Goal: Answer question/provide support: Share knowledge or assist other users

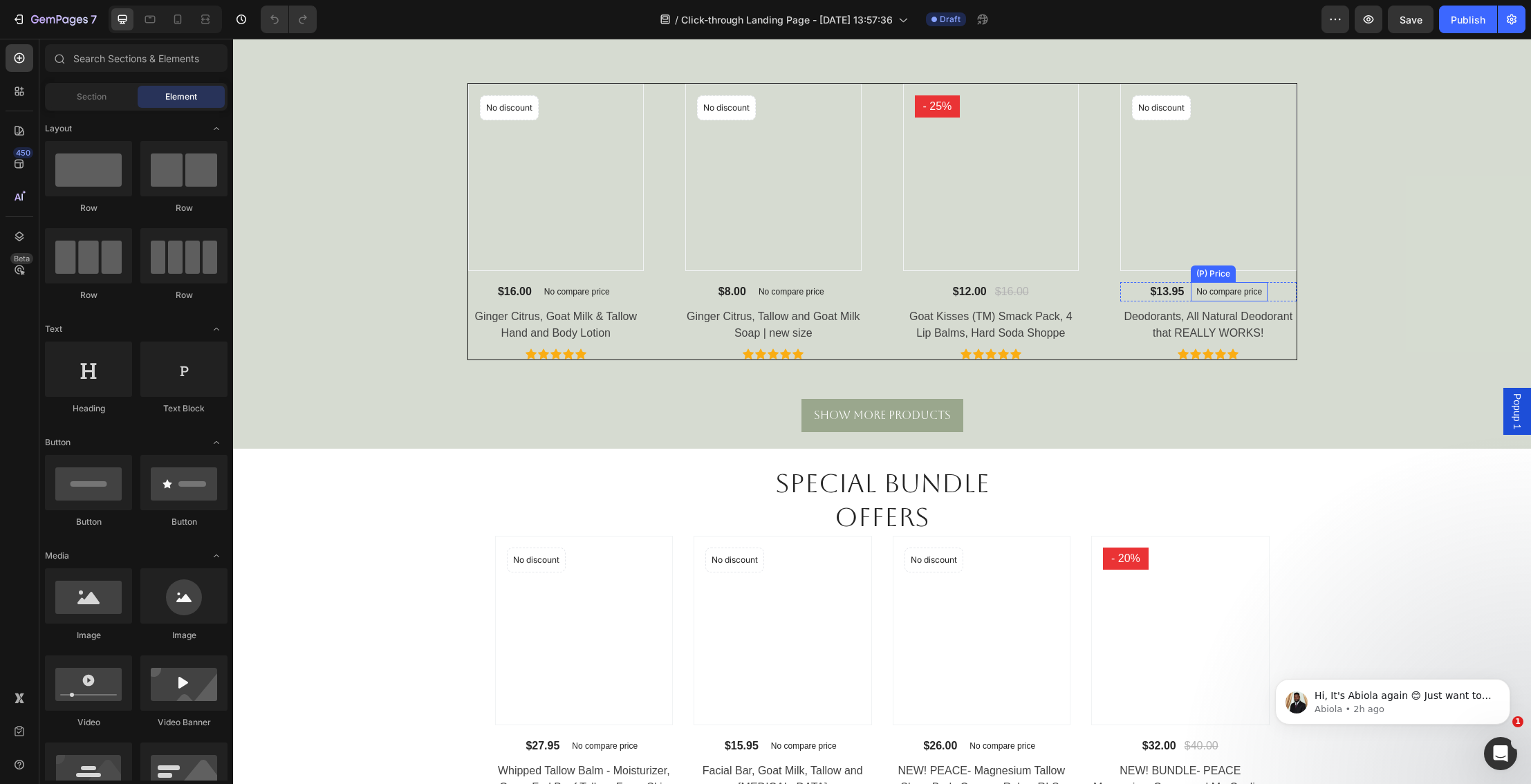
scroll to position [1263, 0]
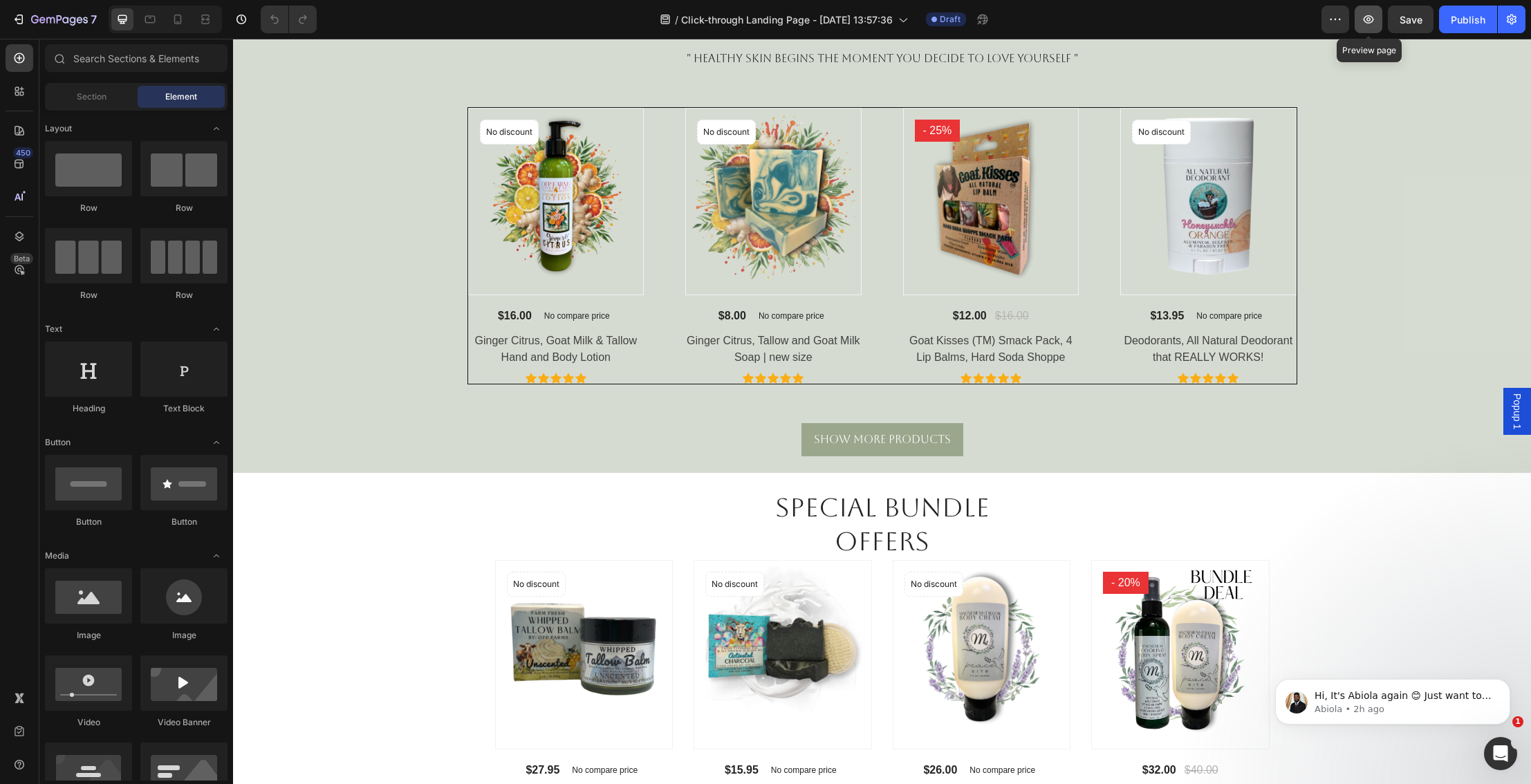
click at [1368, 20] on icon "button" at bounding box center [1368, 19] width 11 height 8
click at [1395, 703] on p "Abiola • 2h ago" at bounding box center [1403, 709] width 178 height 12
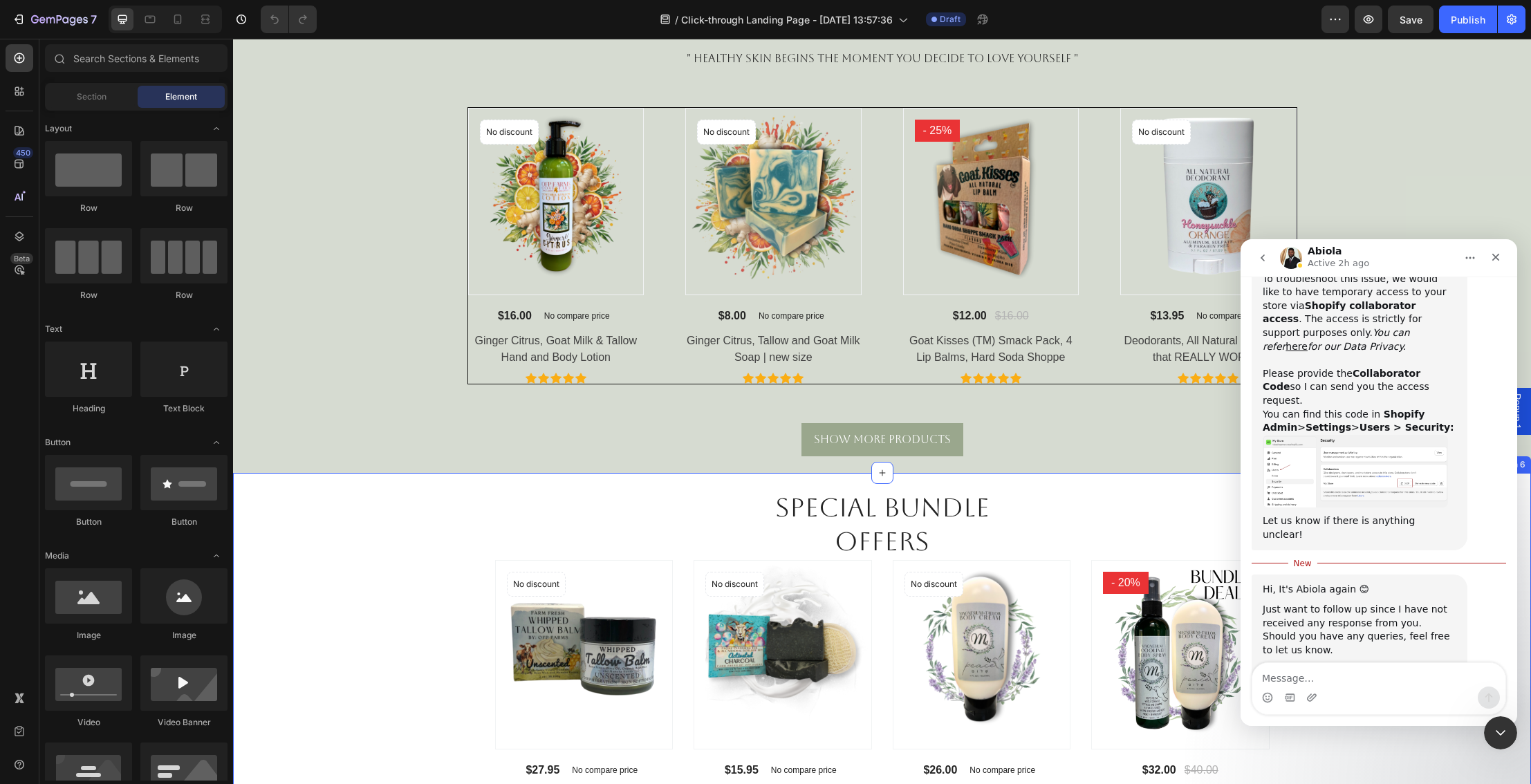
scroll to position [1263, 0]
click at [1368, 17] on icon "button" at bounding box center [1368, 20] width 14 height 14
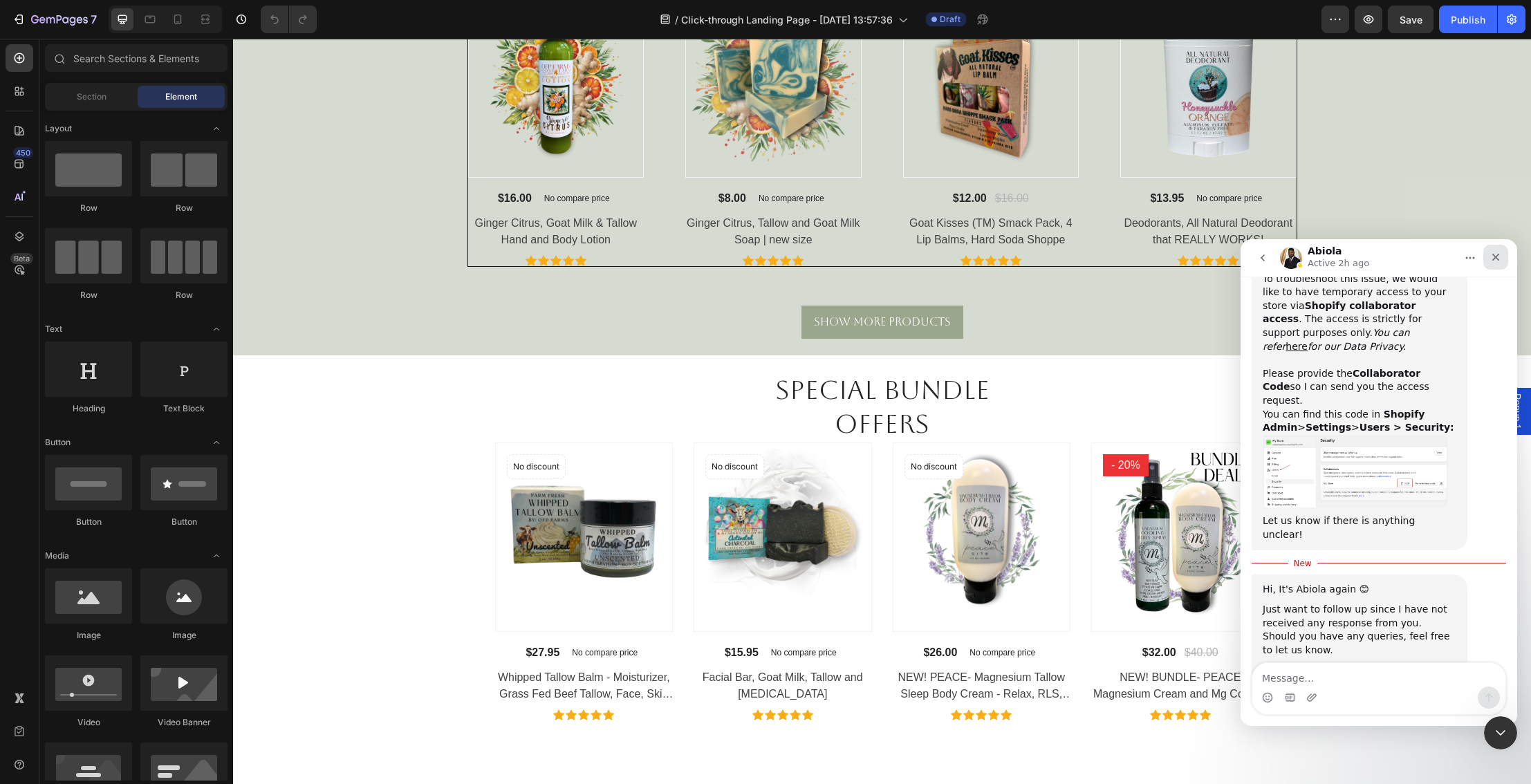
scroll to position [1390, 0]
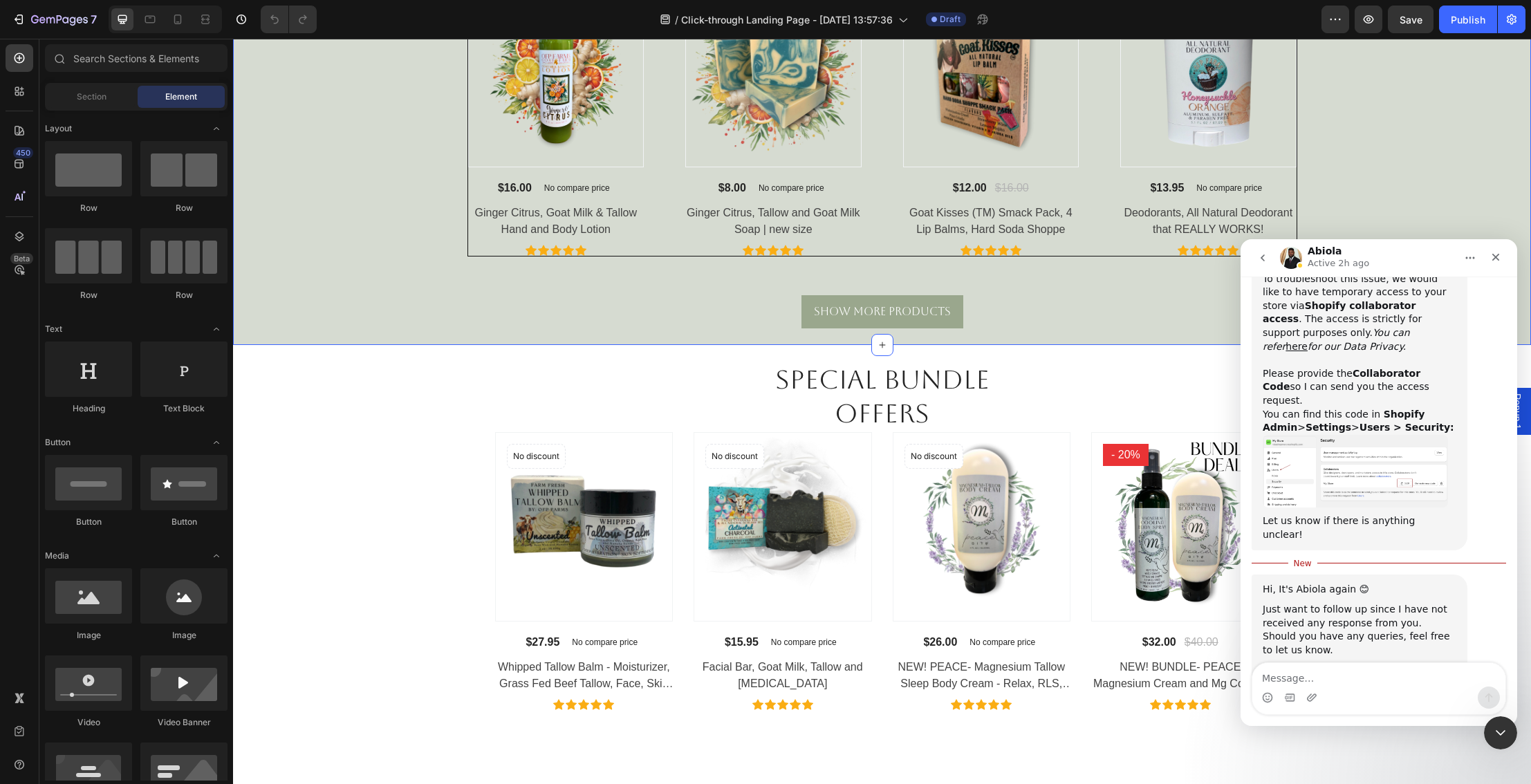
click at [1419, 202] on div "Best Sellers Heading " HEALTHY SKIN BEGINS the moment you decide to LOVE yourse…" at bounding box center [882, 101] width 1277 height 455
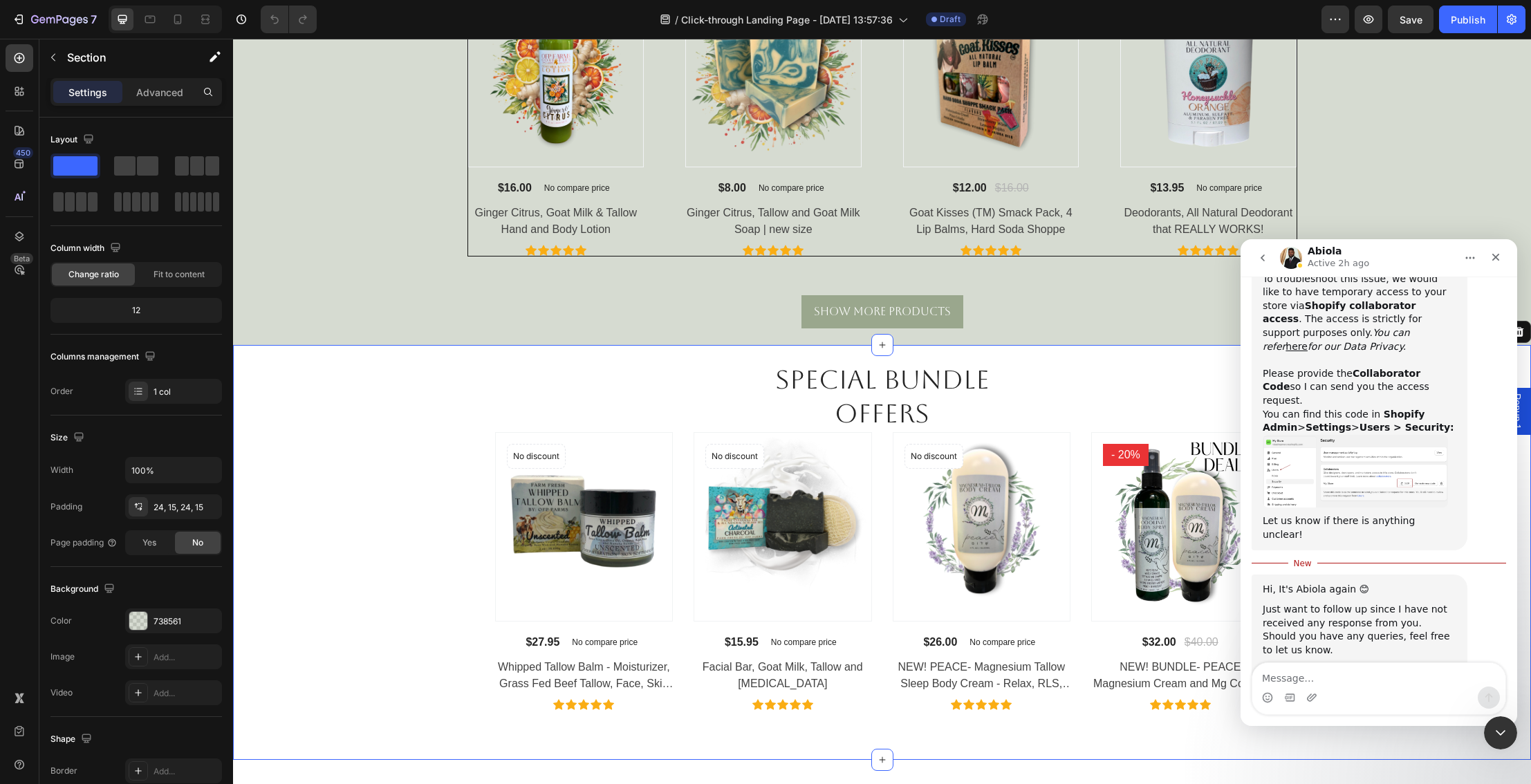
click at [648, 369] on div "Special Bundle Offers Heading Row Product Images No discount Not be displayed w…" at bounding box center [882, 535] width 1277 height 348
click at [1125, 338] on div "Best Sellers Heading " HEALTHY SKIN BEGINS the moment you decide to LOVE yourse…" at bounding box center [881, 101] width 1297 height 488
click at [1495, 258] on icon "Close" at bounding box center [1495, 257] width 11 height 11
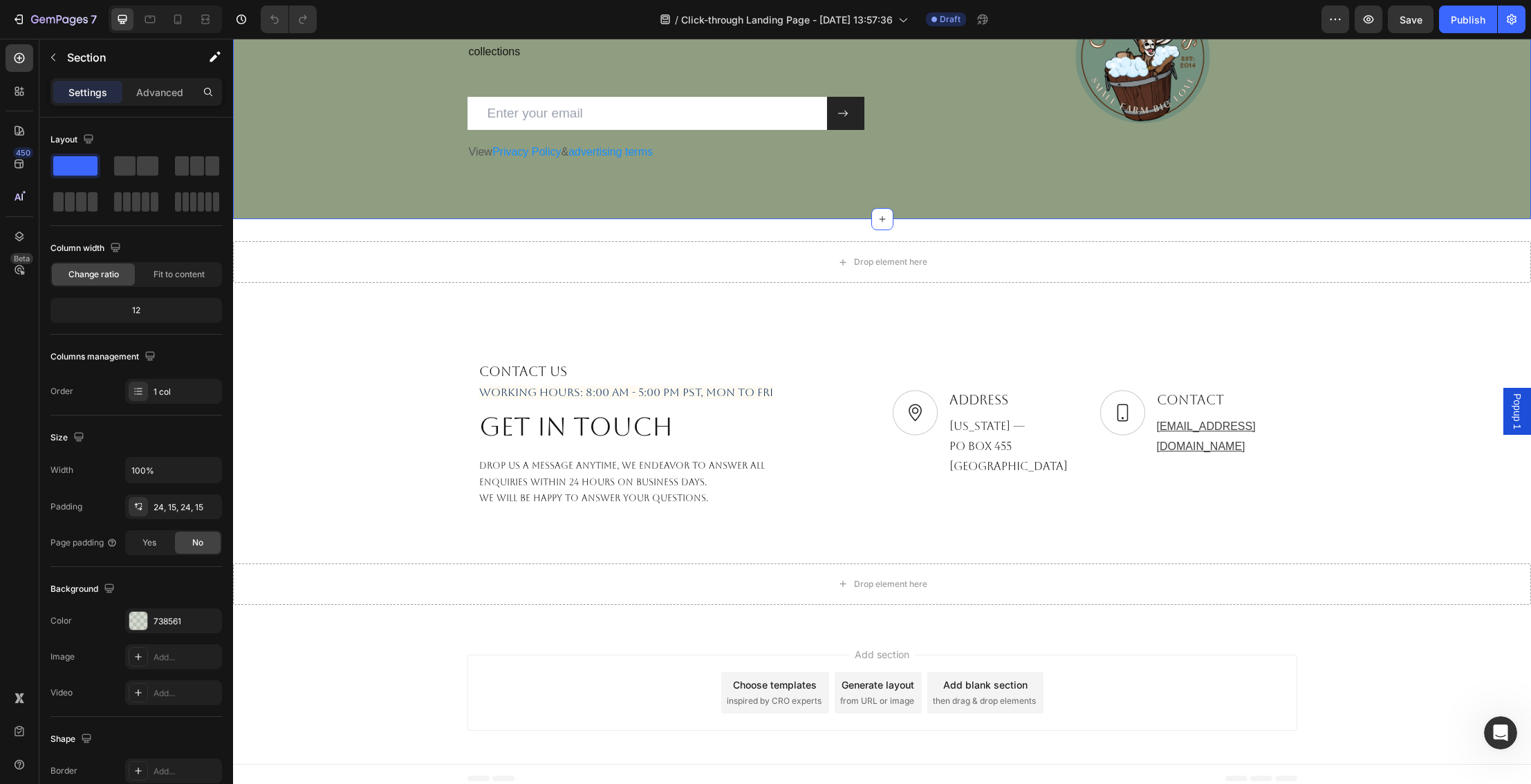
scroll to position [3606, 0]
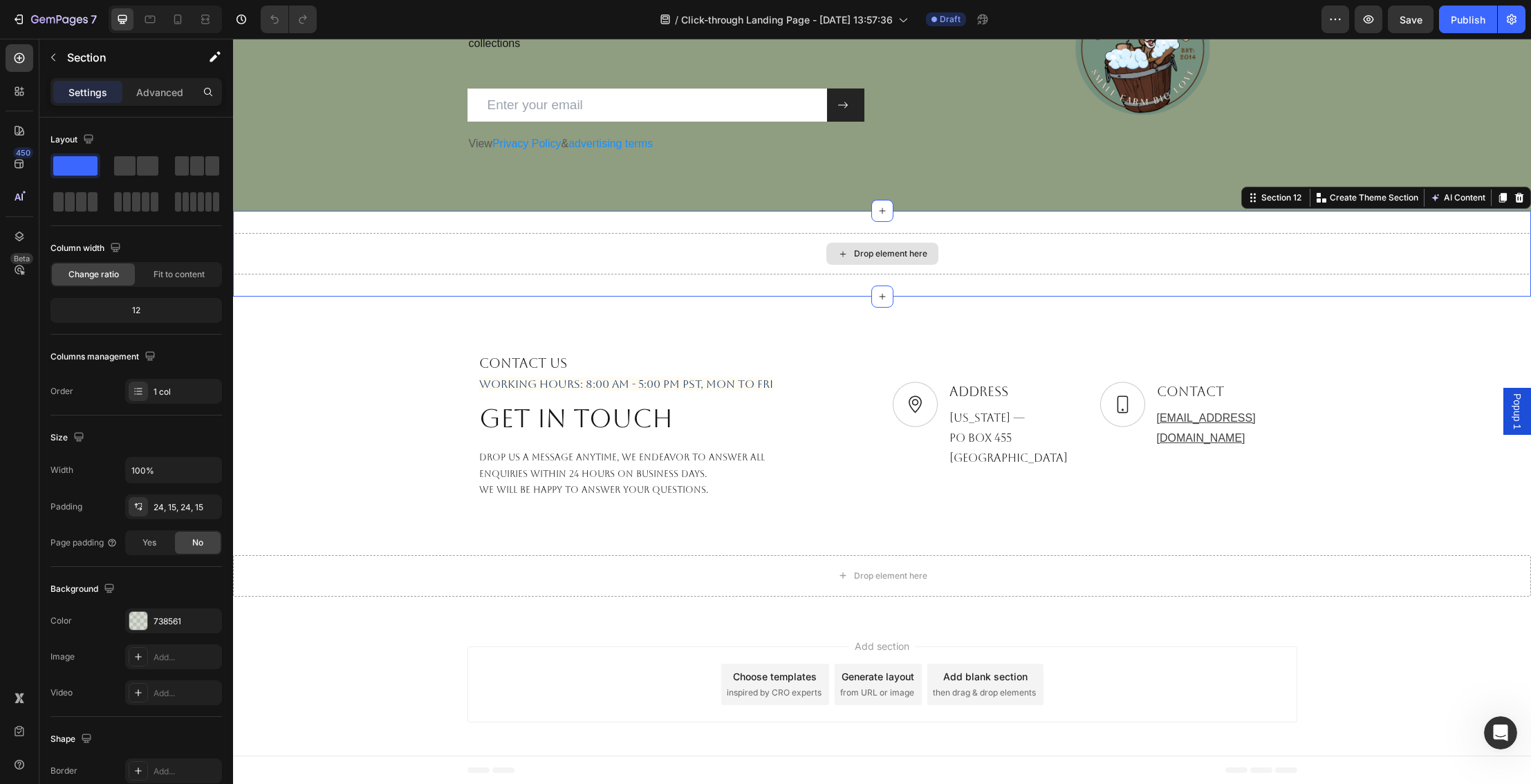
click at [1022, 260] on div "Drop element here" at bounding box center [881, 253] width 1297 height 42
click at [1520, 198] on icon at bounding box center [1519, 197] width 11 height 11
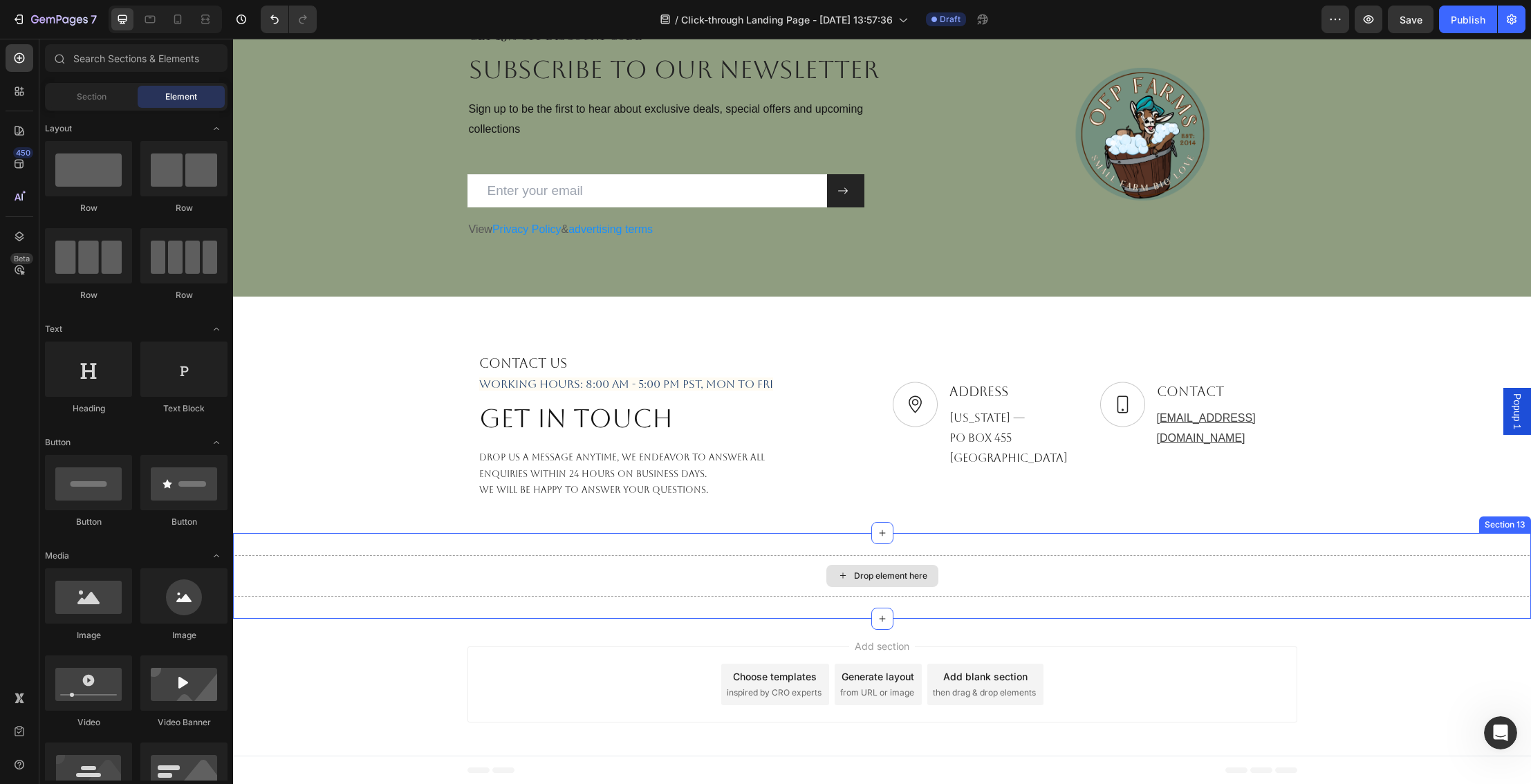
click at [1249, 563] on div "Drop element here" at bounding box center [881, 575] width 1297 height 42
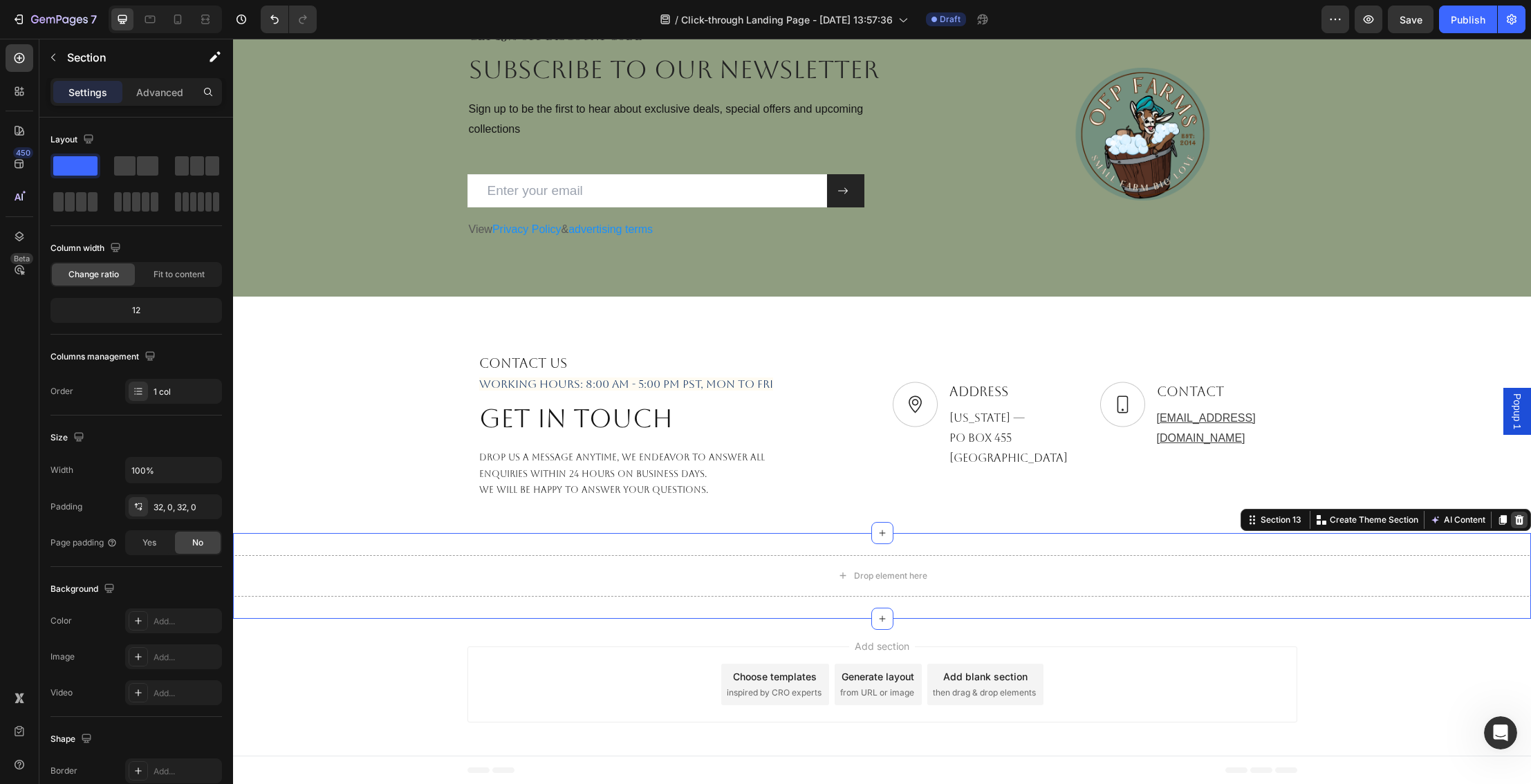
click at [1518, 519] on icon at bounding box center [1519, 519] width 11 height 11
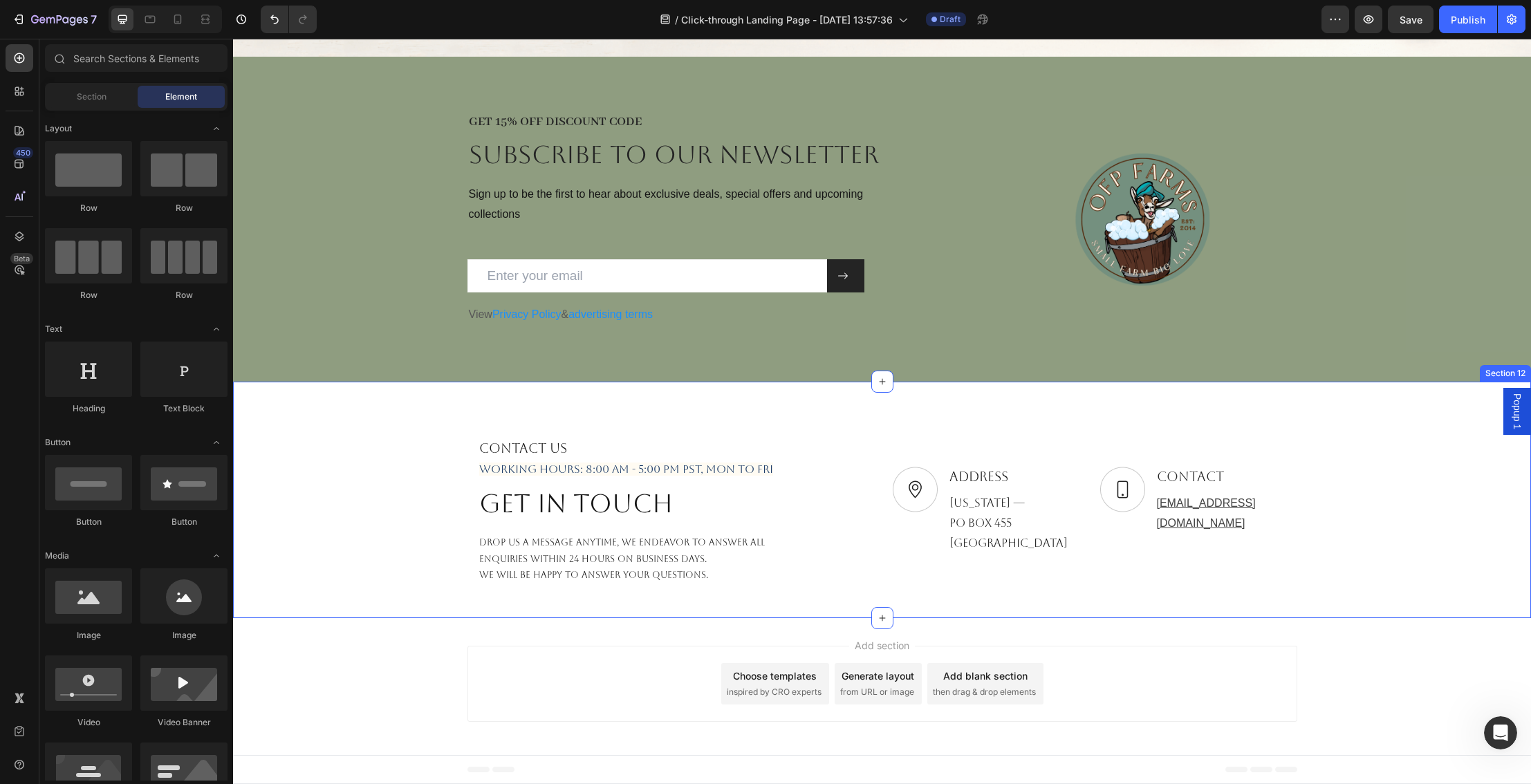
scroll to position [3433, 0]
click at [1103, 669] on div "Add section Choose templates inspired by CRO experts Generate layout from URL o…" at bounding box center [882, 685] width 829 height 76
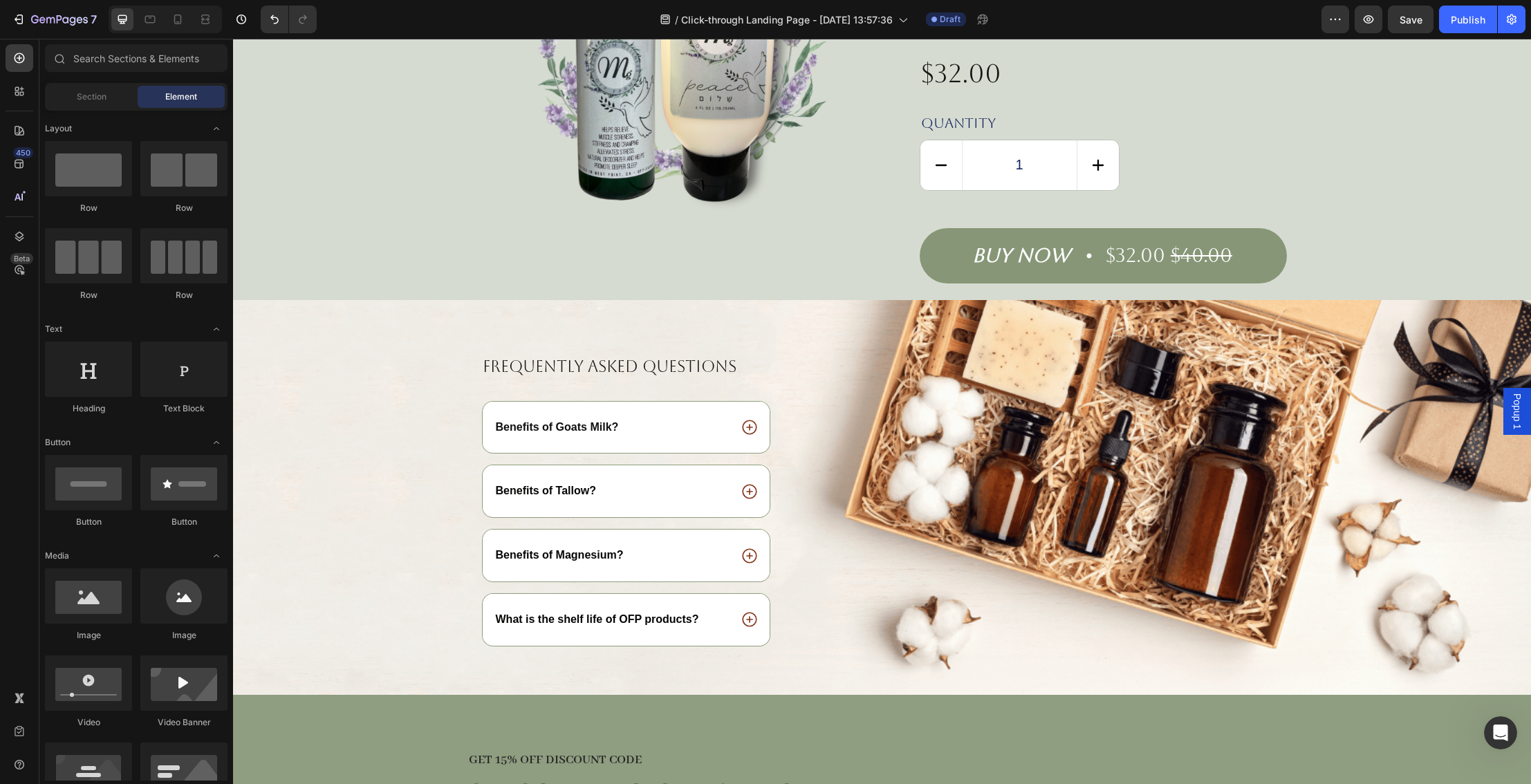
scroll to position [2788, 0]
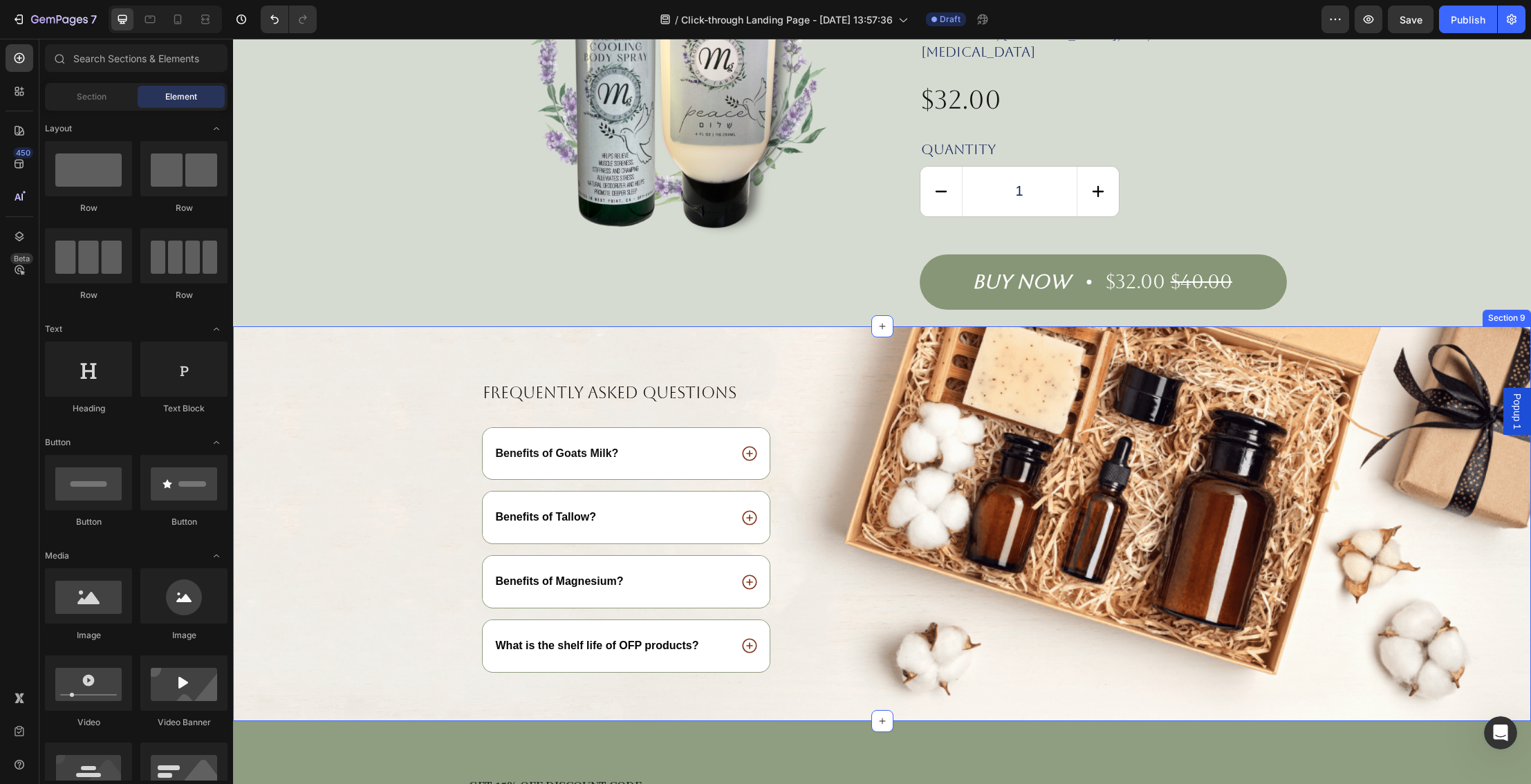
click at [1321, 550] on div "Frequently asked questions Heading Benefits of Goats Milk? Benefits of Tallow? …" at bounding box center [881, 551] width 1297 height 339
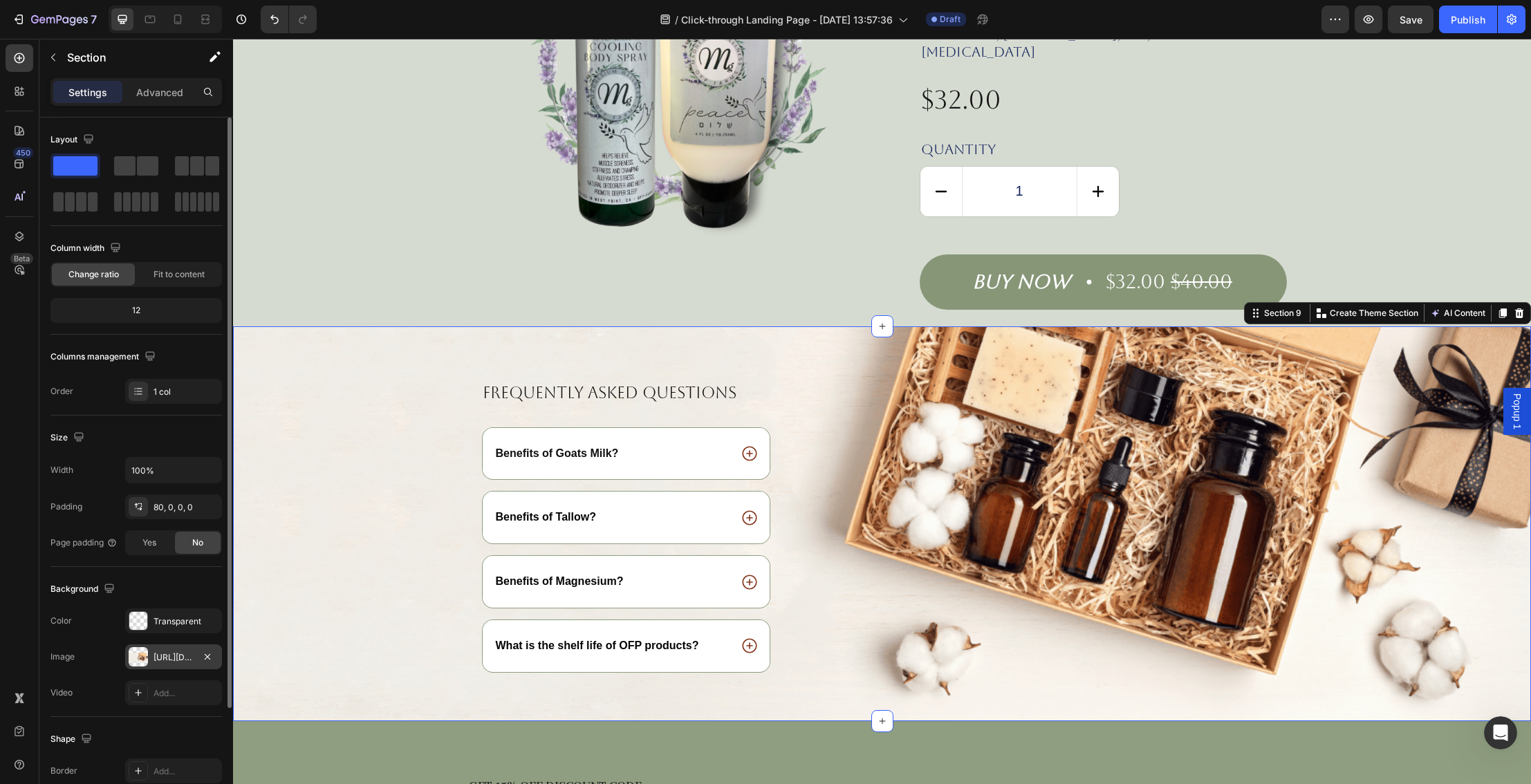
click at [170, 657] on div "https://cdn.shopify.com/s/files/1/0027/1043/7957/files/gempages_581394300722480…" at bounding box center [173, 657] width 40 height 12
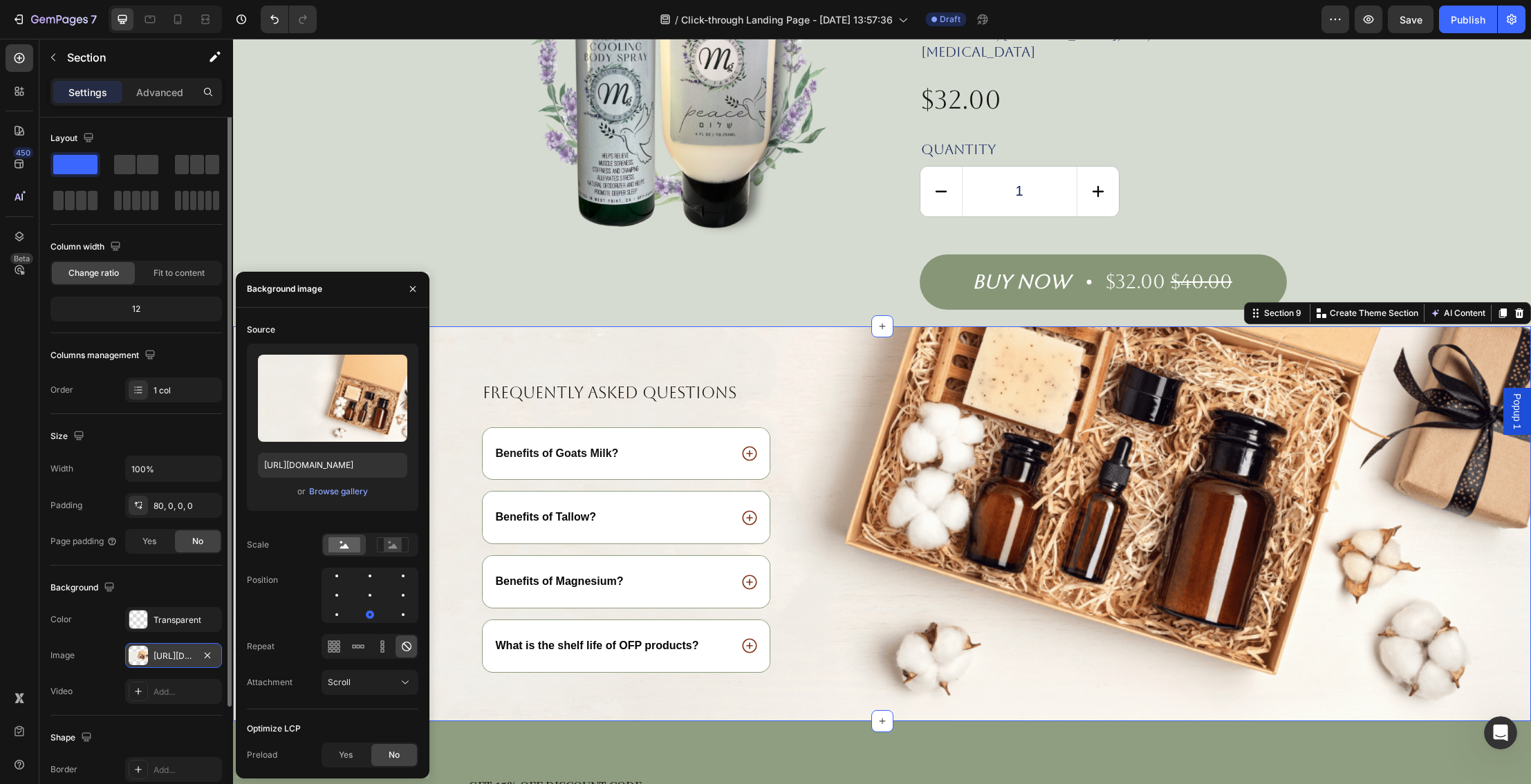
scroll to position [0, 0]
click at [343, 497] on div "Browse gallery" at bounding box center [338, 491] width 59 height 12
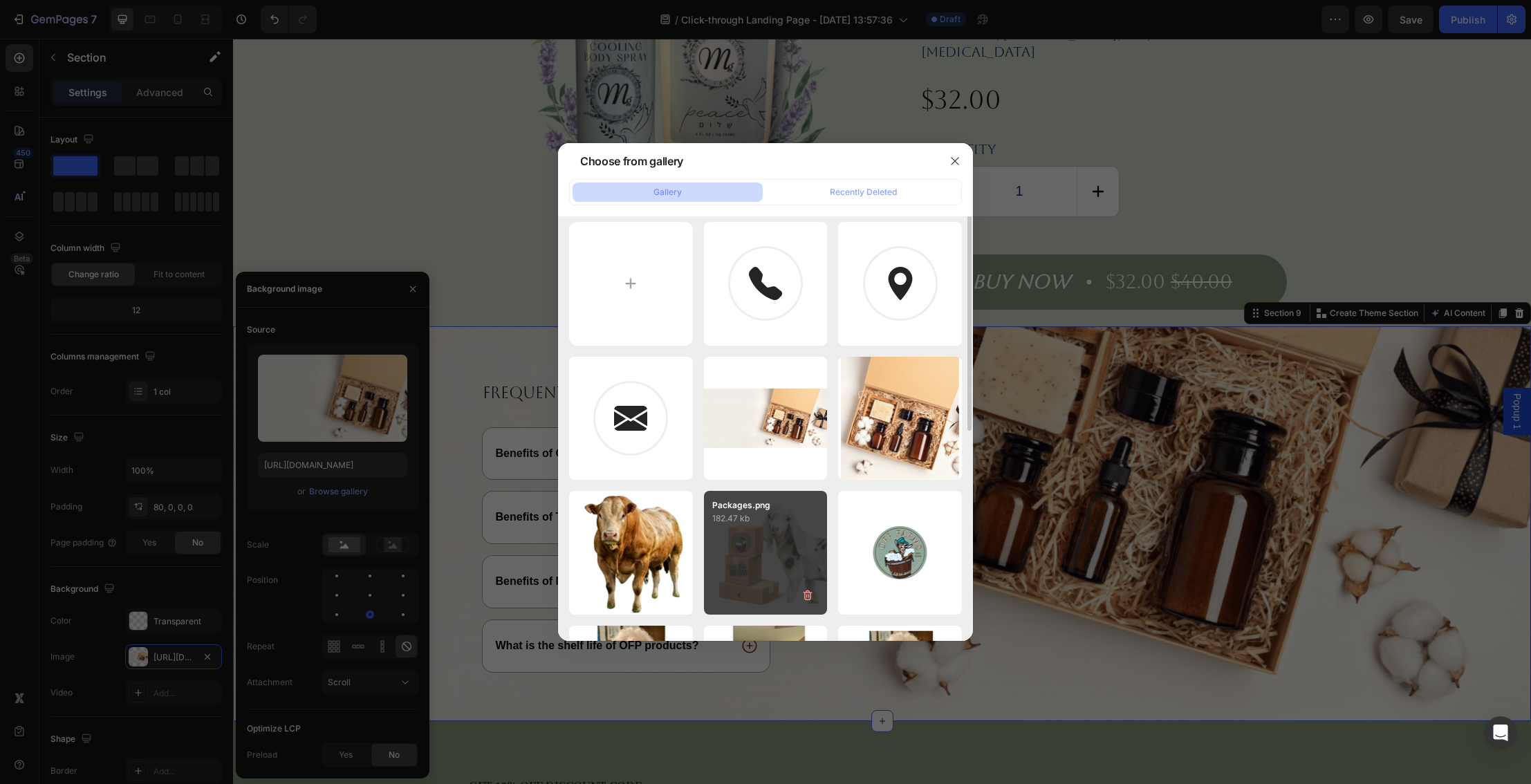
scroll to position [6, 0]
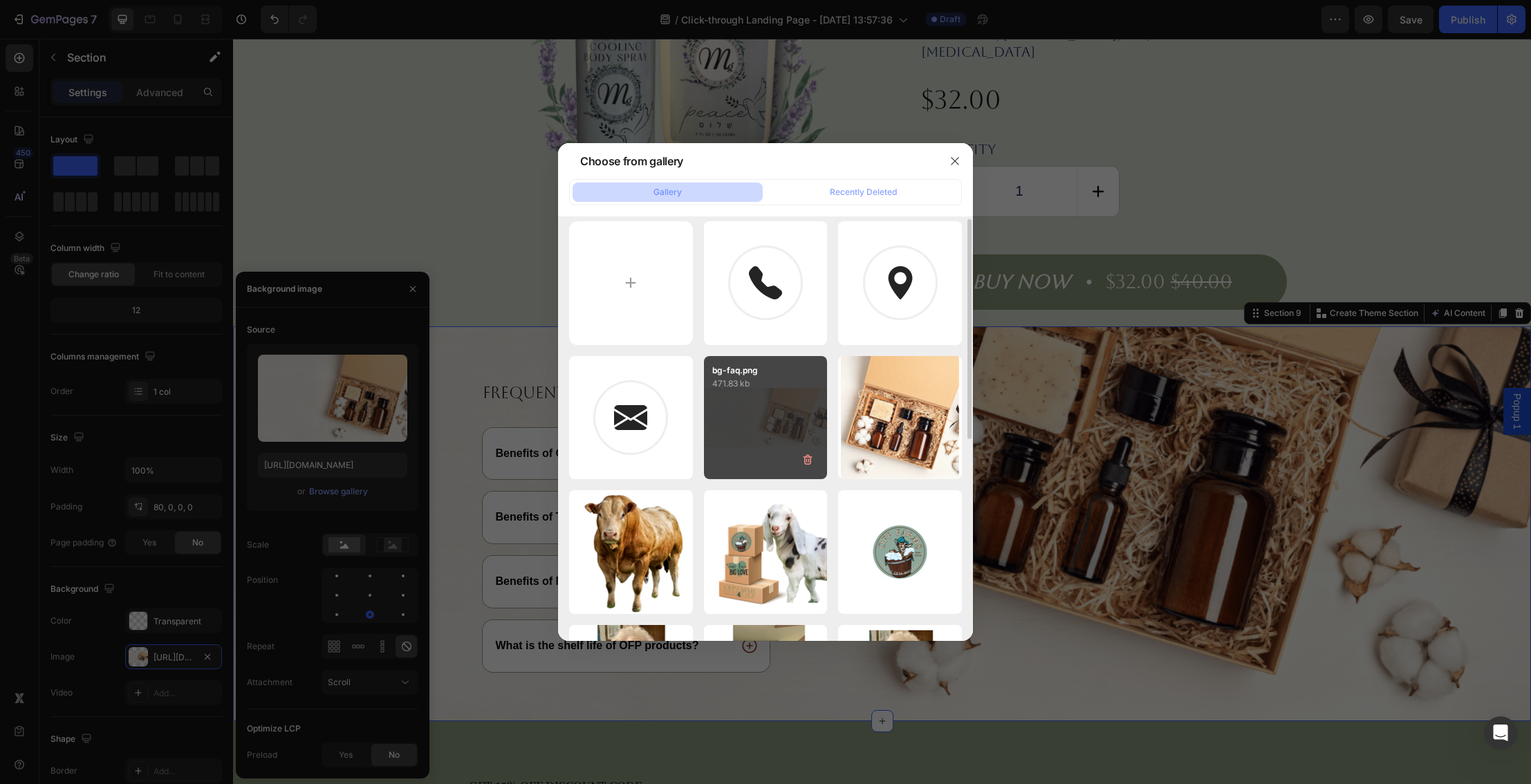
click at [781, 423] on div "bg-faq.png 471.83 kb" at bounding box center [765, 417] width 123 height 123
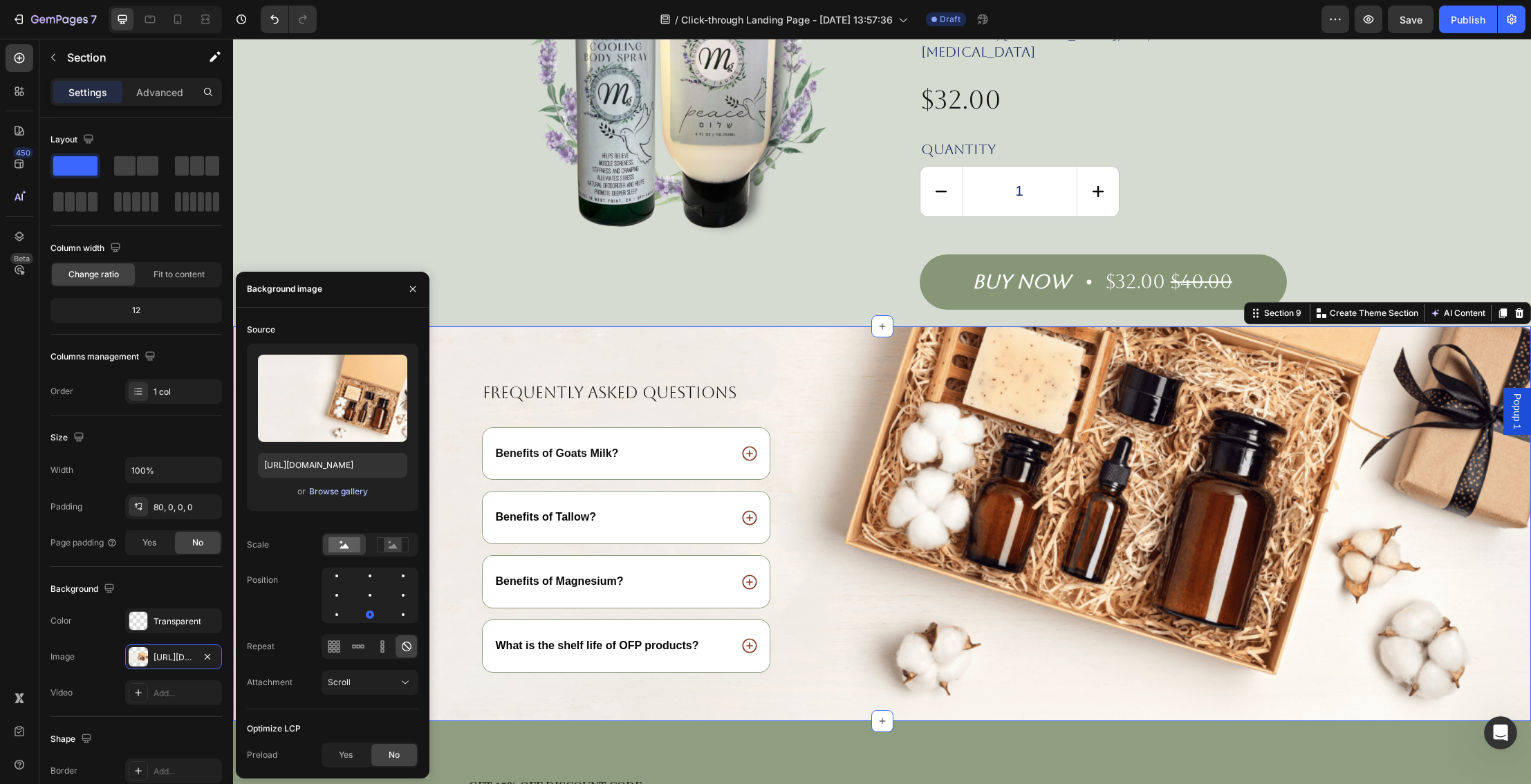
click at [334, 485] on div "Browse gallery" at bounding box center [338, 491] width 59 height 12
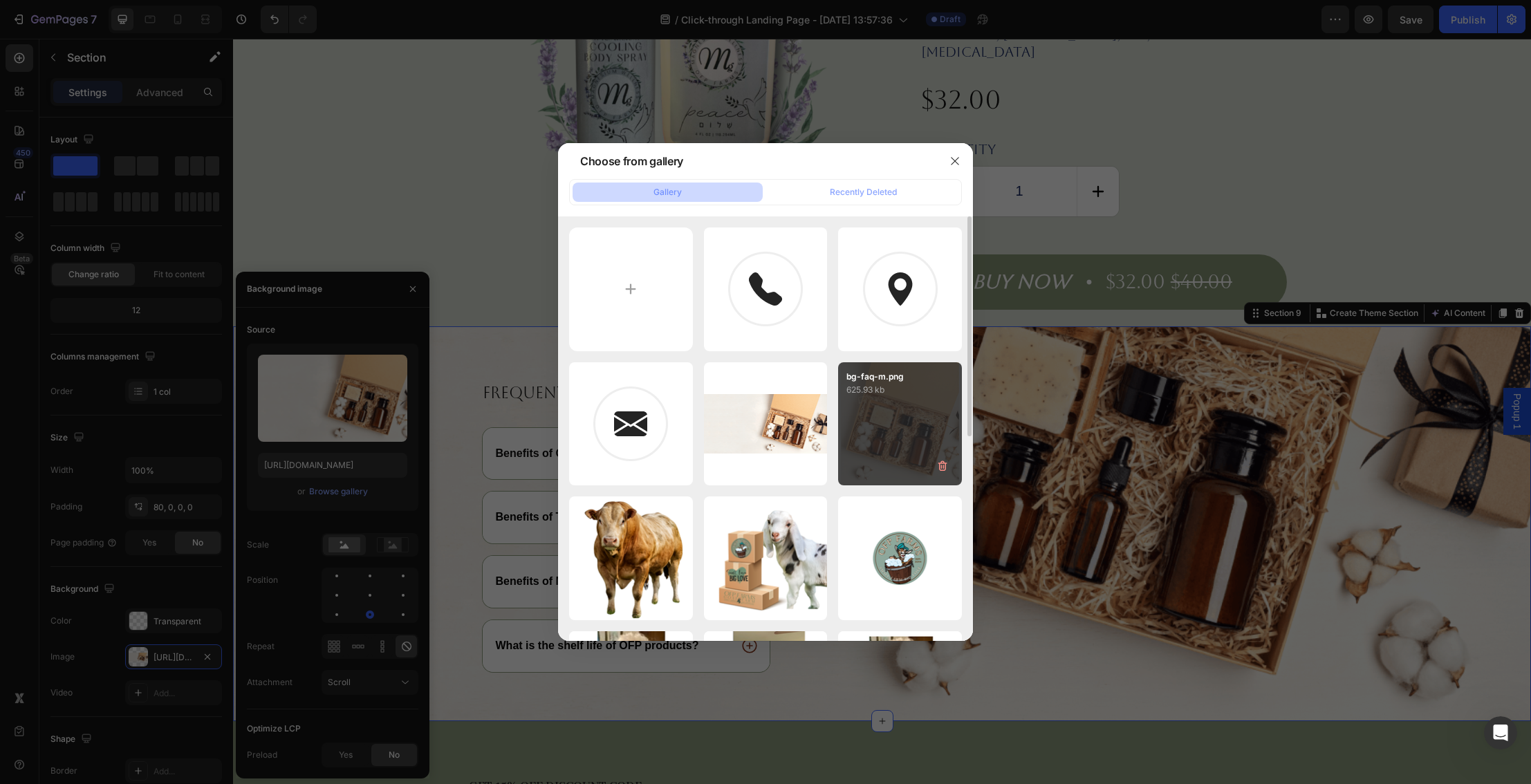
click at [905, 434] on div "bg-faq-m.png 625.93 kb" at bounding box center [900, 424] width 123 height 123
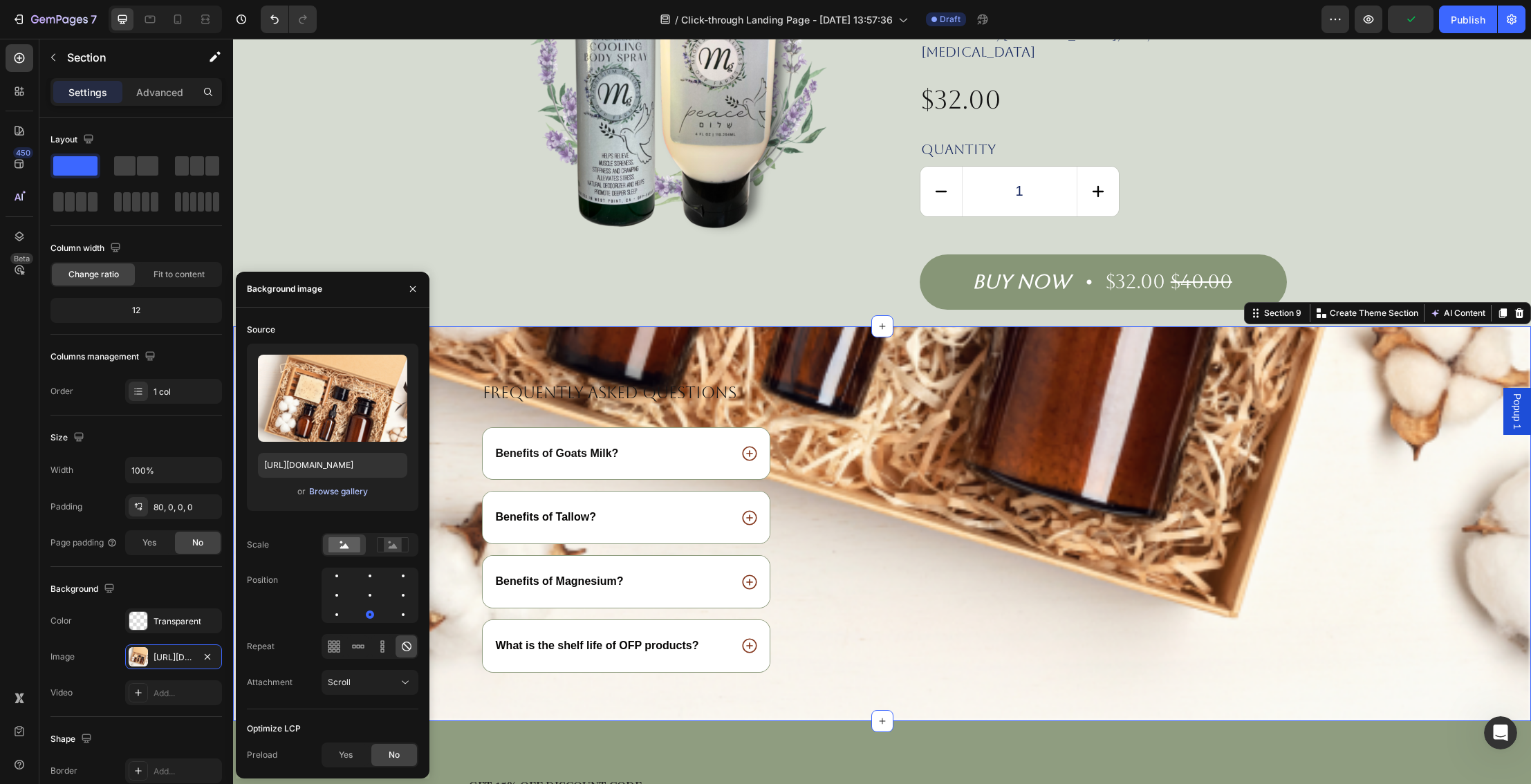
click at [340, 494] on div "Browse gallery" at bounding box center [338, 491] width 59 height 12
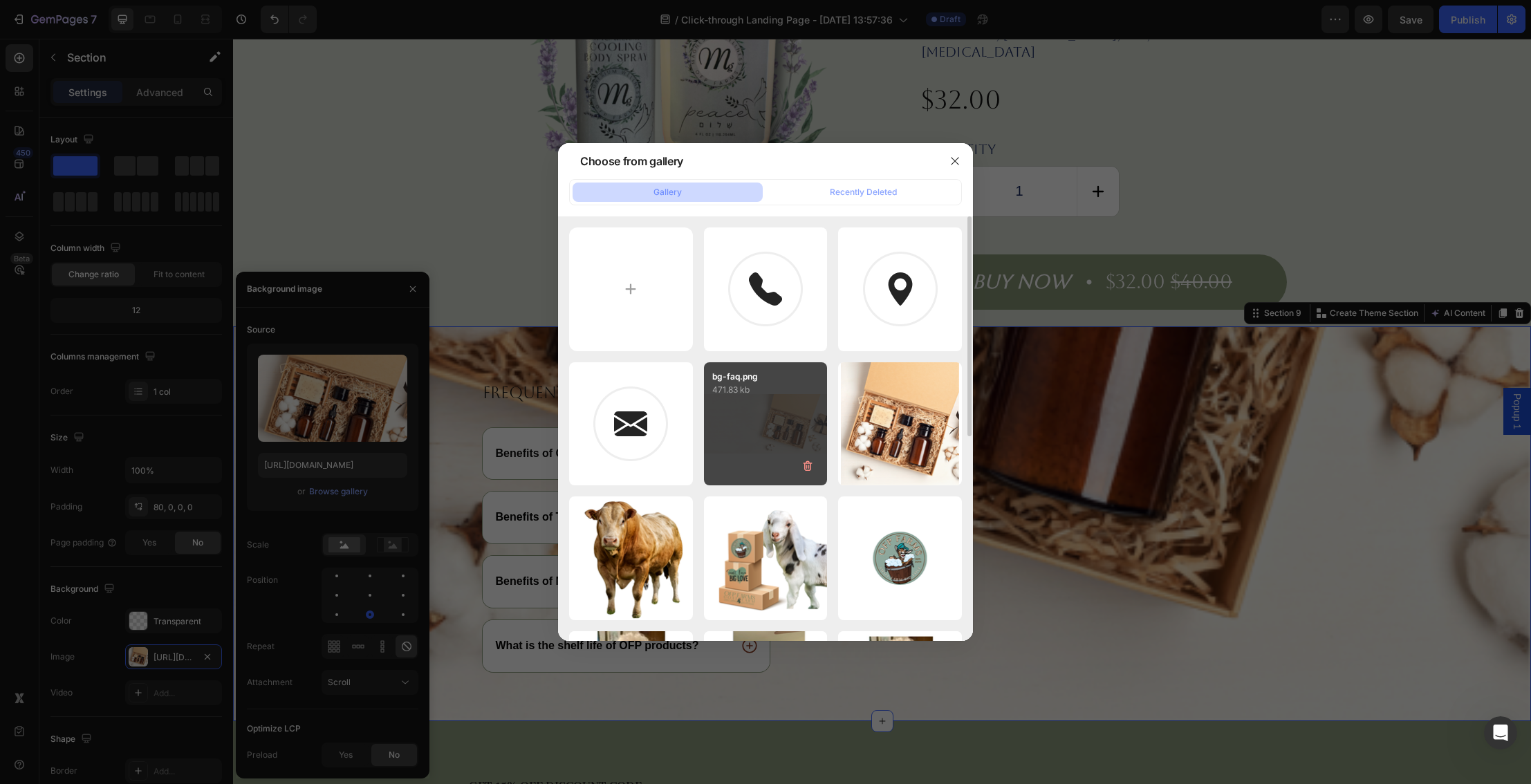
click at [785, 432] on div "bg-faq.png 471.83 kb" at bounding box center [765, 424] width 123 height 123
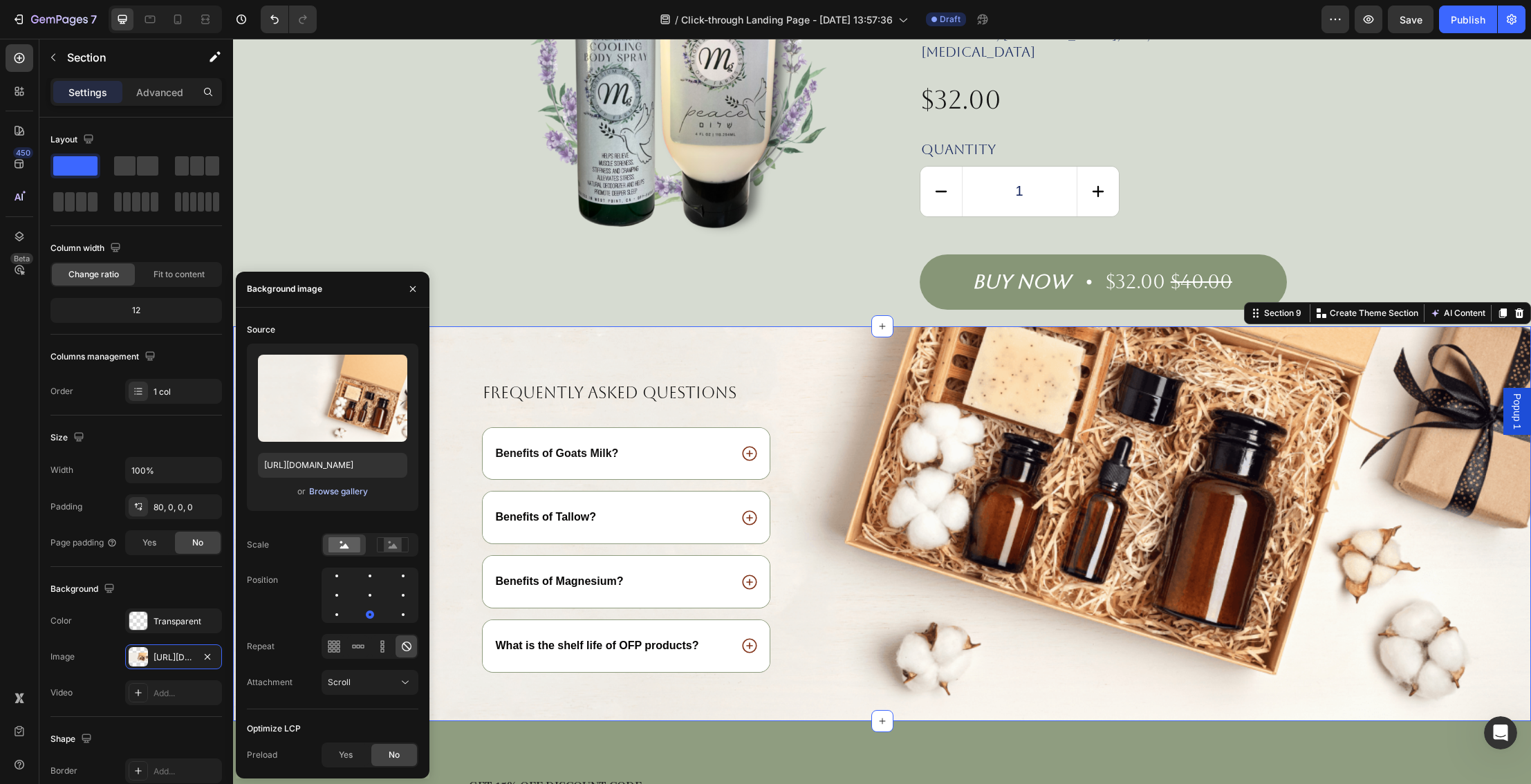
click at [338, 490] on div "Browse gallery" at bounding box center [338, 491] width 59 height 12
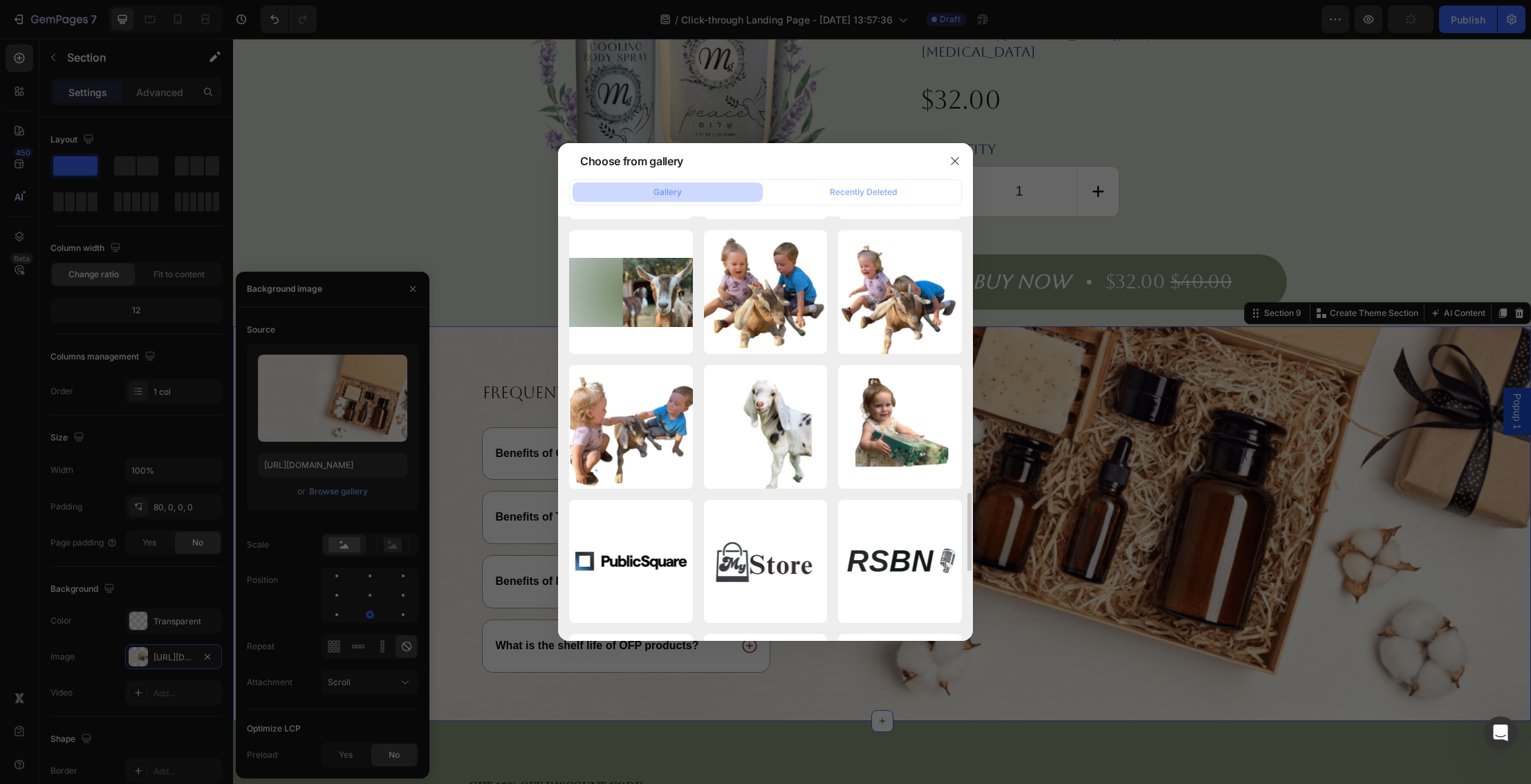
scroll to position [1481, 0]
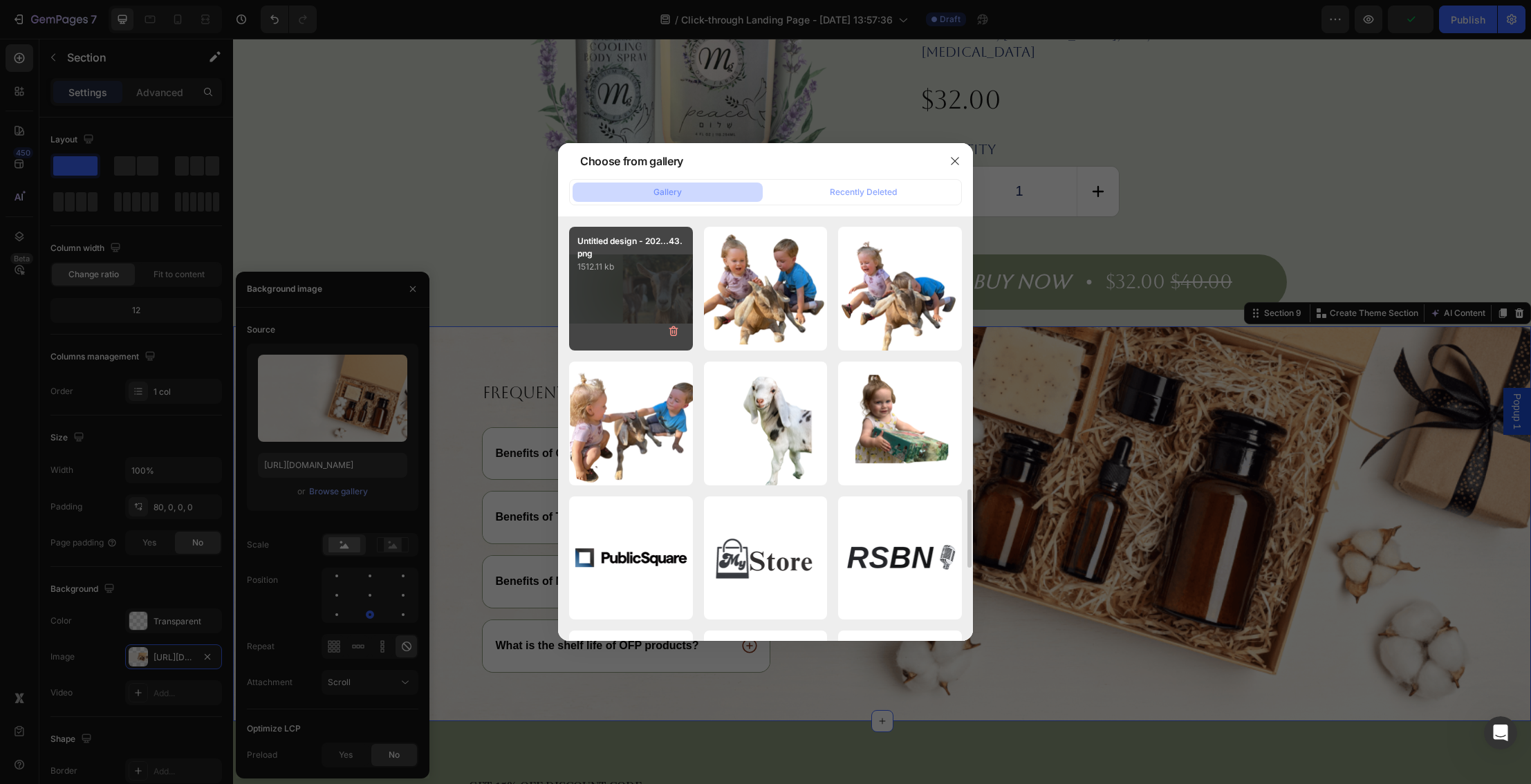
click at [657, 302] on div "Untitled design - 202...43.png 1512.11 kb" at bounding box center [631, 288] width 123 height 123
type input "https://cdn.shopify.com/s/files/1/0027/1043/7957/files/gempages_581394300722480…"
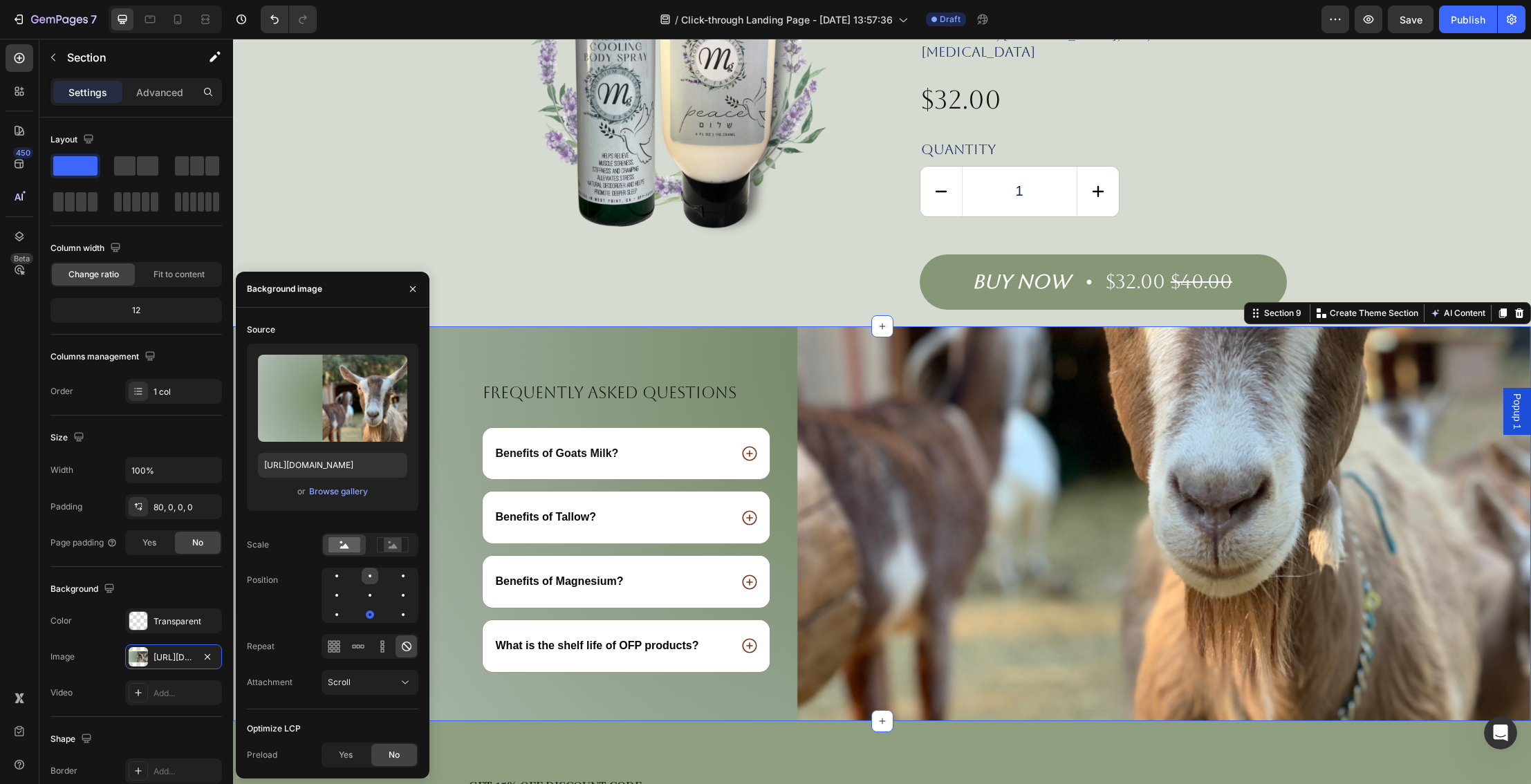
click at [395, 578] on div at bounding box center [403, 575] width 17 height 17
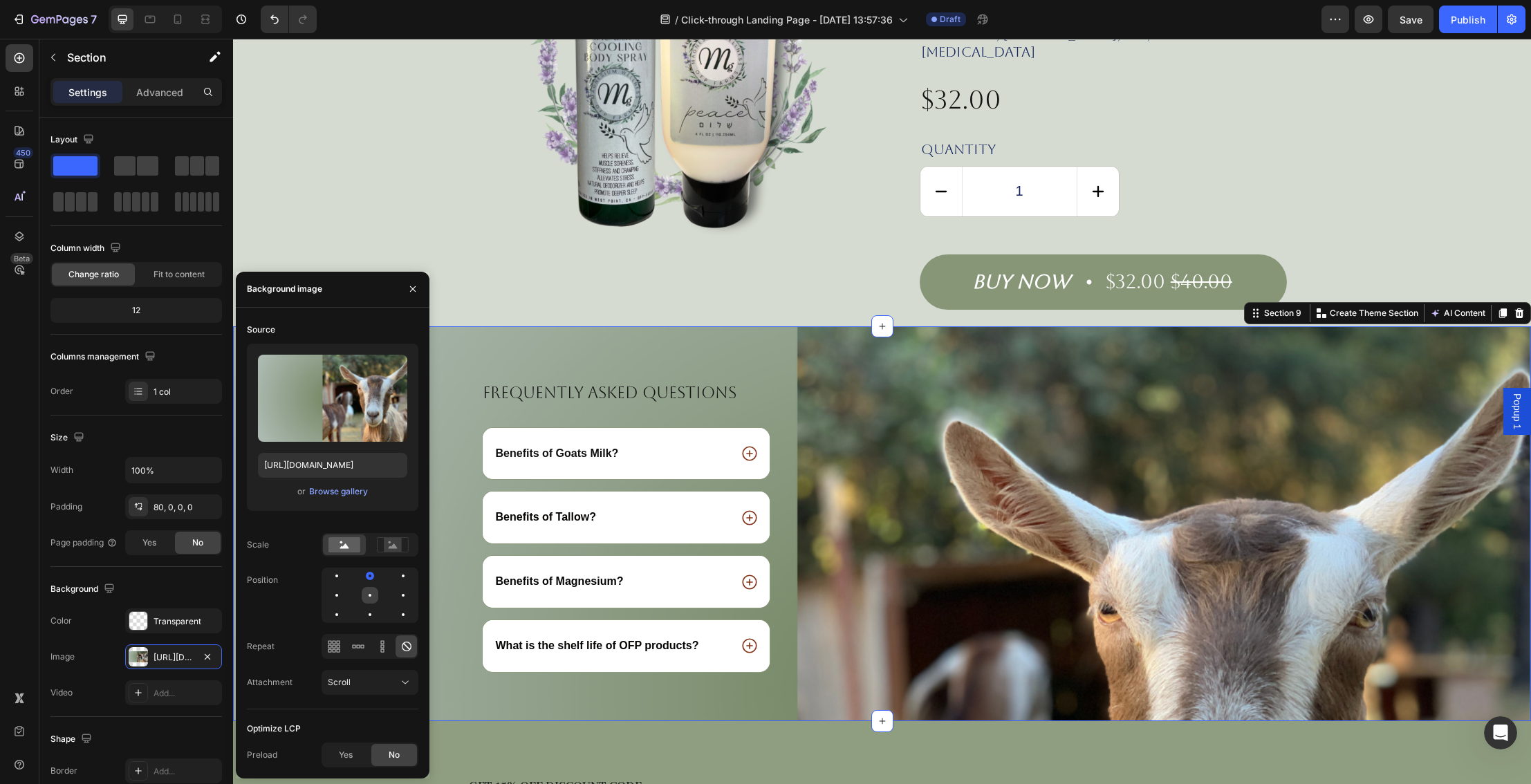
click at [395, 598] on div at bounding box center [403, 595] width 17 height 17
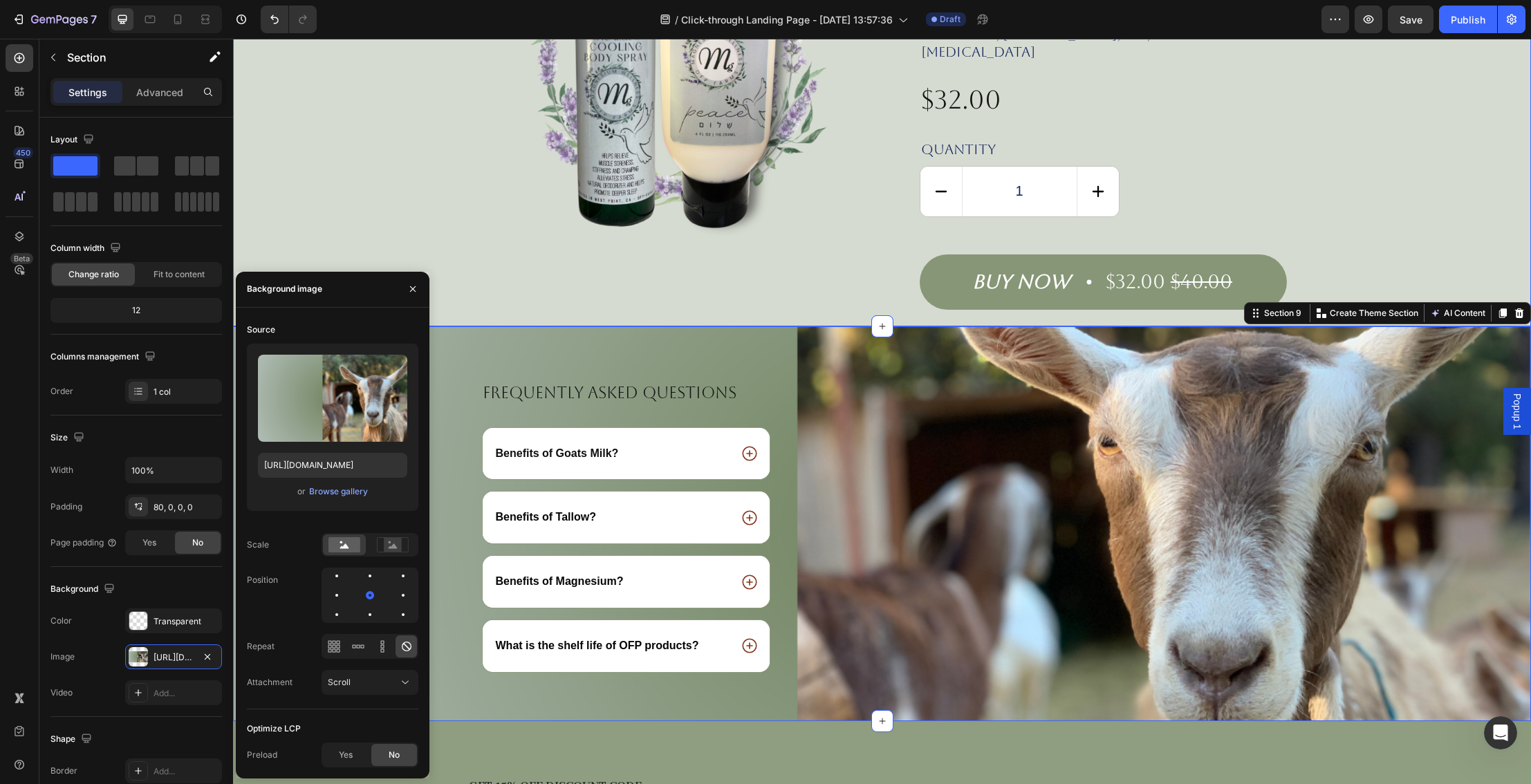
click at [1321, 162] on div "Product Images Icon Icon Icon Icon Icon Icon List NEW! BUNDLE- PEACE Magnesium …" at bounding box center [882, 75] width 1270 height 468
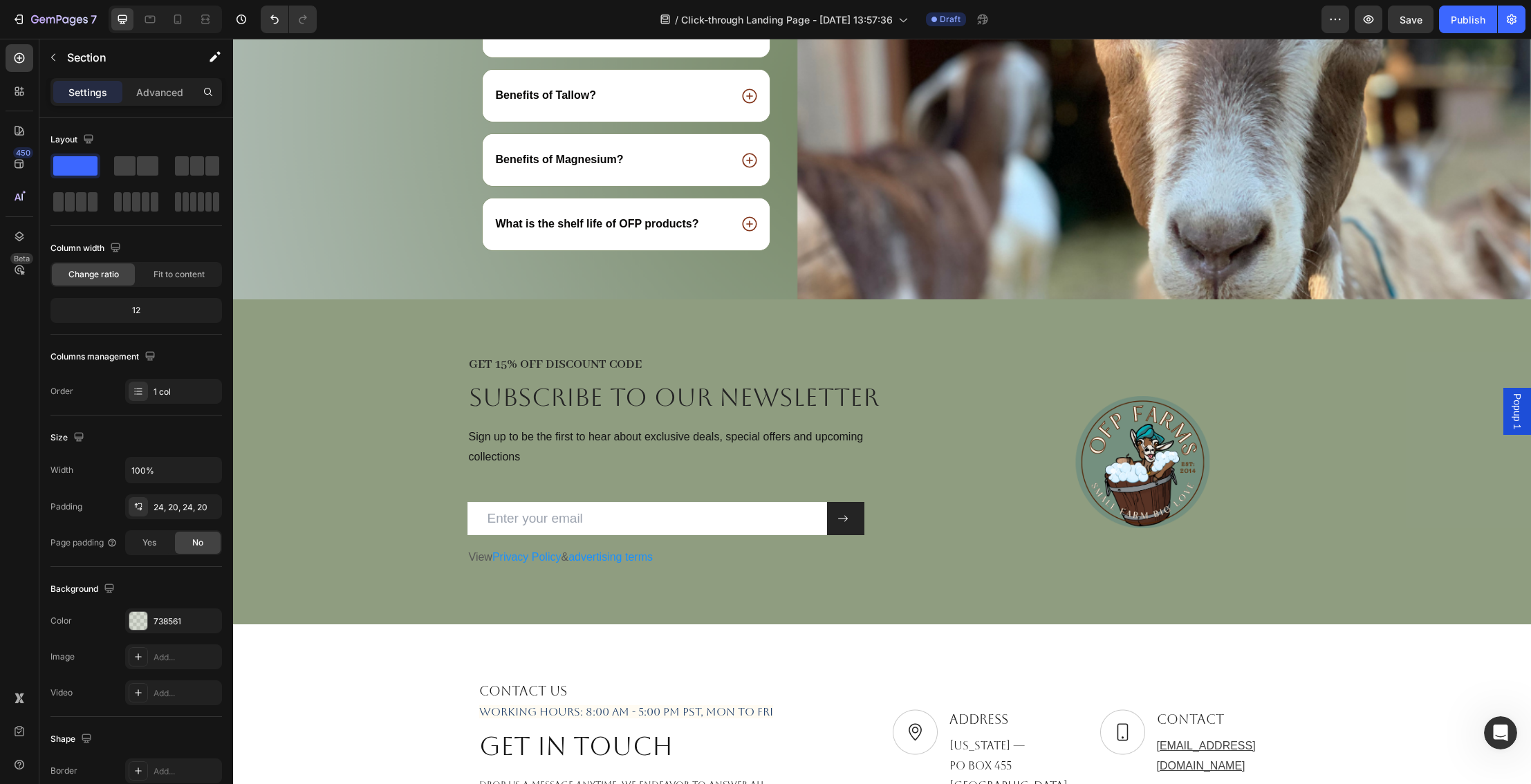
scroll to position [3193, 0]
click at [1372, 23] on icon "button" at bounding box center [1368, 20] width 14 height 14
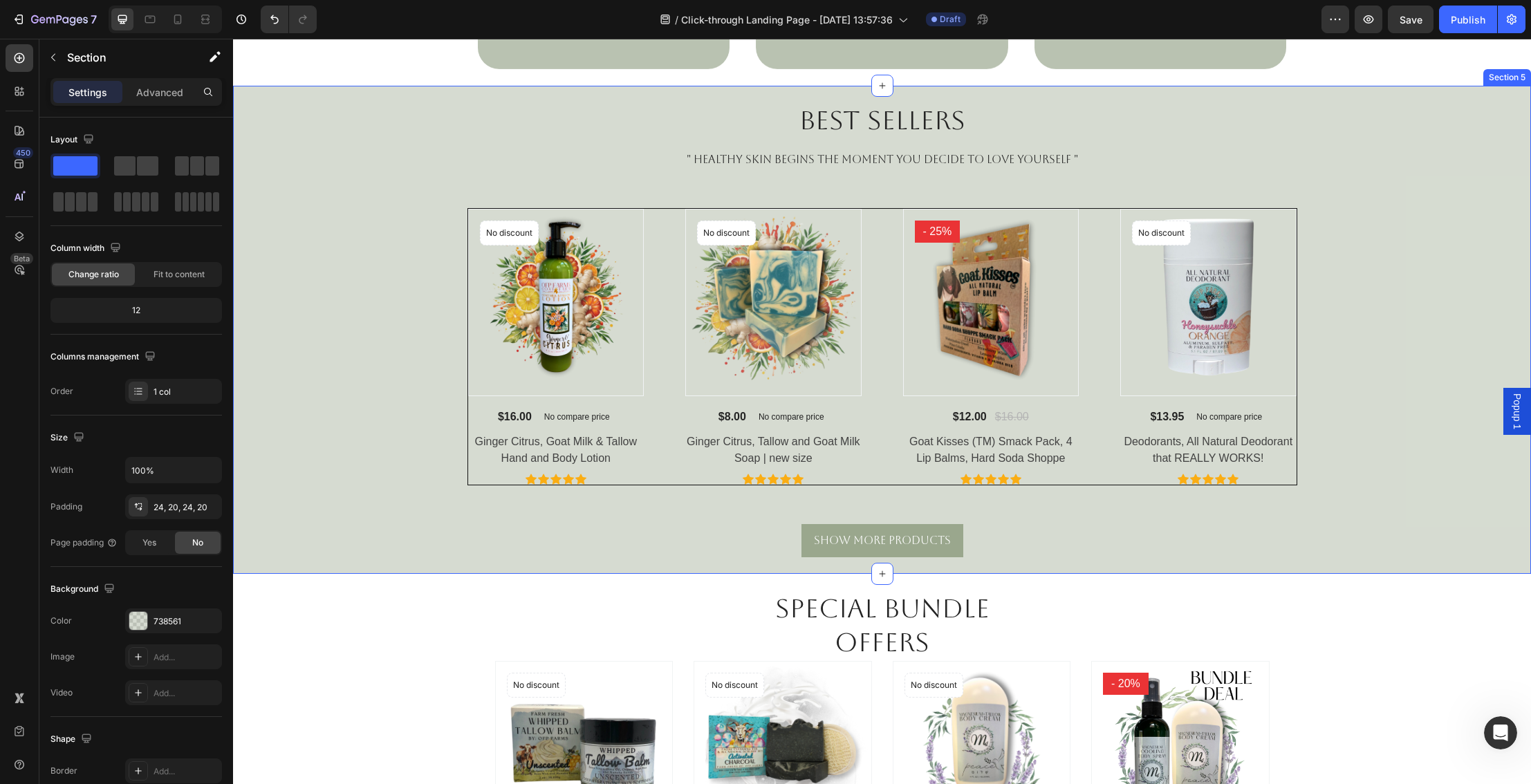
scroll to position [1002, 0]
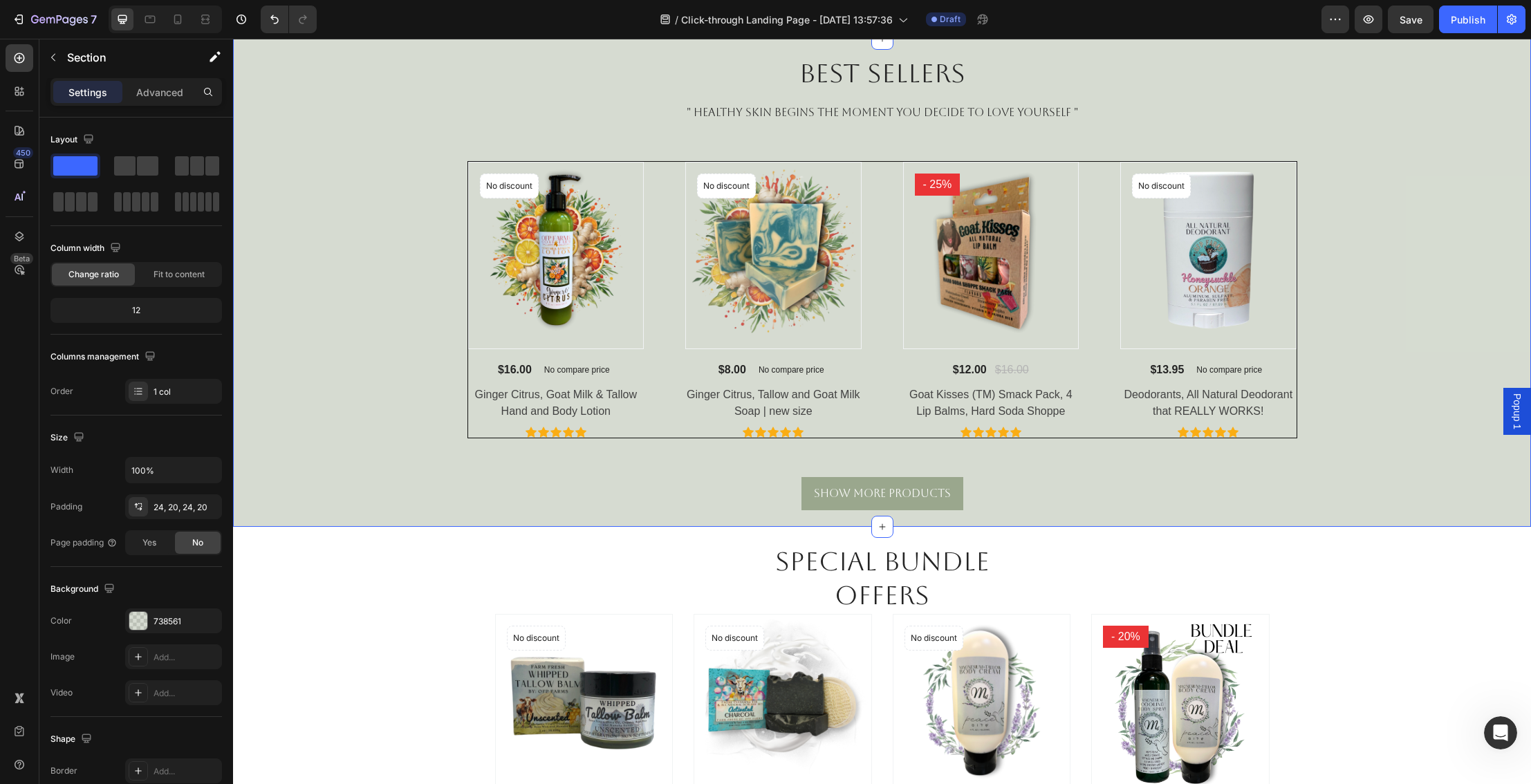
click at [1429, 258] on div "Best Sellers Heading " HEALTHY SKIN BEGINS the moment you decide to LOVE yourse…" at bounding box center [881, 283] width 1297 height 488
click at [1425, 250] on div "Best Sellers Heading " HEALTHY SKIN BEGINS the moment you decide to LOVE yourse…" at bounding box center [881, 283] width 1297 height 488
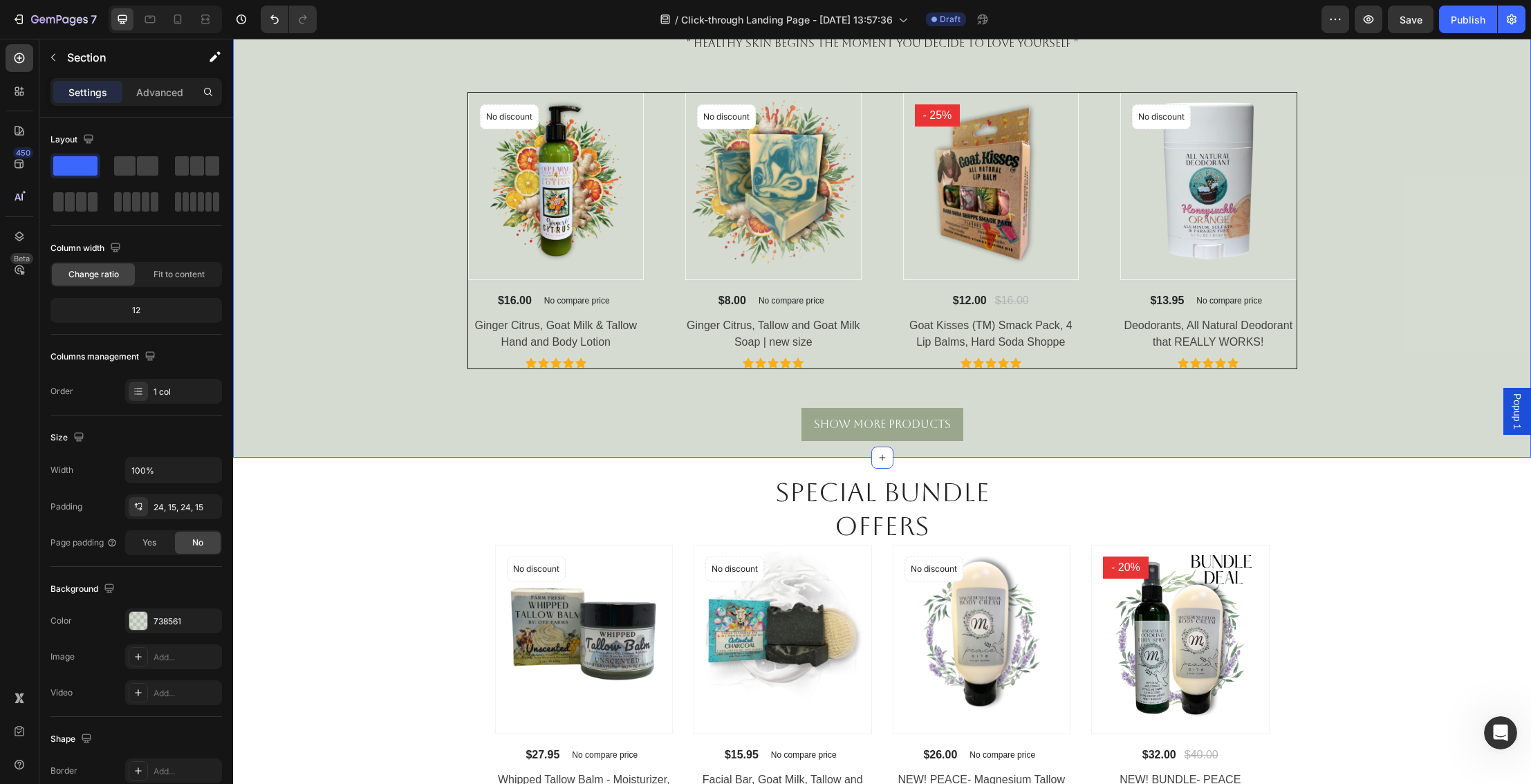
scroll to position [1059, 0]
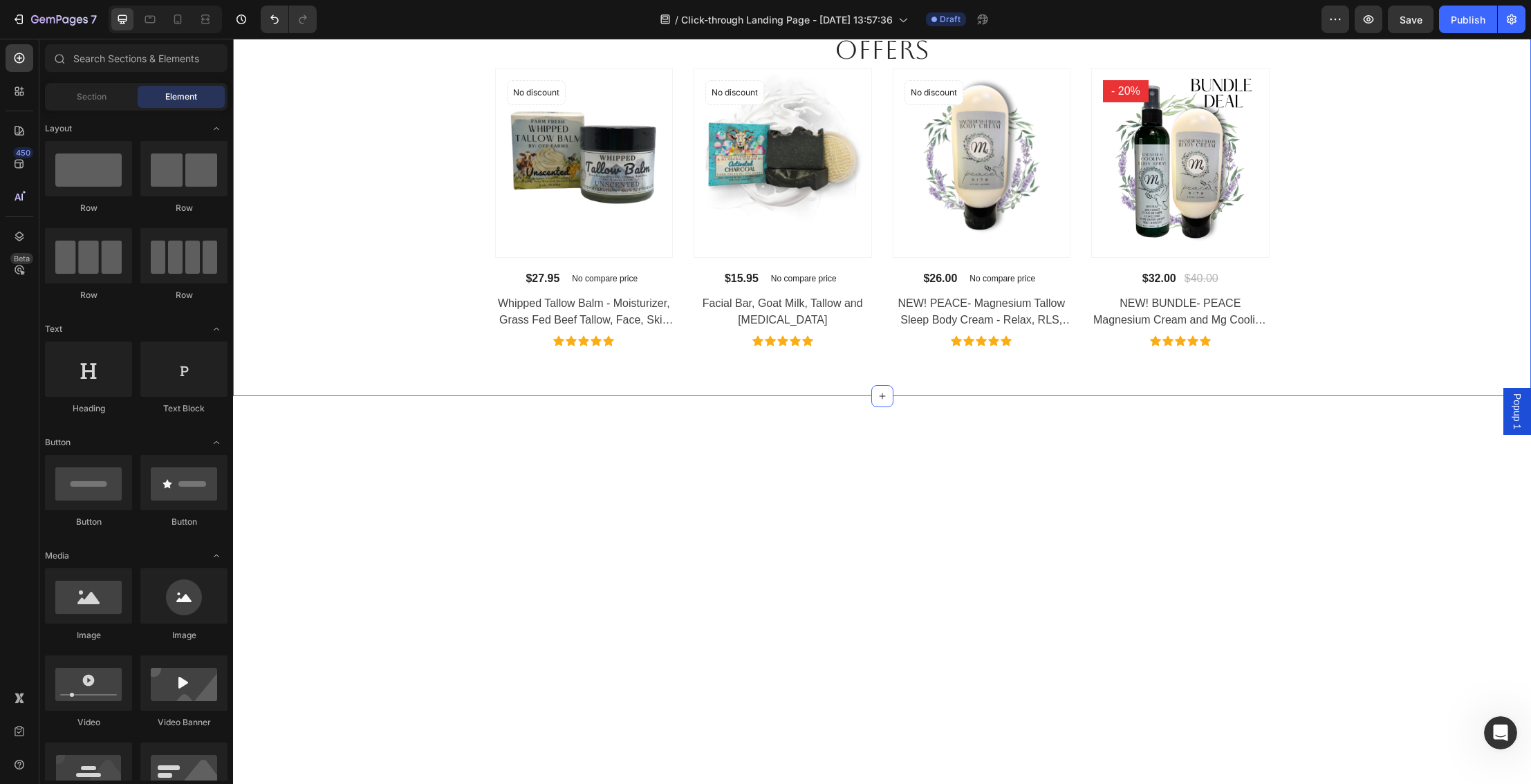
click at [1380, 296] on div "Special Bundle Offers Heading Row Product Images No discount Not be displayed w…" at bounding box center [882, 172] width 1277 height 348
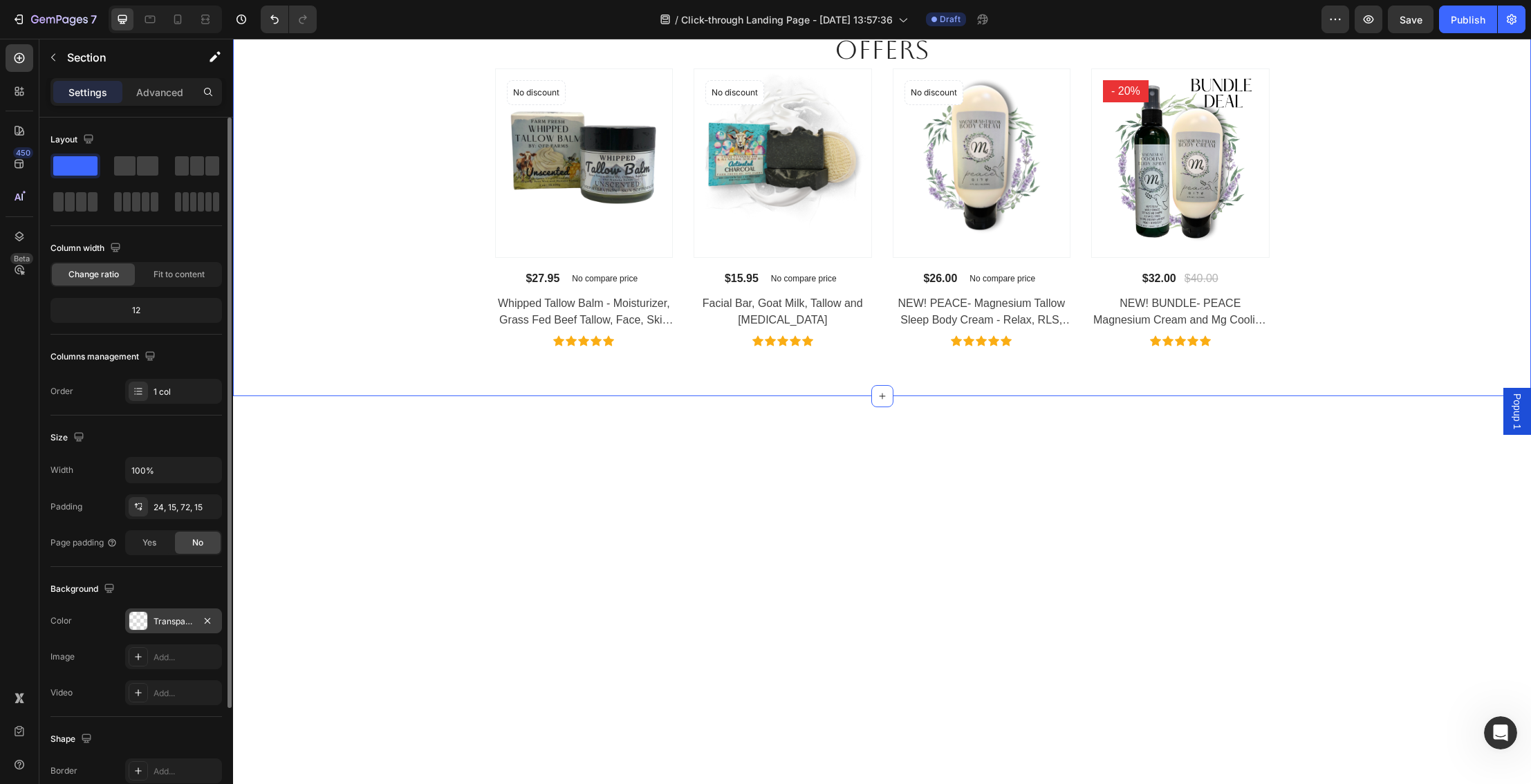
click at [139, 622] on div at bounding box center [139, 621] width 18 height 18
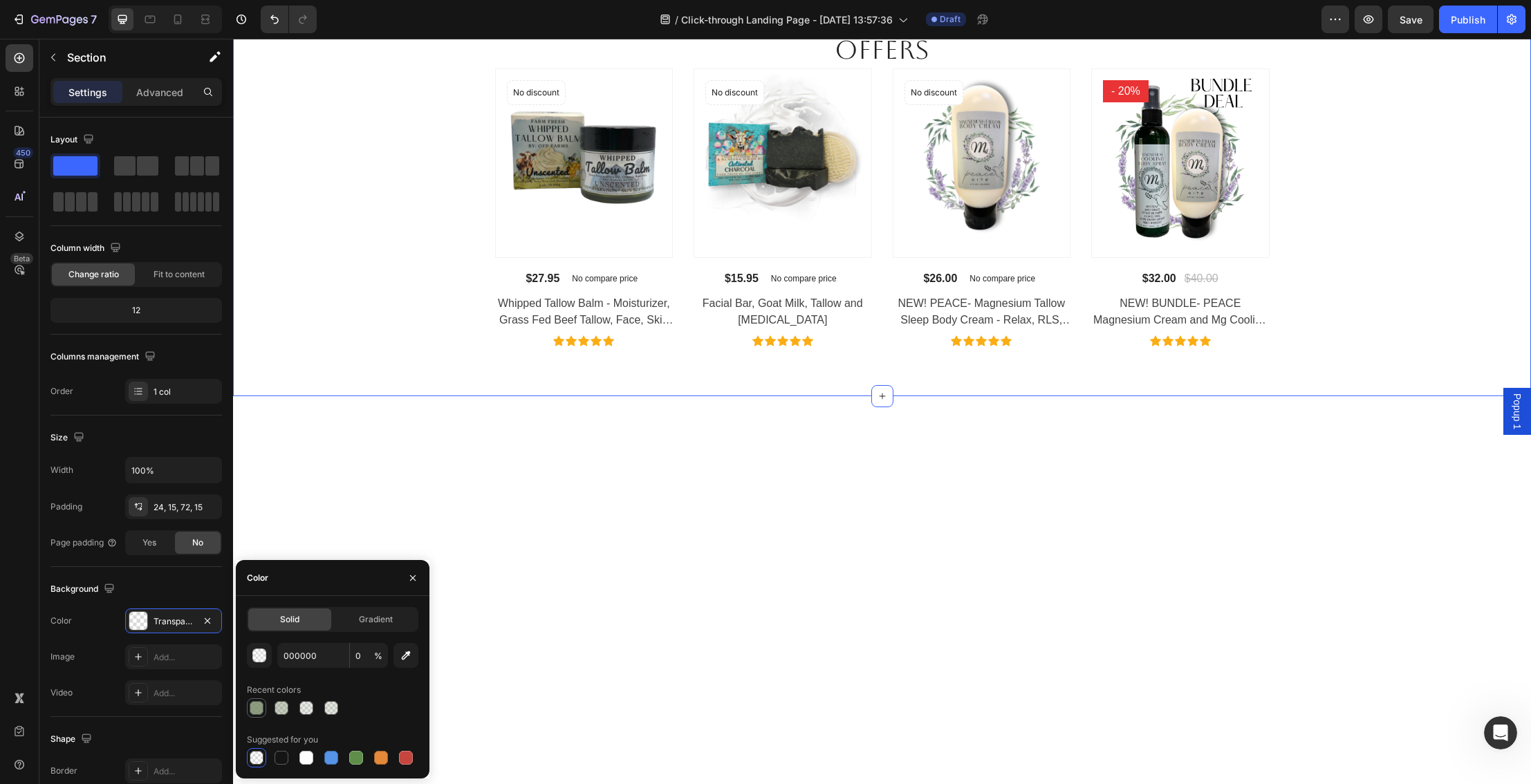
click at [258, 709] on div at bounding box center [257, 708] width 14 height 14
type input "738561"
type input "80"
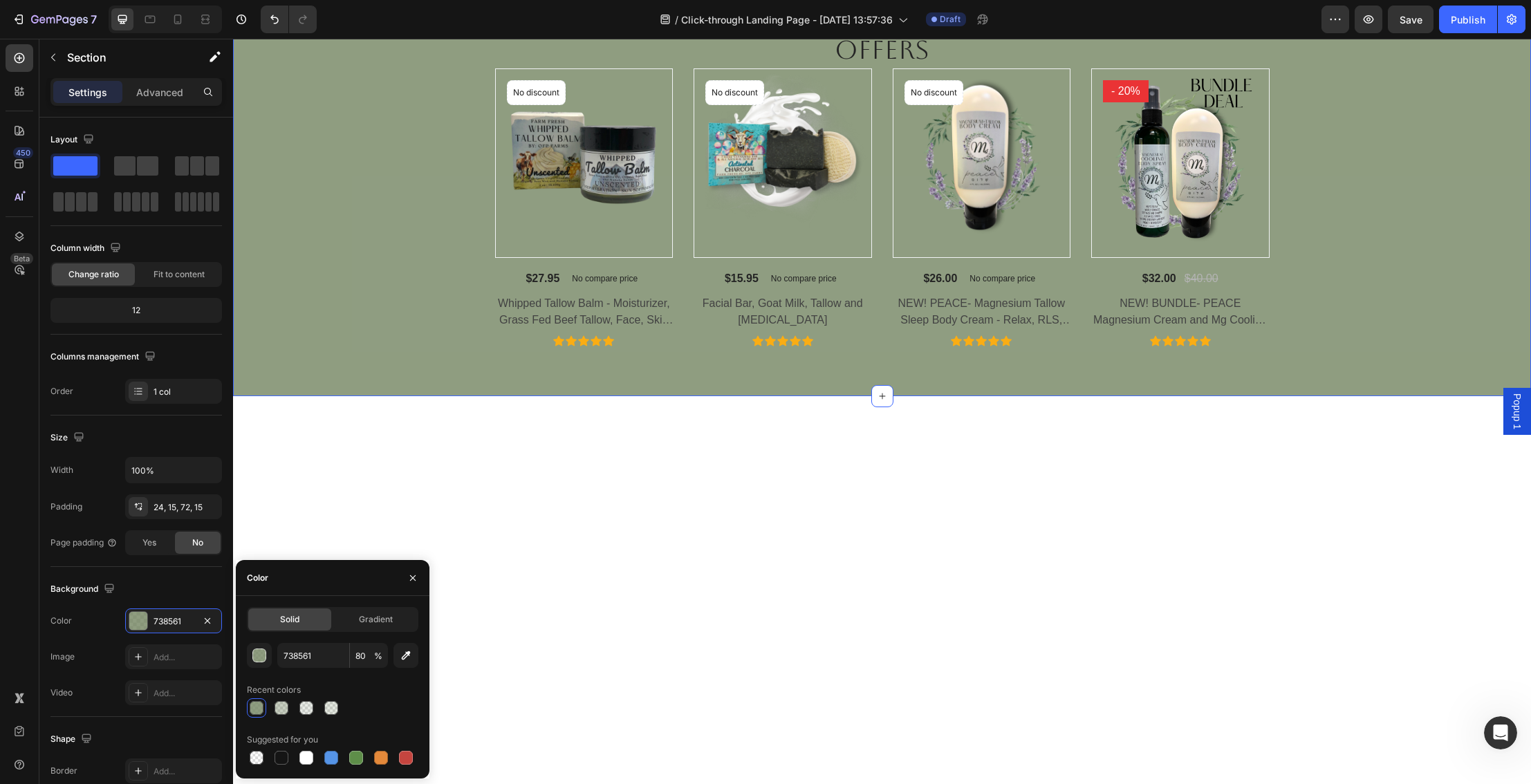
click at [590, 695] on div at bounding box center [882, 635] width 1277 height 424
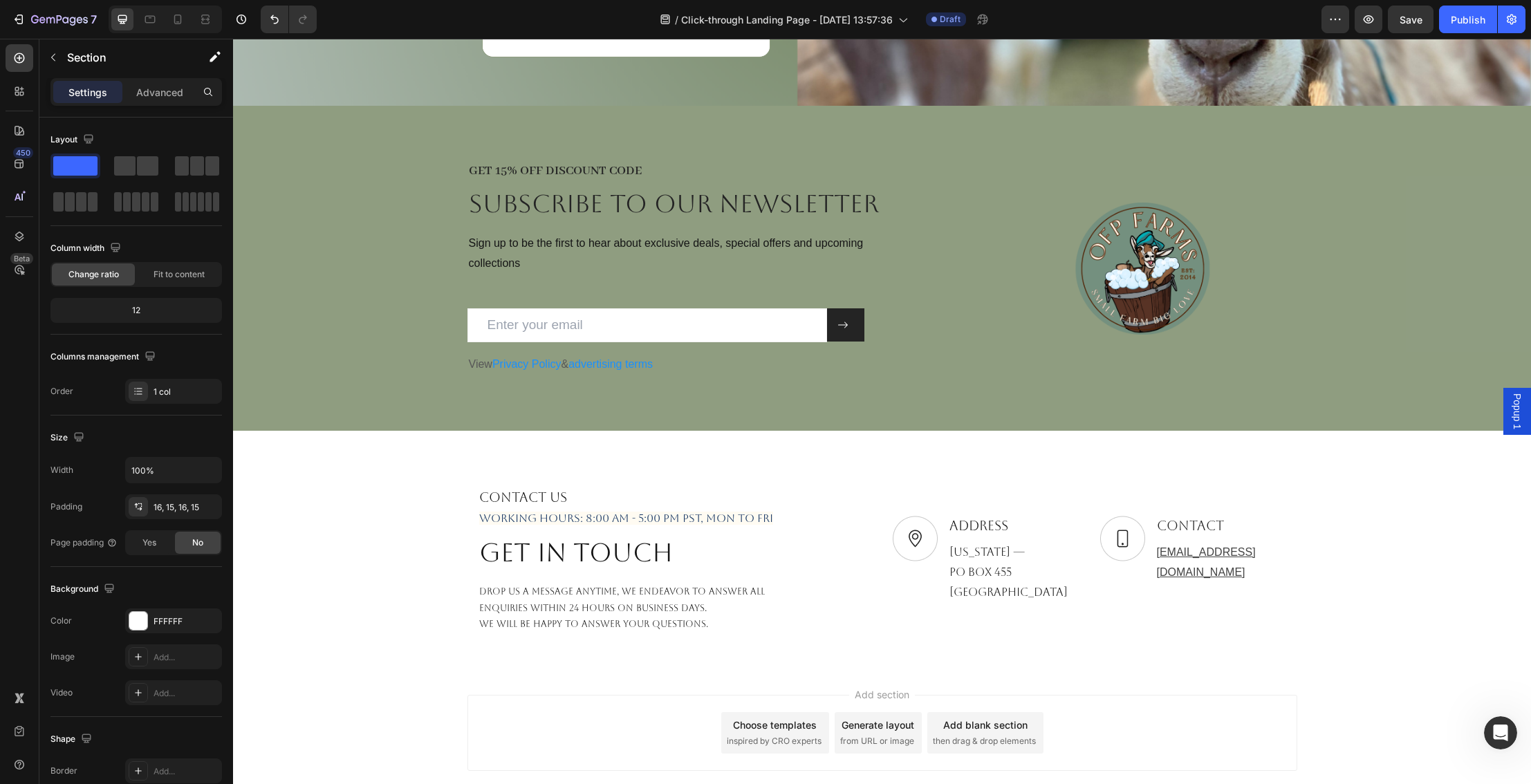
scroll to position [2896, 0]
click at [1368, 23] on icon "button" at bounding box center [1368, 20] width 14 height 14
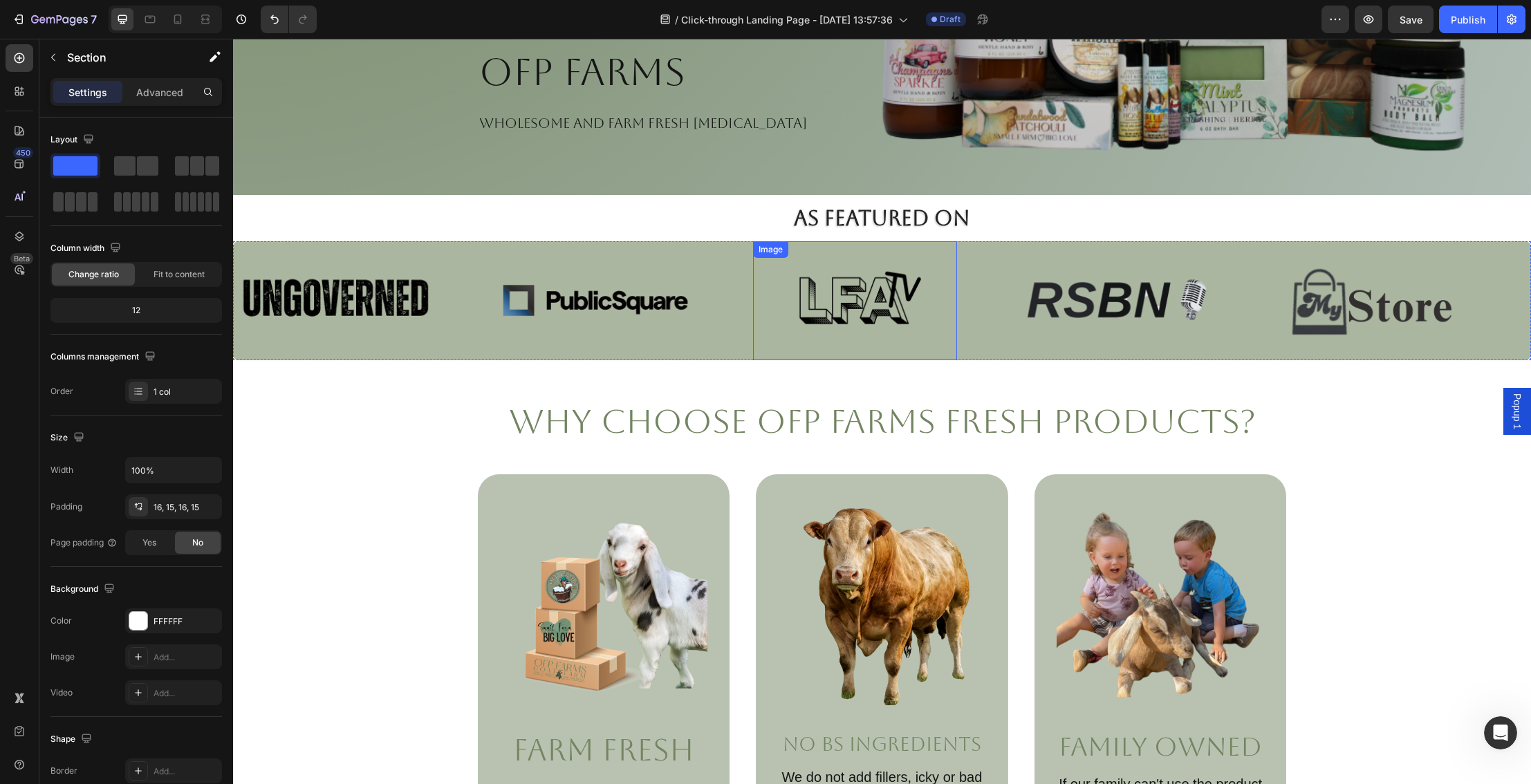
scroll to position [392, 0]
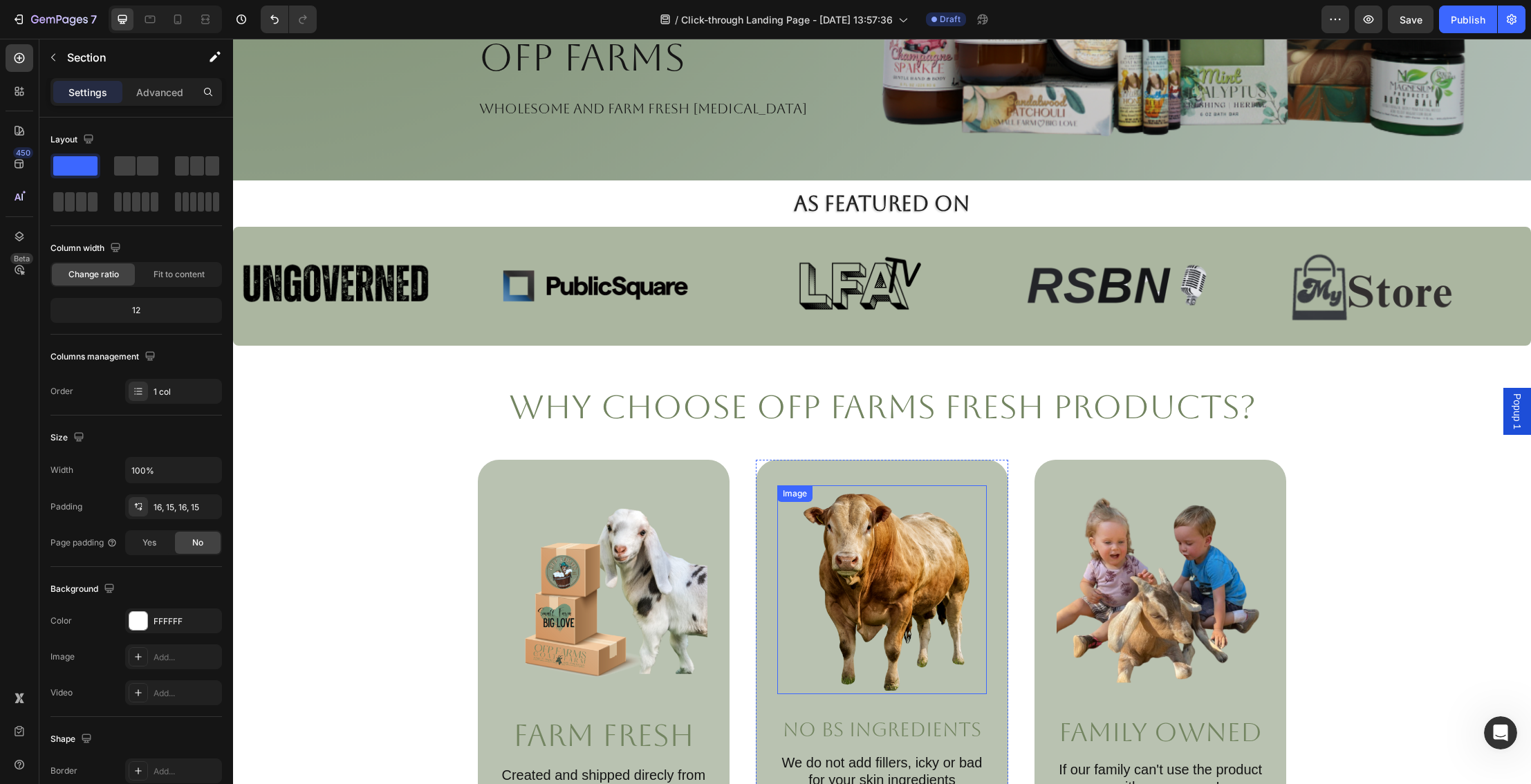
click at [889, 594] on img at bounding box center [882, 590] width 210 height 210
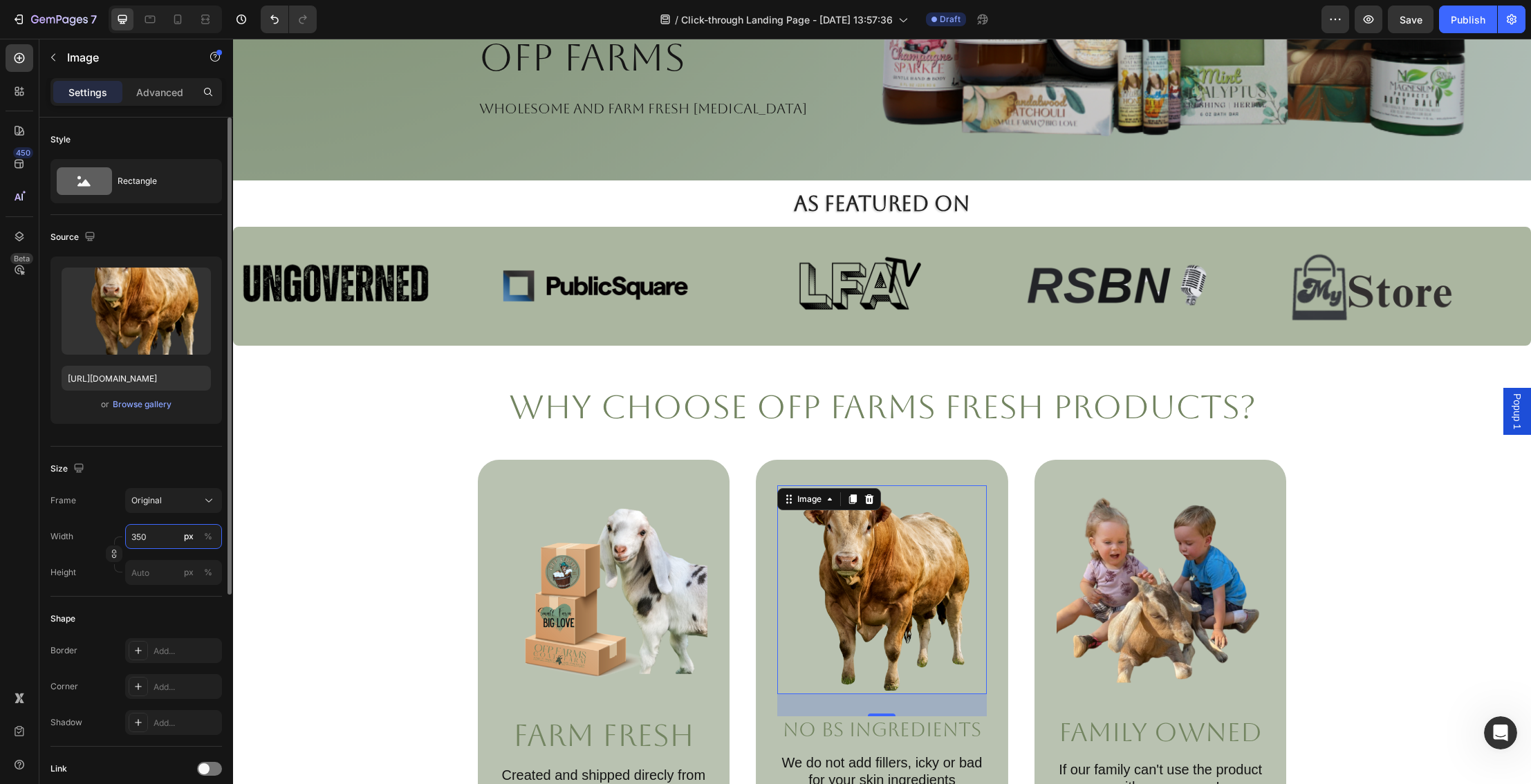
click at [159, 534] on input "350" at bounding box center [173, 536] width 97 height 25
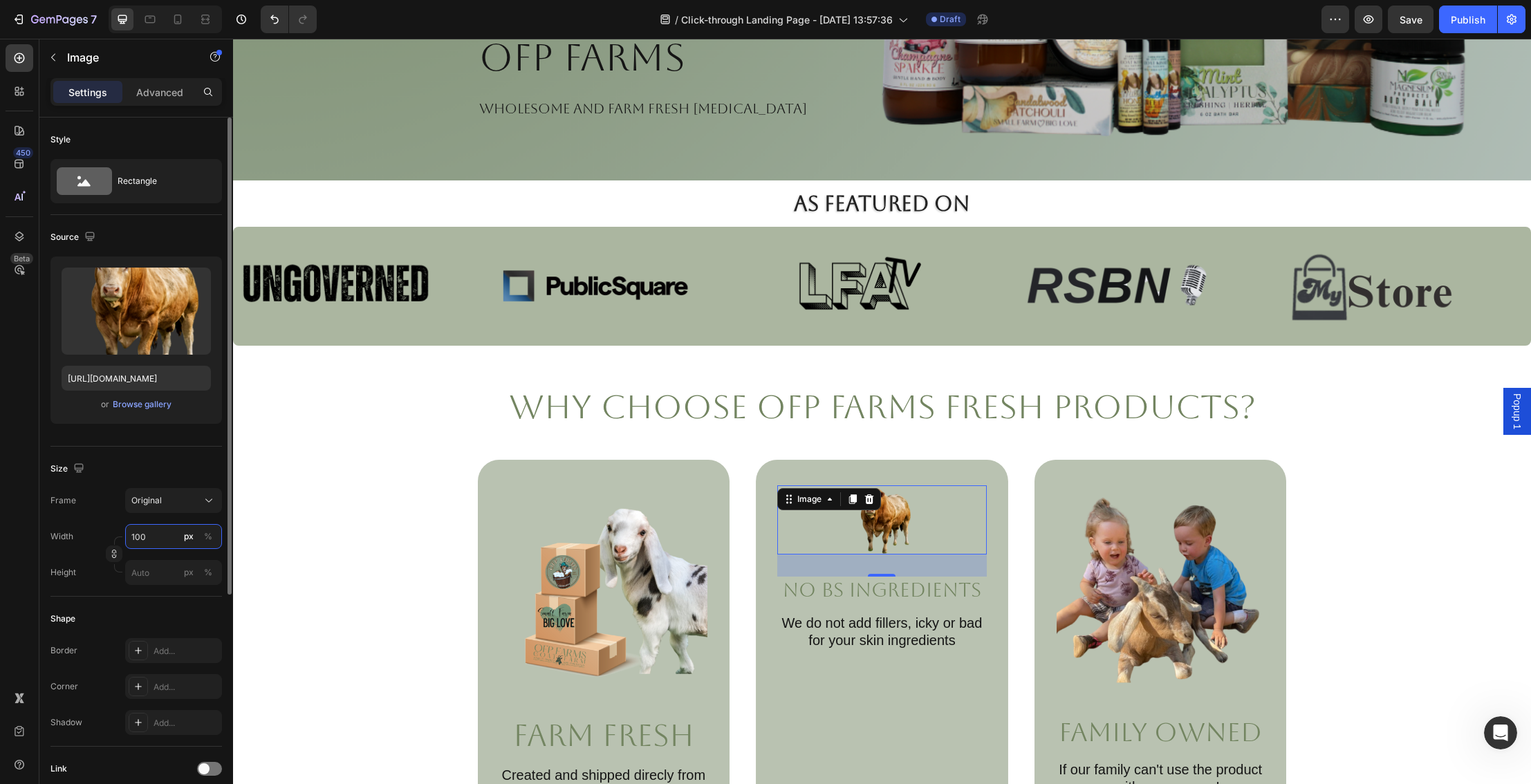
drag, startPoint x: 150, startPoint y: 535, endPoint x: 117, endPoint y: 535, distance: 33.0
click at [117, 535] on div "Width 100 px %" at bounding box center [136, 536] width 171 height 25
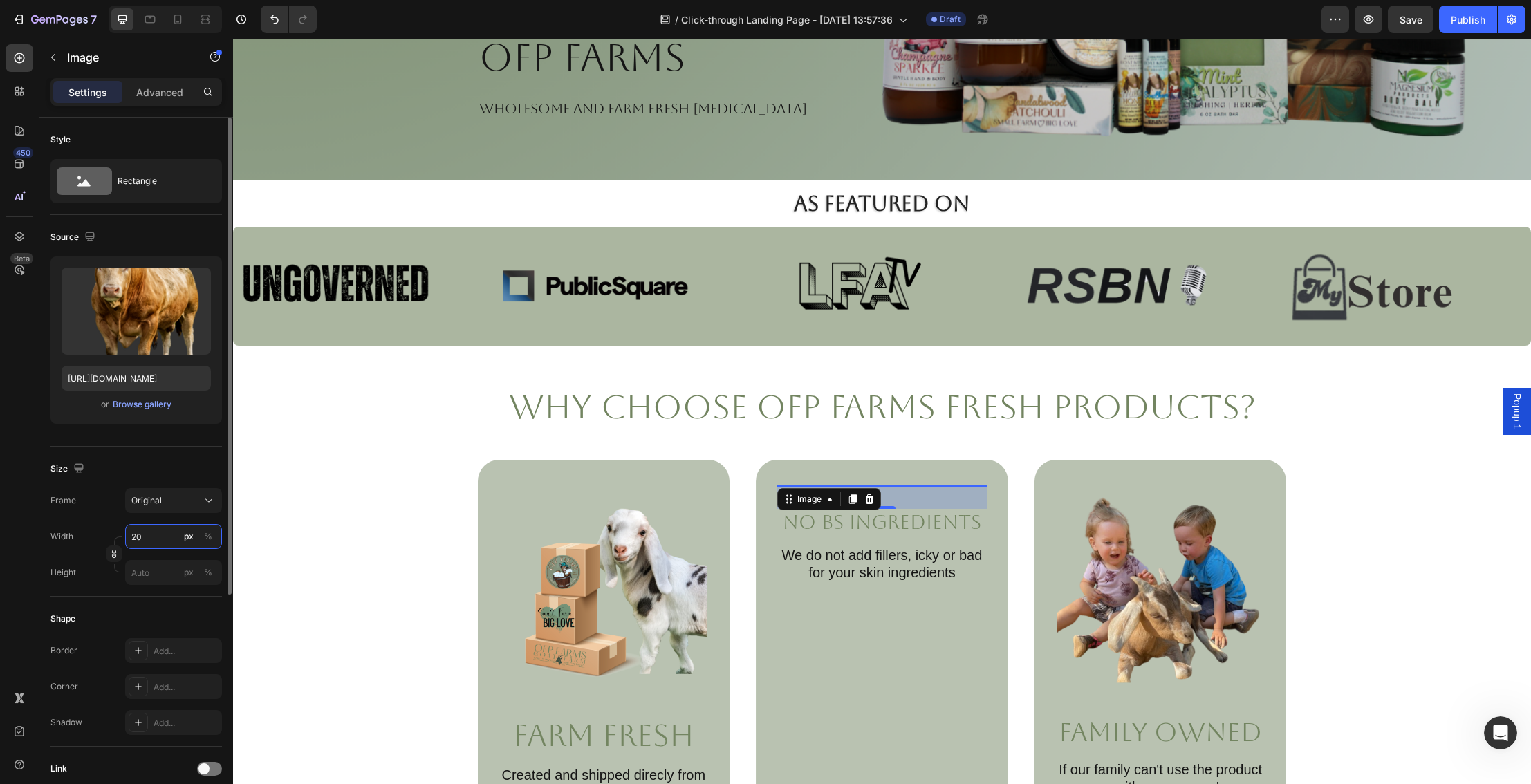
type input "200"
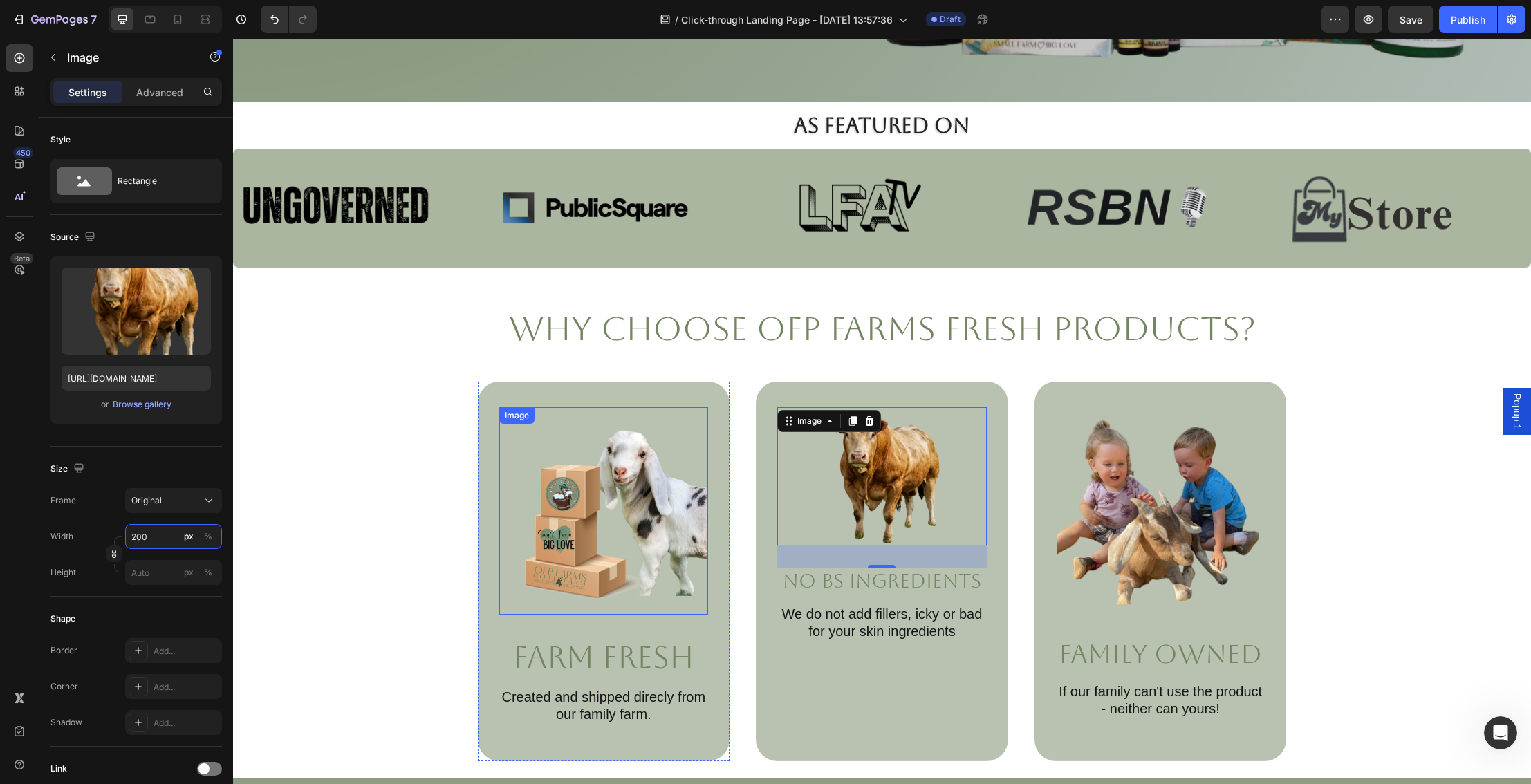
scroll to position [566, 0]
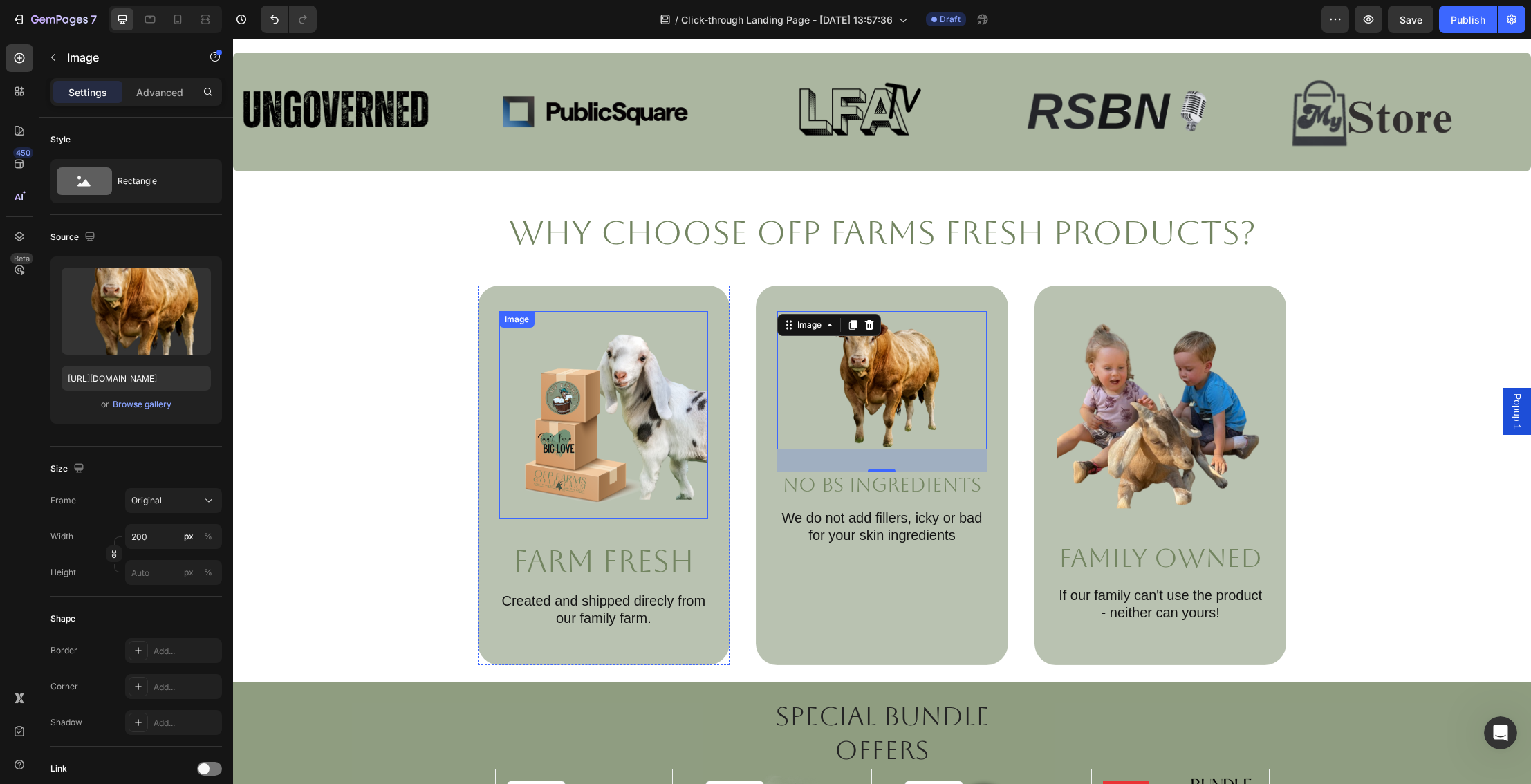
drag, startPoint x: 607, startPoint y: 445, endPoint x: 588, endPoint y: 435, distance: 21.5
click at [607, 445] on img at bounding box center [604, 415] width 208 height 208
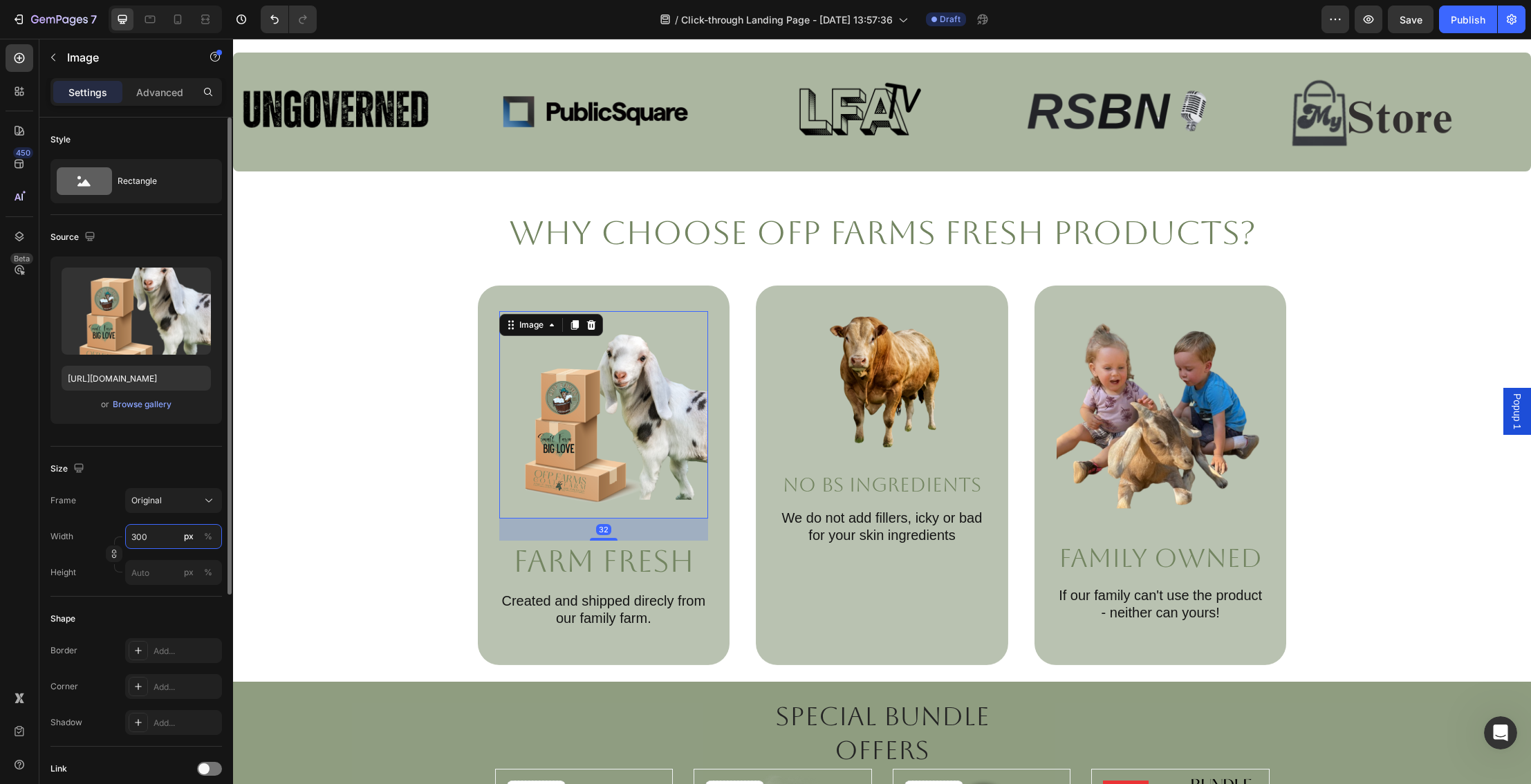
click at [157, 538] on input "300" at bounding box center [173, 536] width 97 height 25
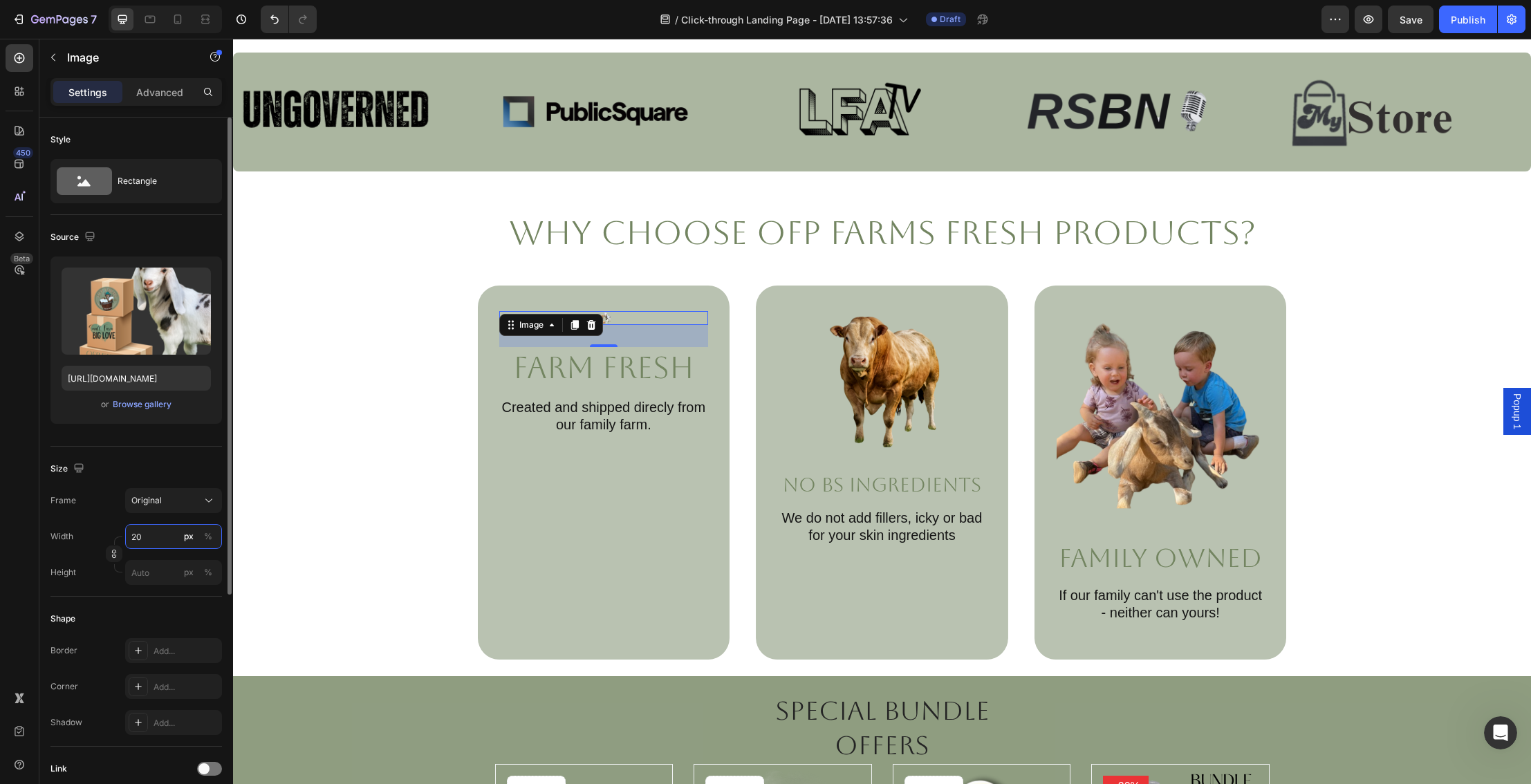
type input "200"
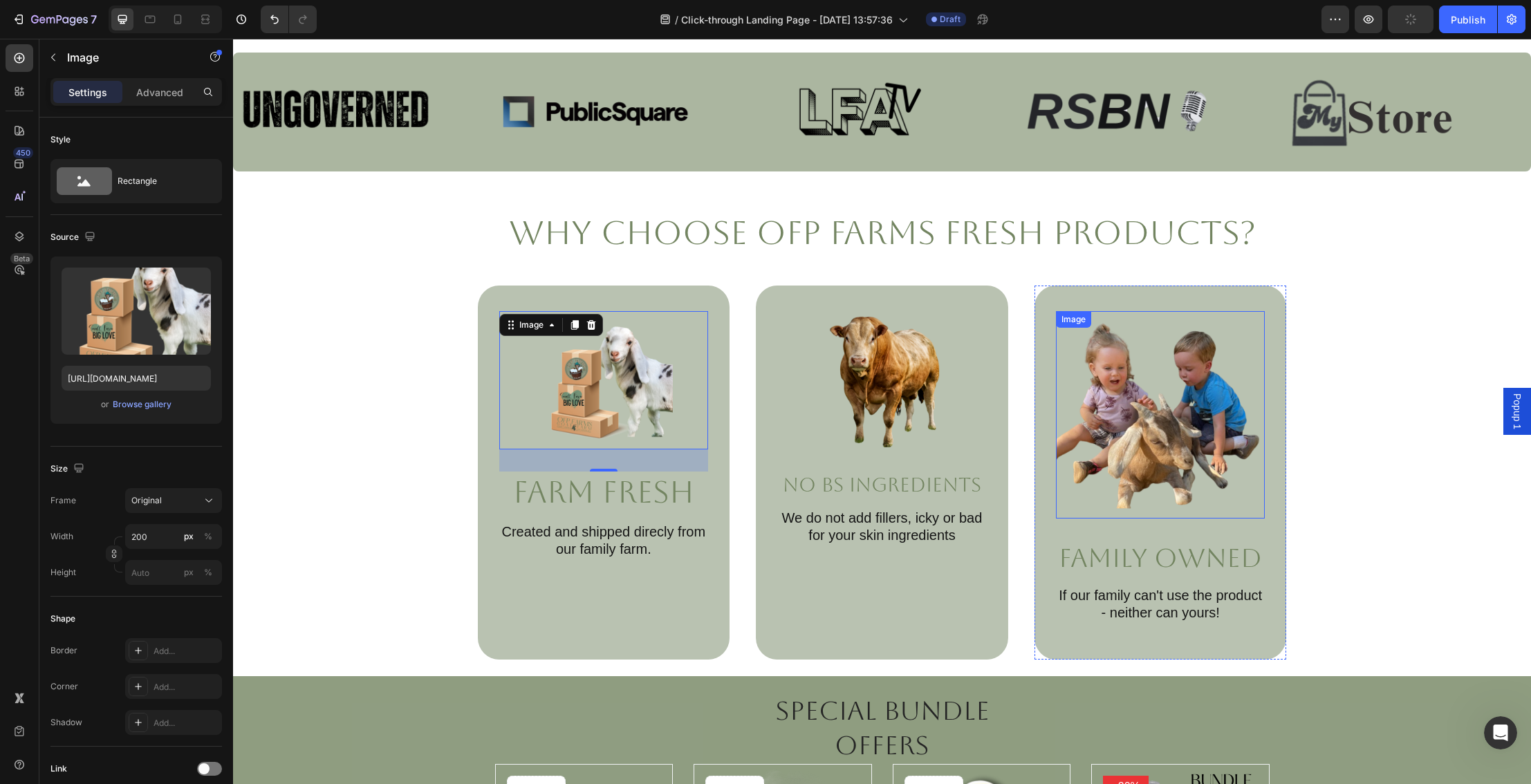
click at [1193, 447] on img at bounding box center [1161, 415] width 208 height 208
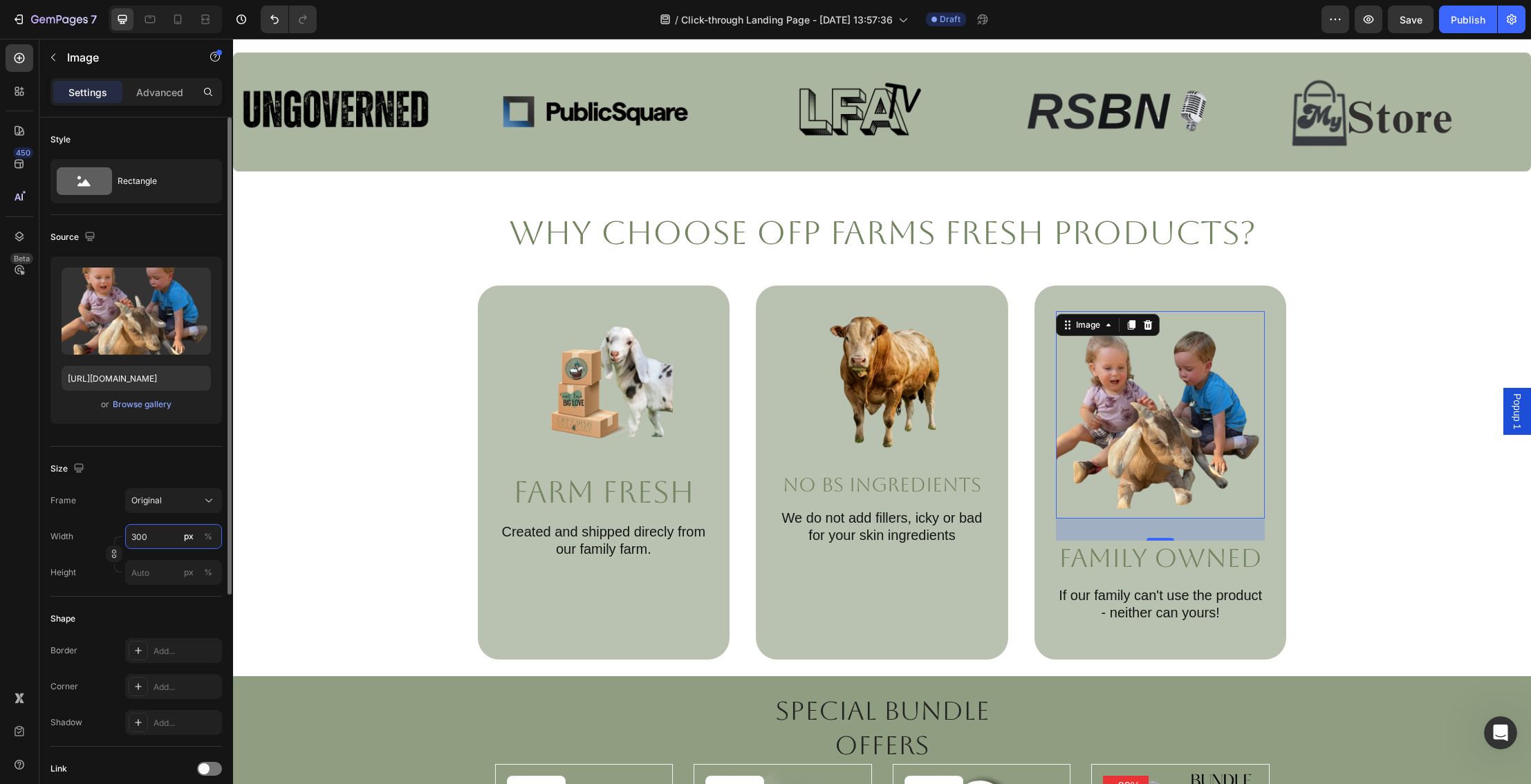
click at [157, 536] on input "300" at bounding box center [173, 536] width 97 height 25
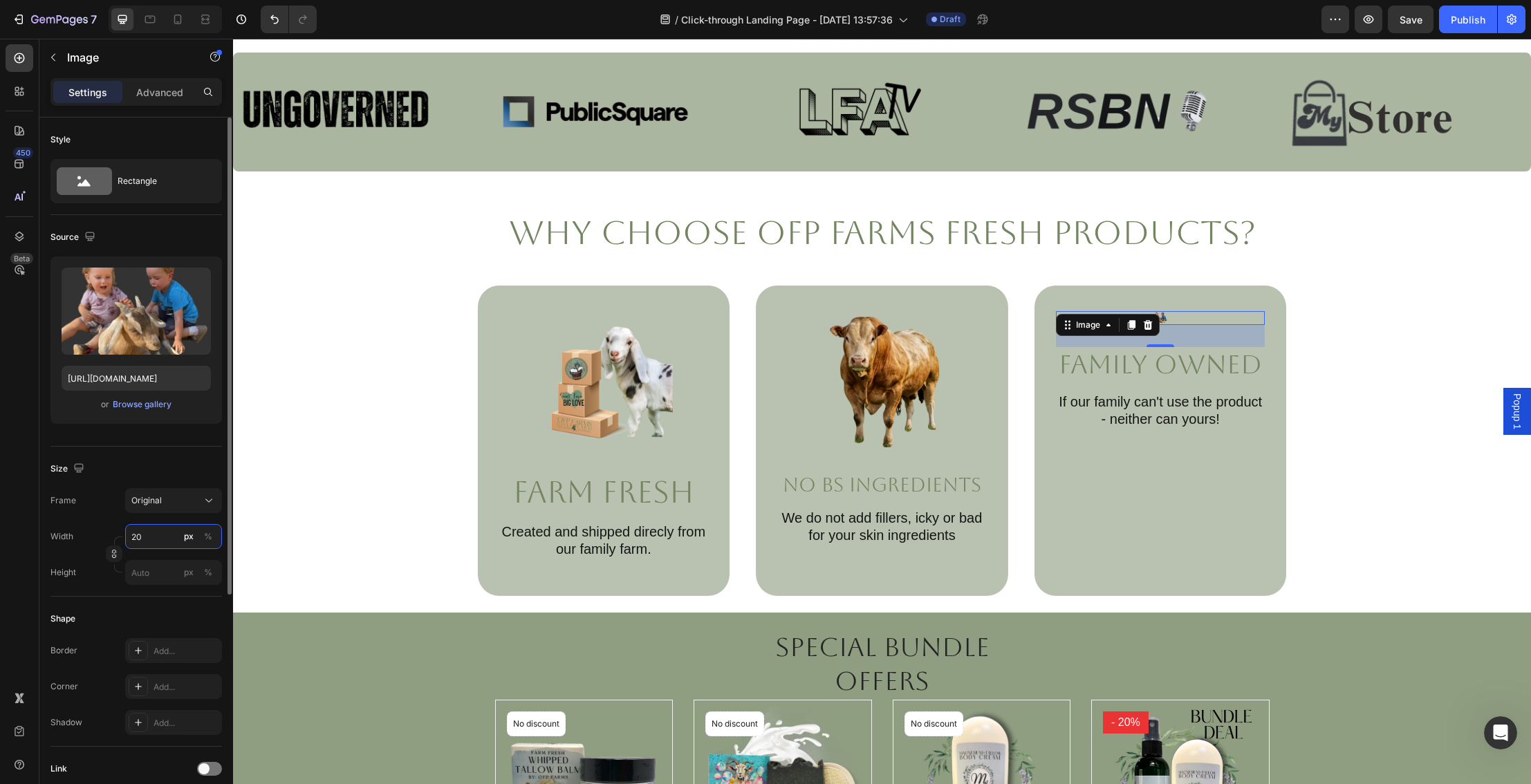
type input "200"
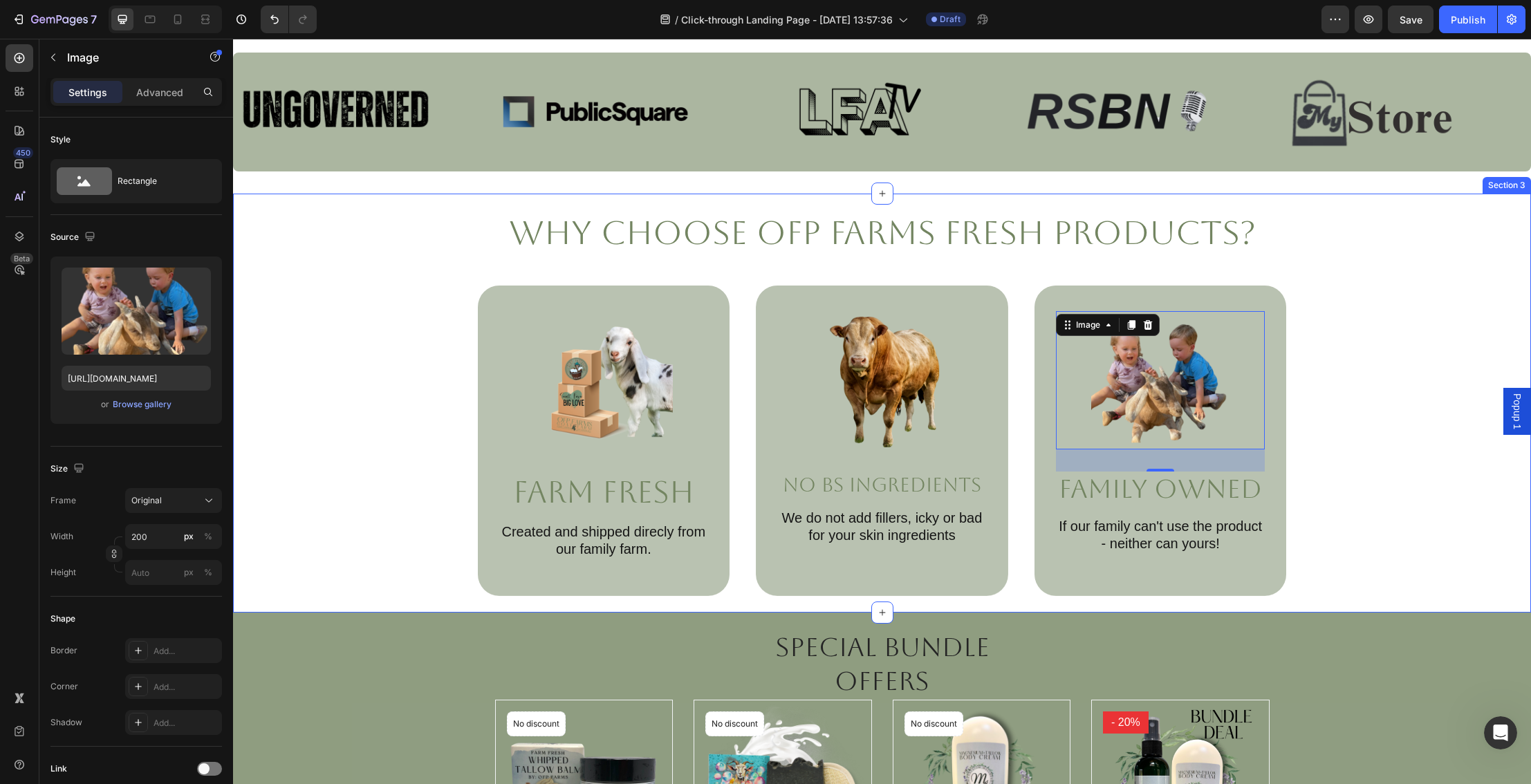
click at [1487, 470] on div "Why Choose OFP Farms Fresh Products? Heading Image Farm Fresh Text Block Create…" at bounding box center [882, 403] width 1270 height 385
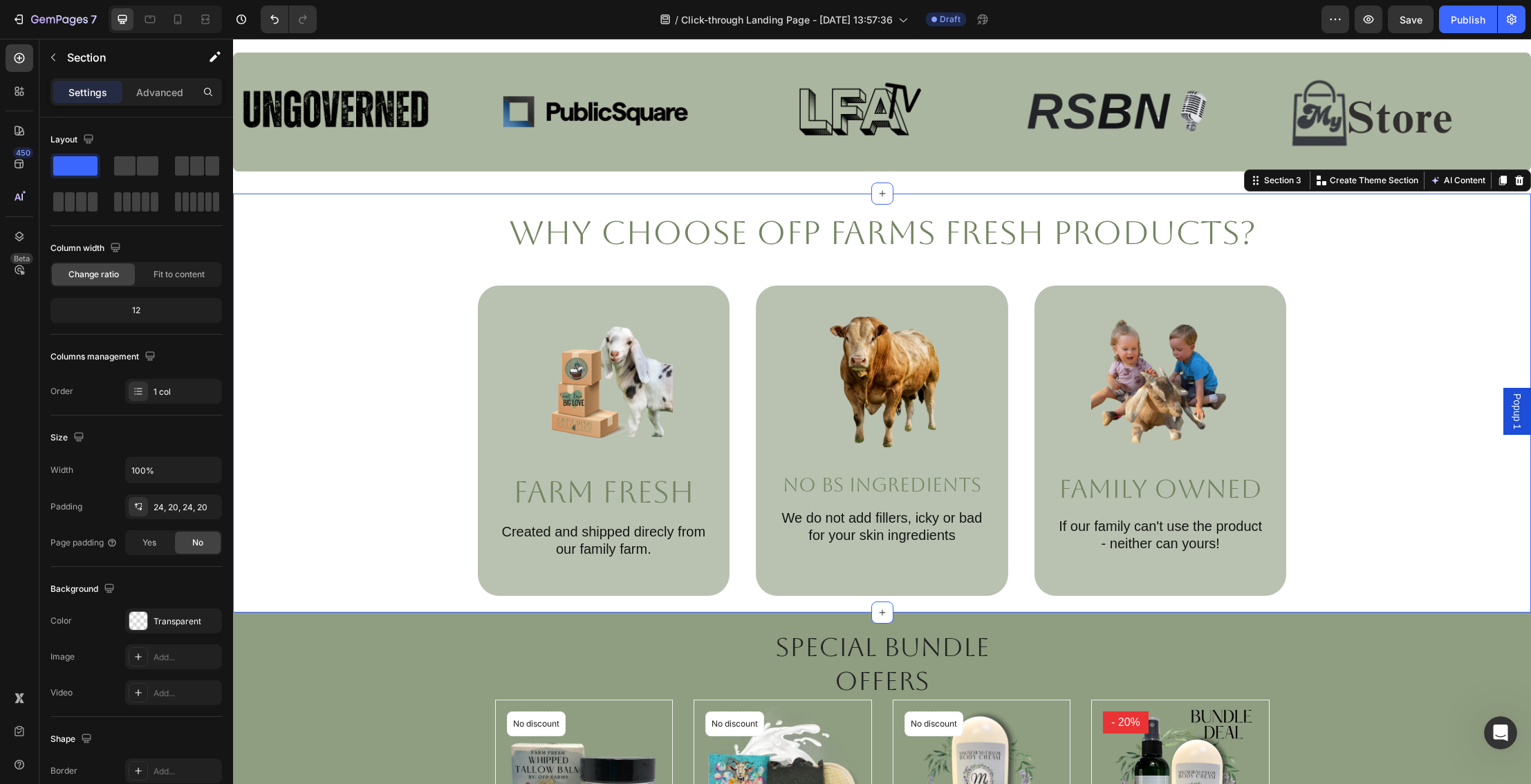
click at [1372, 482] on div "Why Choose OFP Farms Fresh Products? Heading Image Farm Fresh Text Block Create…" at bounding box center [882, 403] width 1270 height 385
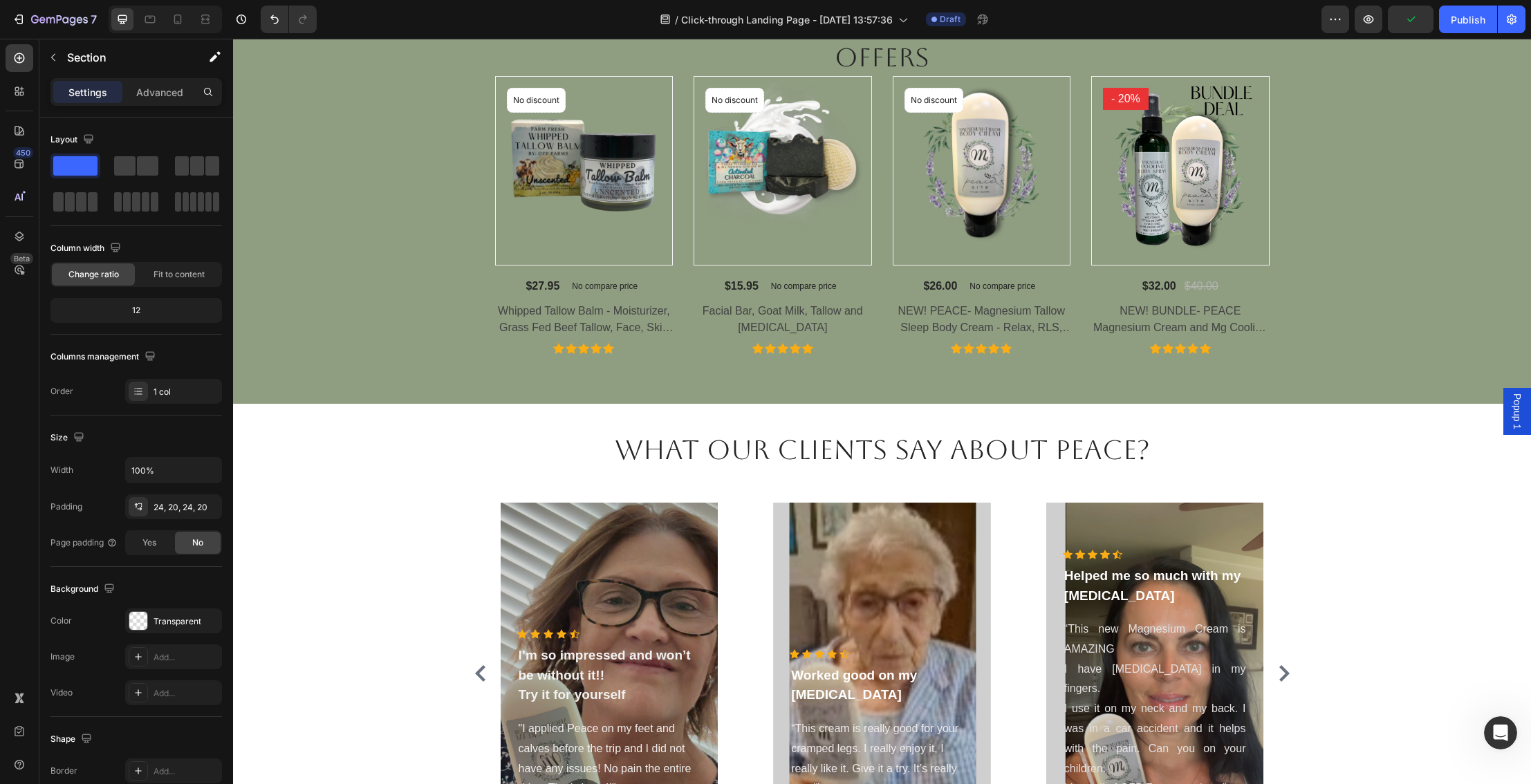
scroll to position [1373, 0]
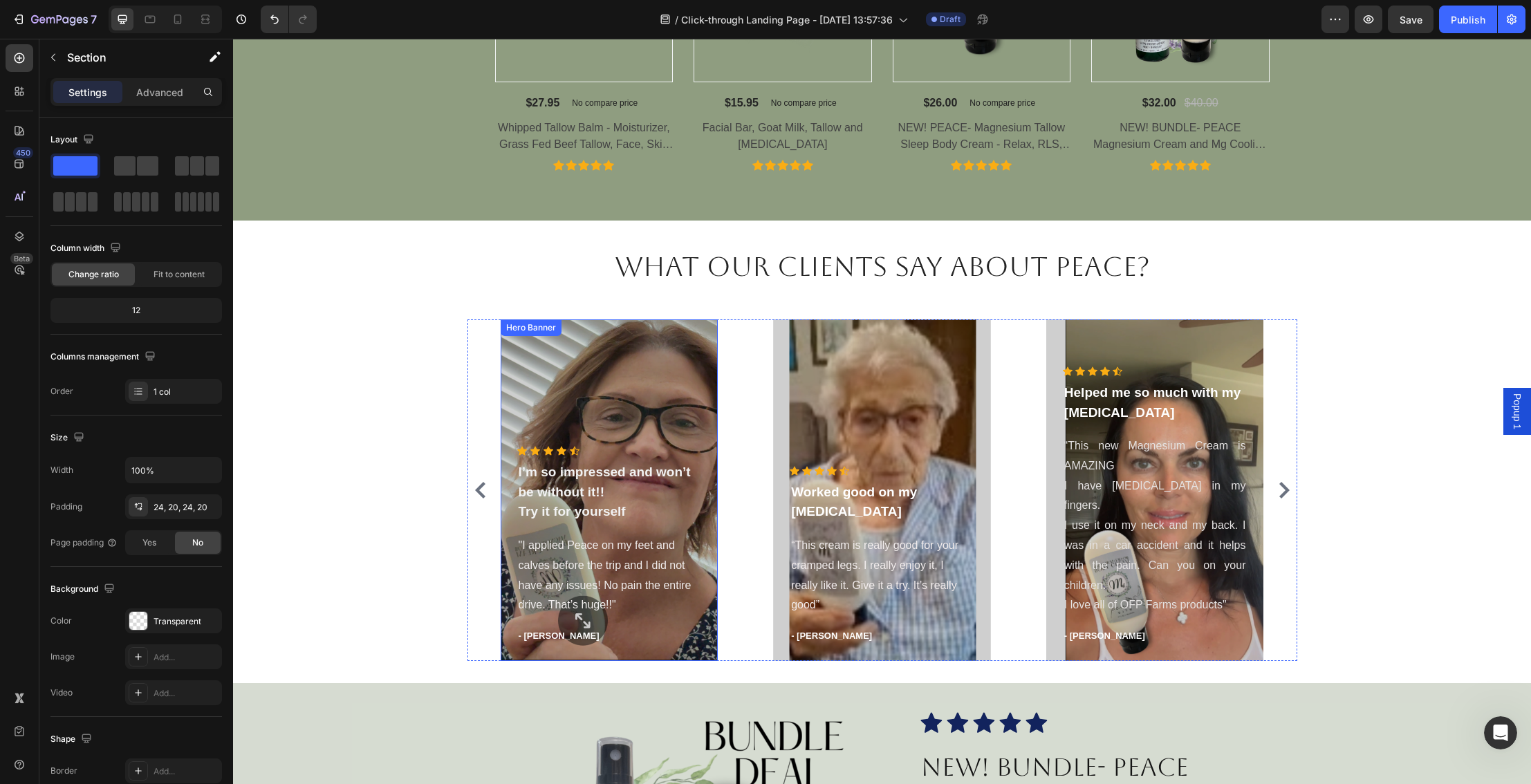
click at [535, 339] on div "Icon Icon Icon Icon Icon Icon List Hoz I’m so impressed and won’t be without it…" at bounding box center [609, 490] width 218 height 342
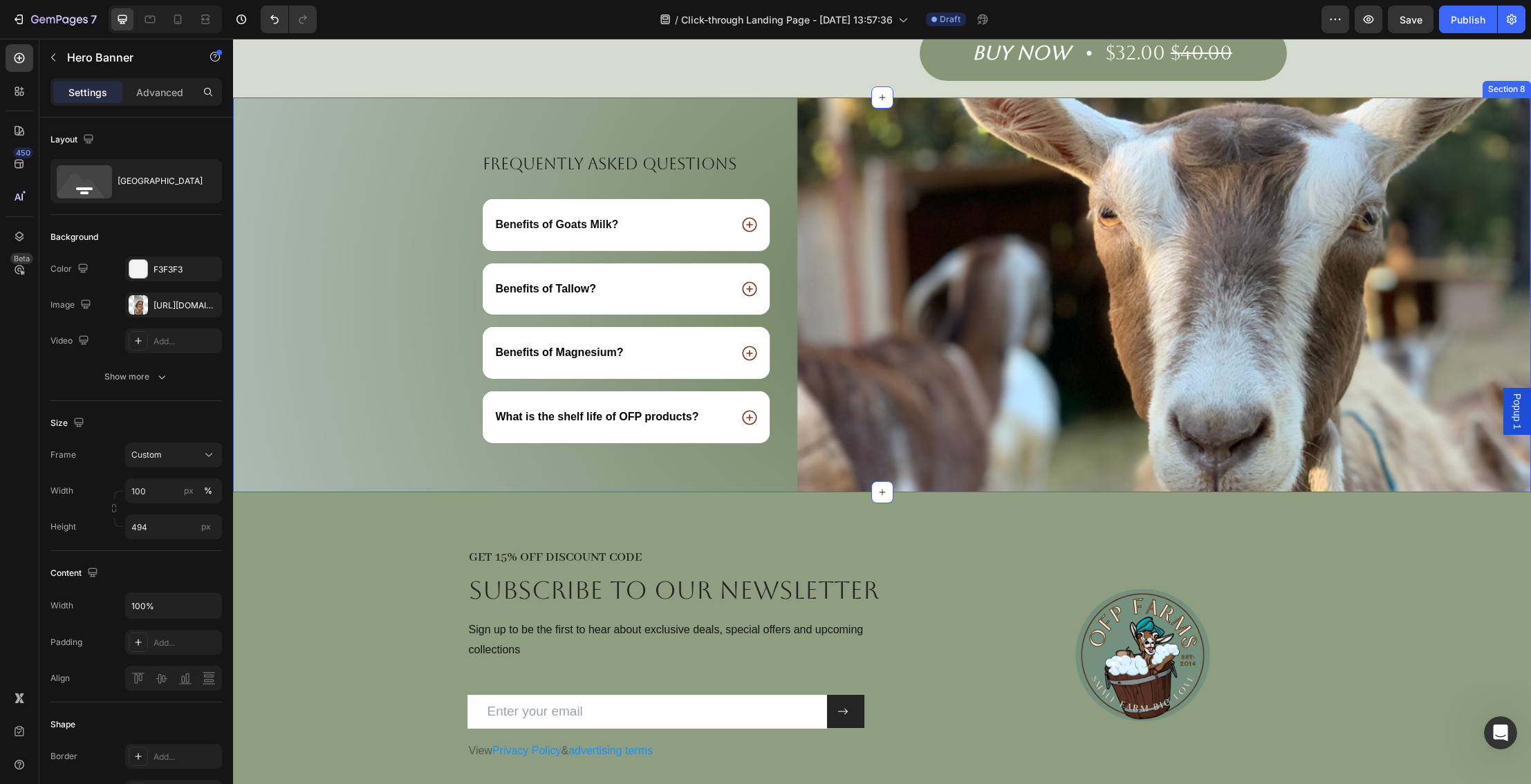
scroll to position [2531, 0]
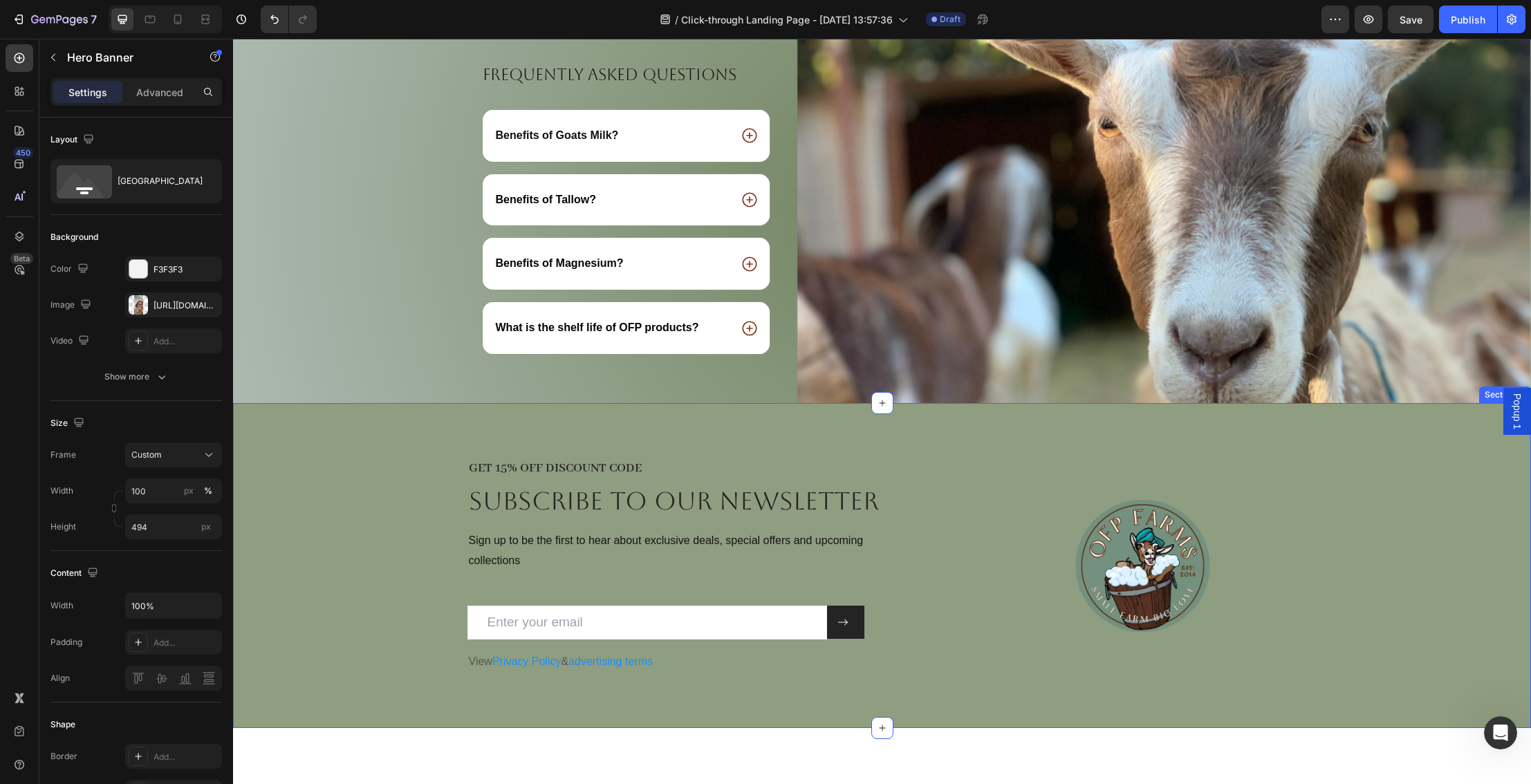
click at [1064, 432] on div "GET 15% OFF DISCOUNT CODE Heading Subscribe to OUR newsletter Heading Sign up t…" at bounding box center [881, 566] width 1297 height 325
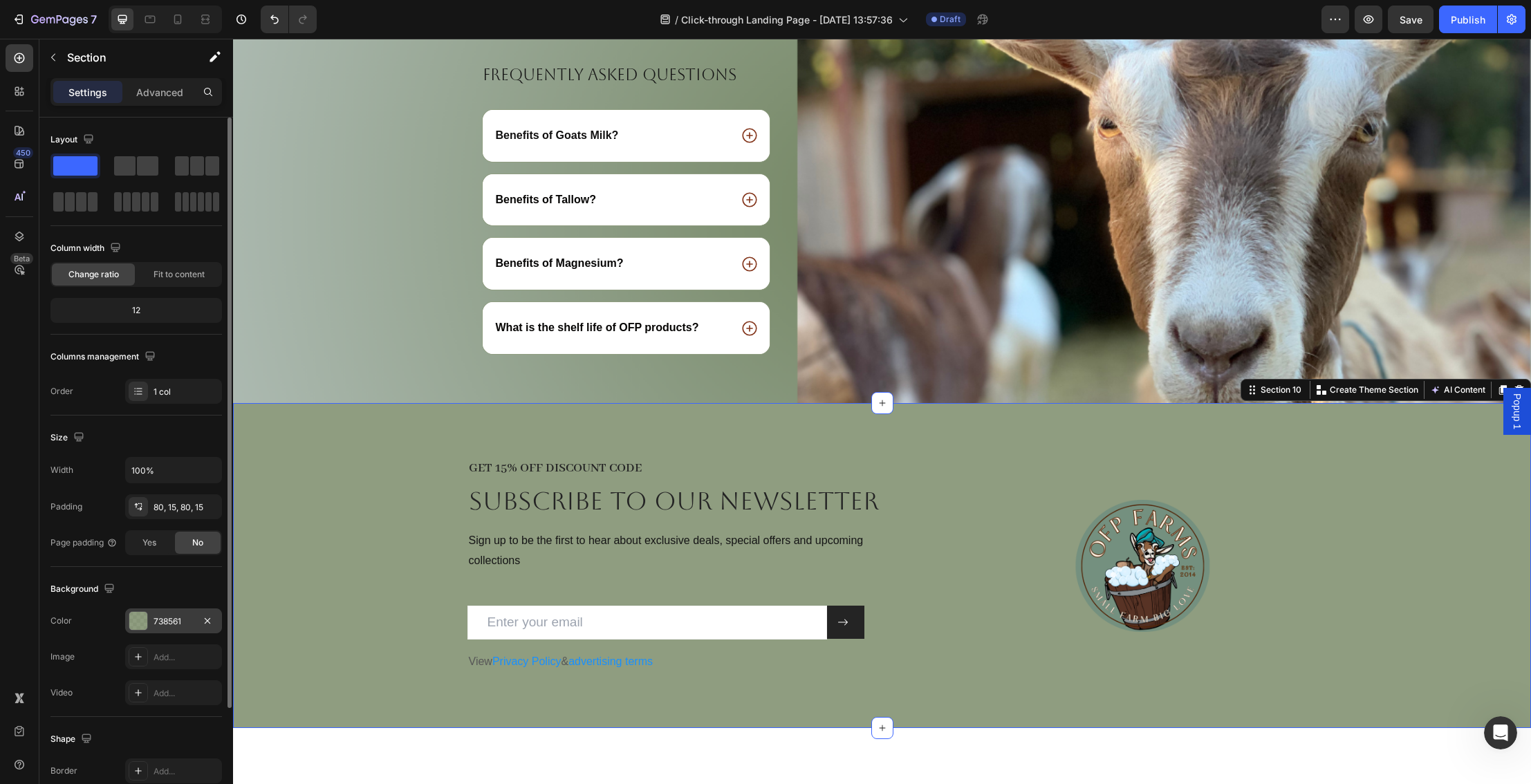
click at [139, 621] on div at bounding box center [139, 621] width 18 height 18
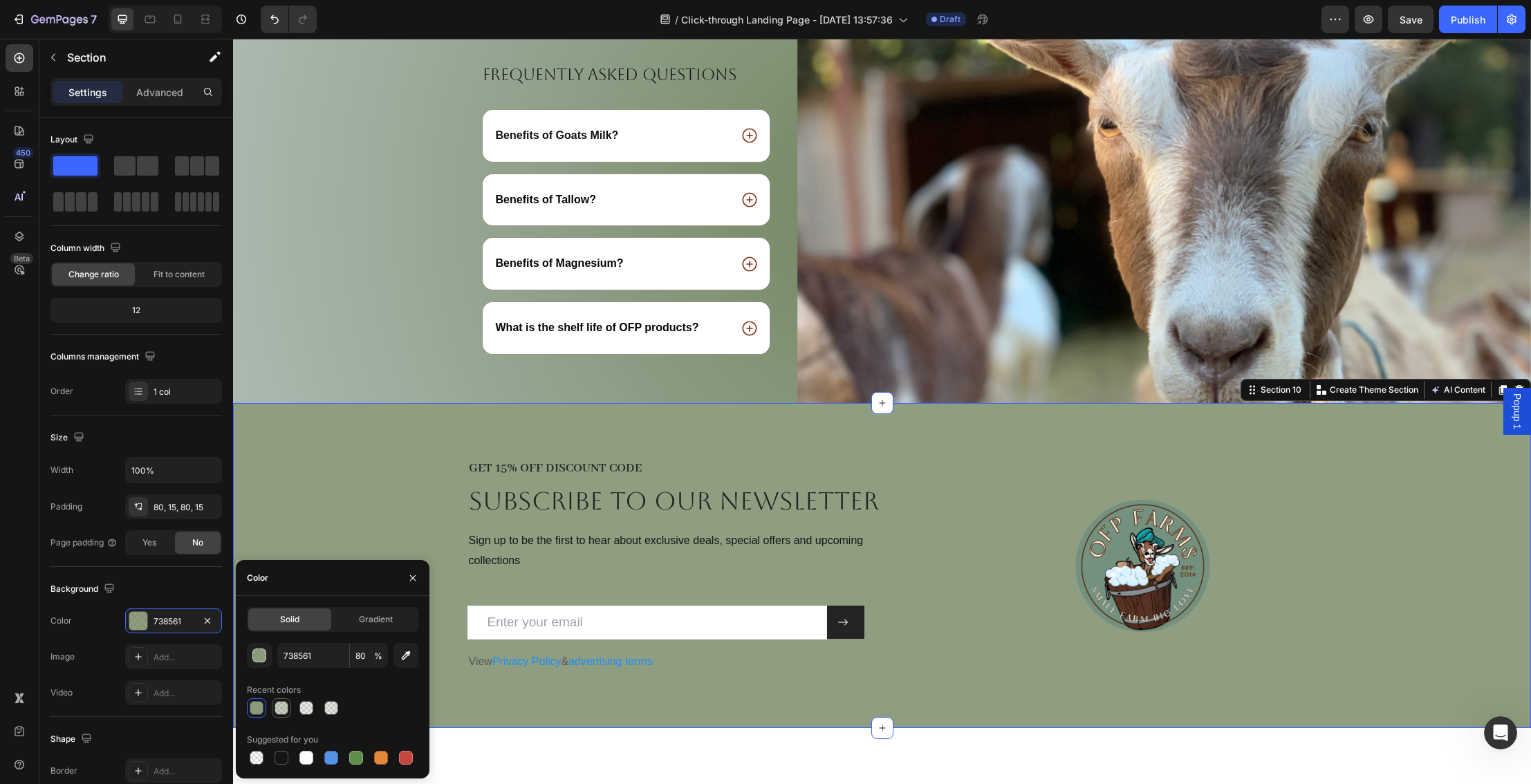
click at [286, 712] on div at bounding box center [282, 708] width 14 height 14
type input "40"
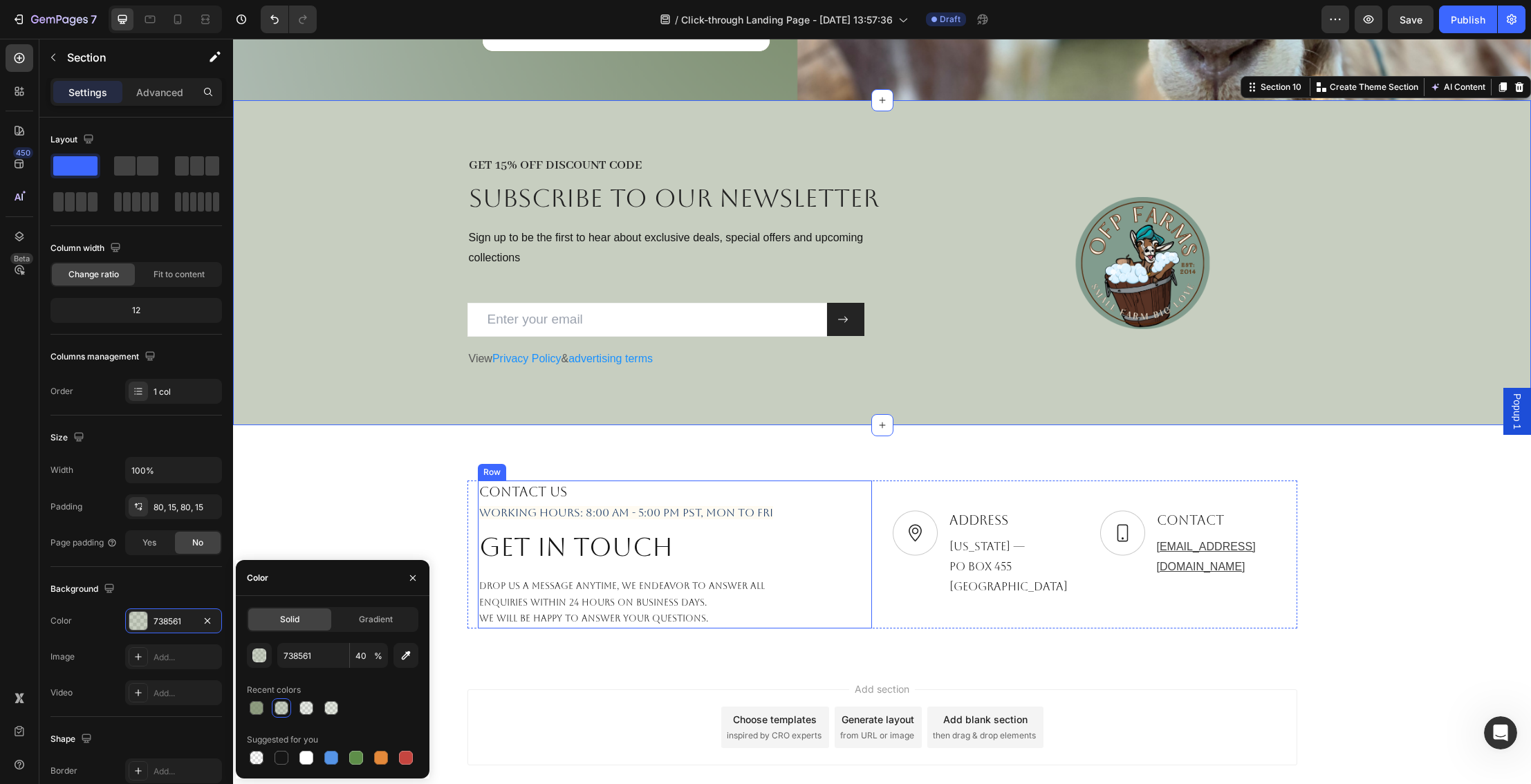
scroll to position [2878, 0]
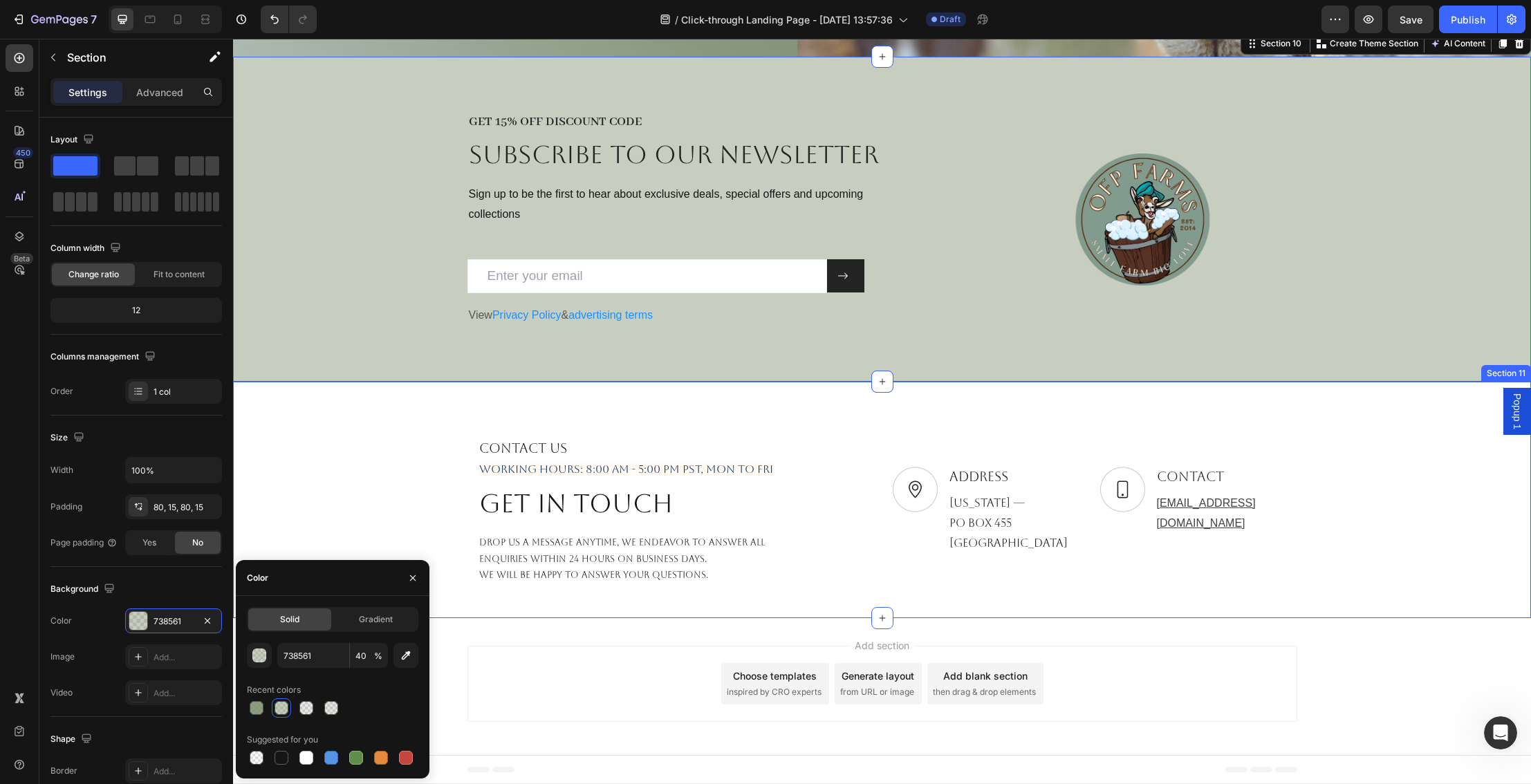
click at [428, 521] on div "CONTACT US Working hours: 8:00 am - 5:00 pm PST, Mon to Fri Text block Get in t…" at bounding box center [881, 527] width 1297 height 180
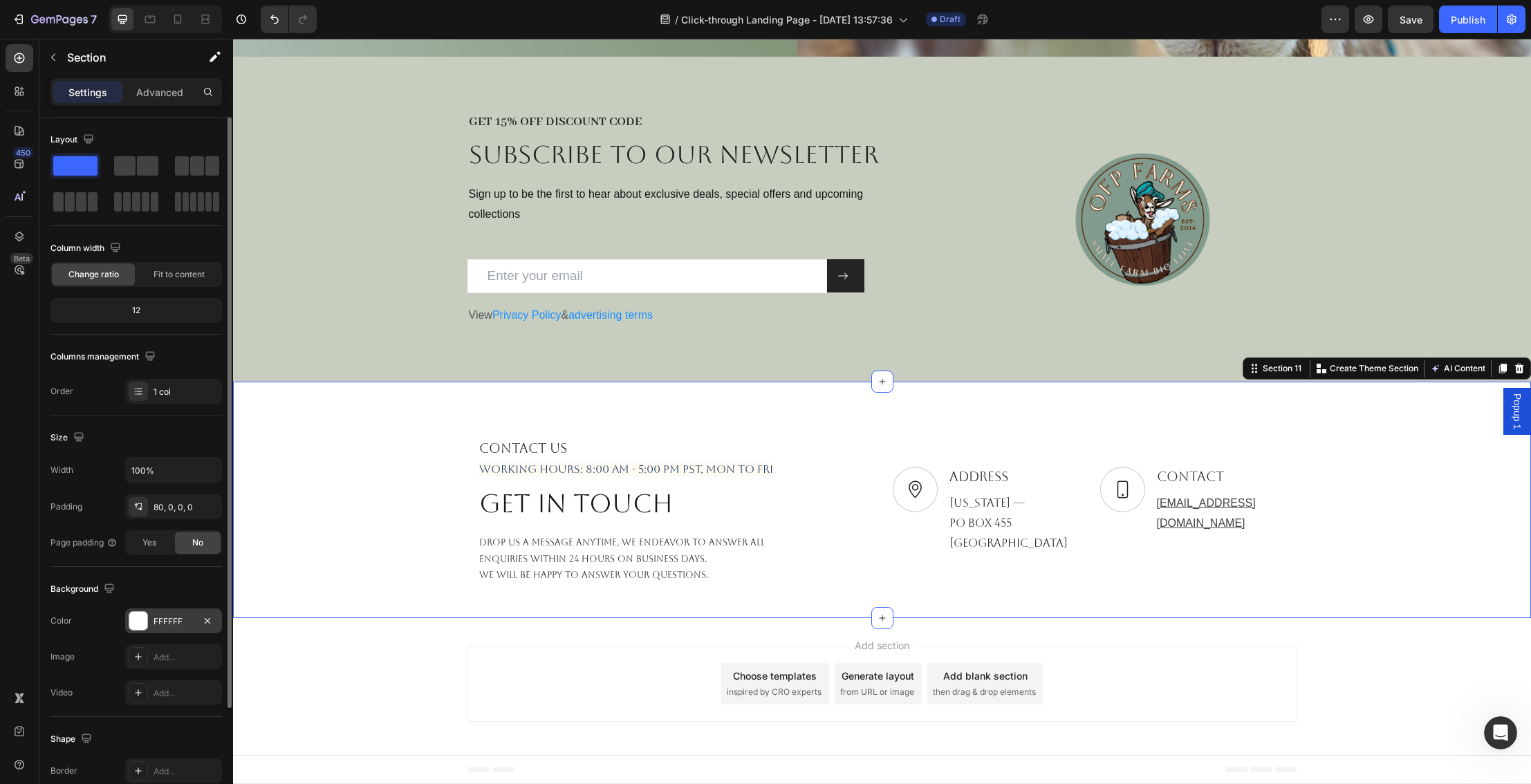
click at [136, 618] on div at bounding box center [139, 621] width 18 height 18
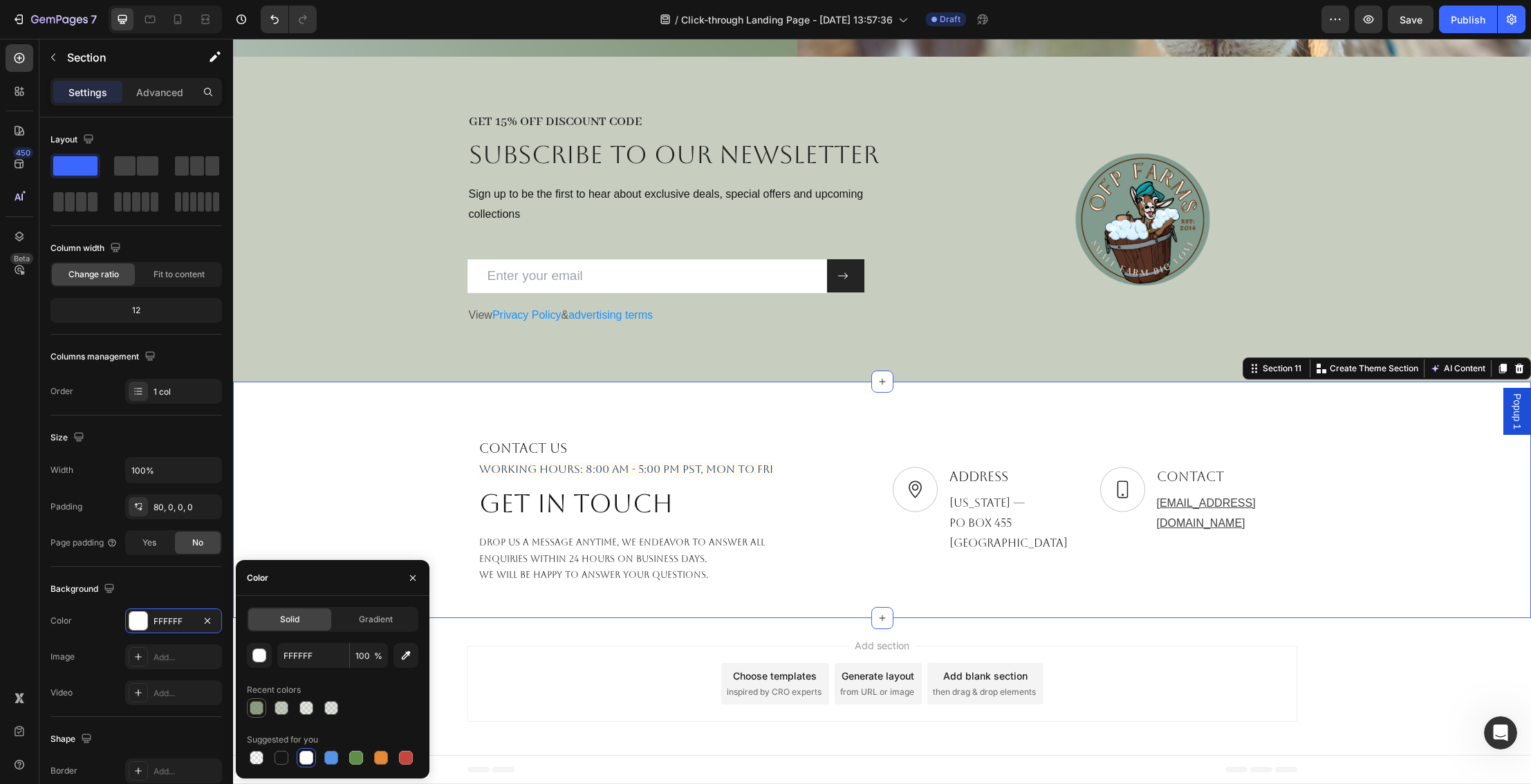
click at [257, 703] on div at bounding box center [257, 708] width 14 height 14
type input "738561"
type input "80"
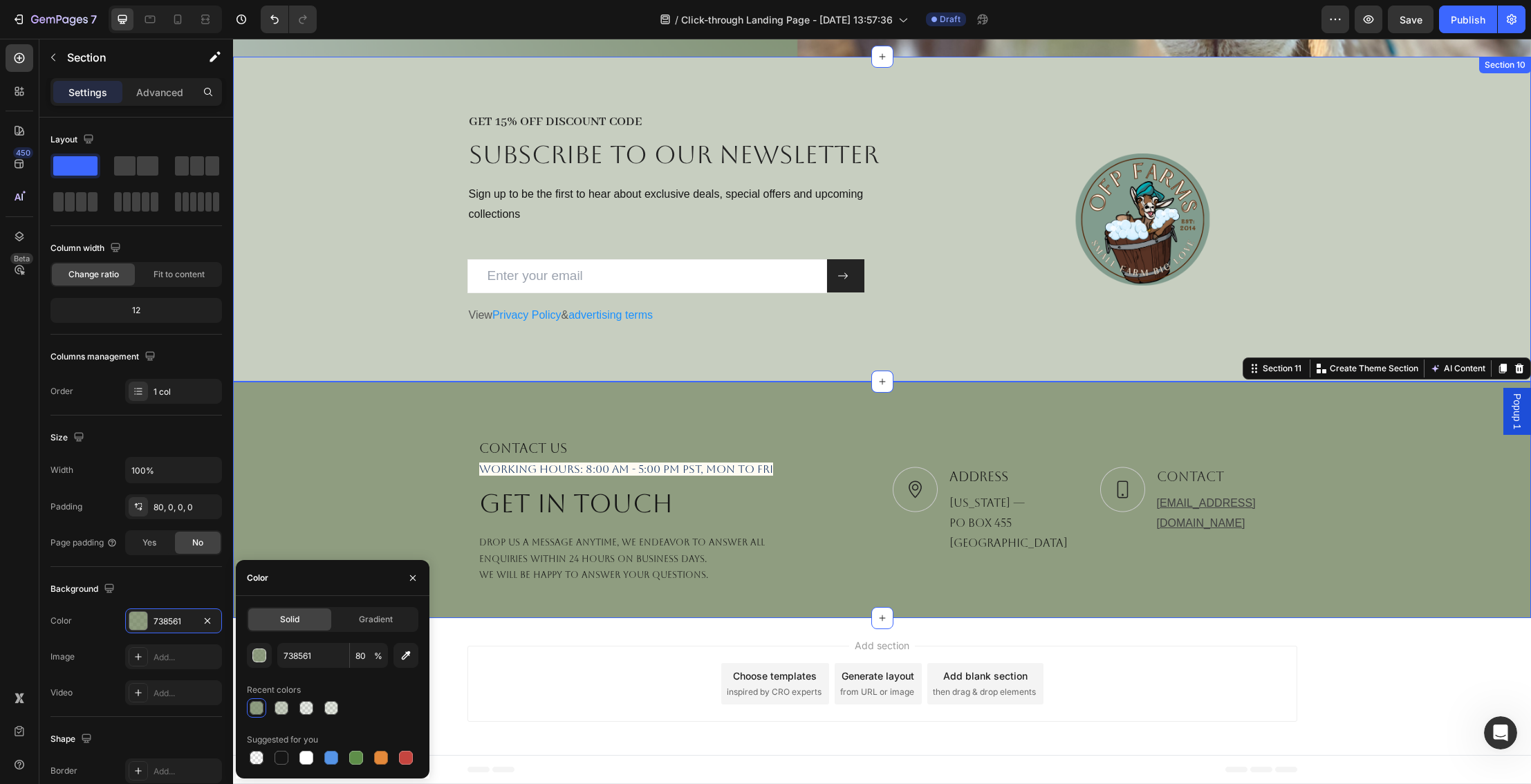
click at [821, 360] on div "GET 15% OFF DISCOUNT CODE Heading Subscribe to OUR newsletter Heading Sign up t…" at bounding box center [881, 219] width 1297 height 325
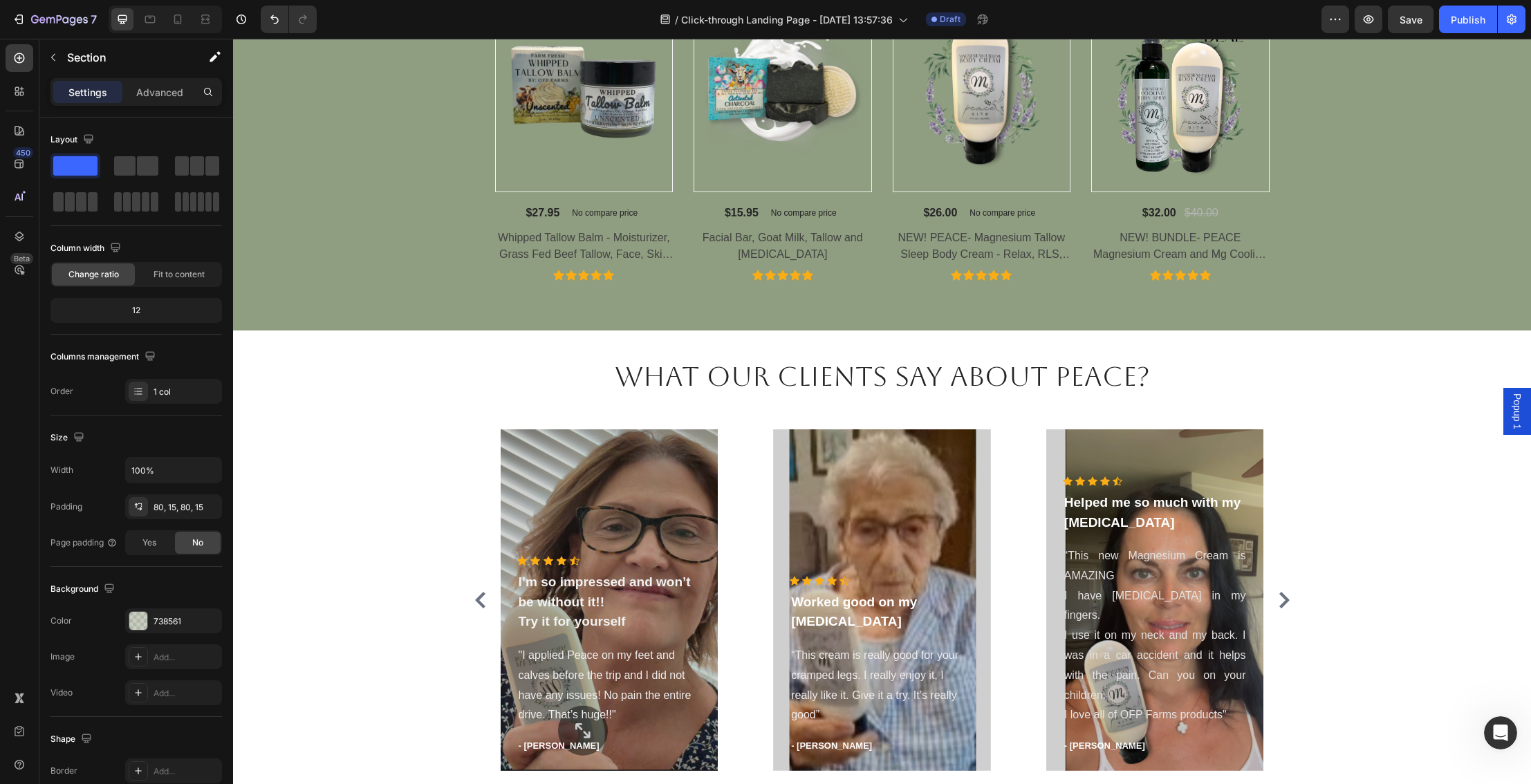
scroll to position [1263, 0]
click at [1055, 479] on div "Overlay" at bounding box center [1154, 599] width 218 height 342
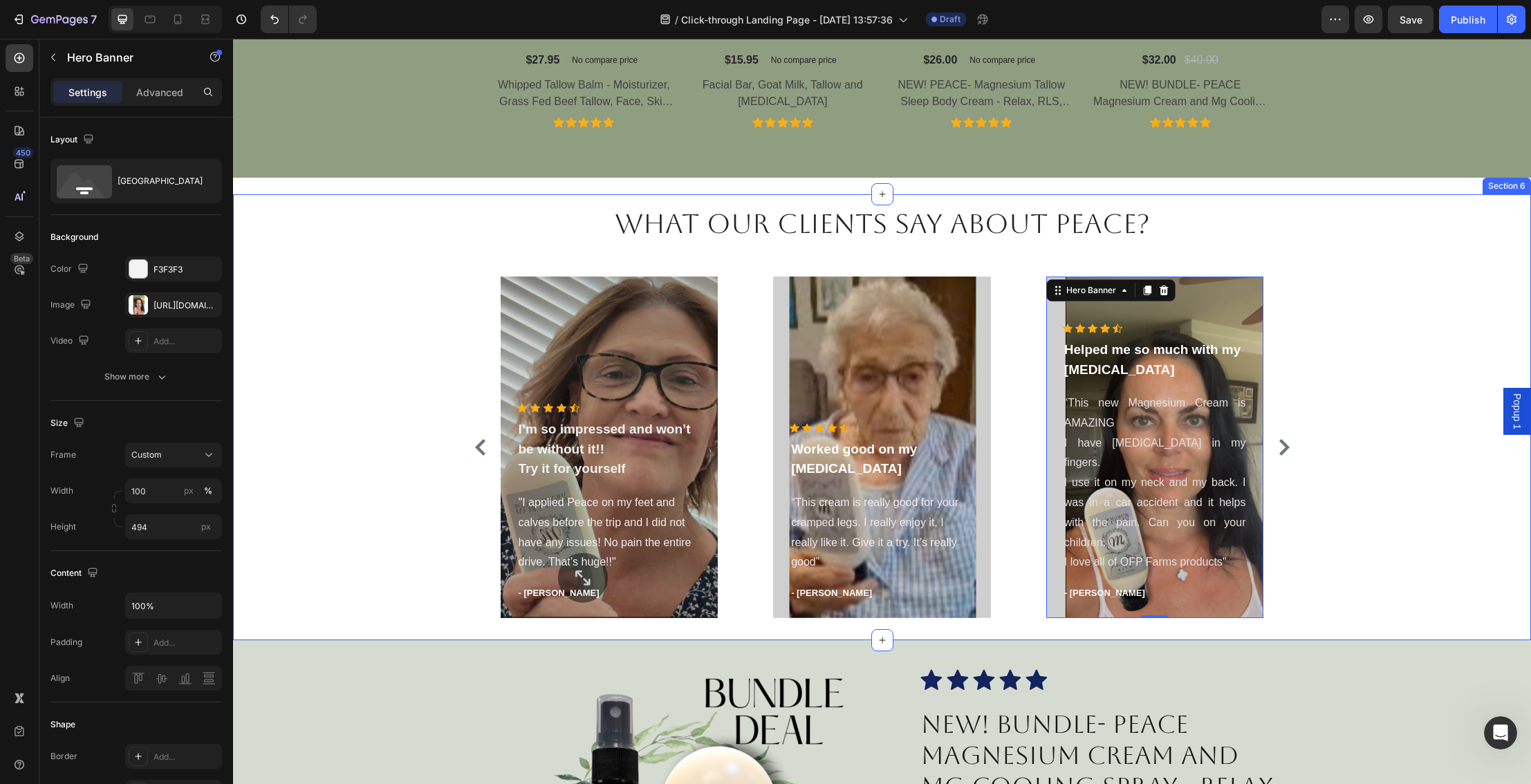
scroll to position [1416, 0]
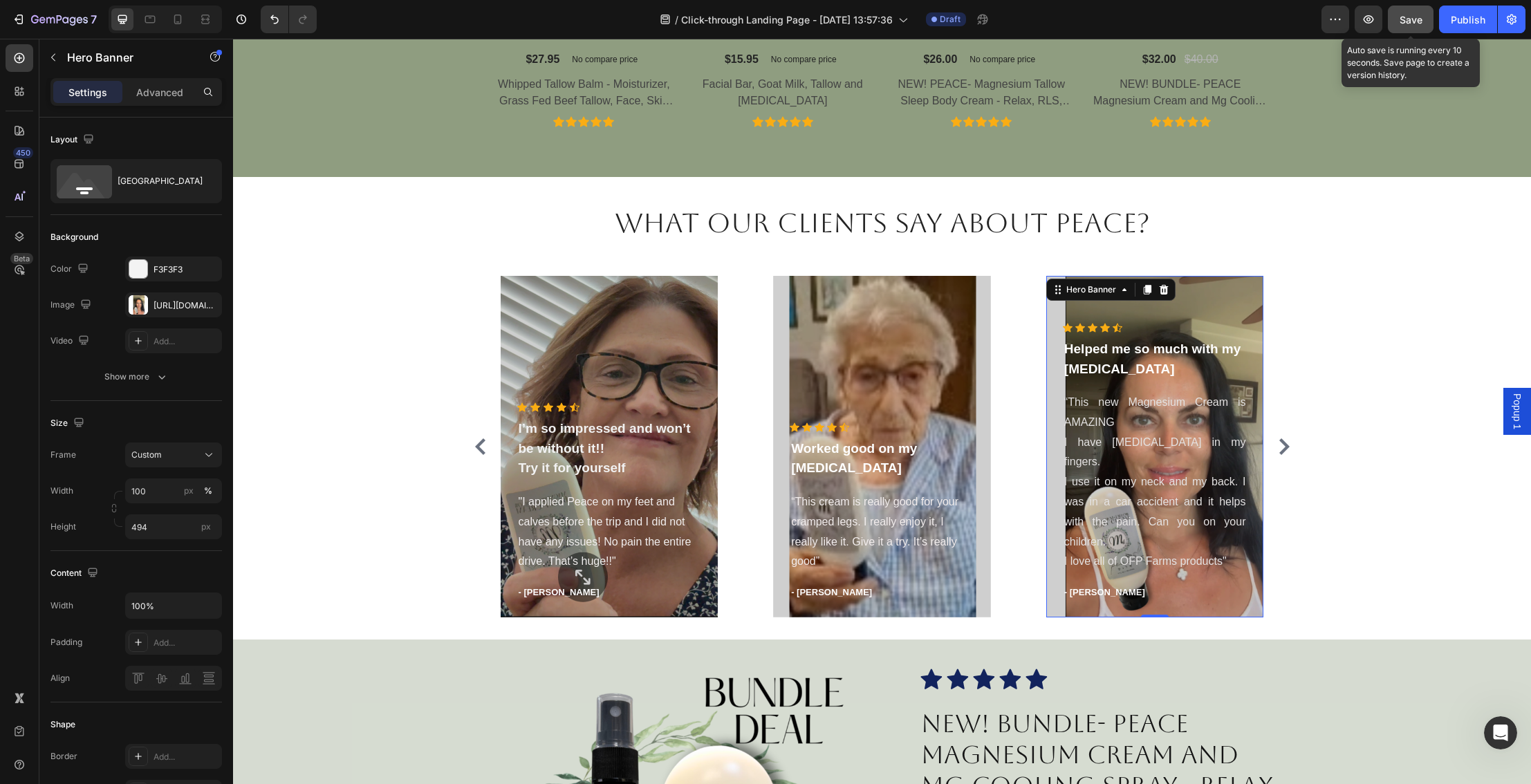
click at [1411, 17] on span "Save" at bounding box center [1411, 20] width 23 height 12
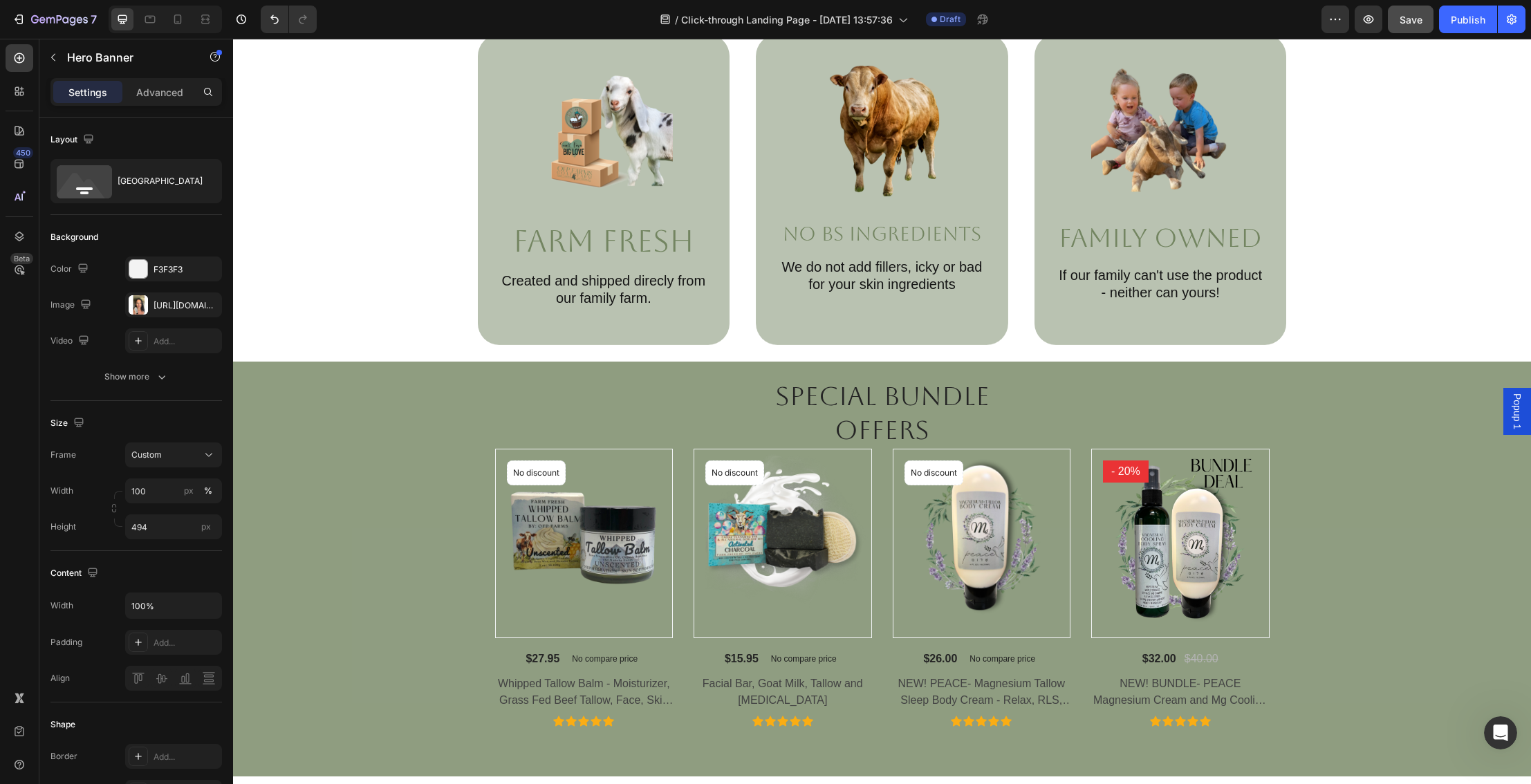
scroll to position [824, 0]
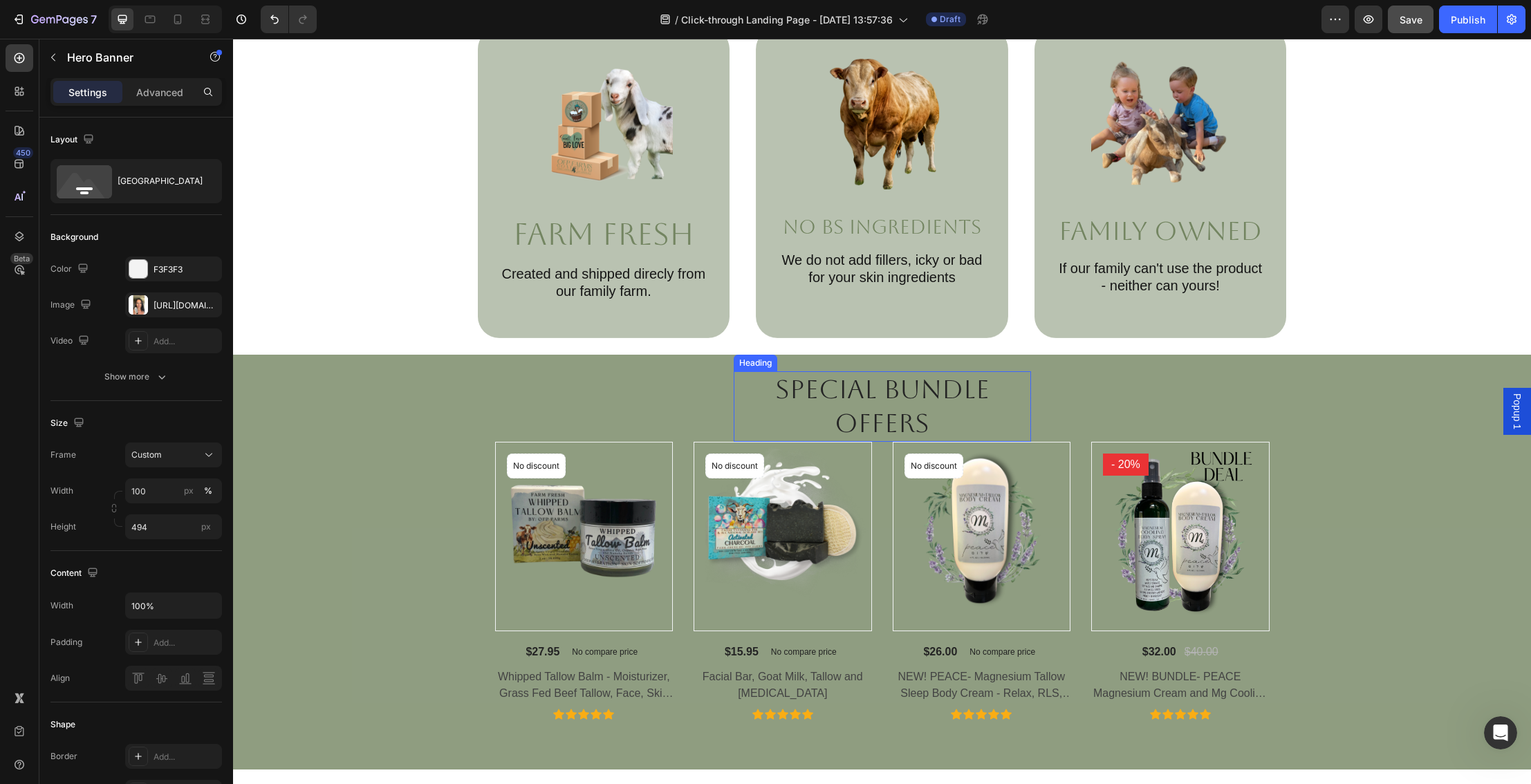
click at [897, 402] on h2 "Special Bundle Offers" at bounding box center [882, 407] width 297 height 71
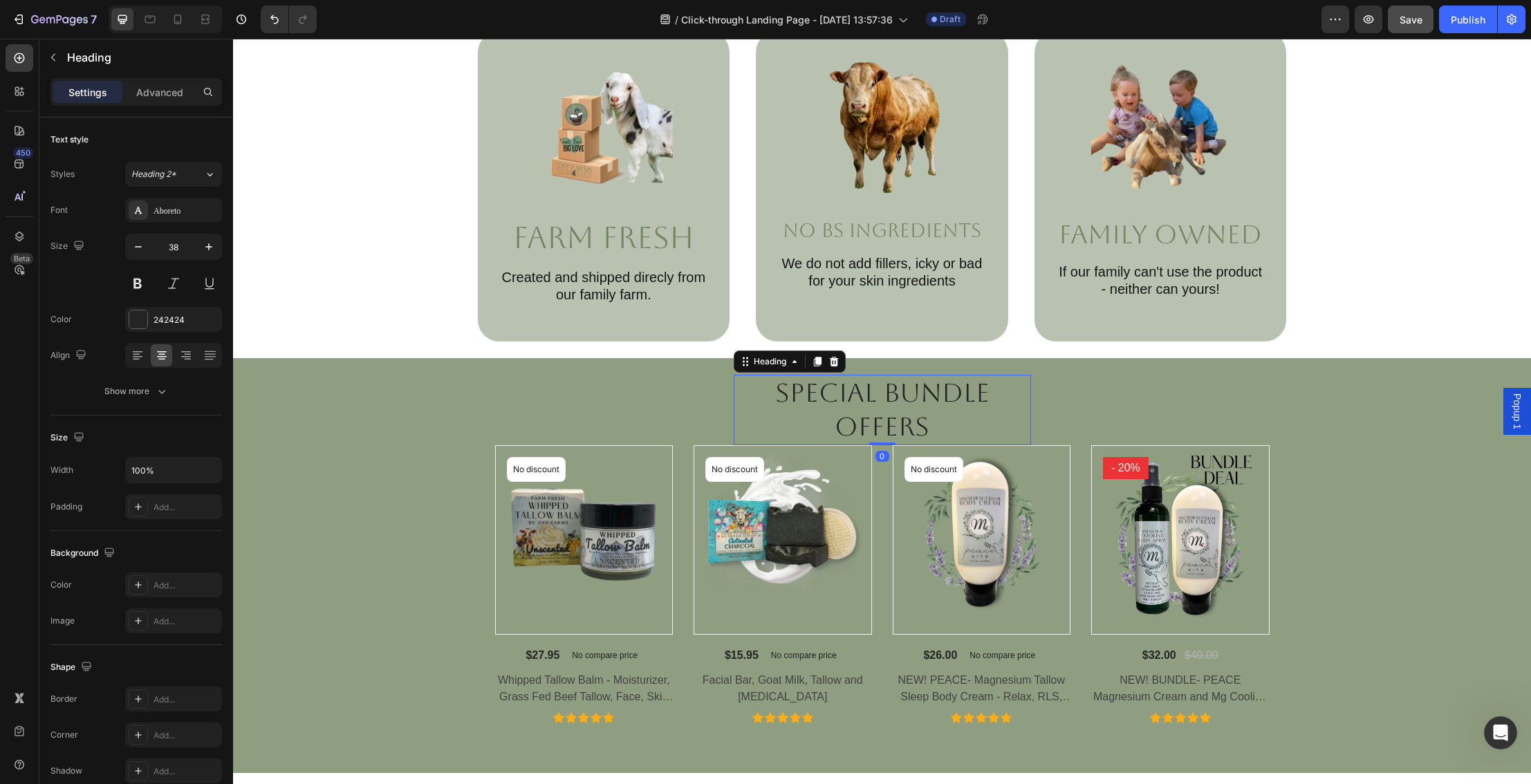
click at [871, 406] on h2 "Special Bundle Offers" at bounding box center [882, 410] width 297 height 71
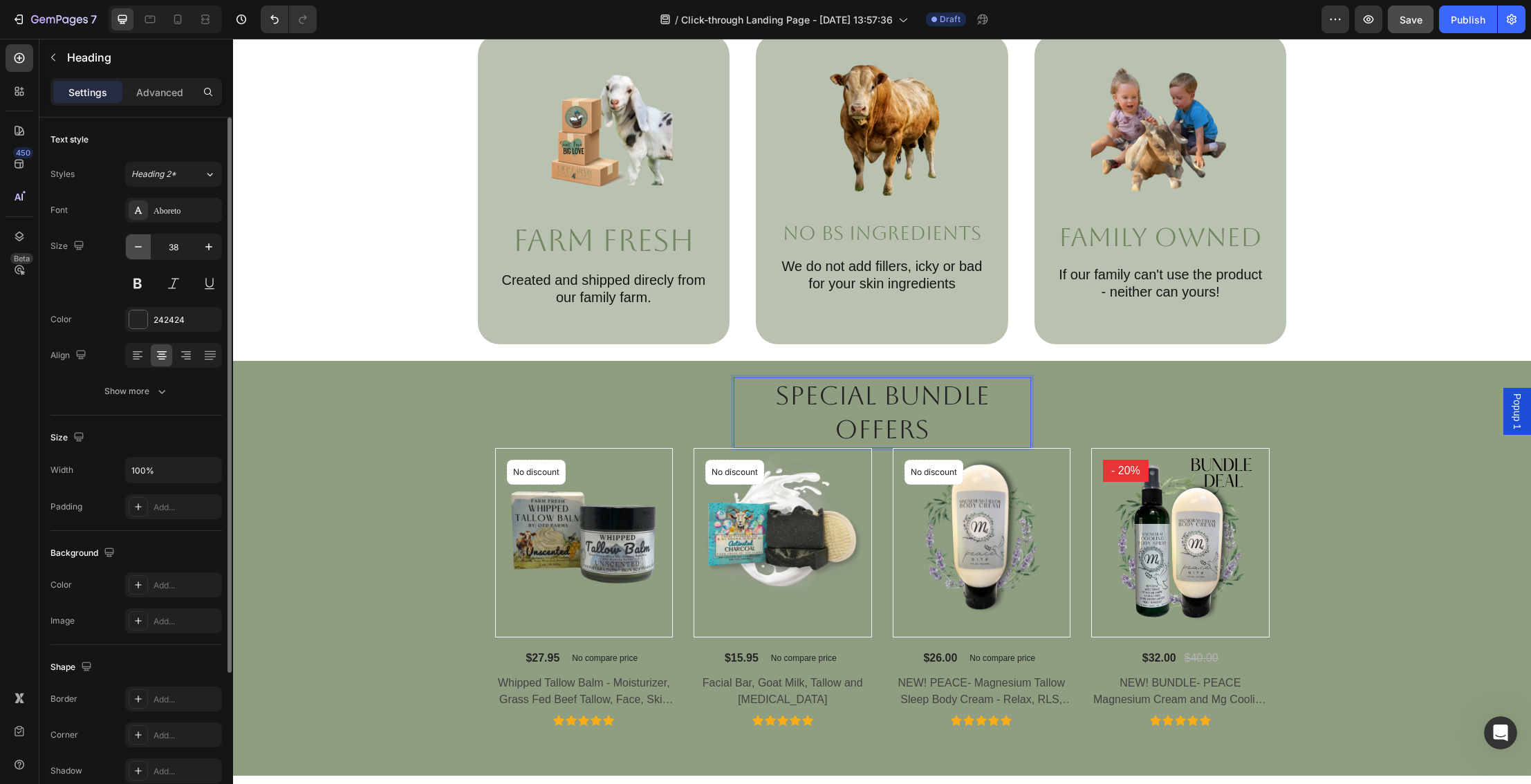
click at [132, 242] on icon "button" at bounding box center [139, 247] width 14 height 14
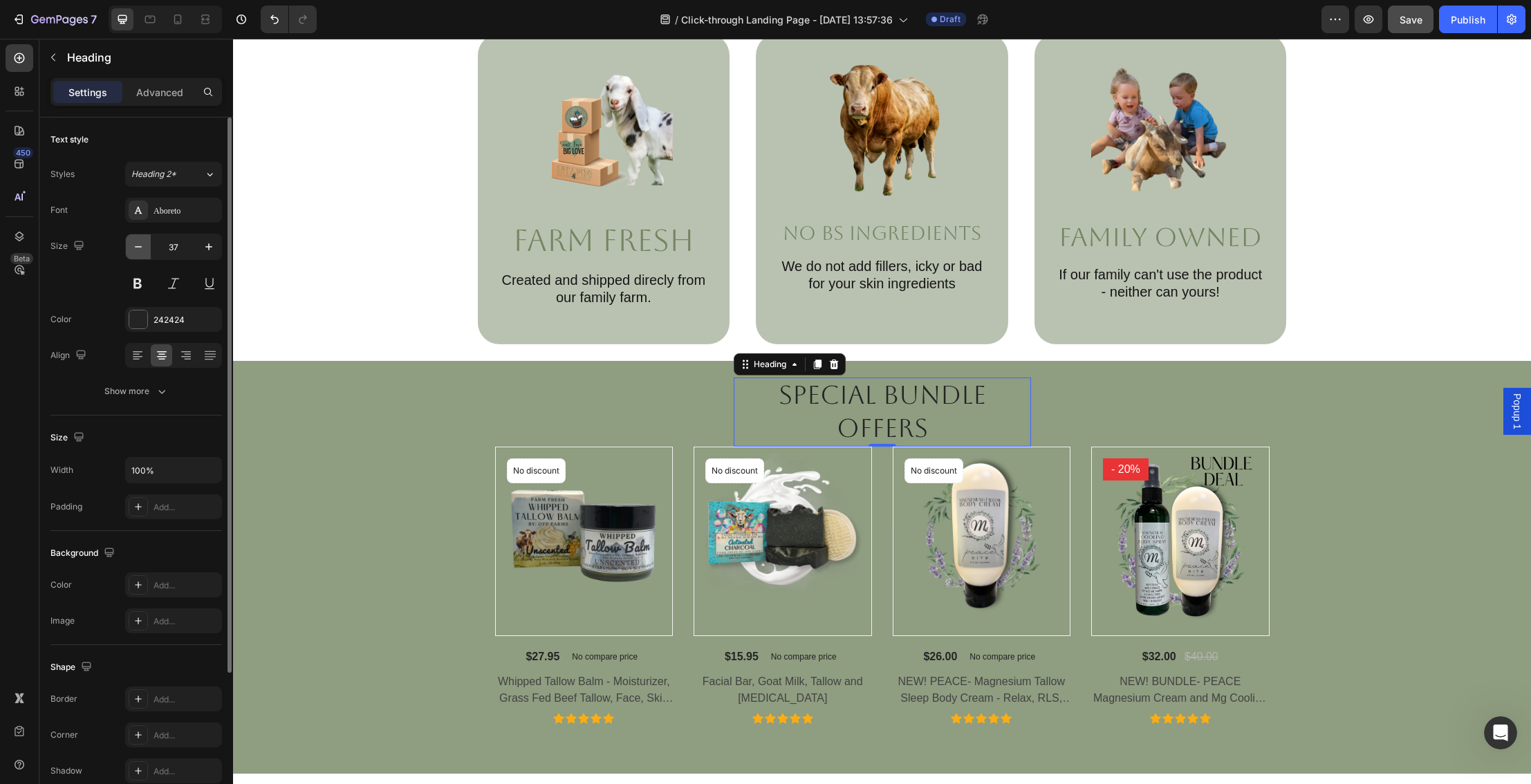
click at [132, 242] on icon "button" at bounding box center [139, 247] width 14 height 14
type input "35"
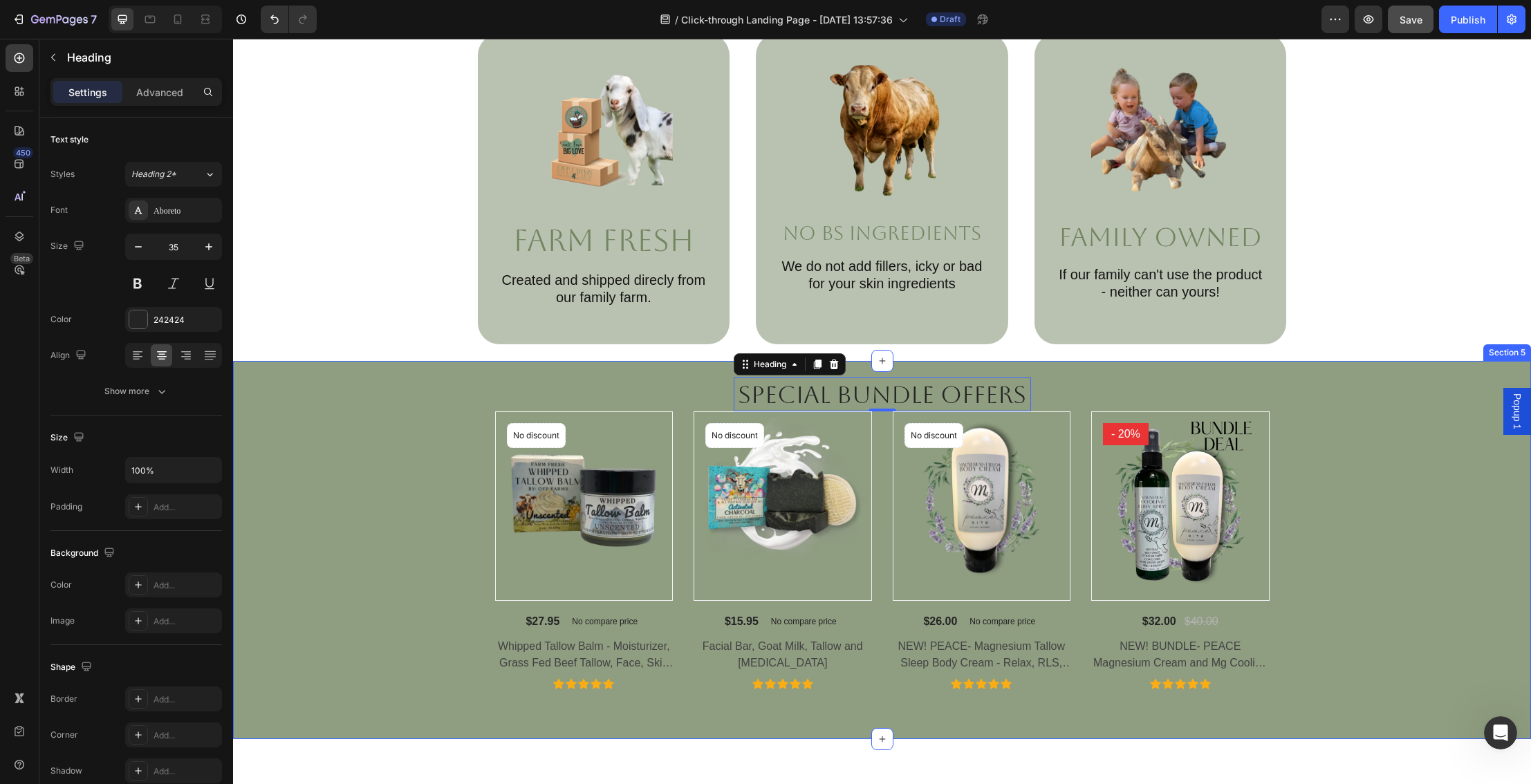
click at [1393, 507] on div "Special Bundle Offers Heading 0 Row Product Images No discount Not be displayed…" at bounding box center [882, 533] width 1277 height 312
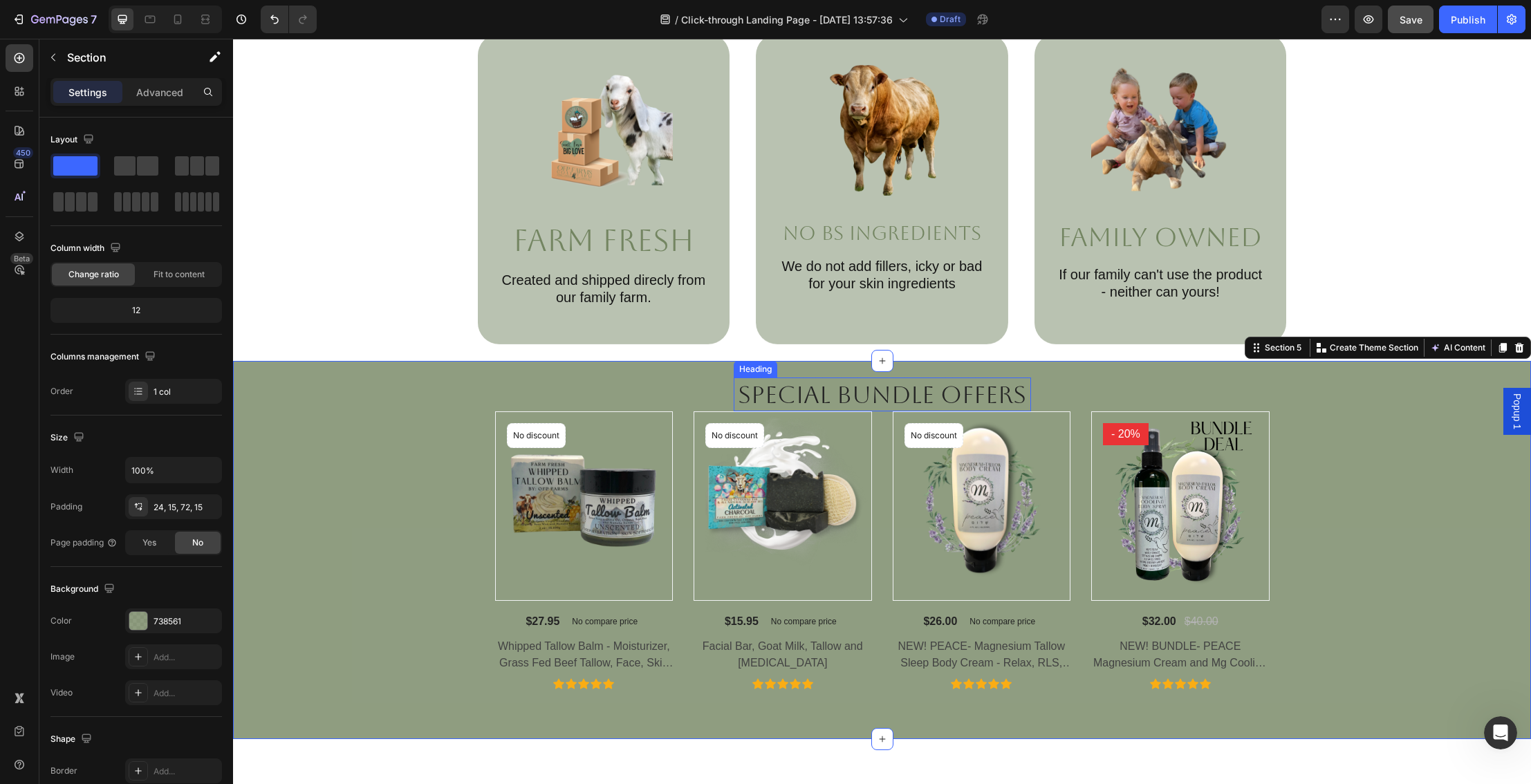
click at [948, 392] on p "Special Bundle Offers" at bounding box center [883, 395] width 295 height 32
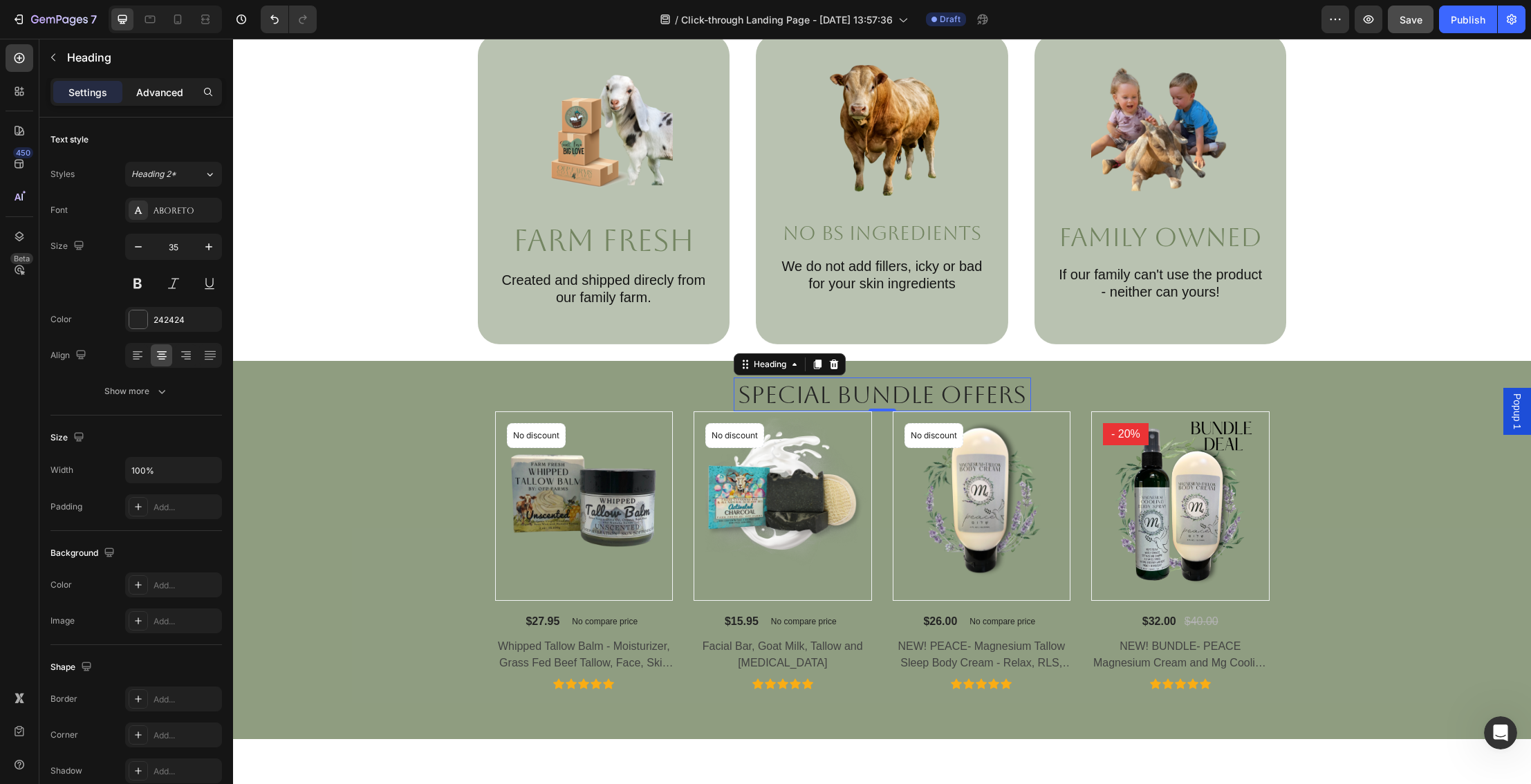
click at [172, 95] on p "Advanced" at bounding box center [159, 92] width 47 height 14
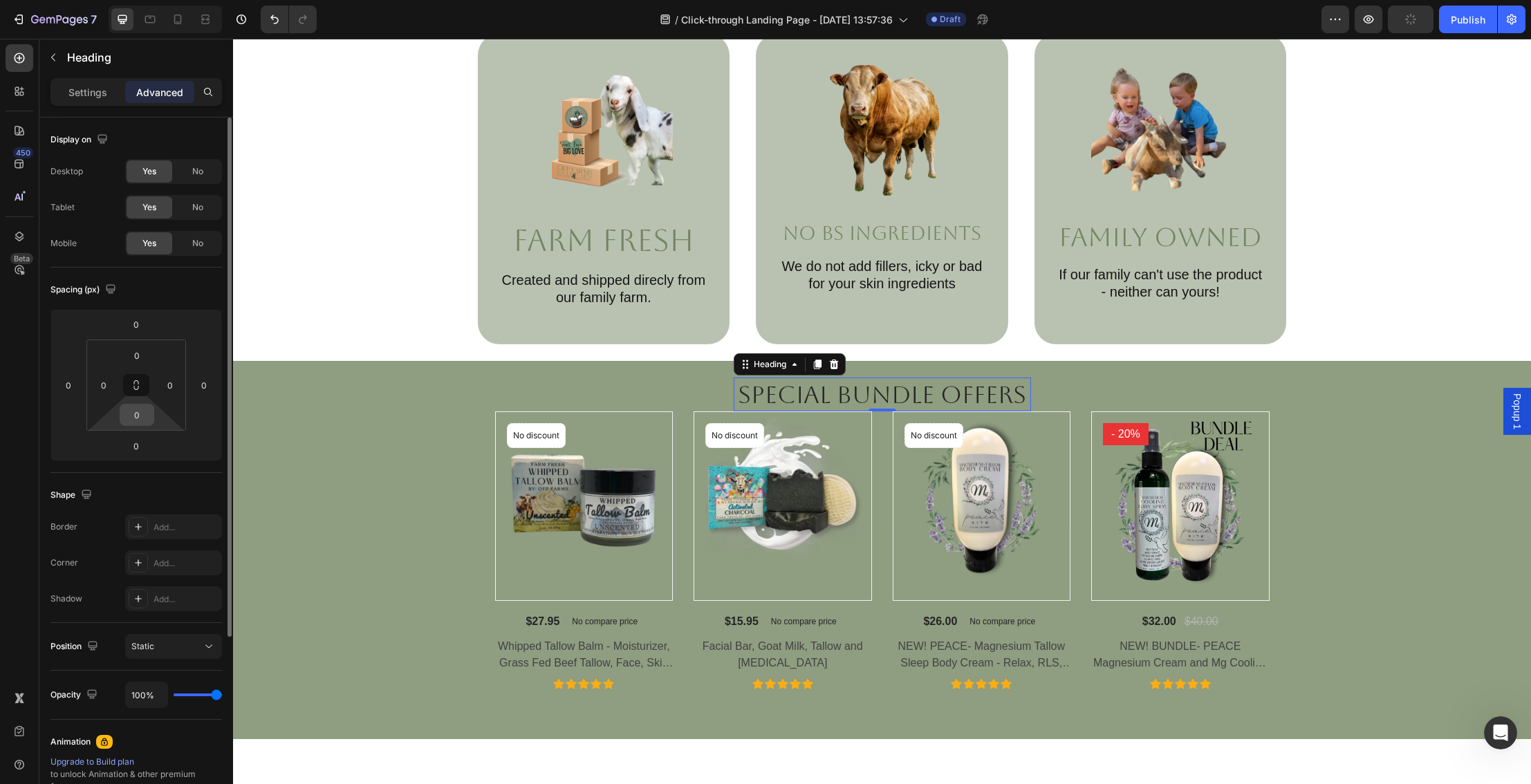
click at [142, 423] on input "0" at bounding box center [137, 414] width 28 height 20
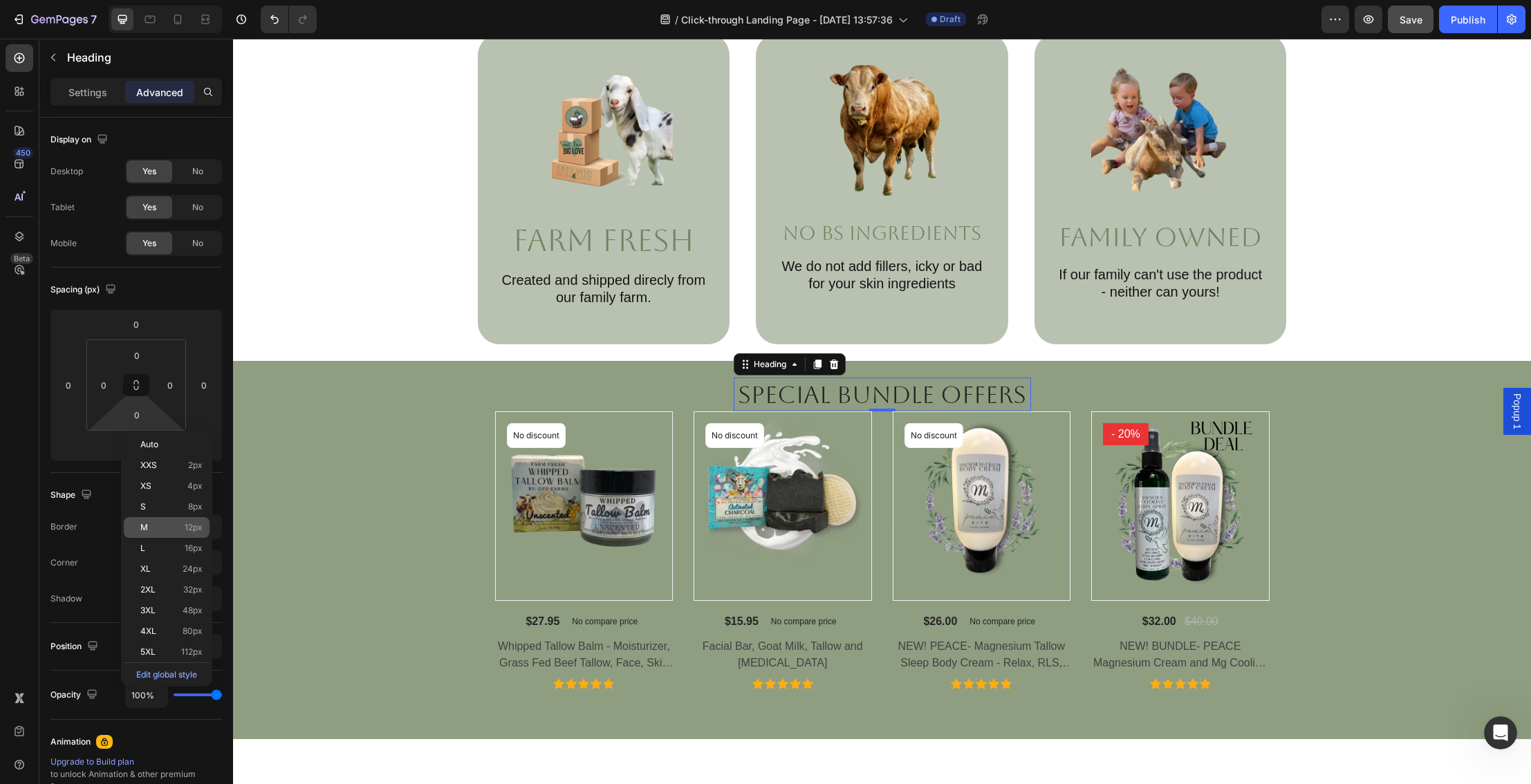
click at [157, 526] on p "M 12px" at bounding box center [171, 527] width 62 height 10
type input "12"
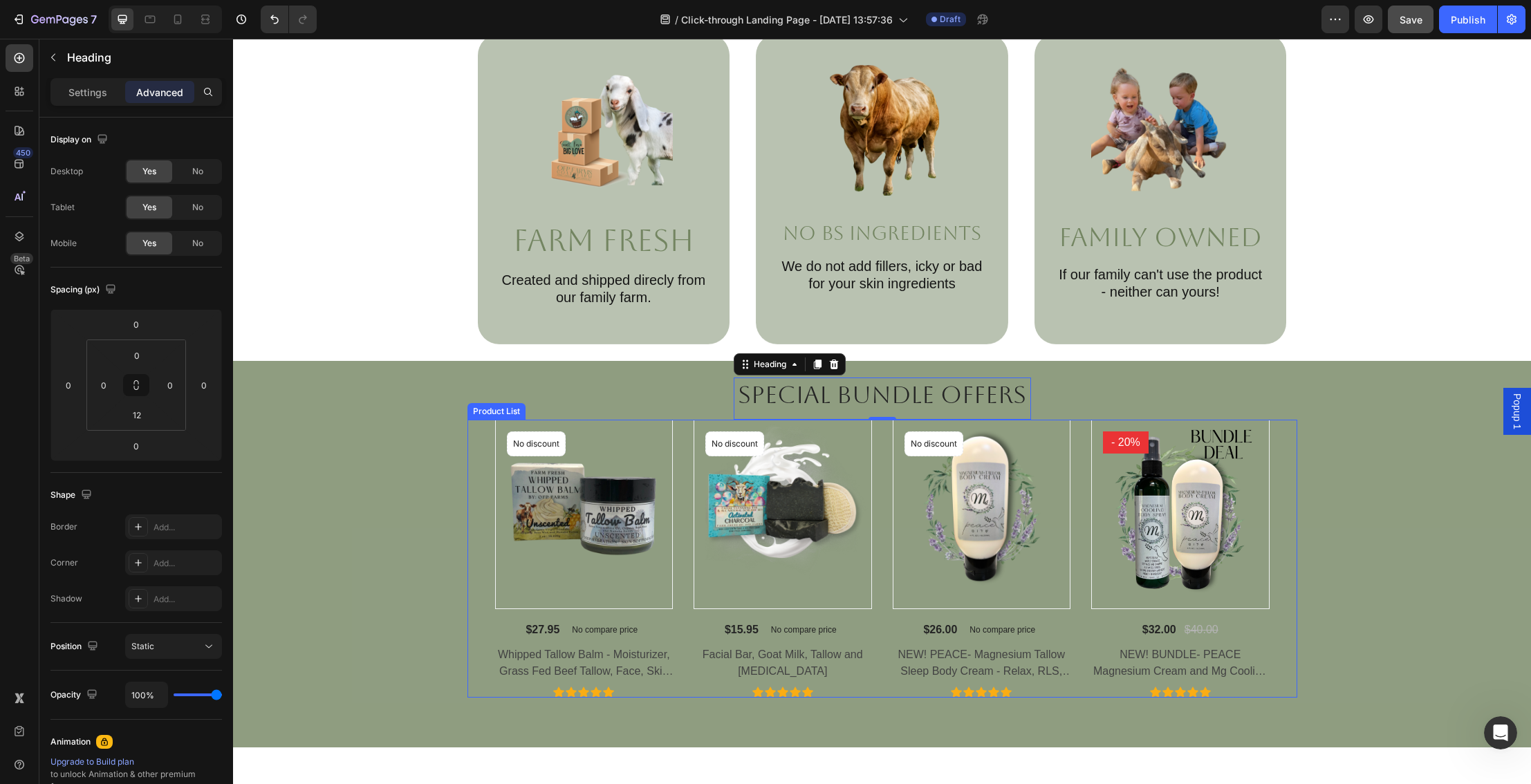
click at [1298, 504] on div "Special Bundle Offers Heading 0 Row Product Images No discount Not be displayed…" at bounding box center [882, 537] width 1277 height 320
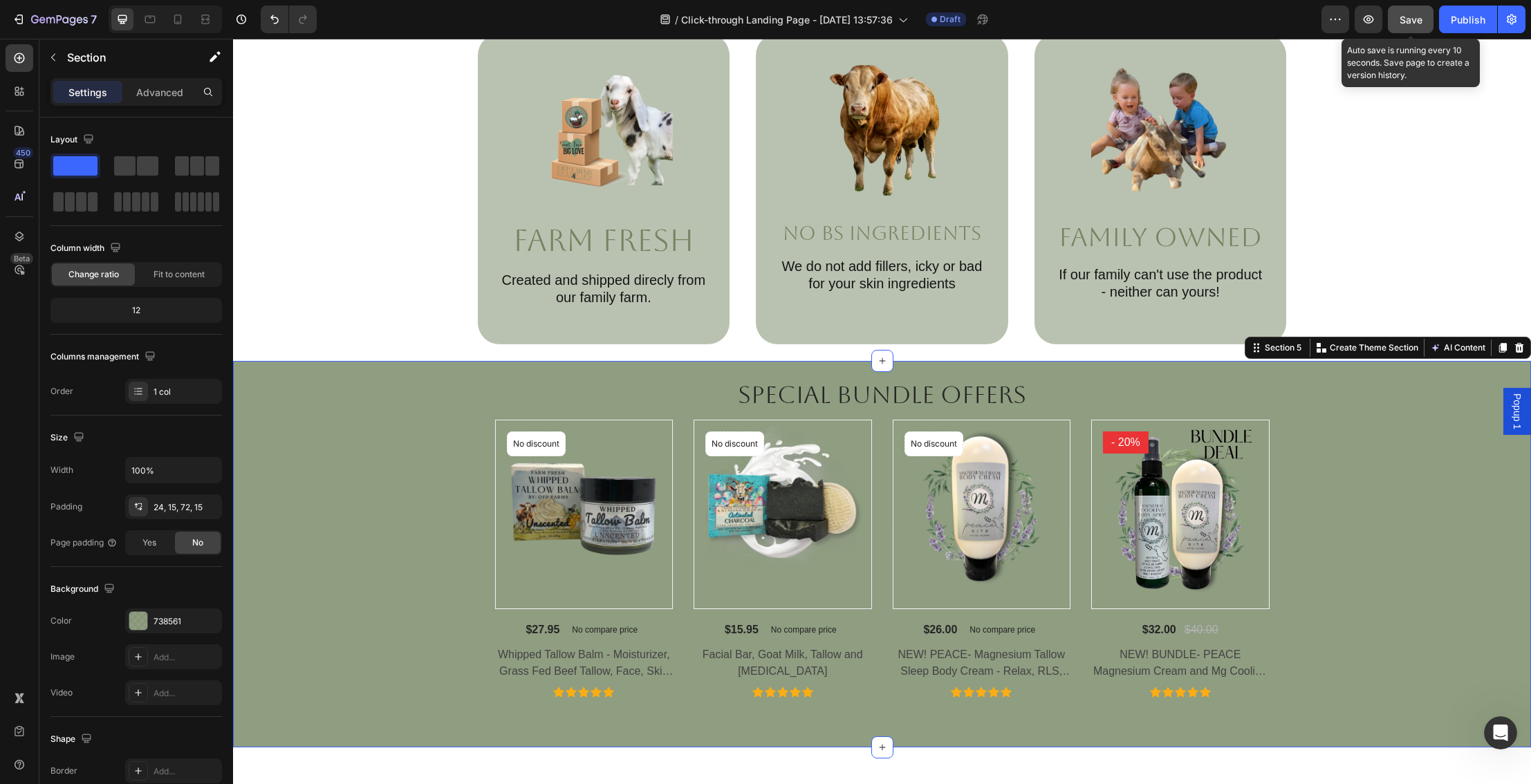
click at [1398, 20] on button "Save" at bounding box center [1409, 19] width 45 height 28
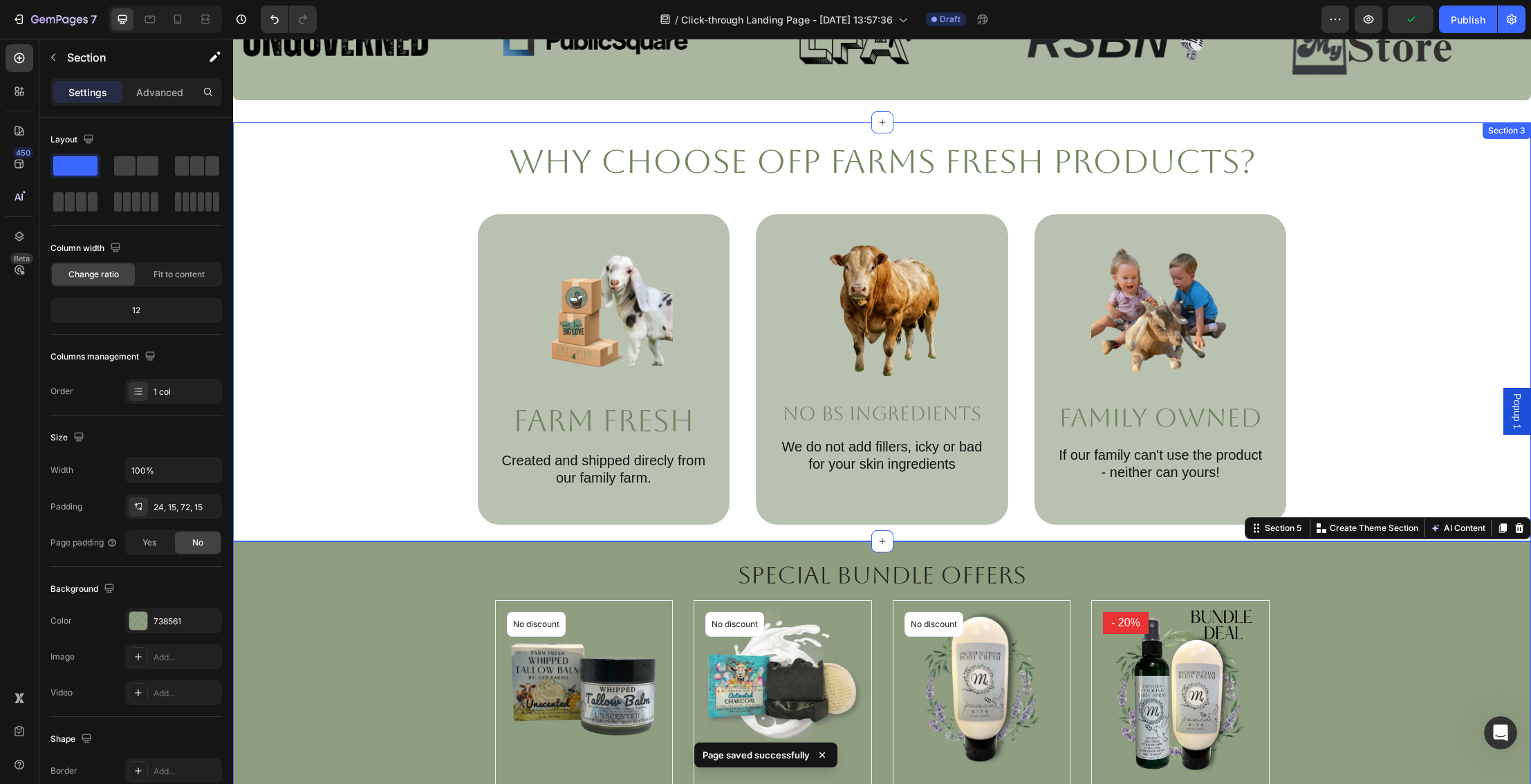
scroll to position [632, 0]
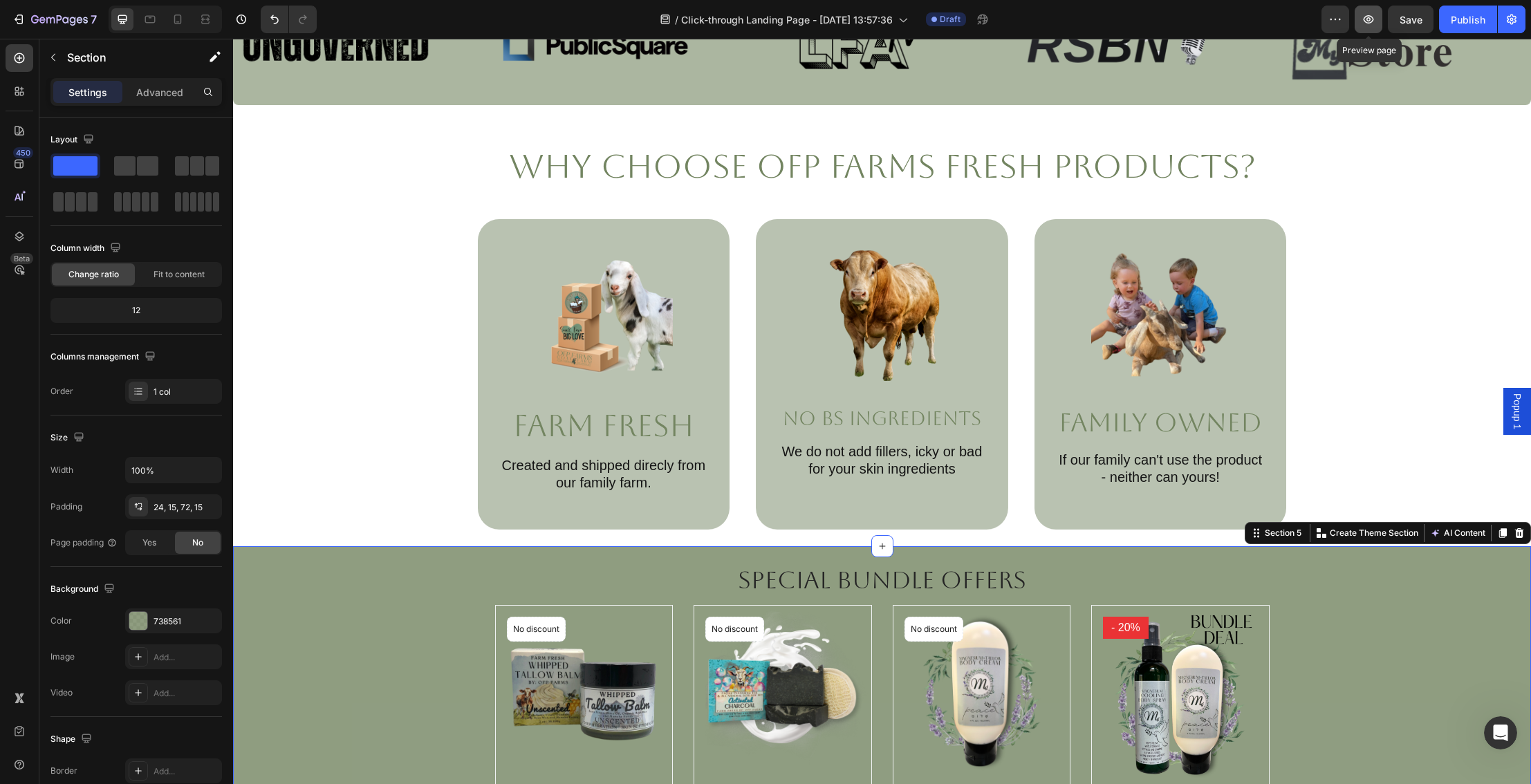
click at [1366, 20] on icon "button" at bounding box center [1368, 20] width 14 height 14
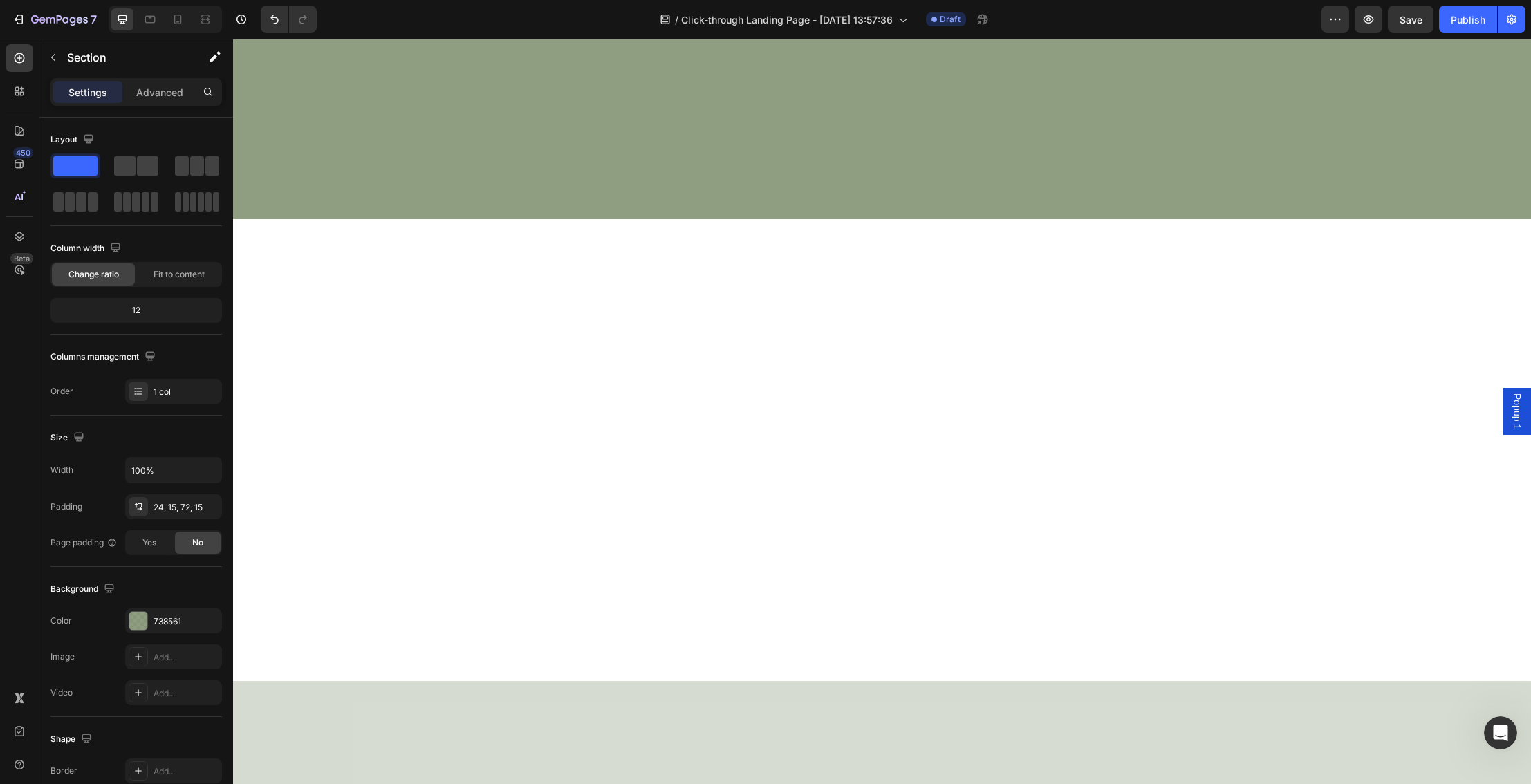
scroll to position [0, 0]
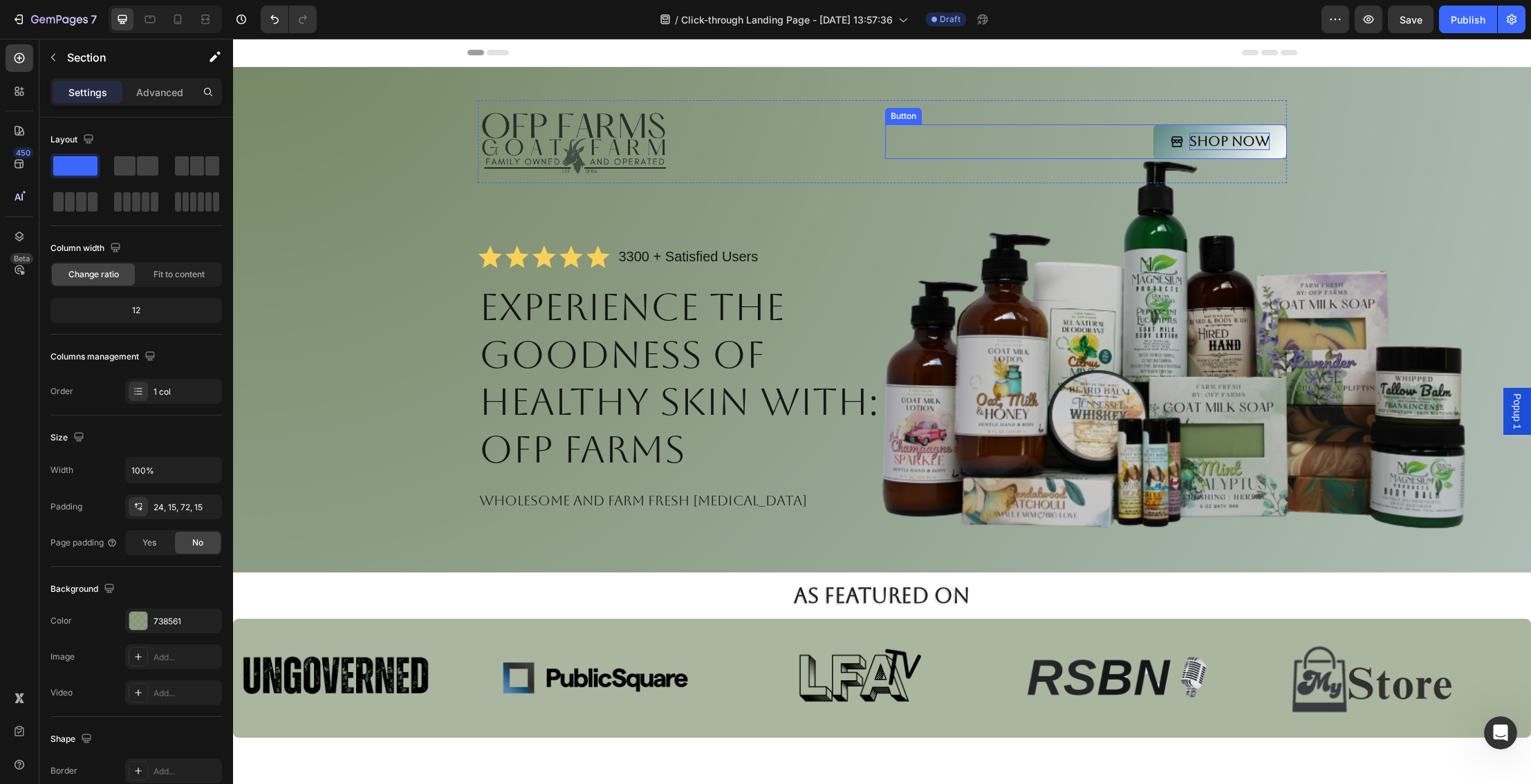
click at [1256, 141] on p "Shop Now" at bounding box center [1229, 140] width 80 height 17
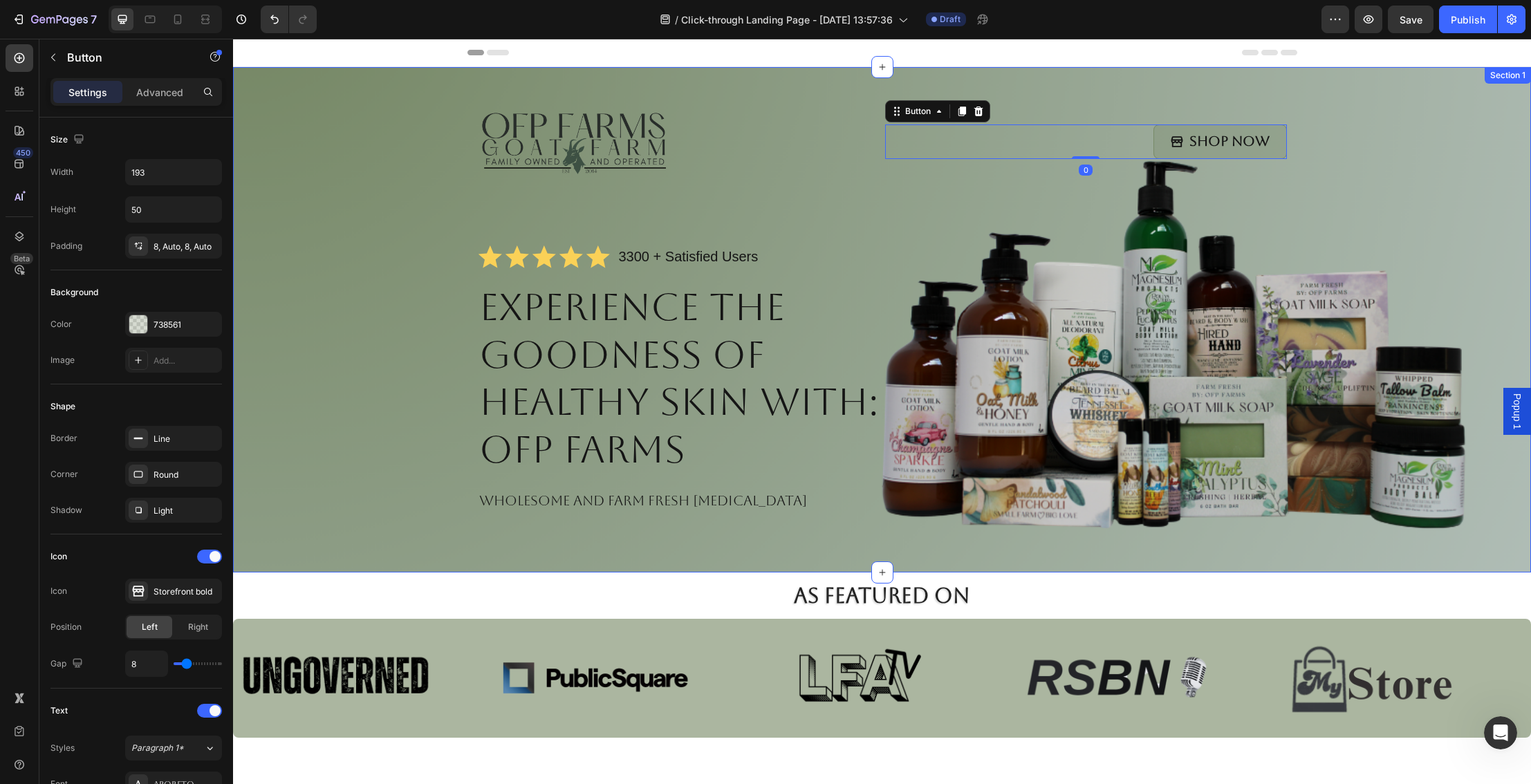
click at [1443, 148] on div "Image Shop Now Button 0 Row Icon Icon Icon Icon Icon Icon List 3300 + Satisfied…" at bounding box center [882, 322] width 1270 height 445
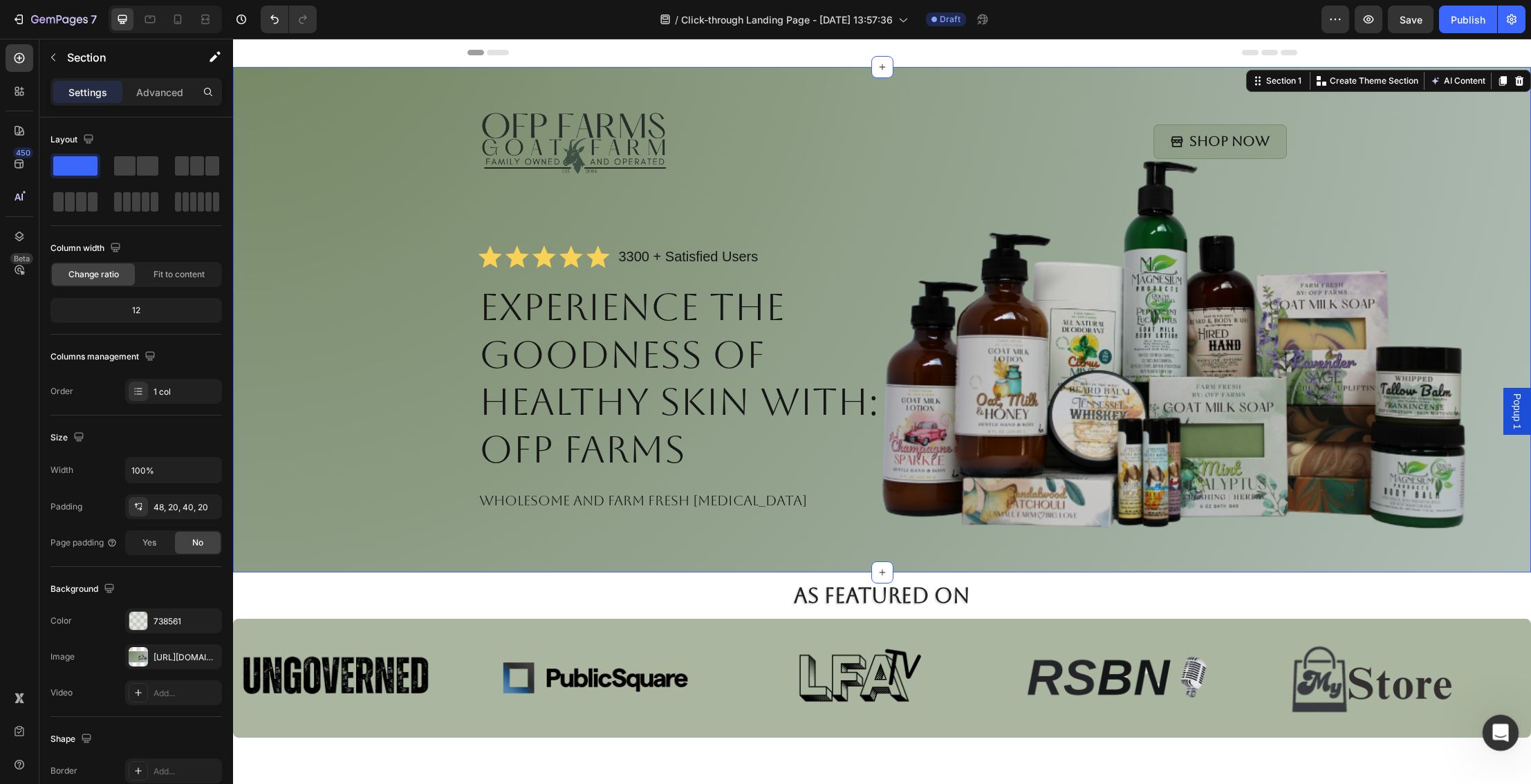
click at [1500, 734] on icon "Open Intercom Messenger" at bounding box center [1499, 731] width 23 height 23
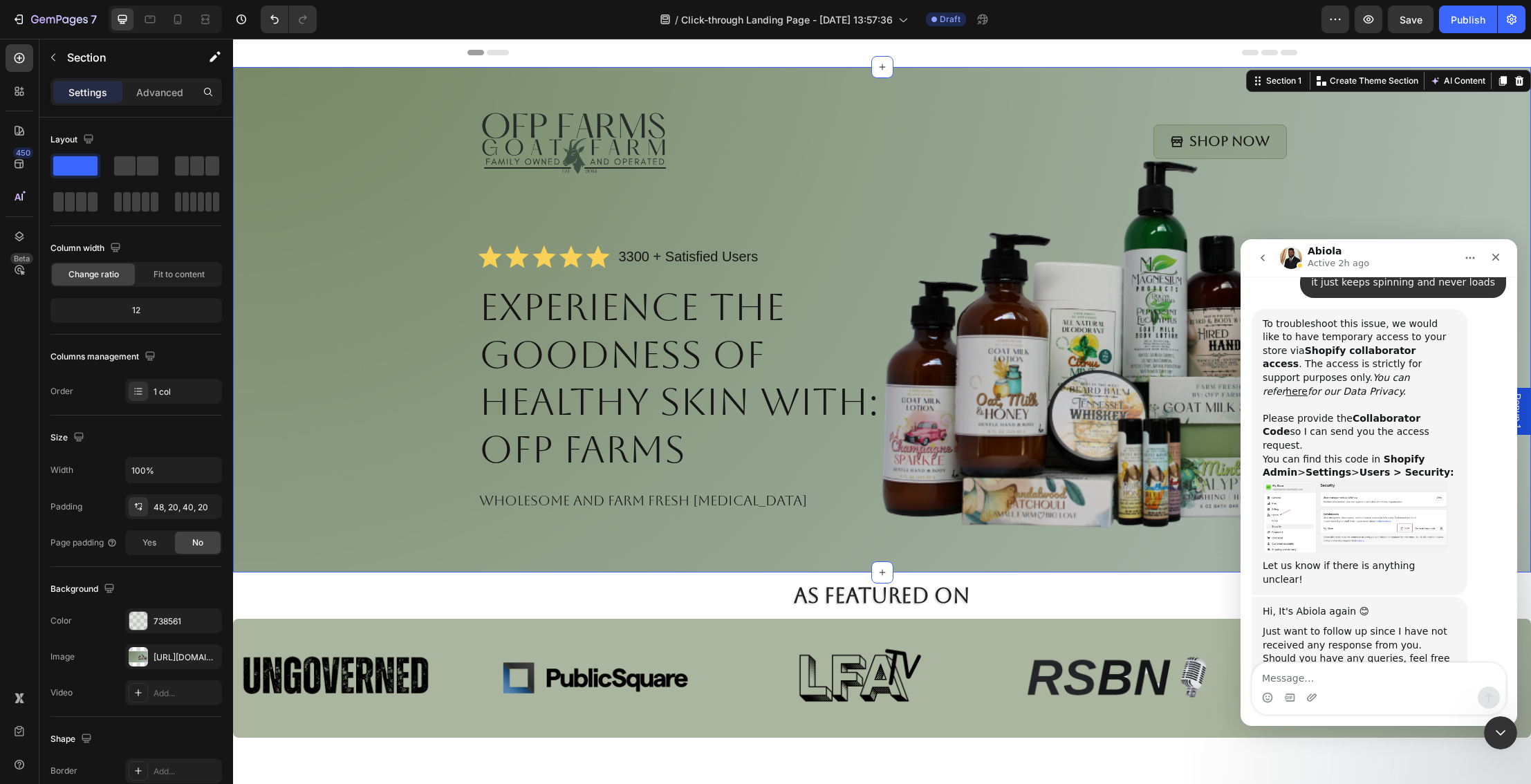
scroll to position [841, 0]
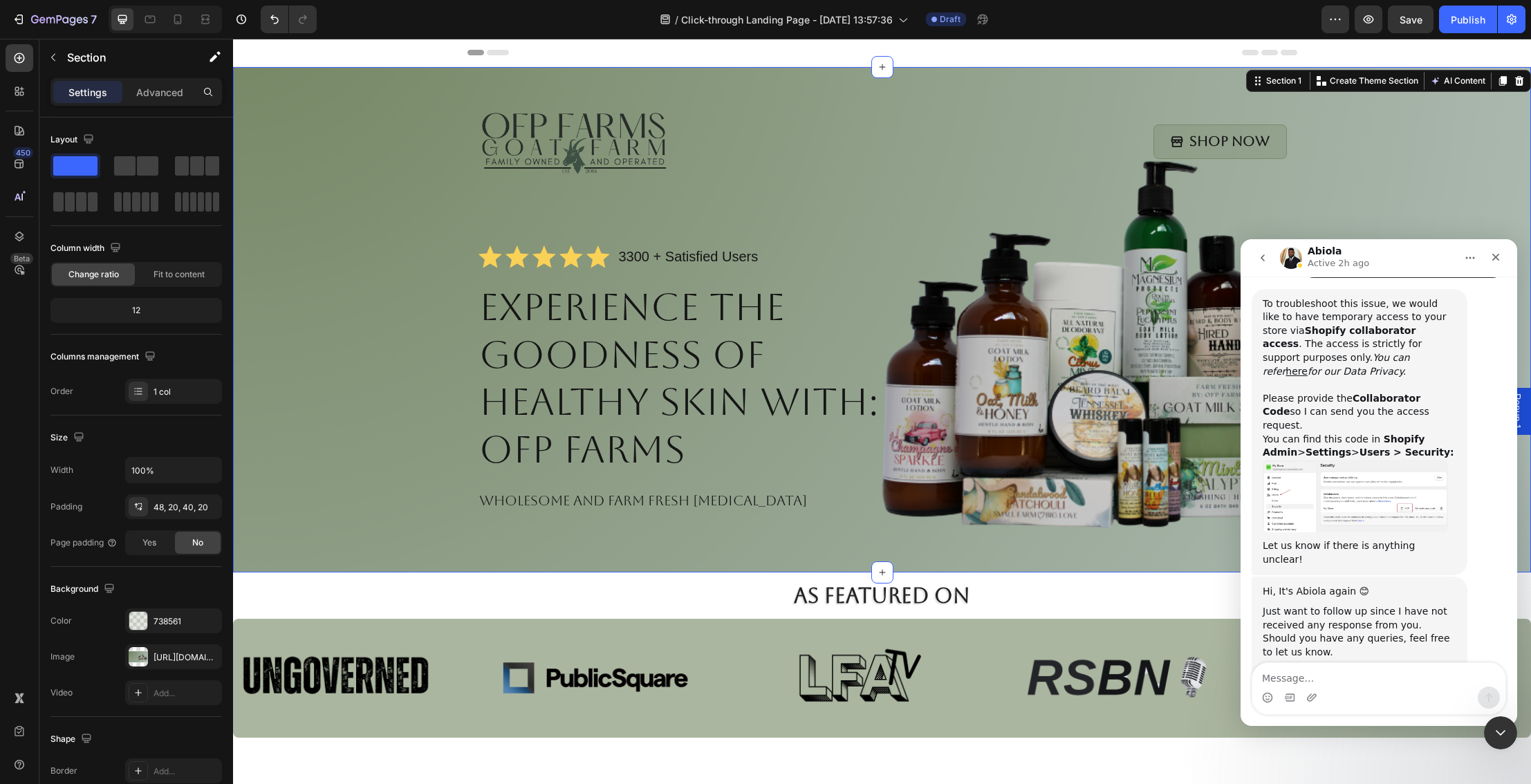
click at [1323, 430] on div "To troubleshoot this issue, we would like to have temporary access to your stor…" at bounding box center [1360, 432] width 194 height 270
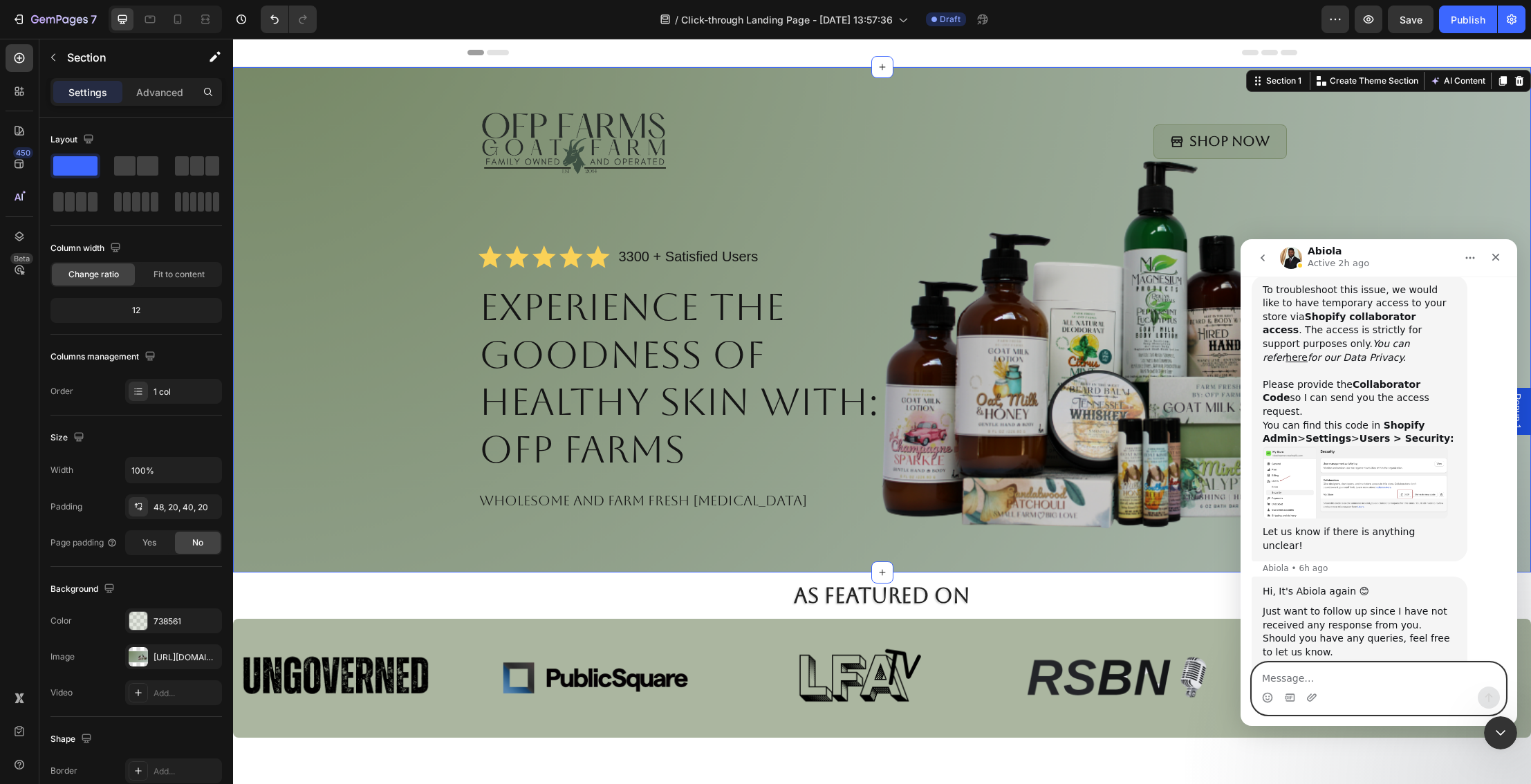
click at [1311, 673] on textarea "Message…" at bounding box center [1378, 675] width 253 height 23
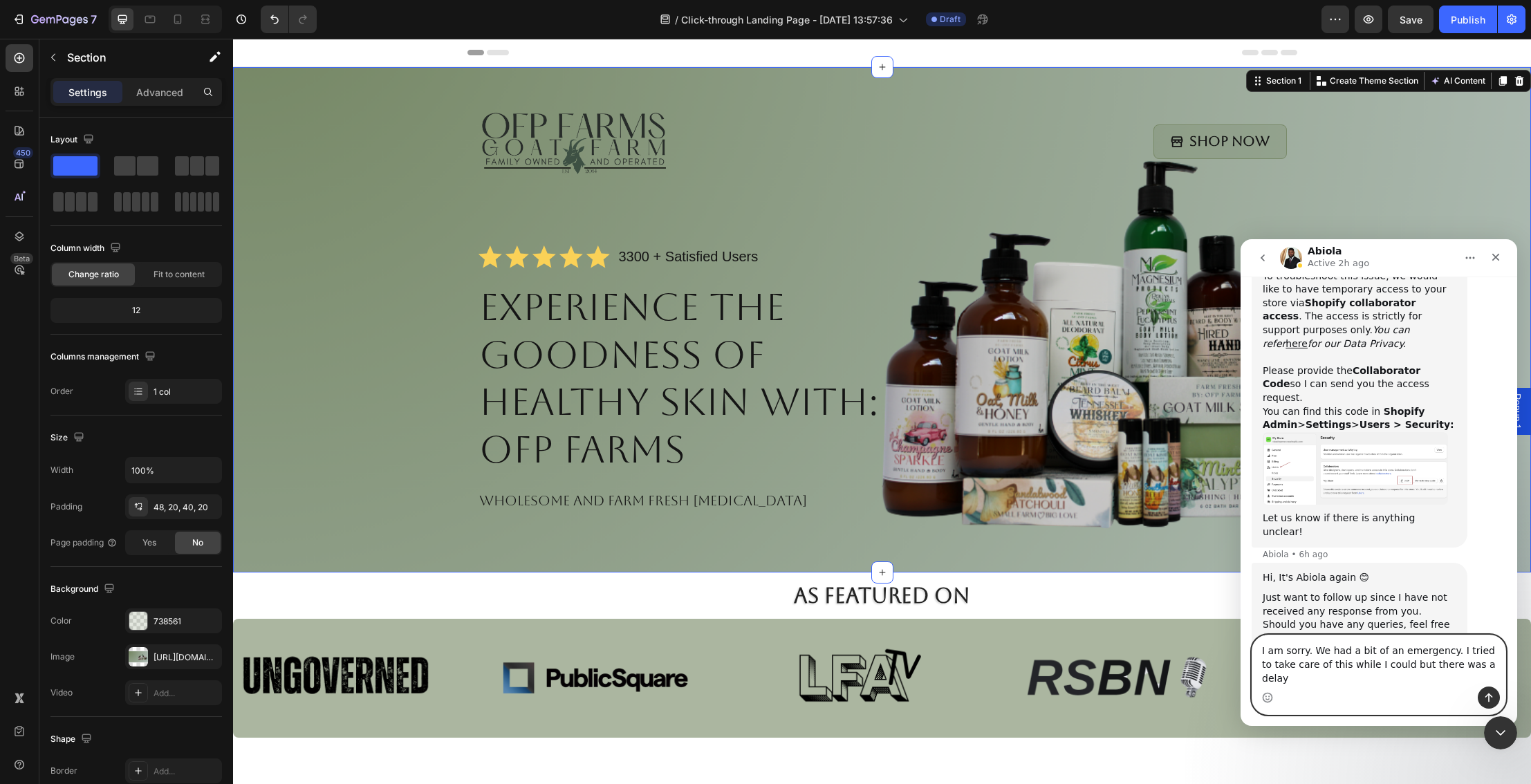
type textarea "I am sorry. We had a bit of an emergency. I tried to take care of this while I …"
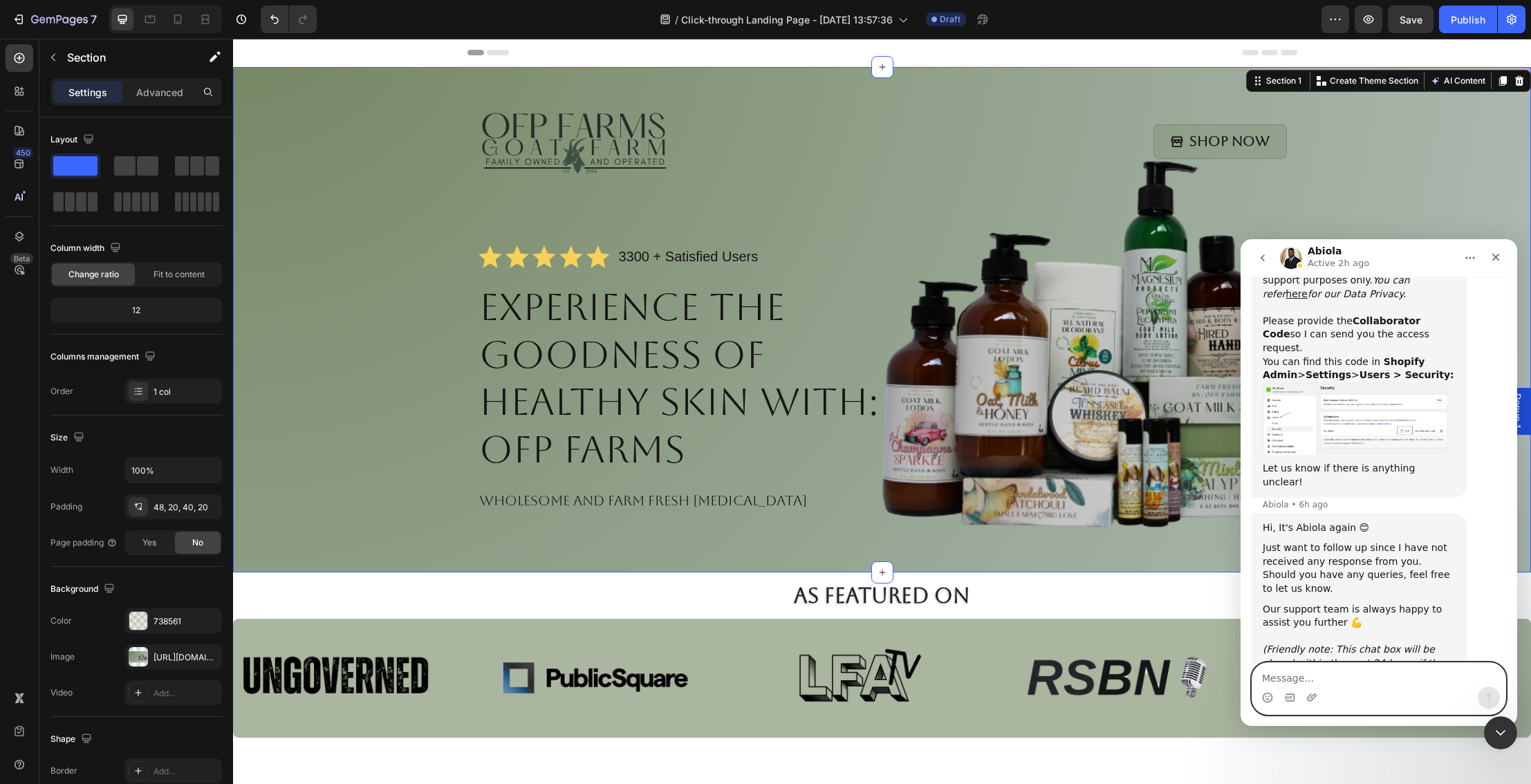
scroll to position [923, 0]
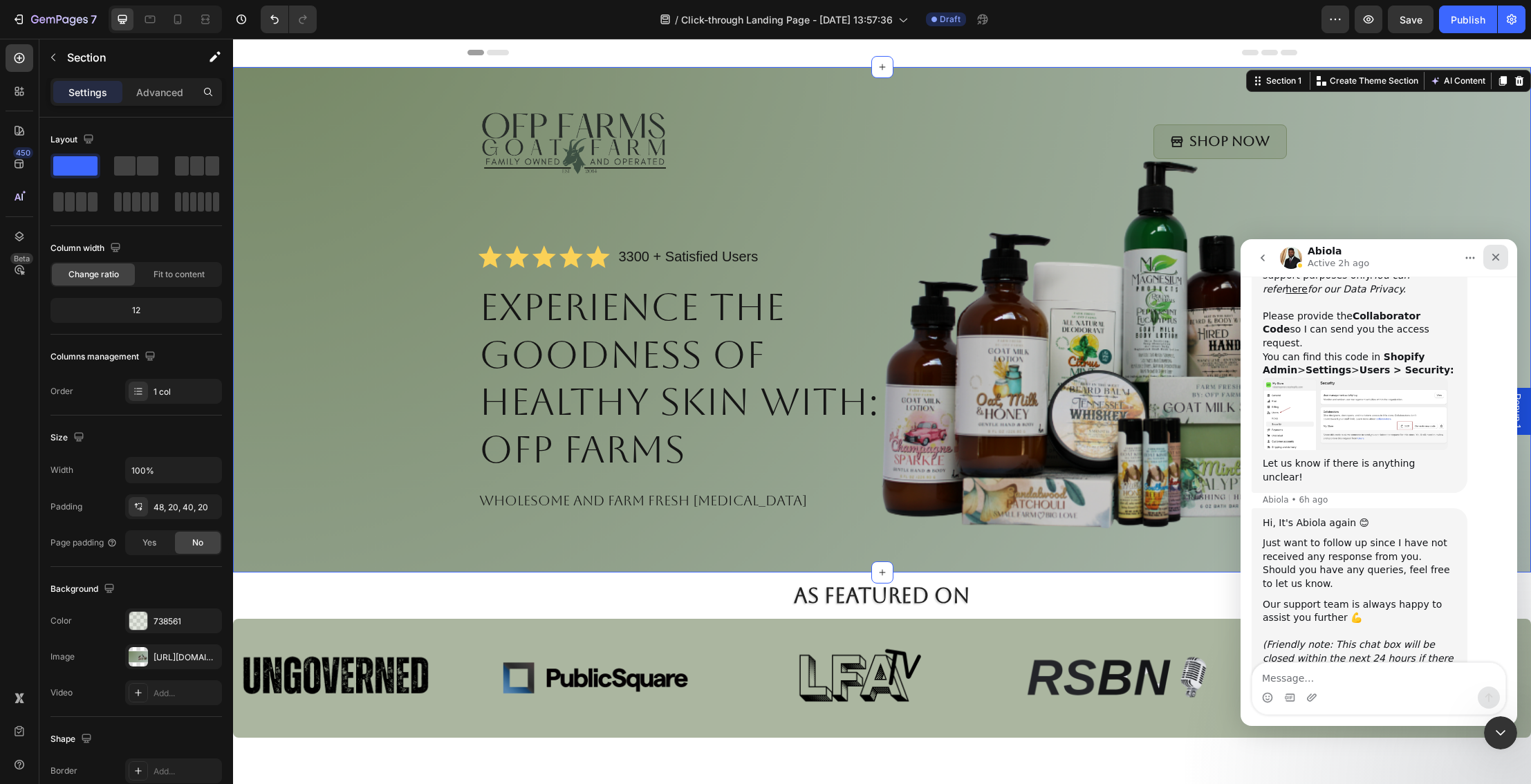
click at [1496, 254] on icon "Close" at bounding box center [1495, 257] width 11 height 11
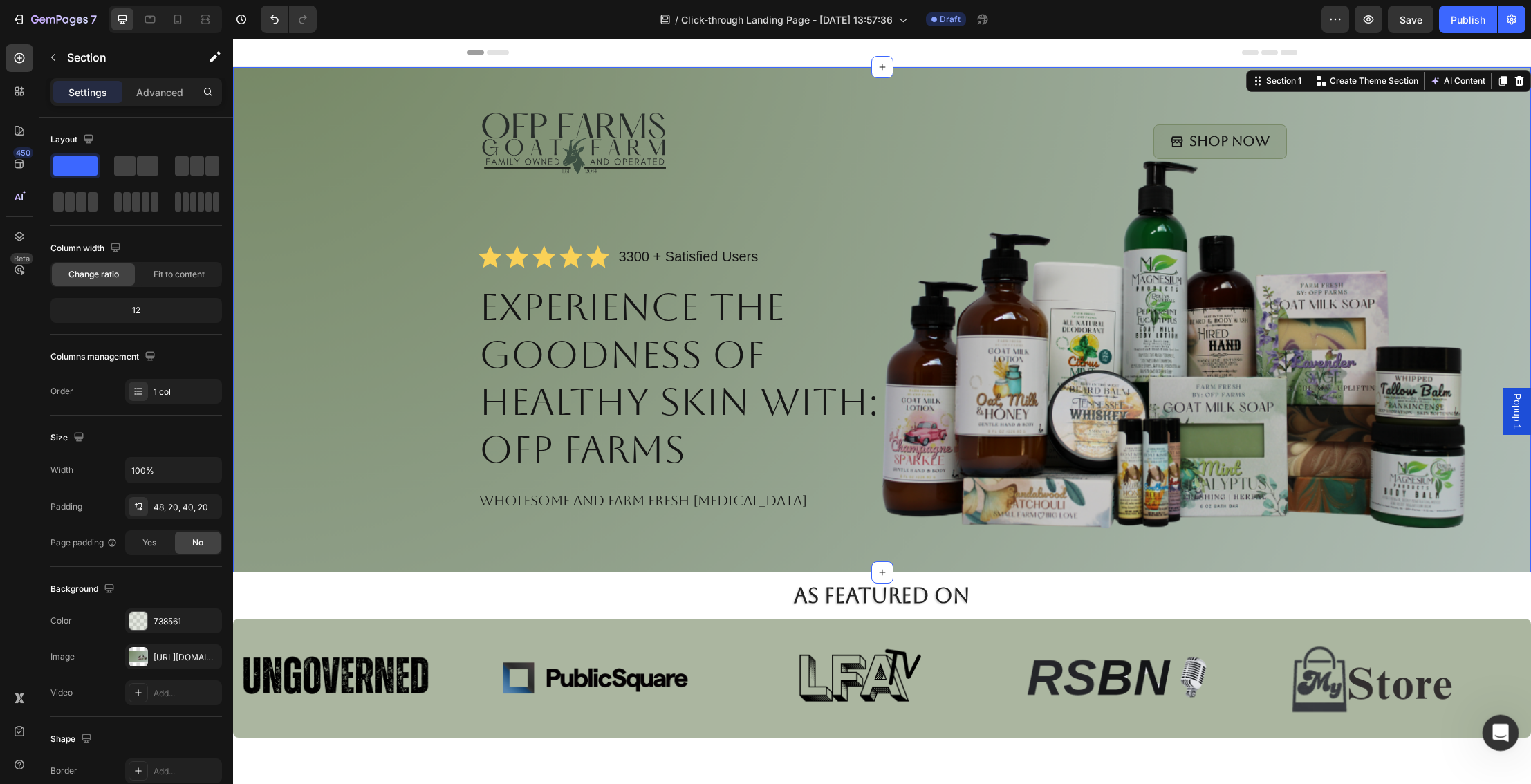
click at [1500, 725] on icon "Open Intercom Messenger" at bounding box center [1499, 731] width 23 height 23
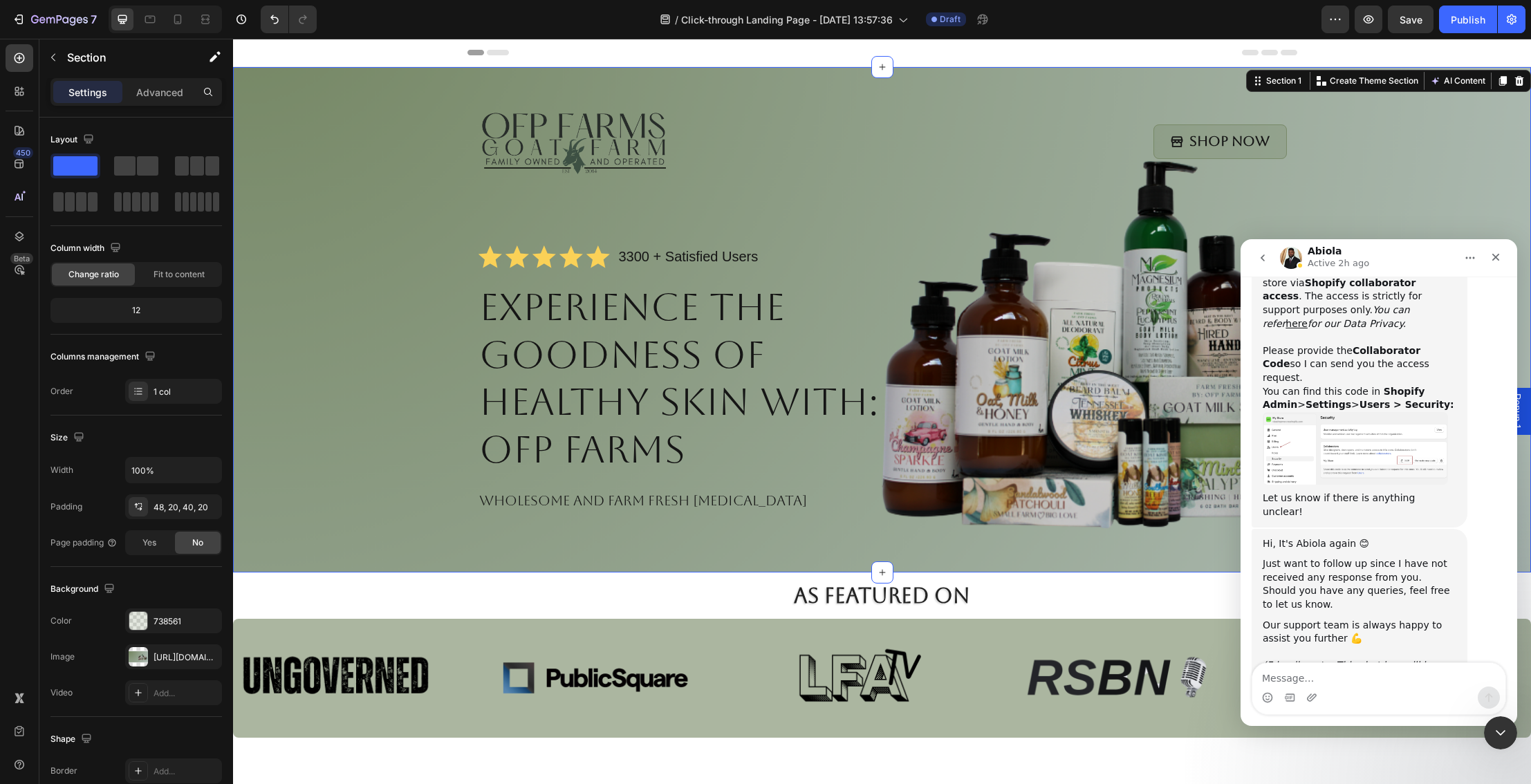
scroll to position [909, 0]
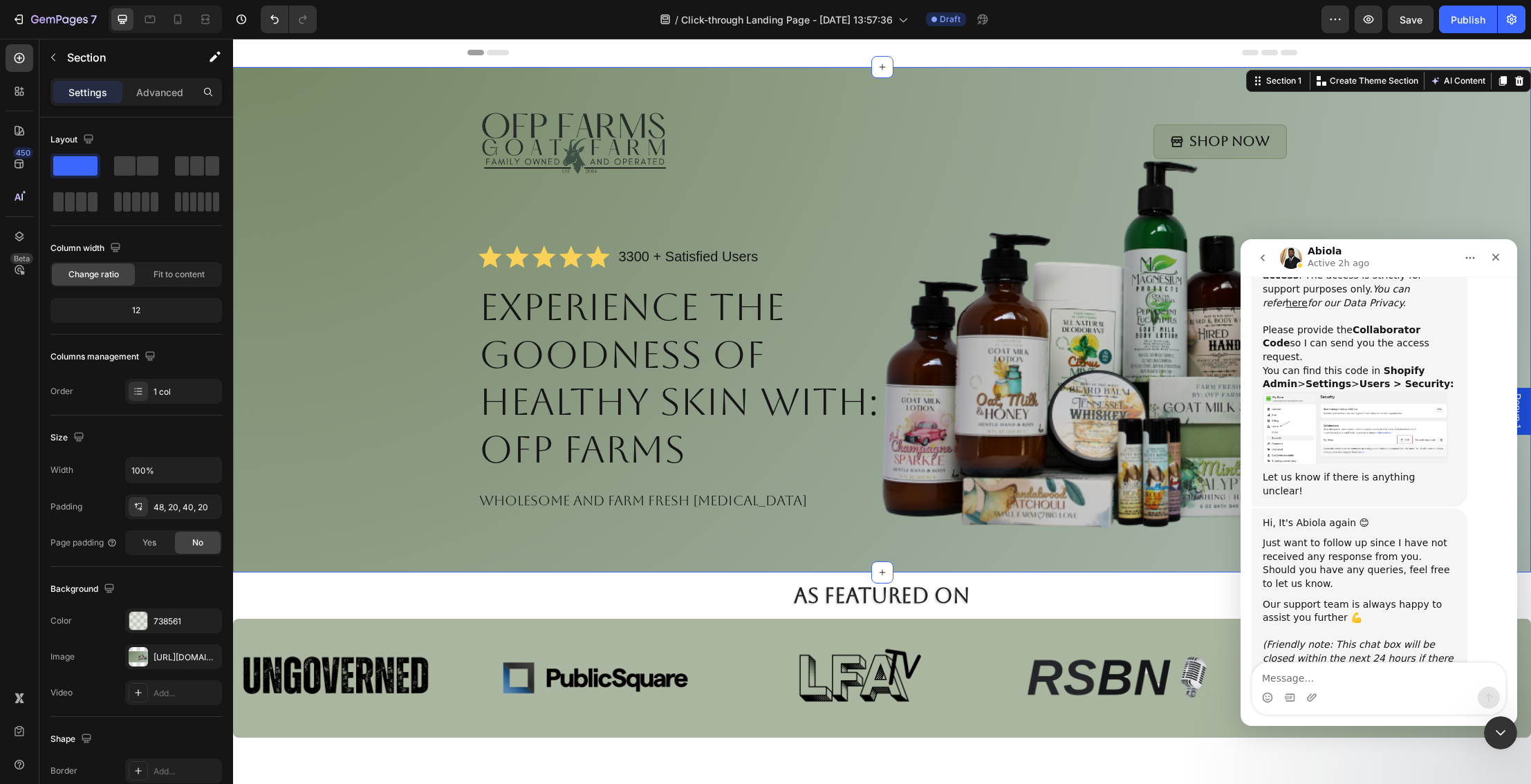
click at [1285, 392] on img "Abiola says…" at bounding box center [1355, 428] width 186 height 74
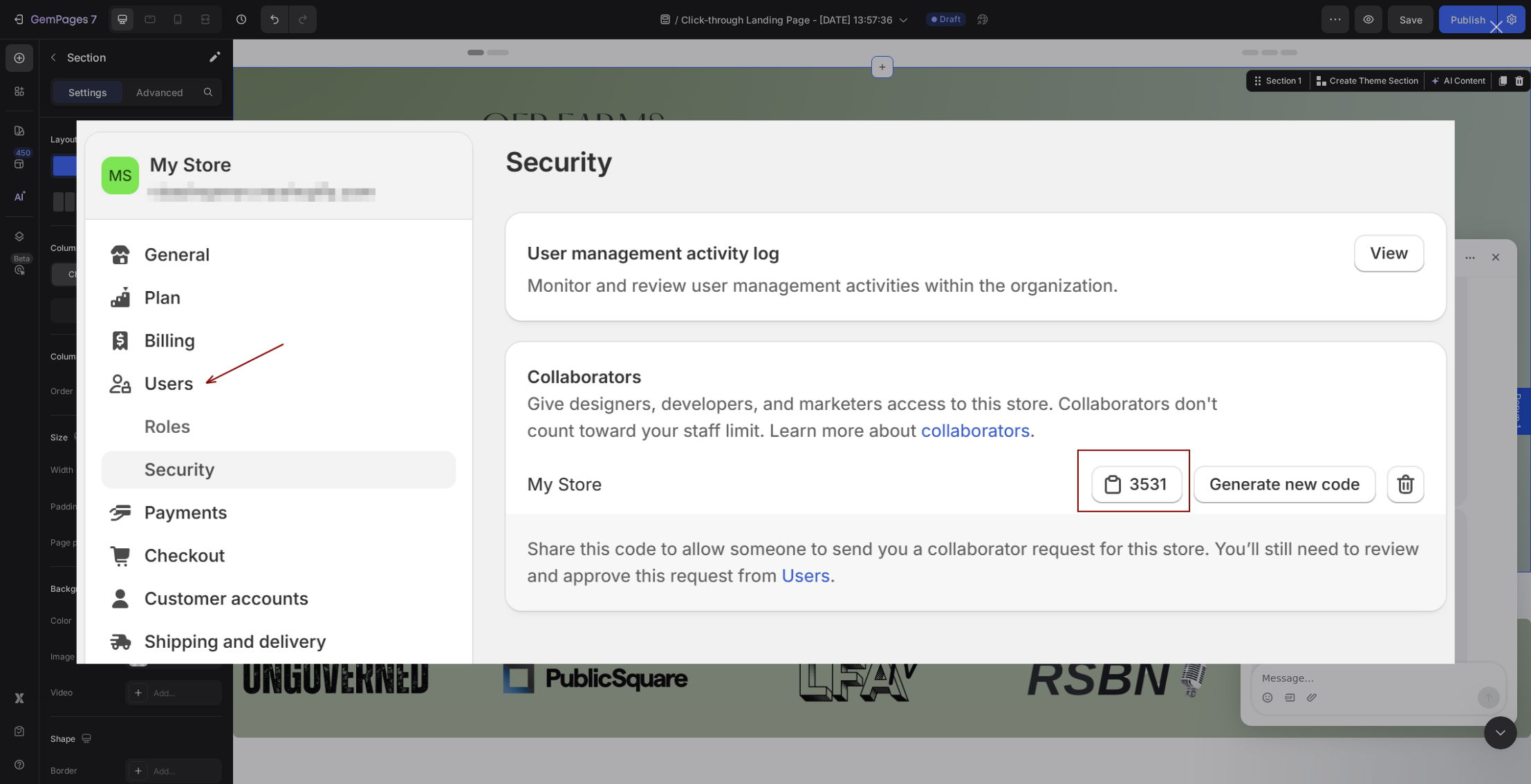
click at [1453, 209] on img "Close" at bounding box center [766, 392] width 1378 height 543
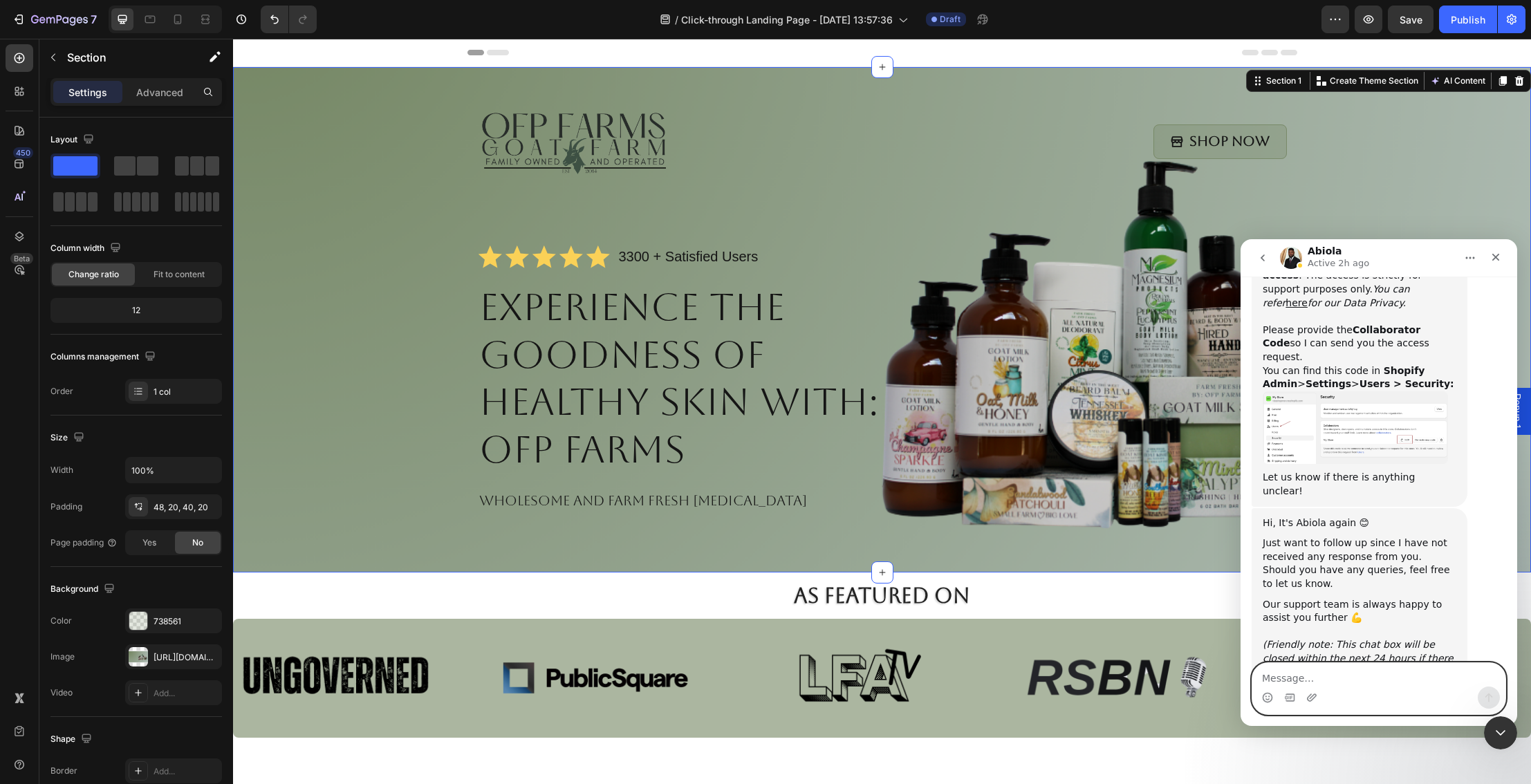
click at [1388, 683] on textarea "Message…" at bounding box center [1378, 675] width 253 height 23
type textarea "9652"
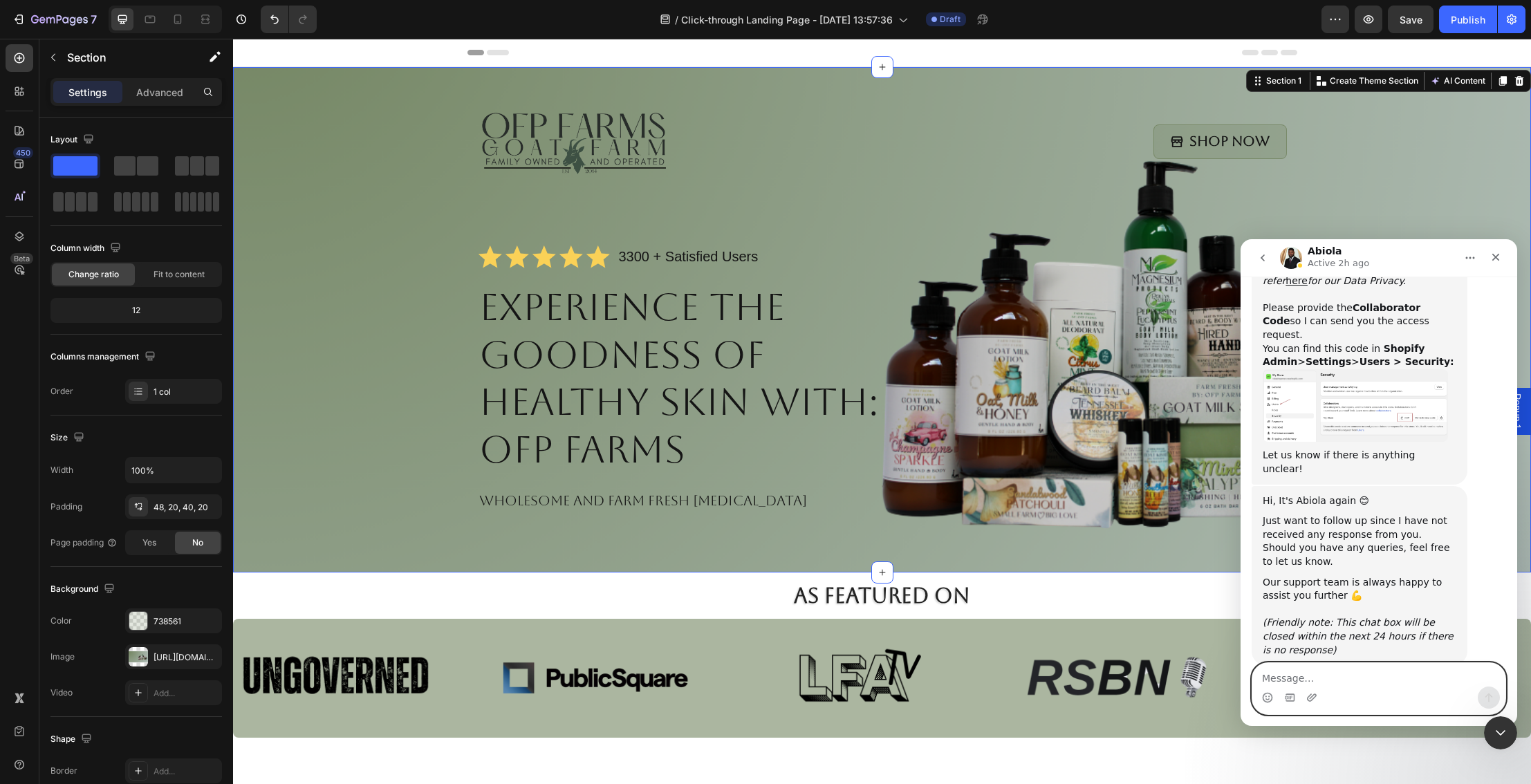
scroll to position [941, 0]
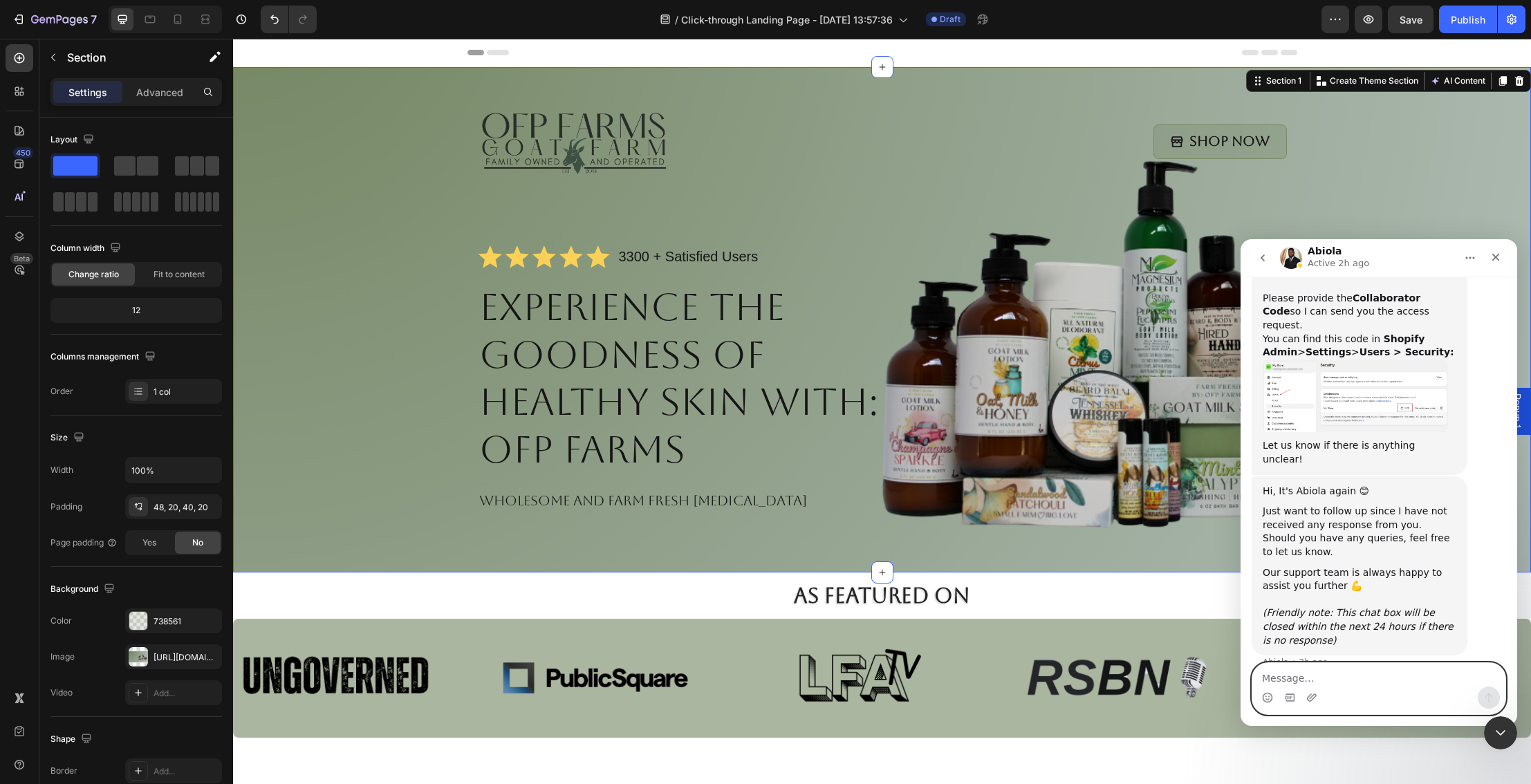
click at [1373, 683] on textarea "Message…" at bounding box center [1378, 675] width 253 height 23
type textarea "I"
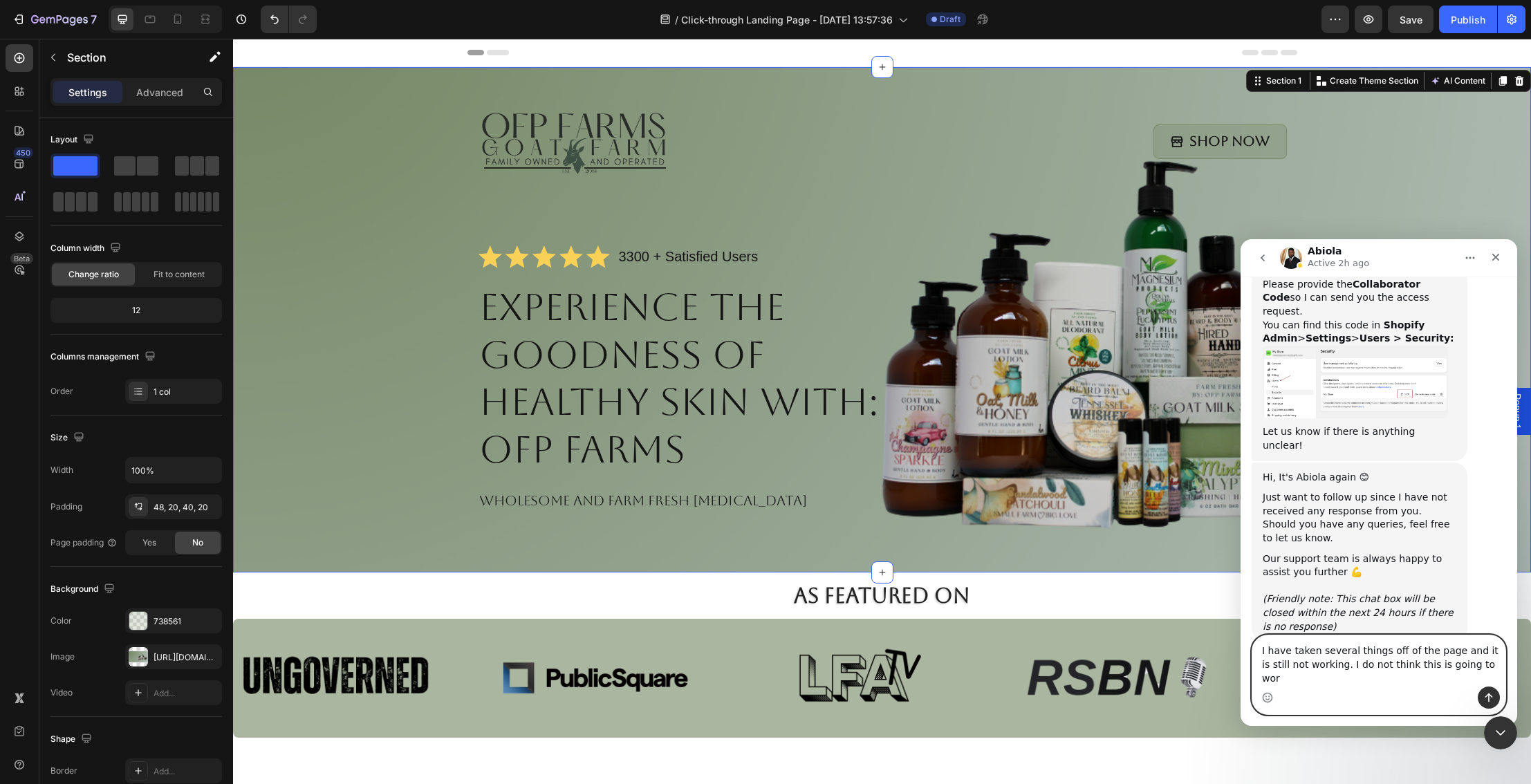
type textarea "I have taken several things off of the page and it is still not working. I do n…"
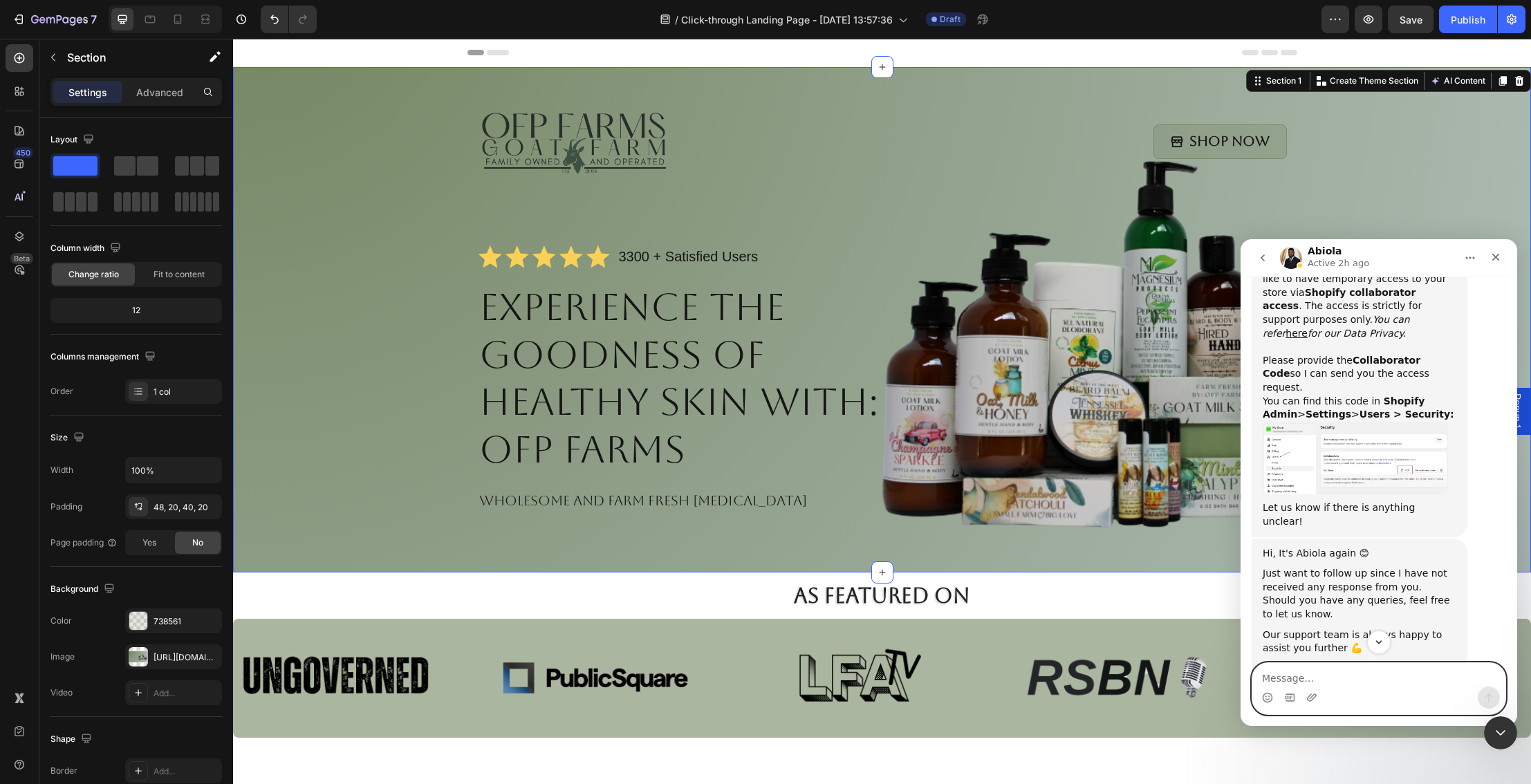
scroll to position [843, 0]
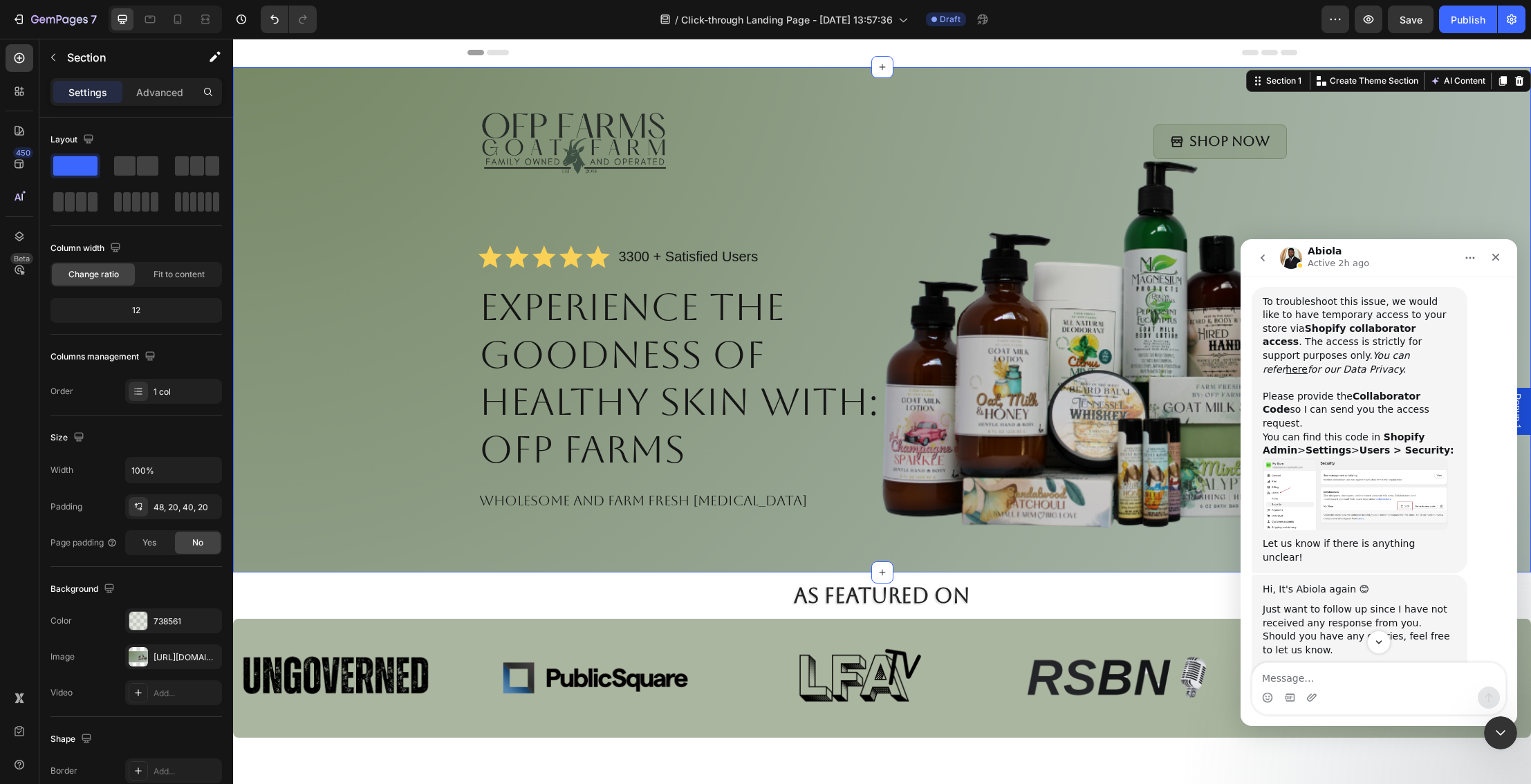
click at [1262, 257] on icon "go back" at bounding box center [1262, 257] width 4 height 7
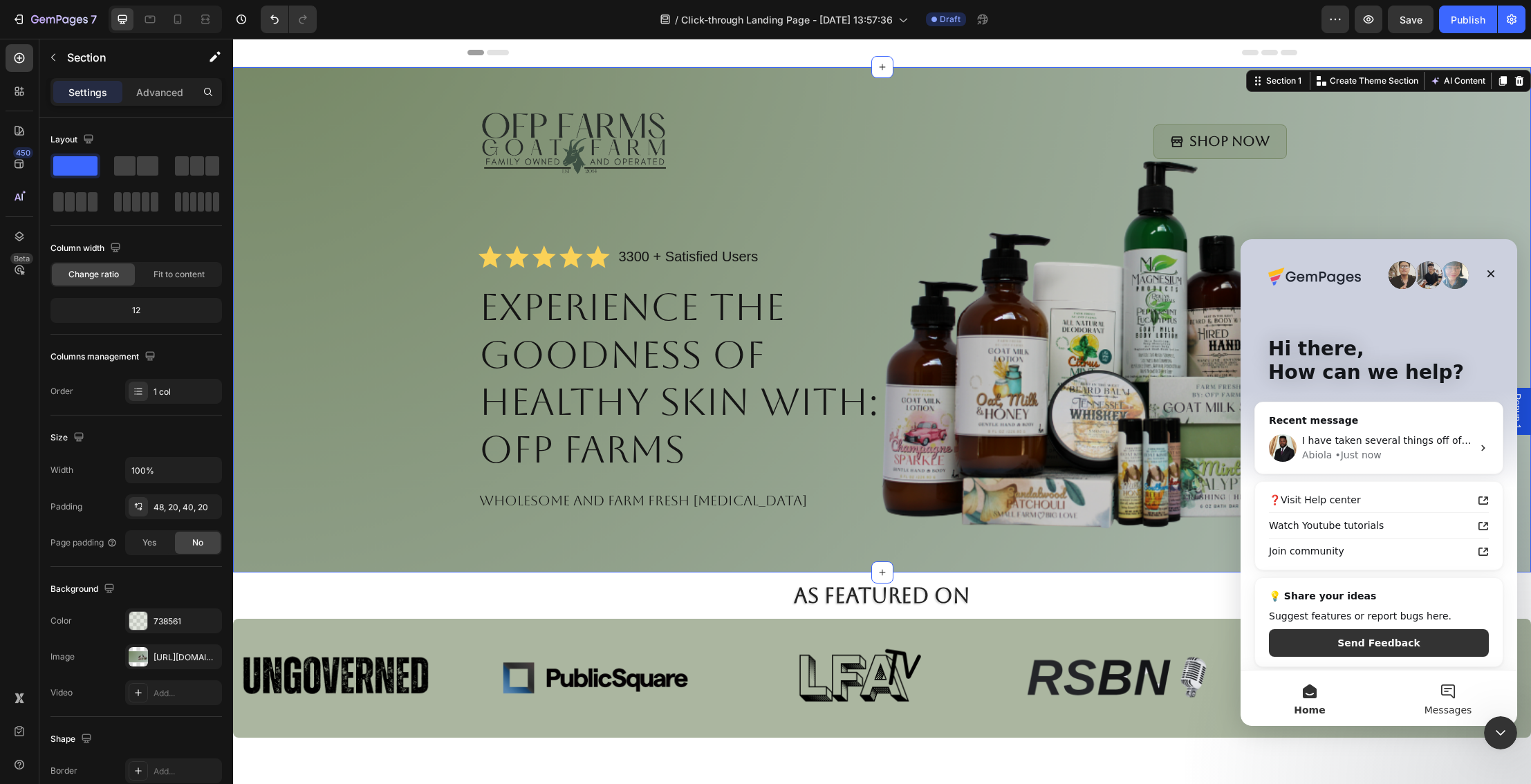
click at [1440, 688] on button "Messages" at bounding box center [1448, 698] width 139 height 55
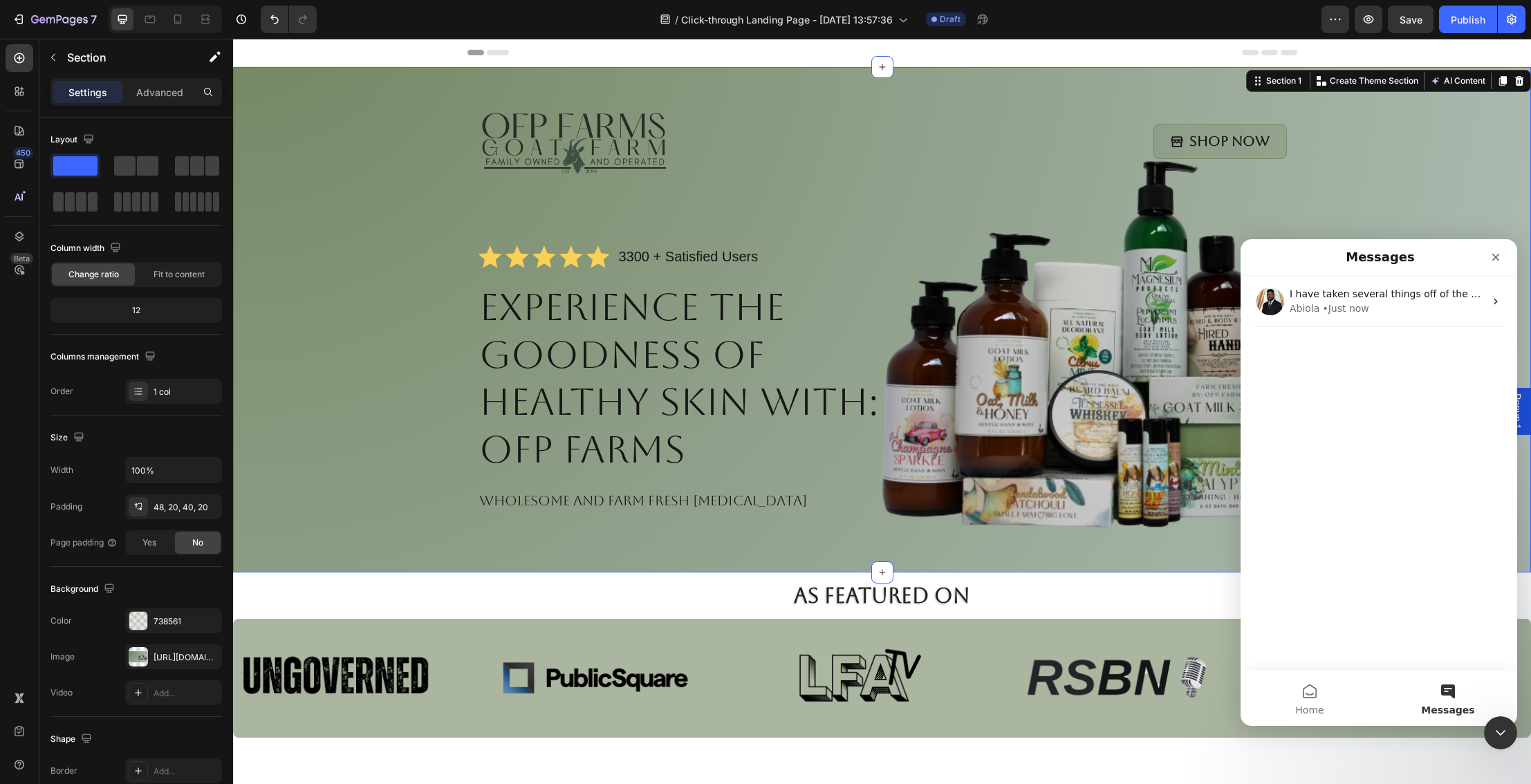
click at [1440, 687] on button "Messages" at bounding box center [1448, 698] width 139 height 55
click at [1301, 690] on button "Home" at bounding box center [1310, 698] width 139 height 55
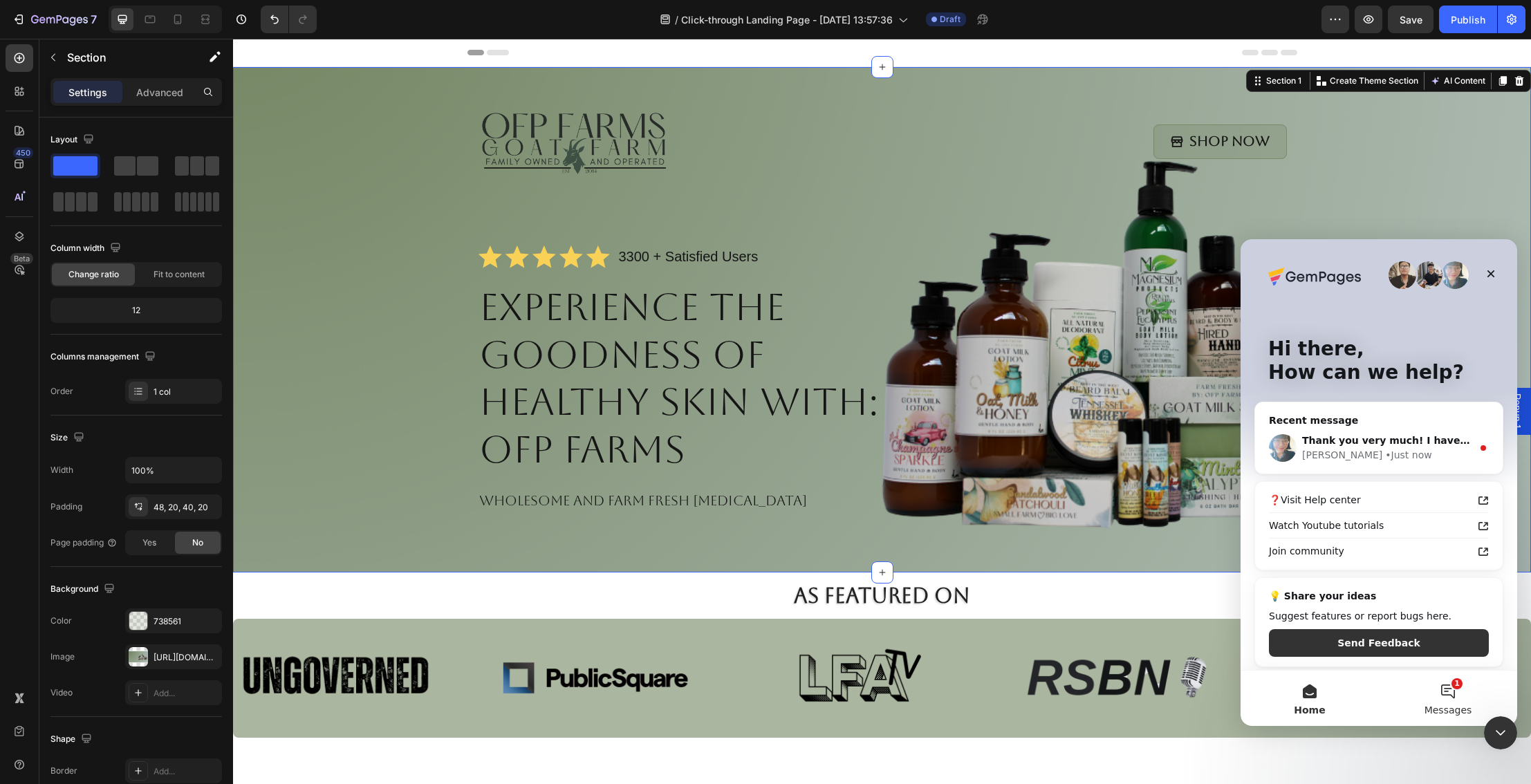
click at [1456, 686] on button "1 Messages" at bounding box center [1448, 698] width 139 height 55
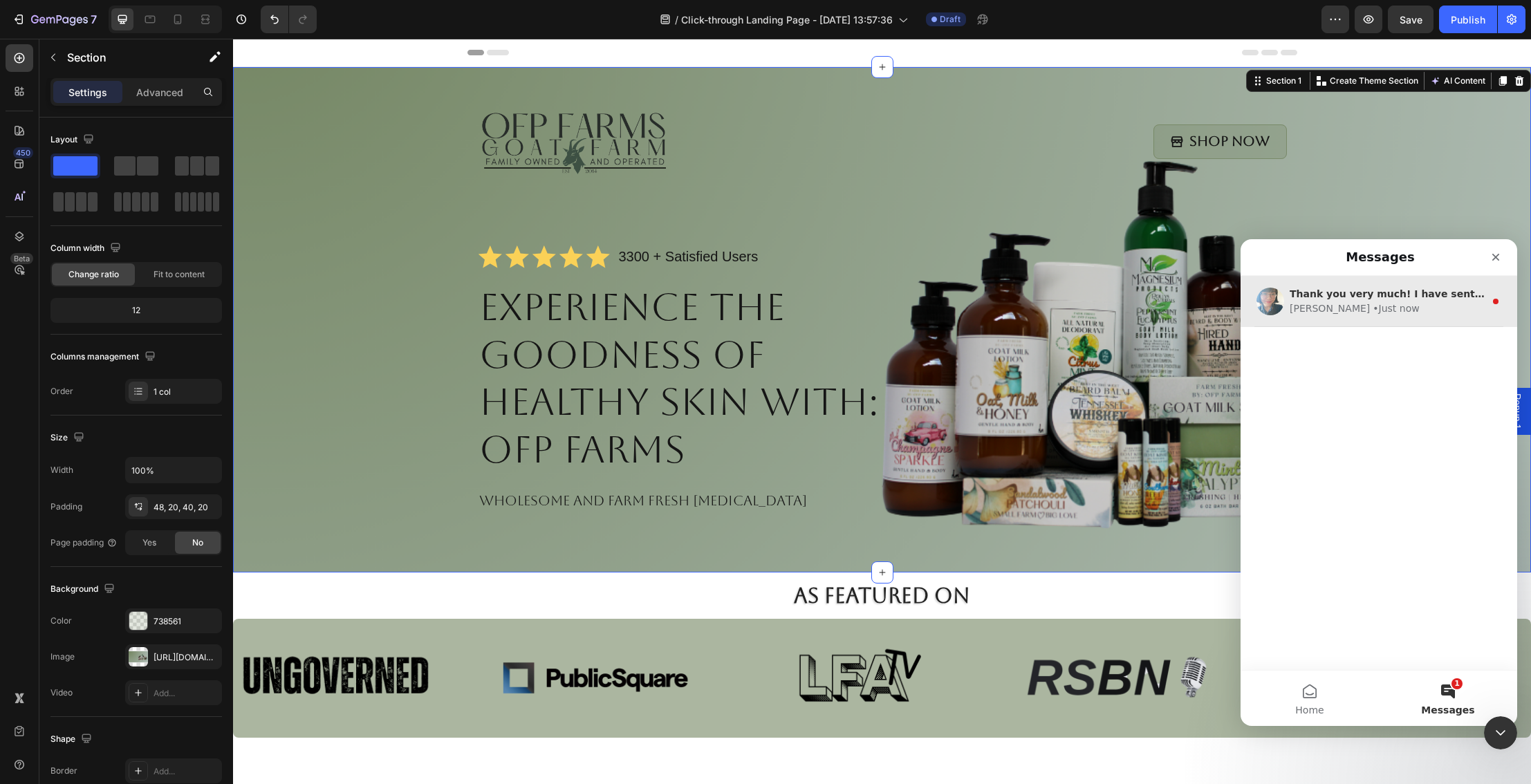
click at [1378, 308] on div "Annie • Just now" at bounding box center [1387, 308] width 195 height 14
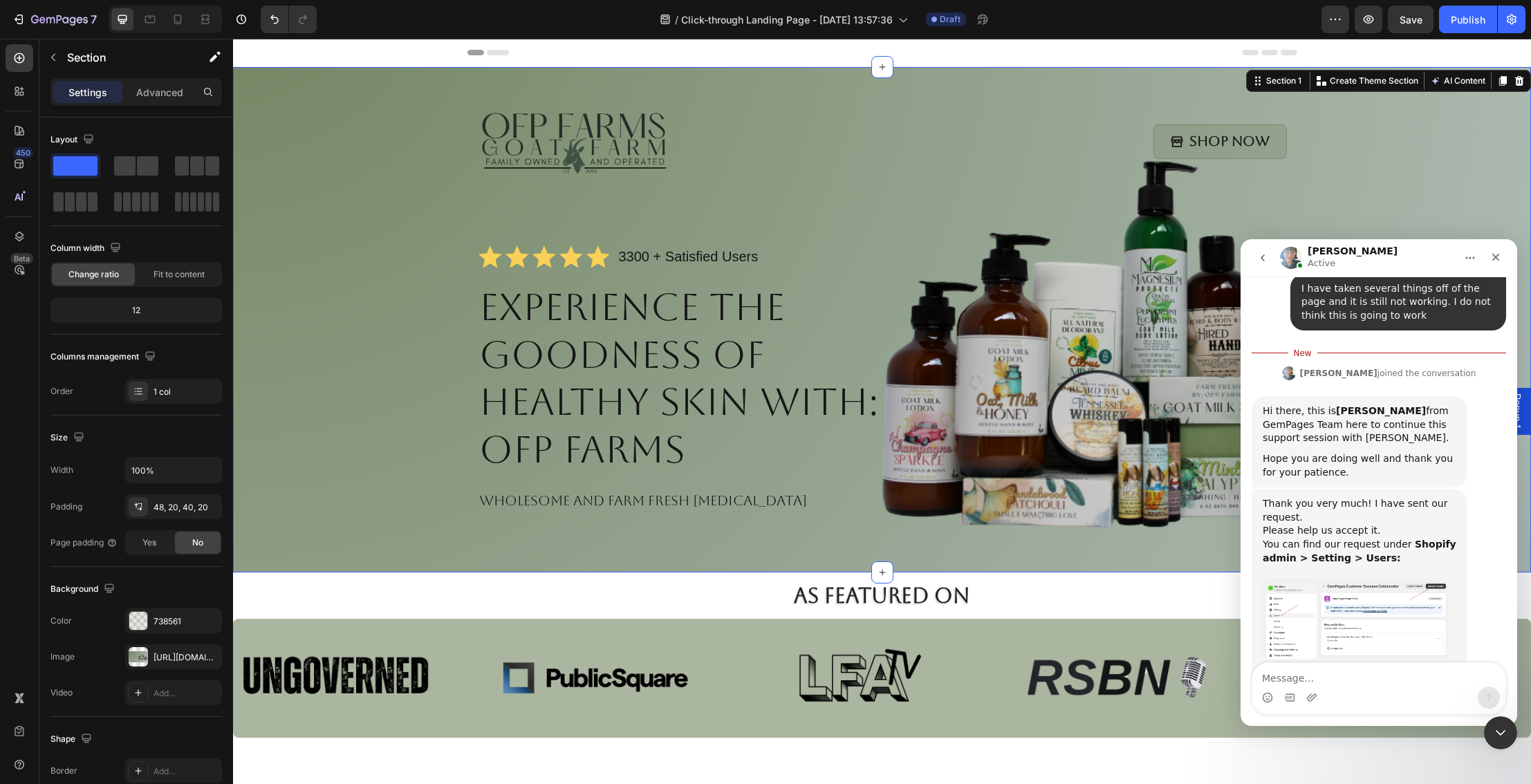
scroll to position [1424, 0]
type textarea "approved"
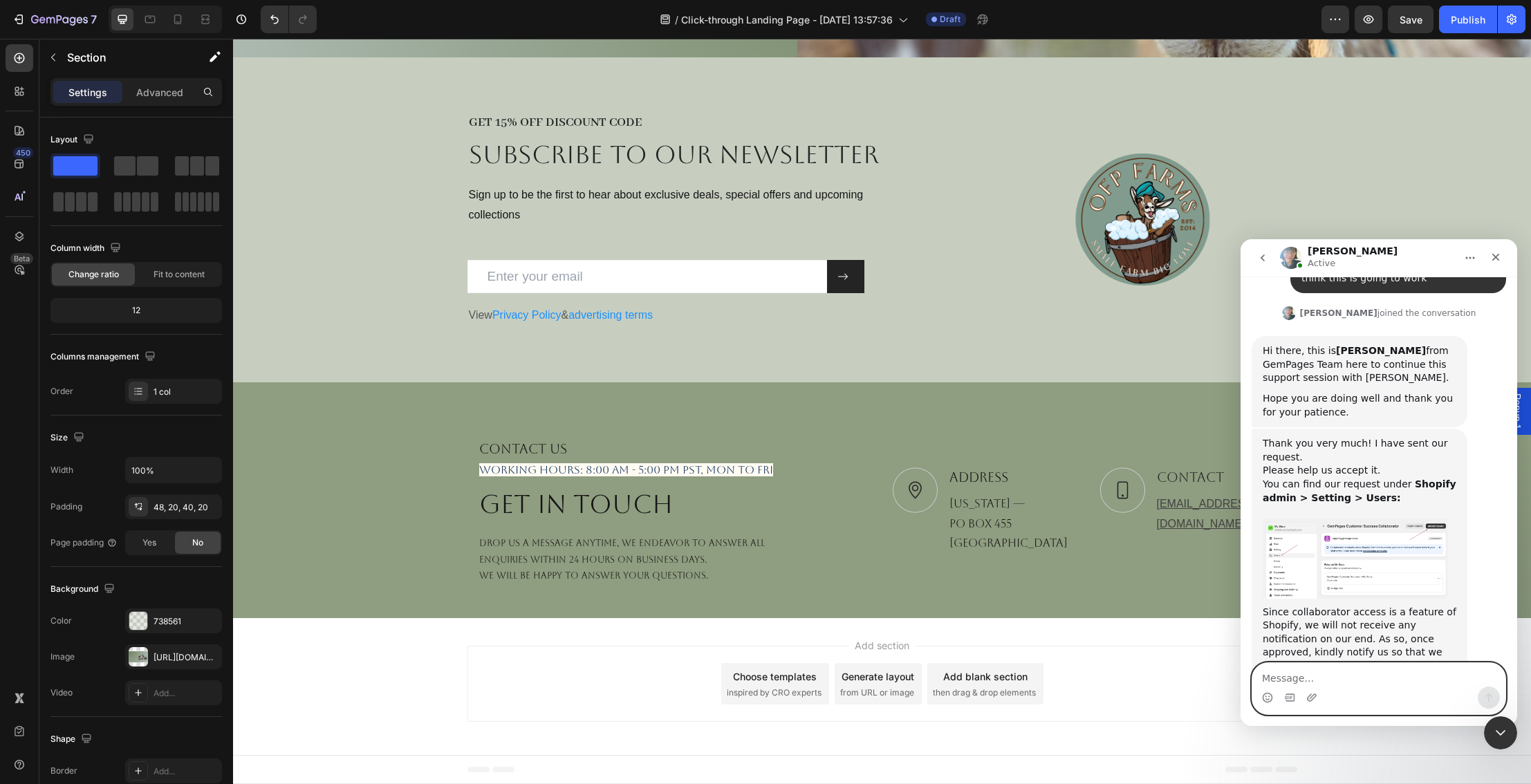
scroll to position [1484, 0]
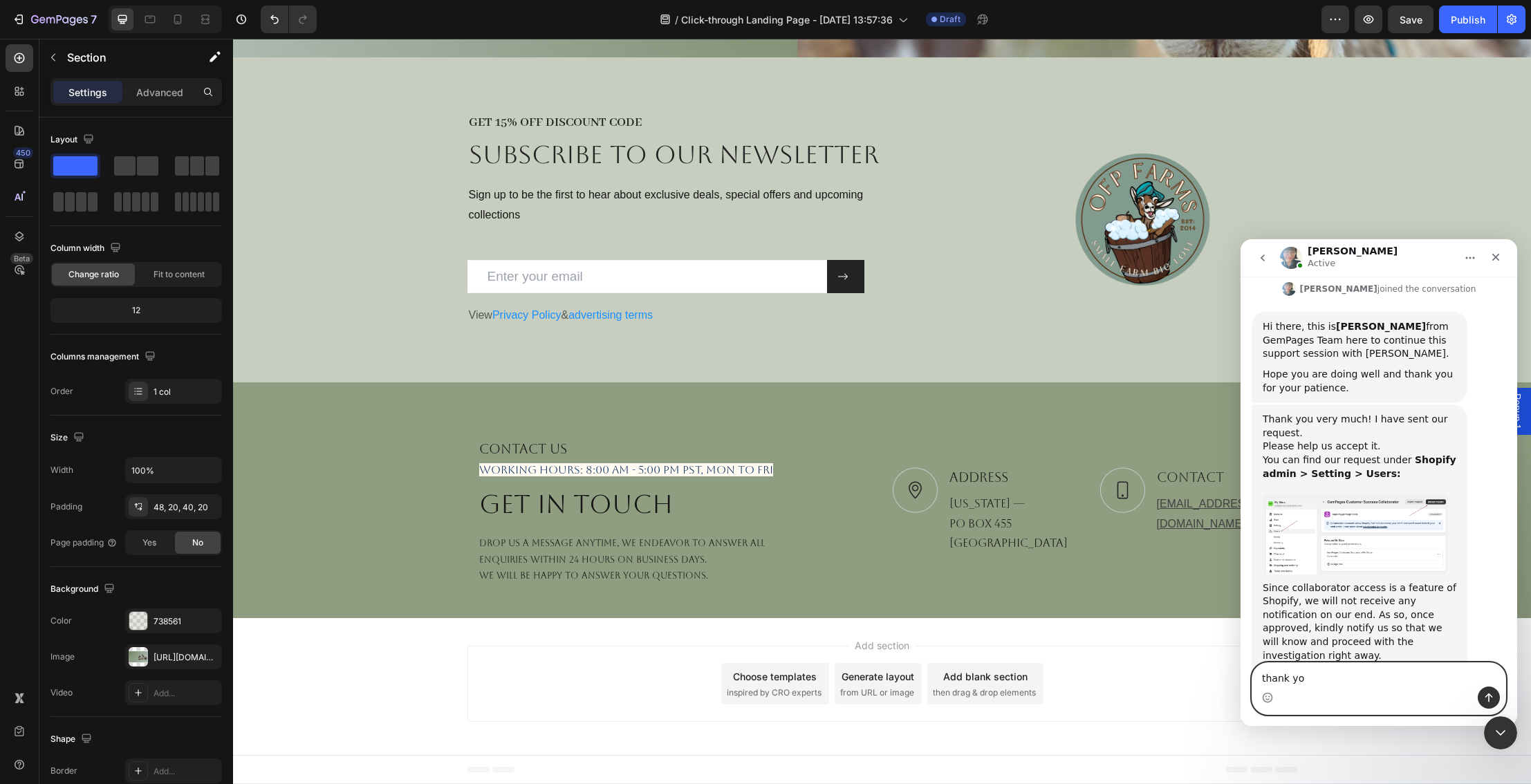
type textarea "thank you"
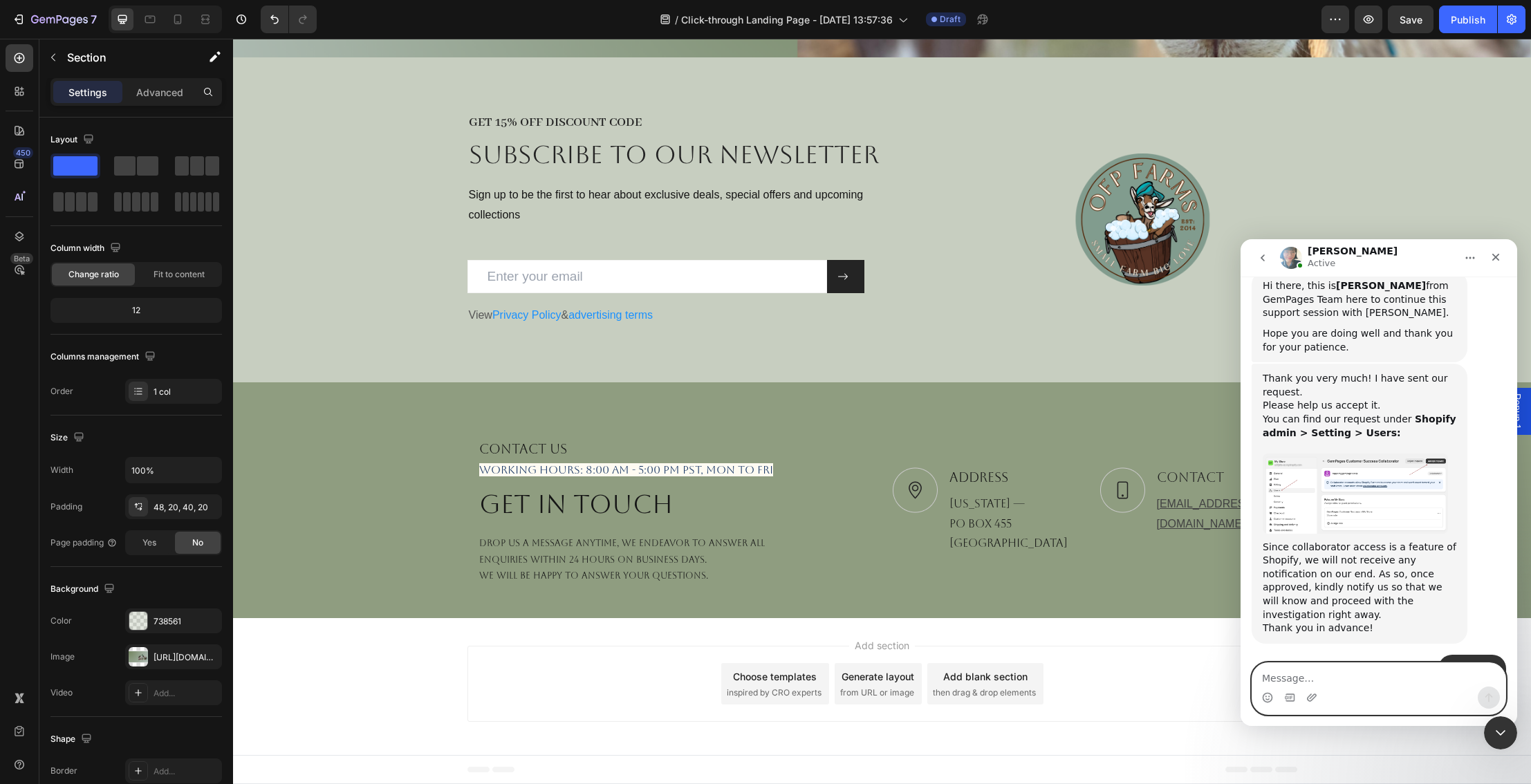
scroll to position [1578, 0]
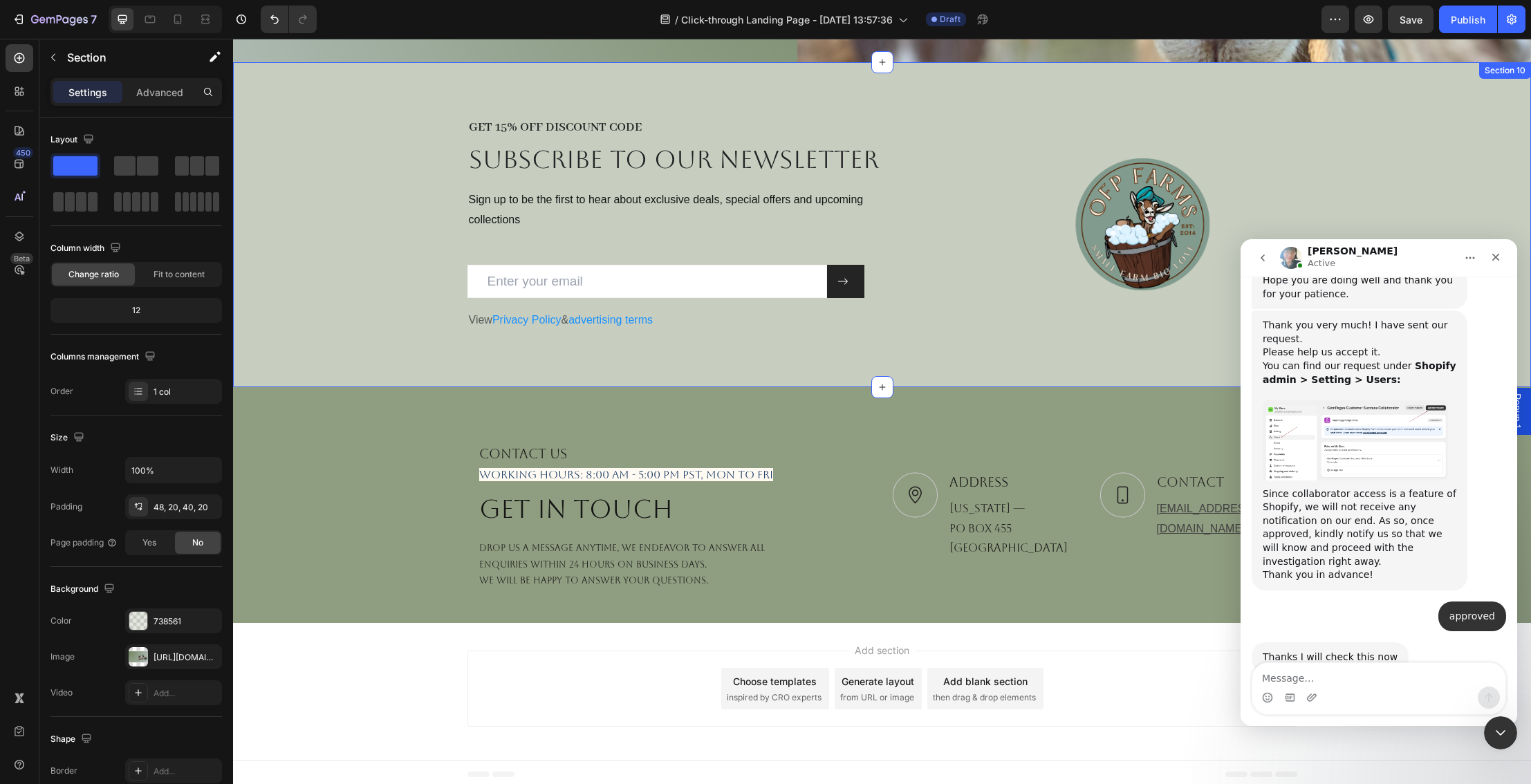
click at [382, 341] on div "GET 15% OFF DISCOUNT CODE Heading Subscribe to OUR newsletter Heading Sign up t…" at bounding box center [881, 225] width 1297 height 325
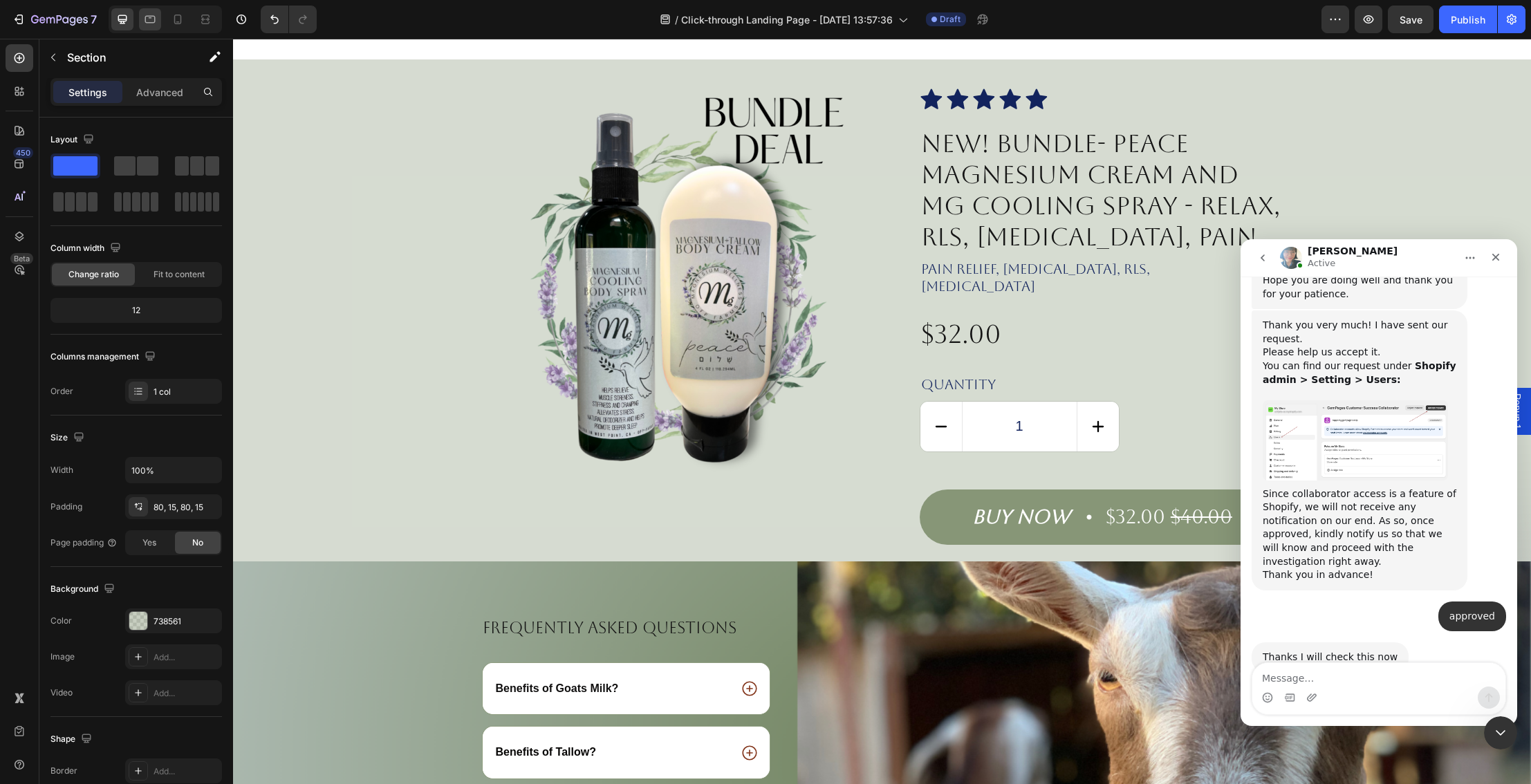
scroll to position [1838, 0]
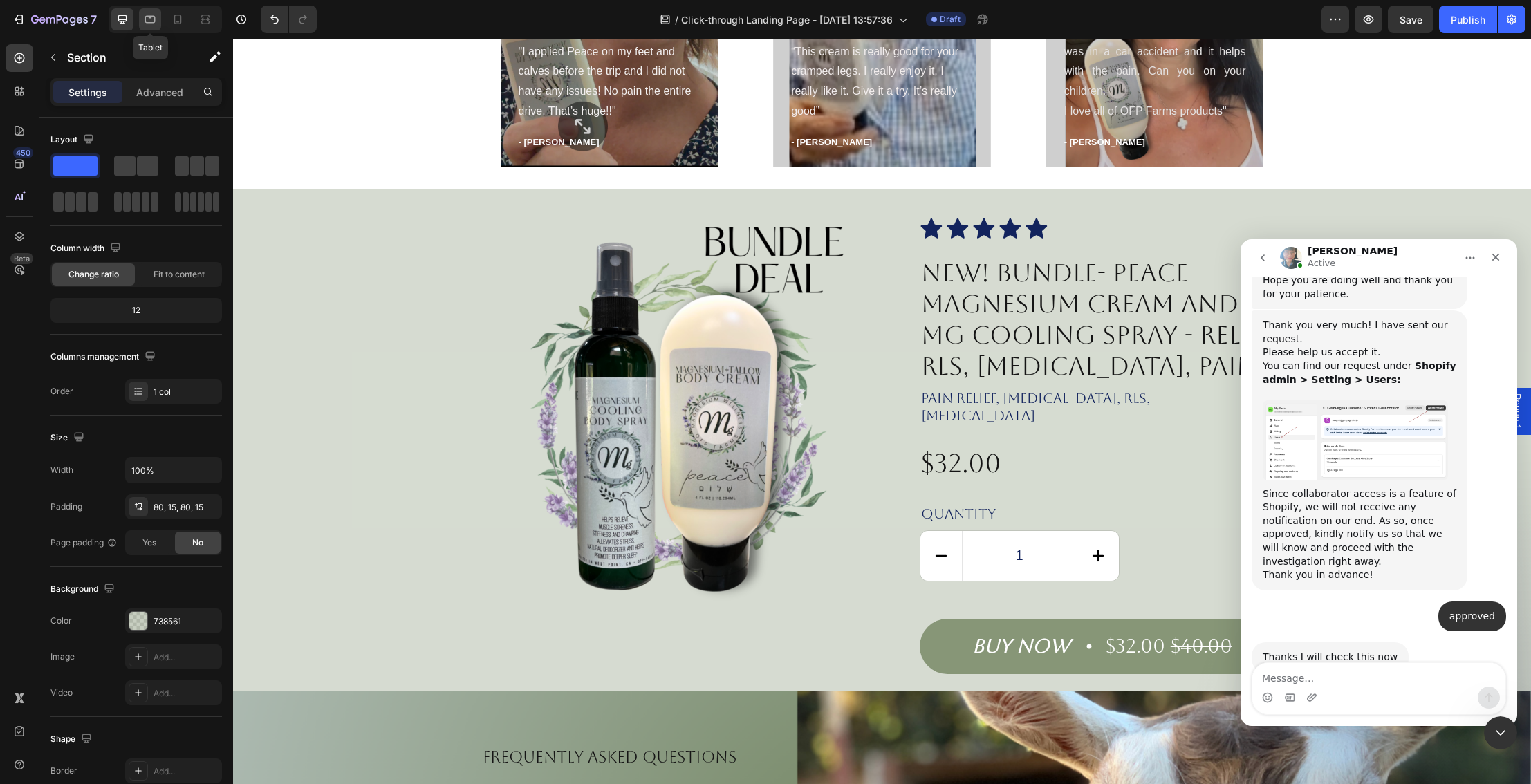
click at [146, 17] on icon at bounding box center [150, 20] width 14 height 14
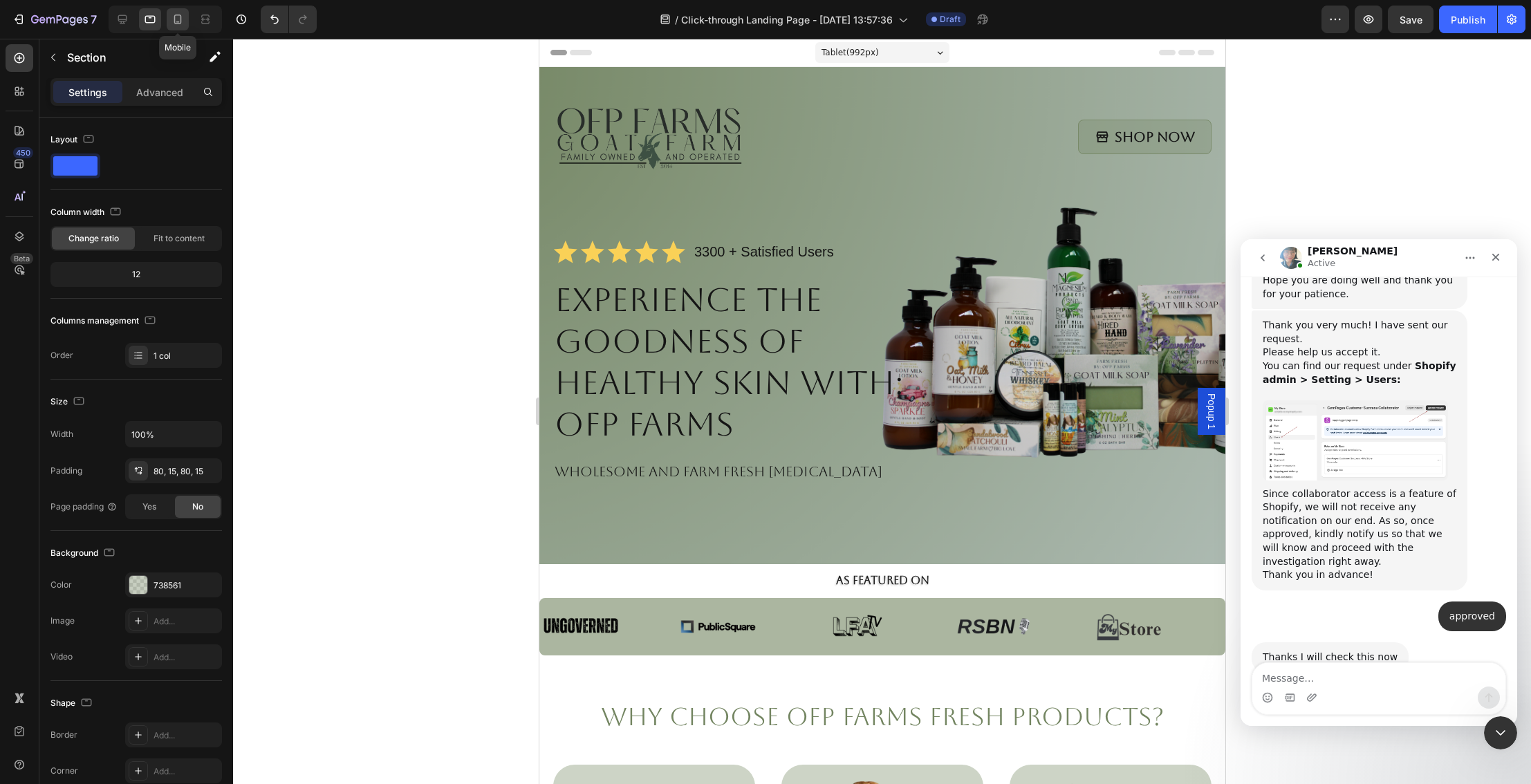
click at [179, 20] on icon at bounding box center [178, 20] width 14 height 14
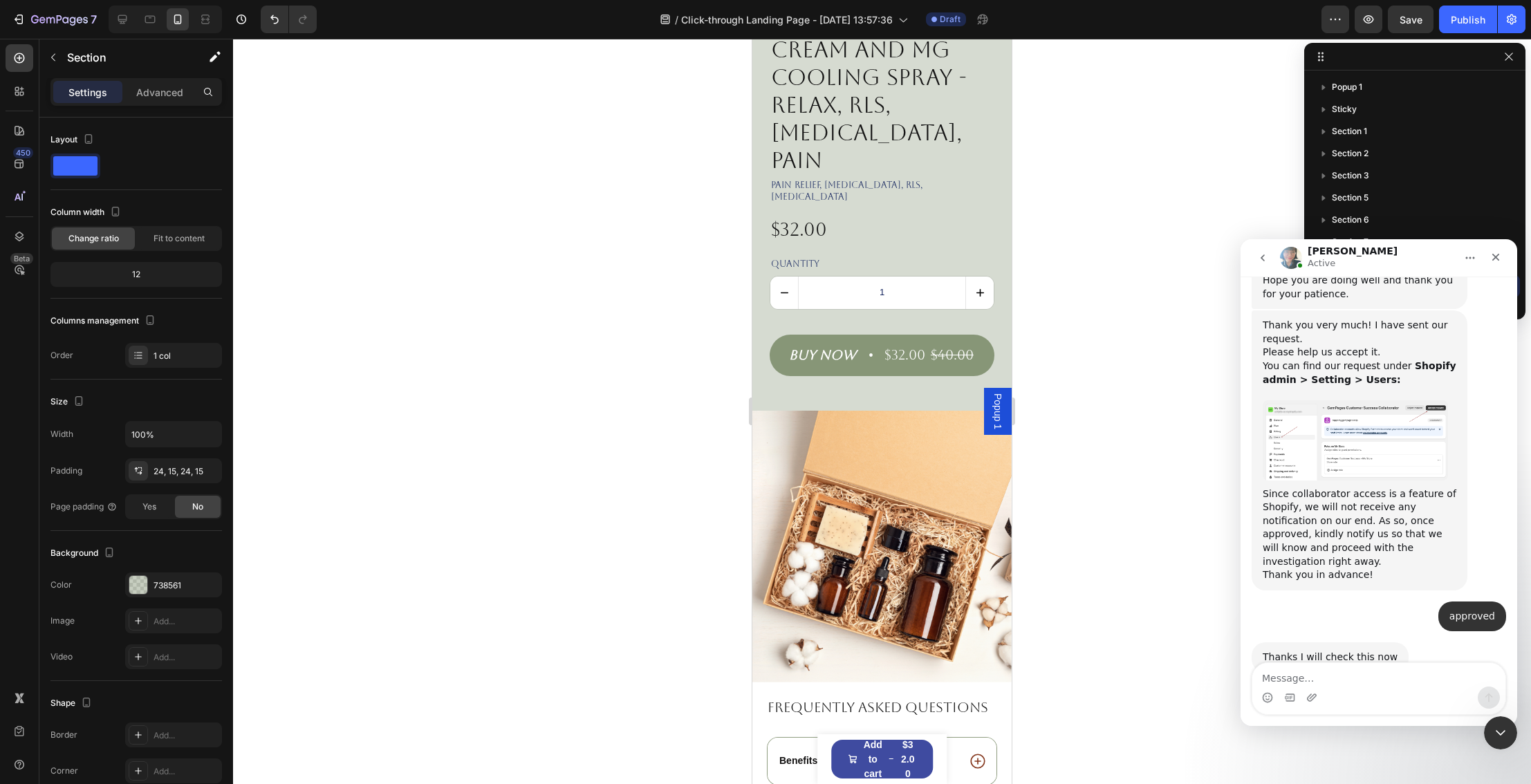
scroll to position [2099, 0]
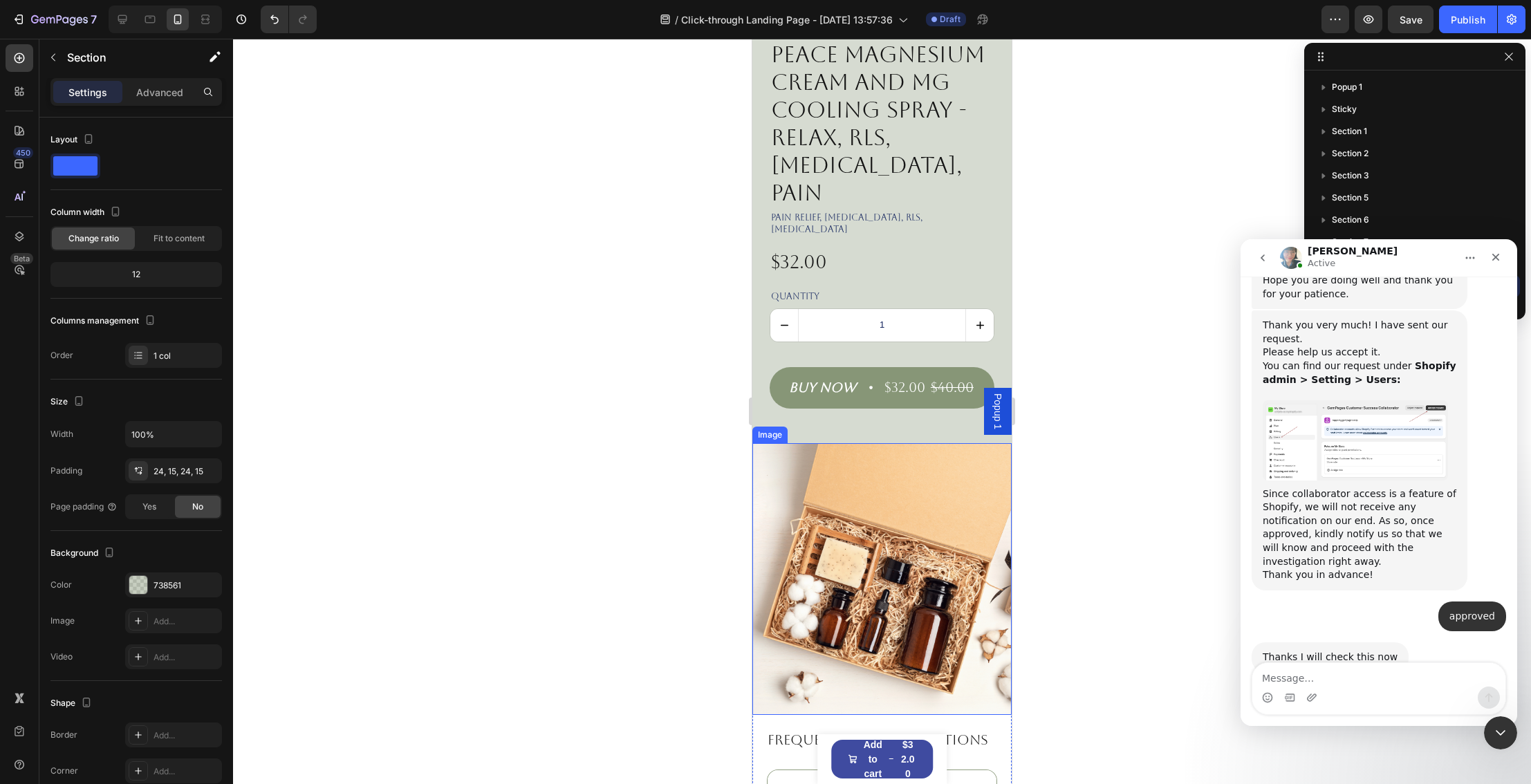
click at [847, 450] on img at bounding box center [882, 579] width 259 height 272
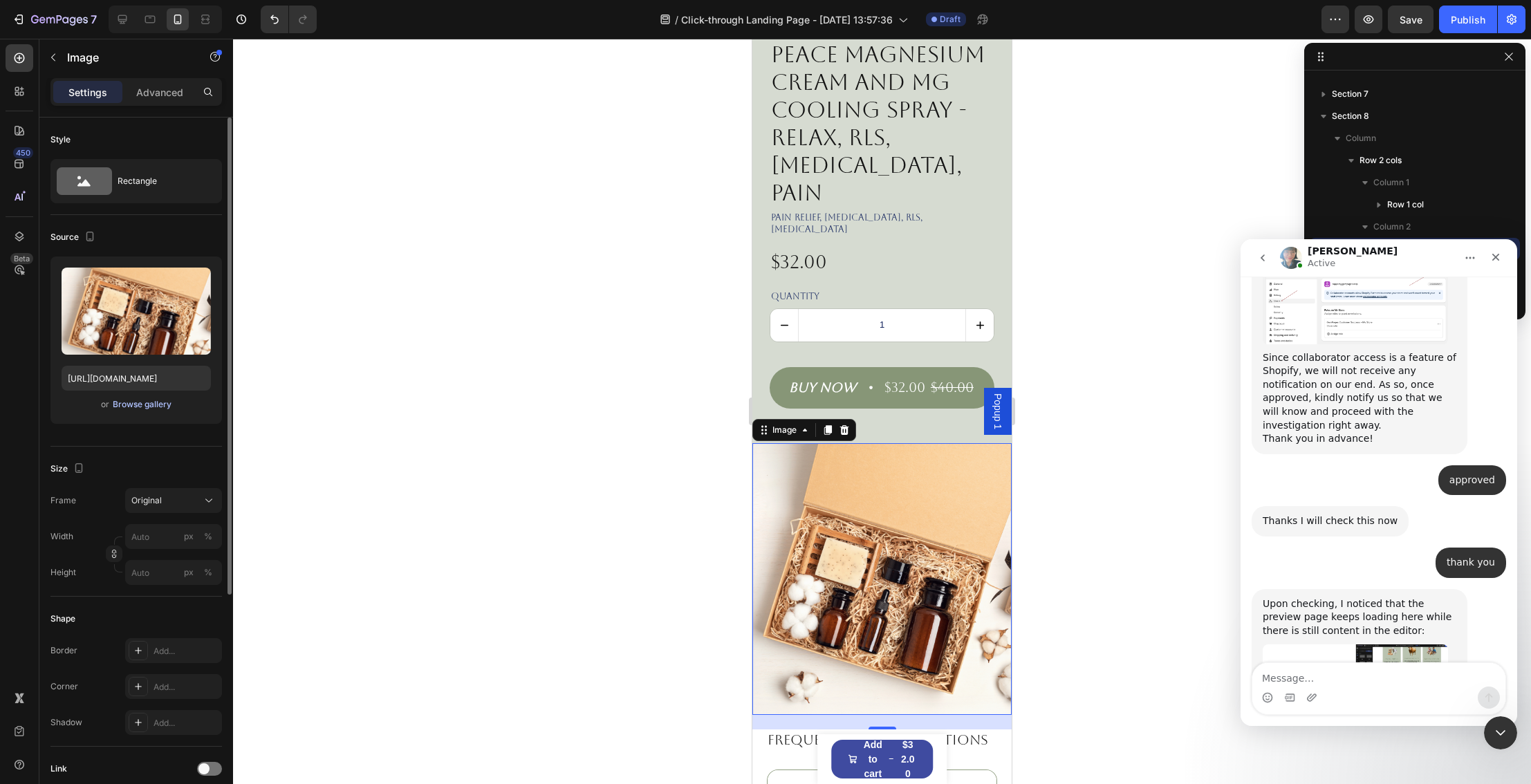
scroll to position [1773, 0]
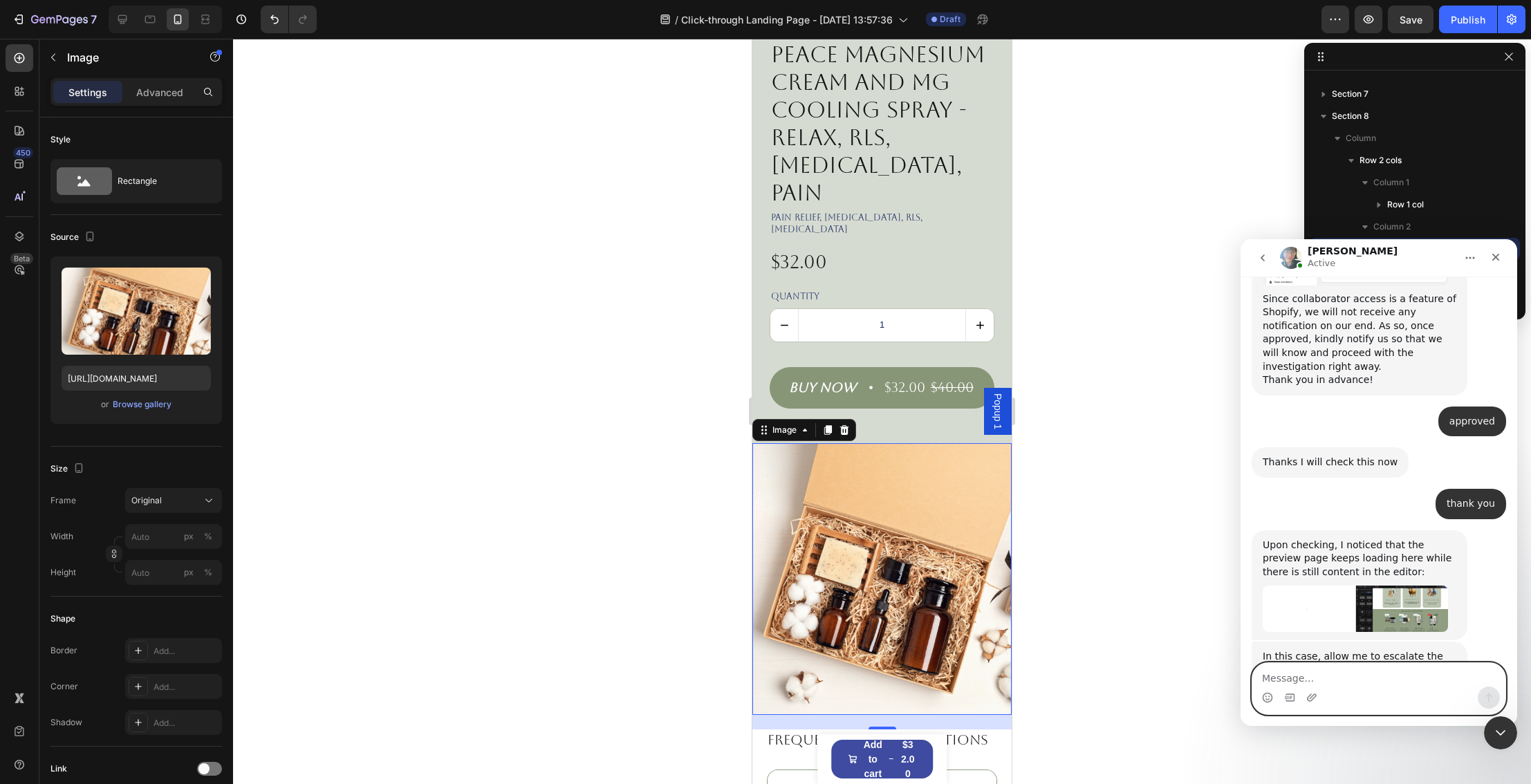
click at [1275, 670] on textarea "Message…" at bounding box center [1378, 675] width 253 height 23
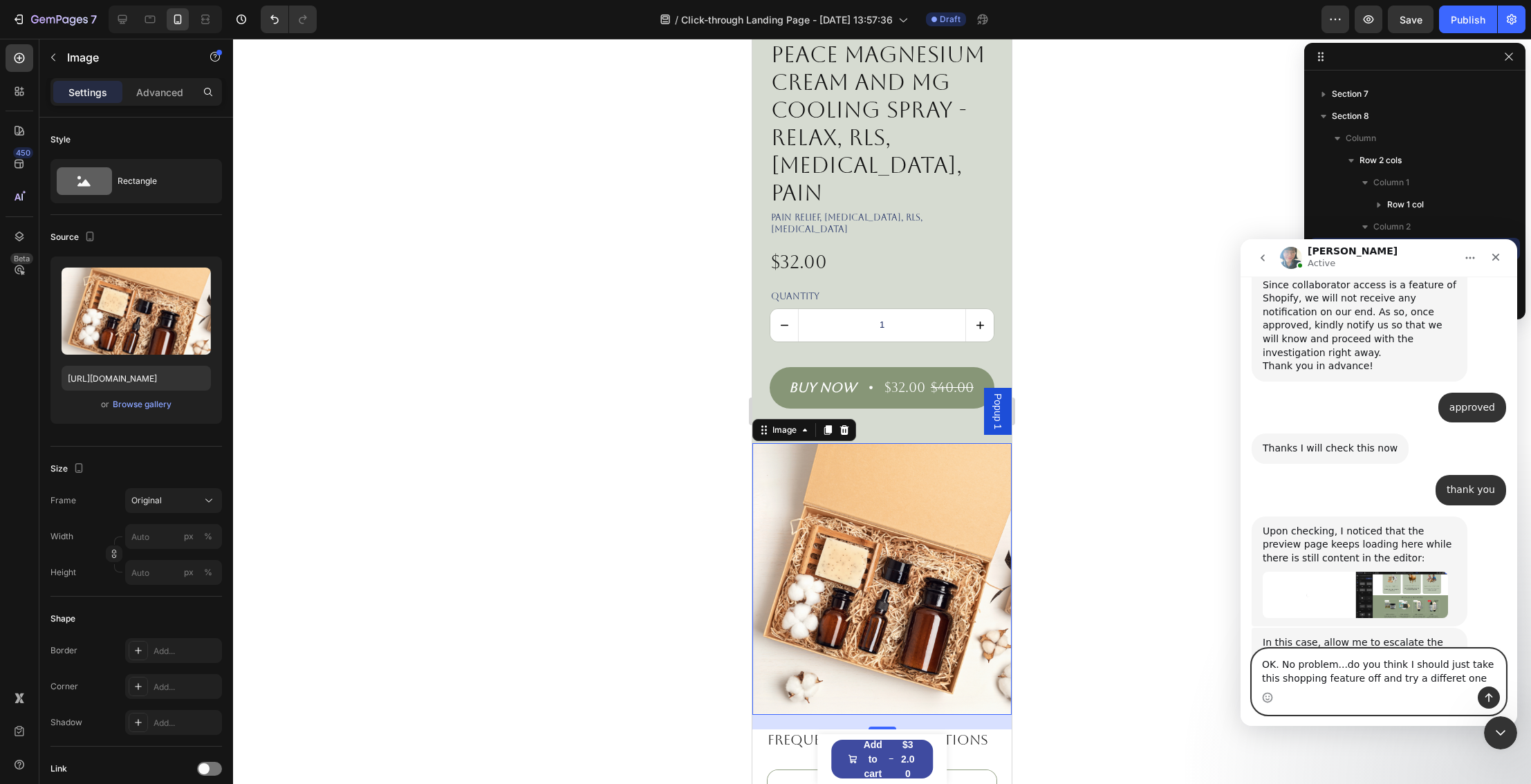
click at [1428, 677] on textarea "OK. No problem...do you think I should just take this shopping feature off and …" at bounding box center [1378, 668] width 253 height 37
click at [1424, 678] on textarea "OK. No problem...do you think I should just take this shopping feature off and …" at bounding box center [1378, 668] width 253 height 37
click at [1454, 676] on textarea "OK. No problem...do you think I should just take this shopping feature off and …" at bounding box center [1378, 668] width 253 height 37
type textarea "OK. No problem...do you think I should just take this shopping feature off and …"
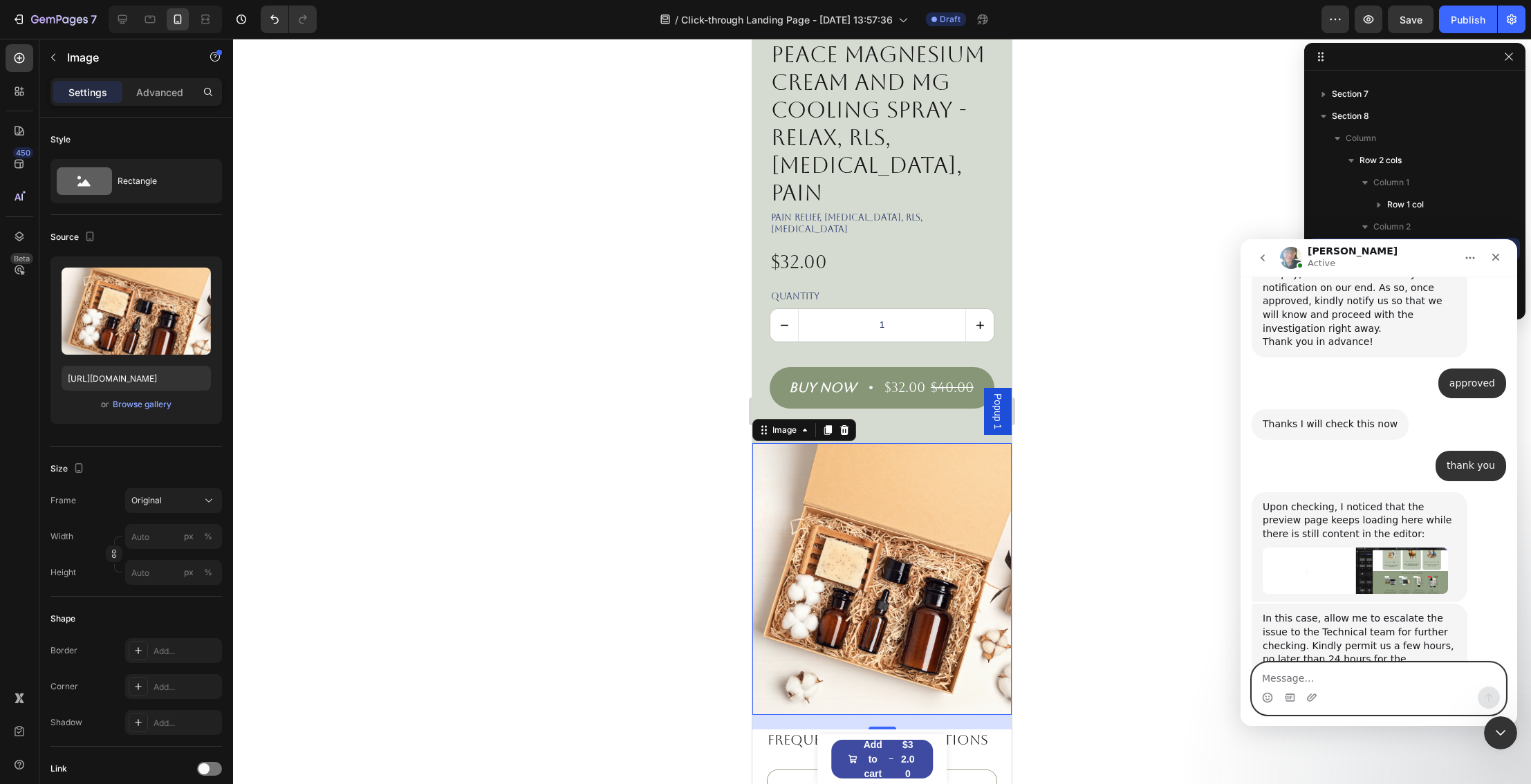
scroll to position [1841, 0]
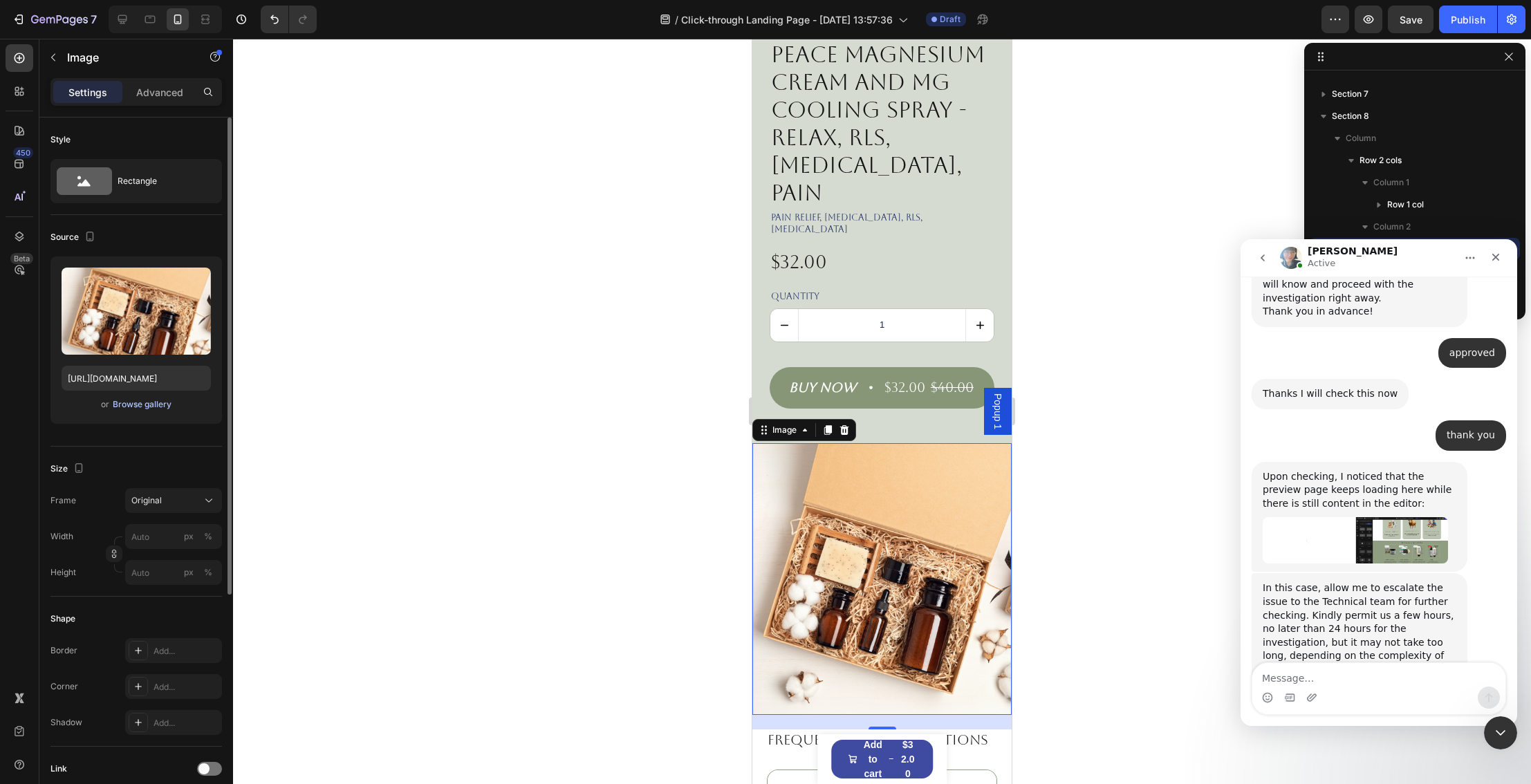
click at [132, 402] on div "Browse gallery" at bounding box center [142, 404] width 59 height 12
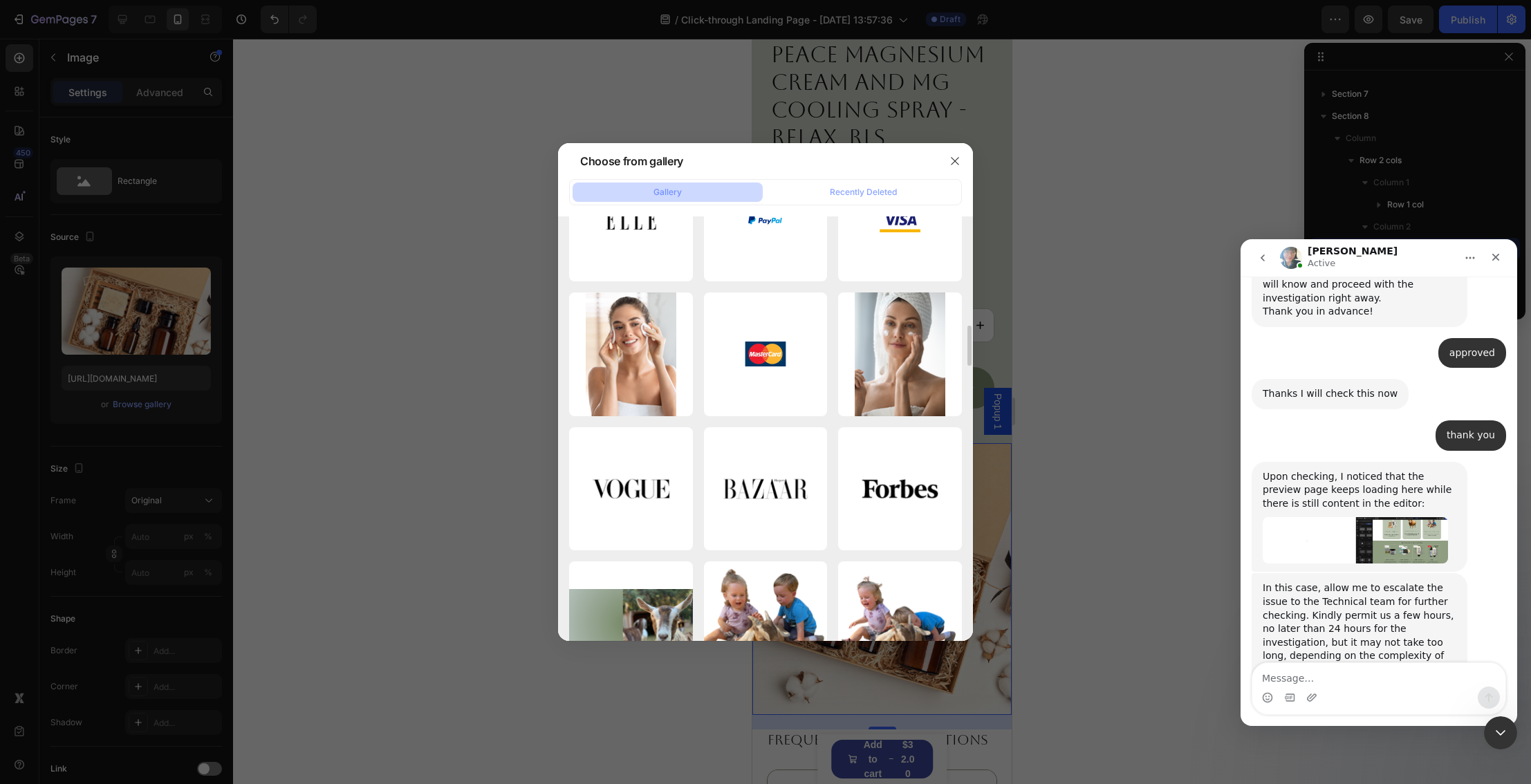
scroll to position [1169, 0]
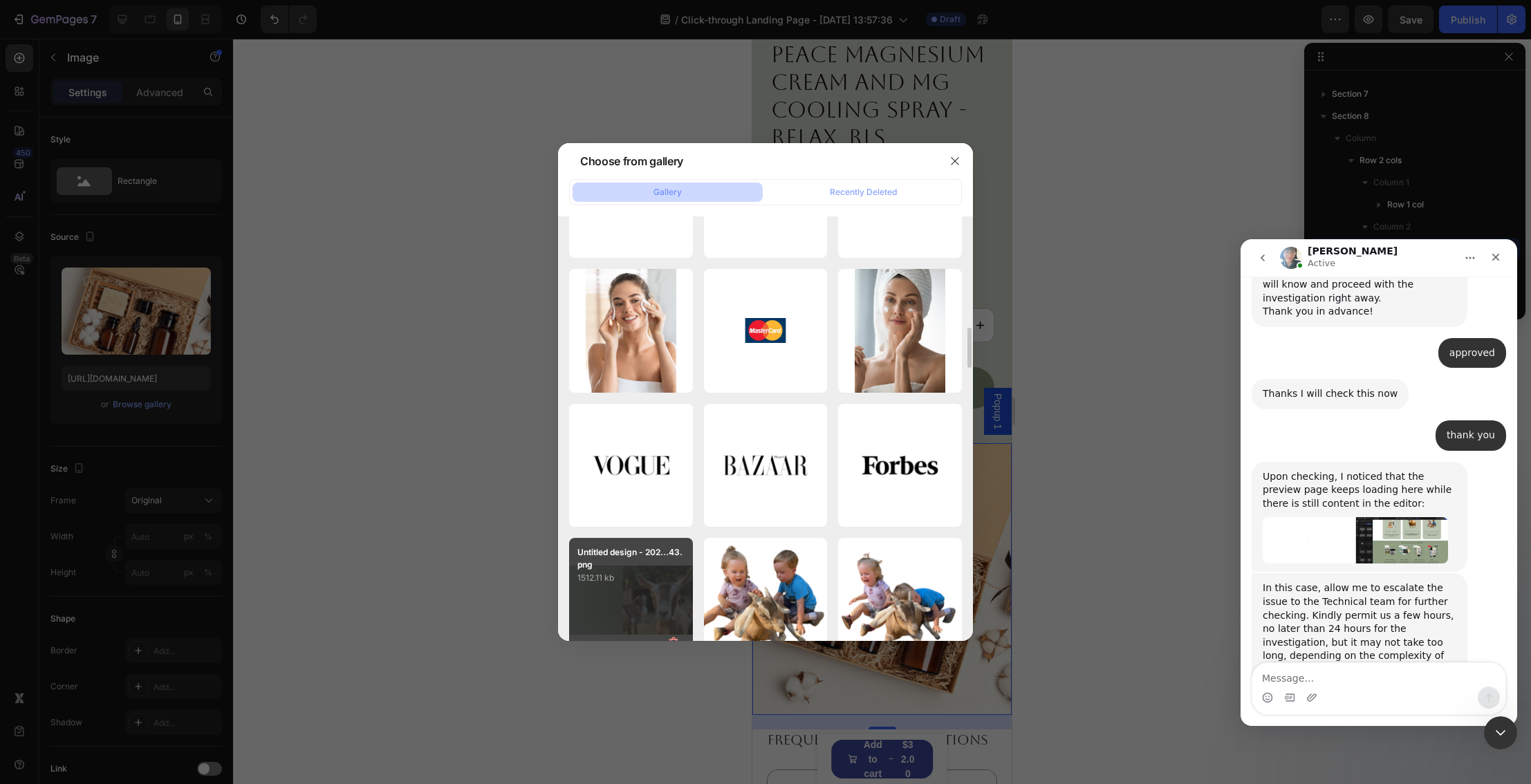
click at [659, 583] on p "1512.11 kb" at bounding box center [631, 578] width 107 height 14
type input "https://cdn.shopify.com/s/files/1/0027/1043/7957/files/gempages_581394300722480…"
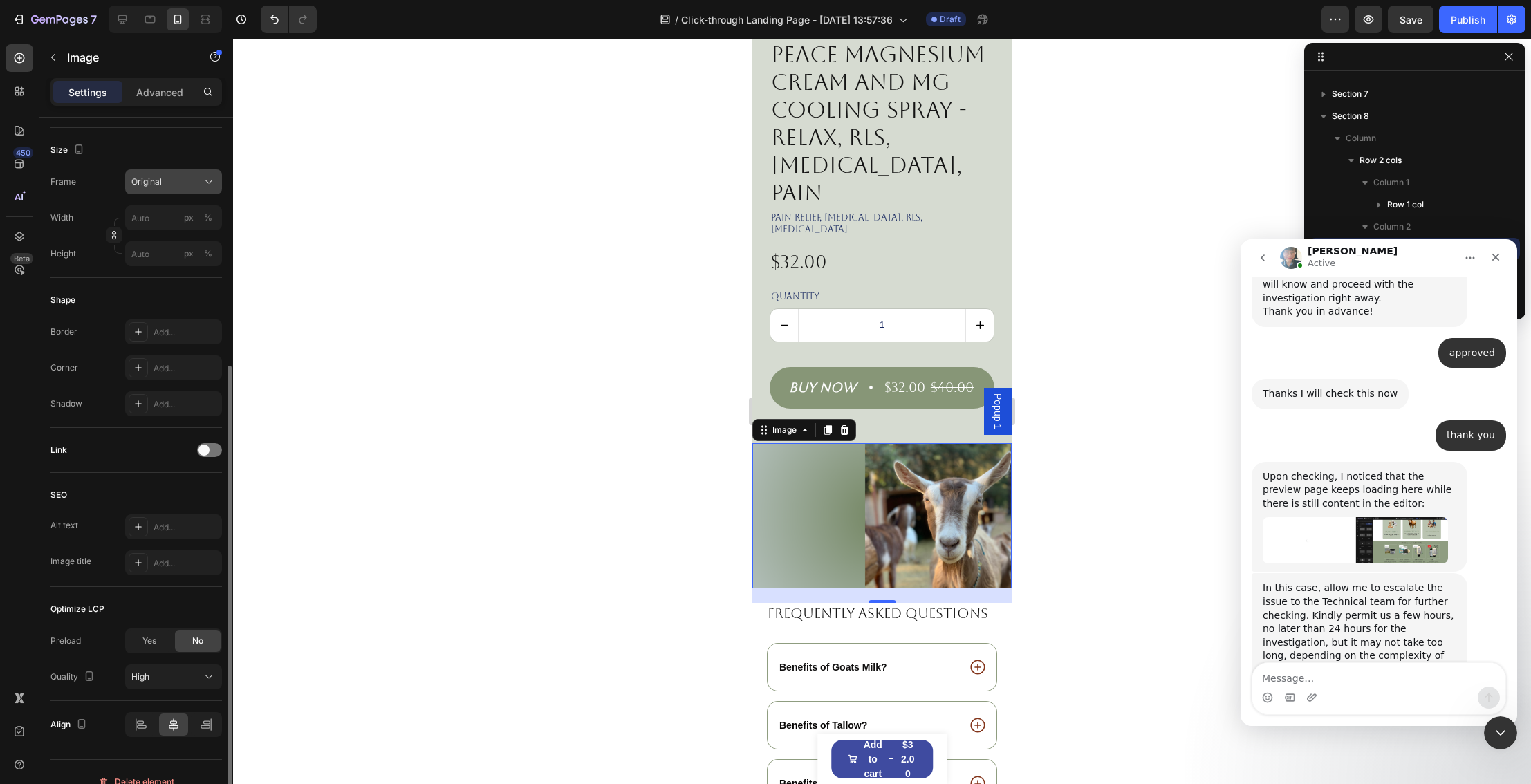
scroll to position [338, 0]
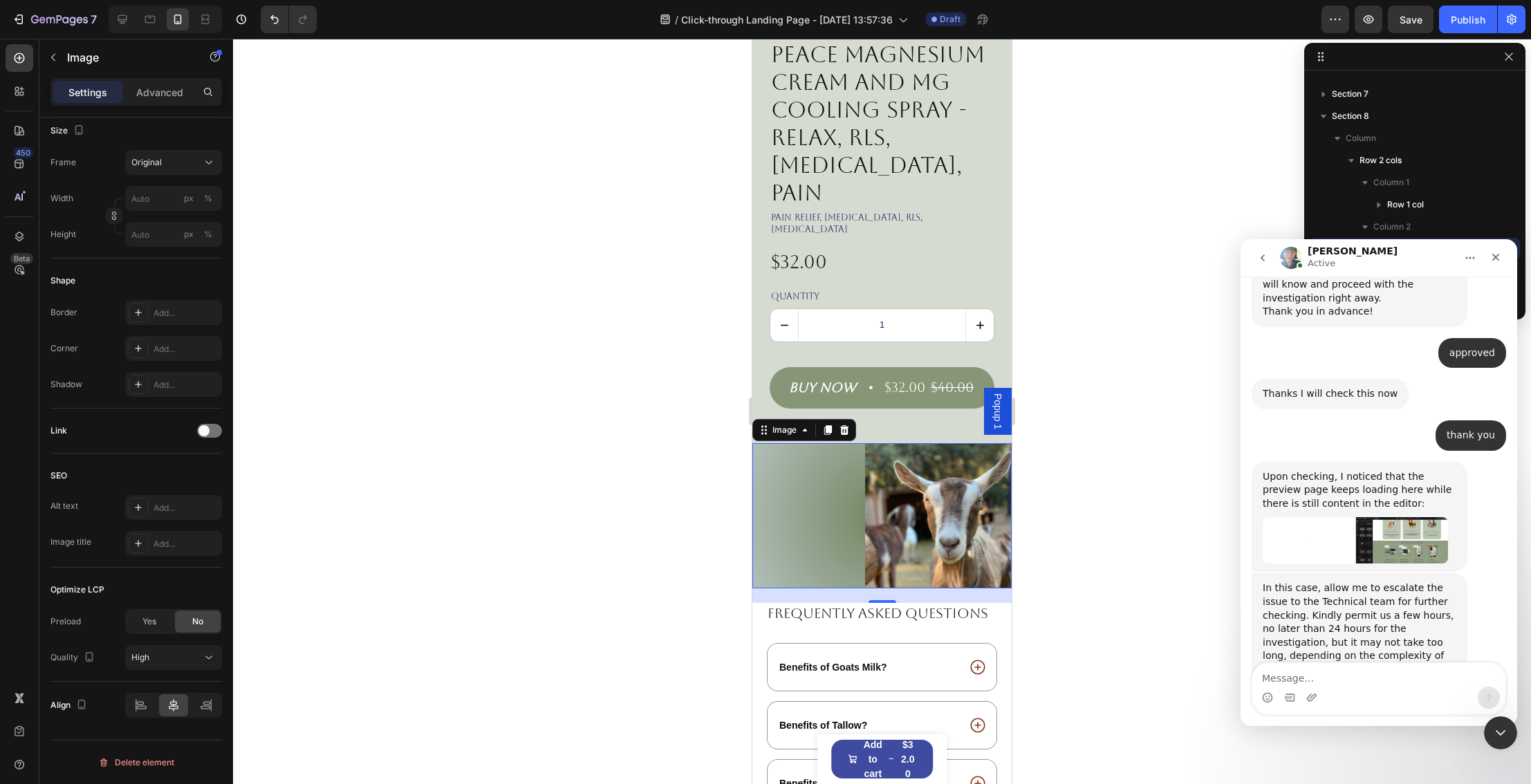
click at [779, 513] on img at bounding box center [882, 516] width 259 height 146
click at [806, 511] on img at bounding box center [882, 516] width 259 height 146
click at [913, 511] on img at bounding box center [882, 516] width 259 height 146
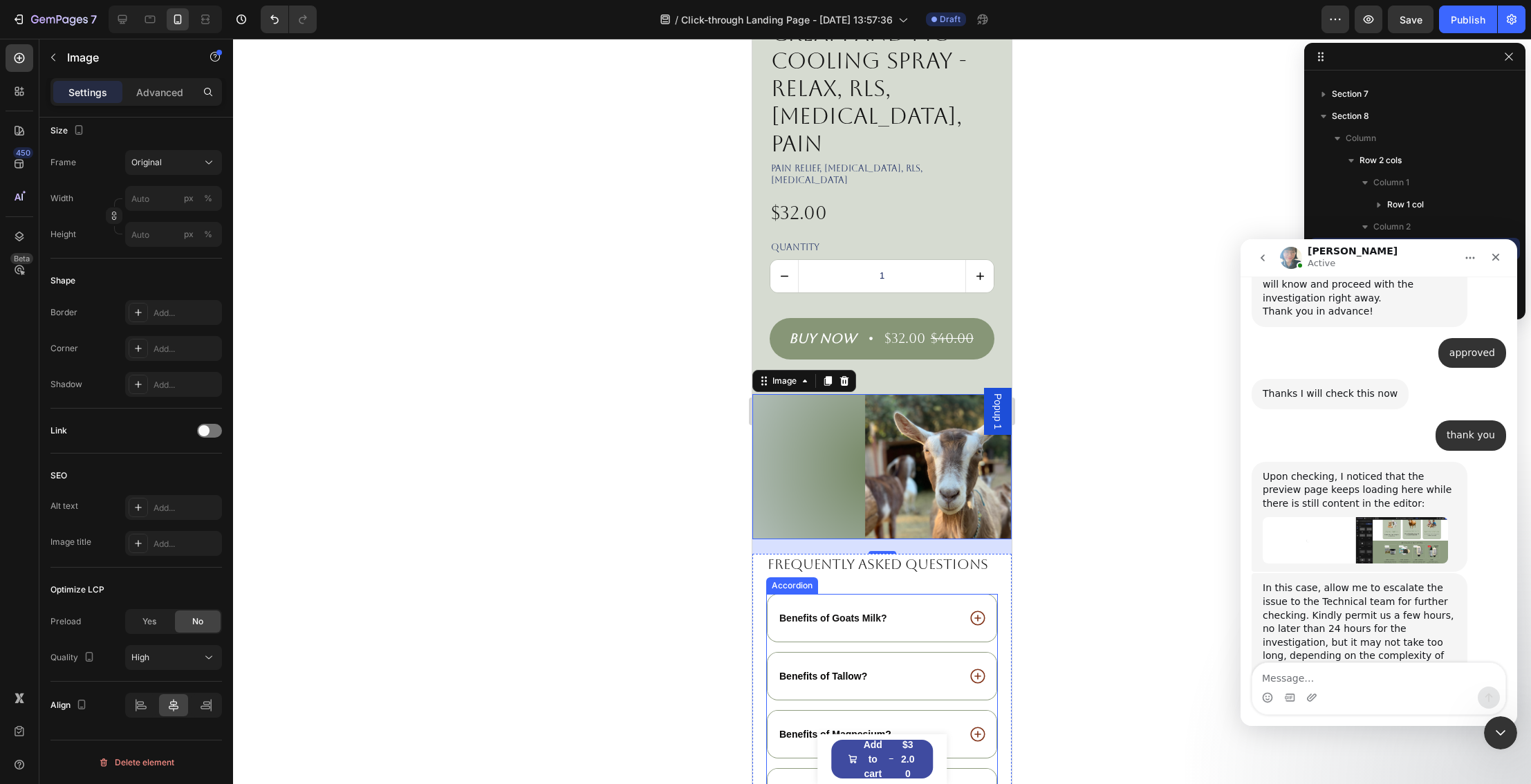
scroll to position [2146, 0]
click at [974, 486] on img at bounding box center [882, 469] width 259 height 146
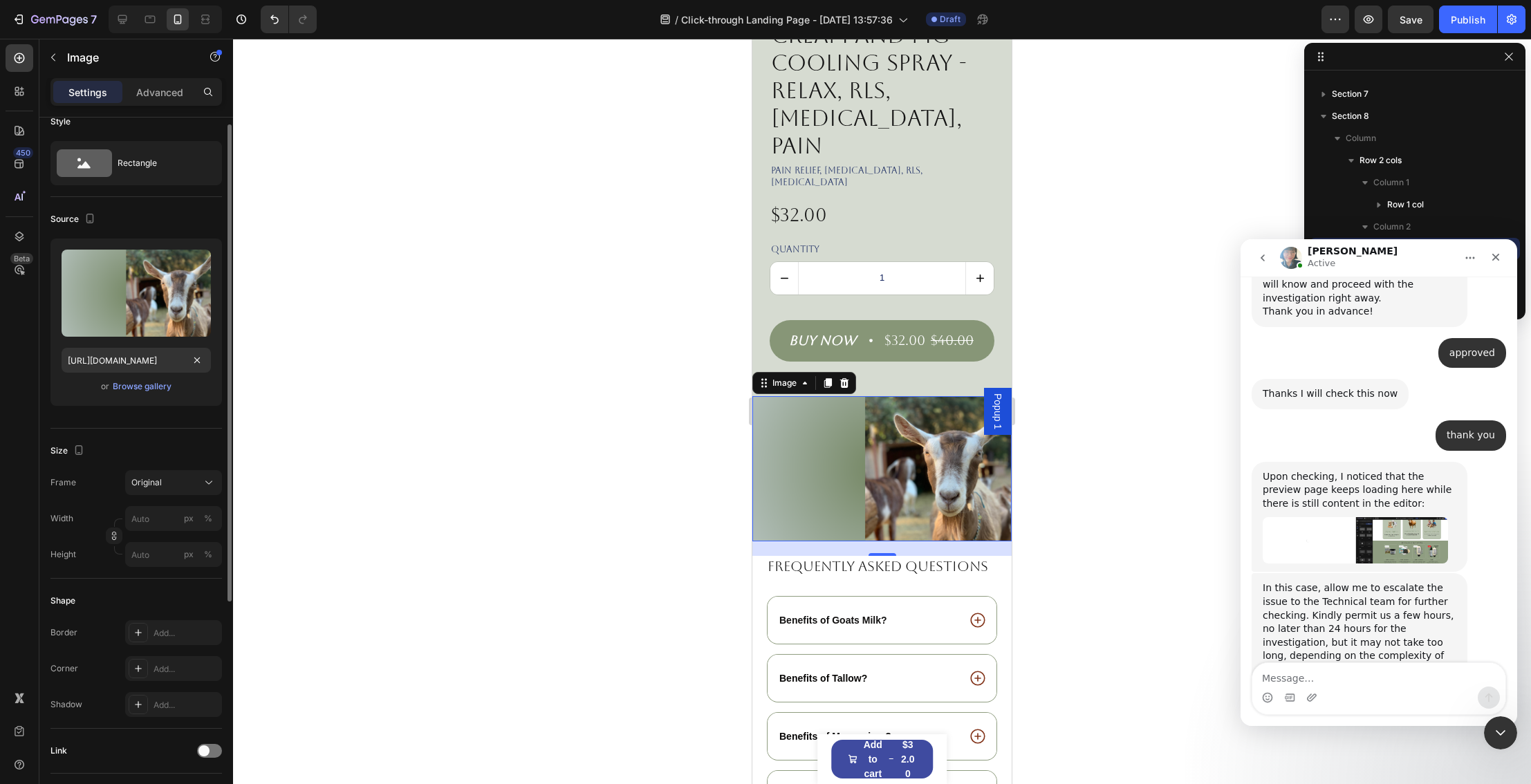
scroll to position [0, 0]
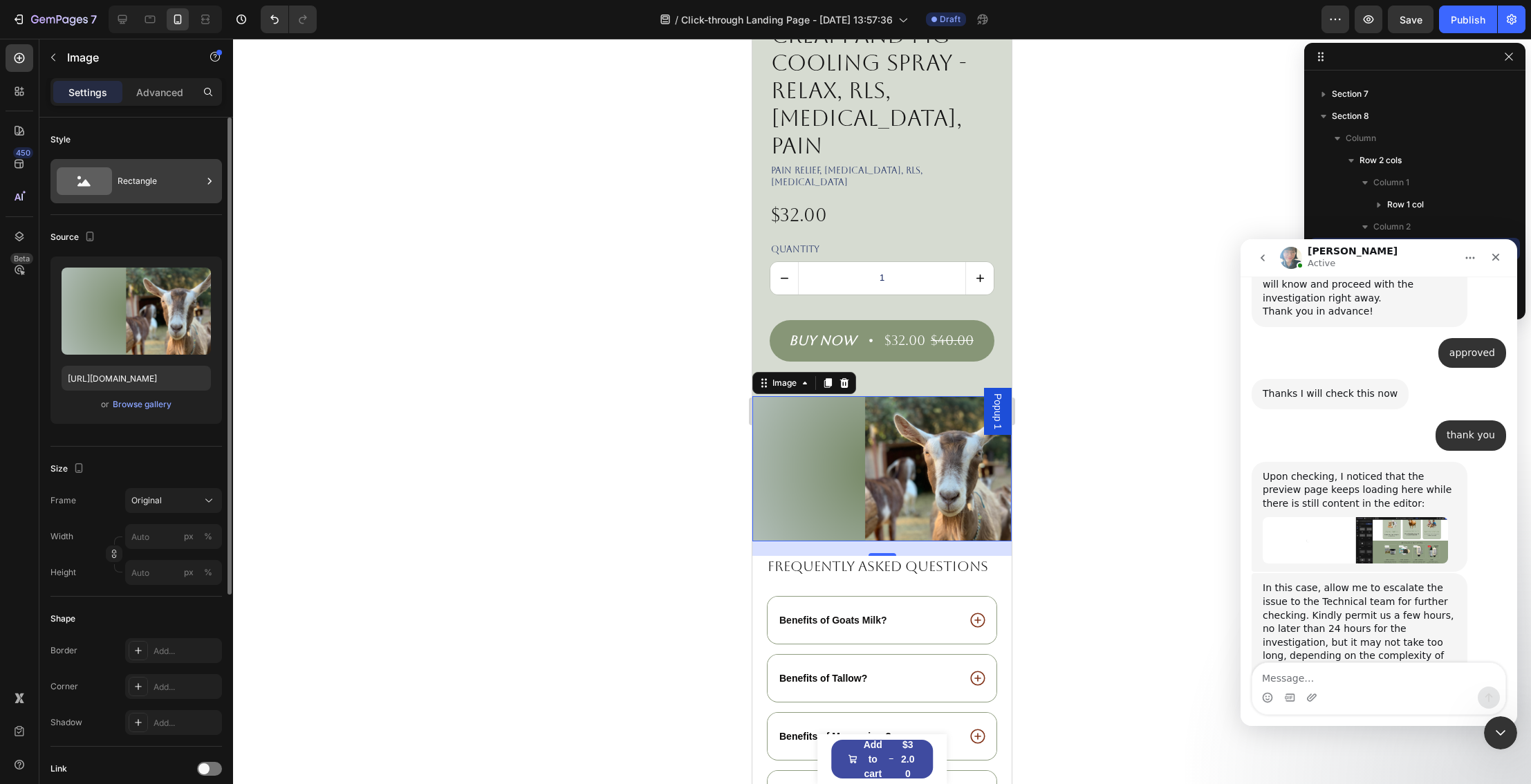
click at [209, 177] on icon at bounding box center [210, 181] width 14 height 14
click at [317, 320] on div at bounding box center [881, 411] width 1297 height 745
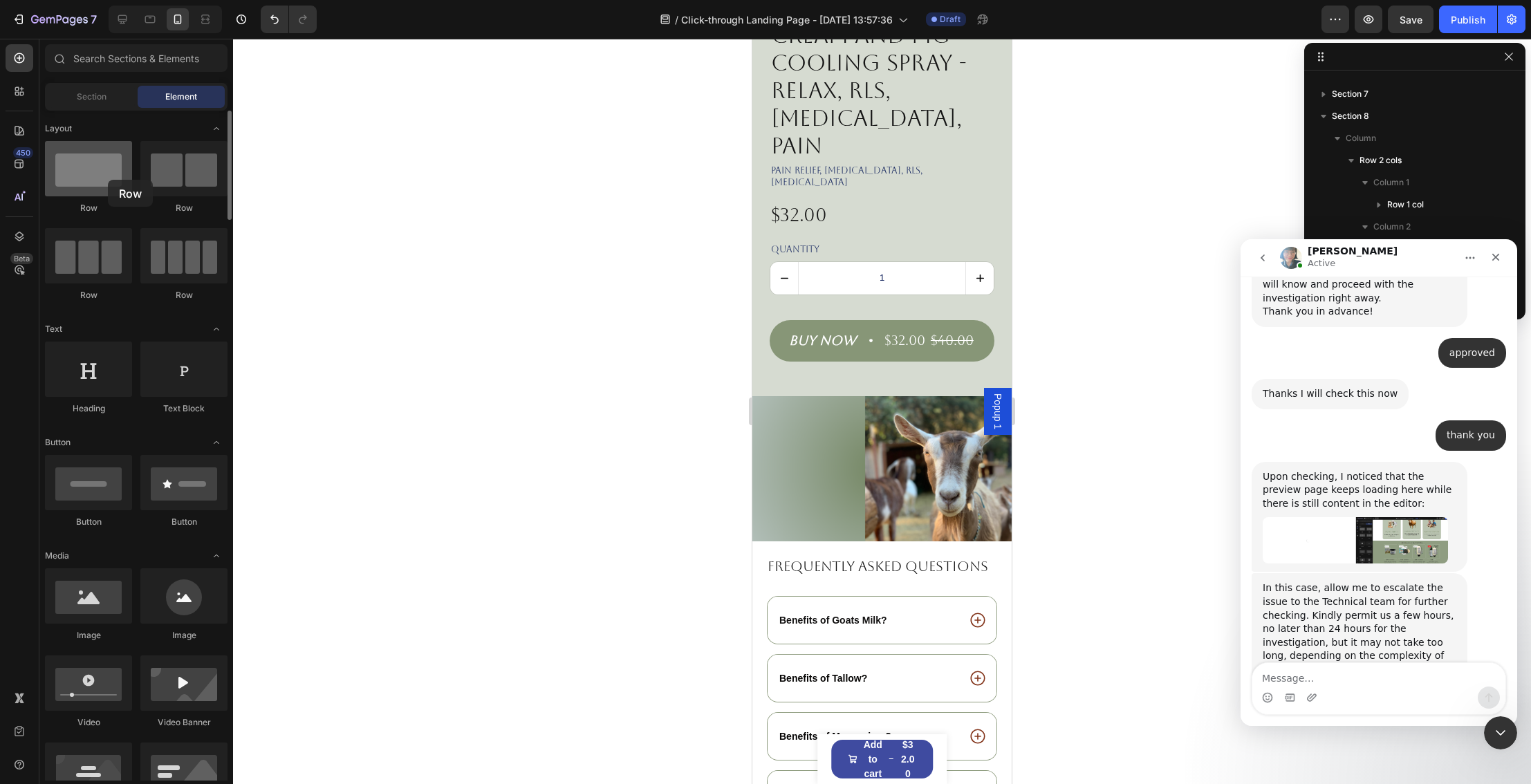
click at [107, 179] on div at bounding box center [89, 169] width 87 height 55
click at [177, 186] on div at bounding box center [184, 169] width 87 height 55
click at [807, 456] on img at bounding box center [882, 469] width 259 height 146
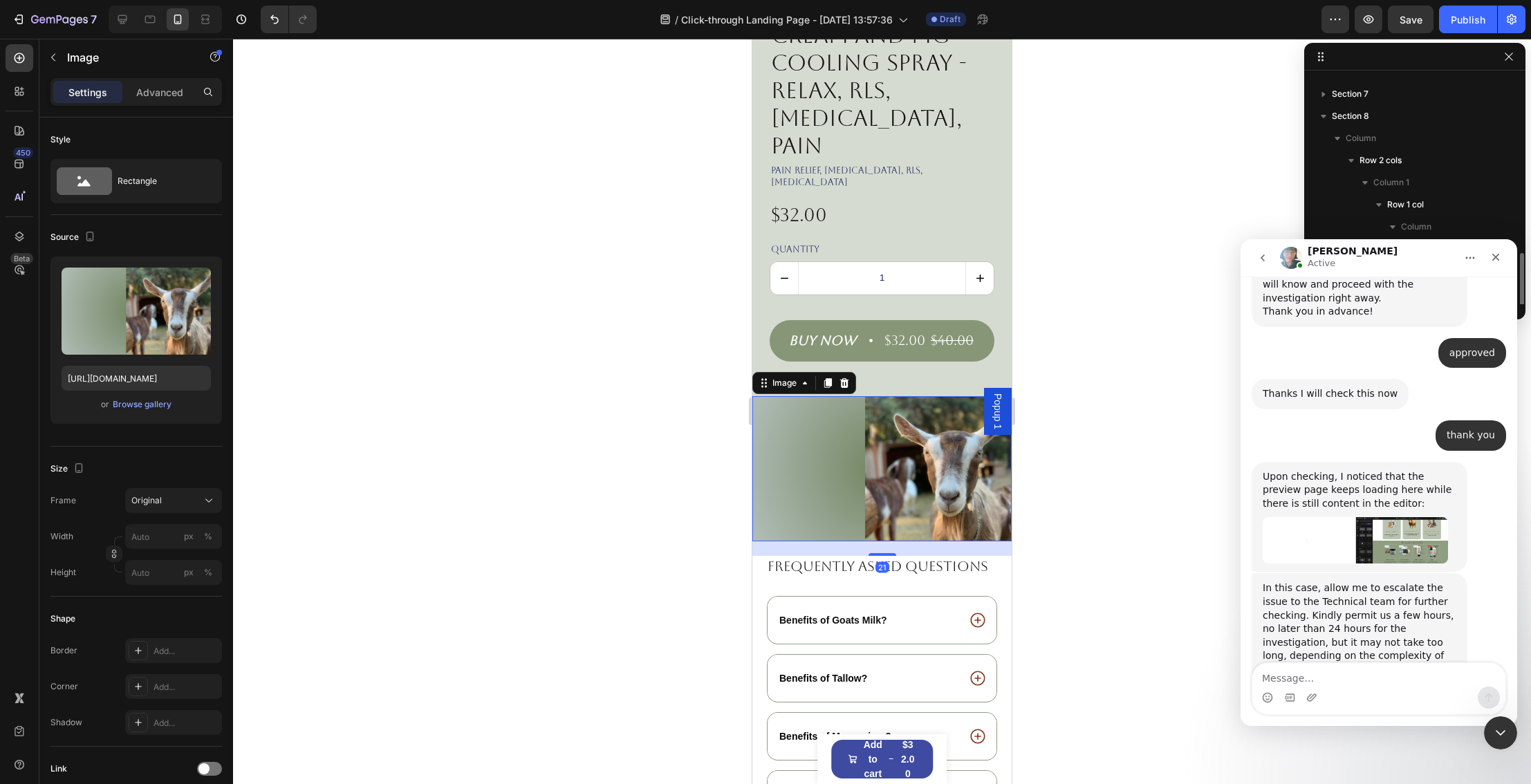
scroll to position [214, 0]
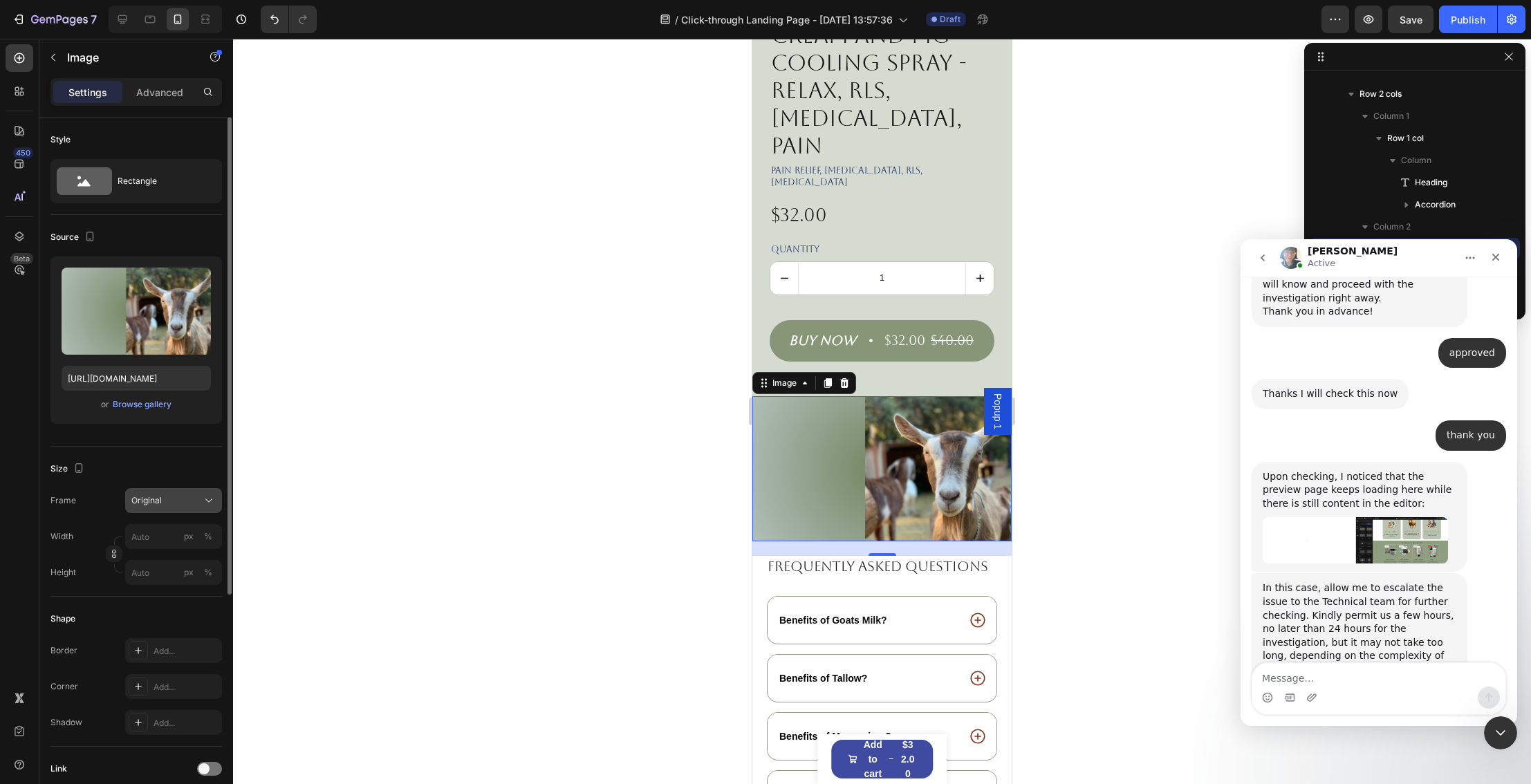
click at [181, 502] on div "Original" at bounding box center [165, 501] width 67 height 12
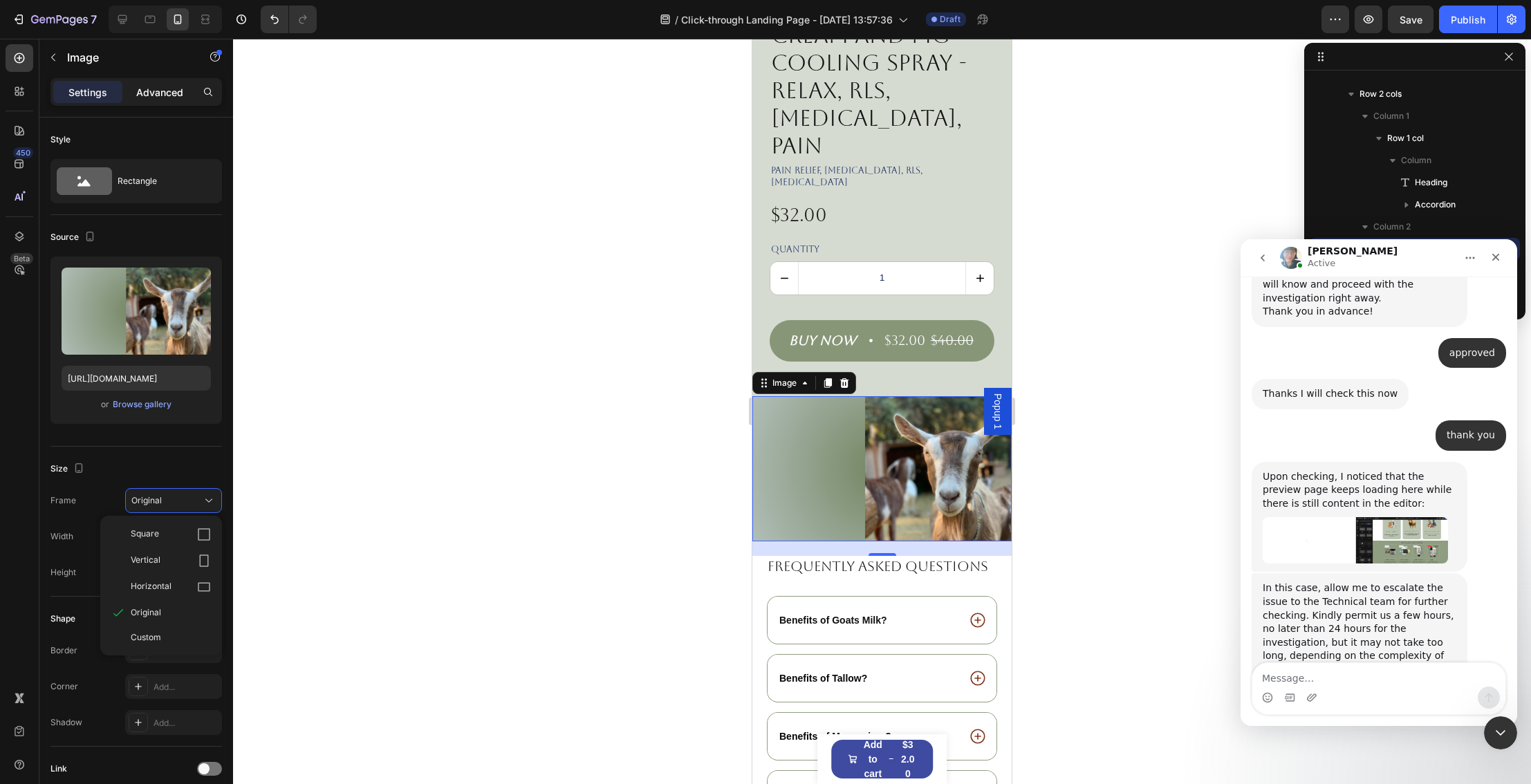
click at [159, 94] on p "Advanced" at bounding box center [159, 92] width 47 height 14
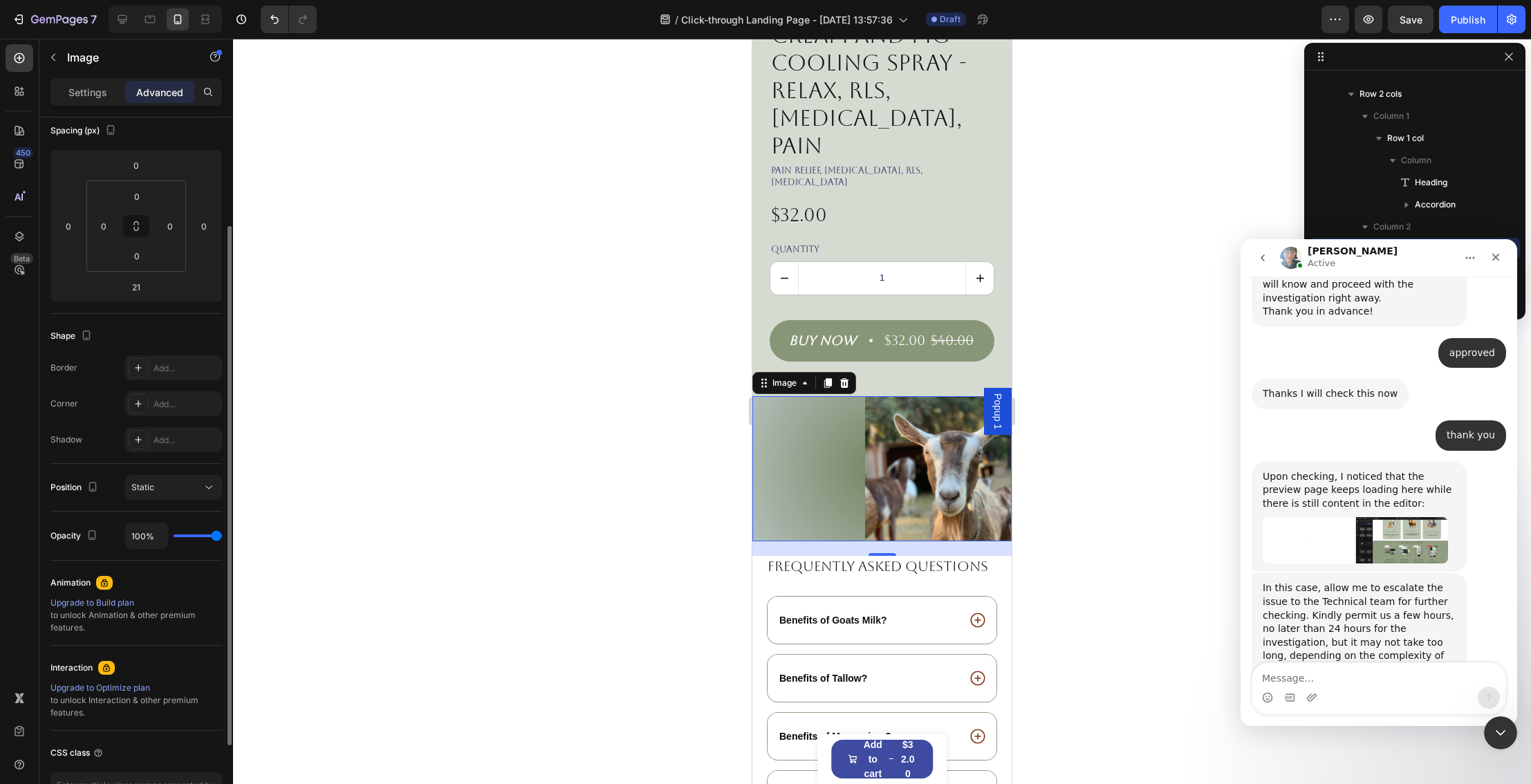
scroll to position [0, 0]
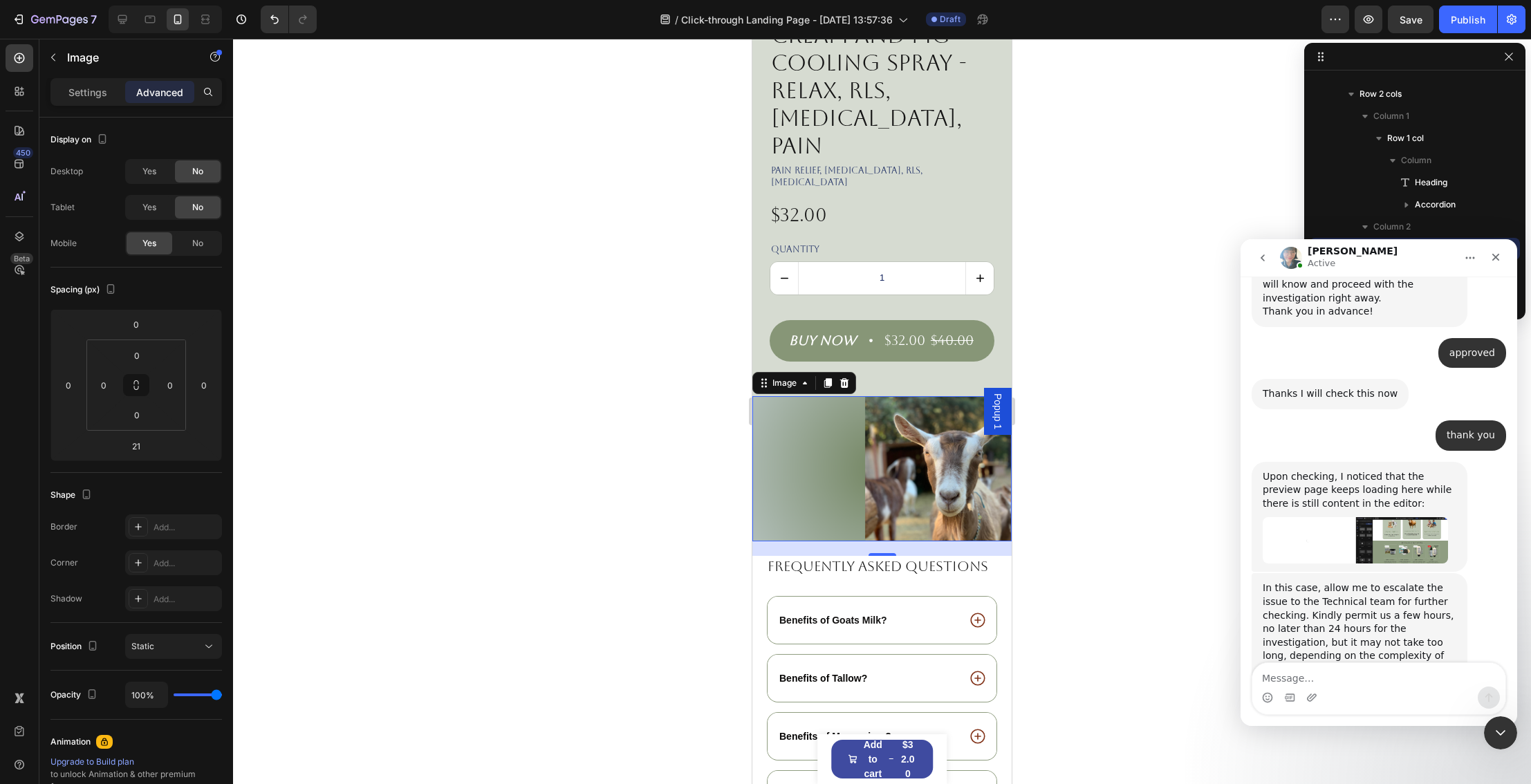
click at [766, 423] on img at bounding box center [882, 469] width 259 height 146
click at [905, 432] on img at bounding box center [882, 469] width 259 height 146
click at [954, 542] on div "21" at bounding box center [882, 549] width 259 height 14
click at [1105, 418] on div at bounding box center [881, 411] width 1297 height 745
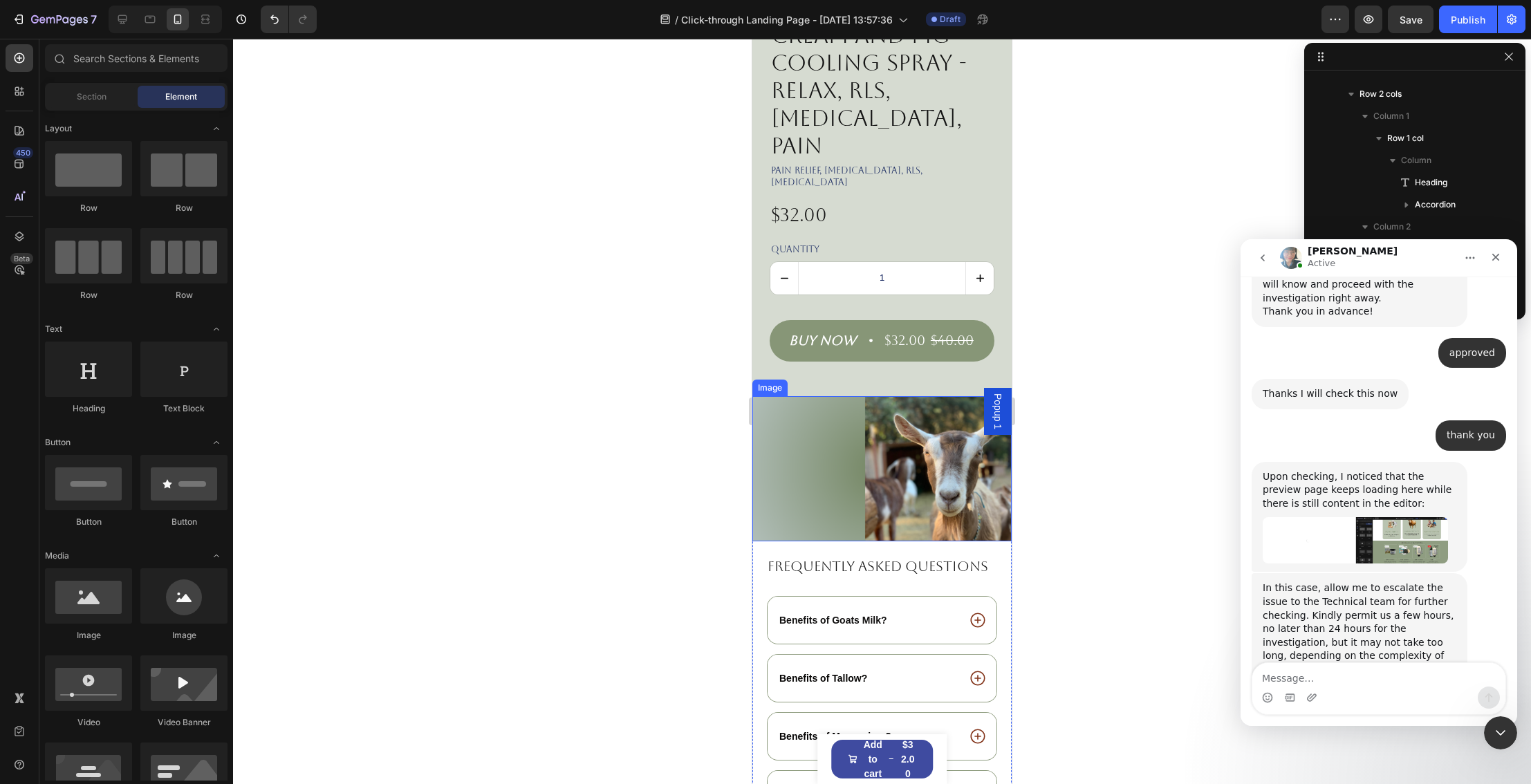
click at [962, 440] on img at bounding box center [882, 469] width 259 height 146
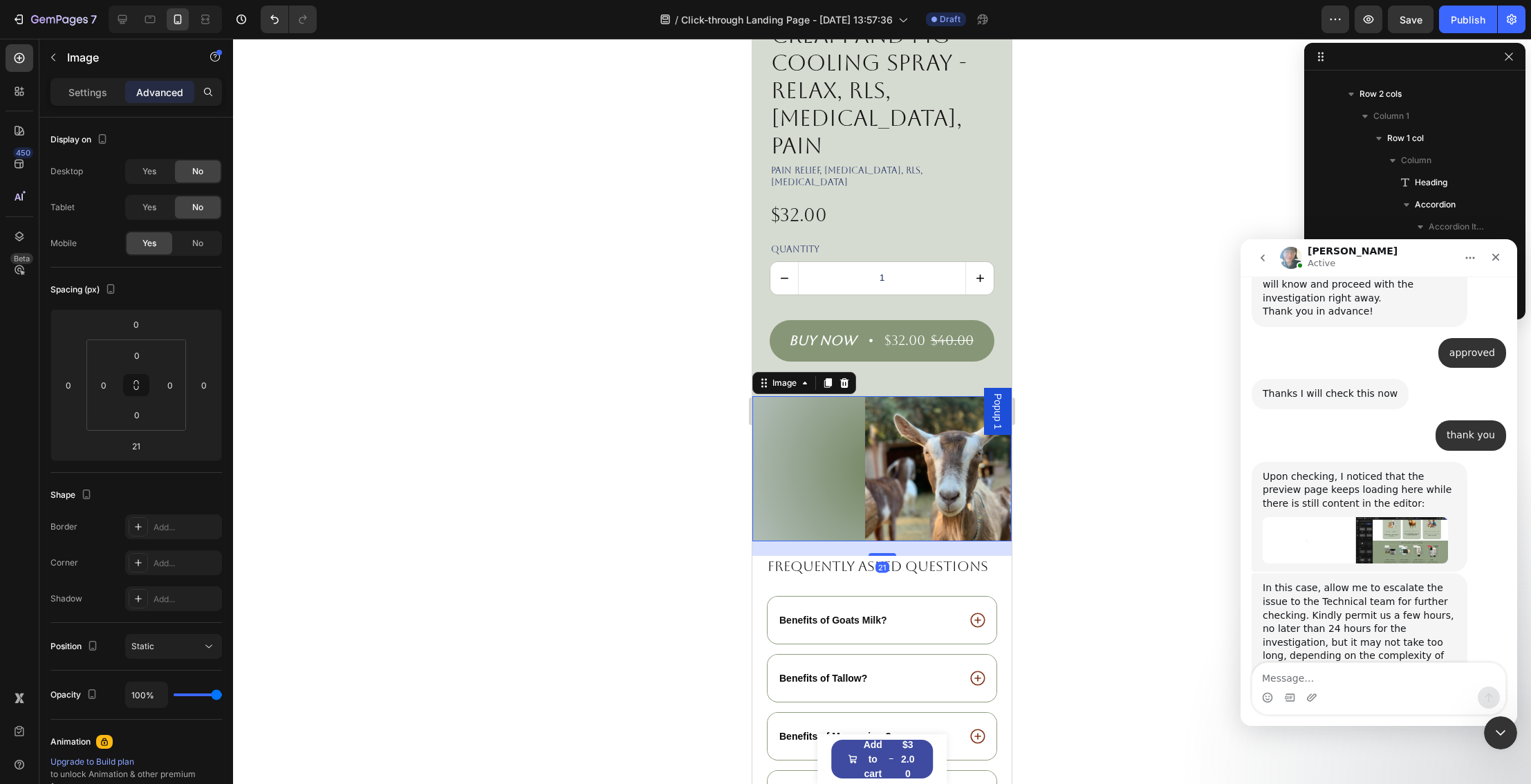
scroll to position [479, 0]
click at [797, 376] on div "Image" at bounding box center [783, 383] width 29 height 12
click at [1100, 401] on div at bounding box center [881, 411] width 1297 height 745
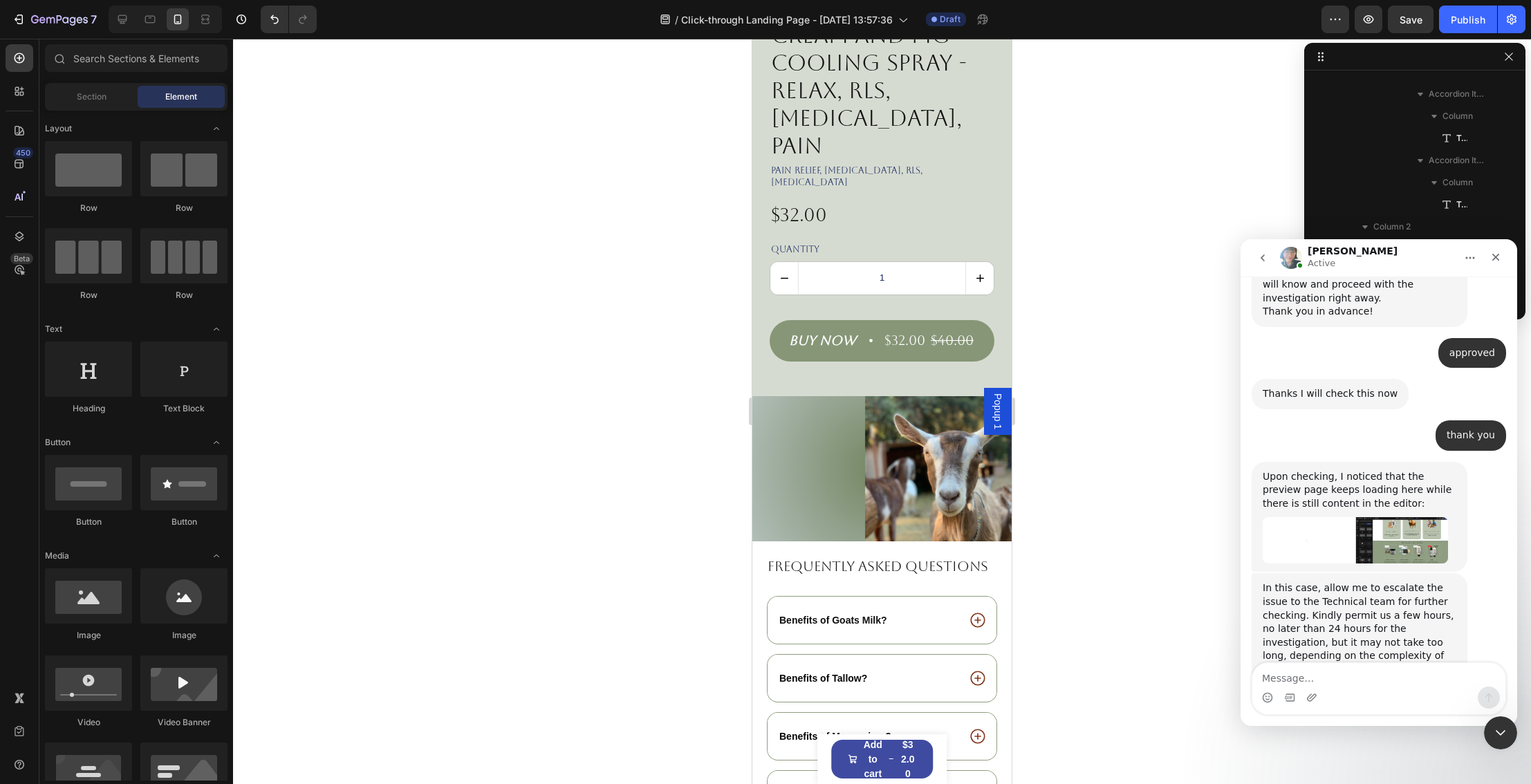
click at [1073, 401] on div at bounding box center [881, 411] width 1297 height 745
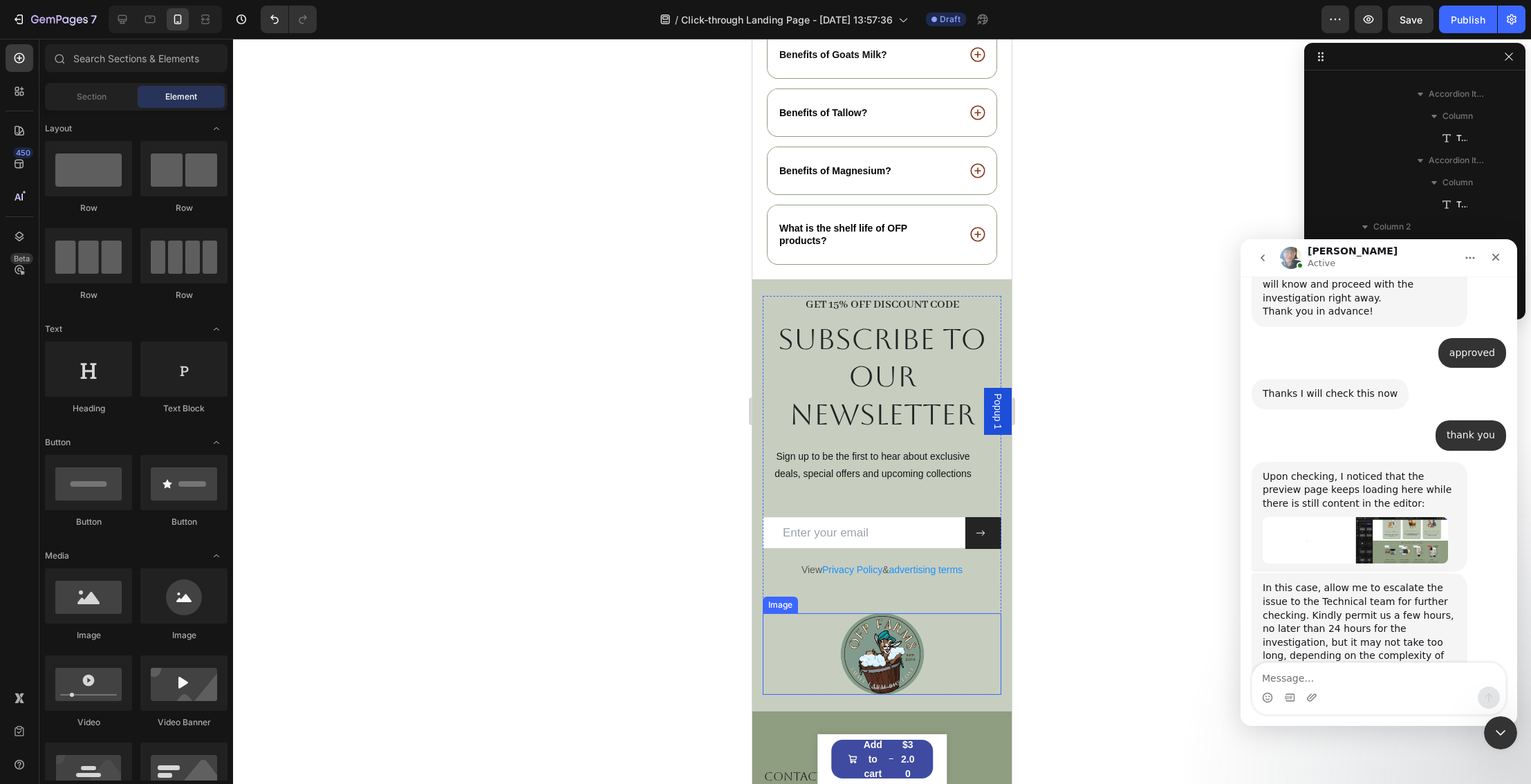
scroll to position [2673, 0]
click at [829, 757] on div "Product Images NEW! BUNDLE- PEACE Magnesium Cream and Mg Cooling Spray - Relax,…" at bounding box center [882, 759] width 130 height 50
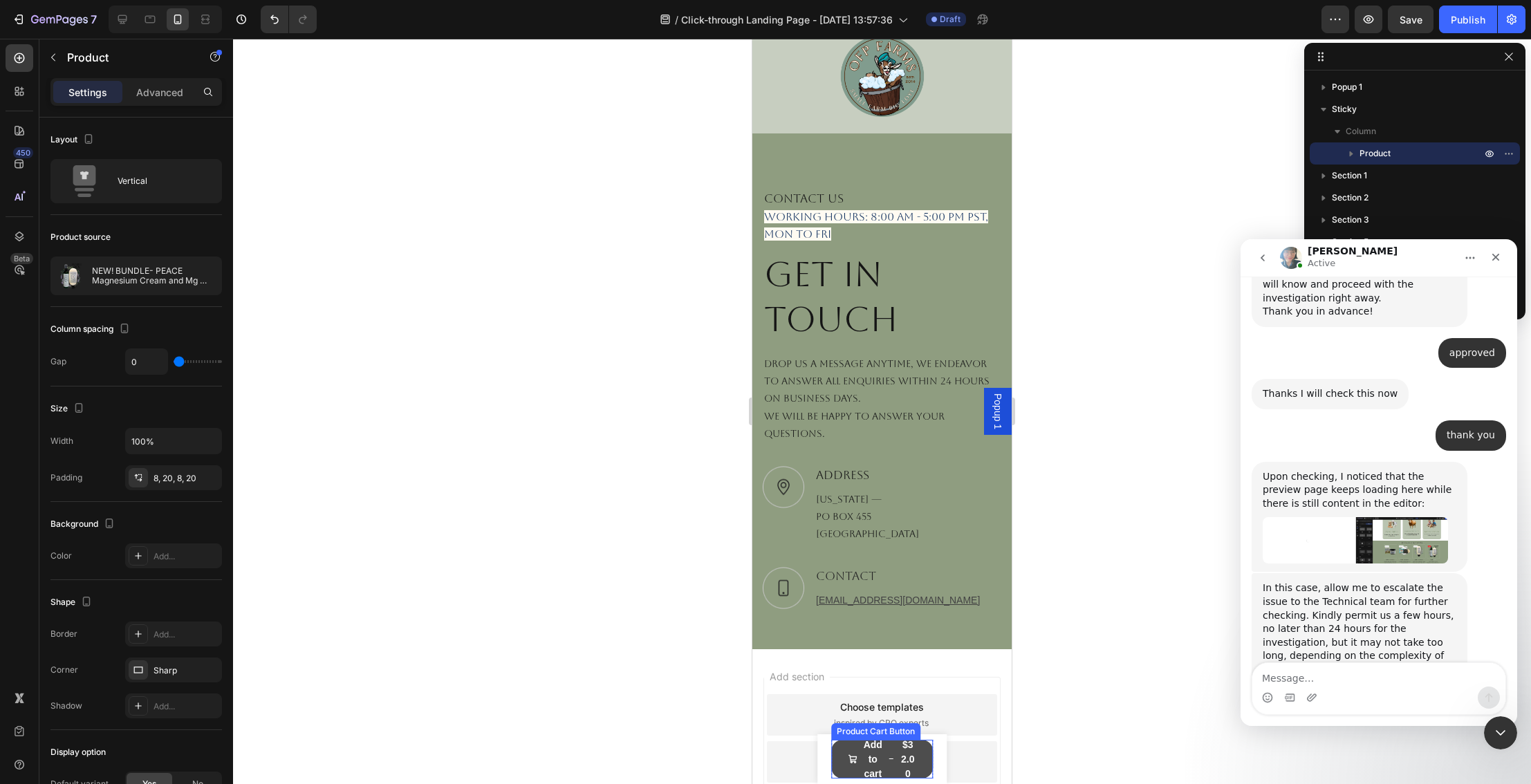
scroll to position [3376, 0]
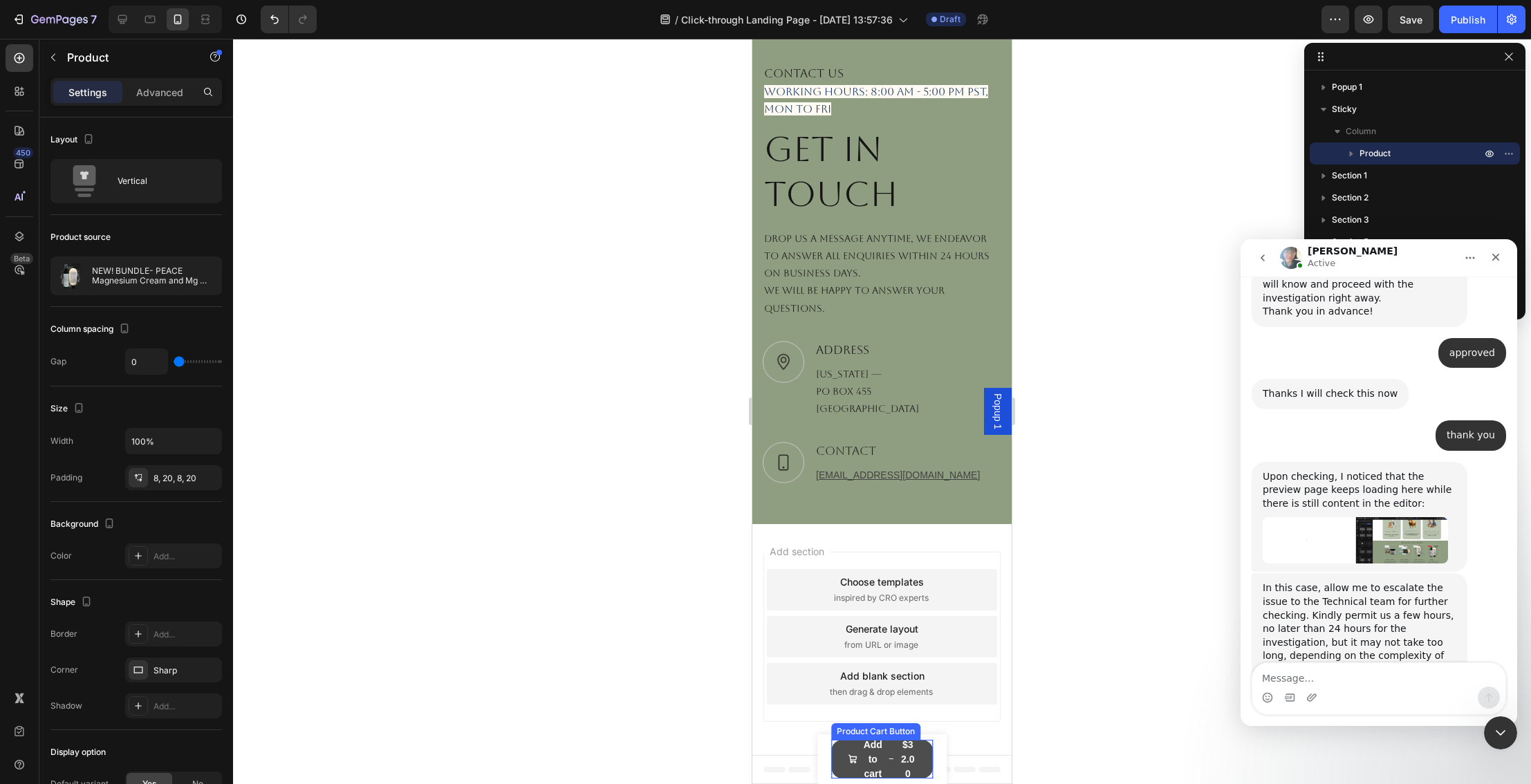
click at [930, 763] on button "Add to cart $32.00" at bounding box center [882, 759] width 102 height 39
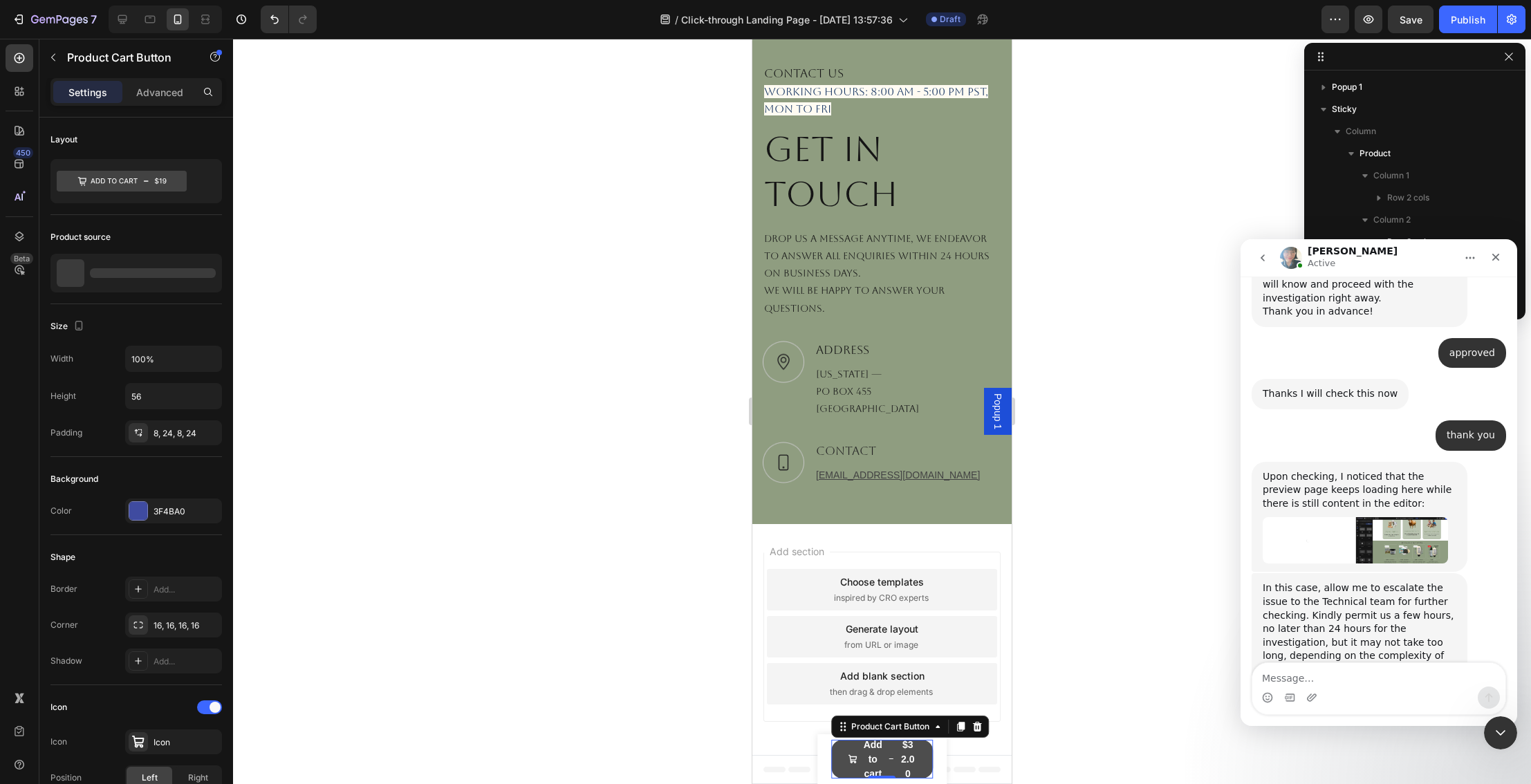
scroll to position [195, 0]
click at [931, 763] on button "Add to cart $32.00" at bounding box center [882, 759] width 102 height 39
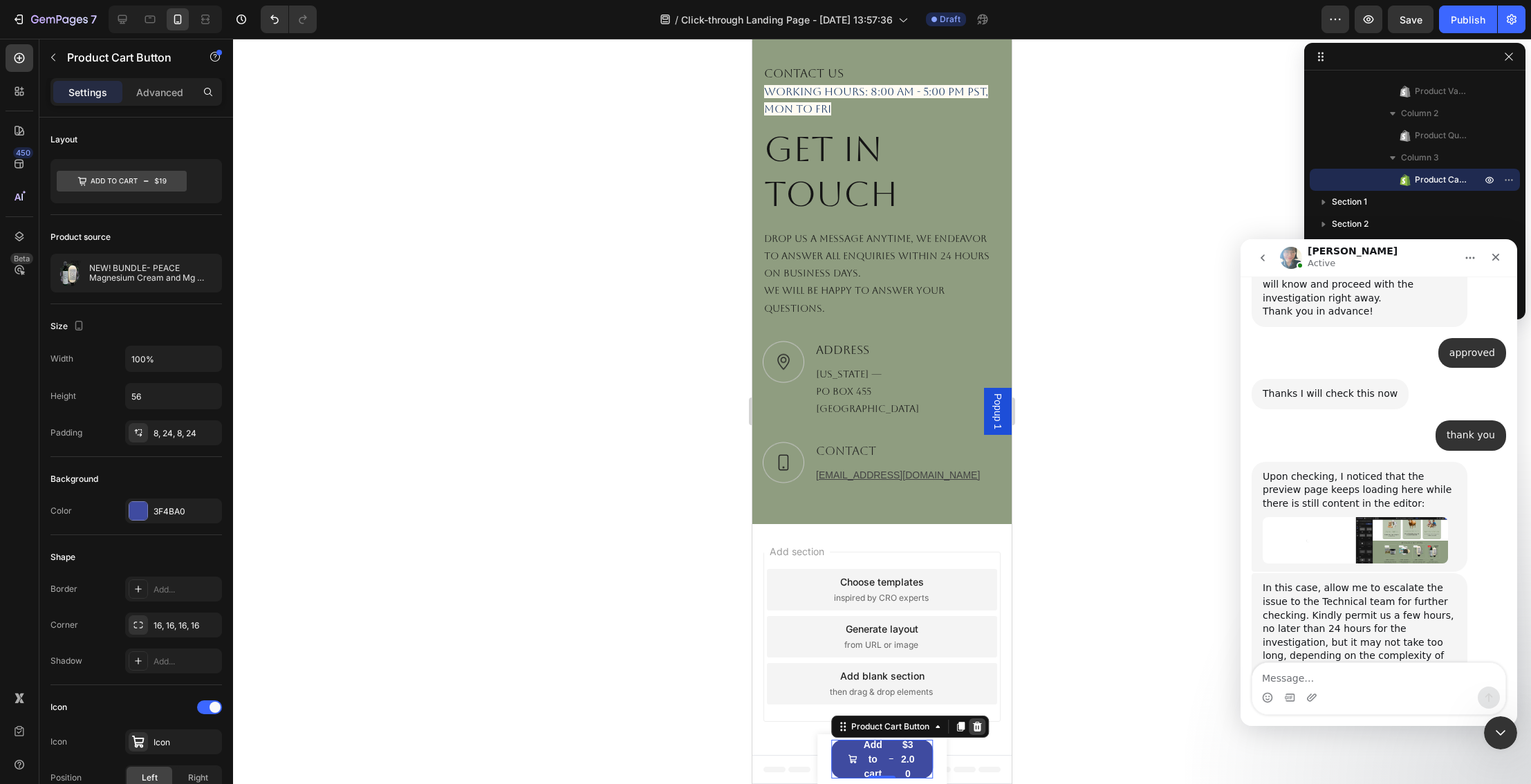
click at [981, 730] on icon at bounding box center [977, 726] width 11 height 11
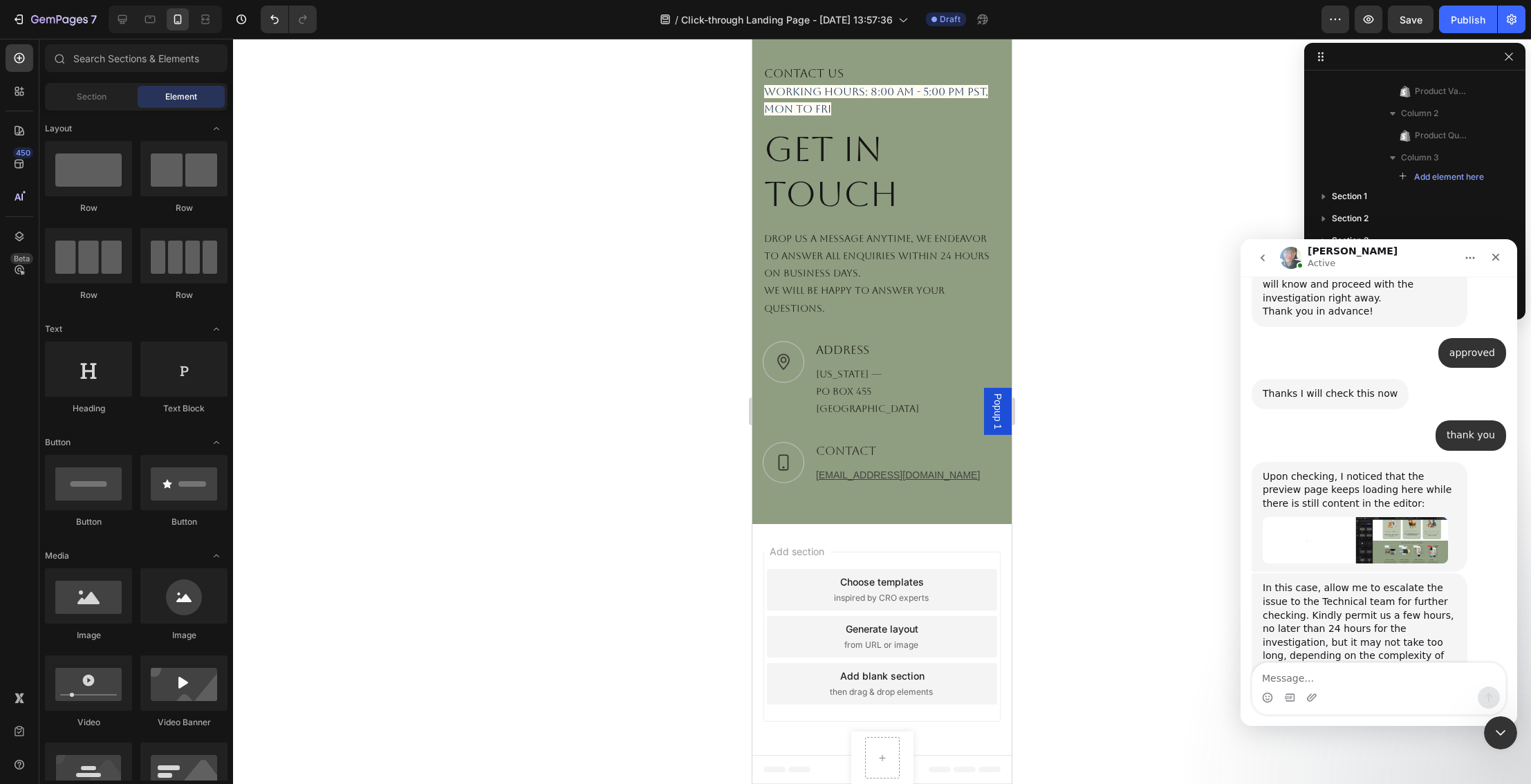
click at [1075, 726] on div at bounding box center [881, 411] width 1297 height 745
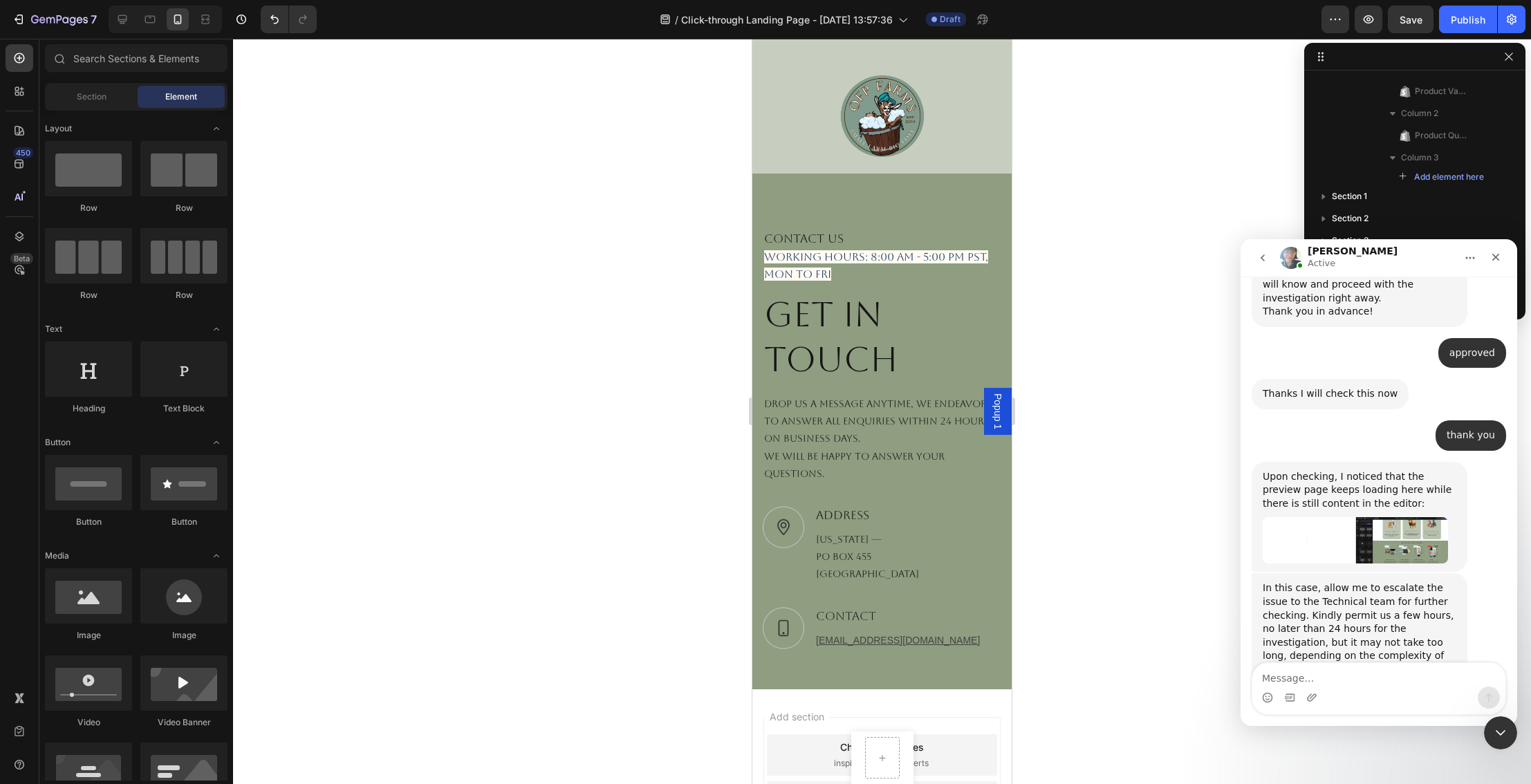
scroll to position [3212, 0]
click at [869, 756] on div at bounding box center [882, 757] width 33 height 22
click at [907, 756] on div "Product Images NEW! BUNDLE- PEACE Magnesium Cream and Mg Cooling Spray - Relax,…" at bounding box center [882, 757] width 62 height 52
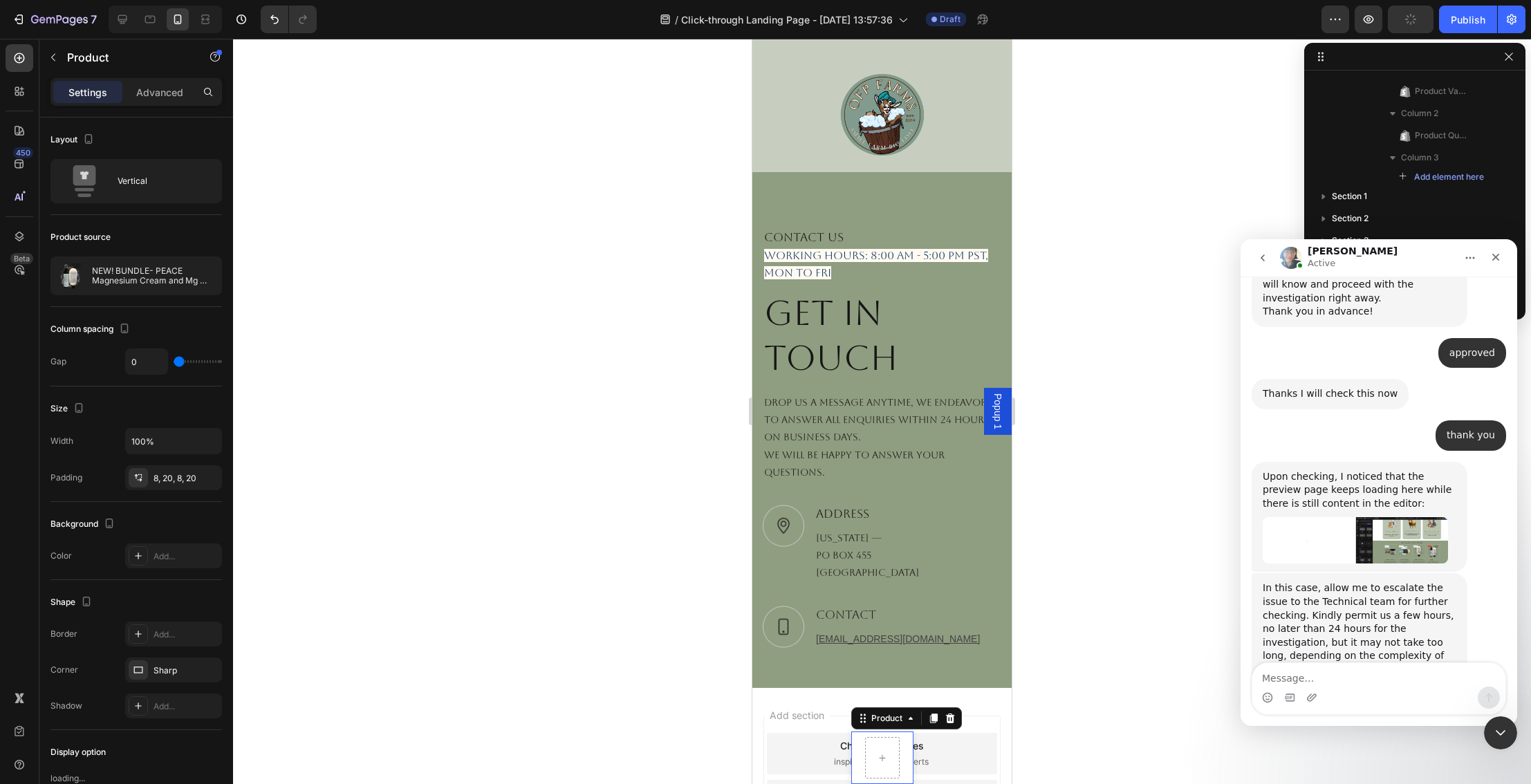
scroll to position [0, 0]
click at [950, 719] on icon at bounding box center [949, 718] width 11 height 11
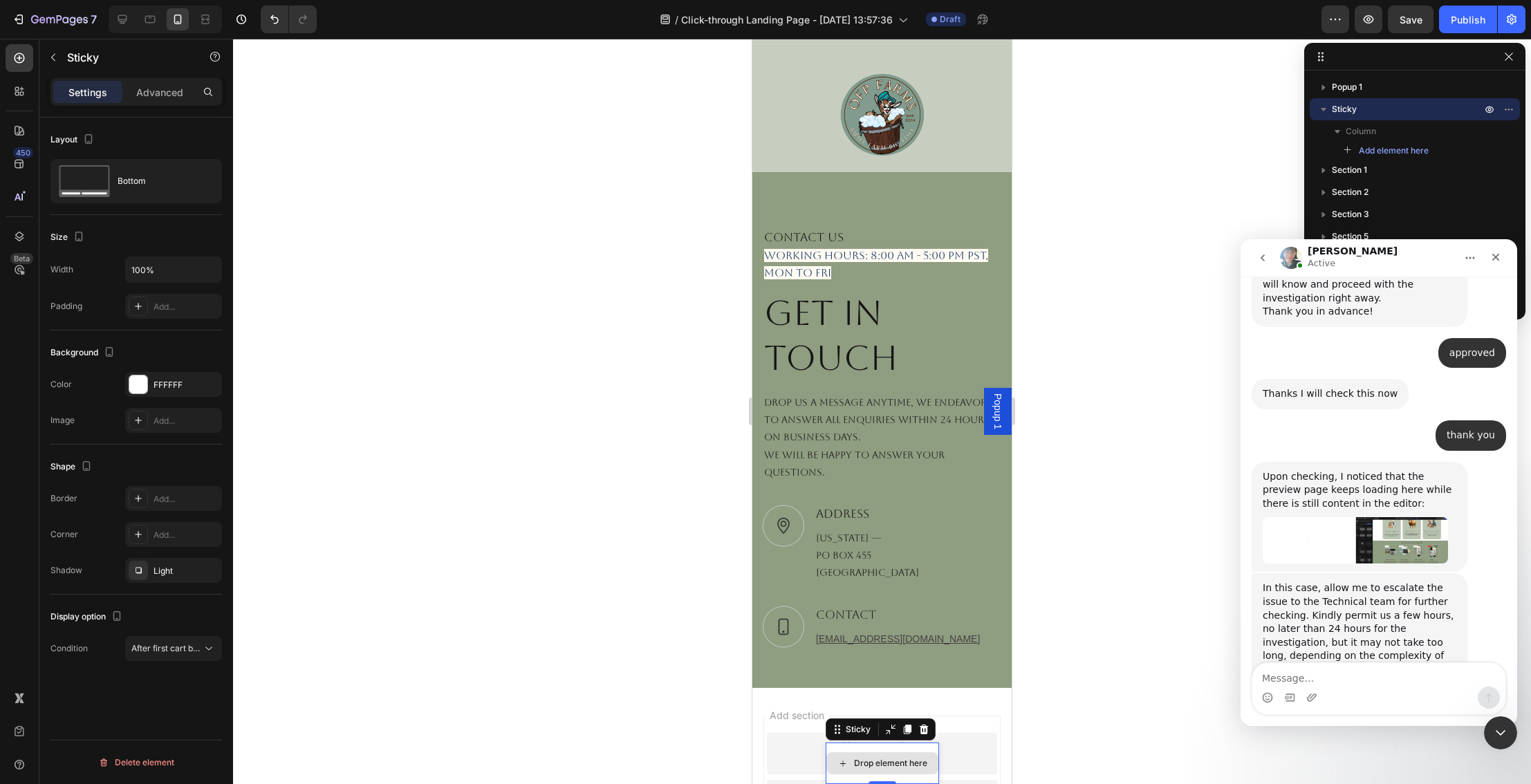
click at [924, 777] on div "Drop element here" at bounding box center [883, 763] width 114 height 42
click at [928, 732] on icon at bounding box center [924, 729] width 11 height 11
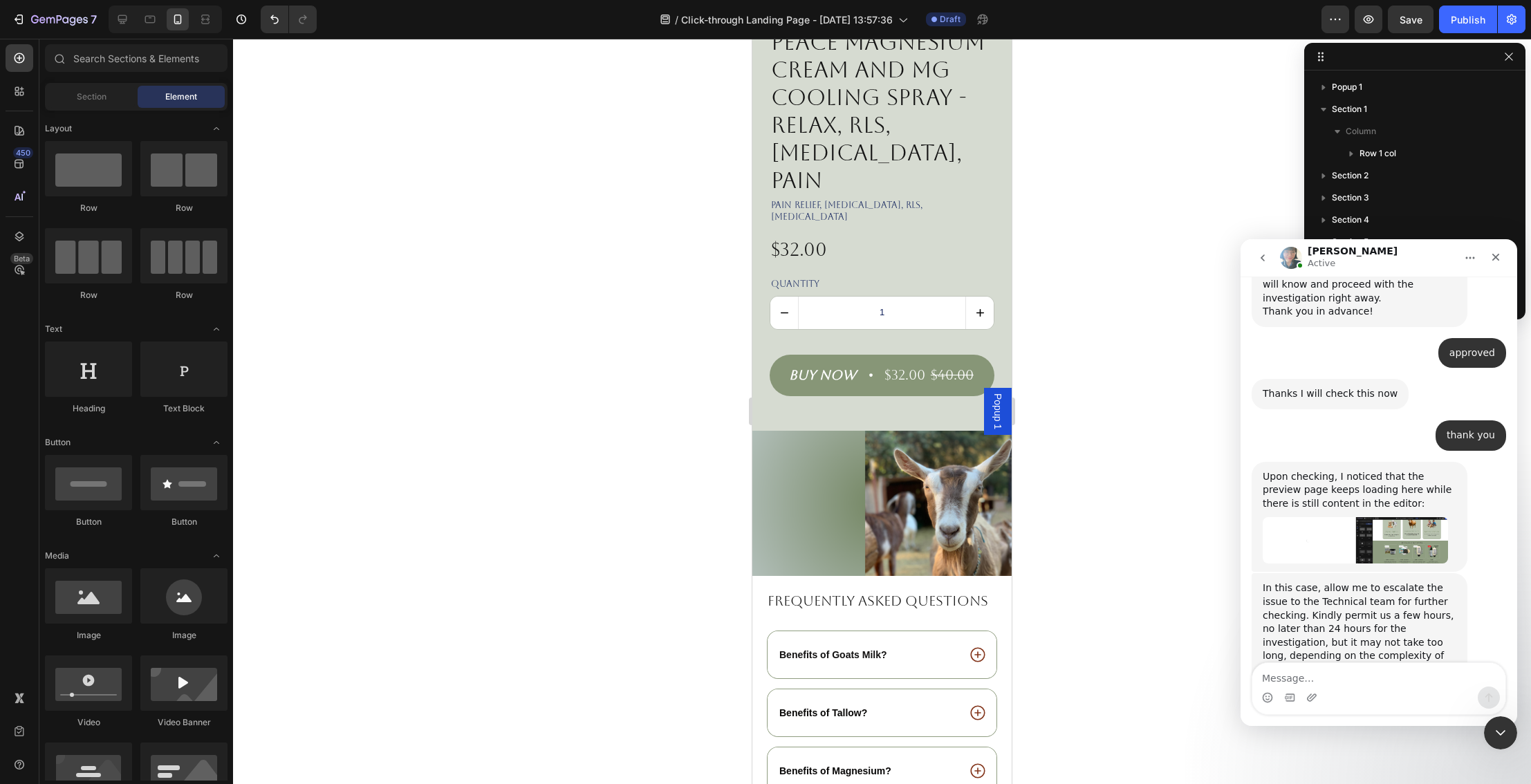
scroll to position [2098, 0]
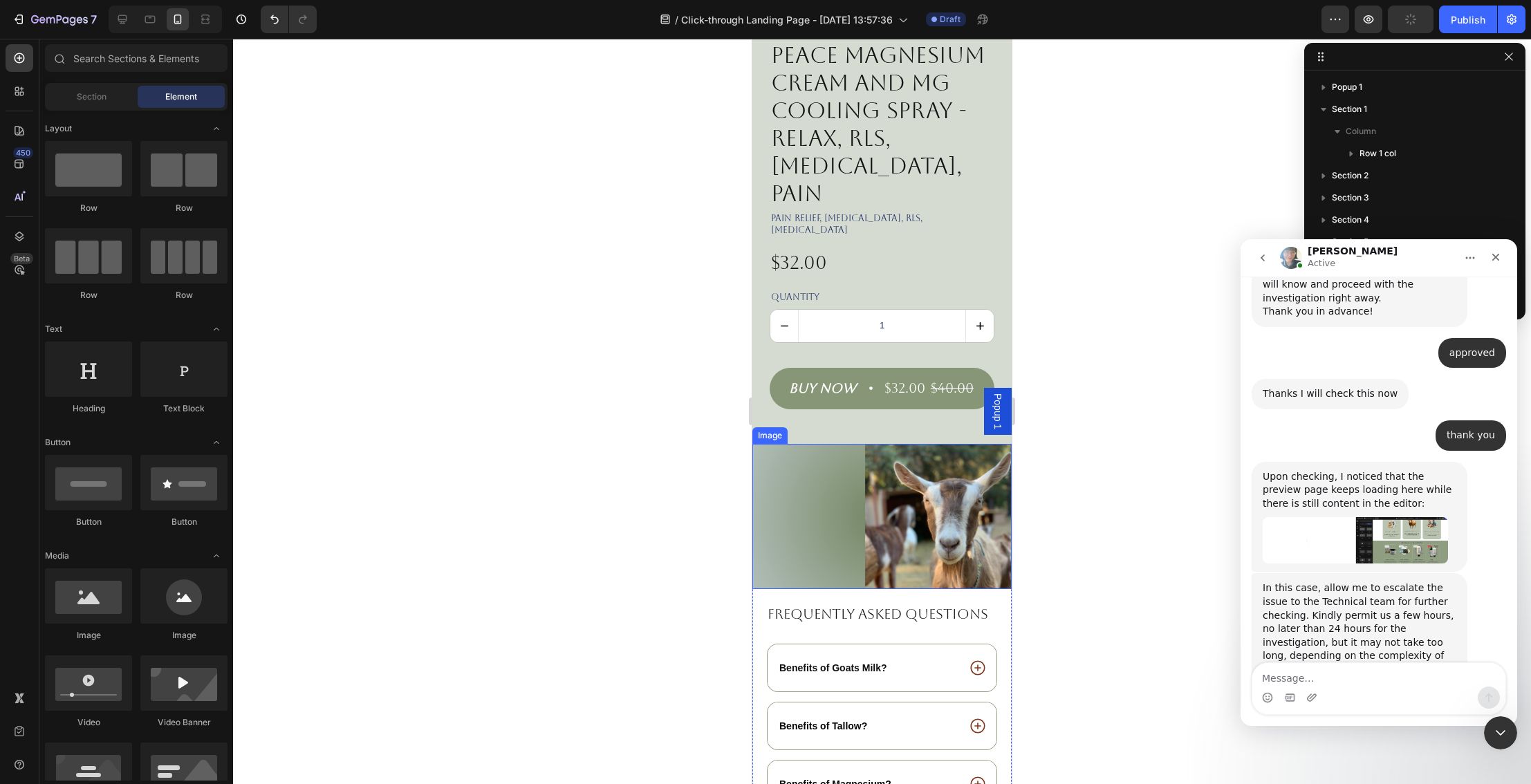
click at [816, 525] on img at bounding box center [882, 517] width 259 height 146
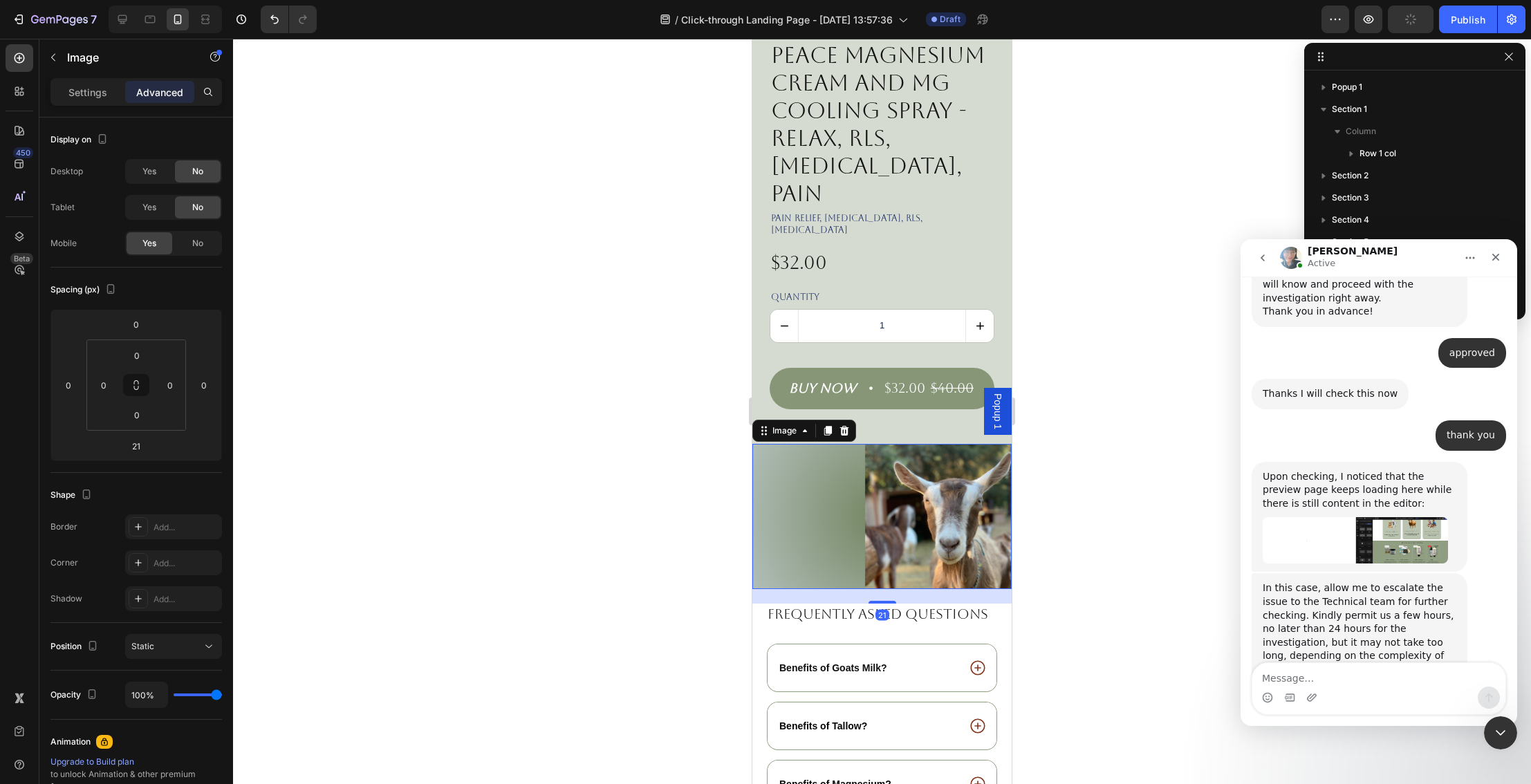
scroll to position [214, 0]
click at [847, 425] on icon at bounding box center [845, 430] width 9 height 10
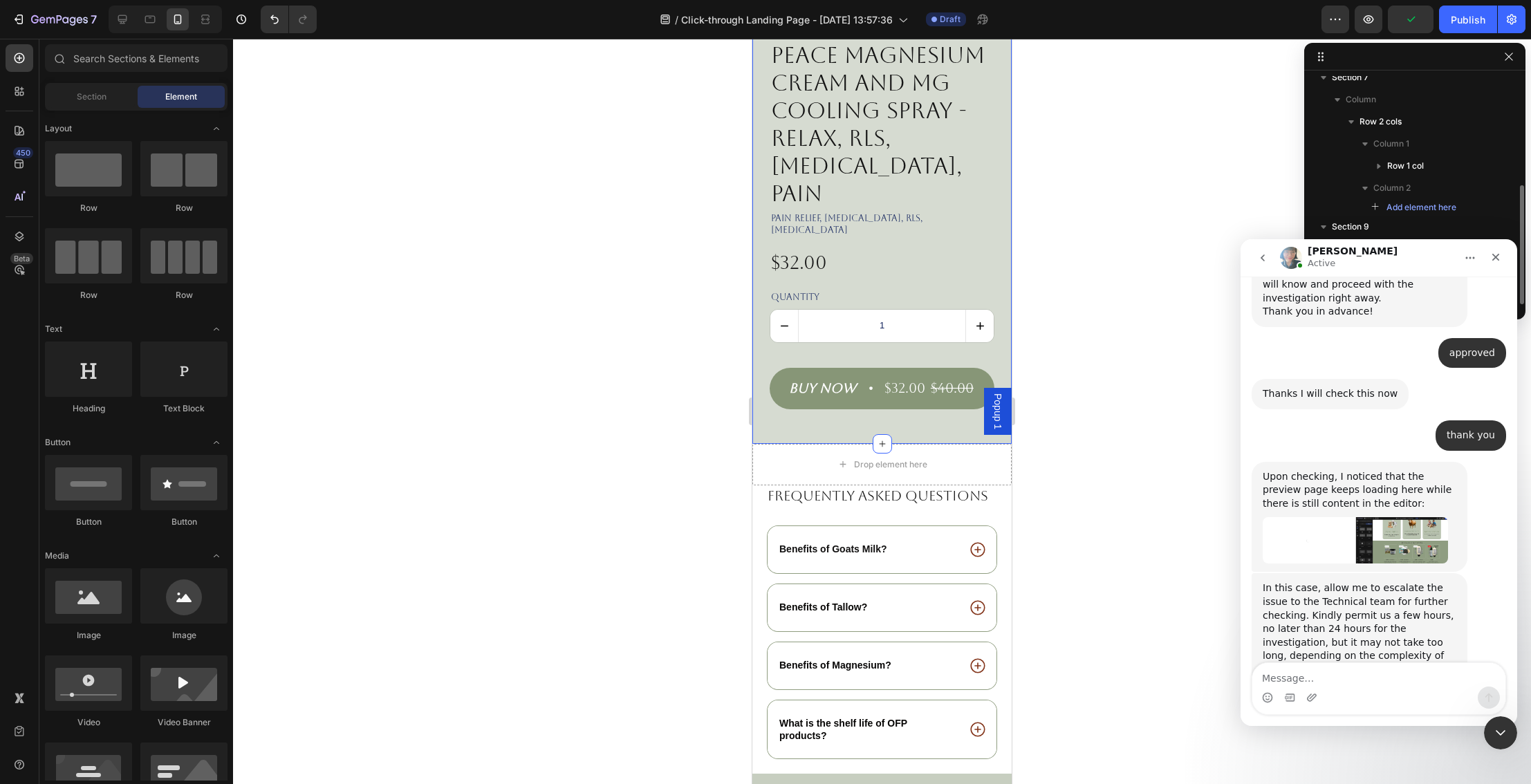
scroll to position [209, 0]
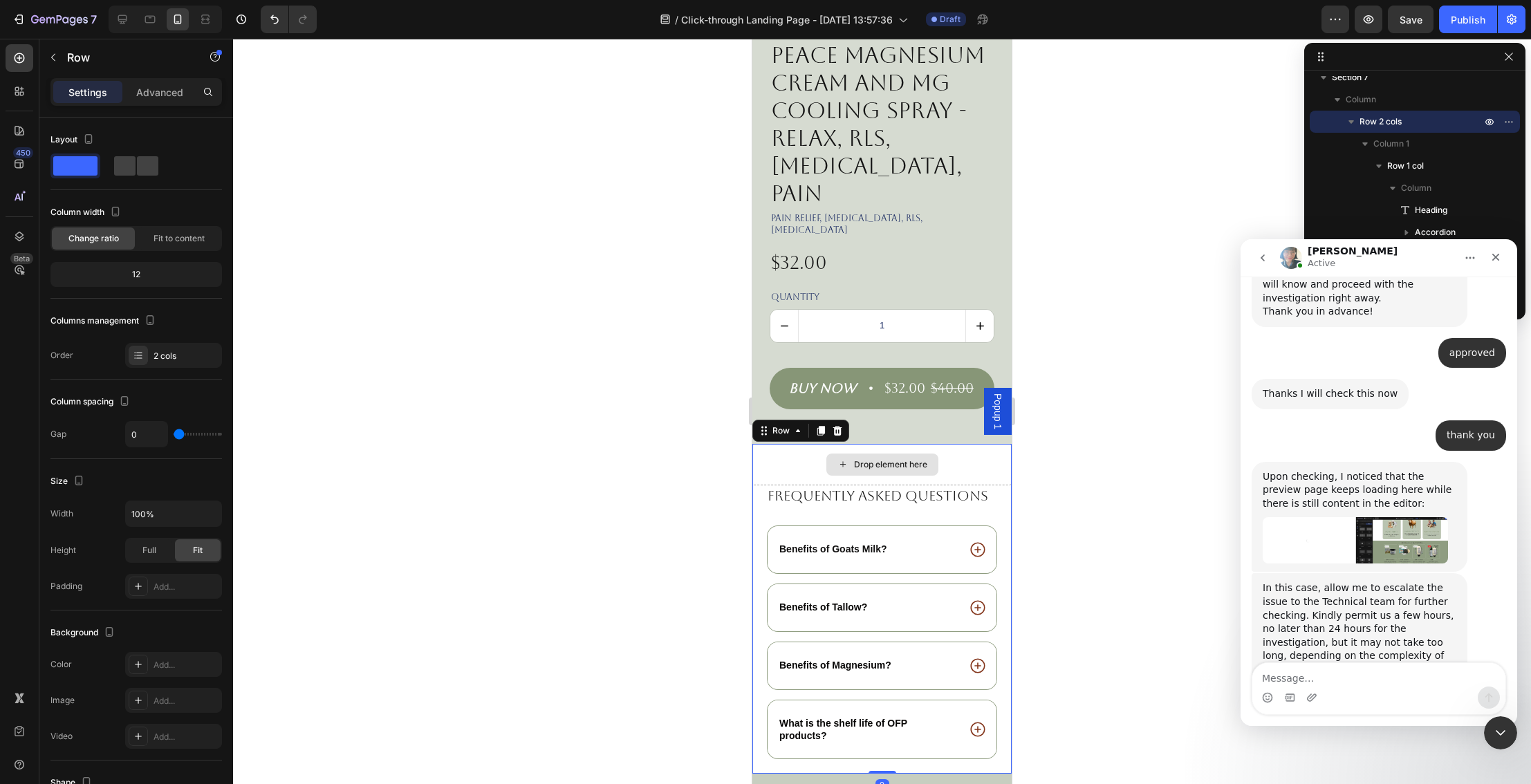
drag, startPoint x: 814, startPoint y: 423, endPoint x: 823, endPoint y: 424, distance: 9.1
click at [814, 444] on div "Drop element here" at bounding box center [882, 464] width 259 height 42
click at [806, 444] on div "Drop element here" at bounding box center [882, 464] width 259 height 42
click at [273, 22] on icon "Undo/Redo" at bounding box center [274, 20] width 14 height 14
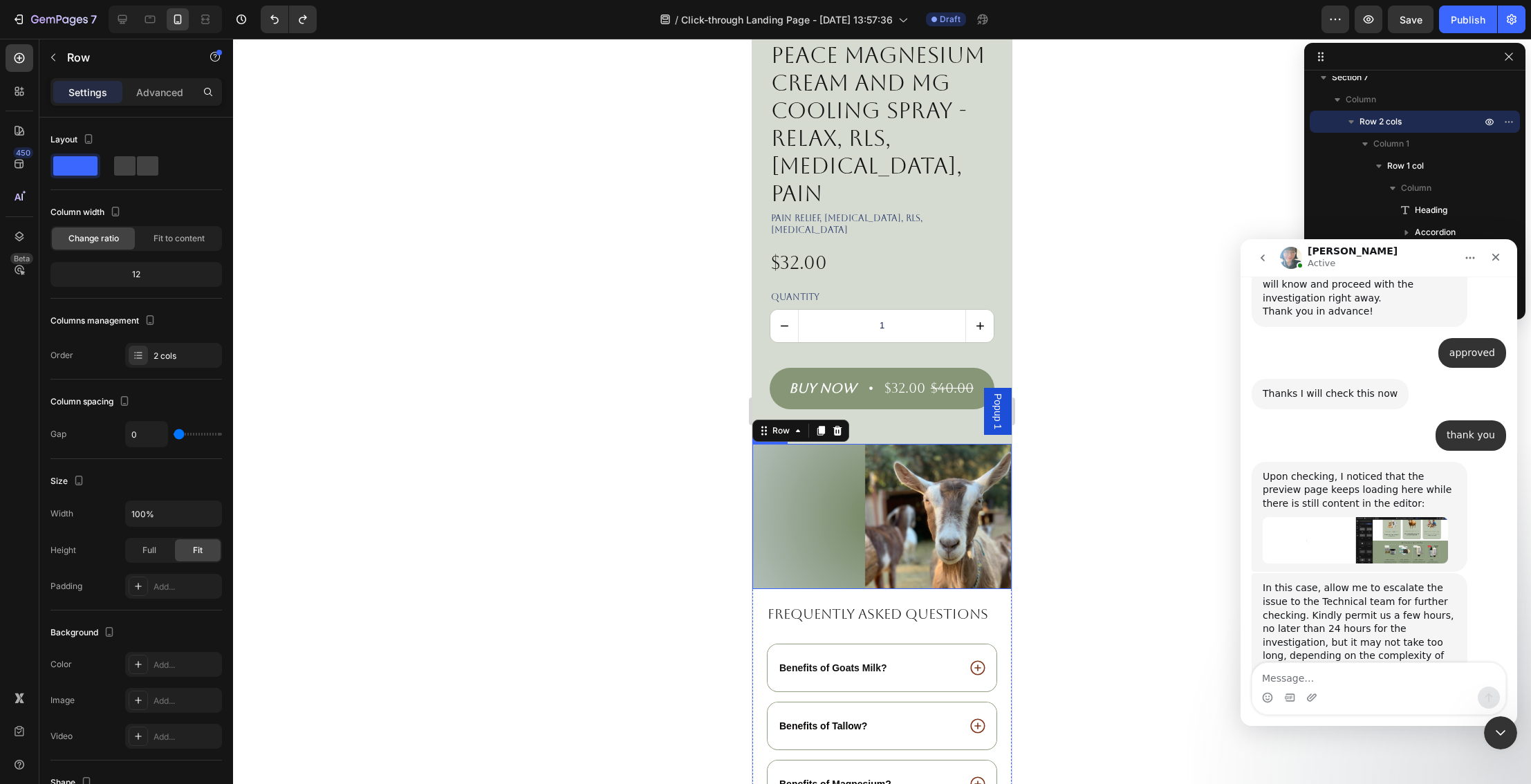
click at [789, 458] on img at bounding box center [882, 517] width 259 height 146
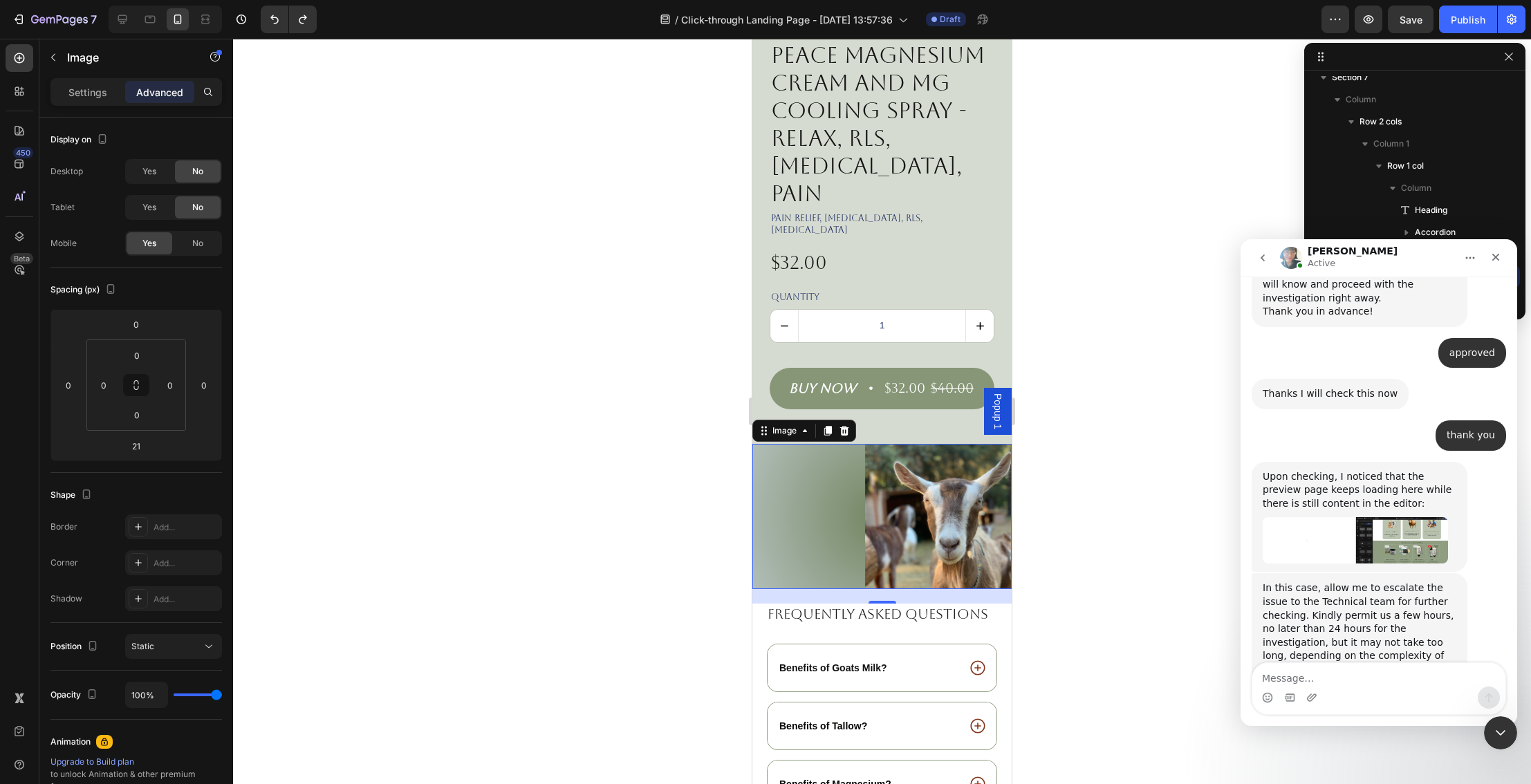
click at [1050, 491] on div at bounding box center [881, 411] width 1297 height 745
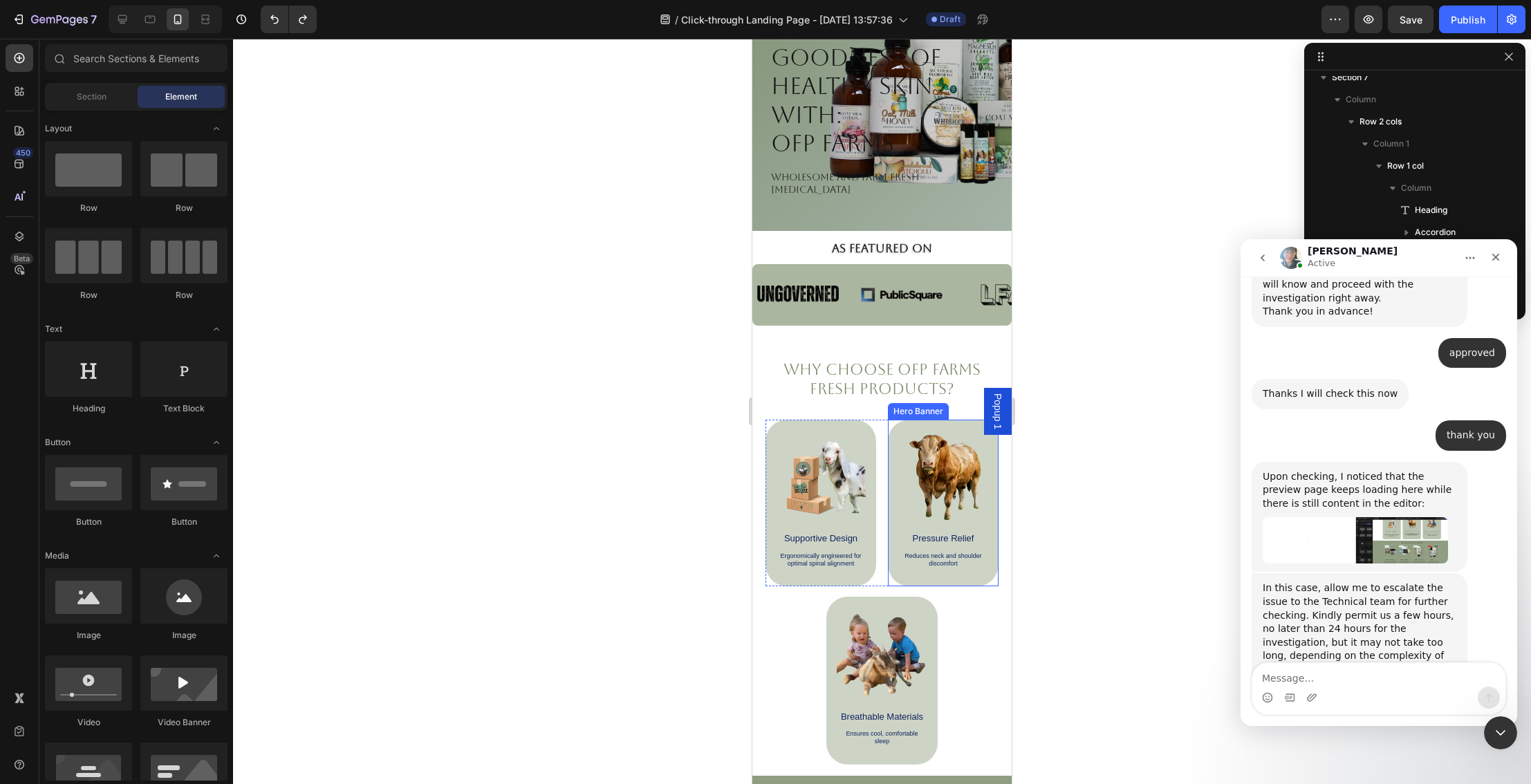
scroll to position [0, 0]
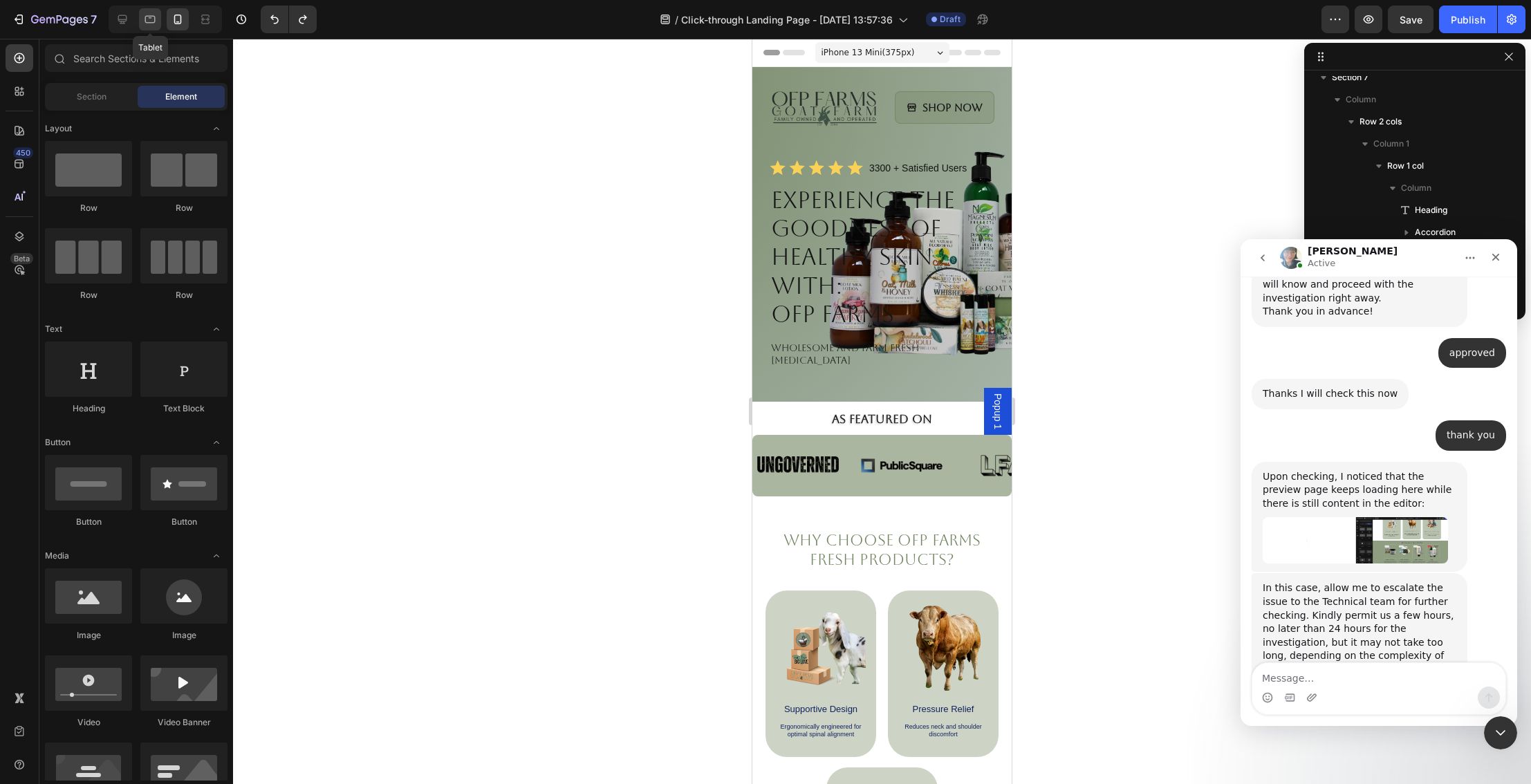
click at [148, 23] on icon at bounding box center [150, 20] width 14 height 14
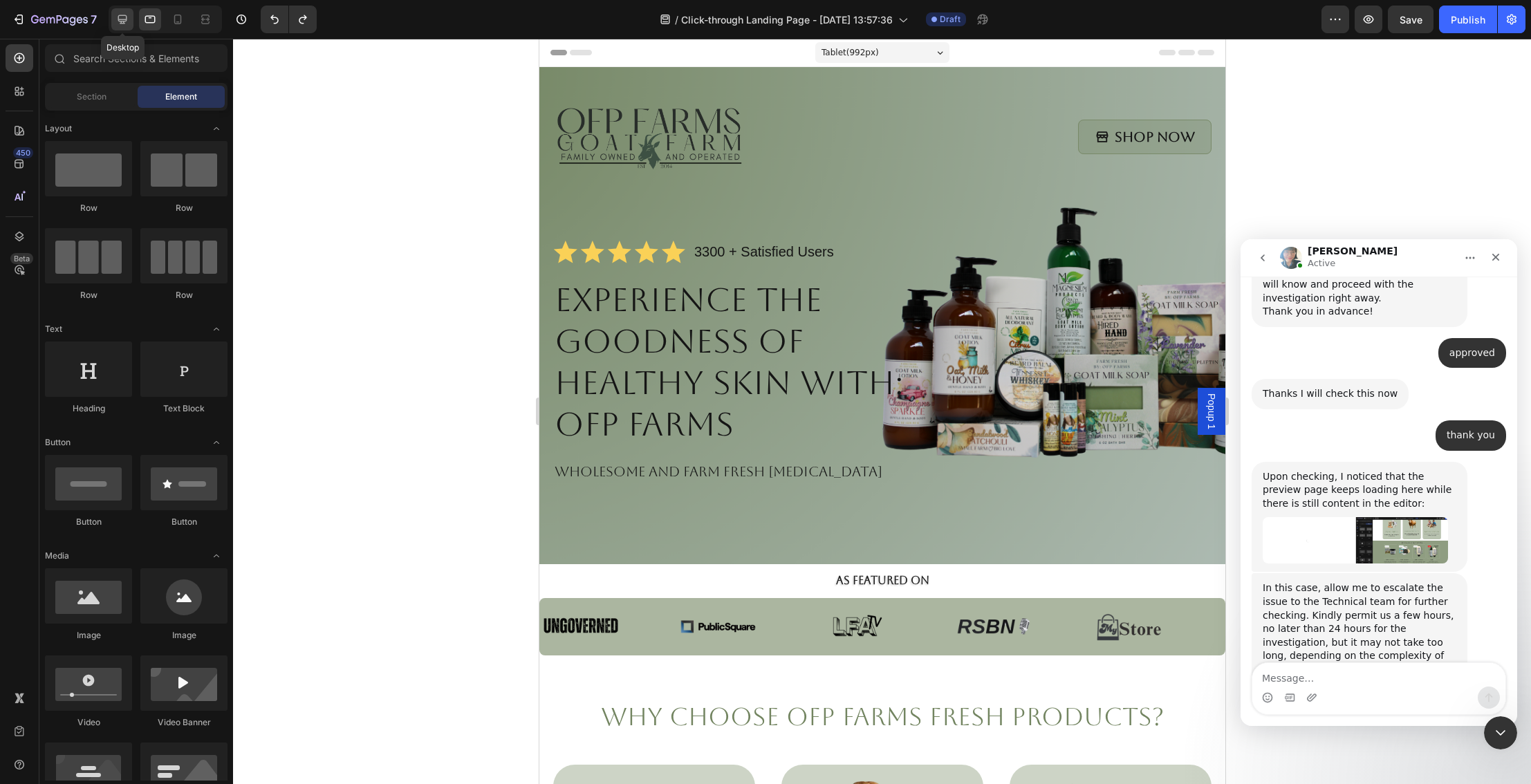
click at [120, 18] on icon at bounding box center [123, 20] width 14 height 14
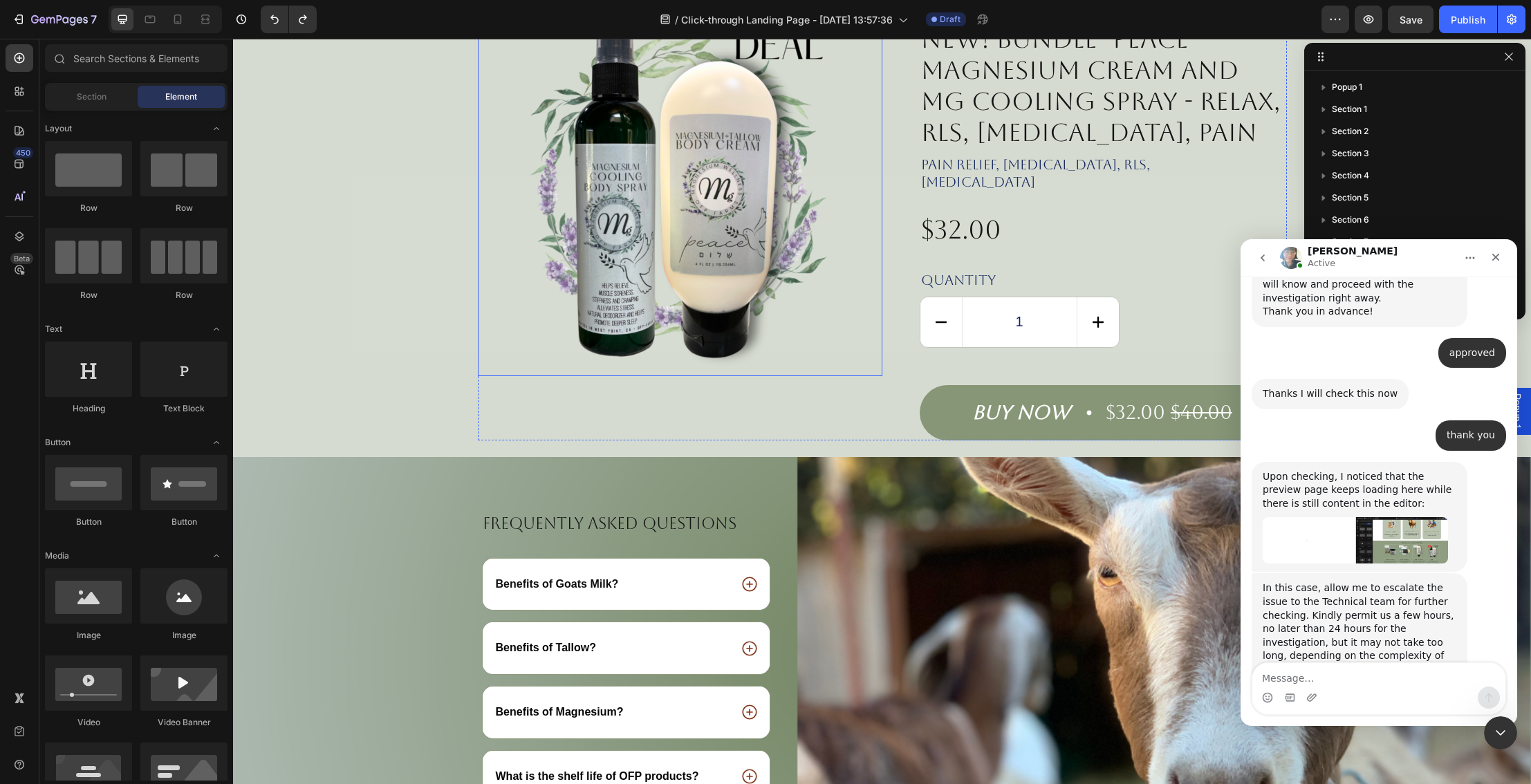
scroll to position [2055, 0]
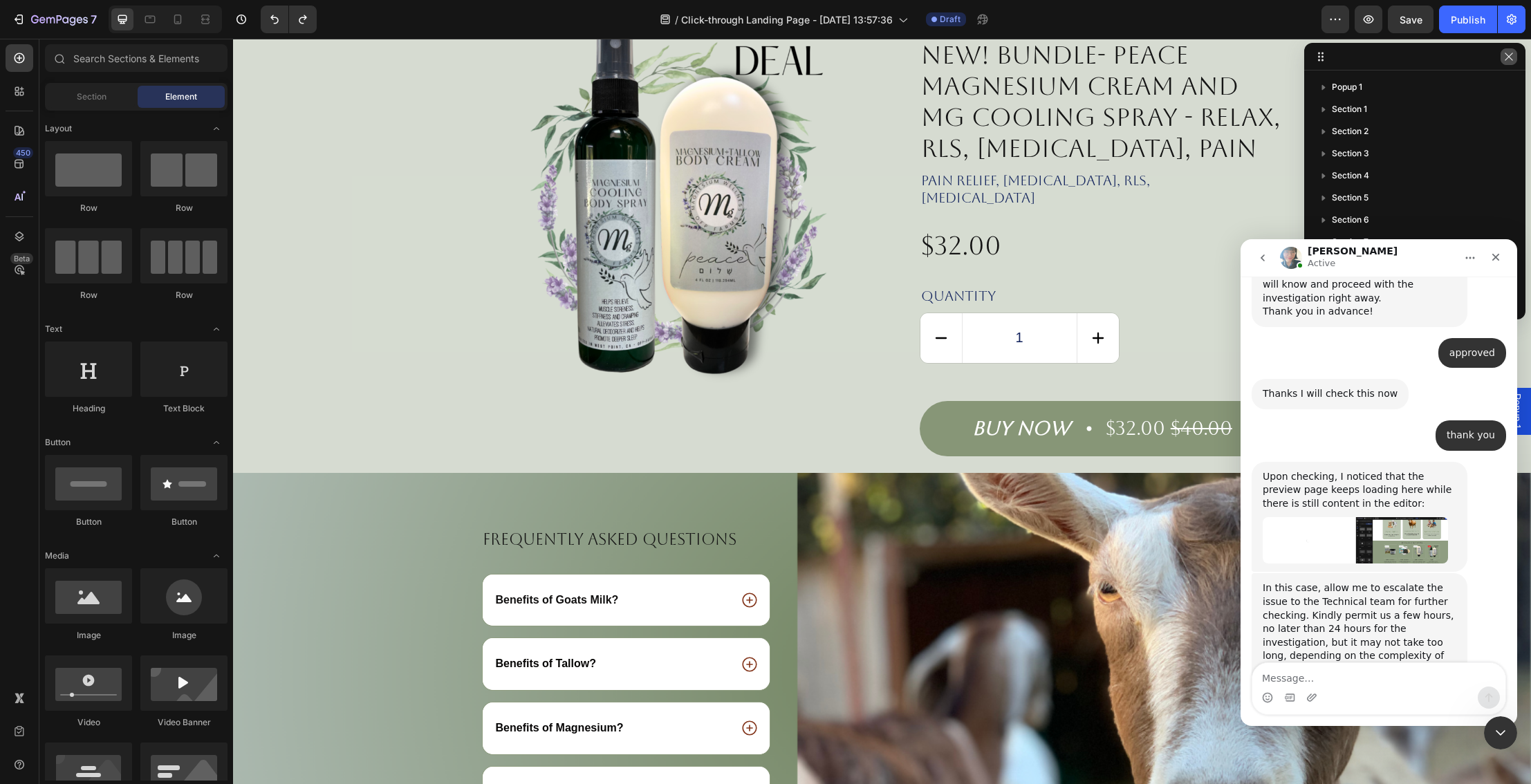
drag, startPoint x: 1509, startPoint y: 57, endPoint x: 1276, endPoint y: 18, distance: 236.2
click at [1509, 57] on icon "button" at bounding box center [1508, 56] width 8 height 8
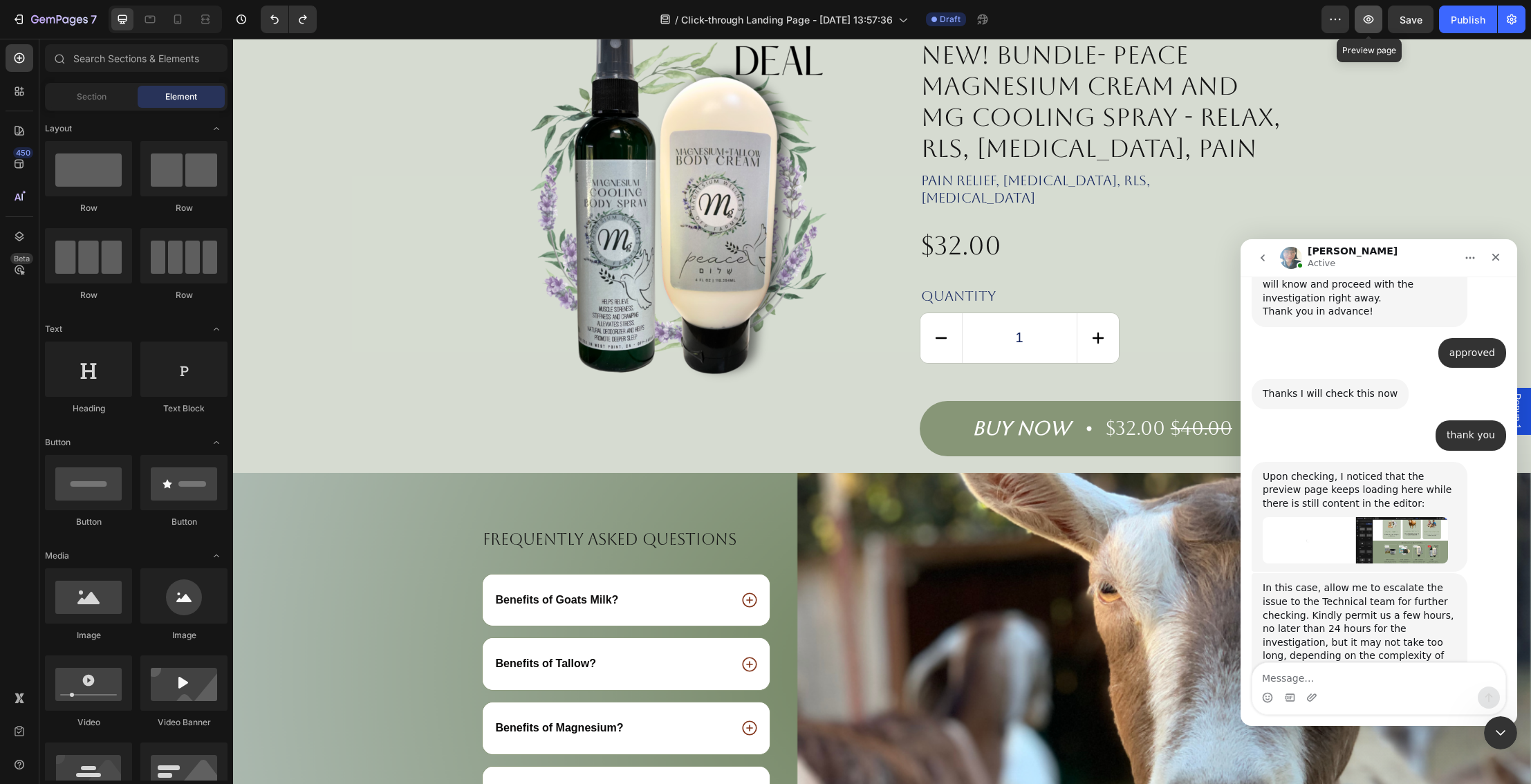
click at [1368, 24] on icon "button" at bounding box center [1368, 20] width 14 height 14
click at [1351, 519] on img "Annie says…" at bounding box center [1355, 542] width 186 height 46
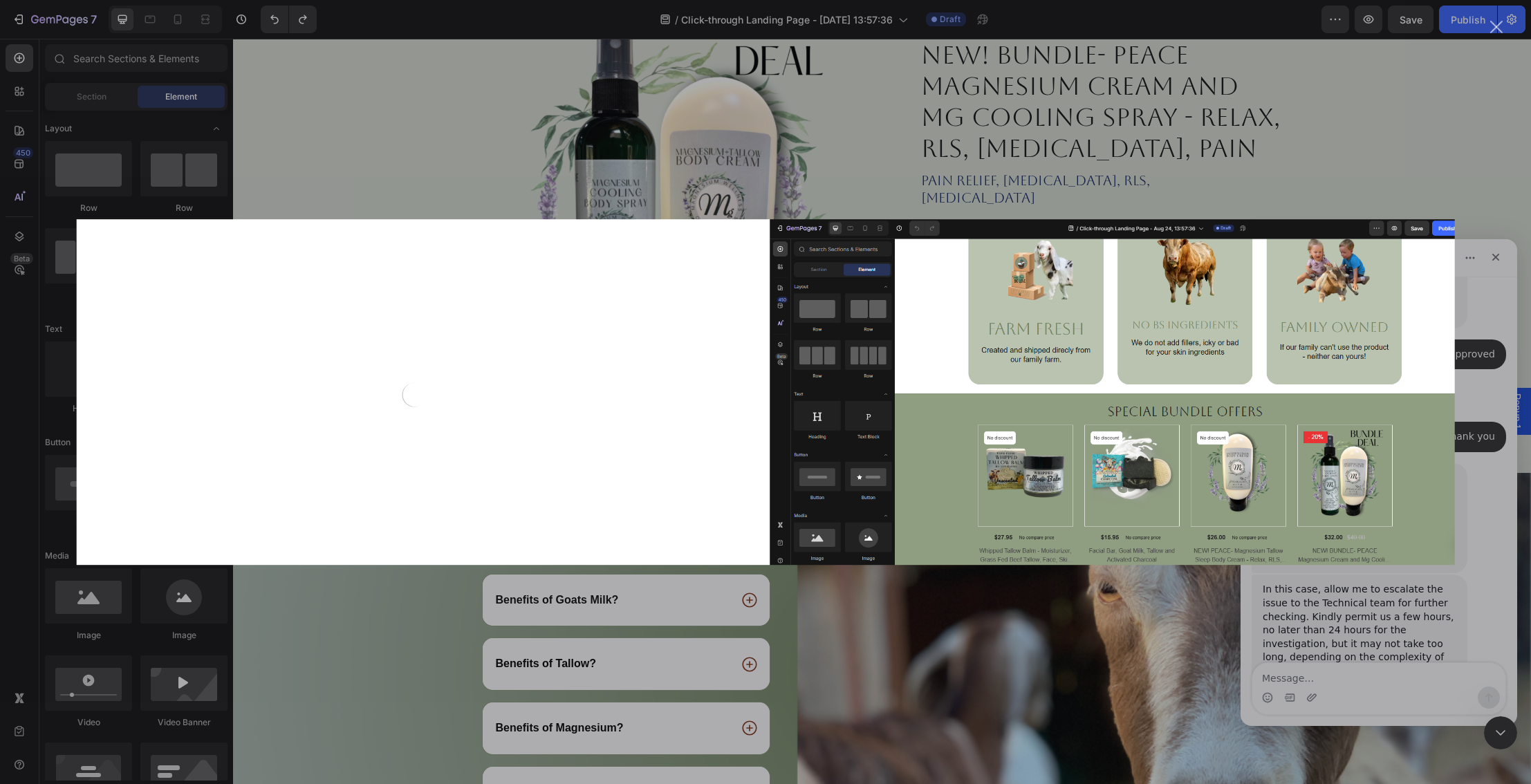
scroll to position [1841, 0]
click at [1455, 172] on div "Intercom messenger" at bounding box center [766, 392] width 1531 height 784
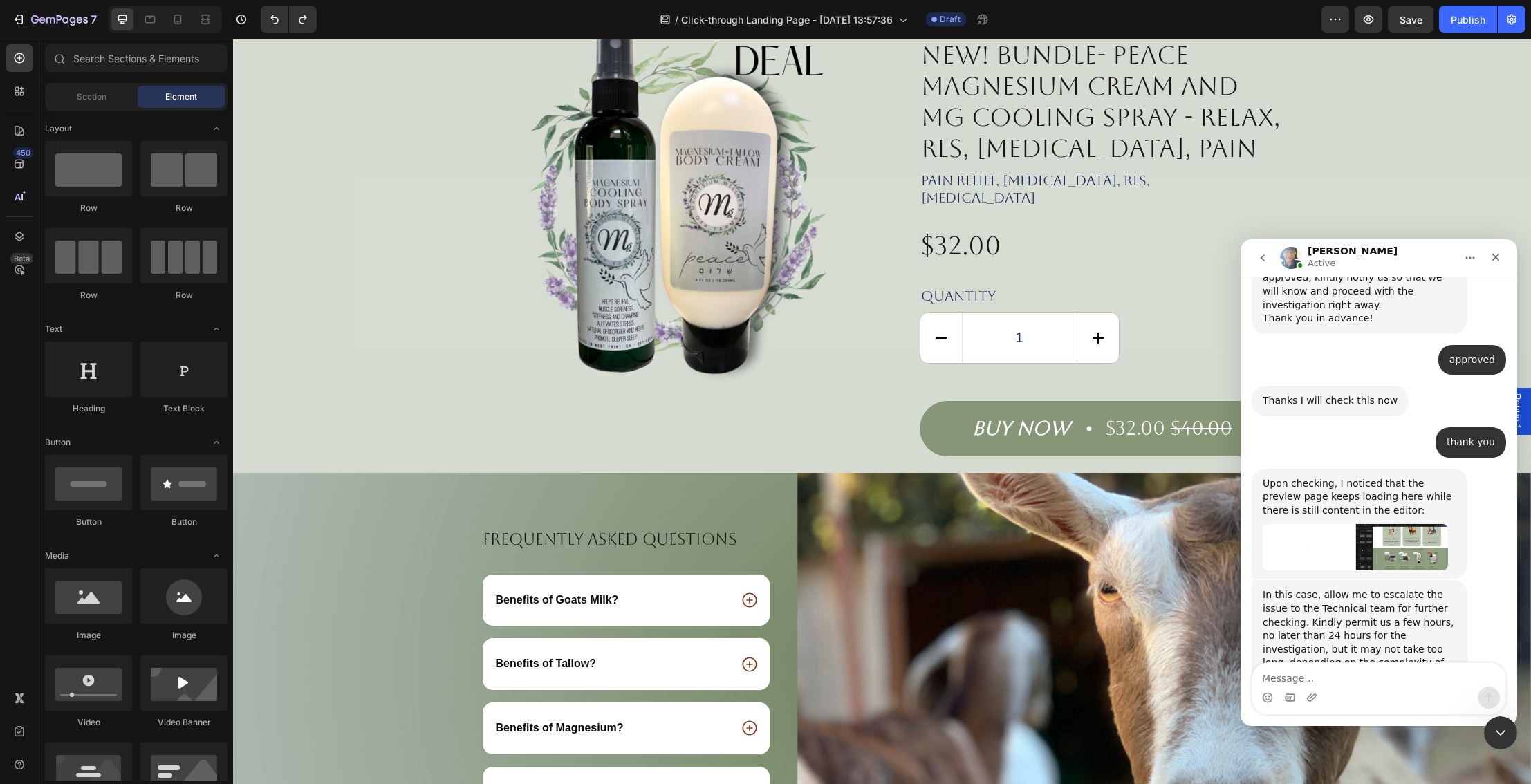
click at [1387, 588] on div "In this case, allow me to escalate the issue to the Technical team for further …" at bounding box center [1360, 648] width 194 height 122
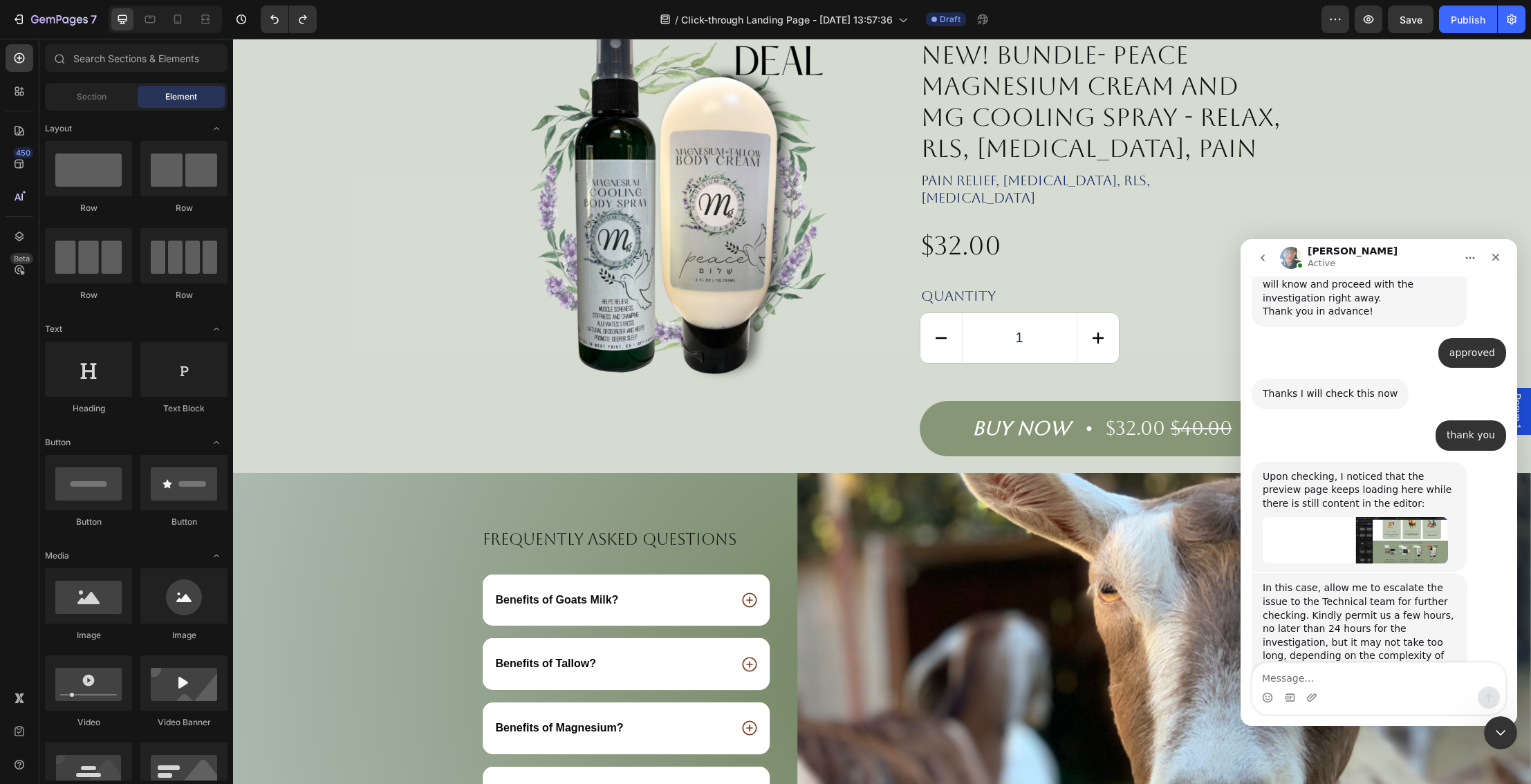
click at [1431, 582] on div "In this case, allow me to escalate the issue to the Technical team for further …" at bounding box center [1360, 642] width 194 height 122
click at [1340, 676] on textarea "Message…" at bounding box center [1378, 675] width 253 height 23
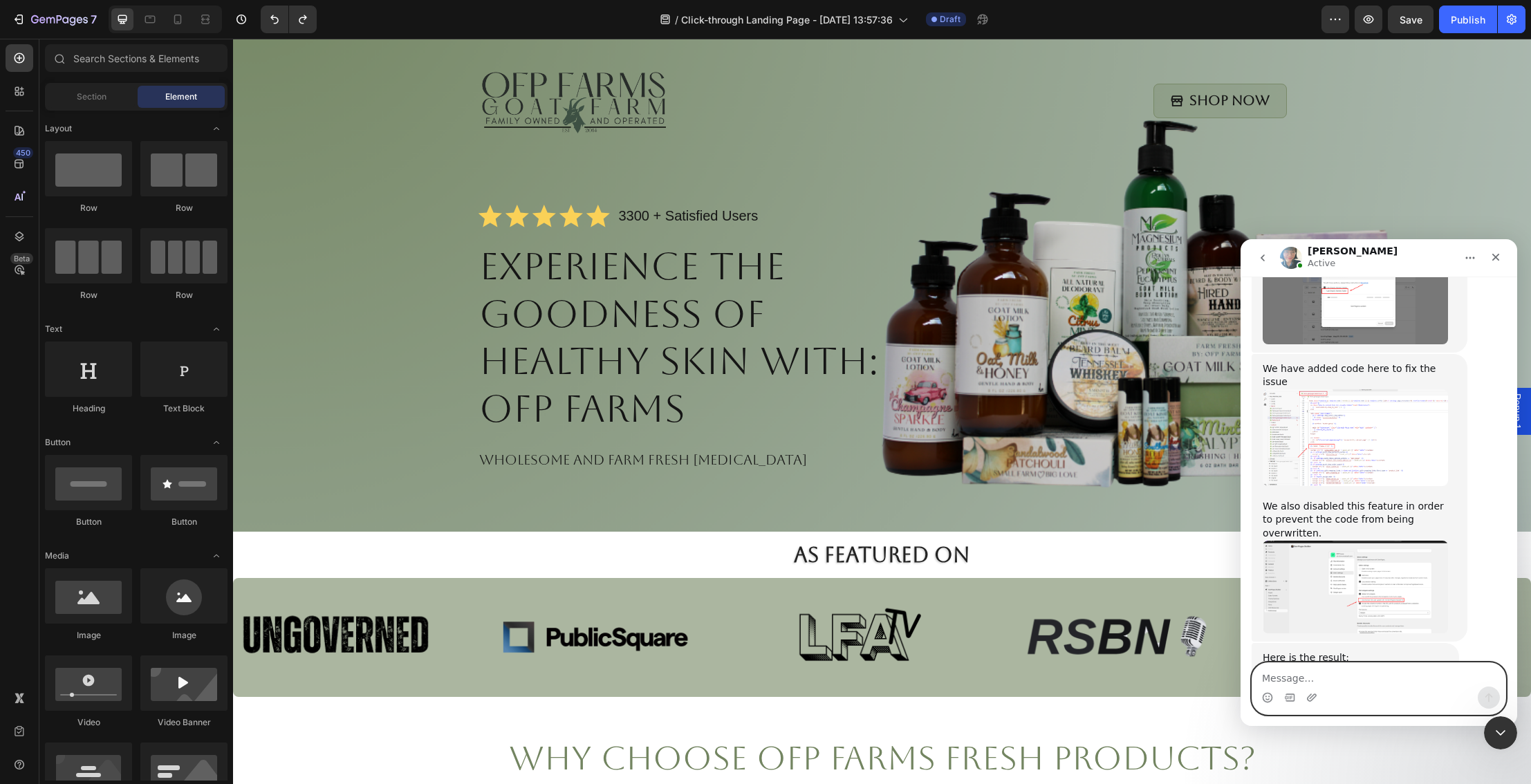
scroll to position [2569, 0]
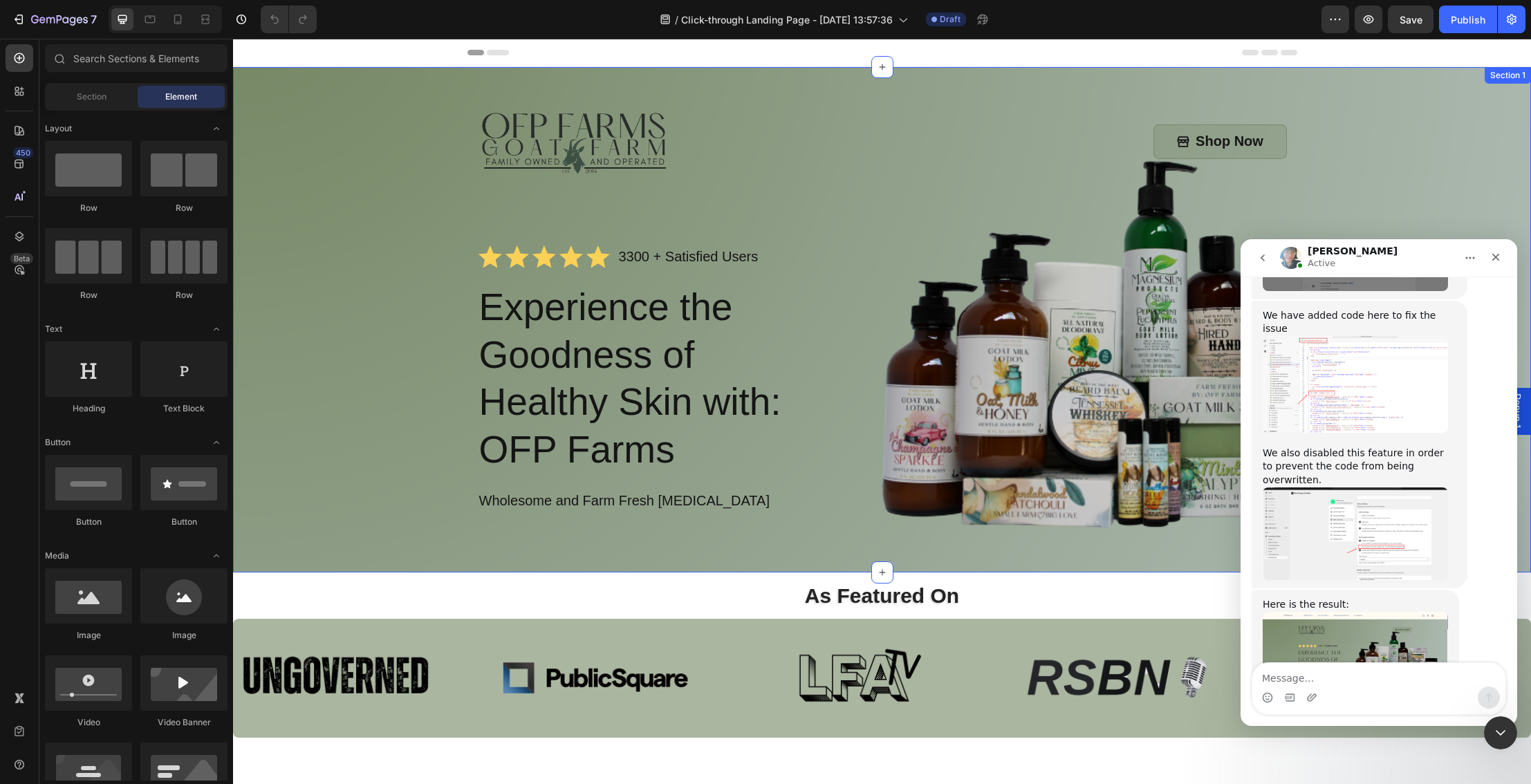
scroll to position [2569, 0]
click at [1367, 22] on icon "button" at bounding box center [1368, 19] width 11 height 8
click at [1370, 23] on icon "button" at bounding box center [1368, 20] width 14 height 14
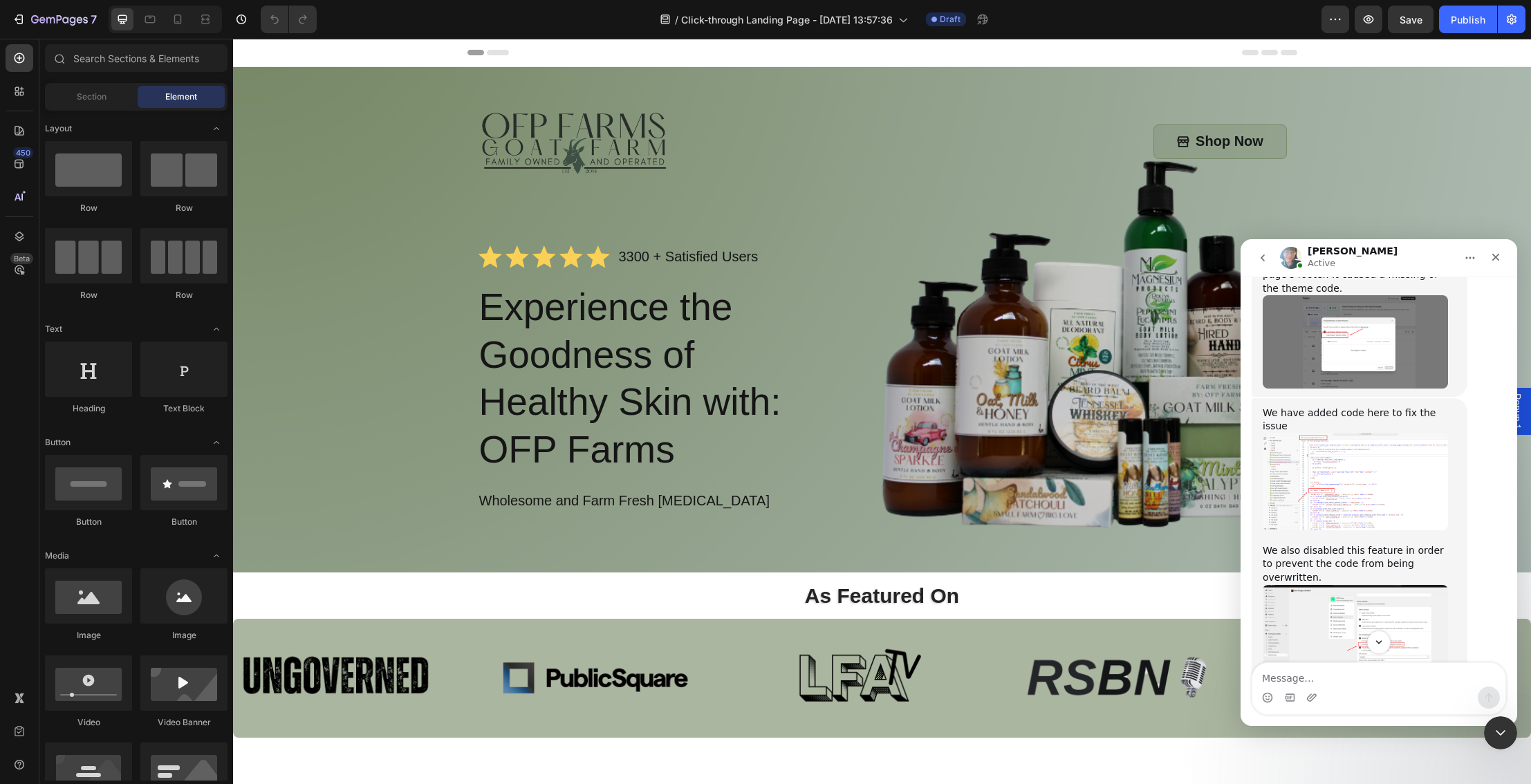
scroll to position [2460, 0]
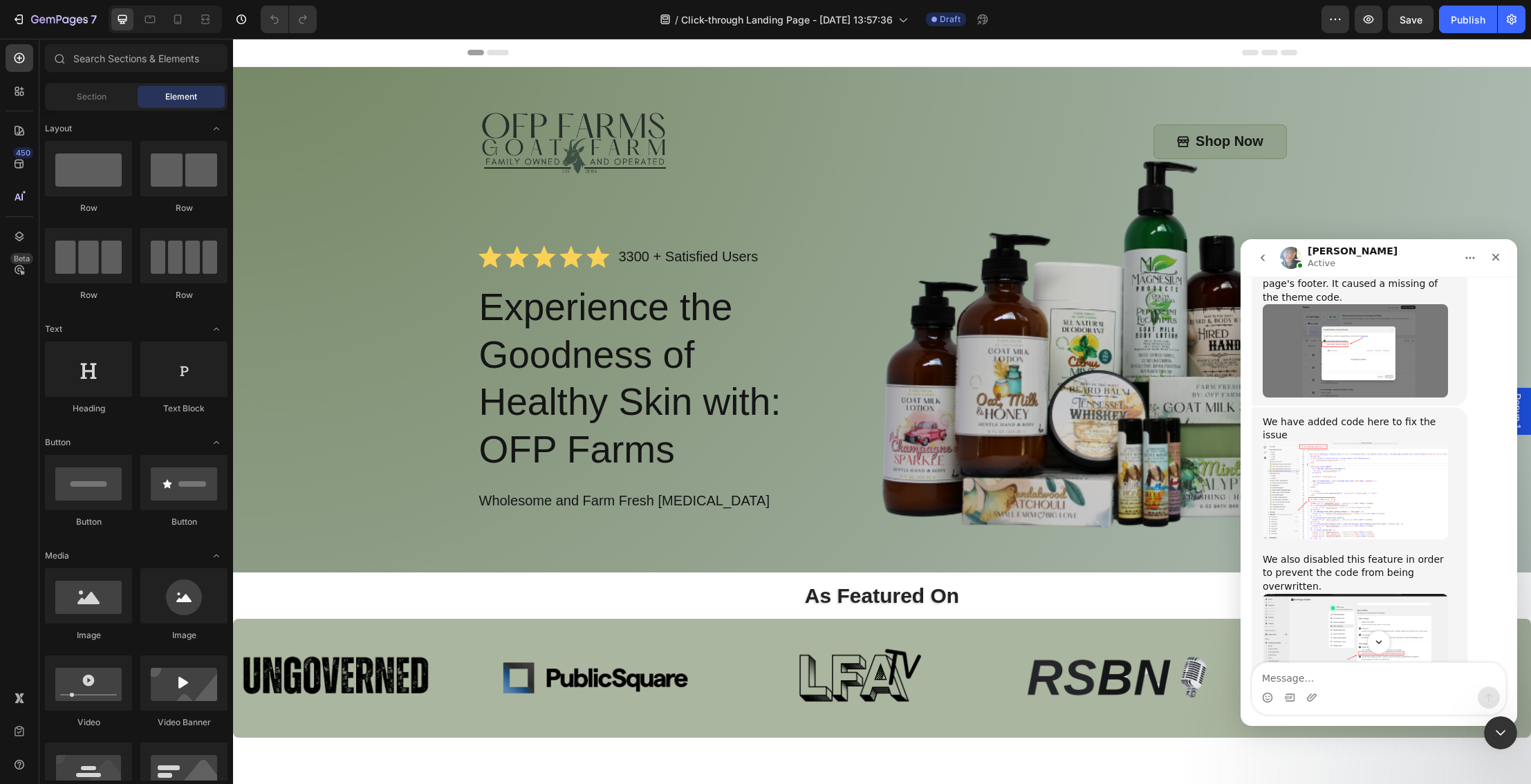
click at [1321, 442] on img "Annie says…" at bounding box center [1355, 490] width 186 height 97
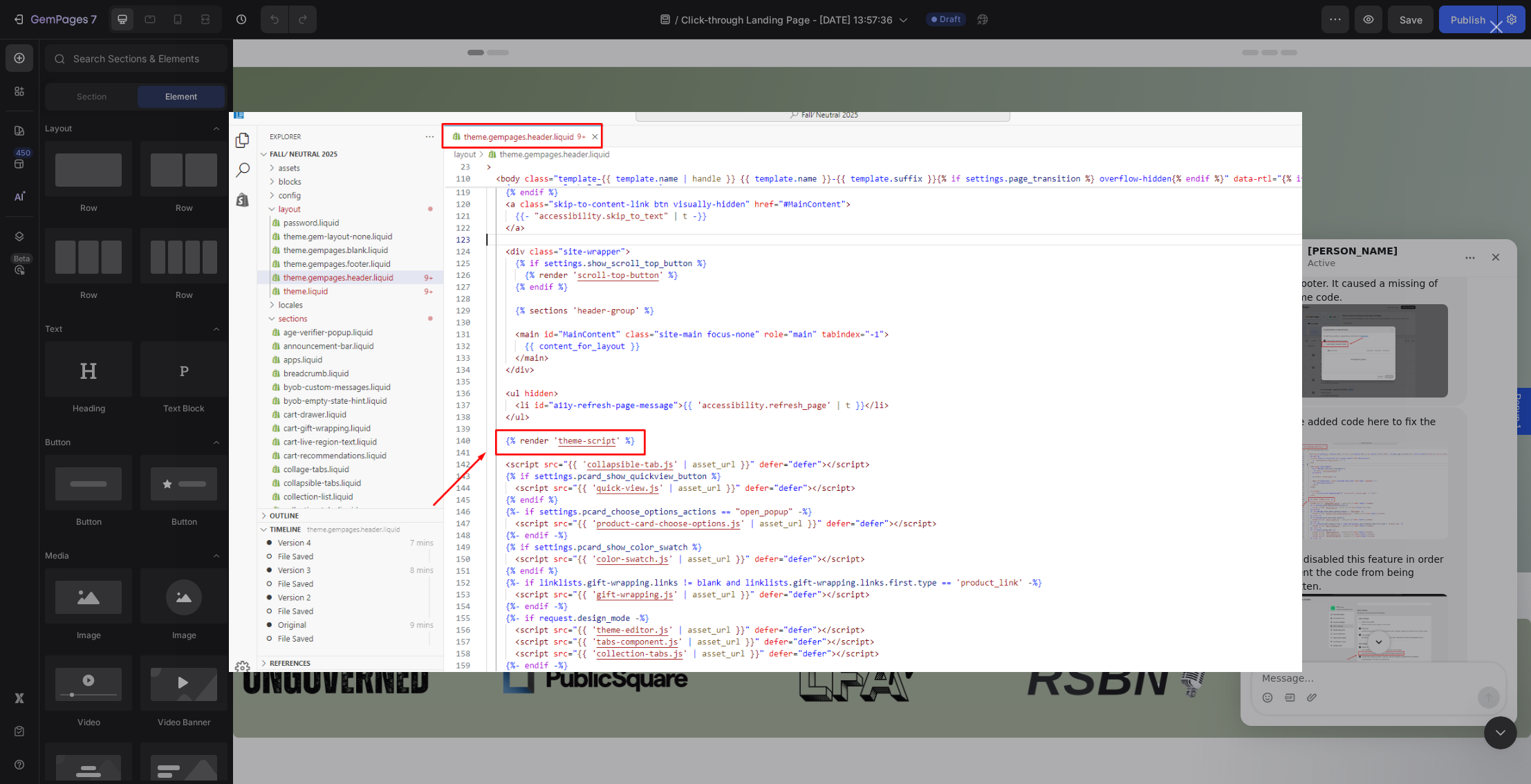
scroll to position [0, 0]
click at [1356, 385] on div "Intercom messenger" at bounding box center [766, 392] width 1531 height 784
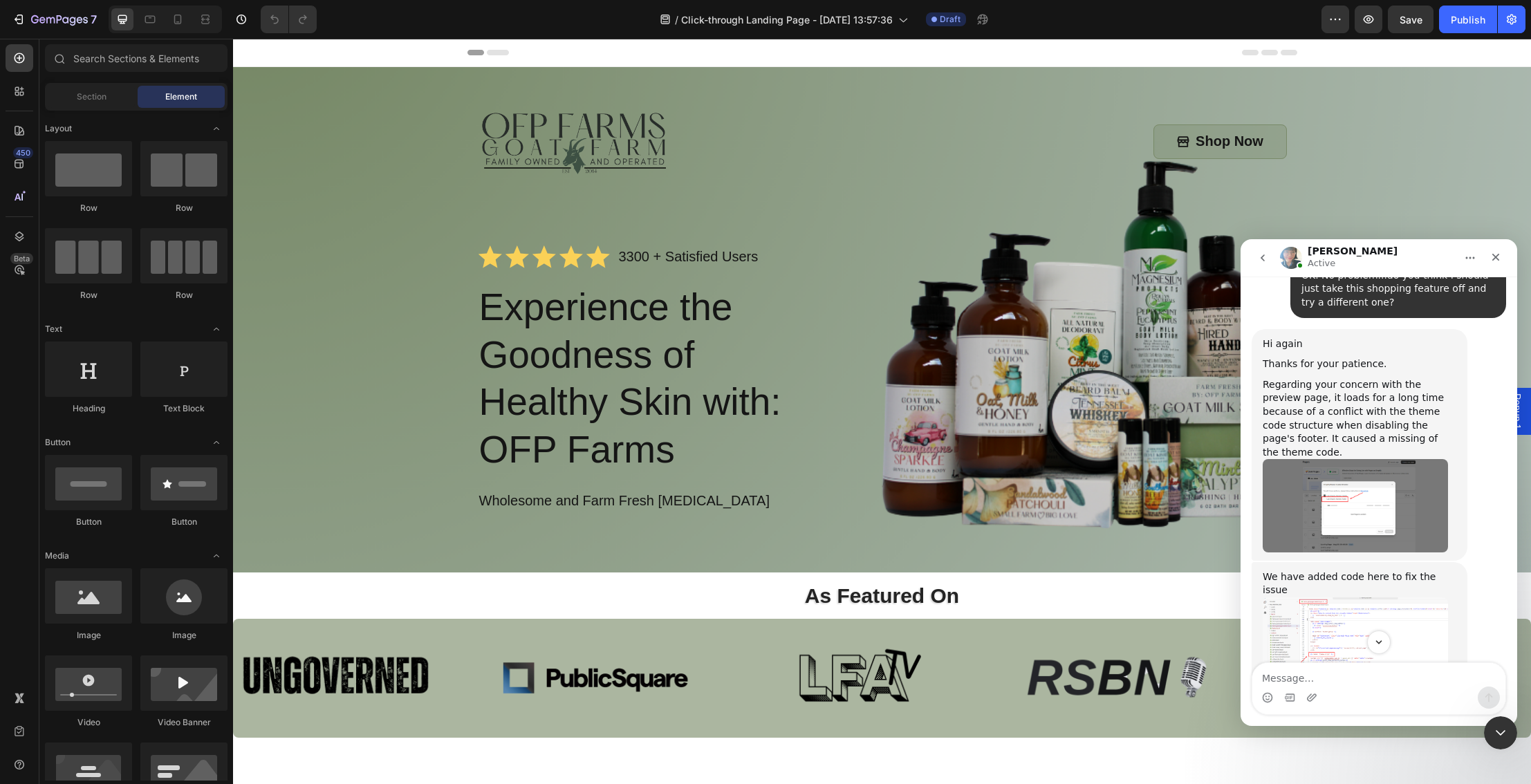
scroll to position [2339, 0]
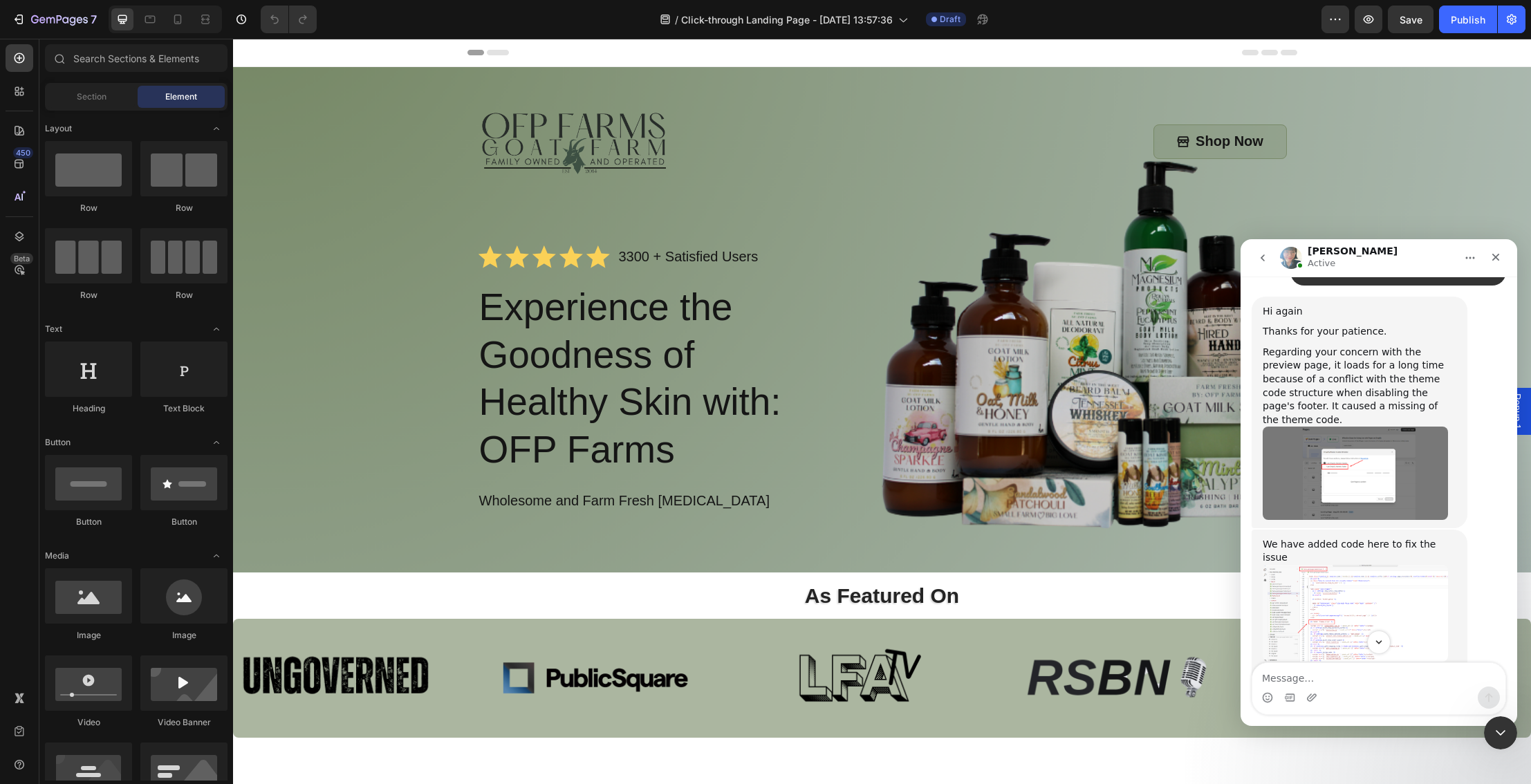
click at [1350, 565] on img "Annie says…" at bounding box center [1355, 613] width 186 height 97
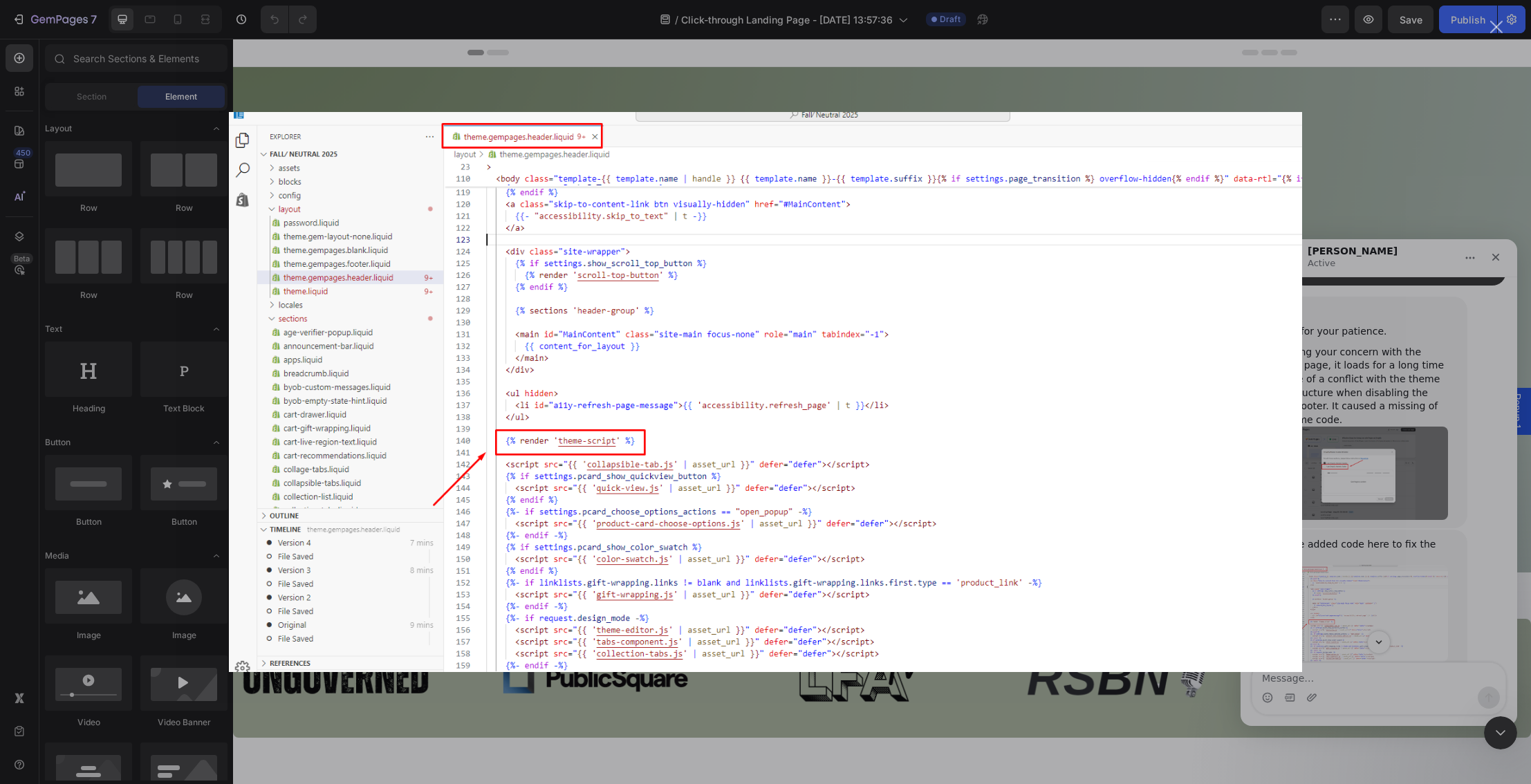
click at [1353, 425] on div "Intercom messenger" at bounding box center [766, 392] width 1531 height 784
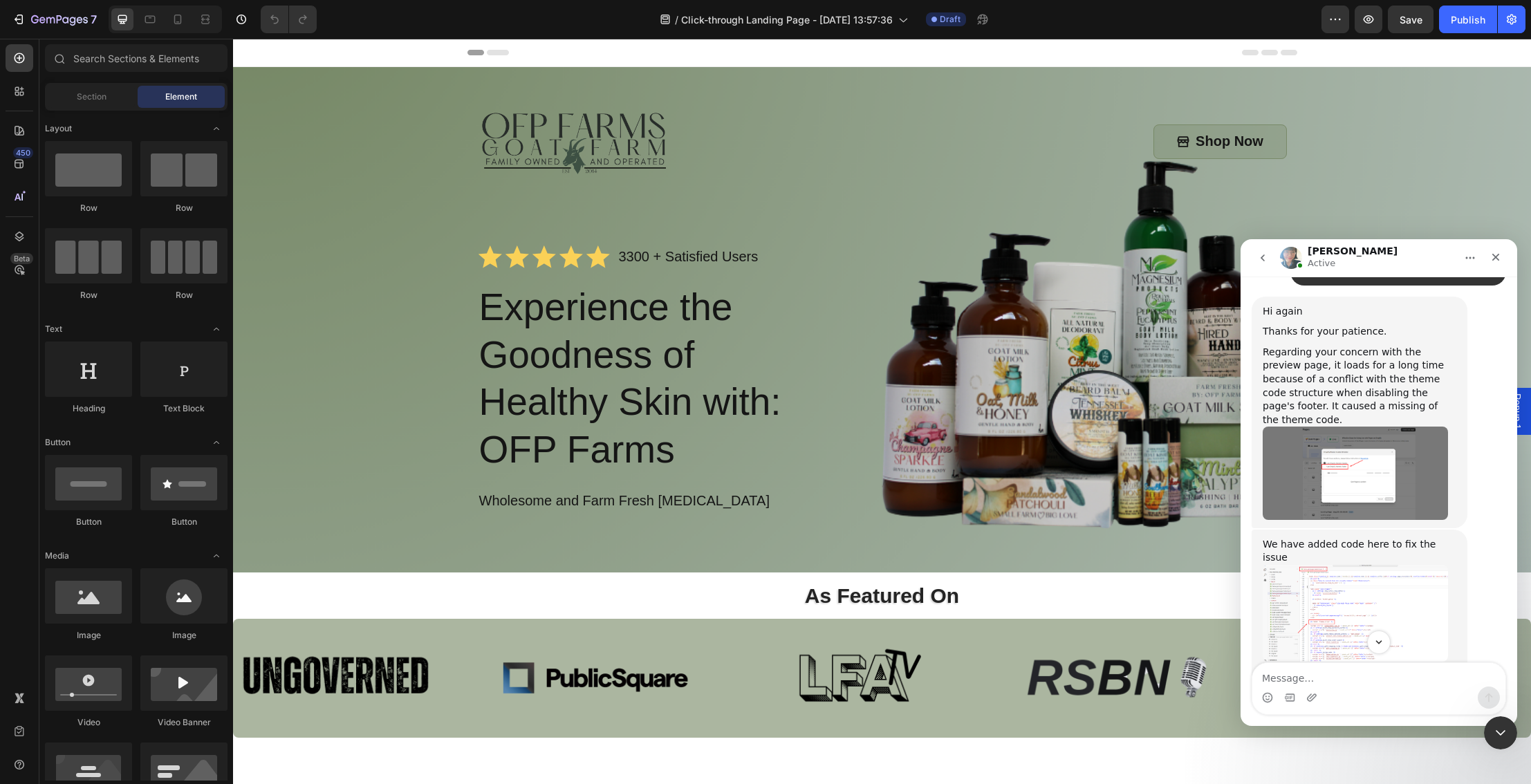
click at [1353, 717] on img "Annie says…" at bounding box center [1355, 763] width 186 height 92
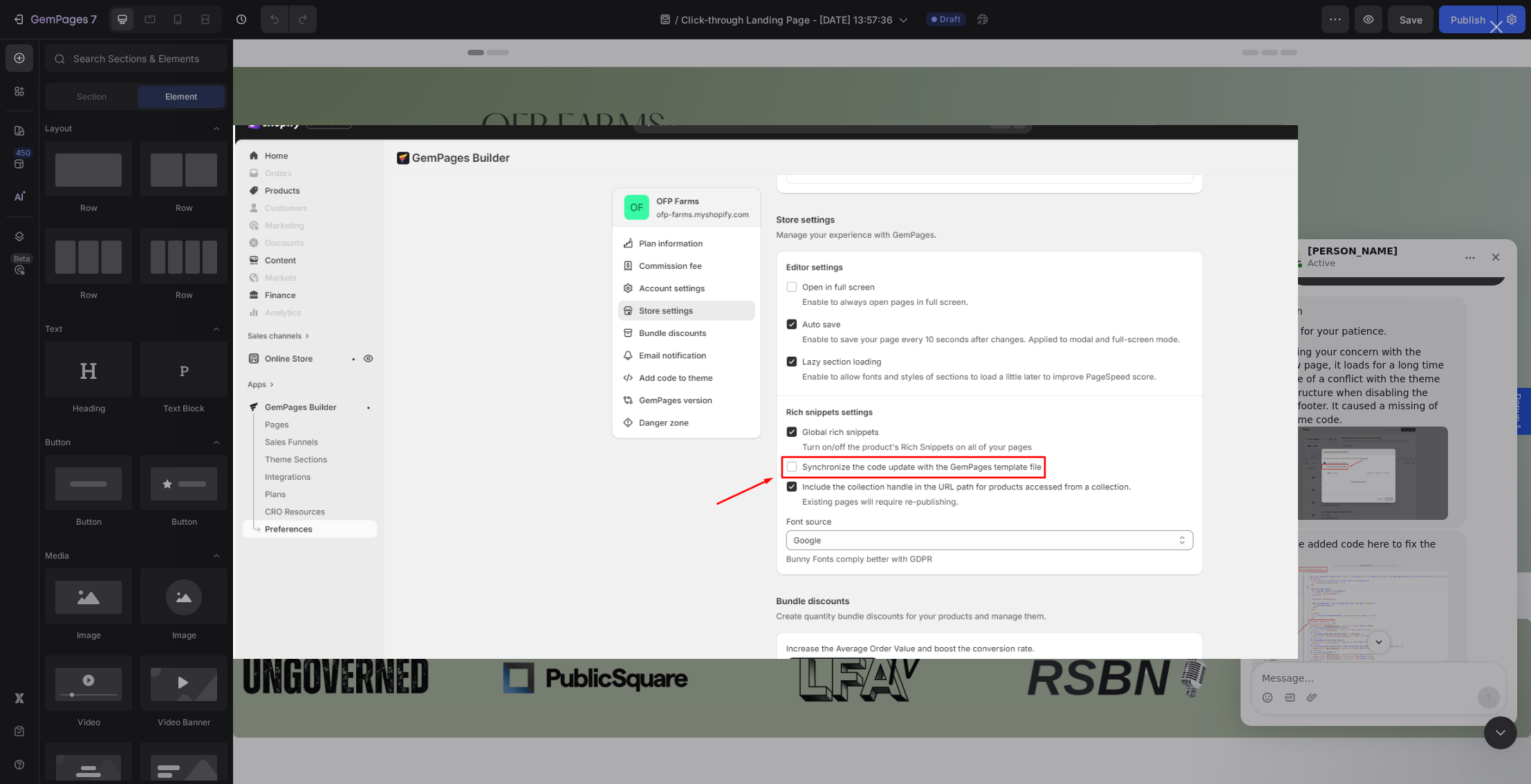
click at [1336, 511] on div "Intercom messenger" at bounding box center [766, 392] width 1531 height 784
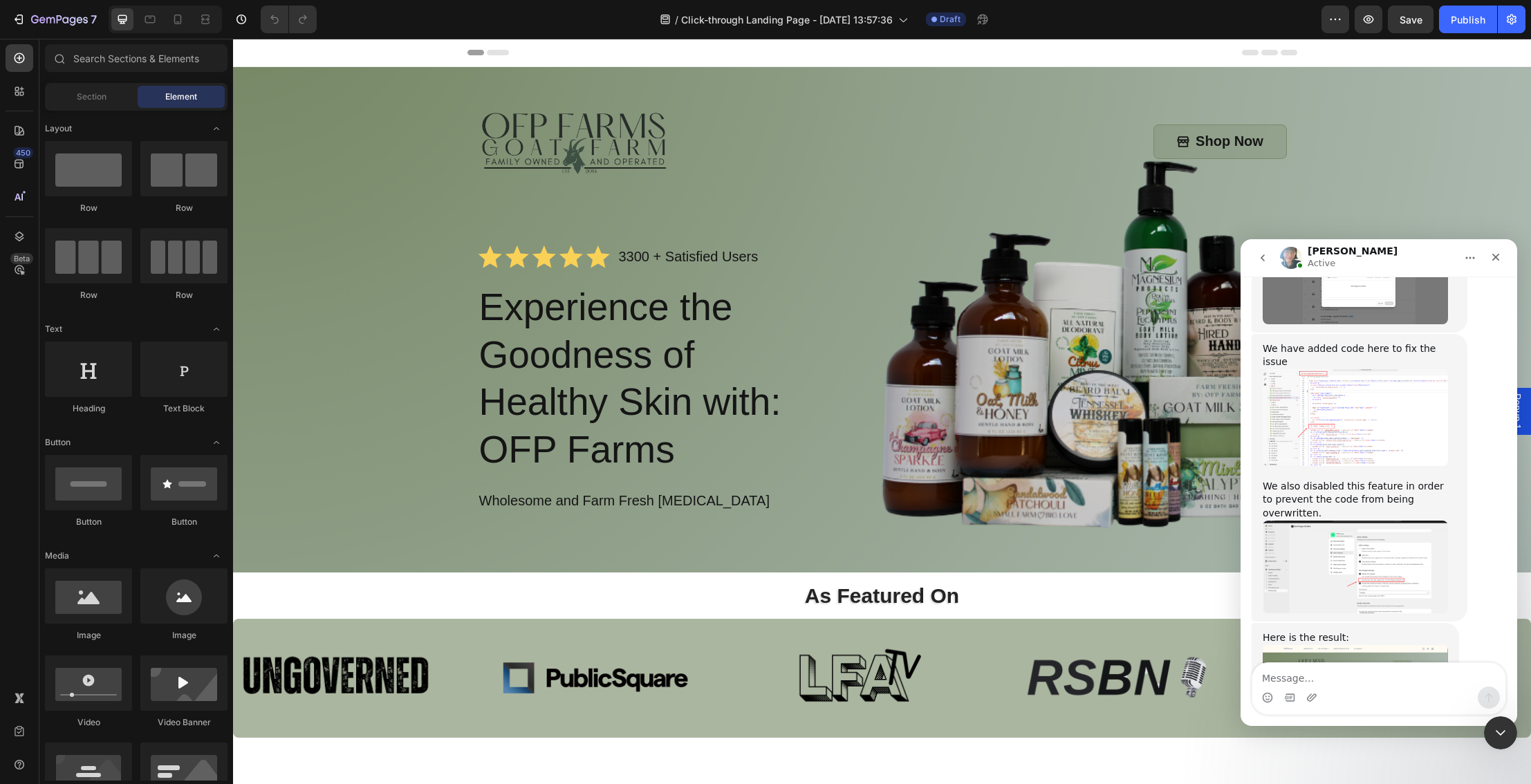
scroll to position [2569, 0]
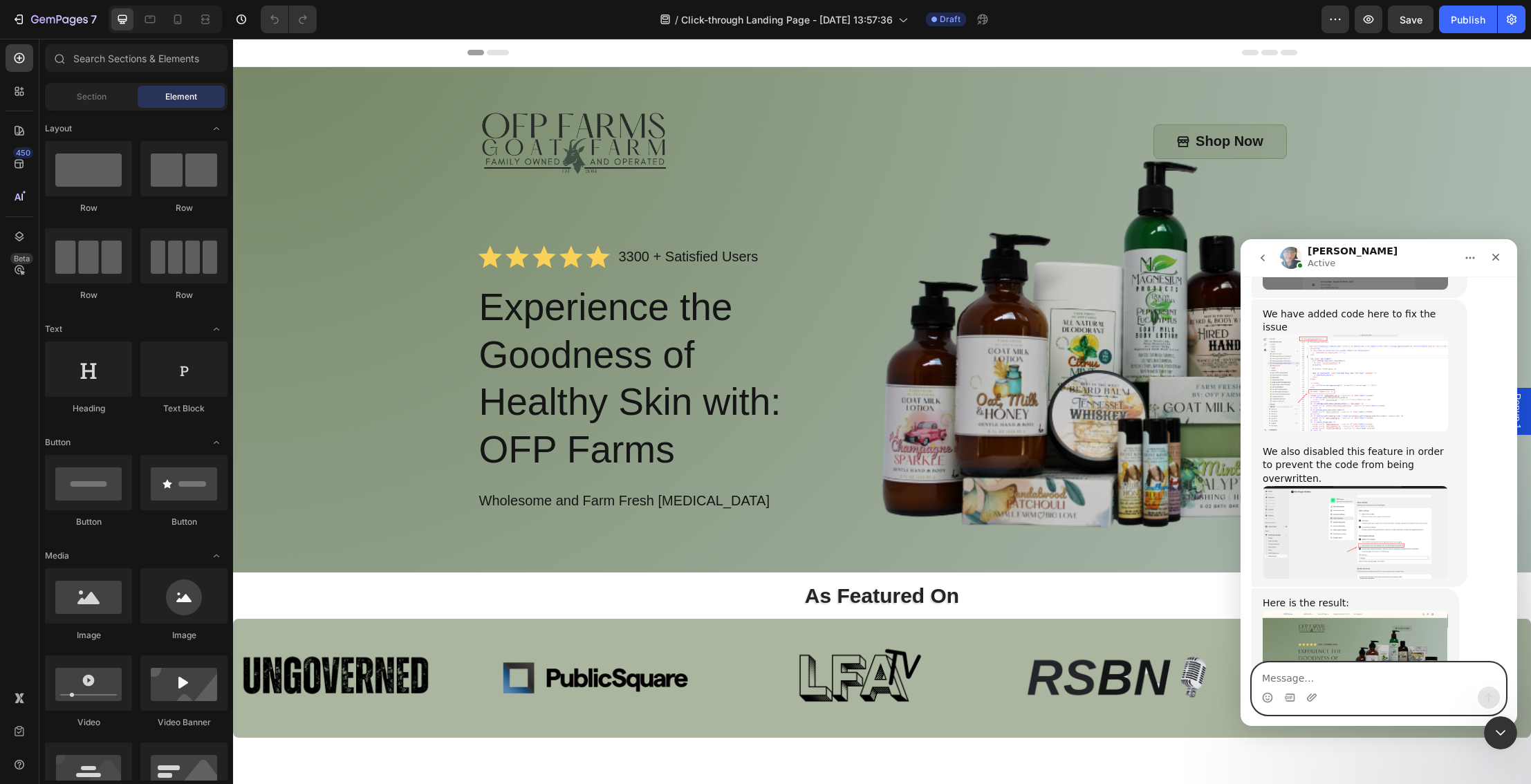
click at [1331, 679] on textarea "Message…" at bounding box center [1378, 675] width 253 height 23
click at [1333, 679] on textarea "Message…" at bounding box center [1378, 675] width 253 height 23
type textarea "OK. Great! It is working now."
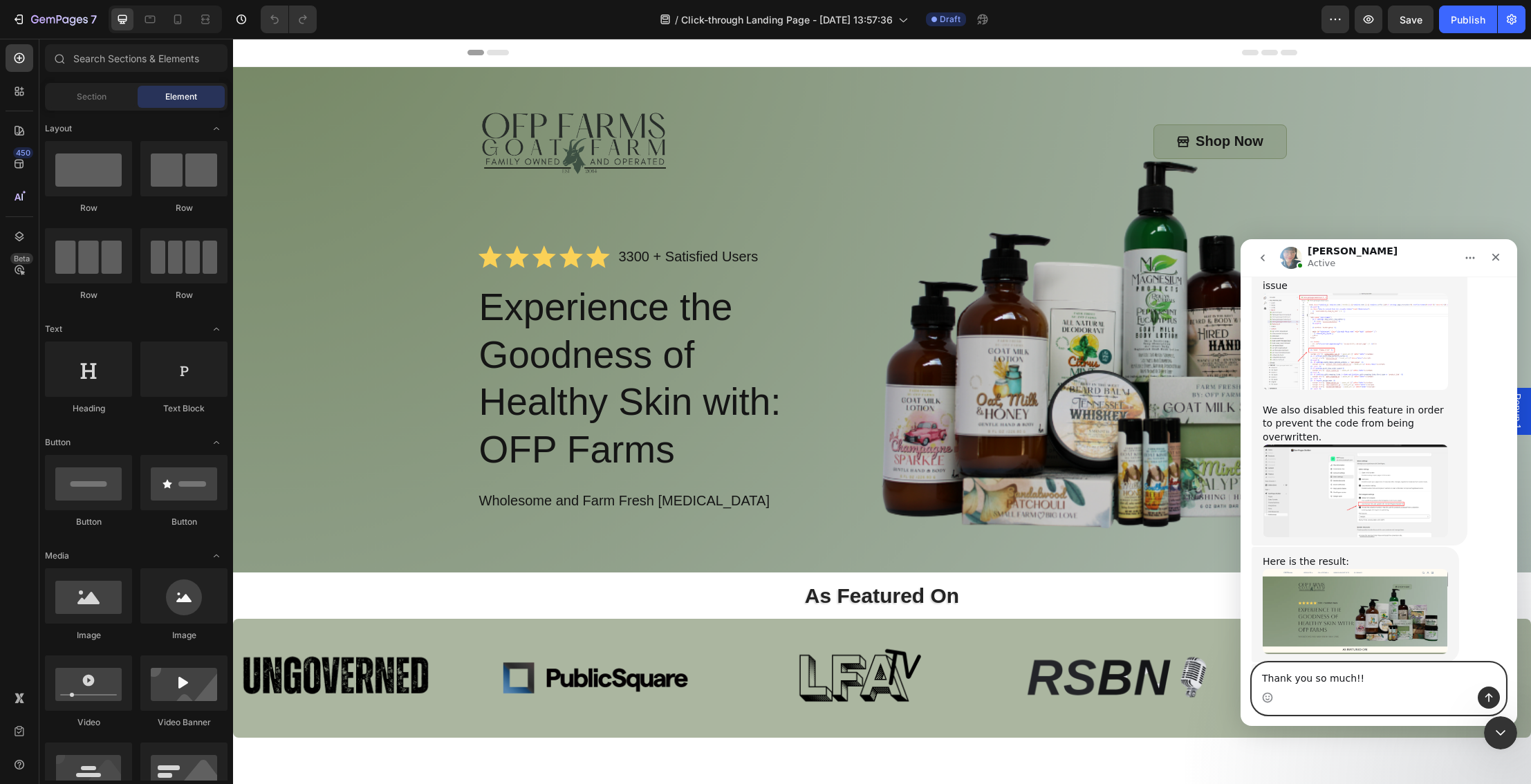
type textarea "Thank you so much!!!"
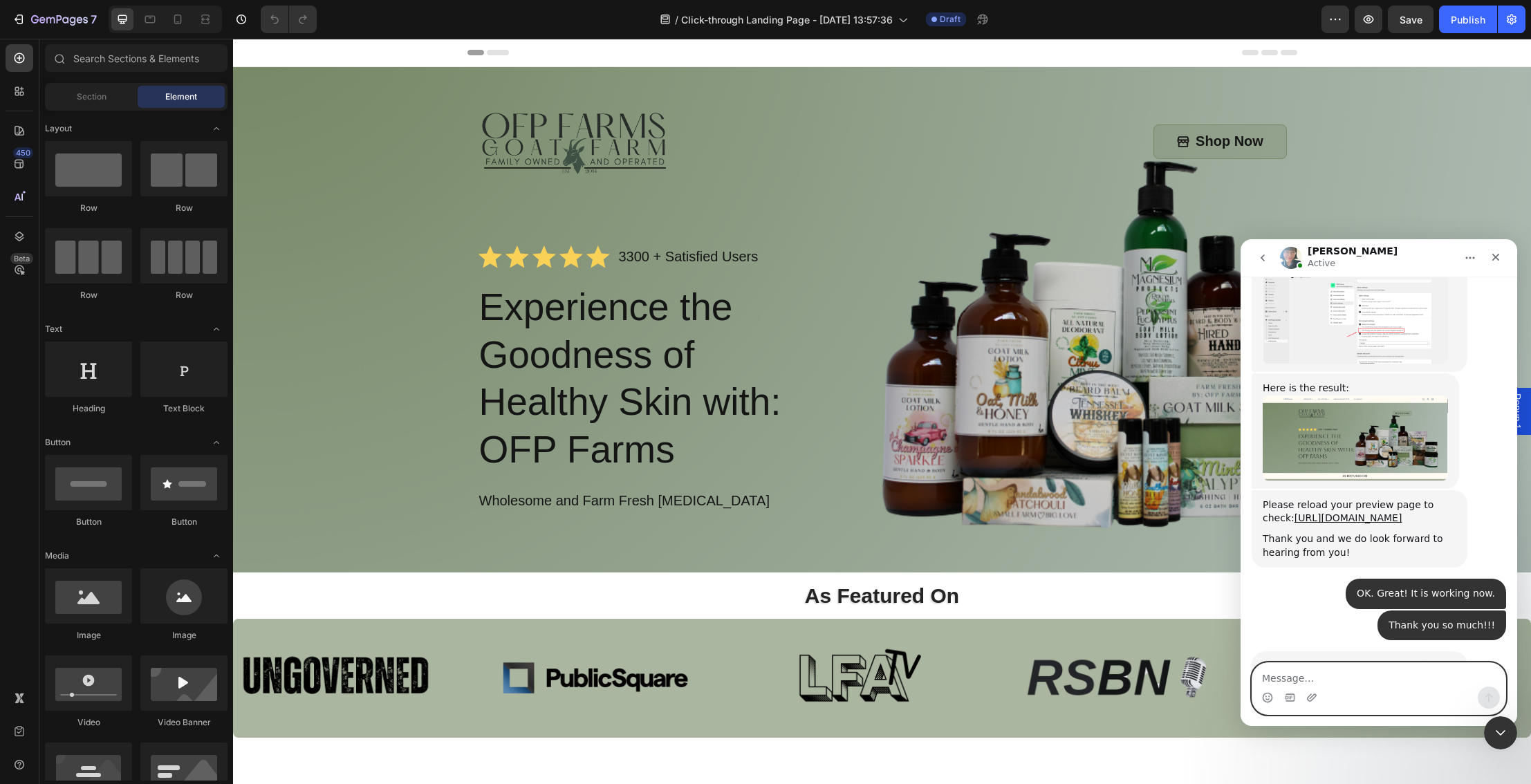
scroll to position [2866, 0]
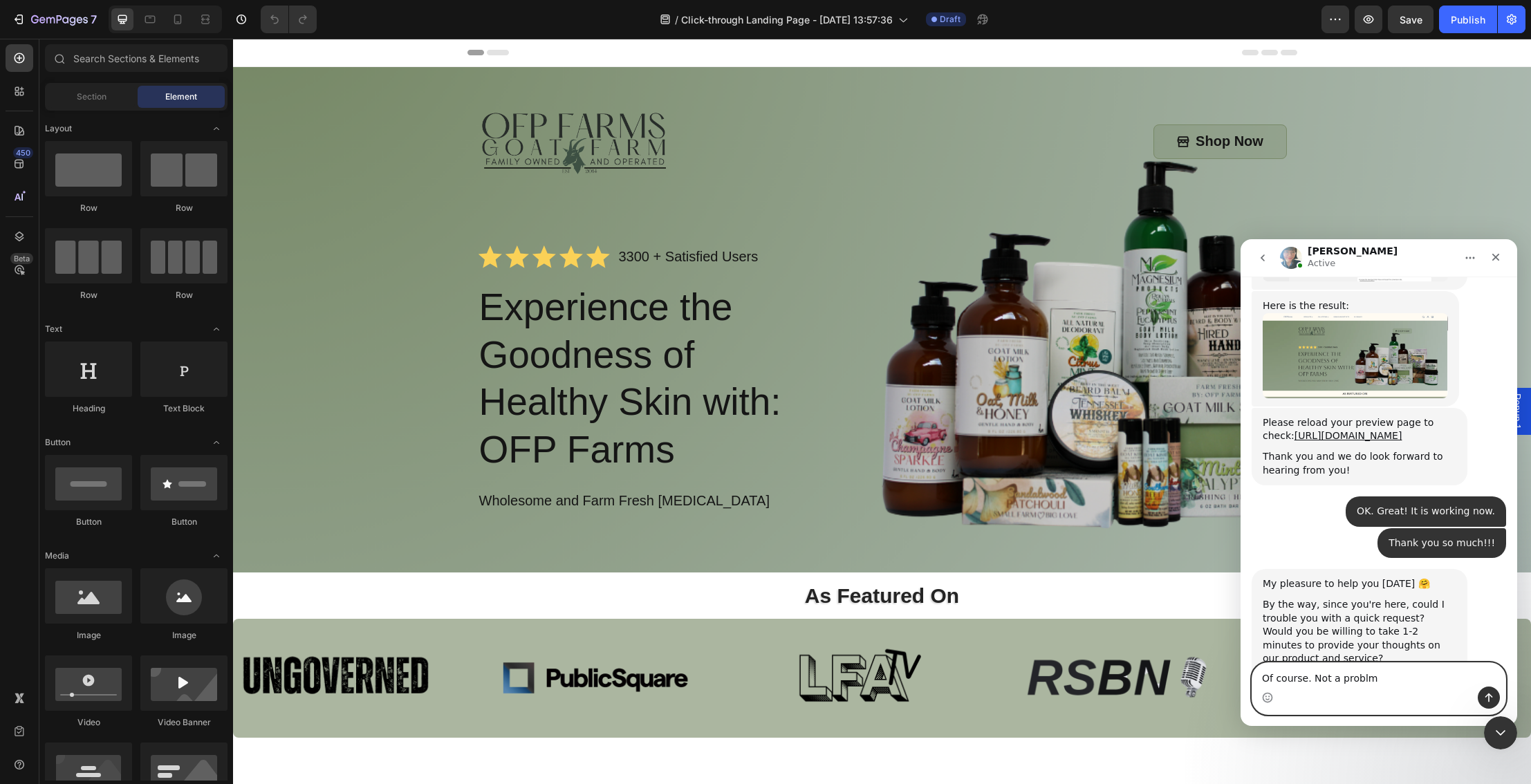
type textarea "Of course. Not a problme"
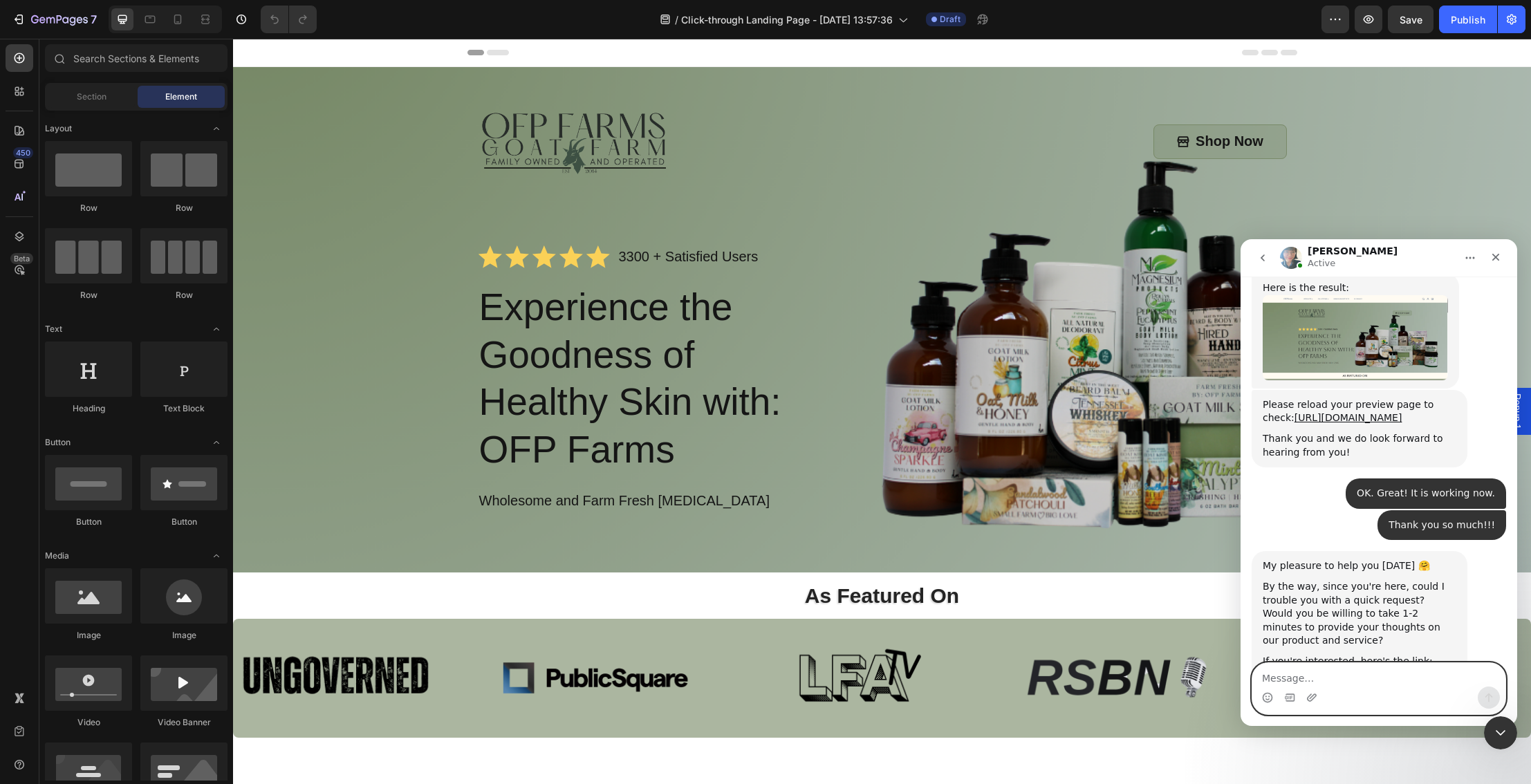
scroll to position [2907, 0]
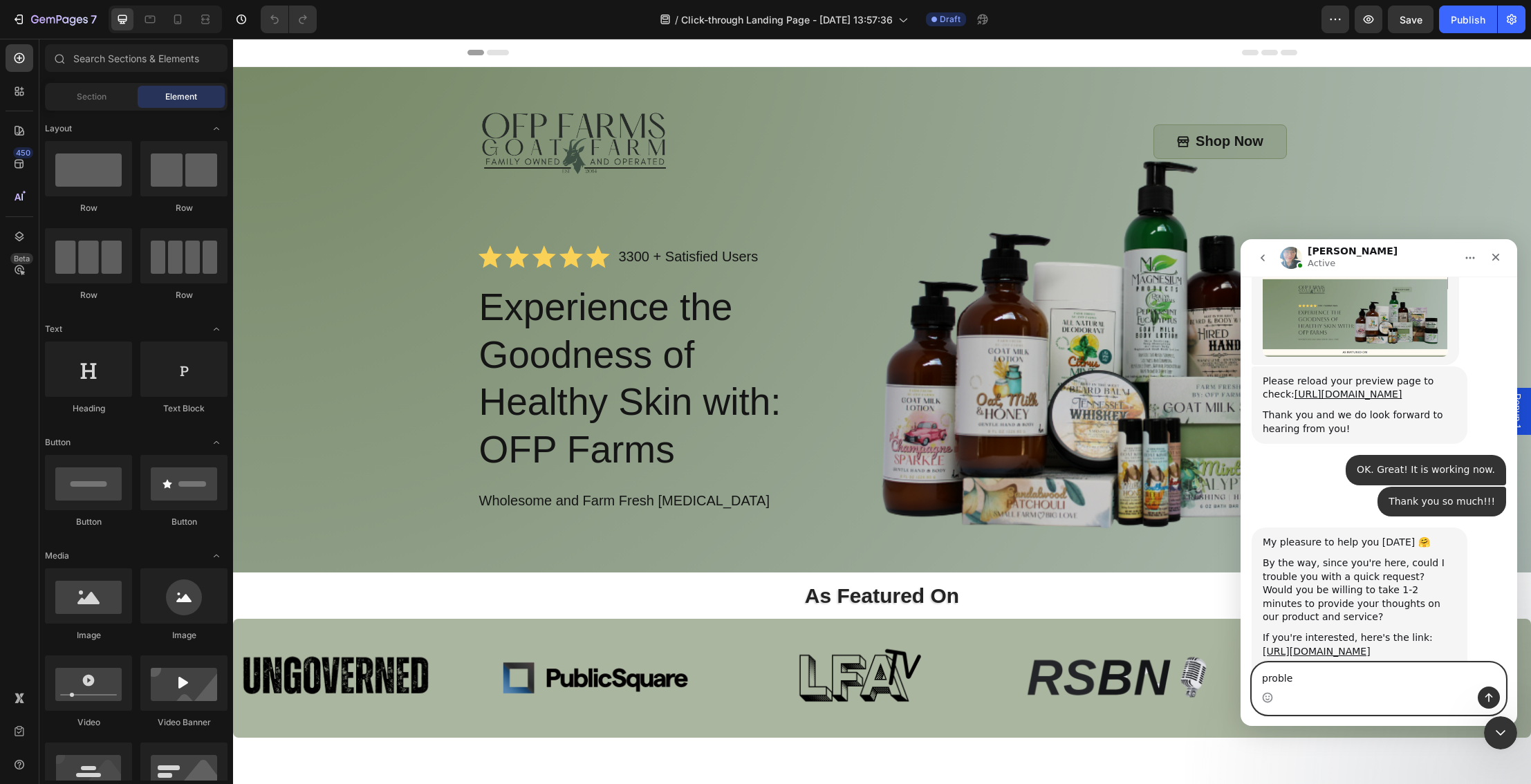
type textarea "problem"
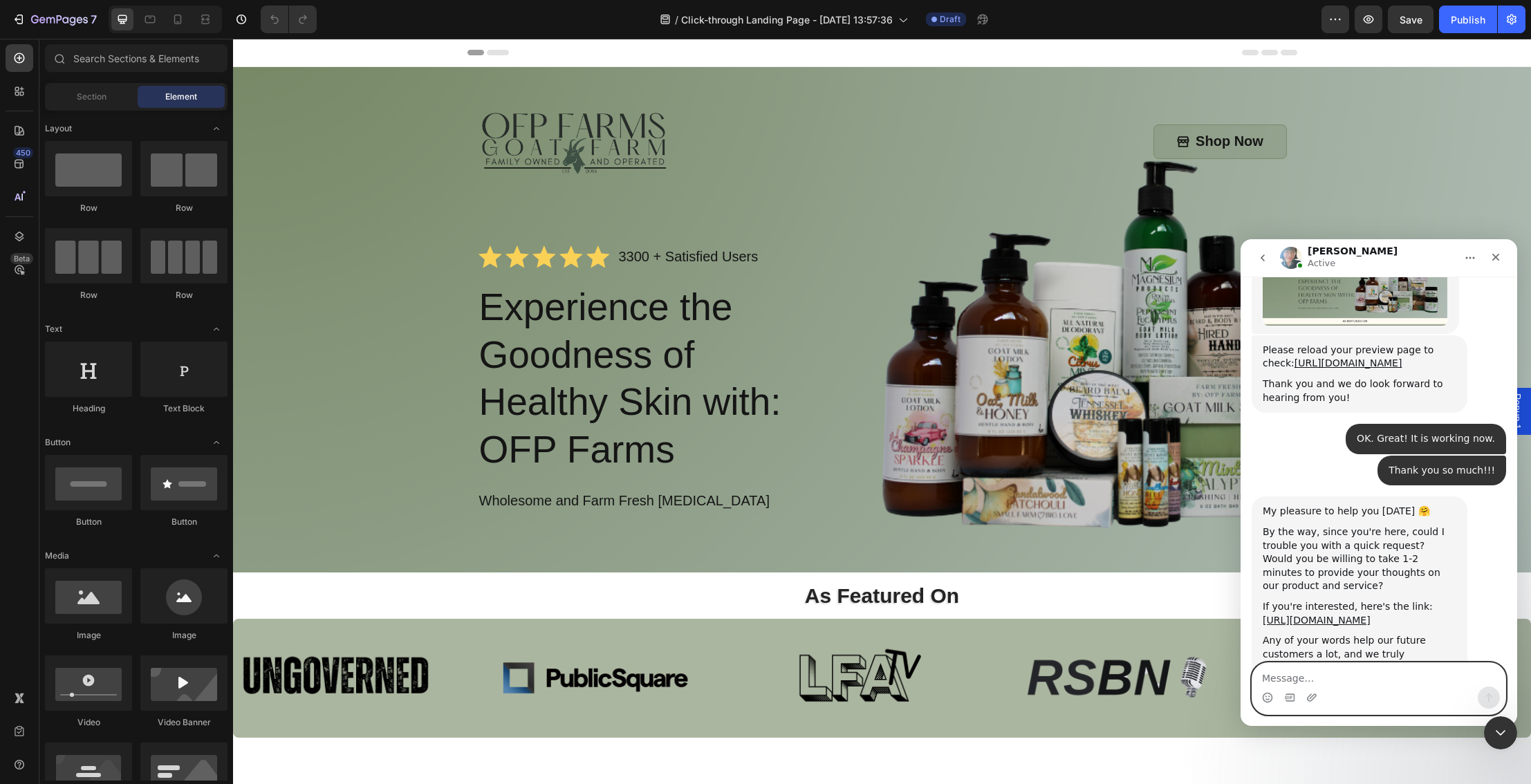
scroll to position [2938, 0]
click at [1338, 615] on link "https://apps.shopify.com/gempages/reviews?ratings%5B%5D=5&sort_by=relevance" at bounding box center [1316, 621] width 107 height 11
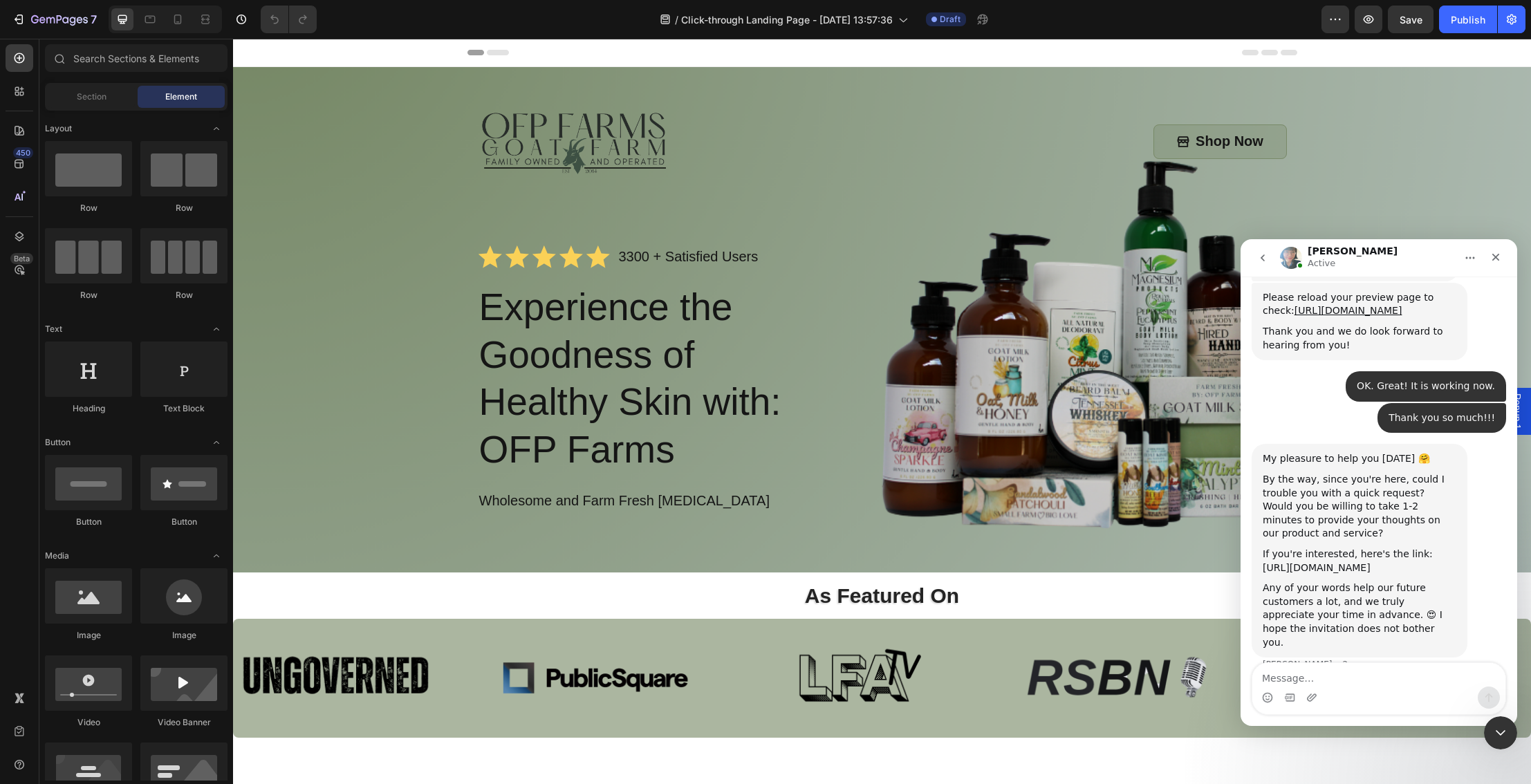
scroll to position [2991, 0]
click at [1342, 674] on textarea "Message…" at bounding box center [1378, 675] width 253 height 23
type textarea "done!"
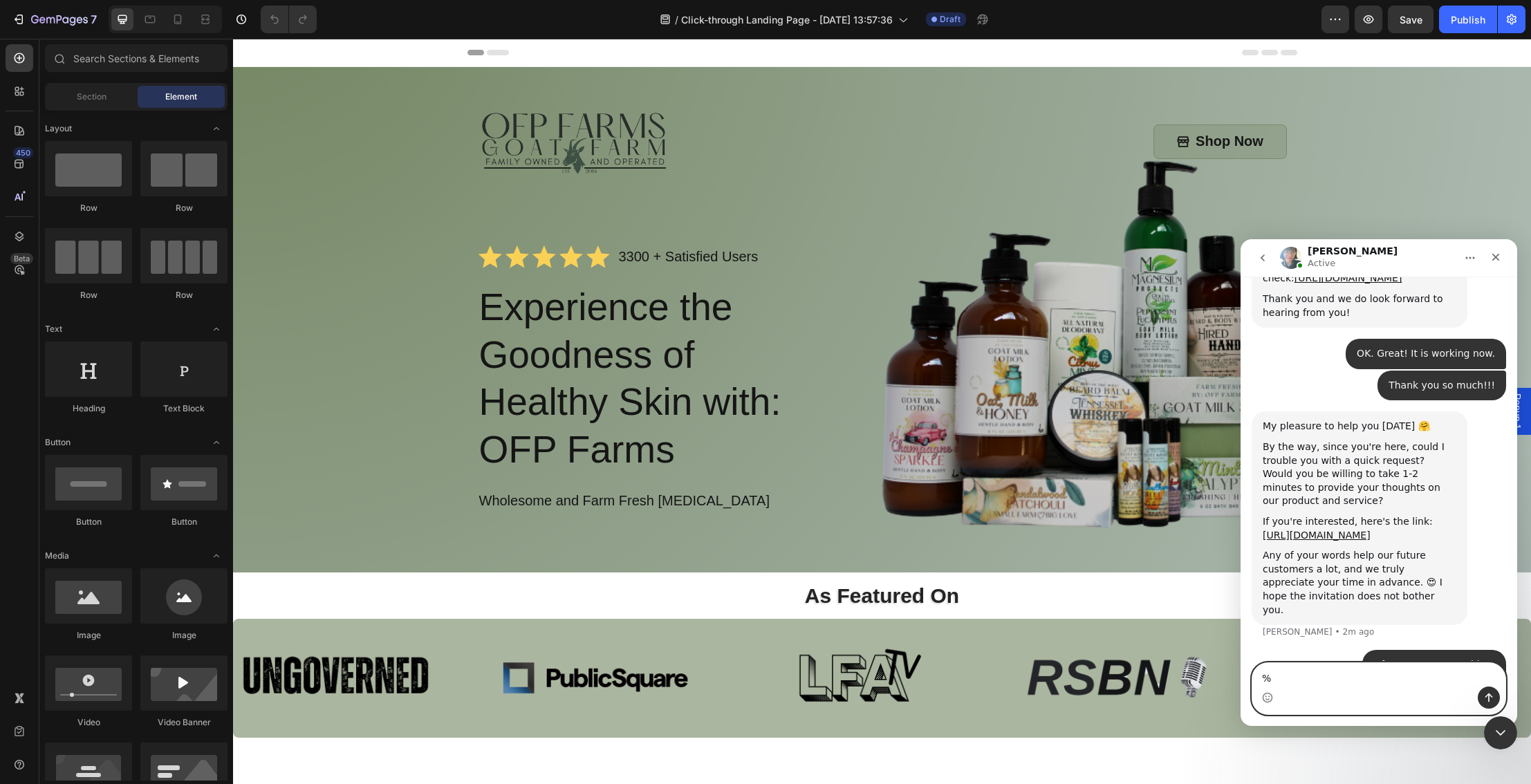
type textarea "%"
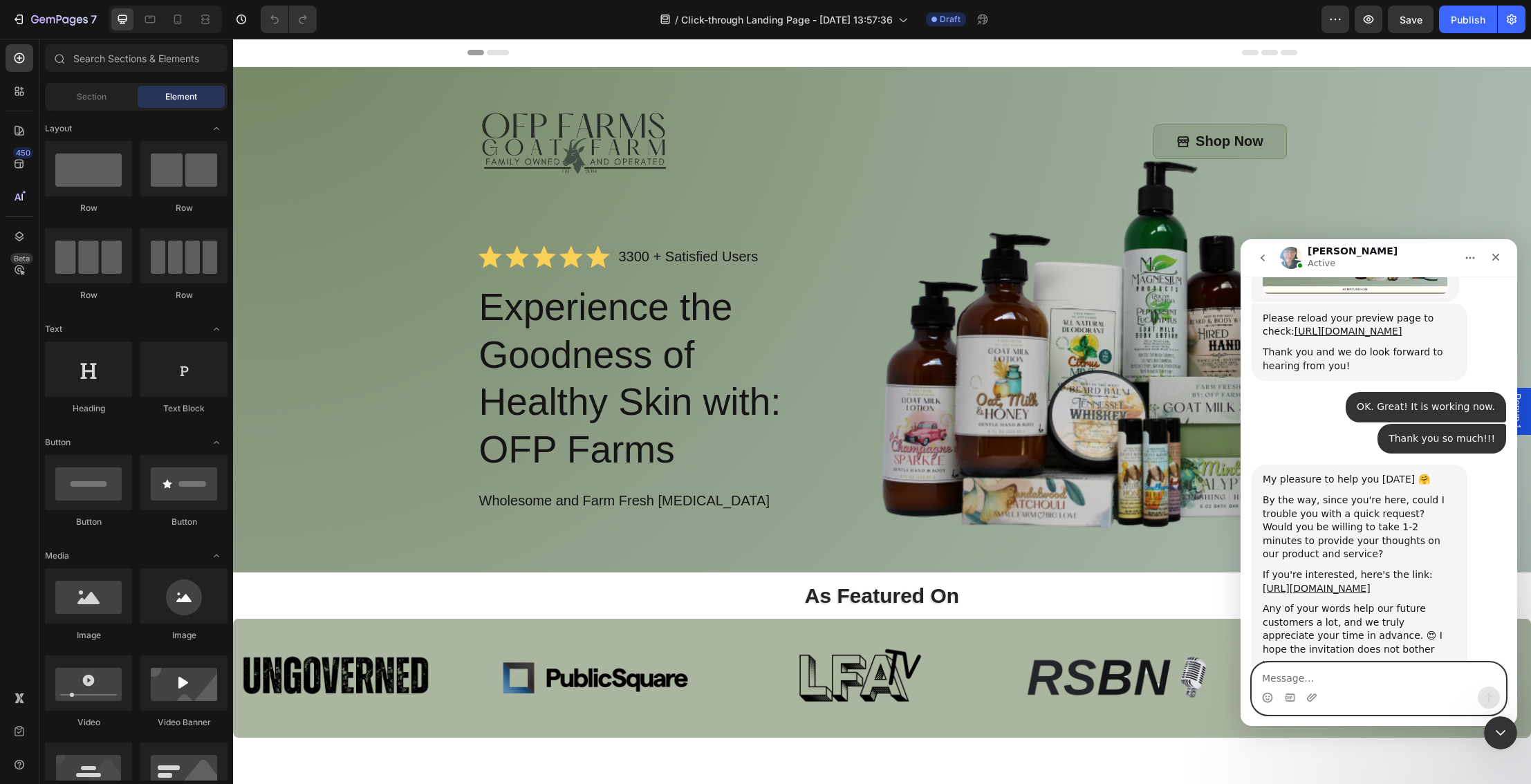
type textarea "s"
type textarea "5 star!"
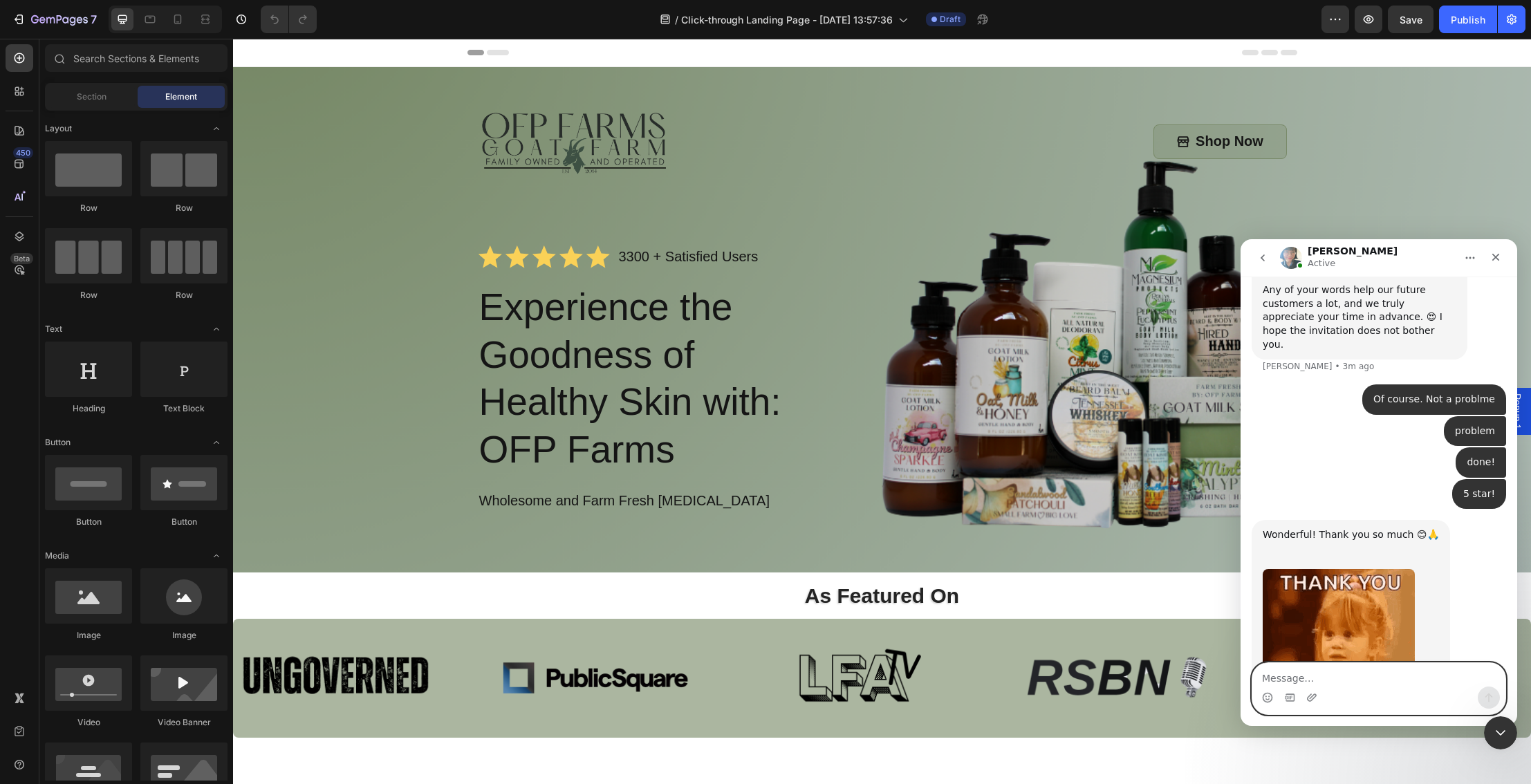
scroll to position [3308, 0]
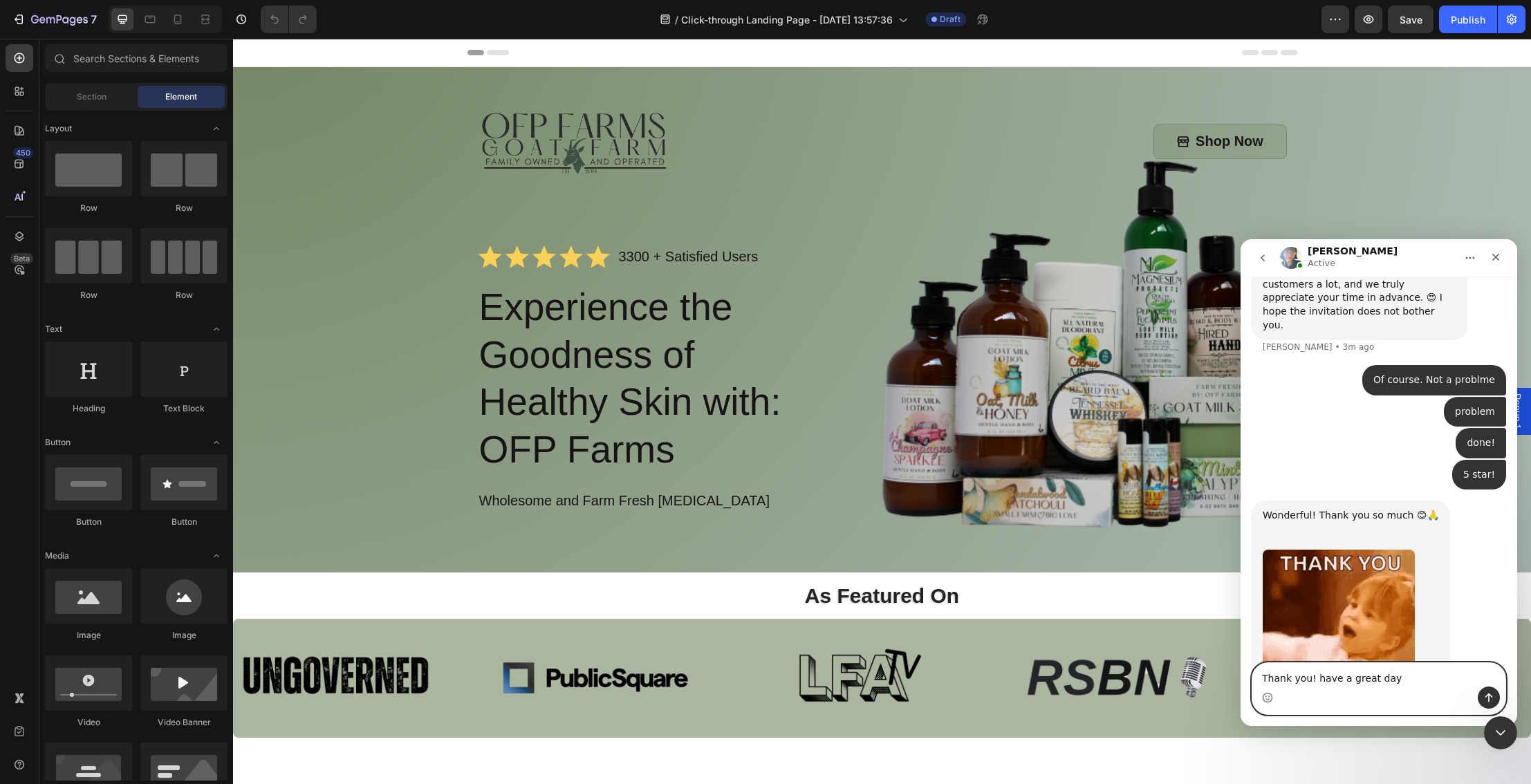
type textarea "Thank you! have a great day!"
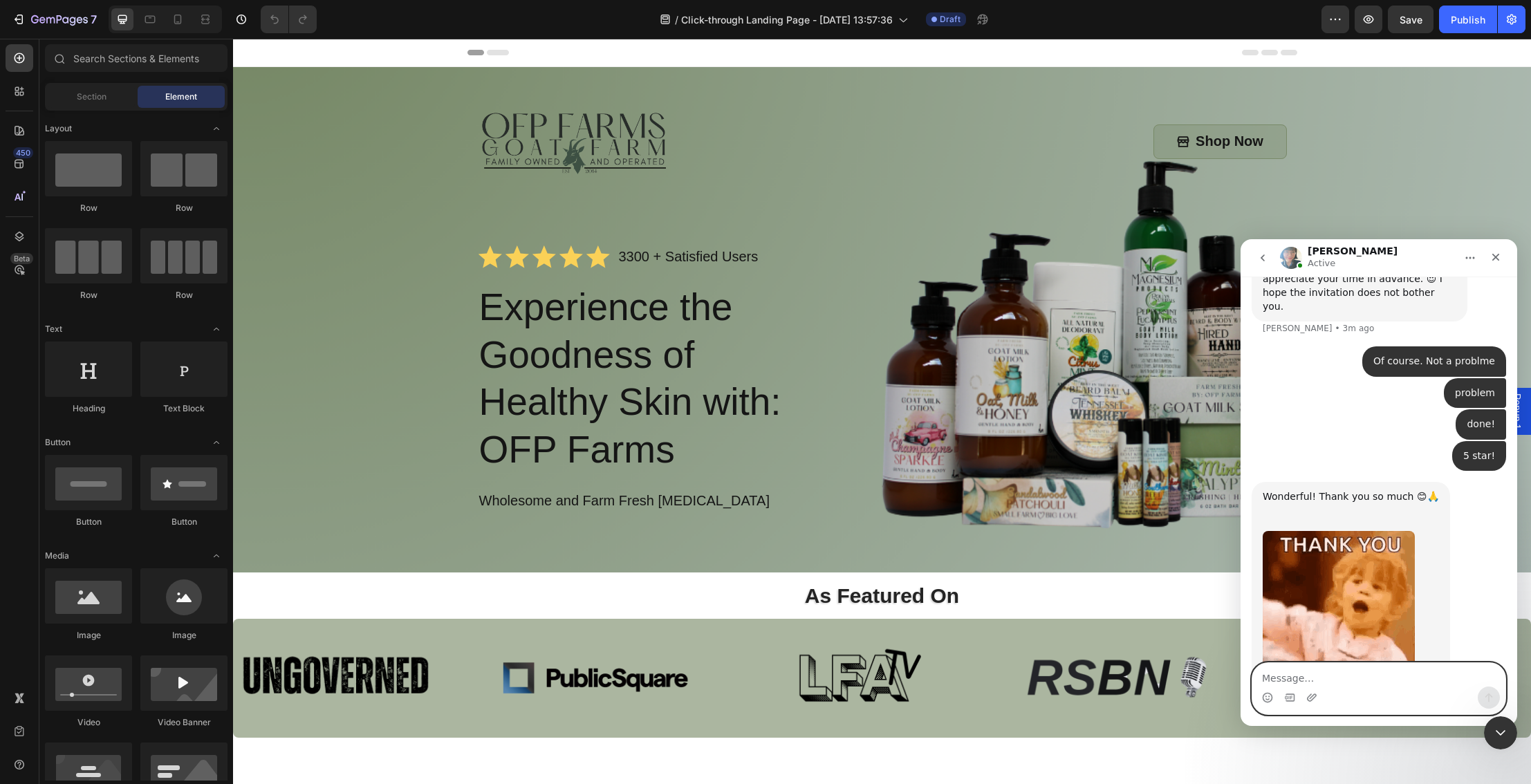
scroll to position [3349, 0]
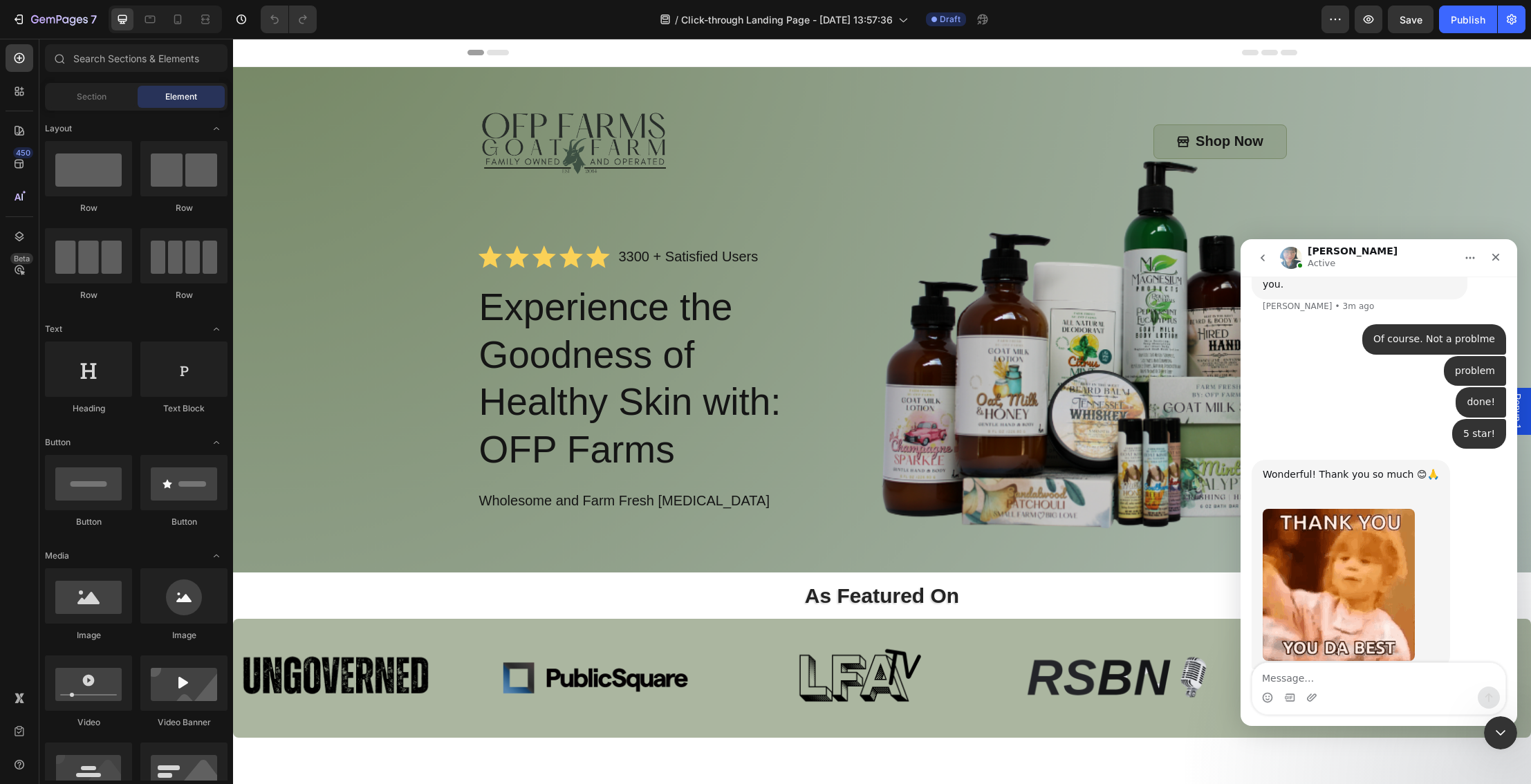
click at [1470, 260] on icon "Home" at bounding box center [1470, 257] width 11 height 11
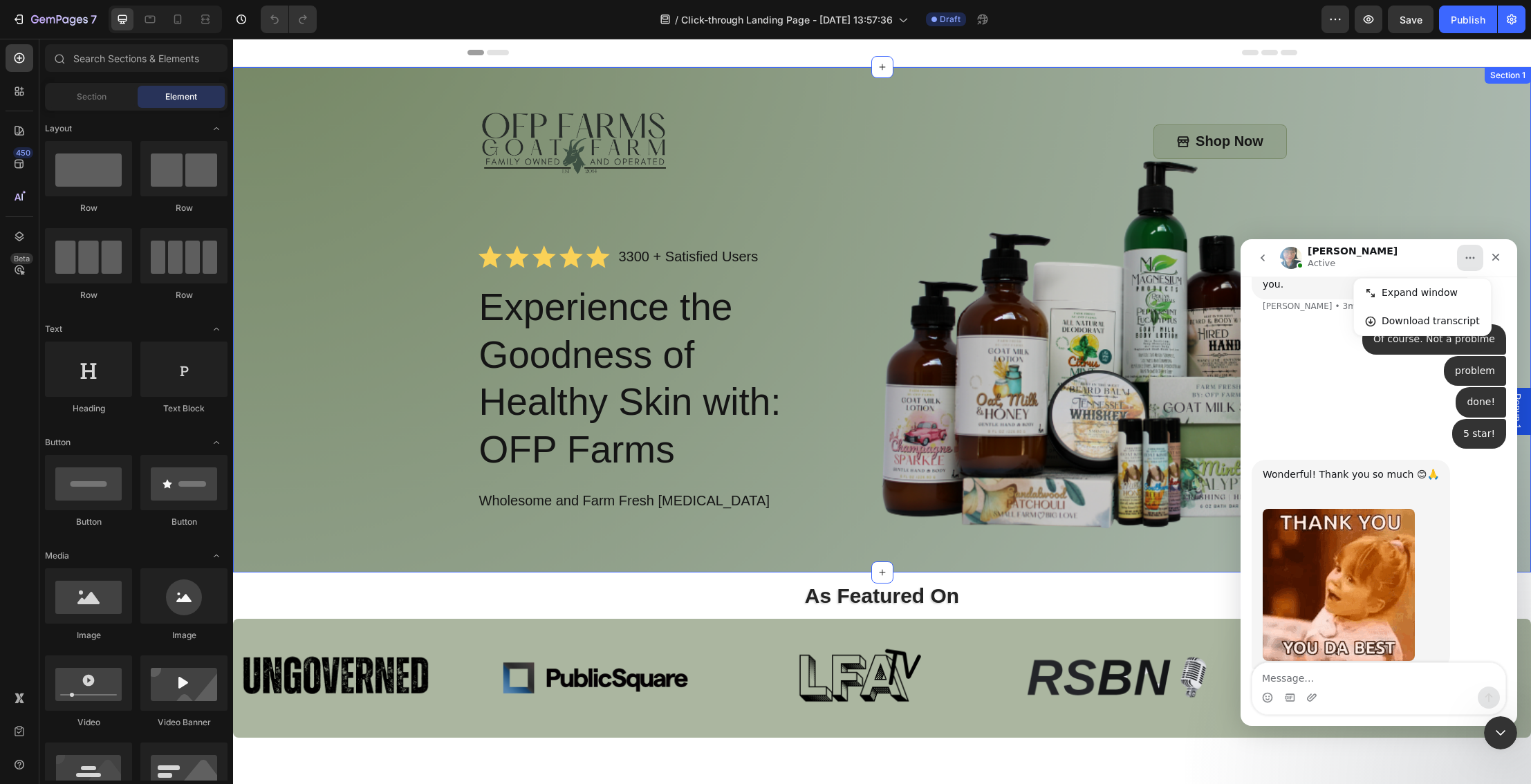
click at [1397, 226] on div "Image Shop Now Button Row Icon Icon Icon Icon Icon Icon List 3300 + Satisfied U…" at bounding box center [882, 322] width 1270 height 445
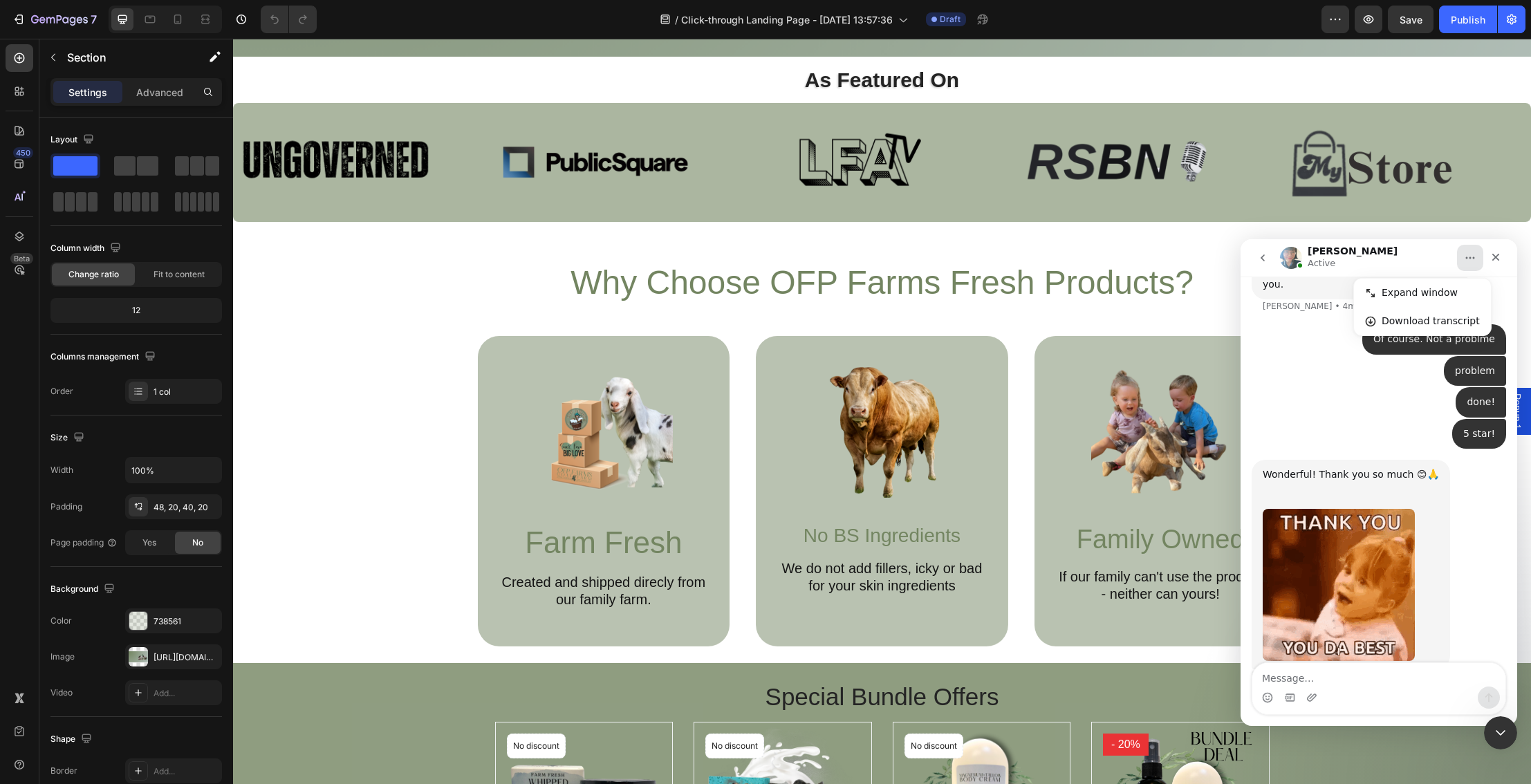
scroll to position [511, 0]
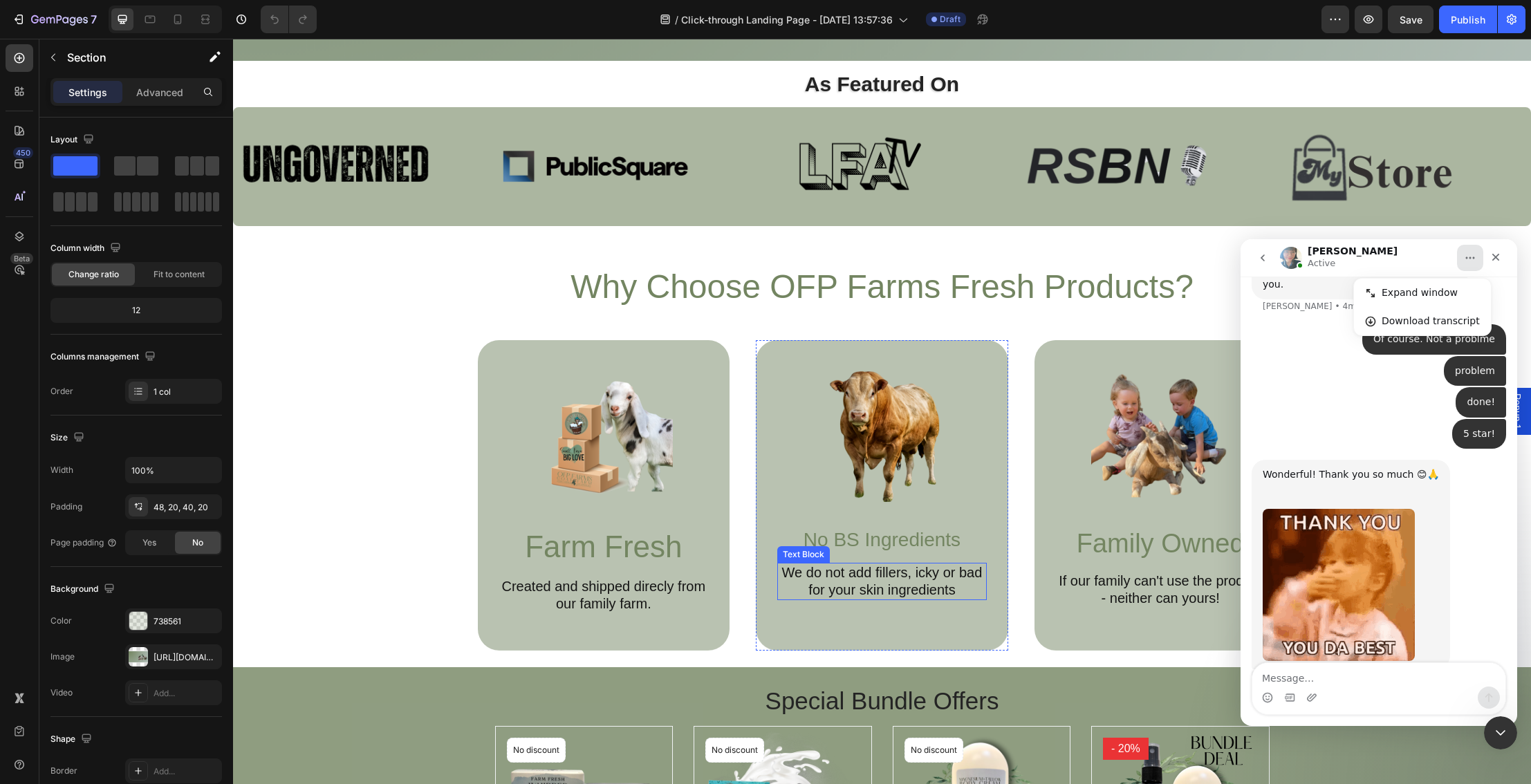
click at [903, 577] on p "We do not add fillers, icky or bad for your skin ingredients" at bounding box center [882, 581] width 207 height 35
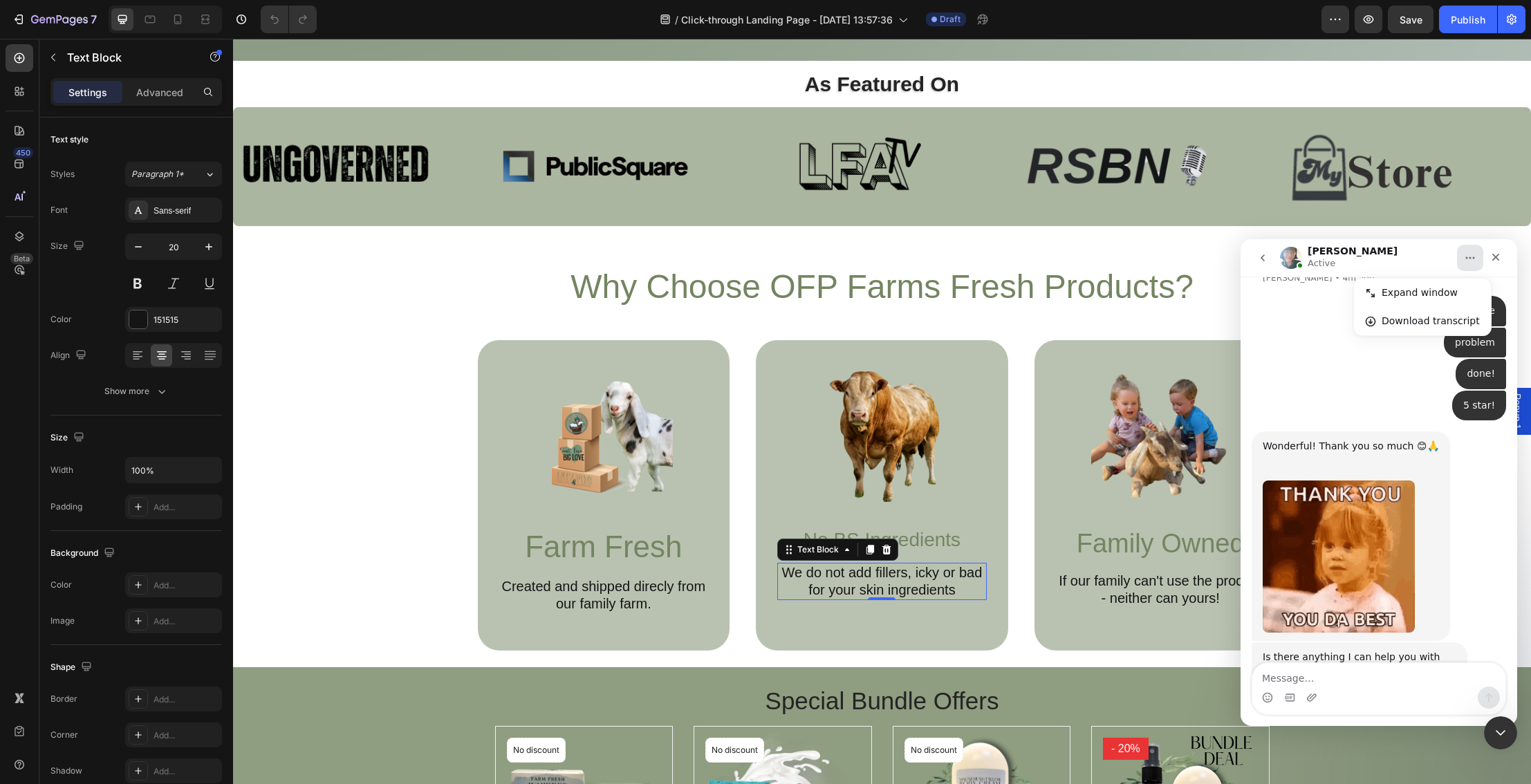
scroll to position [3402, 0]
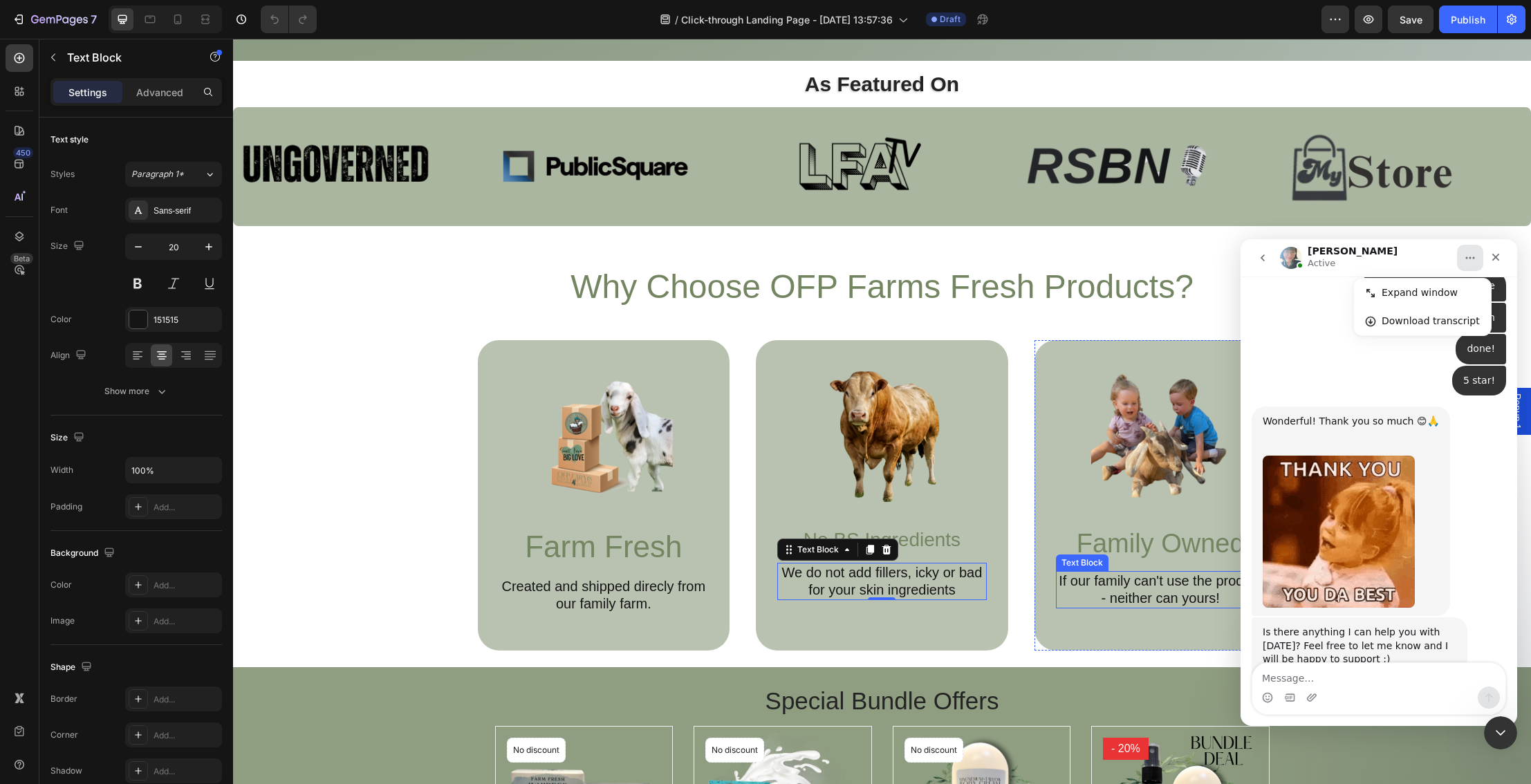
click at [1109, 594] on p "If our family can't use the product - neither can yours!" at bounding box center [1160, 590] width 207 height 35
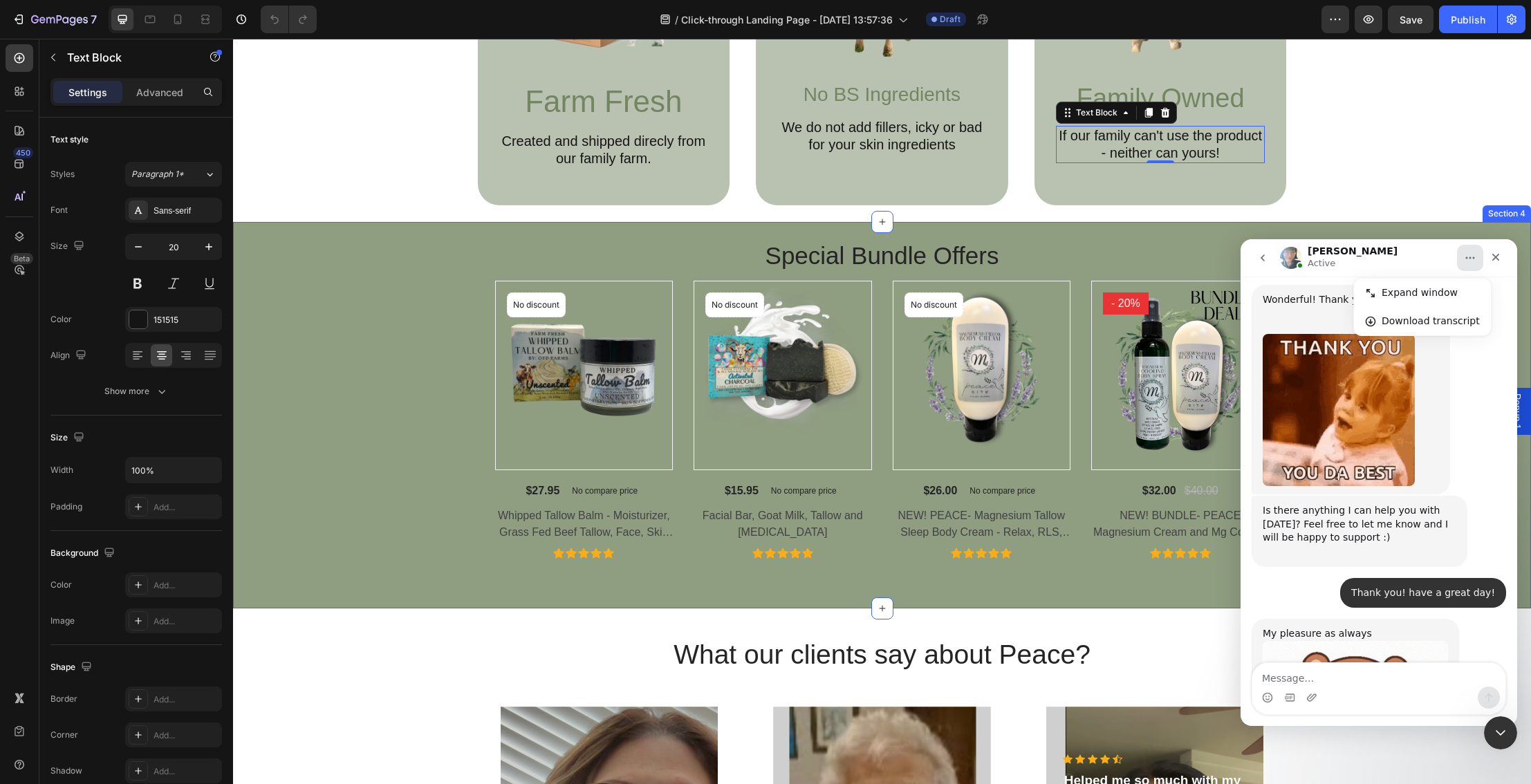
scroll to position [954, 0]
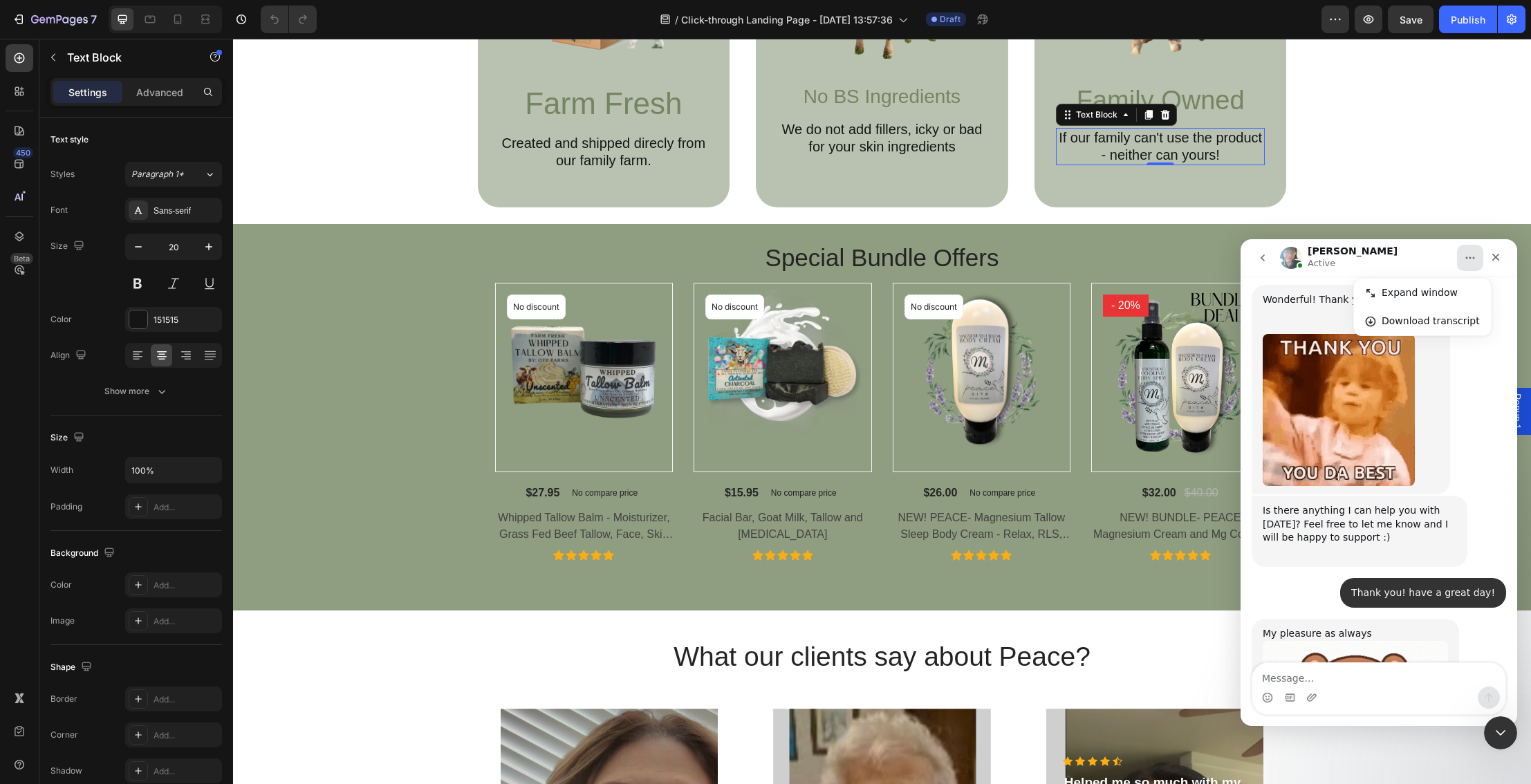
click at [1259, 137] on p "If our family can't use the product - neither can yours!" at bounding box center [1160, 147] width 207 height 35
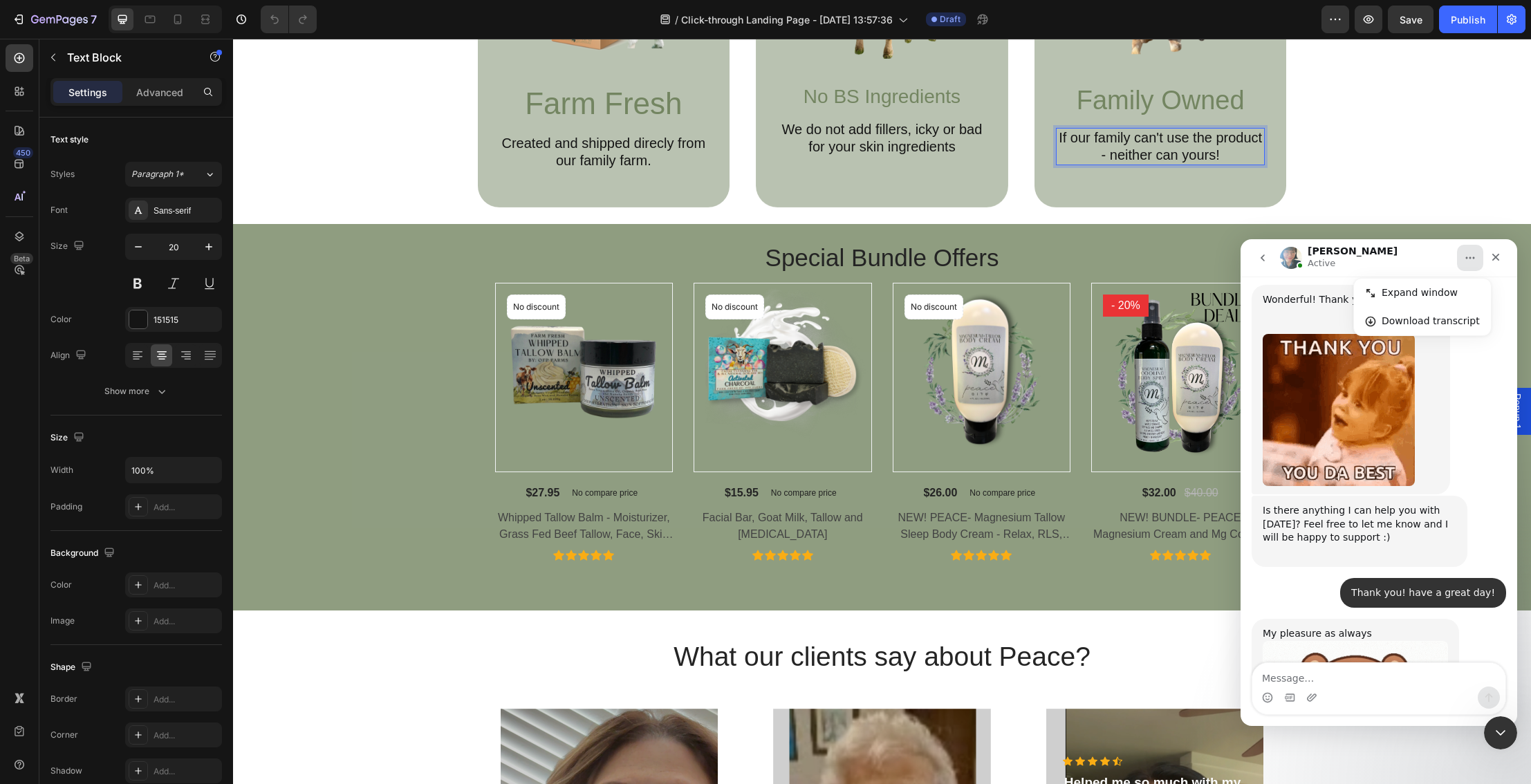
click at [1261, 138] on p "If our family can't use the product - neither can yours!" at bounding box center [1160, 147] width 207 height 35
click at [1172, 180] on div "Image Family Owned Text Block If our family can't use the products - neither ca…" at bounding box center [1161, 50] width 252 height 305
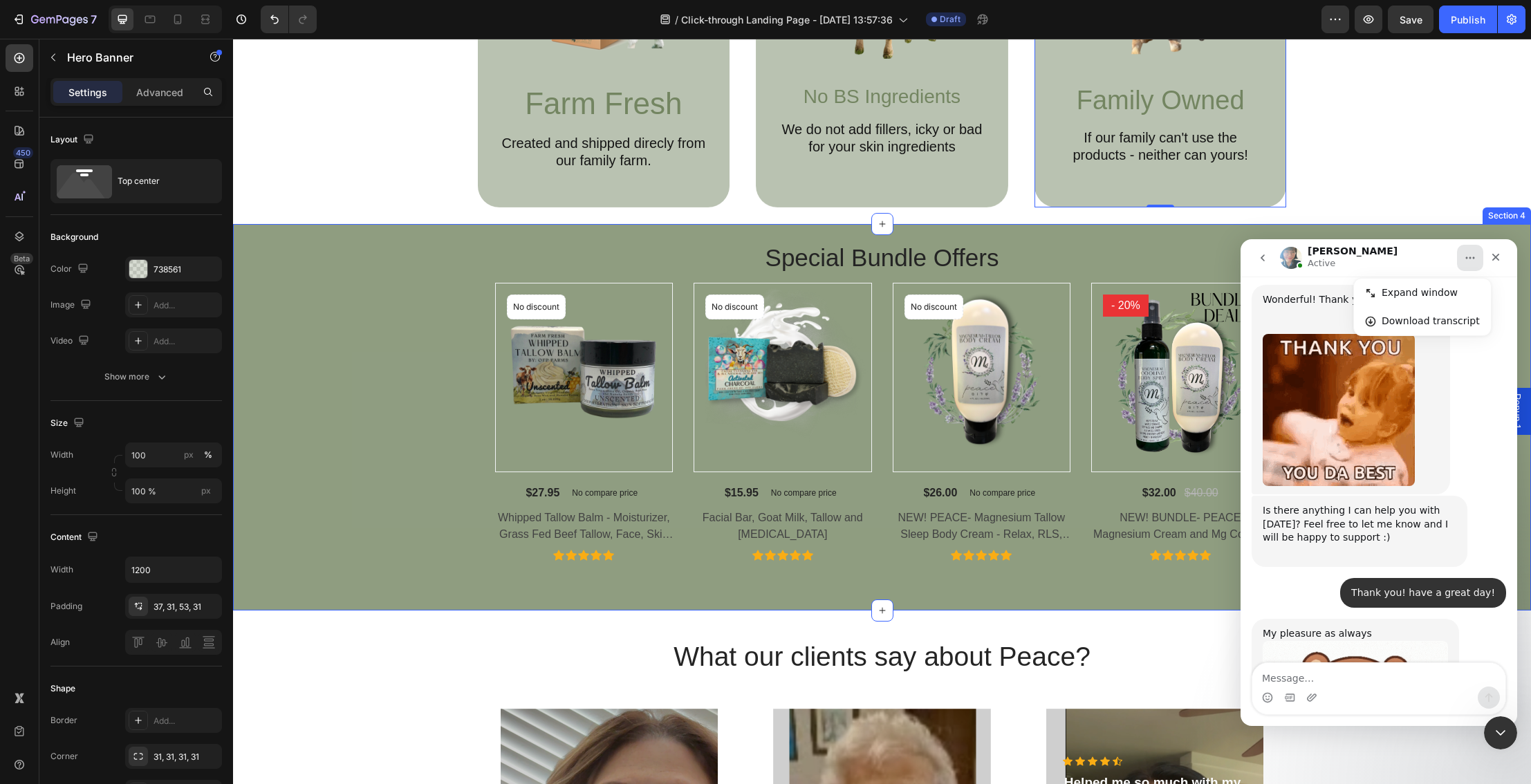
click at [369, 513] on div "Special Bundle Offers Heading Row Product Images No discount Not be displayed w…" at bounding box center [882, 400] width 1277 height 320
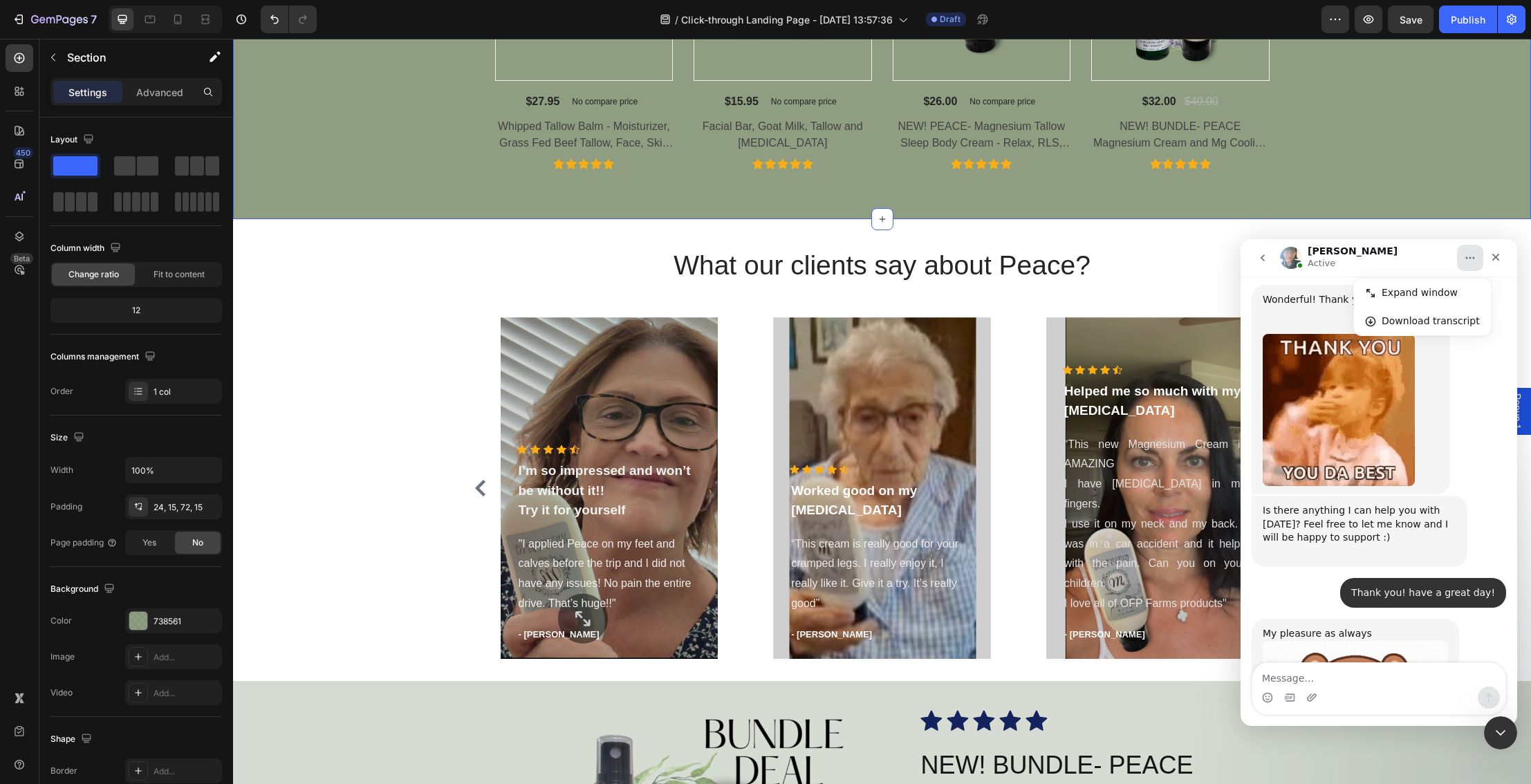
scroll to position [1372, 0]
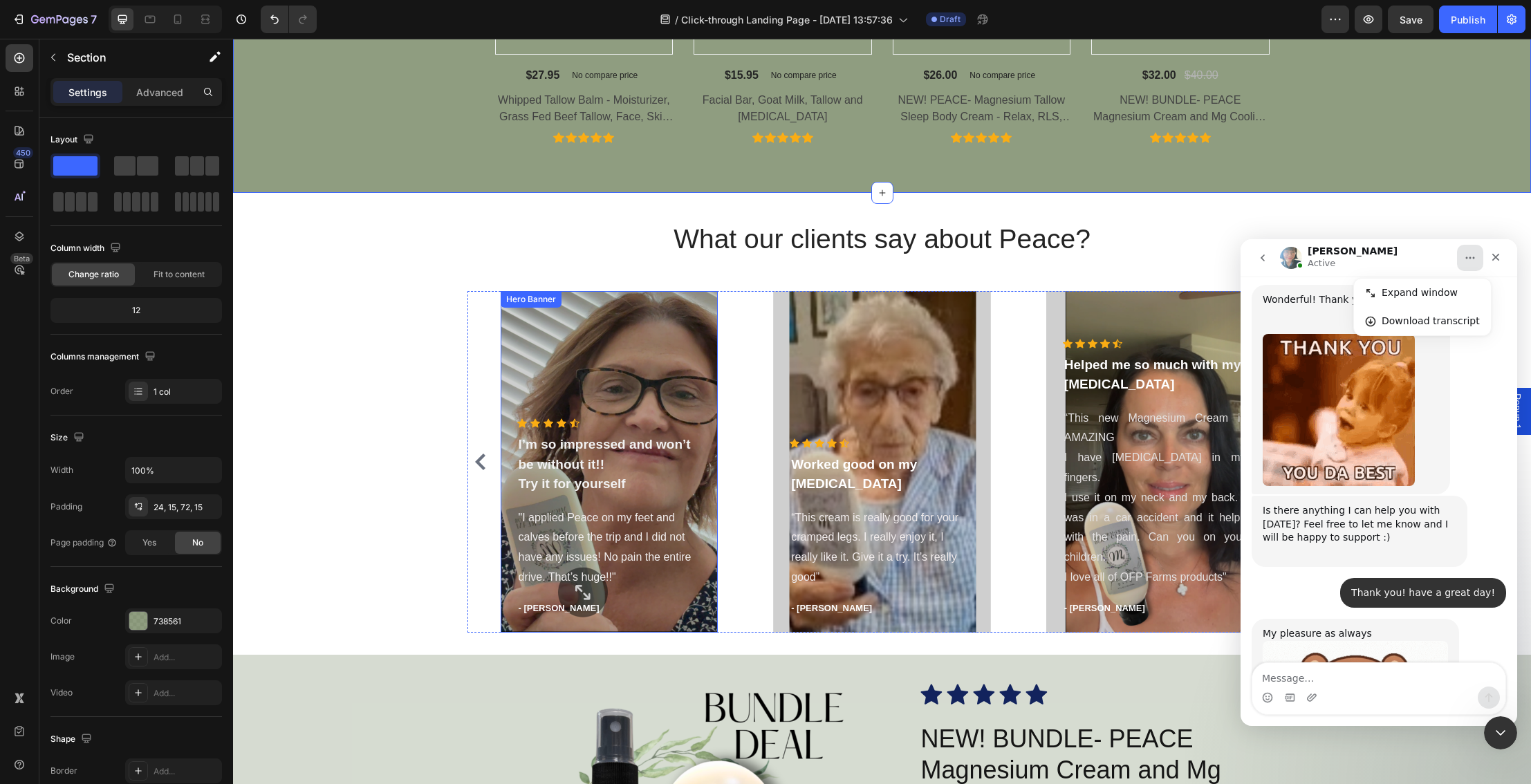
click at [520, 400] on div "Overlay" at bounding box center [609, 462] width 218 height 342
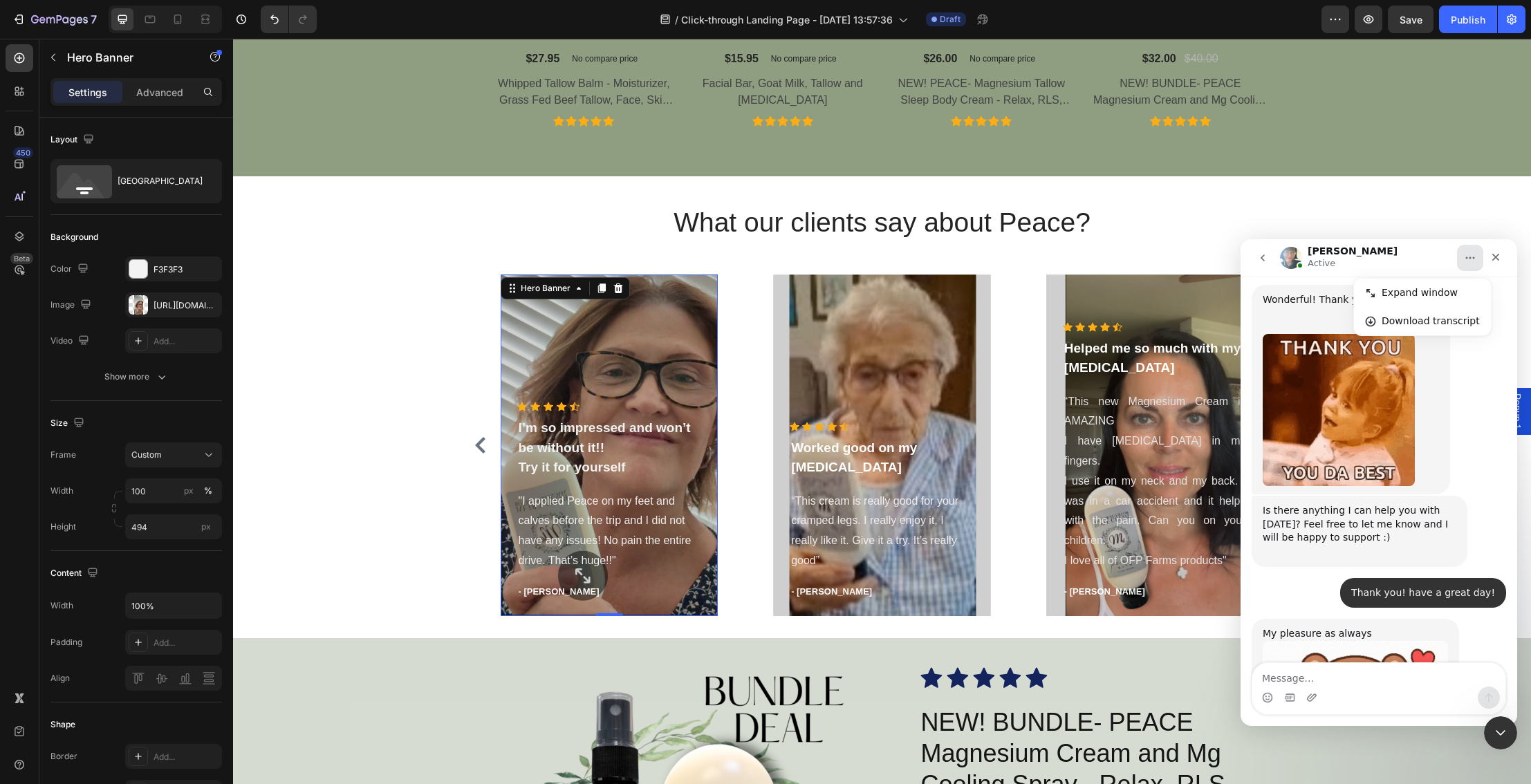
scroll to position [1390, 0]
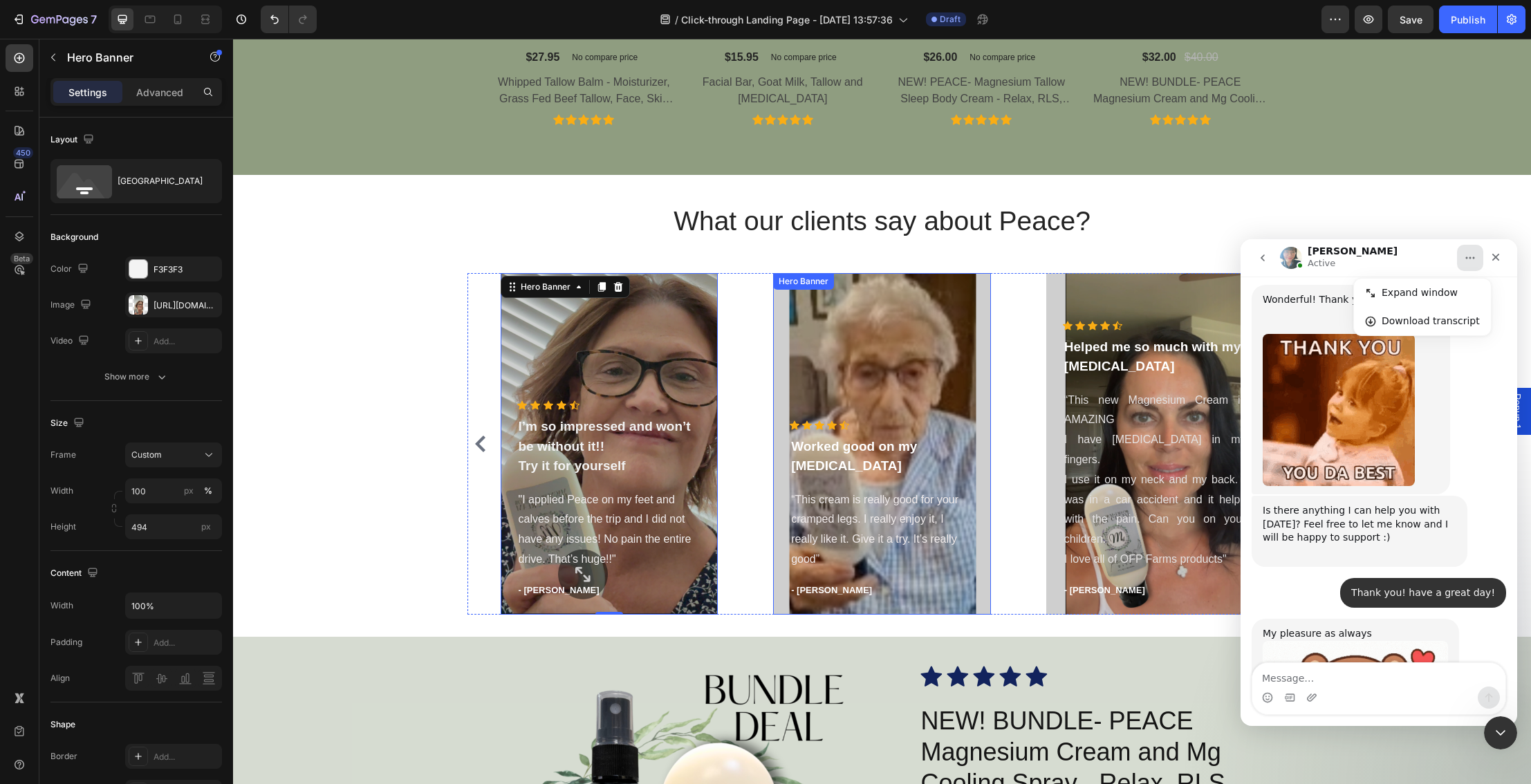
click at [810, 377] on div "Overlay" at bounding box center [881, 443] width 218 height 342
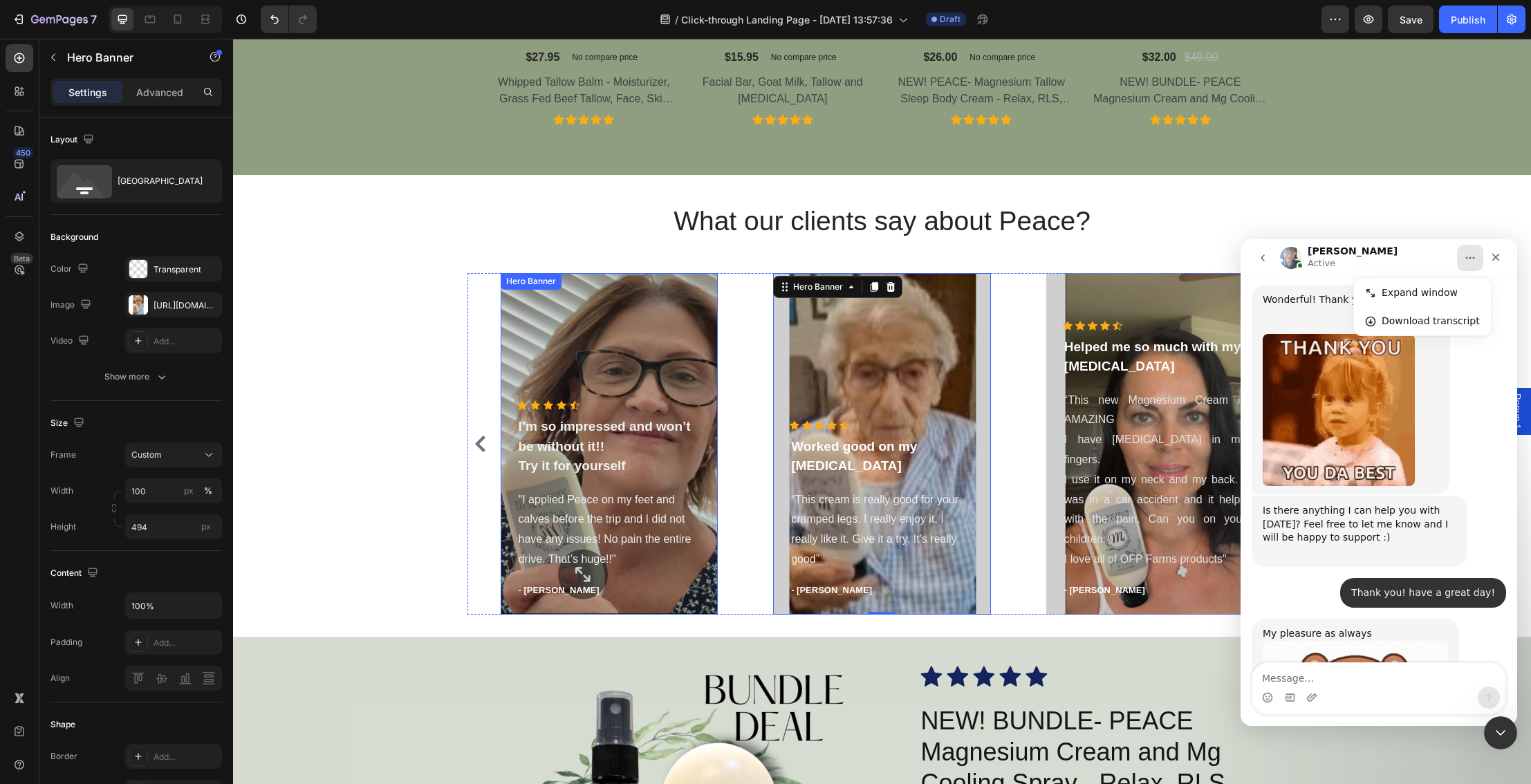
click at [655, 346] on div "Overlay" at bounding box center [609, 443] width 218 height 342
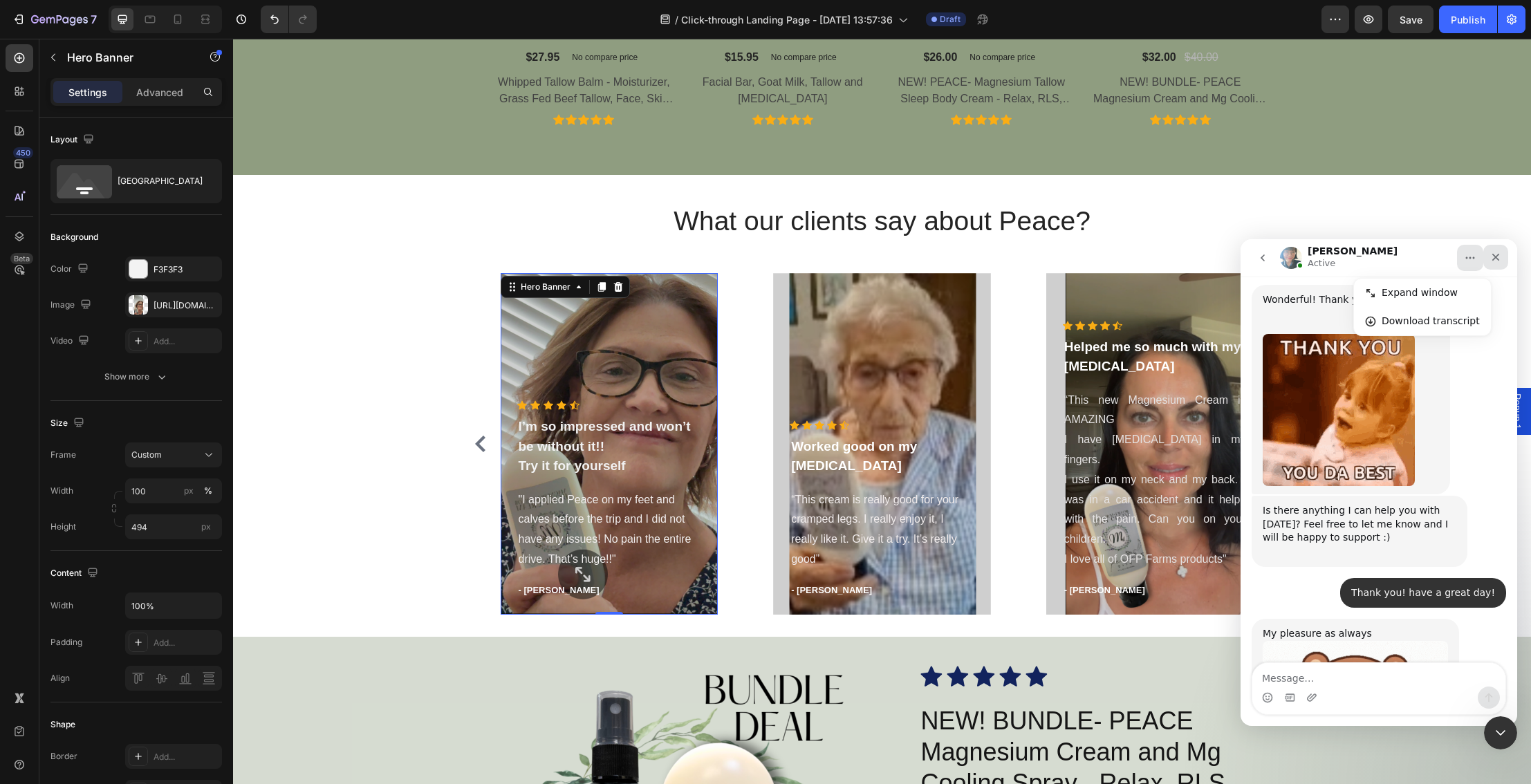
click at [1500, 257] on icon "Close" at bounding box center [1495, 257] width 11 height 11
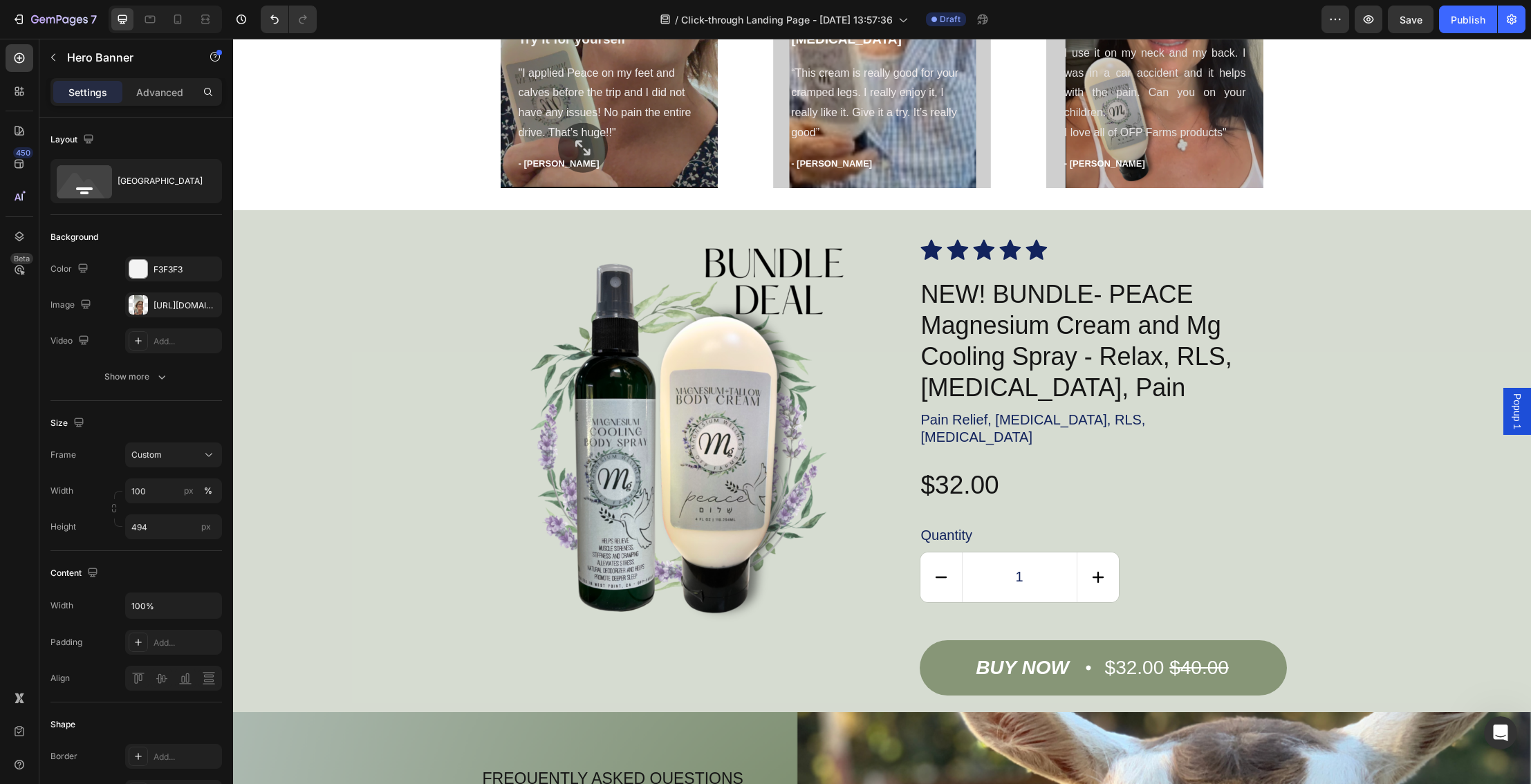
scroll to position [1824, 0]
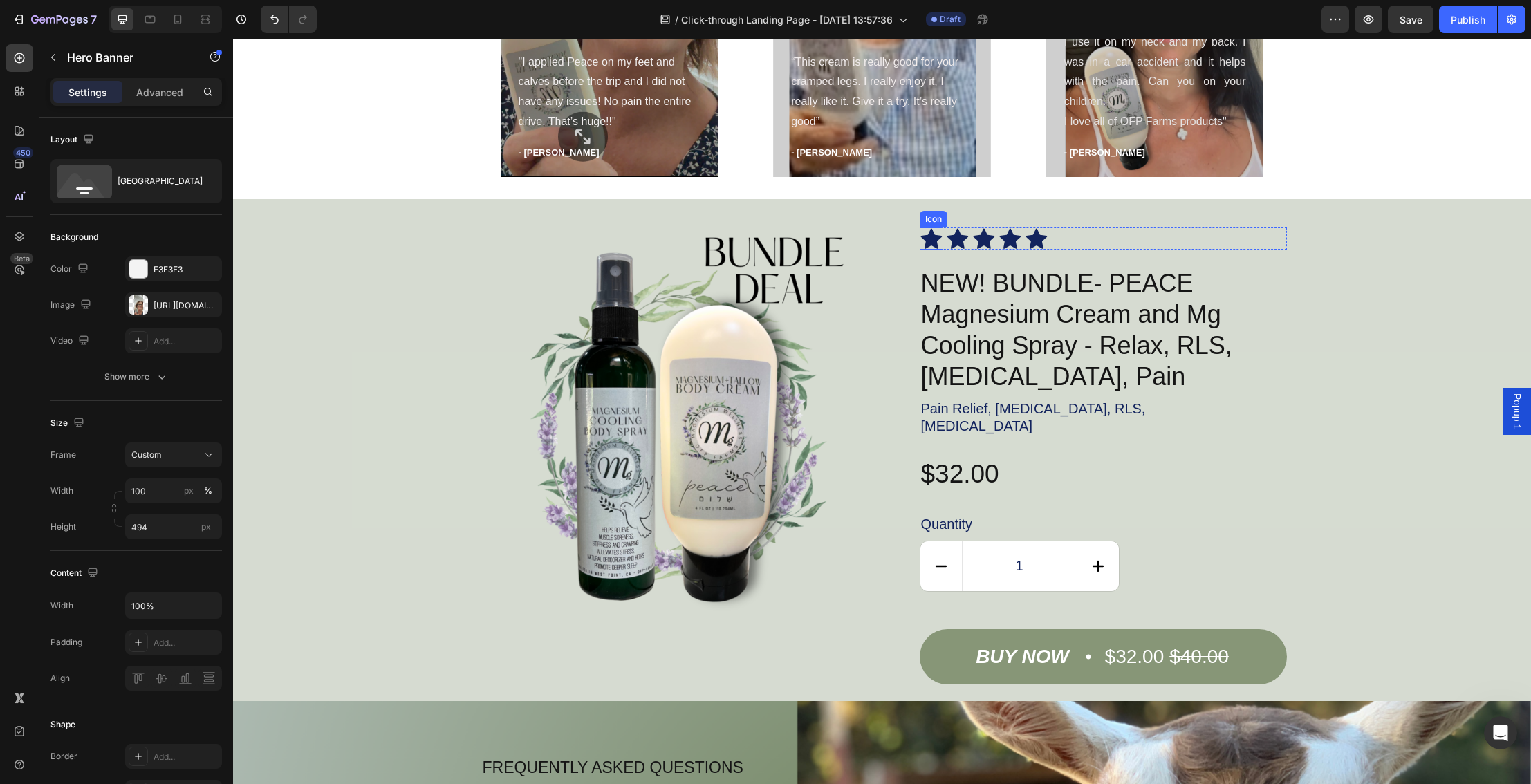
click at [938, 250] on div "Icon Icon Icon Icon Icon Icon List NEW! BUNDLE- PEACE Magnesium Cream and Mg Co…" at bounding box center [1102, 455] width 367 height 456
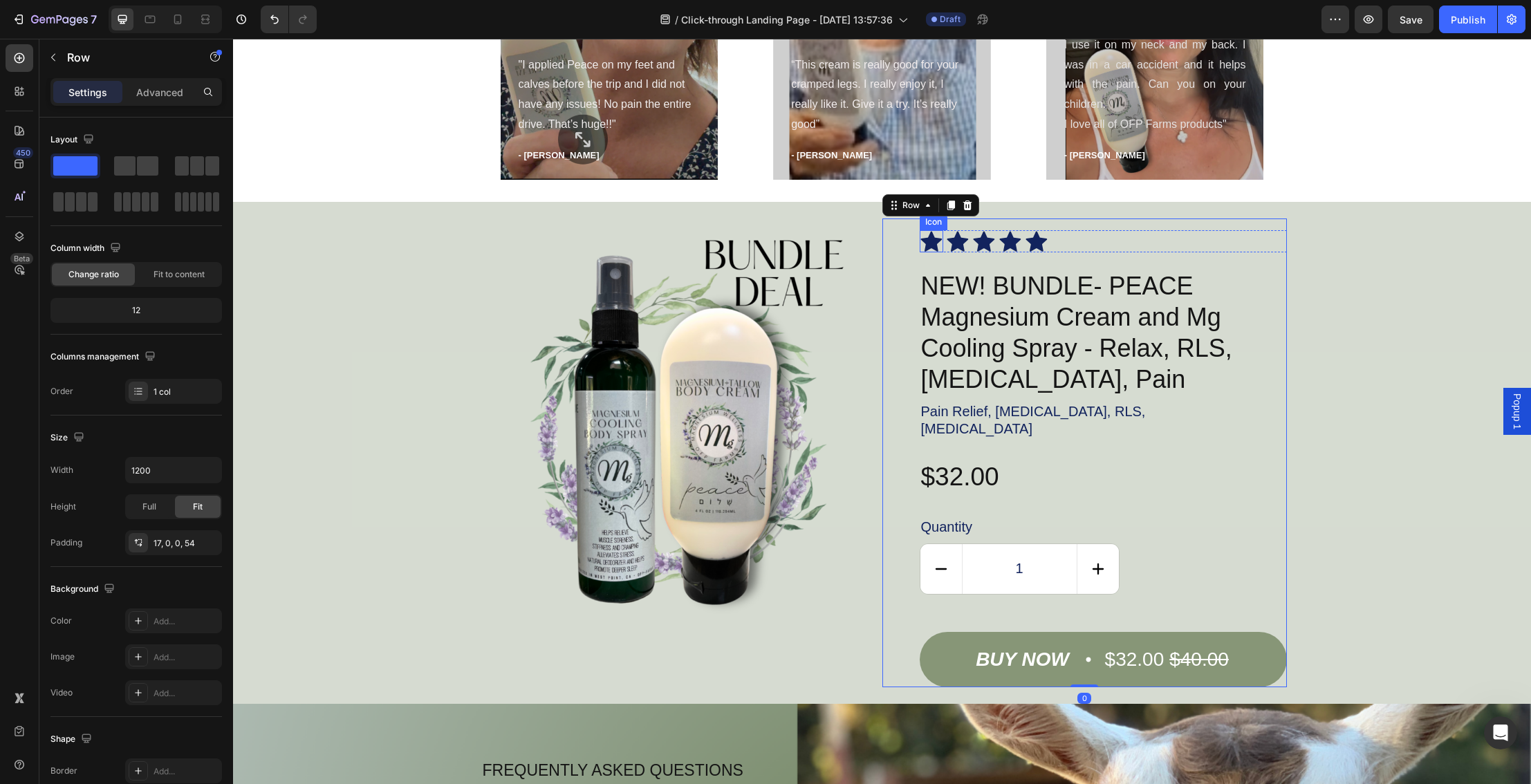
scroll to position [1825, 0]
click at [83, 162] on span at bounding box center [75, 166] width 44 height 20
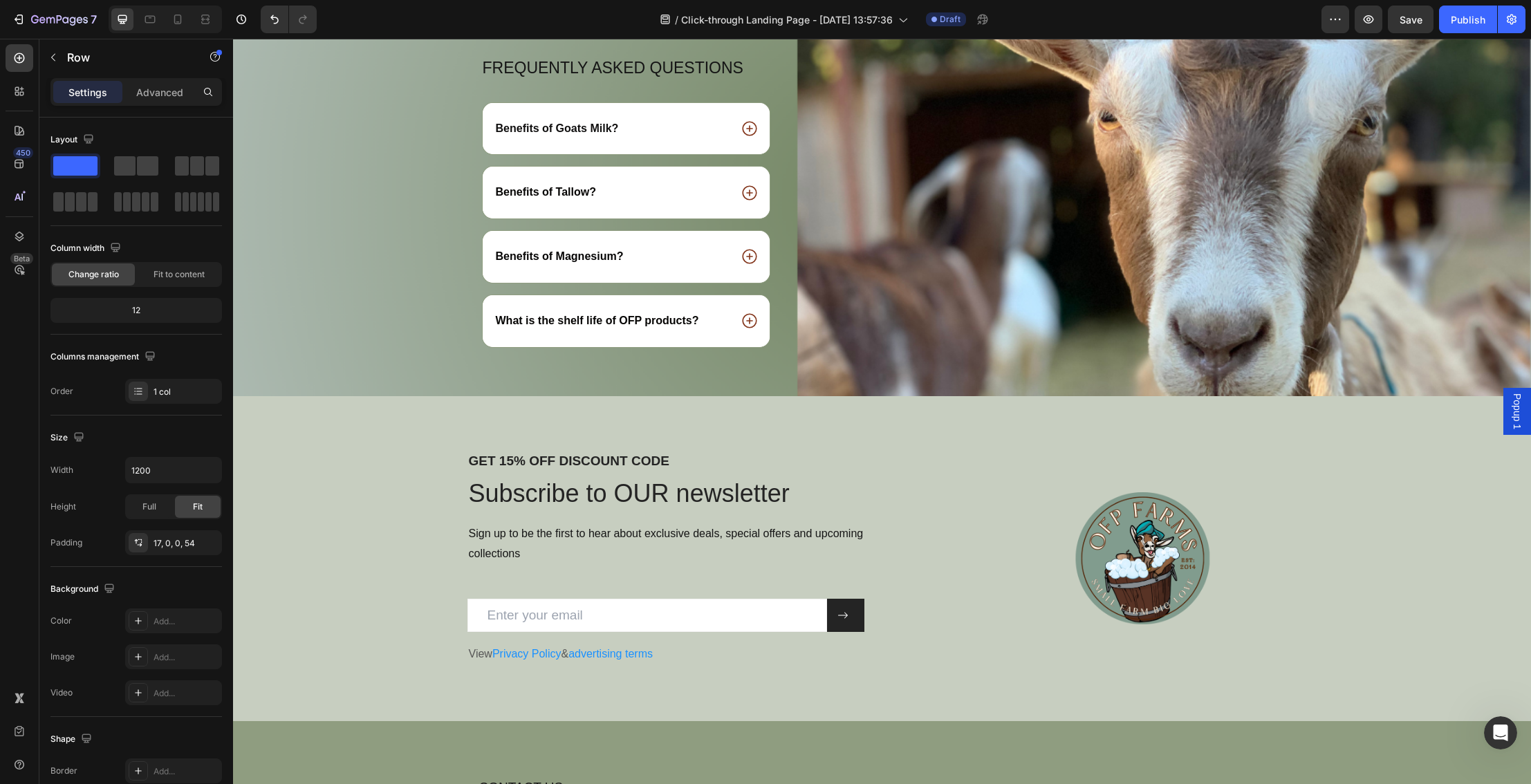
scroll to position [2513, 0]
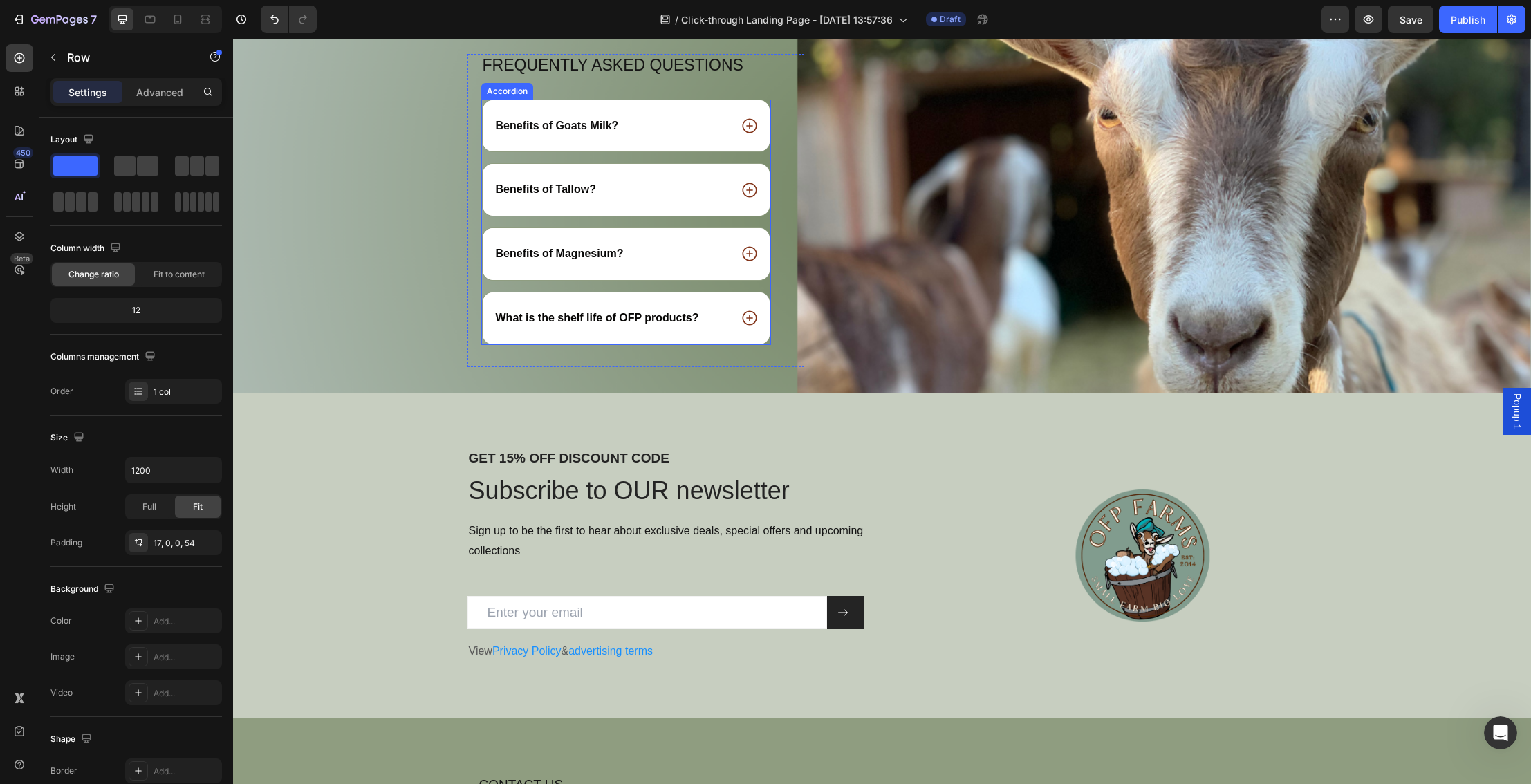
click at [754, 325] on icon at bounding box center [750, 318] width 18 height 18
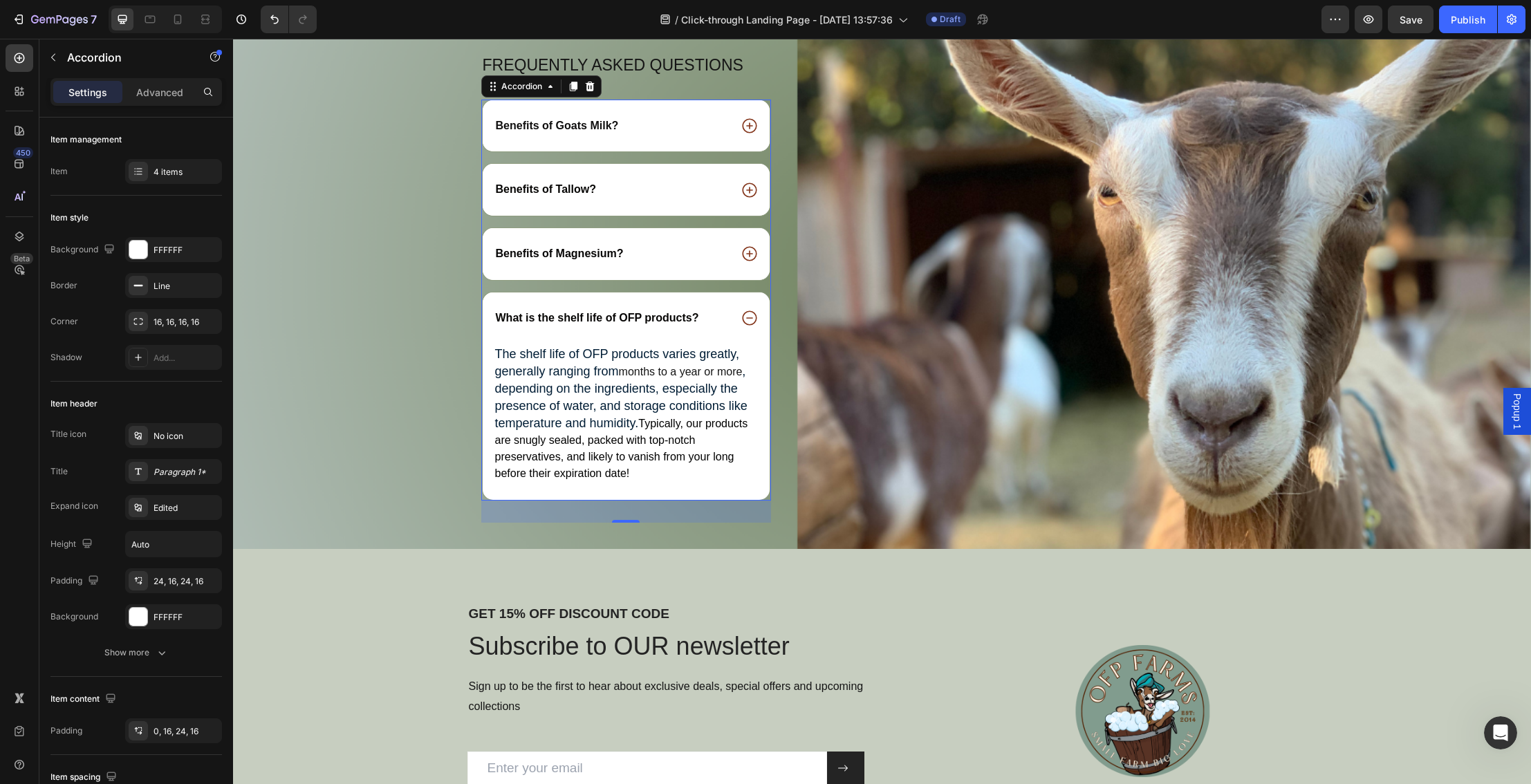
click at [751, 323] on icon at bounding box center [750, 318] width 18 height 18
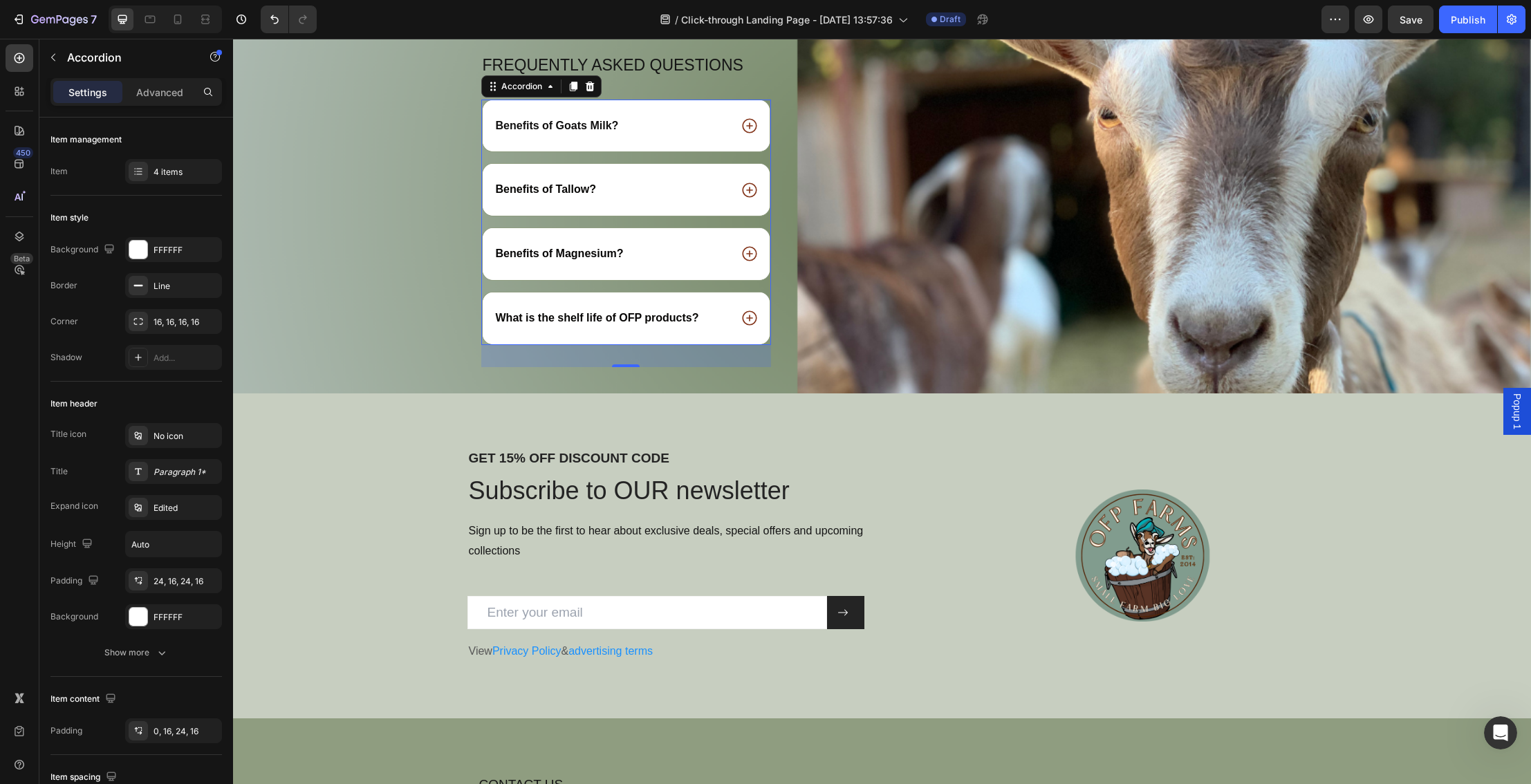
click at [751, 323] on icon at bounding box center [750, 318] width 18 height 18
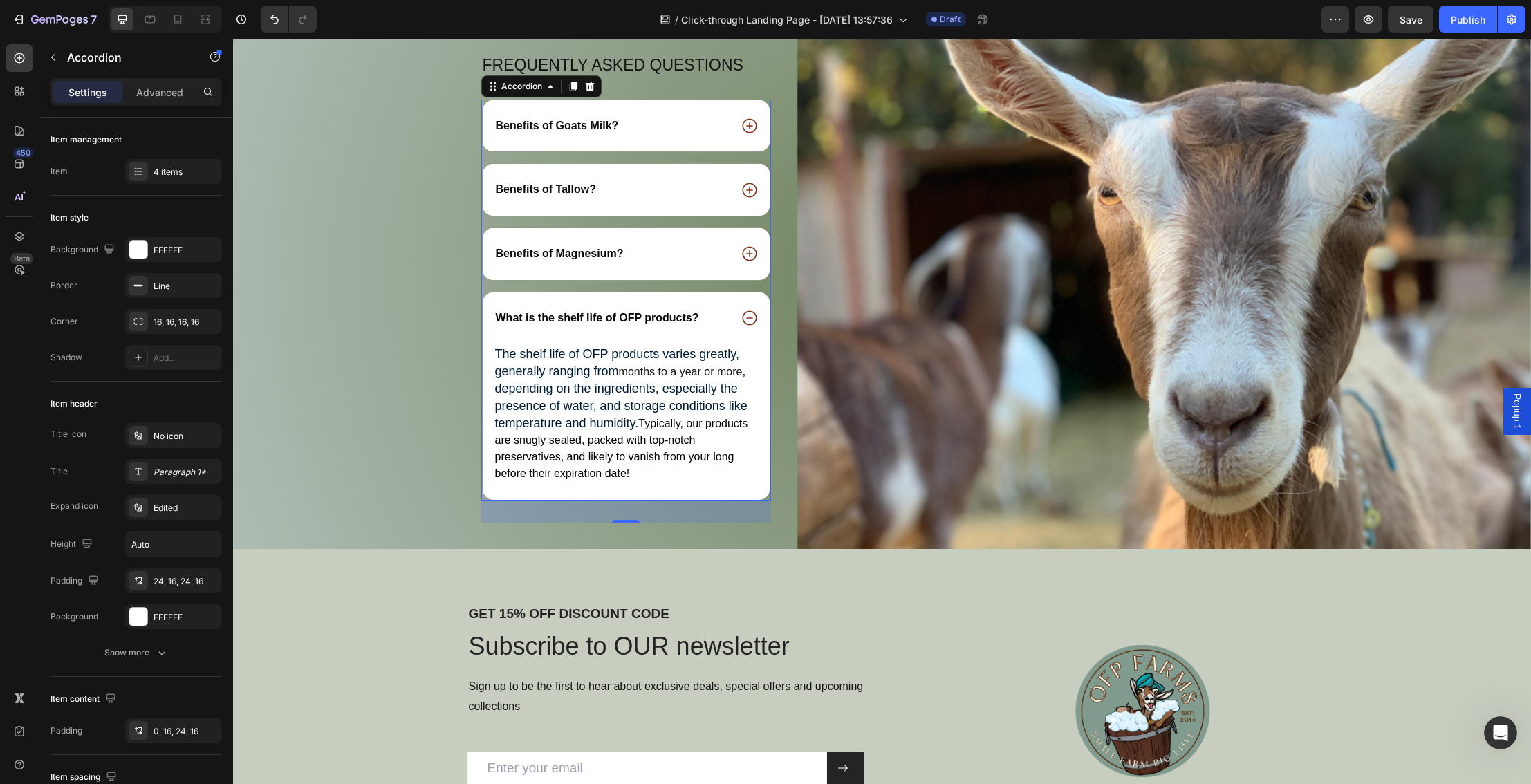
click at [624, 261] on div "Benefits of Magnesium?" at bounding box center [559, 254] width 132 height 19
click at [750, 254] on icon at bounding box center [749, 254] width 14 height 14
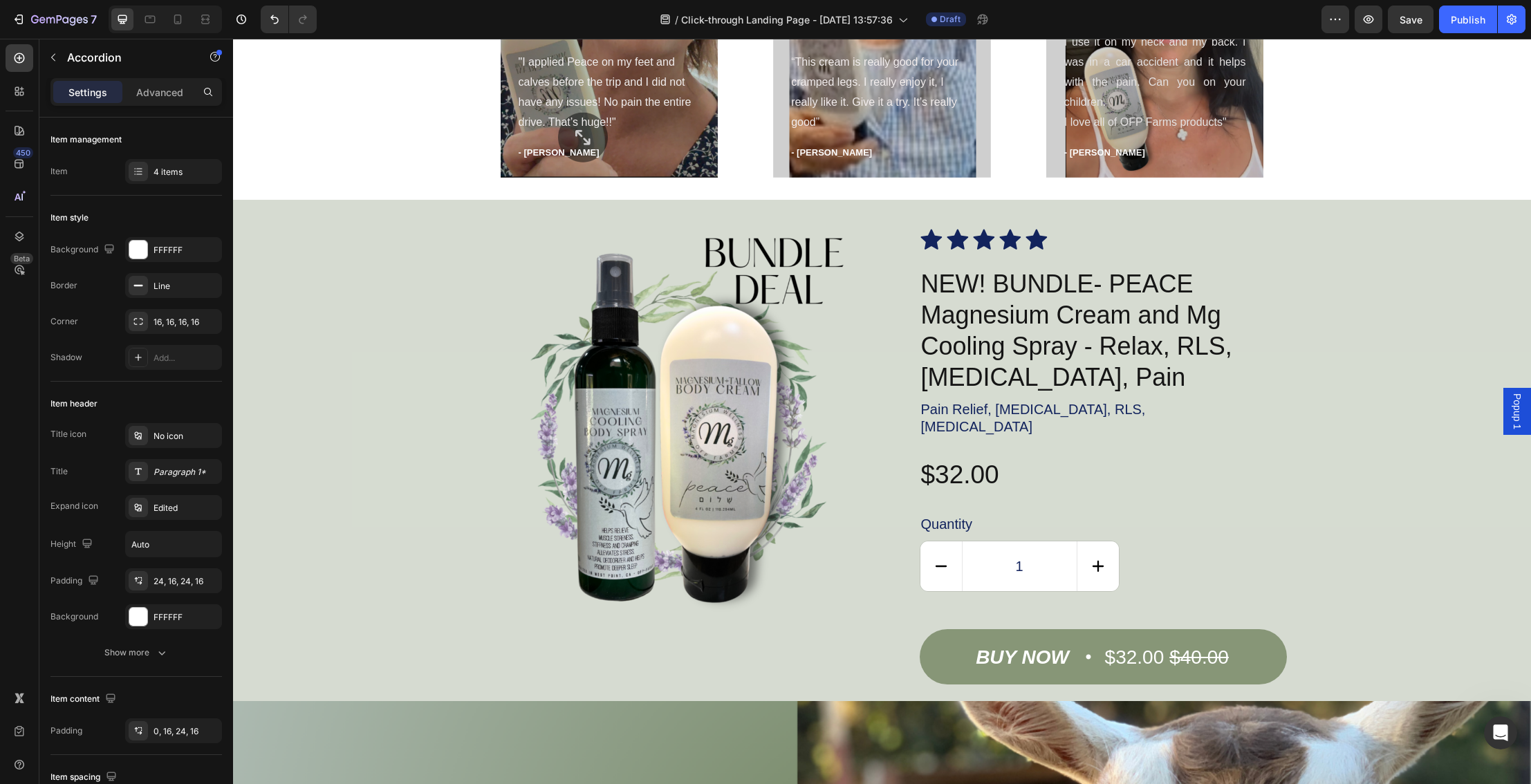
scroll to position [1071, 0]
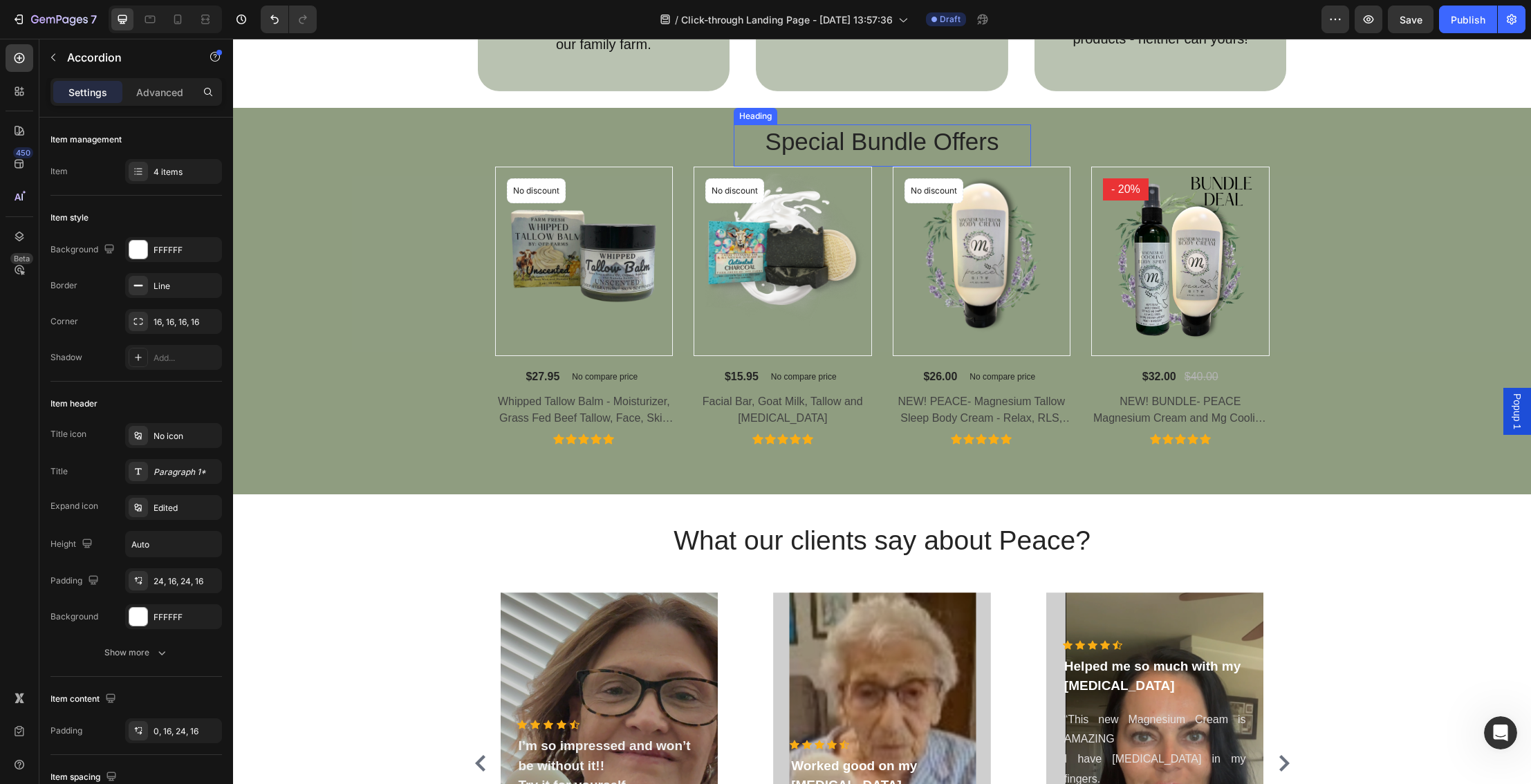
click at [872, 148] on h2 "Special Bundle Offers" at bounding box center [882, 141] width 297 height 35
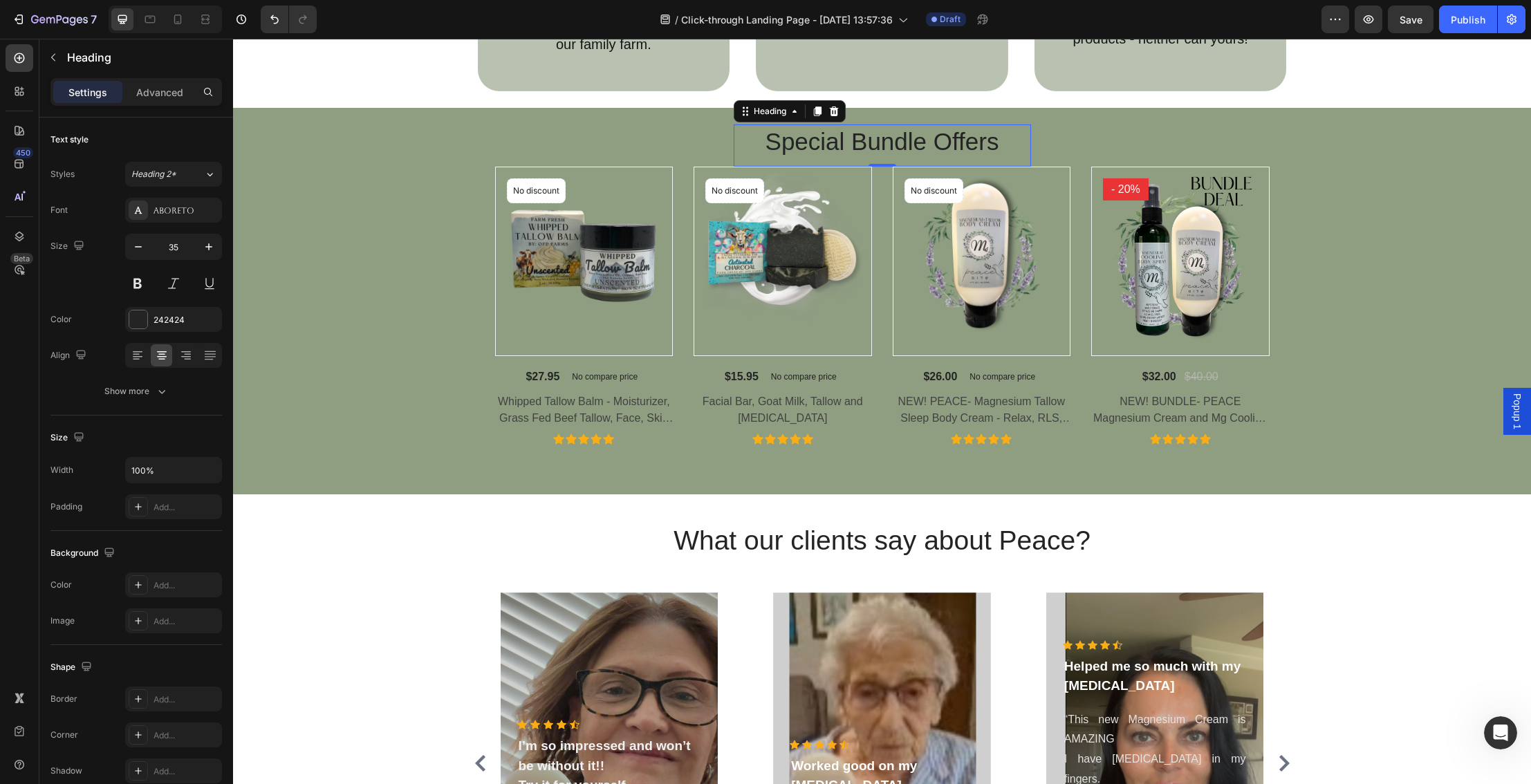
click at [862, 146] on h2 "Special Bundle Offers" at bounding box center [882, 141] width 297 height 35
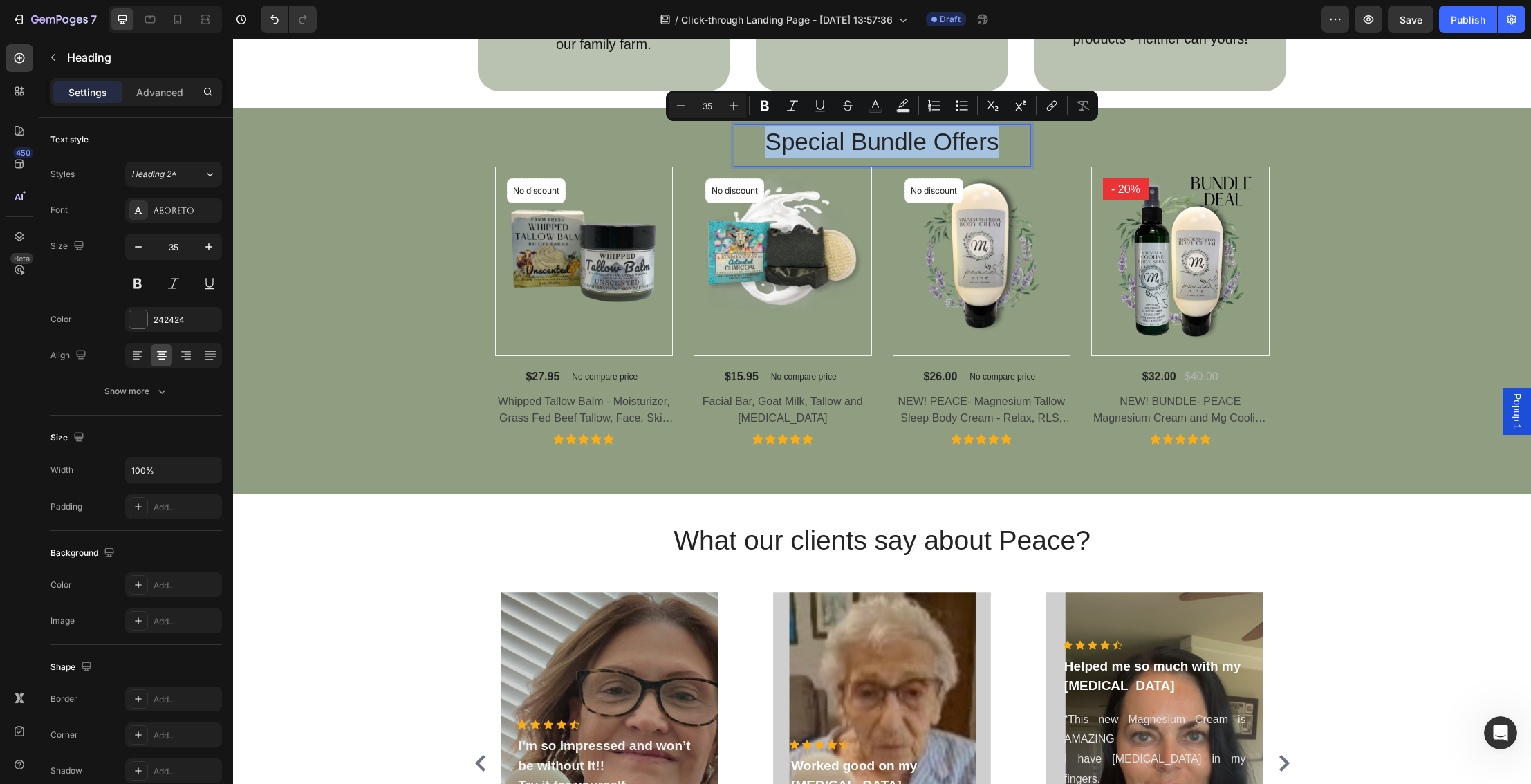
drag, startPoint x: 739, startPoint y: 146, endPoint x: 1025, endPoint y: 151, distance: 286.0
click at [1025, 151] on p "Special Bundle Offers" at bounding box center [883, 142] width 295 height 32
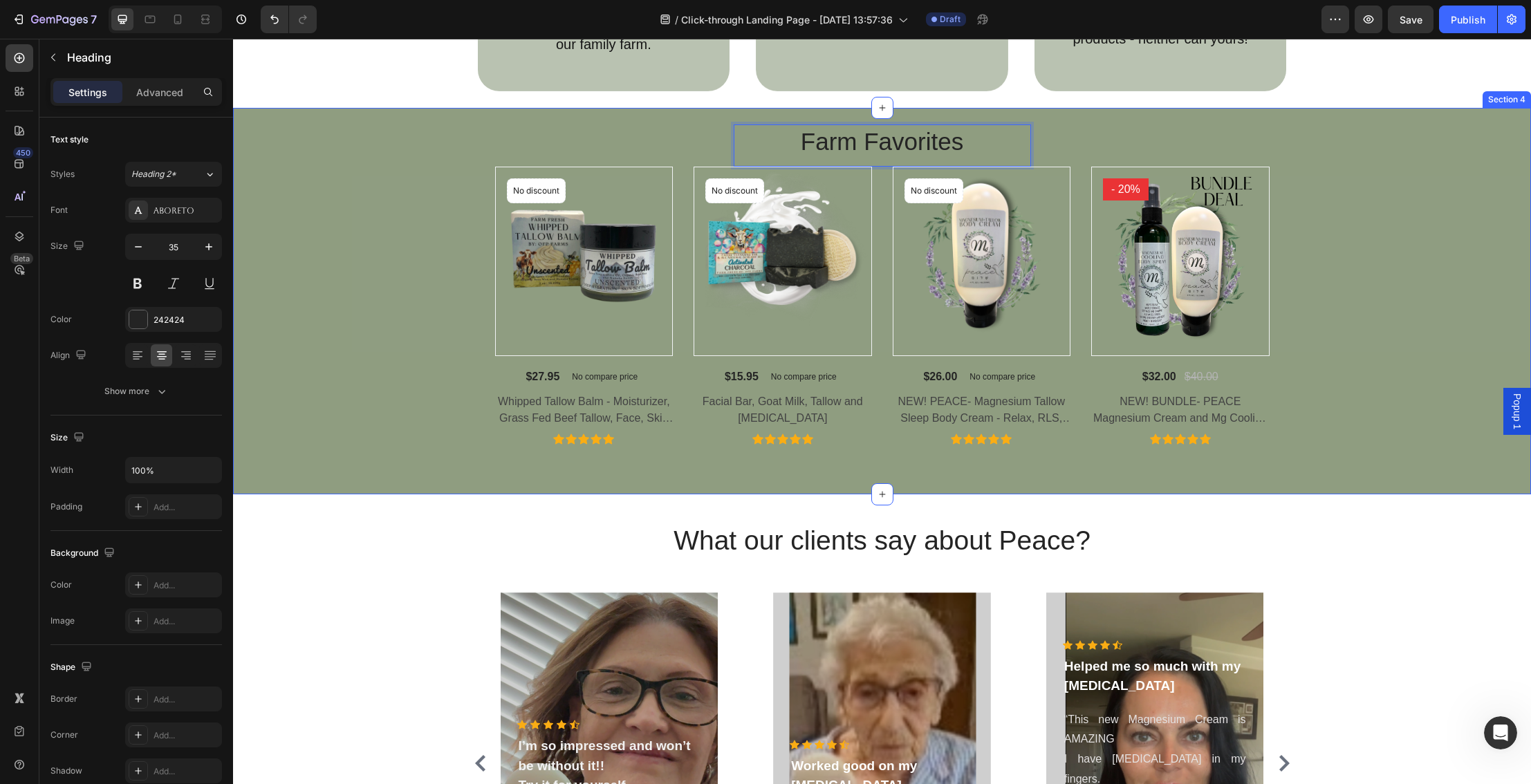
click at [1419, 224] on div "Farm Favorites Heading 0 Row Product Images No discount Not be displayed when p…" at bounding box center [882, 284] width 1277 height 320
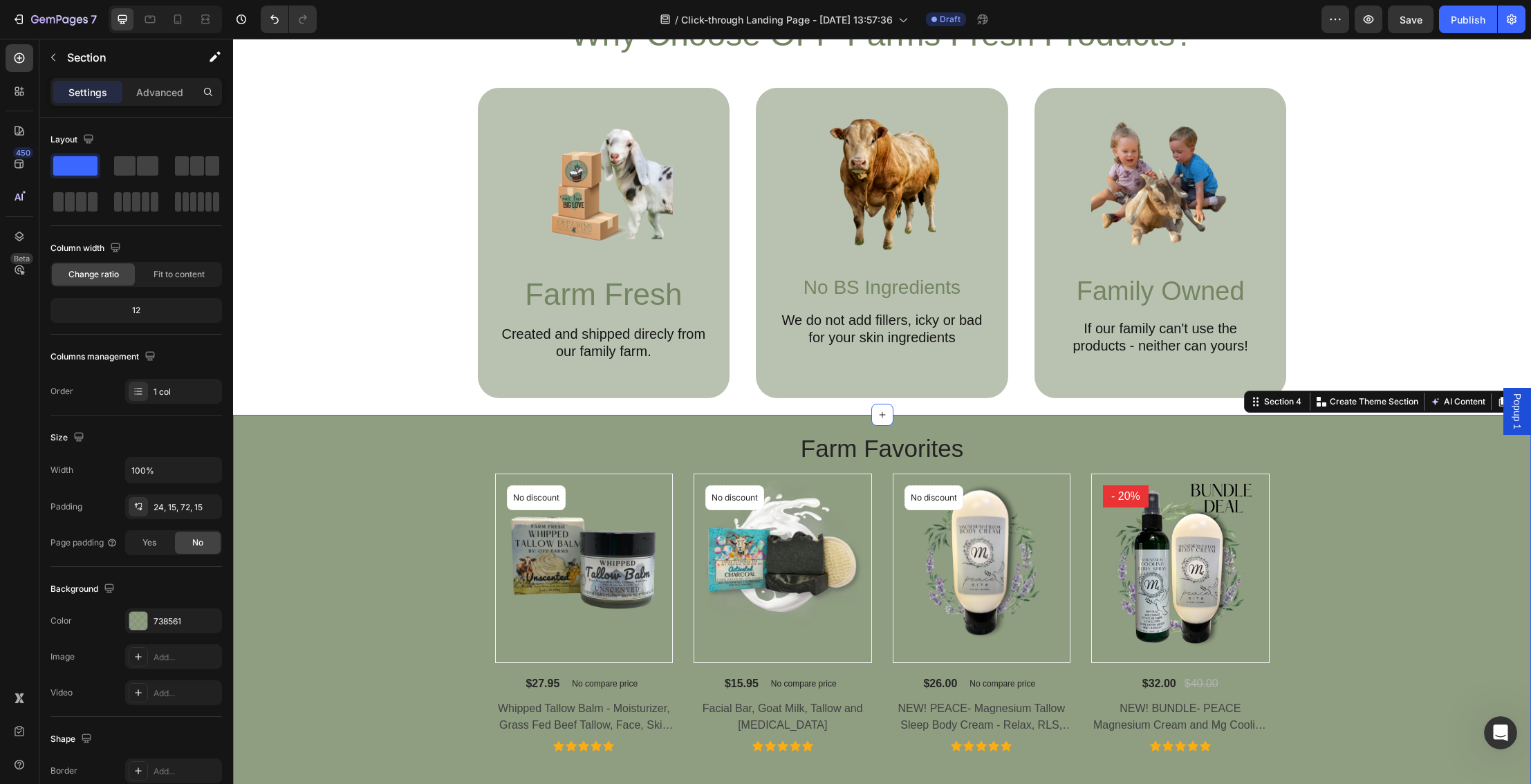
scroll to position [760, 0]
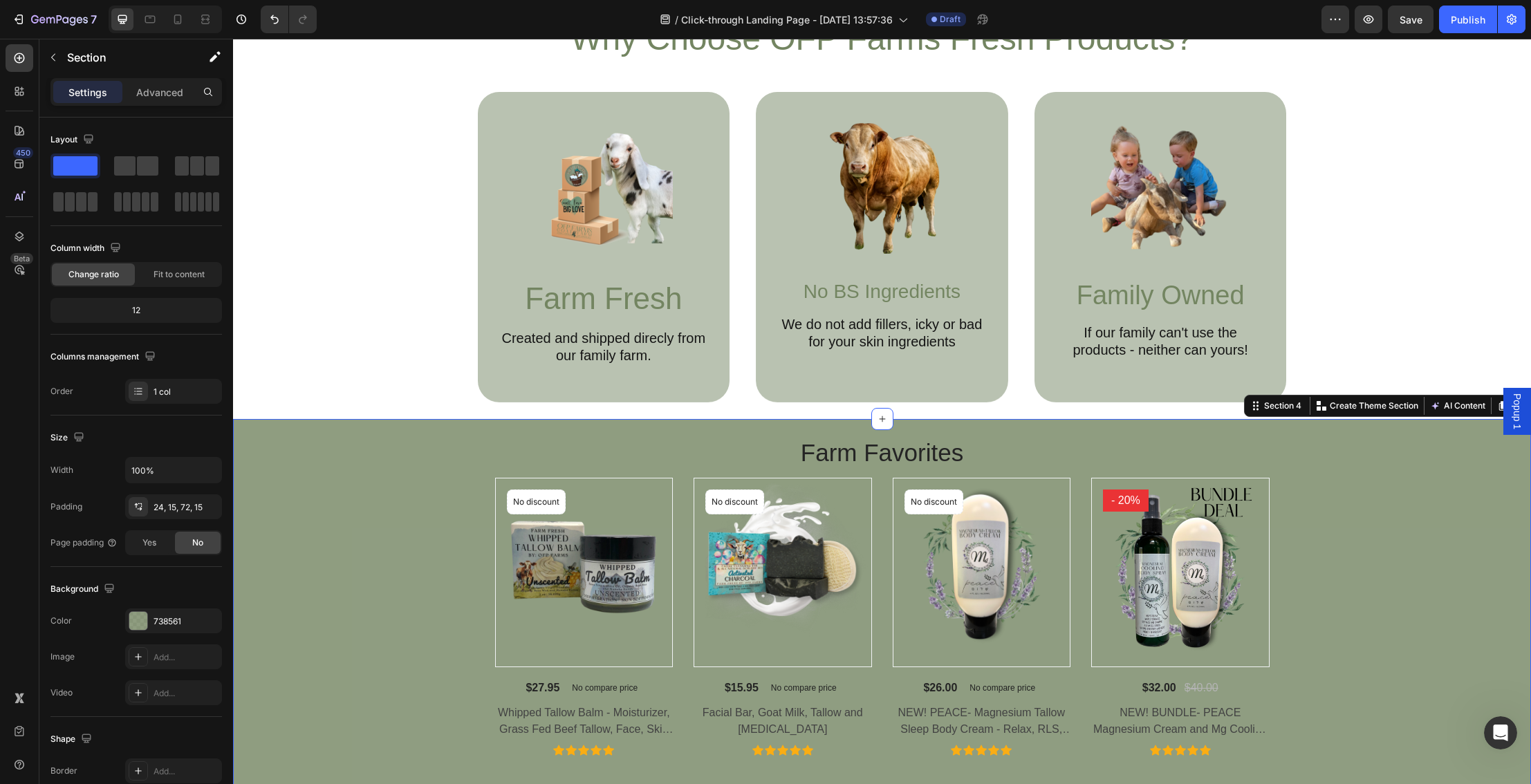
click at [1420, 269] on div "Why Choose OFP Farms Fresh Products? Heading Image Farm Fresh Text Block Create…" at bounding box center [882, 210] width 1270 height 385
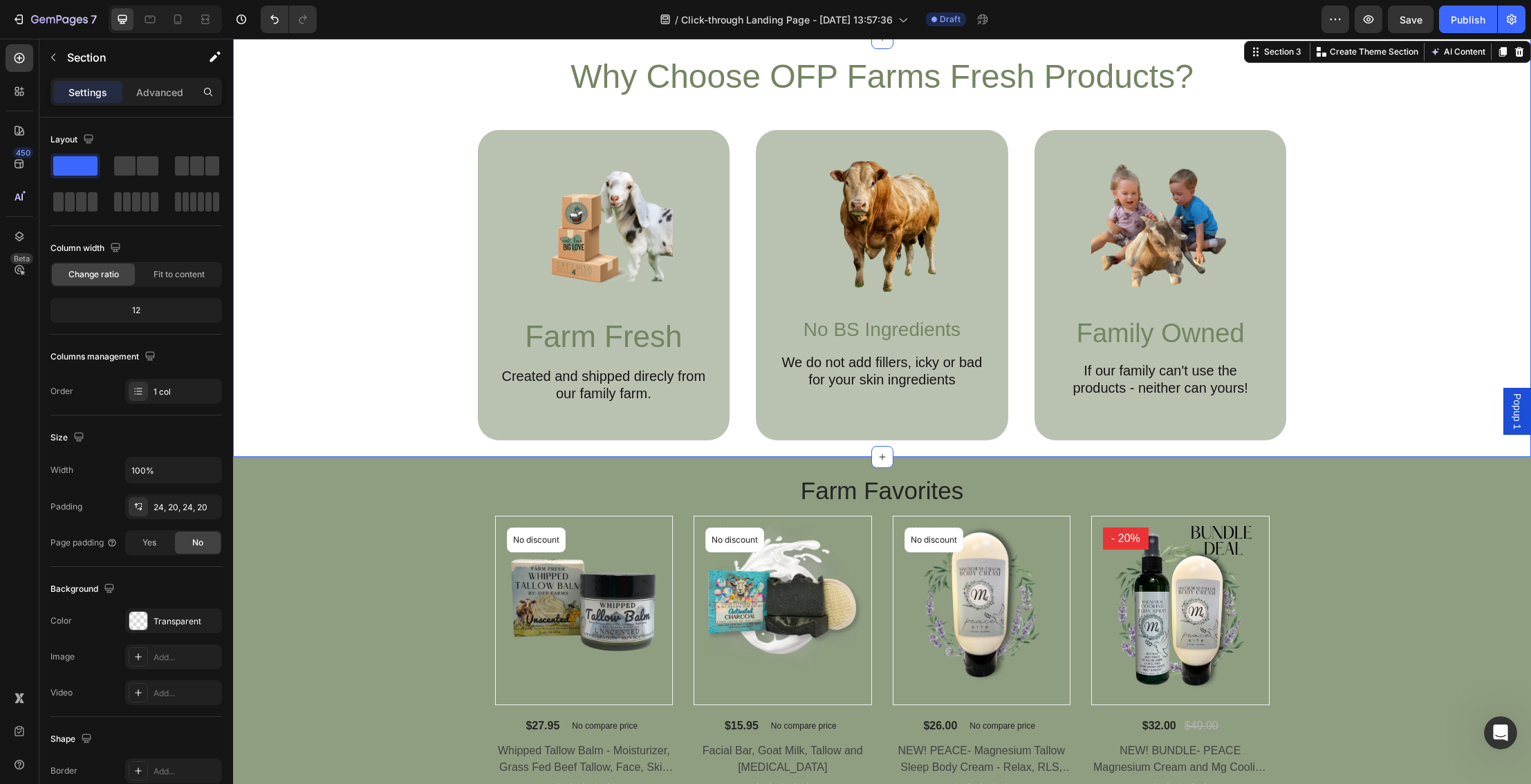
scroll to position [697, 0]
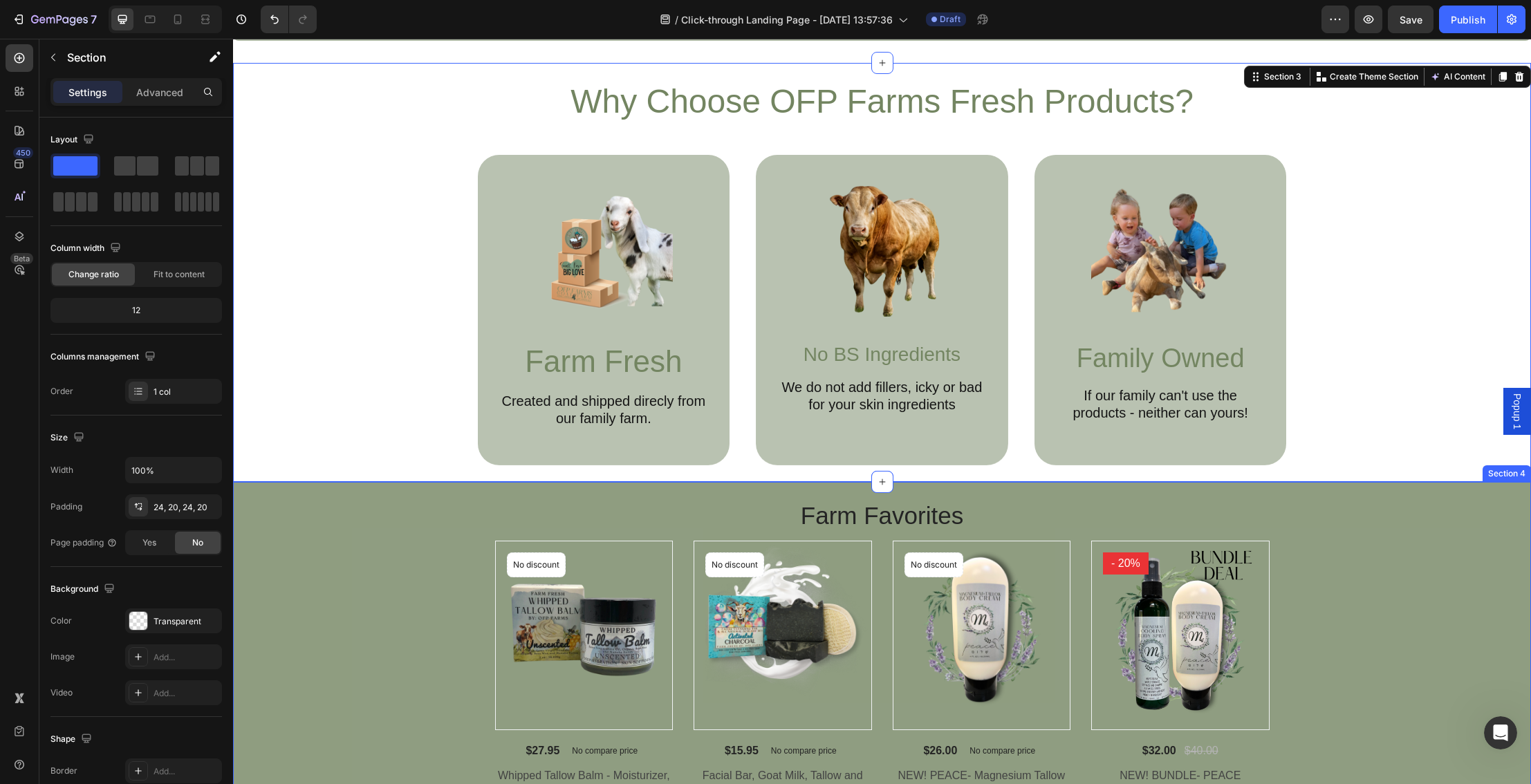
click at [519, 513] on div "Farm Favorites Heading Row Product Images No discount Not be displayed when pub…" at bounding box center [882, 658] width 1277 height 320
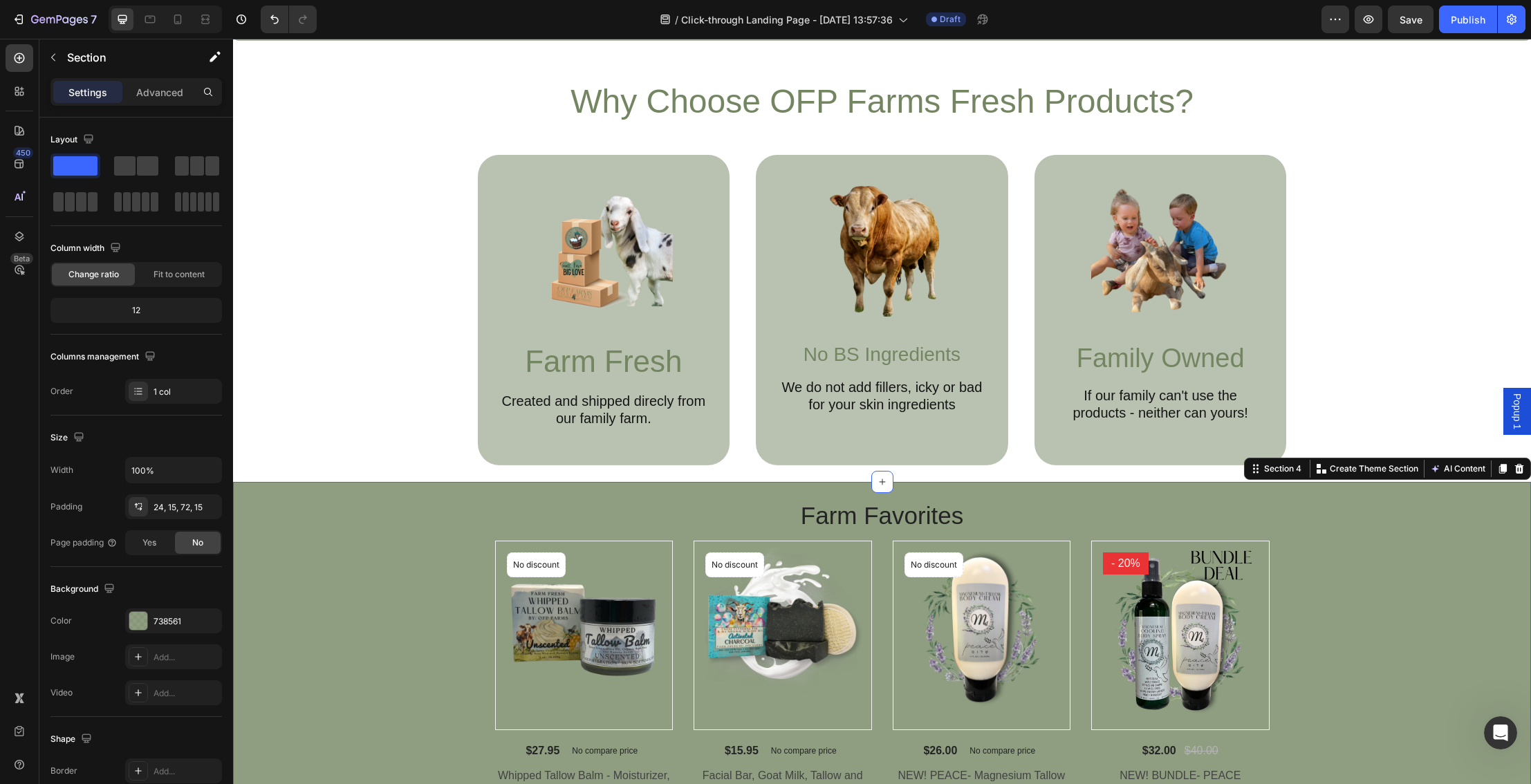
click at [599, 525] on div "Farm Favorites Heading Row Product Images No discount Not be displayed when pub…" at bounding box center [882, 658] width 1277 height 320
click at [826, 571] on img at bounding box center [782, 630] width 177 height 177
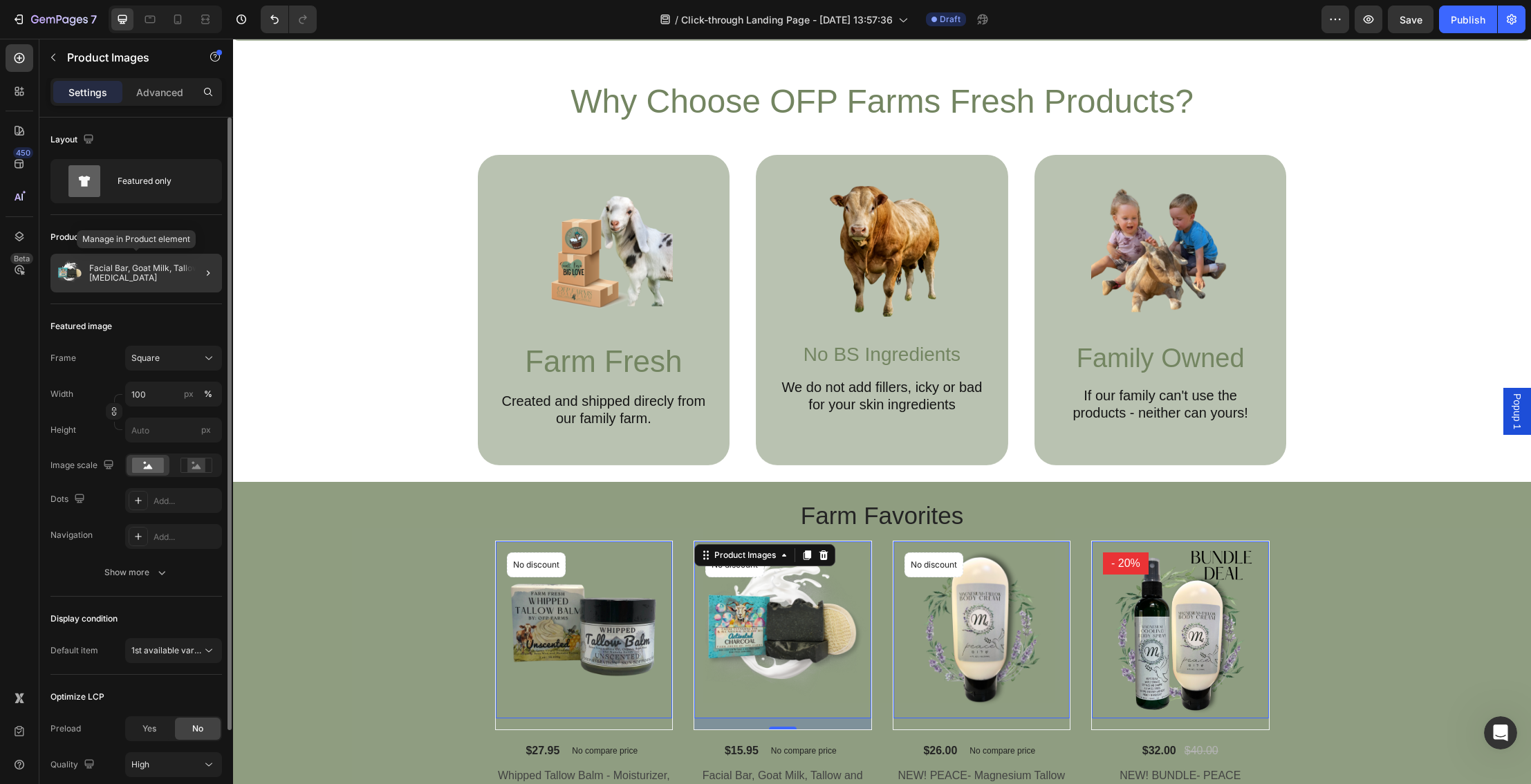
click at [178, 276] on p "Facial Bar, Goat Milk, Tallow and Activated Charcoal" at bounding box center [152, 273] width 127 height 20
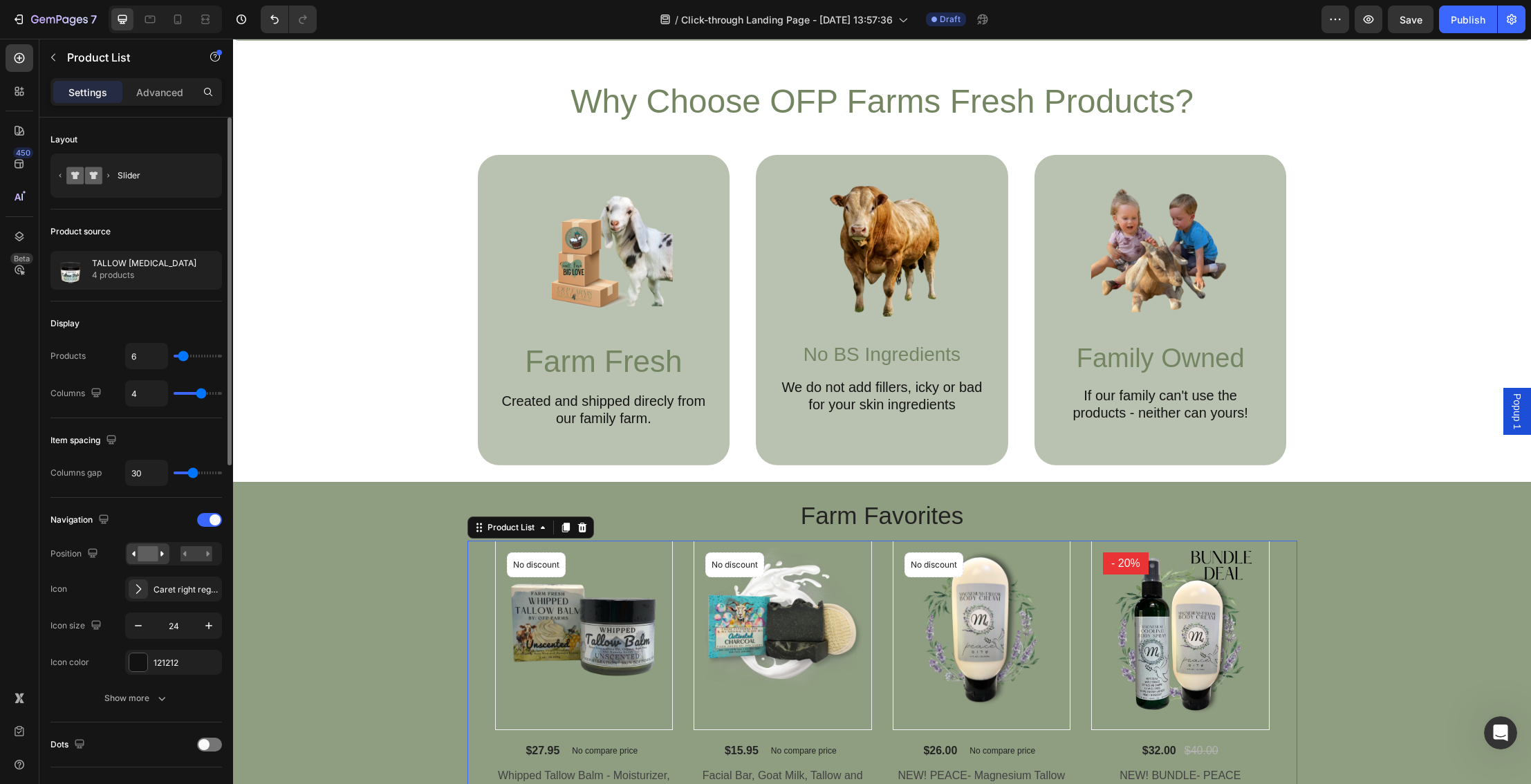
click at [675, 616] on div "Product Images No discount Not be displayed when published Product Badge Row $2…" at bounding box center [882, 679] width 774 height 278
click at [673, 616] on div "Product Images No discount Not be displayed when published Product Badge Row" at bounding box center [583, 635] width 178 height 189
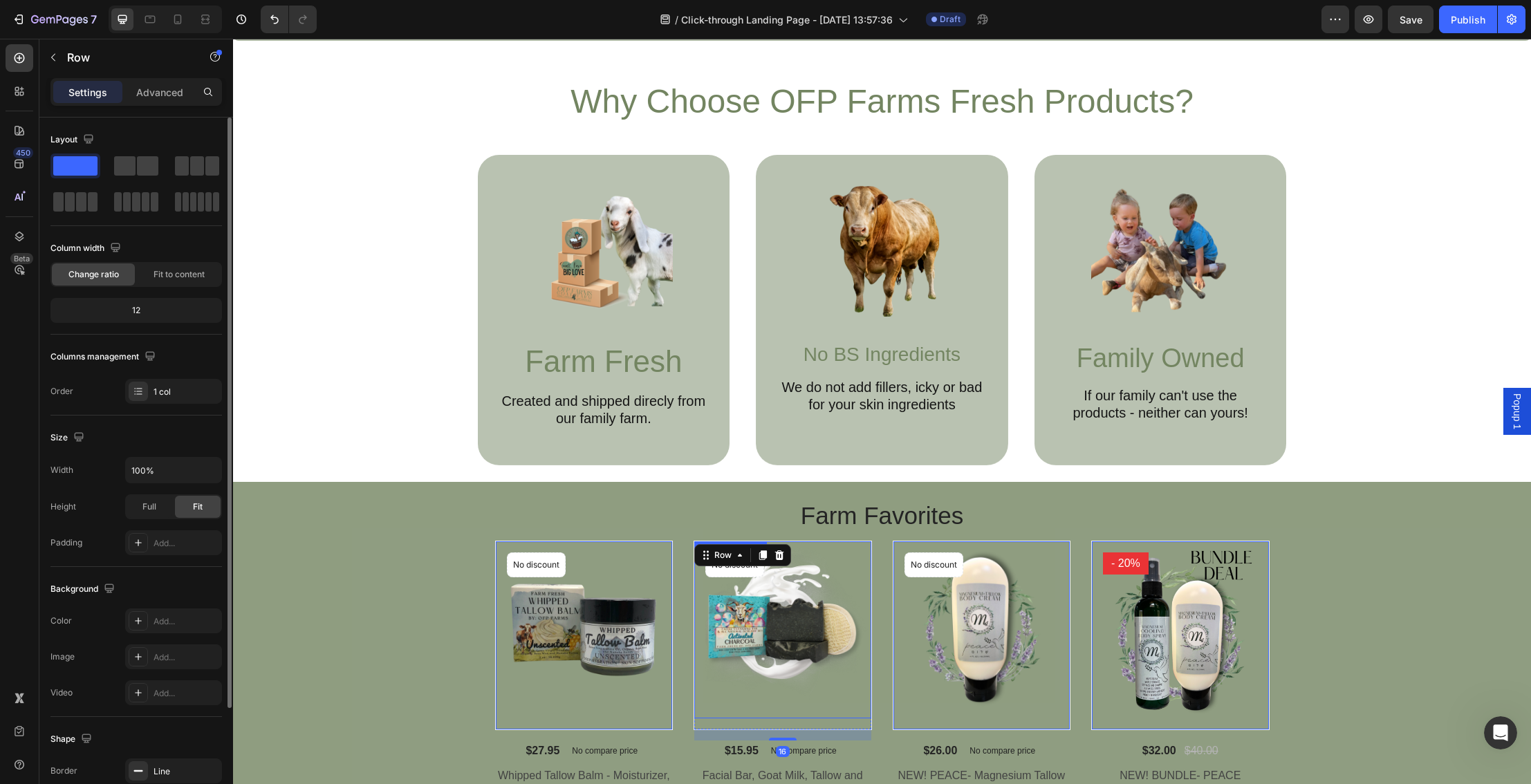
click at [703, 616] on img at bounding box center [782, 630] width 177 height 177
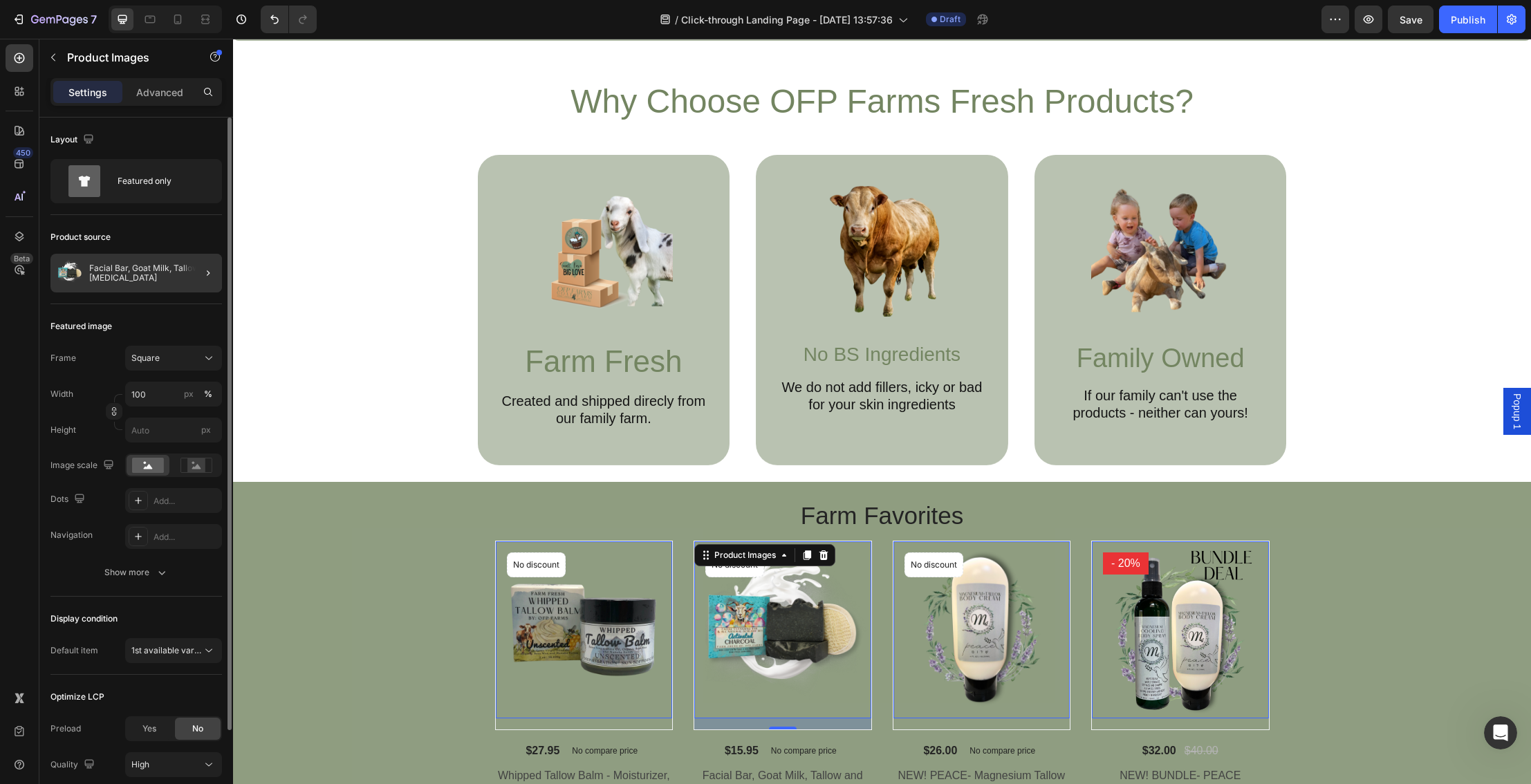
click at [196, 277] on div at bounding box center [202, 273] width 39 height 39
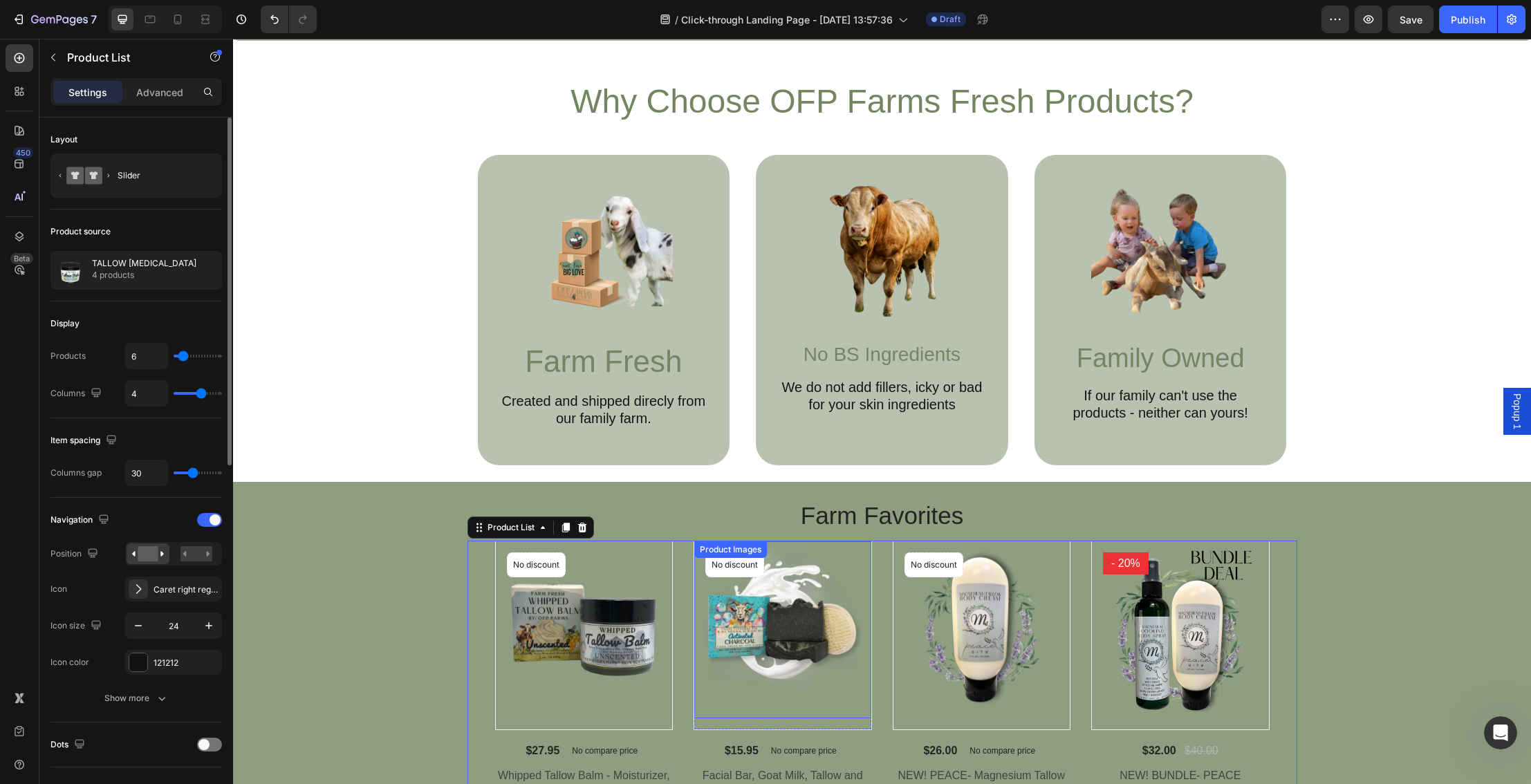
click at [727, 614] on img at bounding box center [782, 630] width 177 height 177
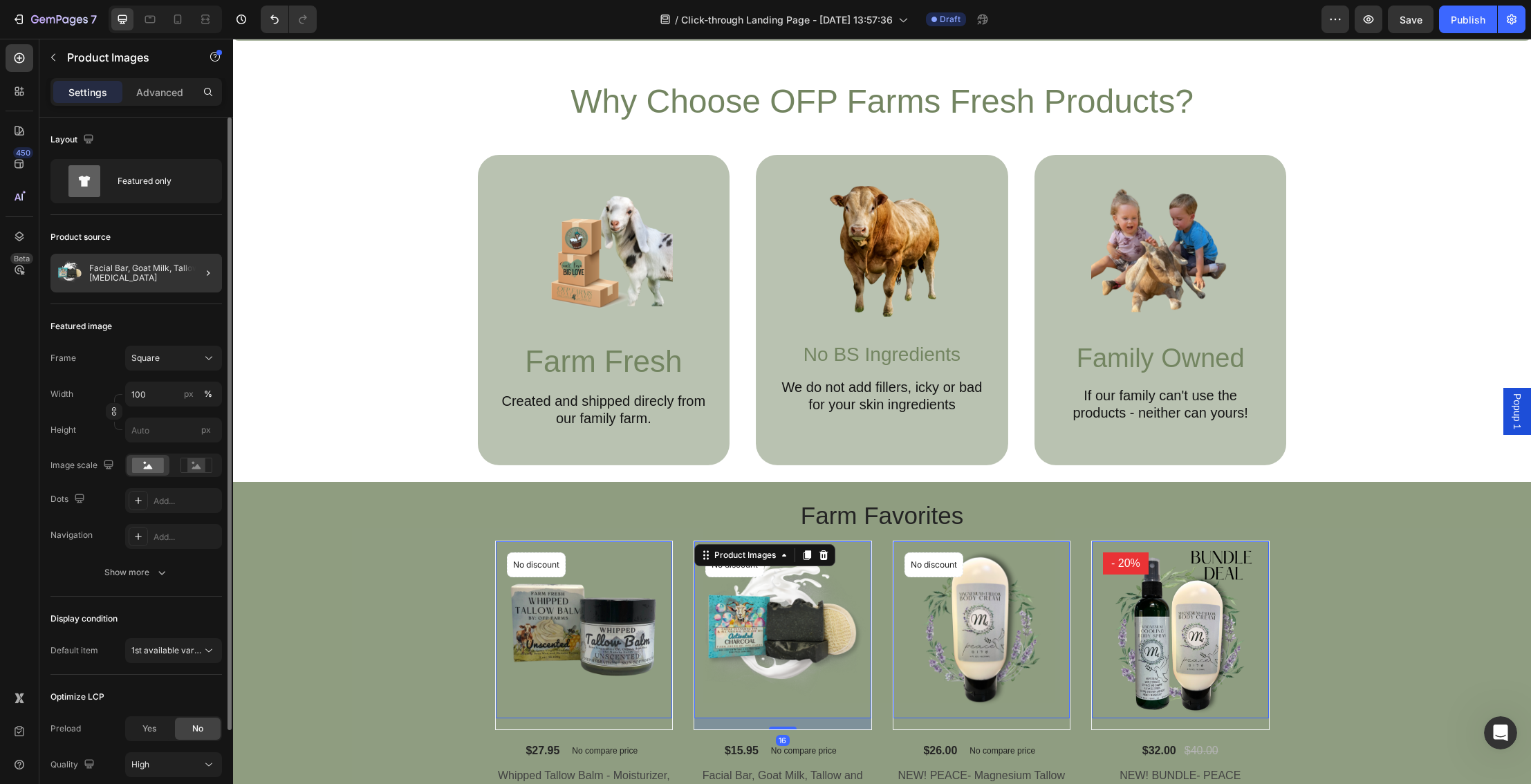
click at [201, 282] on div at bounding box center [202, 273] width 39 height 39
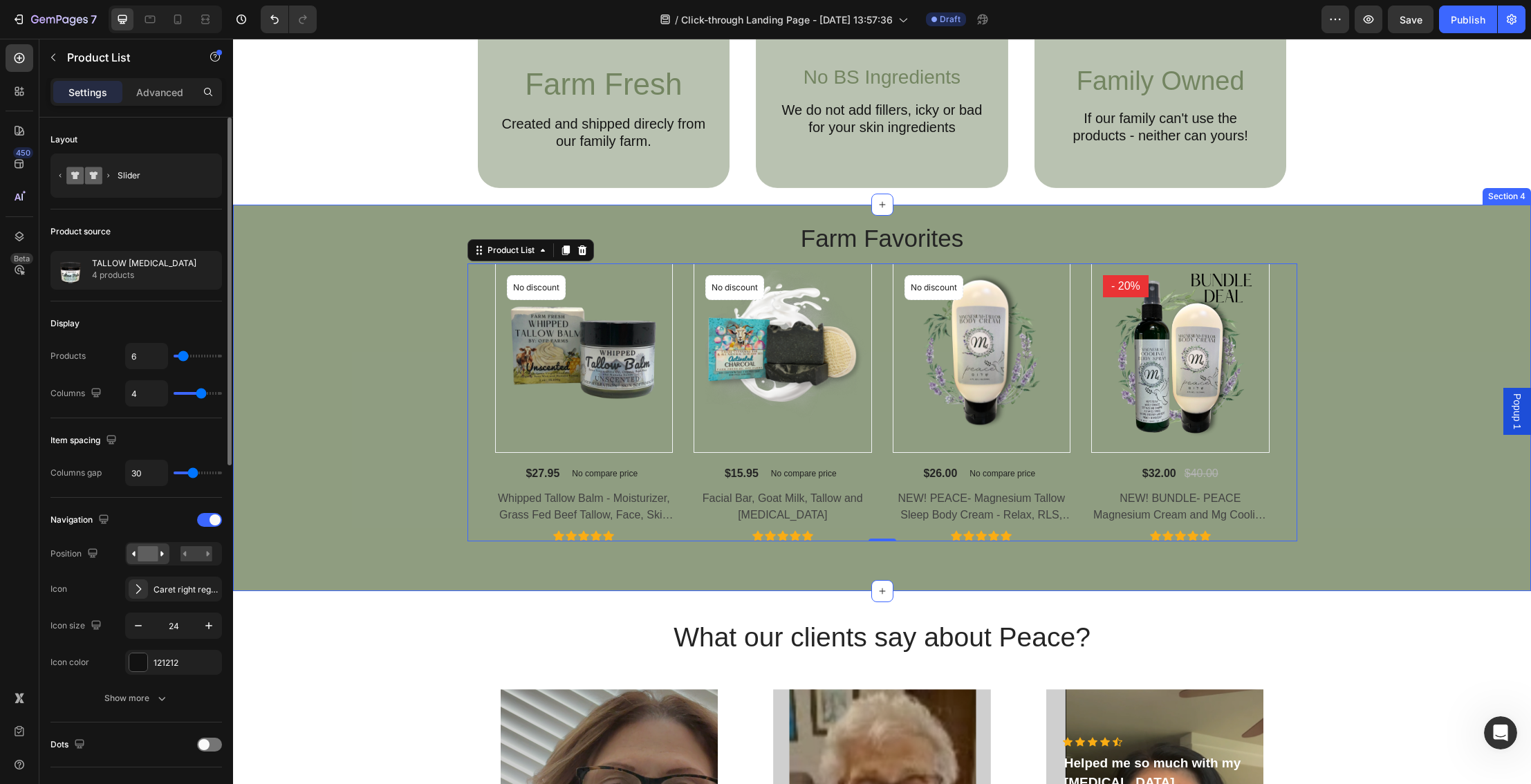
scroll to position [976, 0]
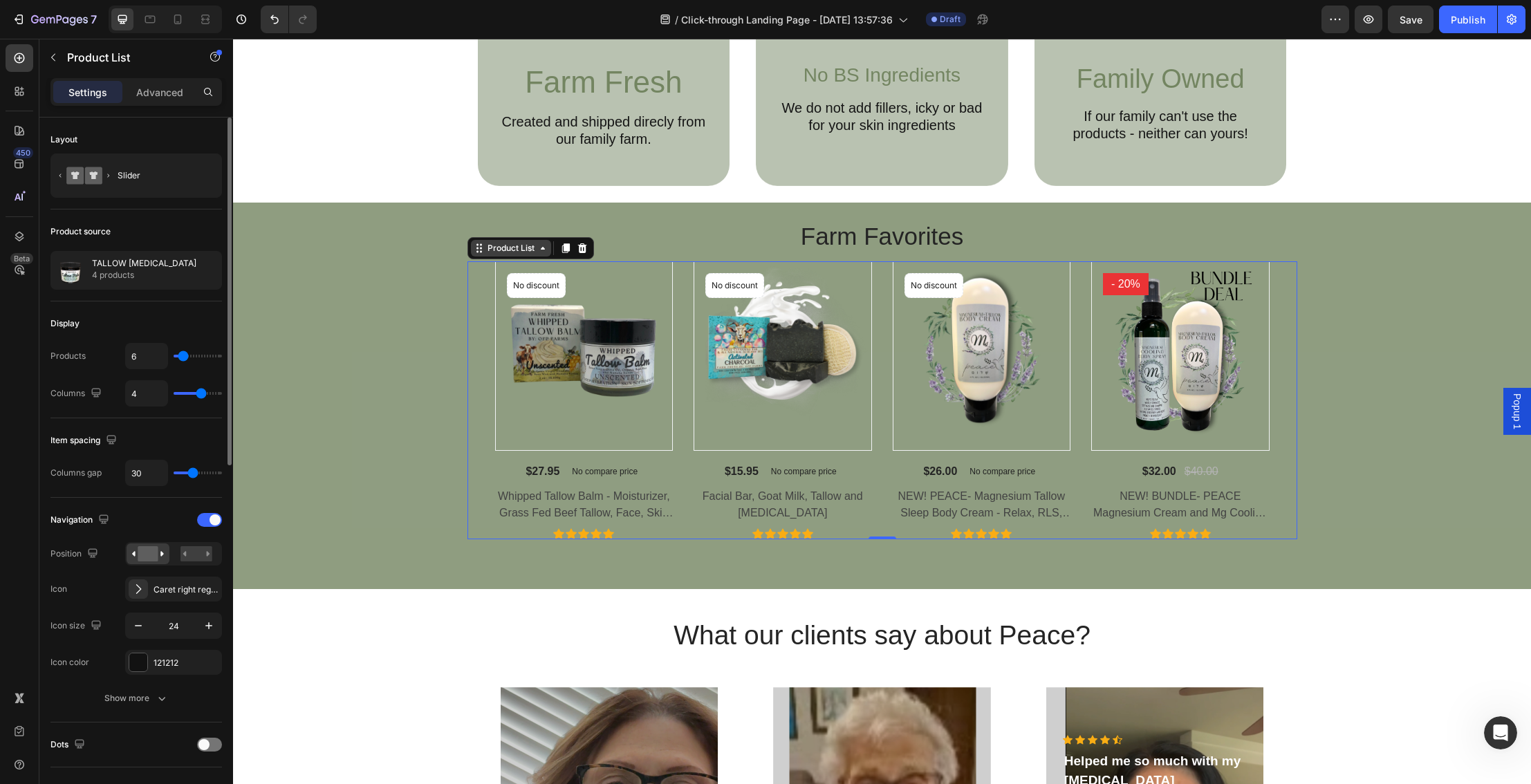
click at [501, 253] on div "Product List" at bounding box center [511, 248] width 52 height 12
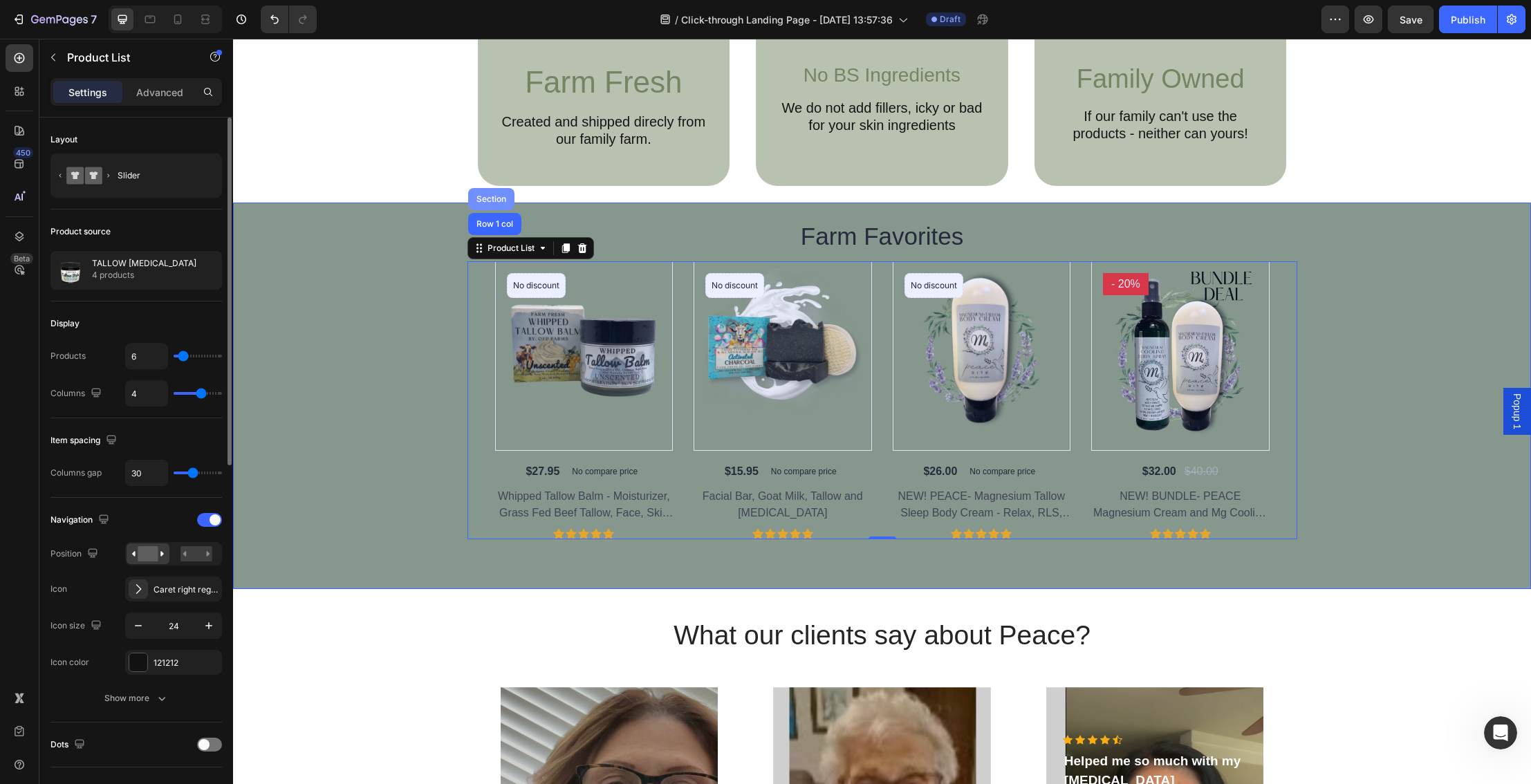
click at [490, 199] on div "Section" at bounding box center [491, 199] width 36 height 8
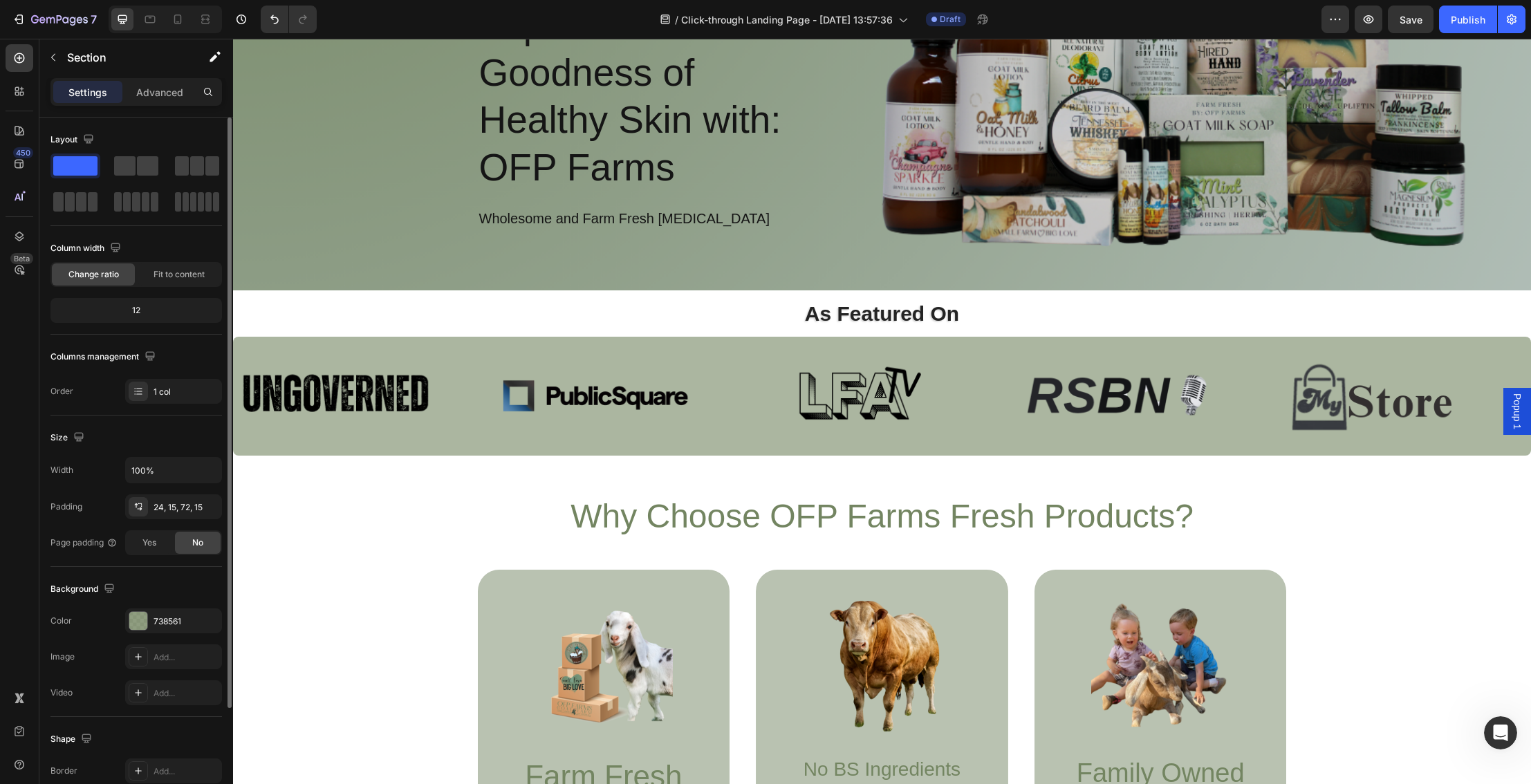
scroll to position [0, 0]
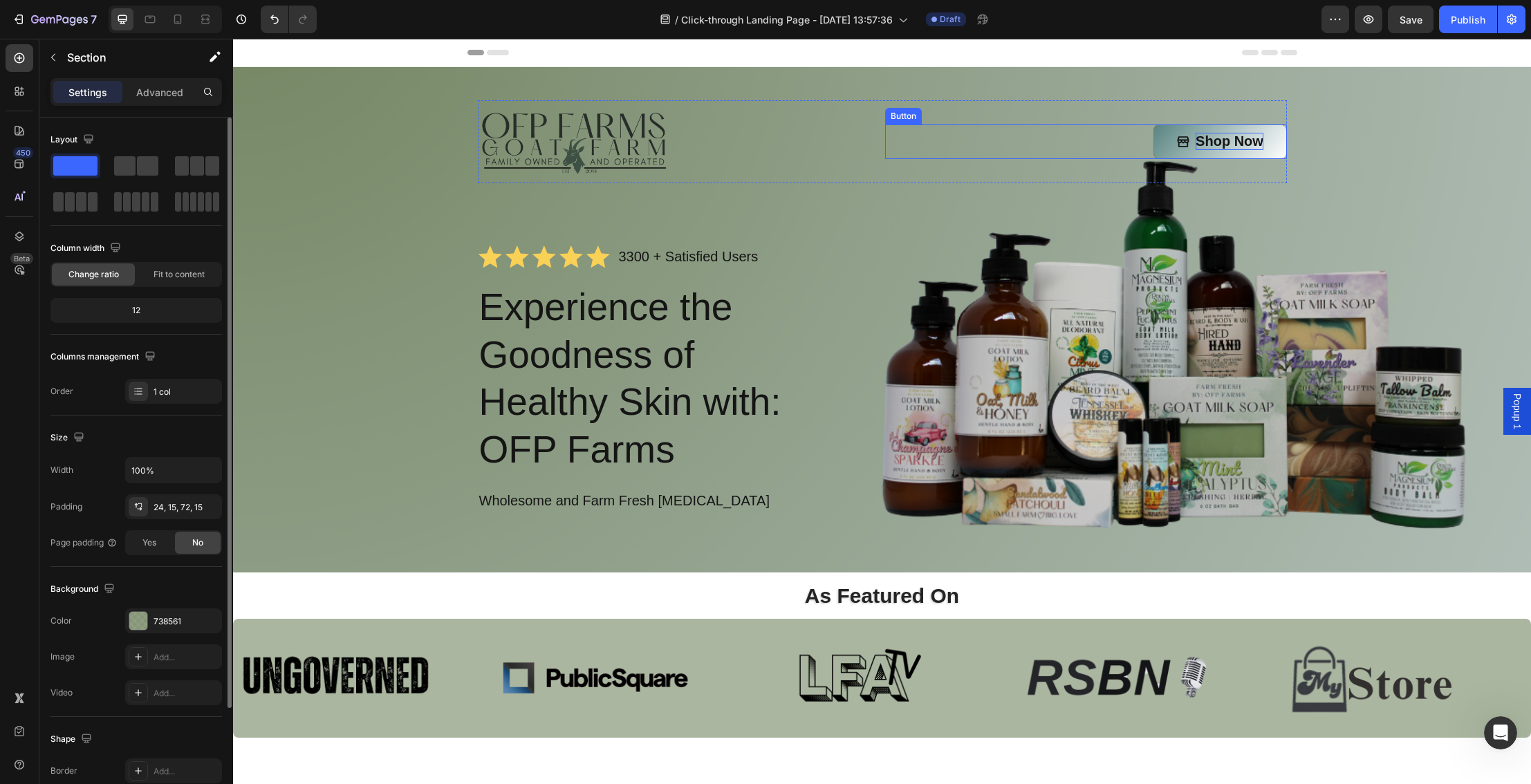
click at [1256, 141] on p "Shop Now" at bounding box center [1229, 140] width 67 height 17
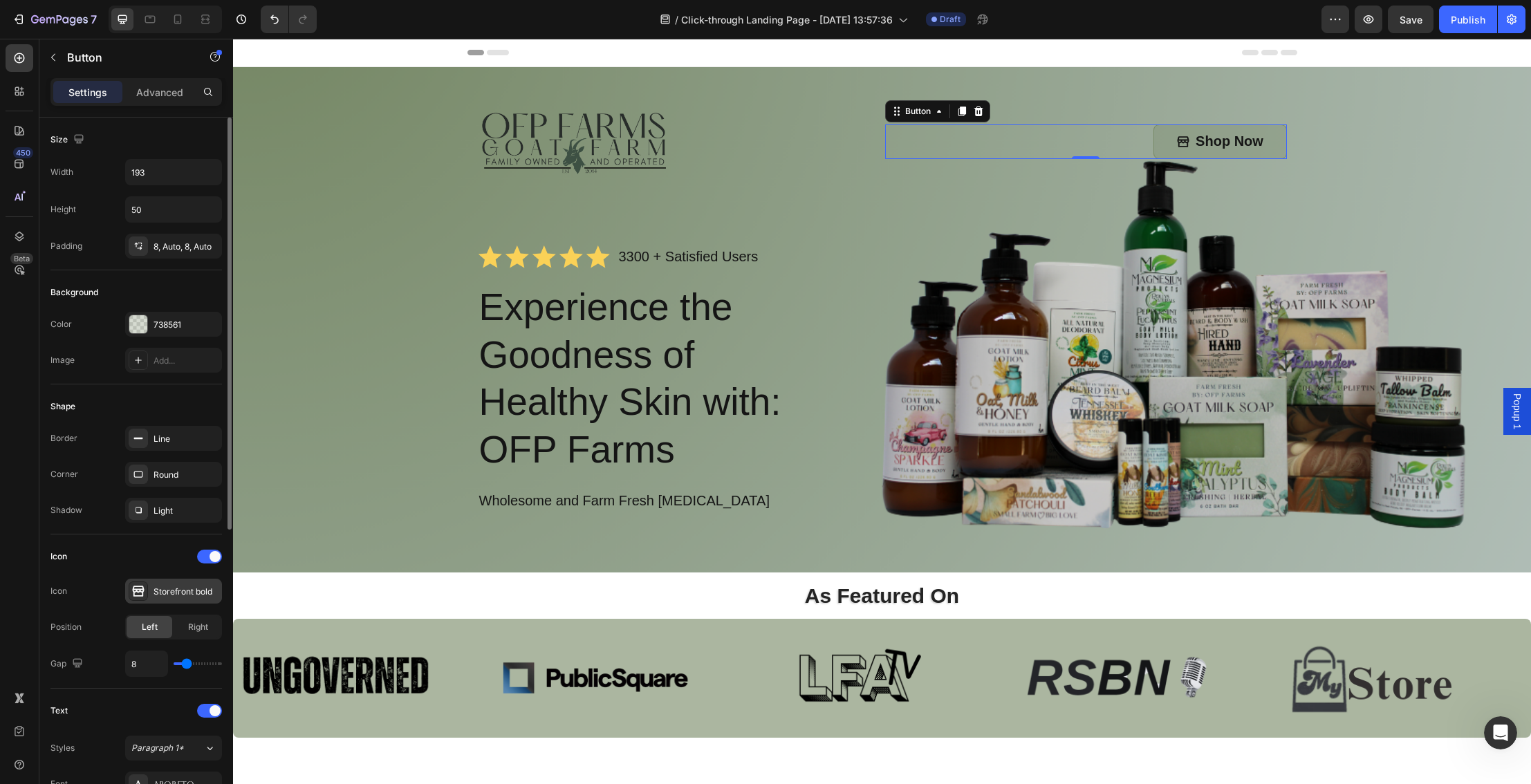
click at [192, 594] on div "Storefront bold" at bounding box center [186, 591] width 65 height 12
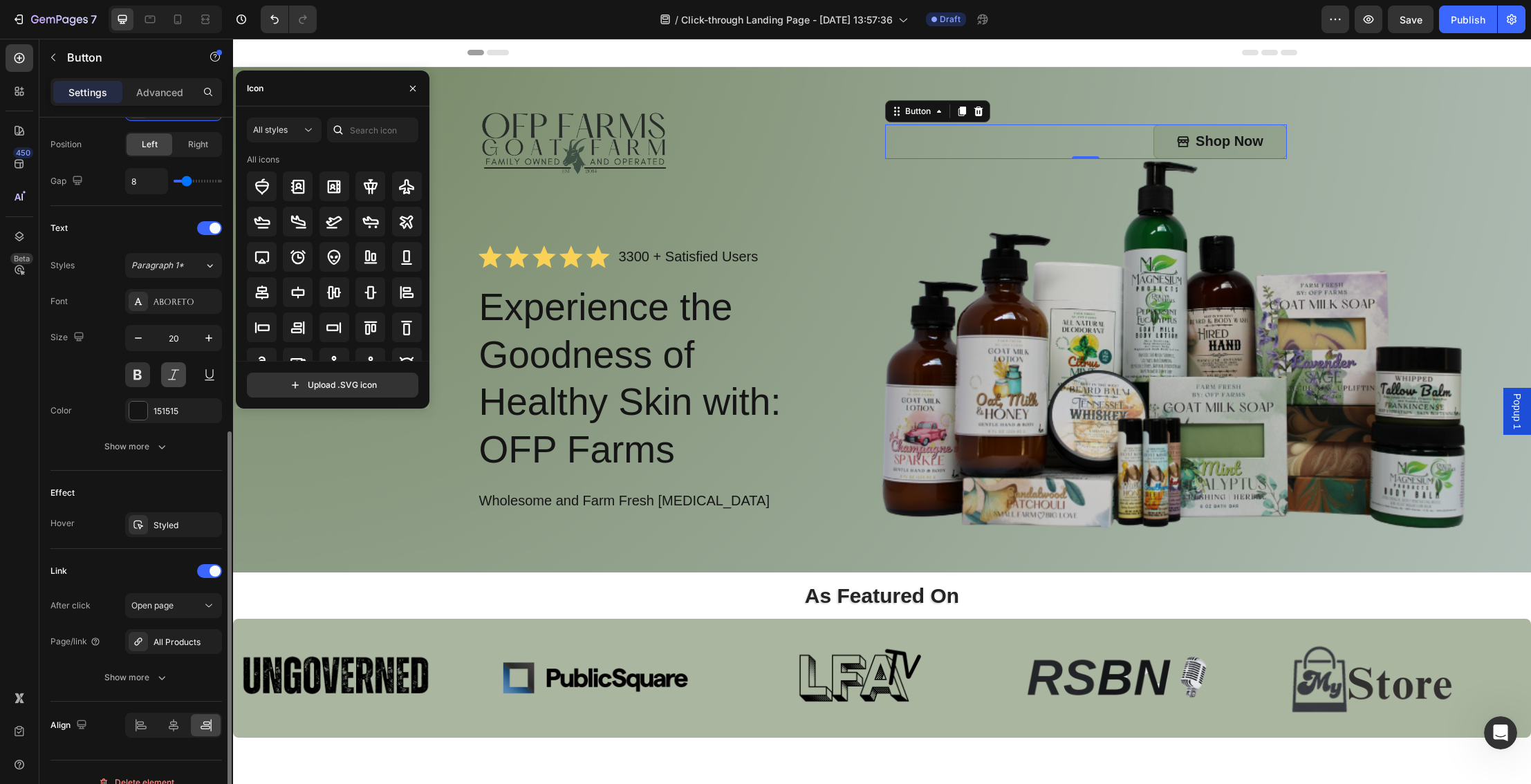
scroll to position [503, 0]
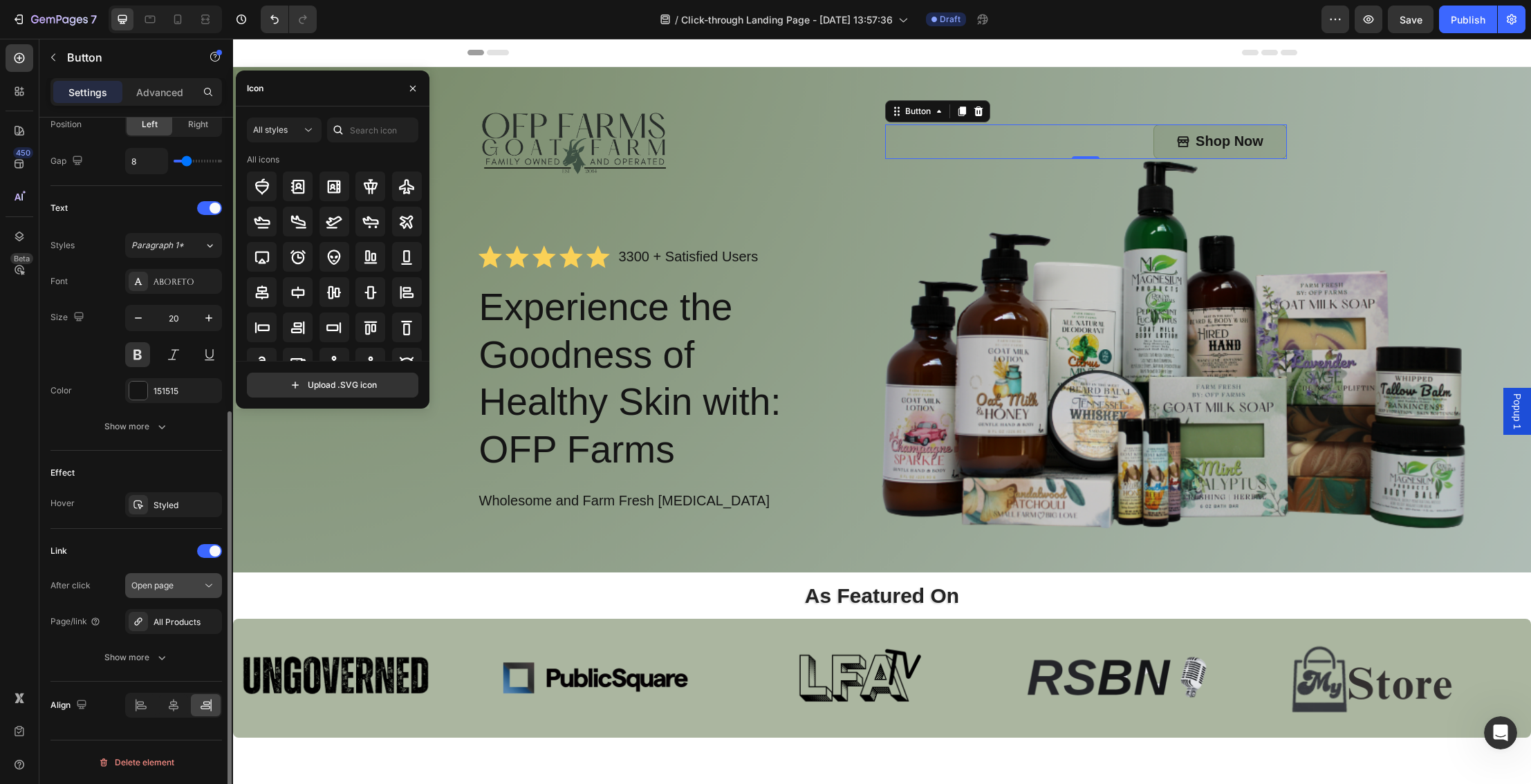
click at [189, 585] on div "Open page" at bounding box center [166, 585] width 70 height 12
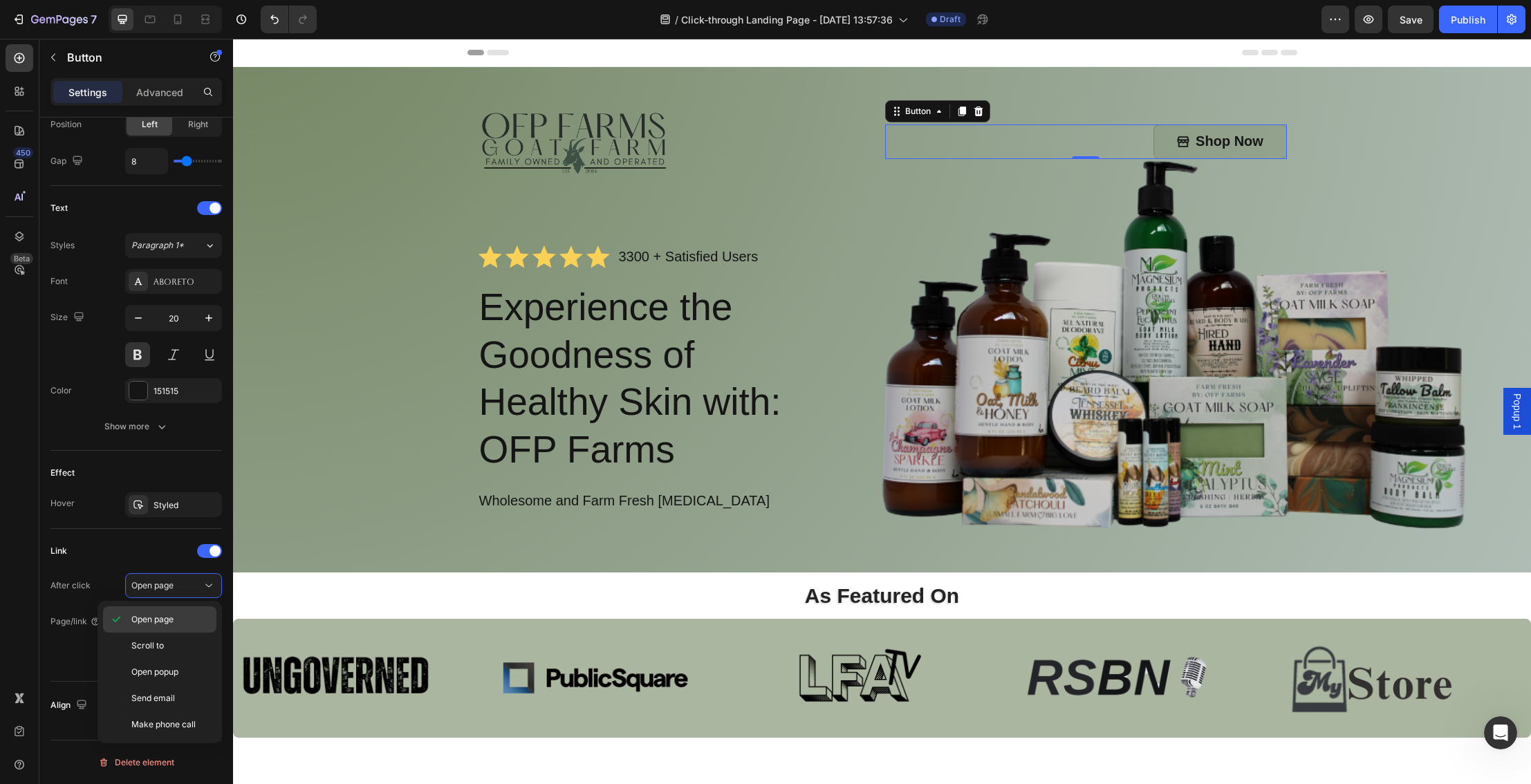
click at [186, 623] on p "Open page" at bounding box center [171, 620] width 79 height 12
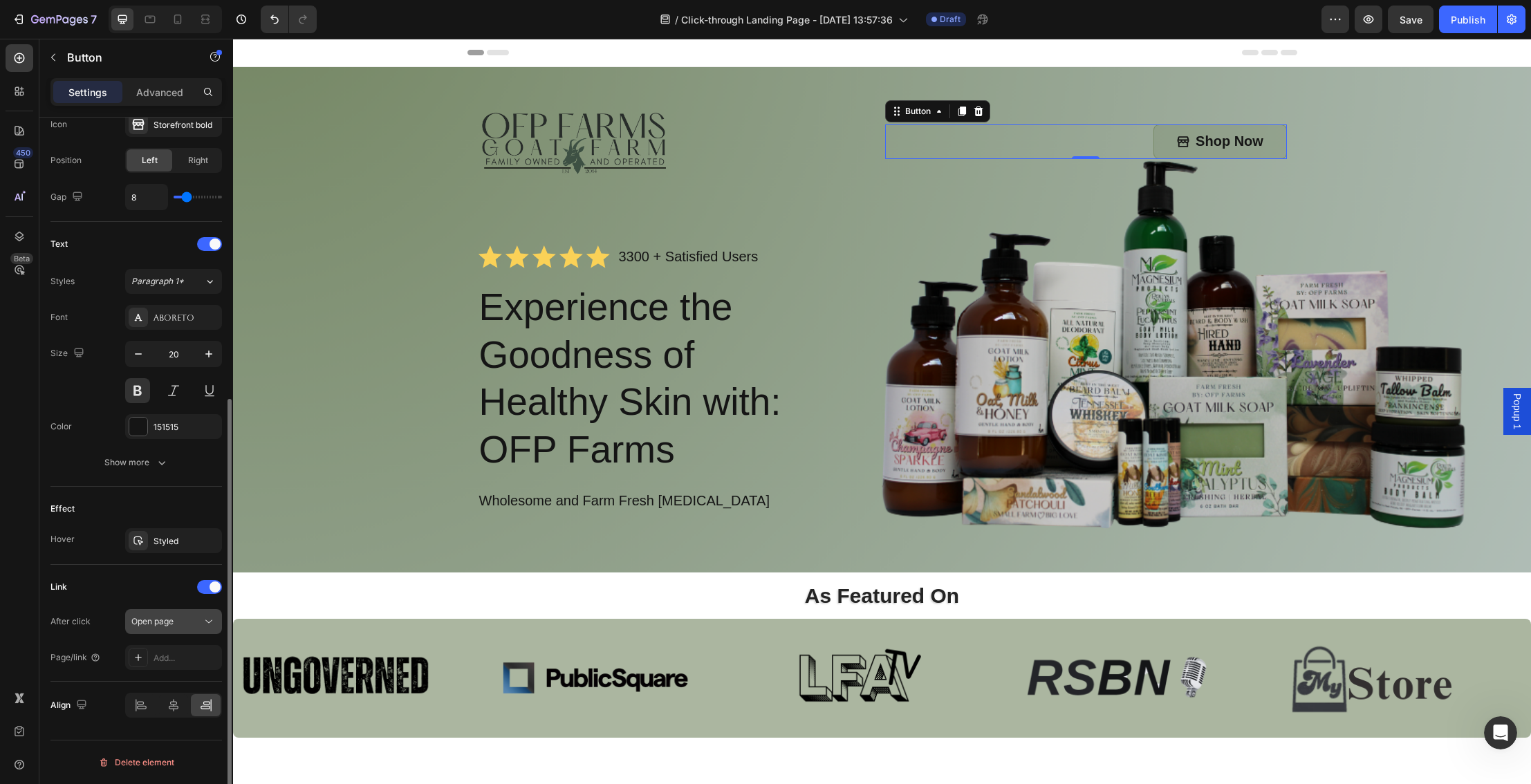
scroll to position [466, 0]
click at [198, 622] on div "Open page" at bounding box center [166, 622] width 70 height 12
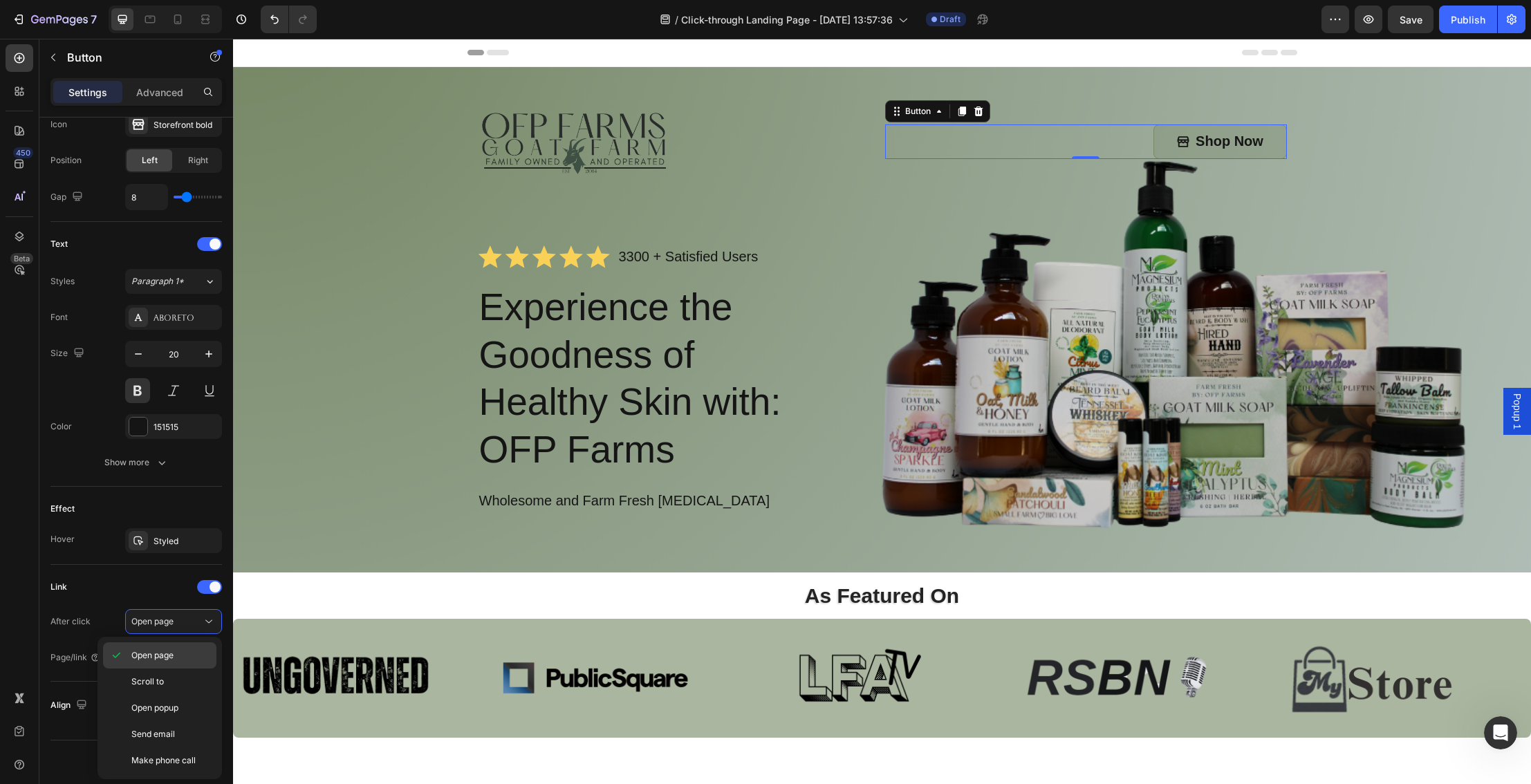
click at [202, 669] on div "Open page" at bounding box center [160, 682] width 114 height 27
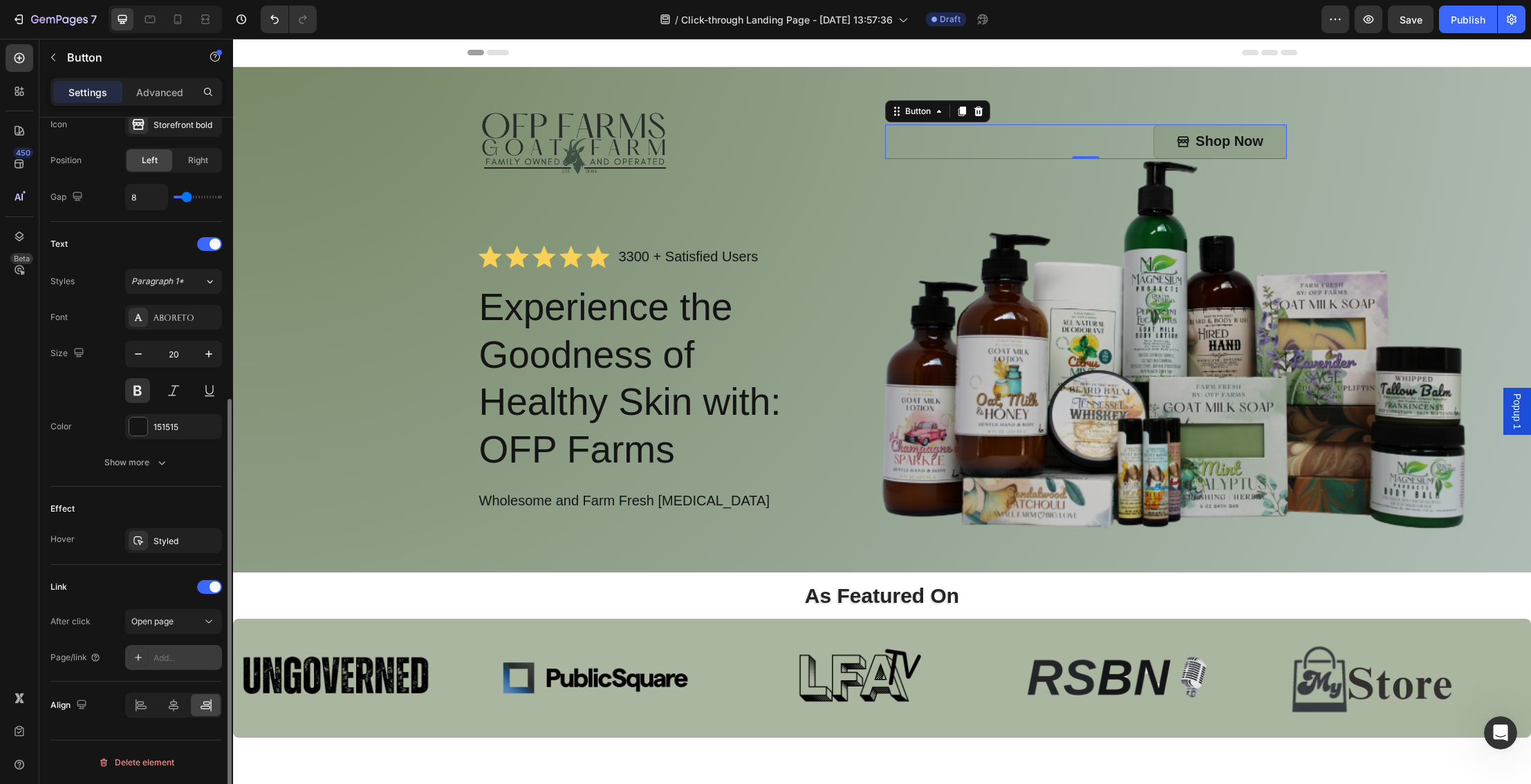
click at [197, 661] on div "Add..." at bounding box center [186, 658] width 65 height 12
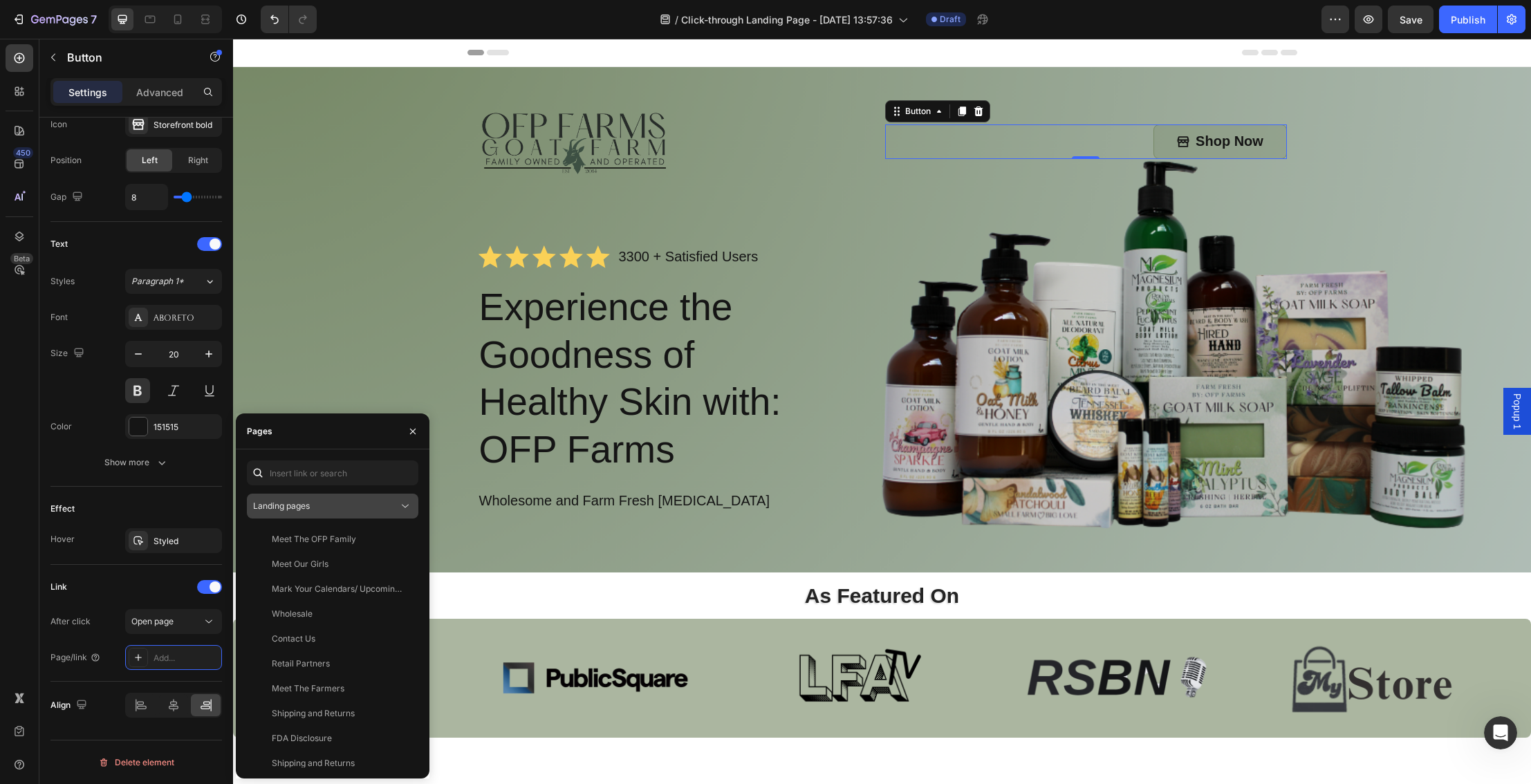
click at [388, 509] on div "Landing pages" at bounding box center [325, 506] width 145 height 12
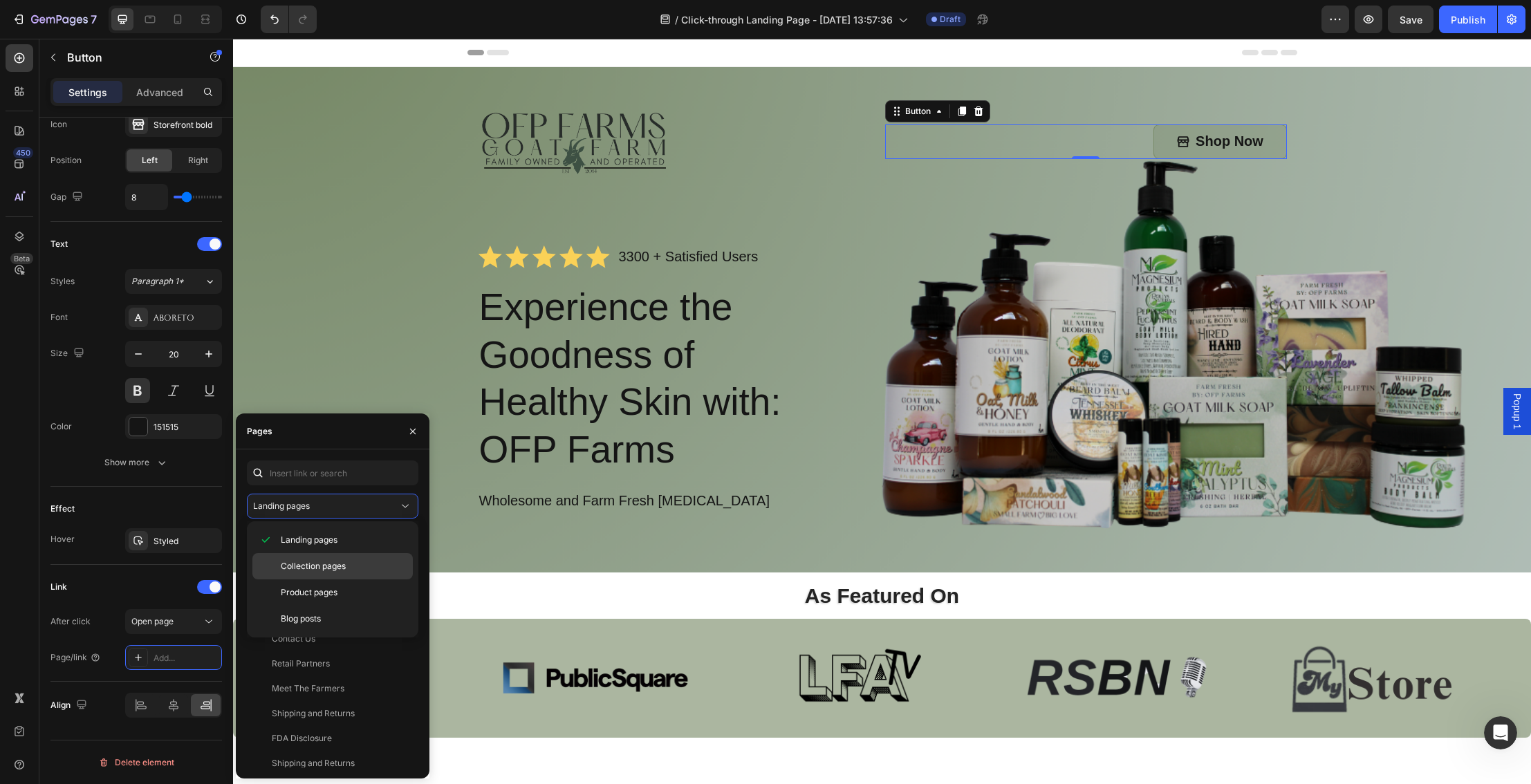
click at [373, 561] on p "Collection pages" at bounding box center [344, 566] width 126 height 12
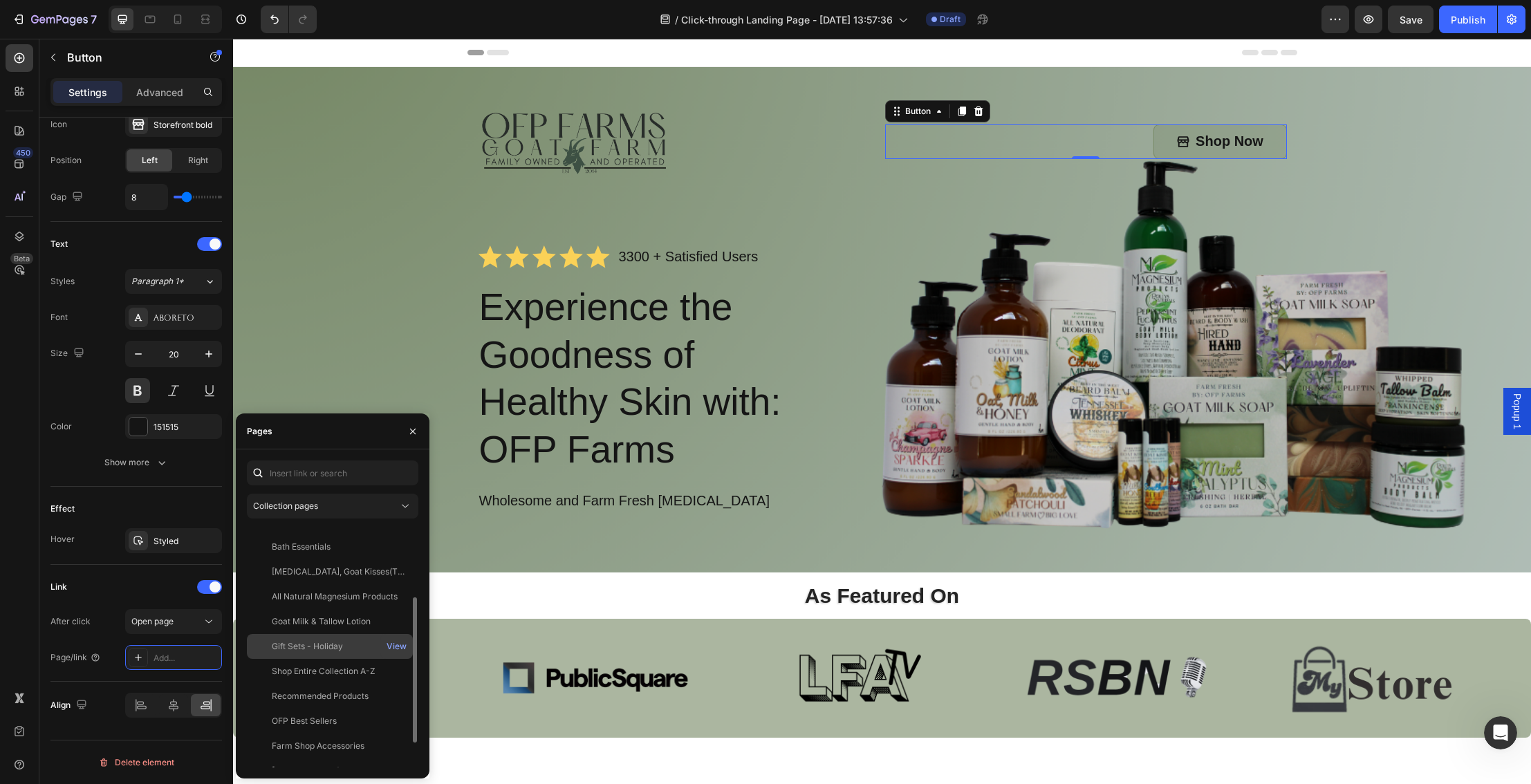
scroll to position [133, 0]
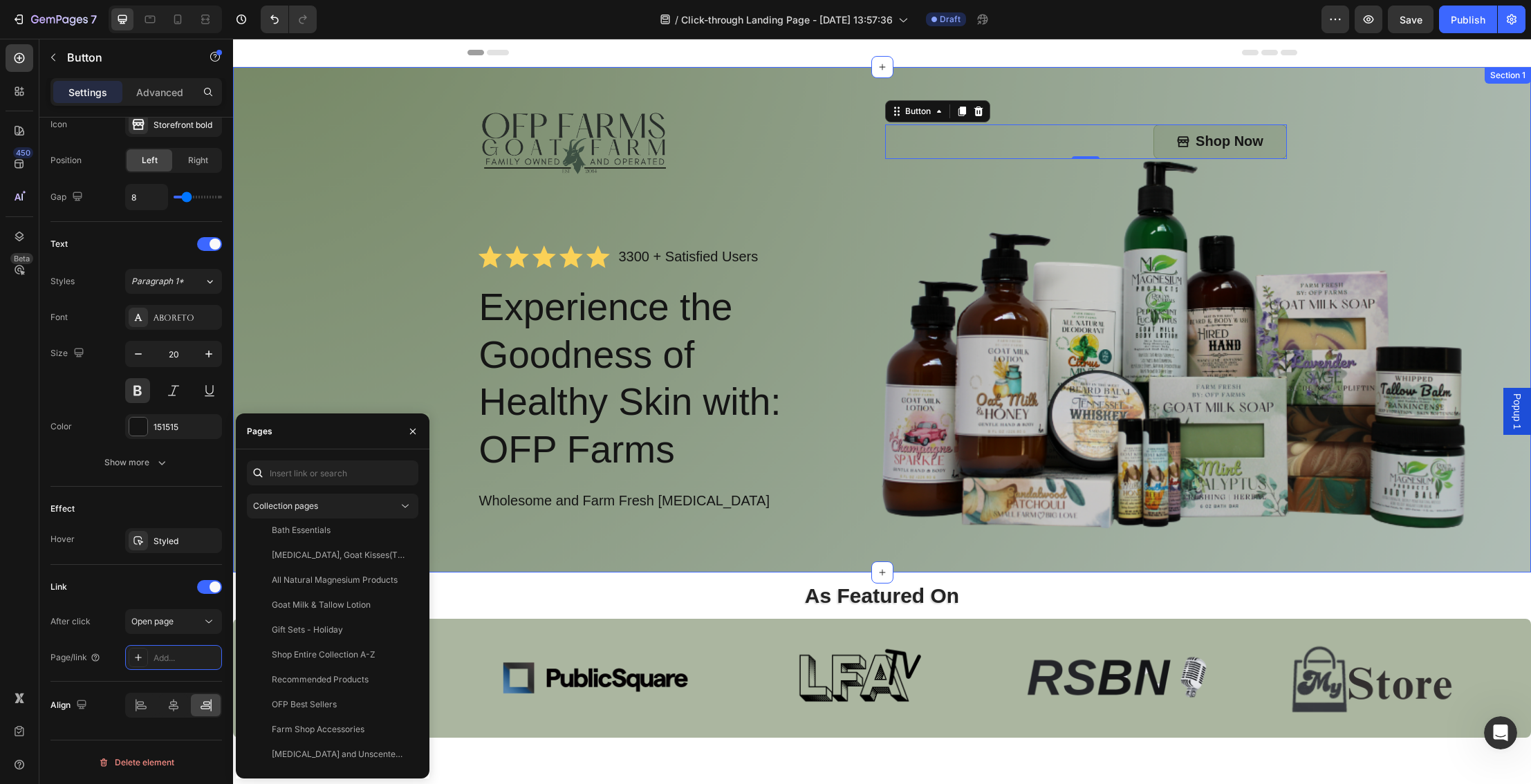
click at [329, 383] on div "Image Shop Now Button 0 Row Icon Icon Icon Icon Icon Icon List 3300 + Satisfied…" at bounding box center [882, 322] width 1270 height 445
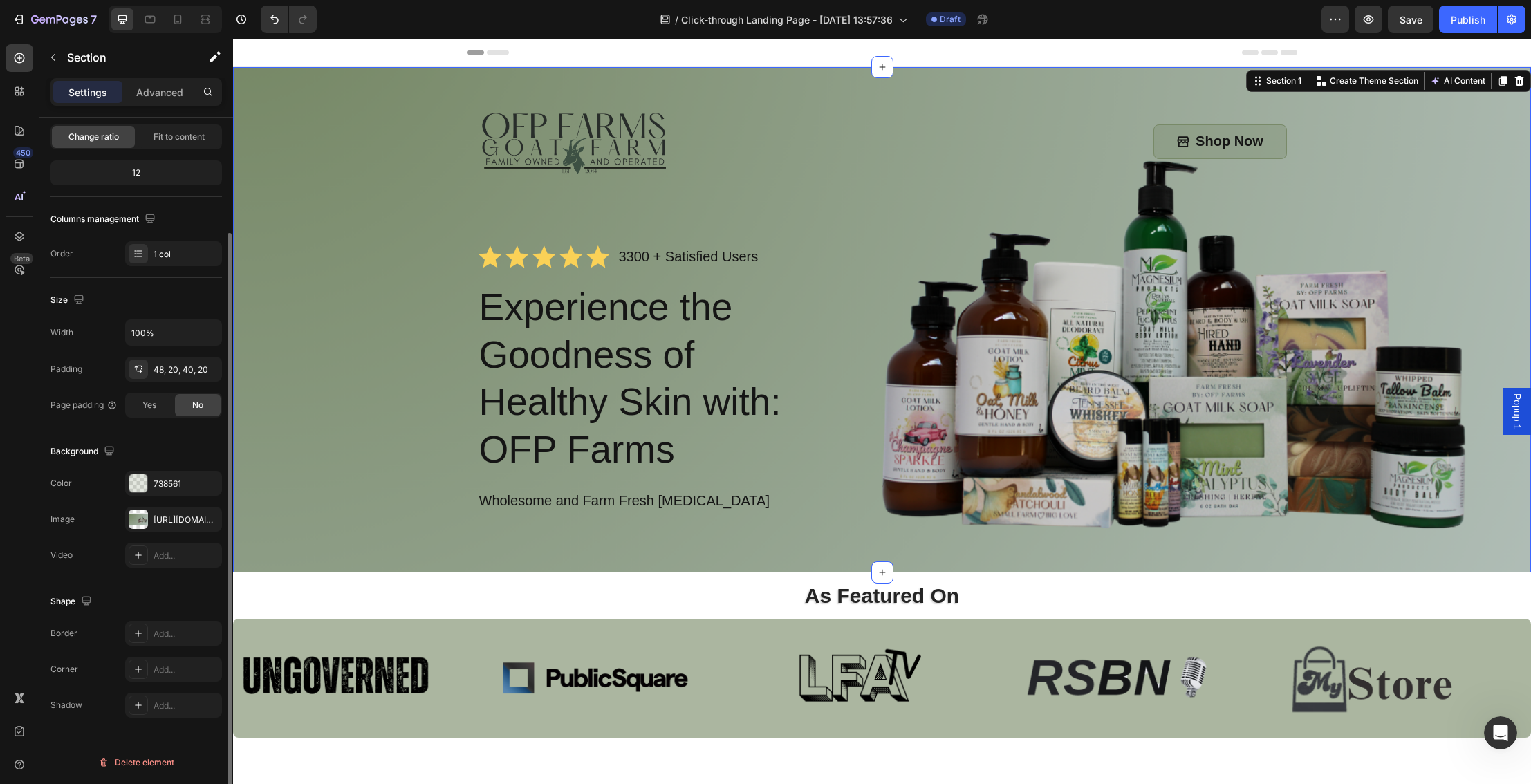
scroll to position [0, 0]
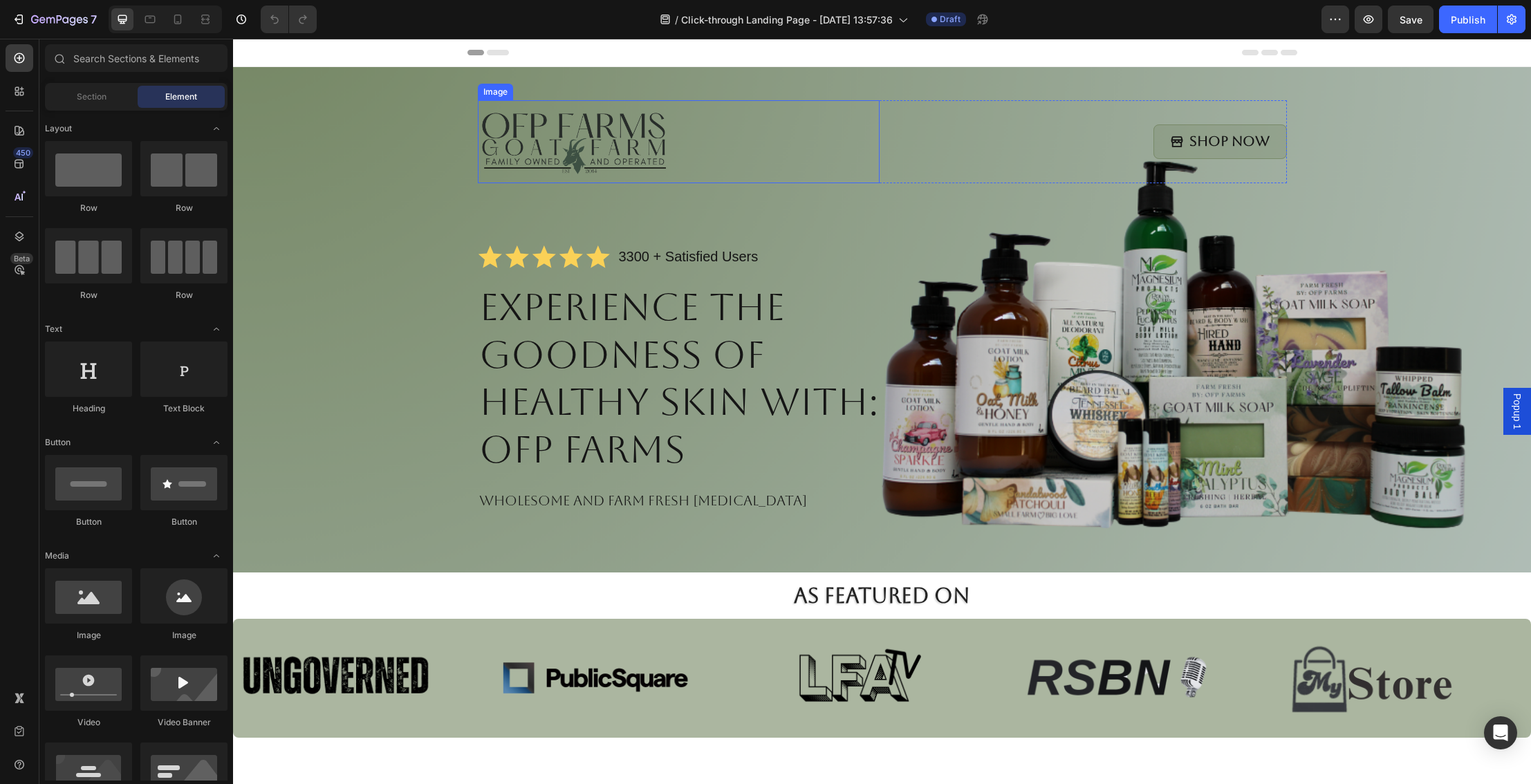
scroll to position [25, 0]
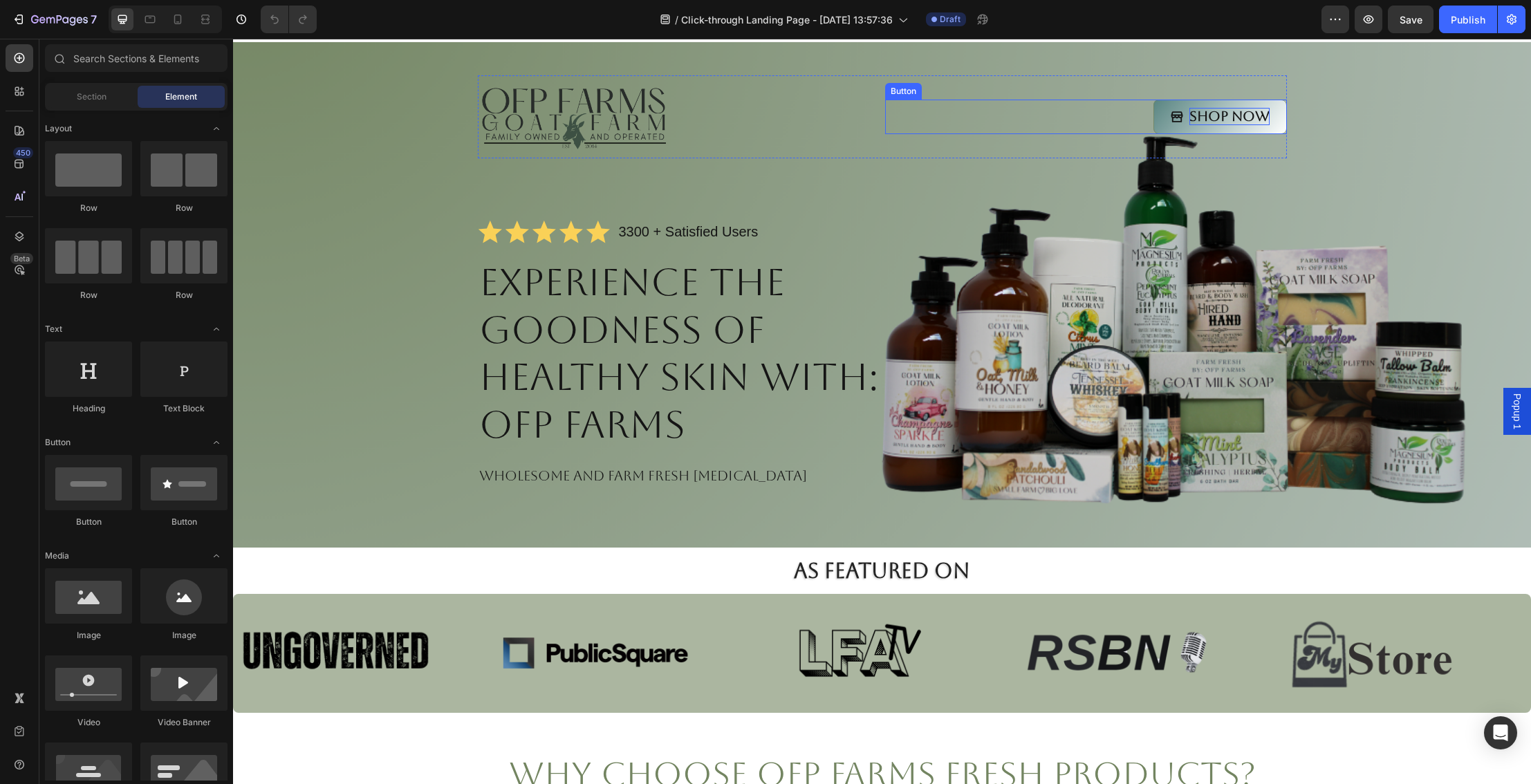
click at [1191, 108] on p "Shop Now" at bounding box center [1229, 115] width 80 height 17
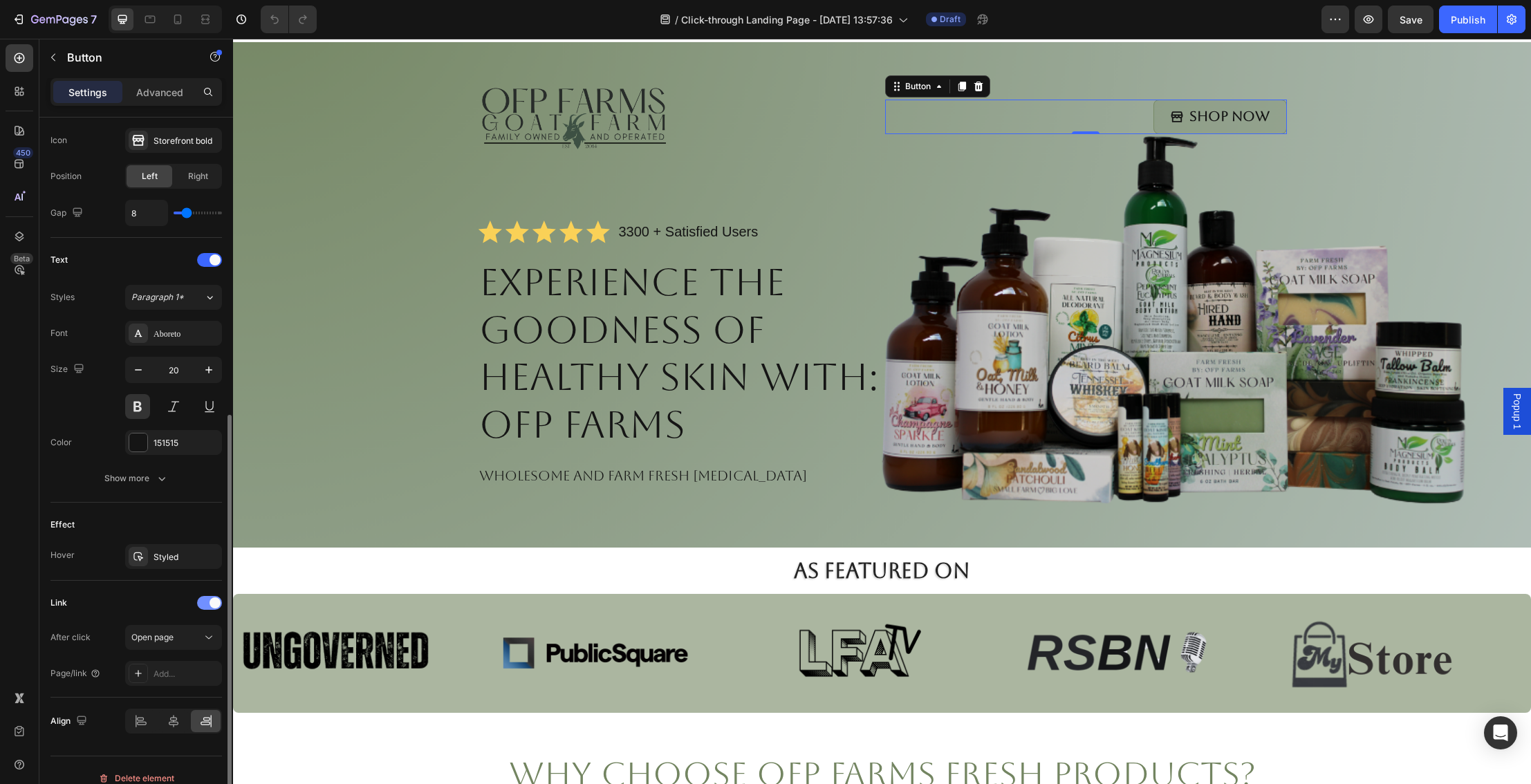
scroll to position [466, 0]
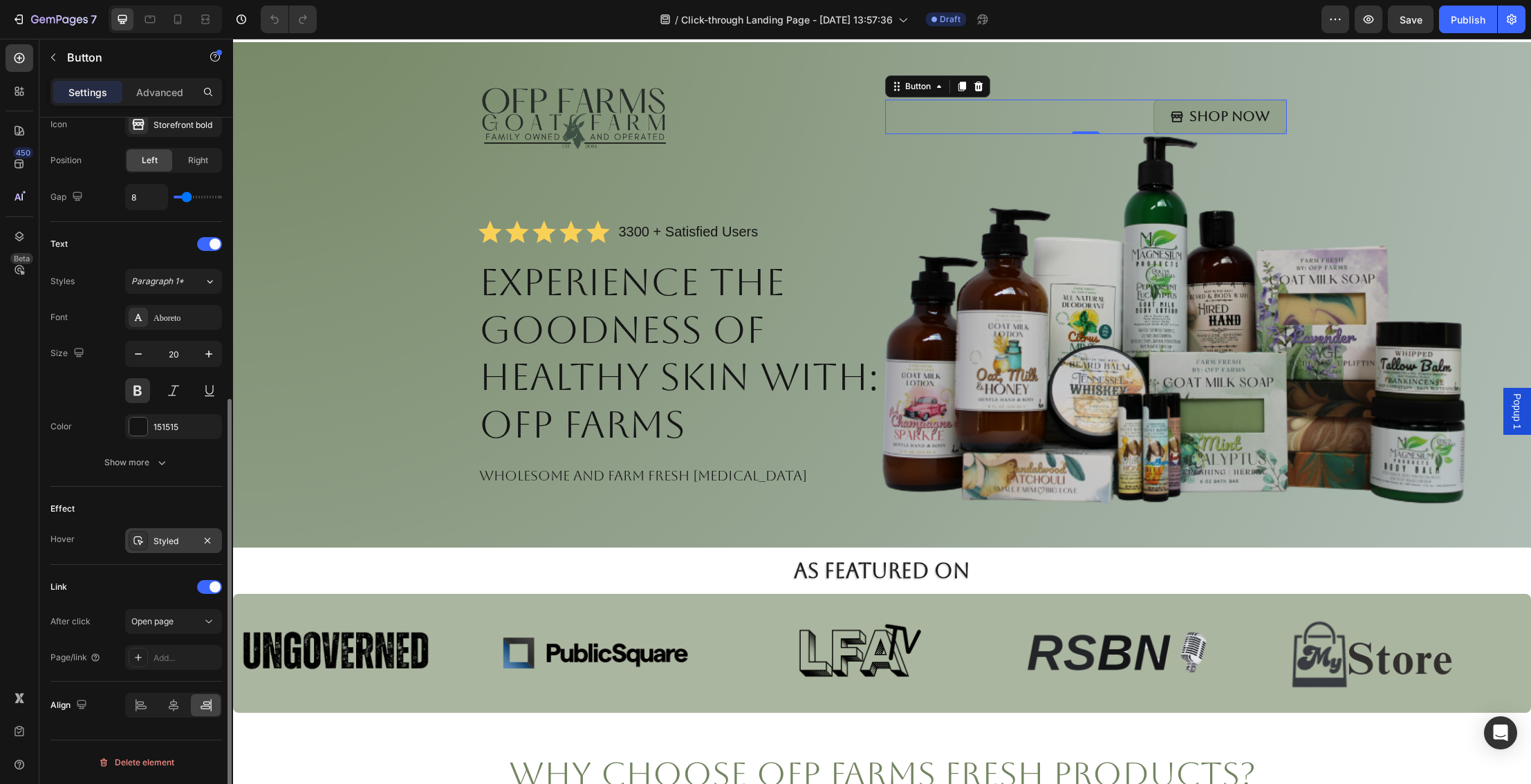
click at [178, 540] on div "Styled" at bounding box center [173, 542] width 40 height 12
click at [139, 599] on div "Link After click Open page Page/link Add..." at bounding box center [136, 622] width 171 height 94
click at [162, 616] on span "Open page" at bounding box center [152, 622] width 42 height 11
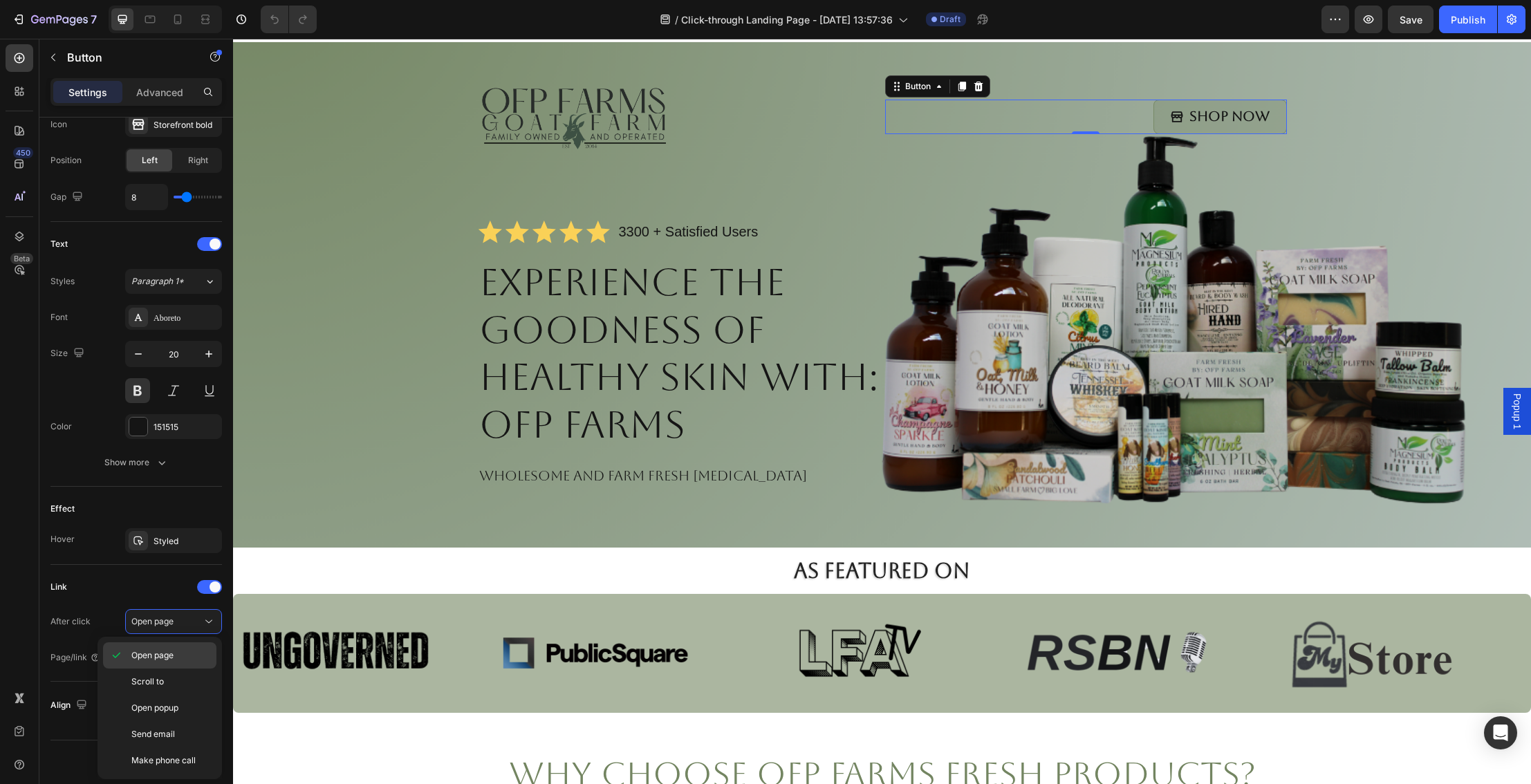
click at [186, 657] on p "Open page" at bounding box center [171, 655] width 79 height 12
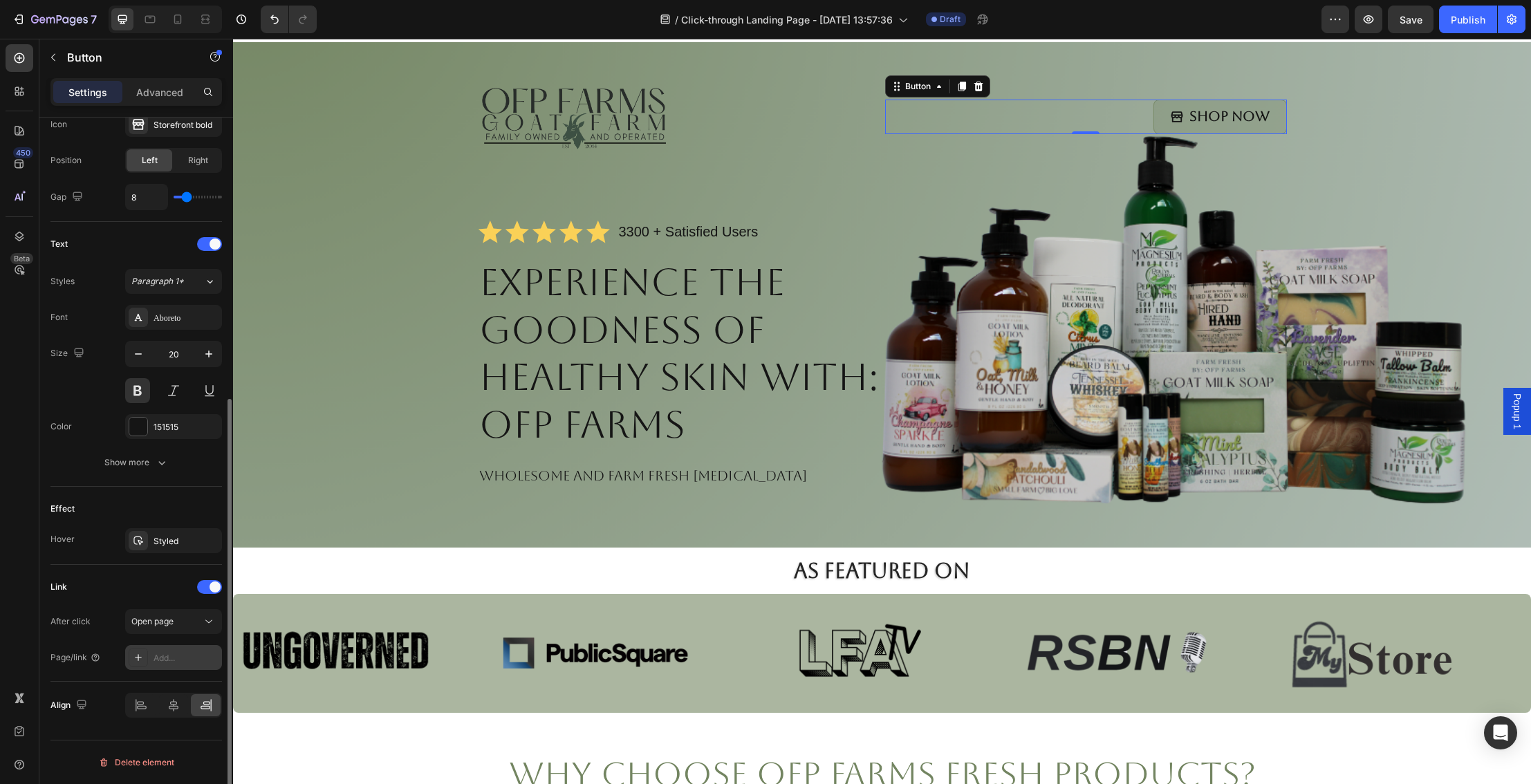
click at [191, 661] on div "Add..." at bounding box center [186, 658] width 65 height 12
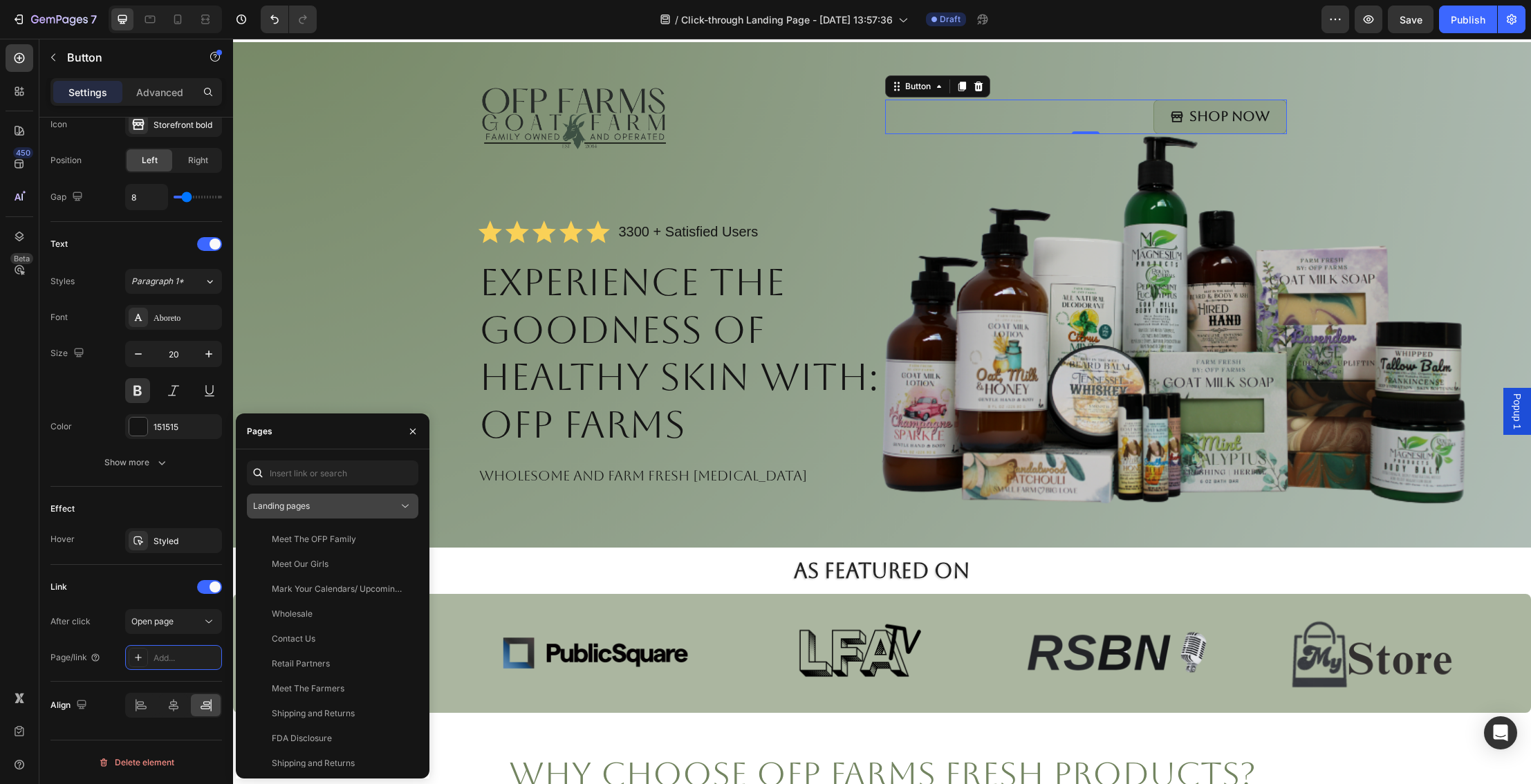
click at [402, 507] on icon at bounding box center [405, 506] width 14 height 14
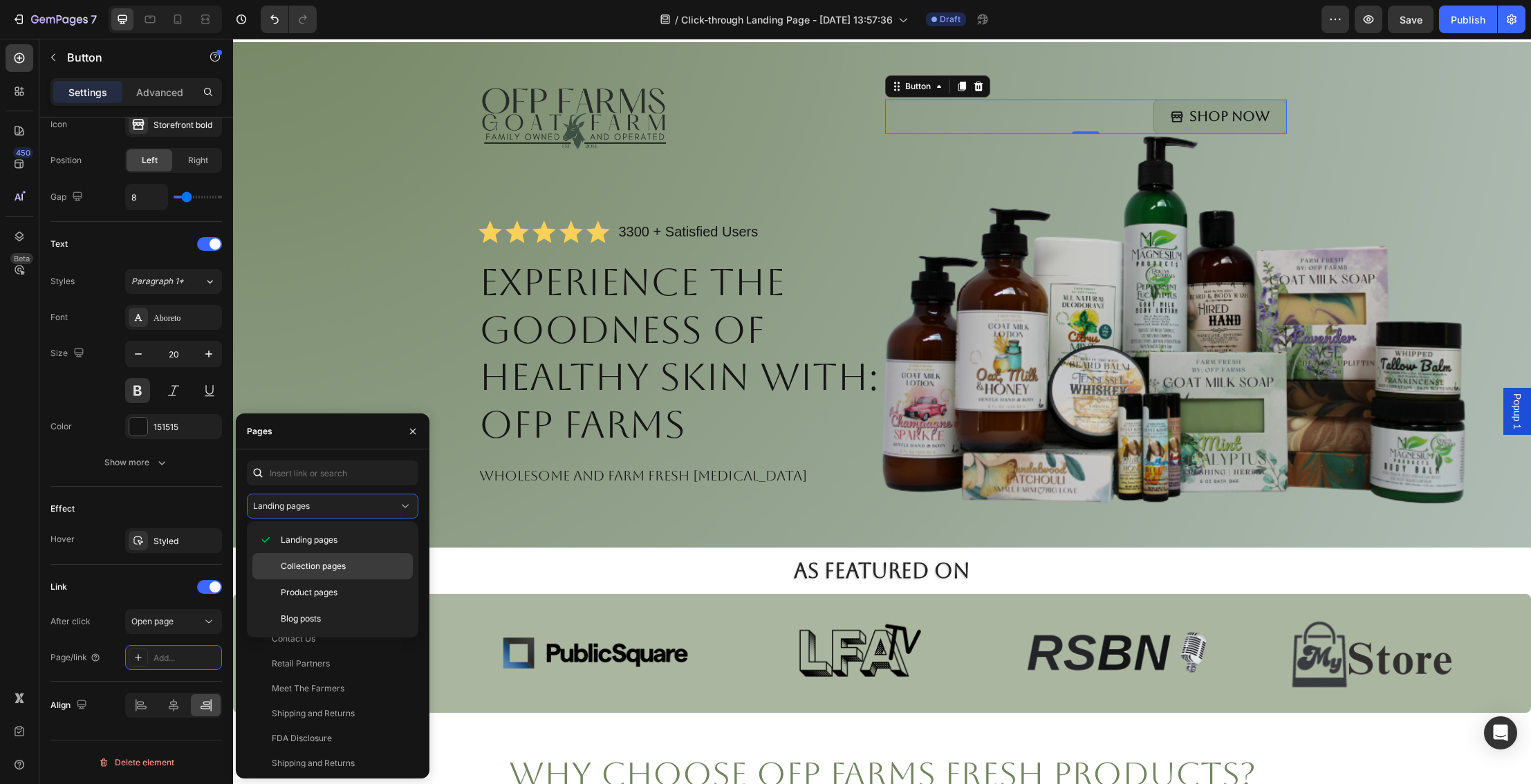
click at [368, 579] on div "Collection pages" at bounding box center [332, 592] width 161 height 27
click at [328, 432] on div "Pages" at bounding box center [332, 432] width 194 height 36
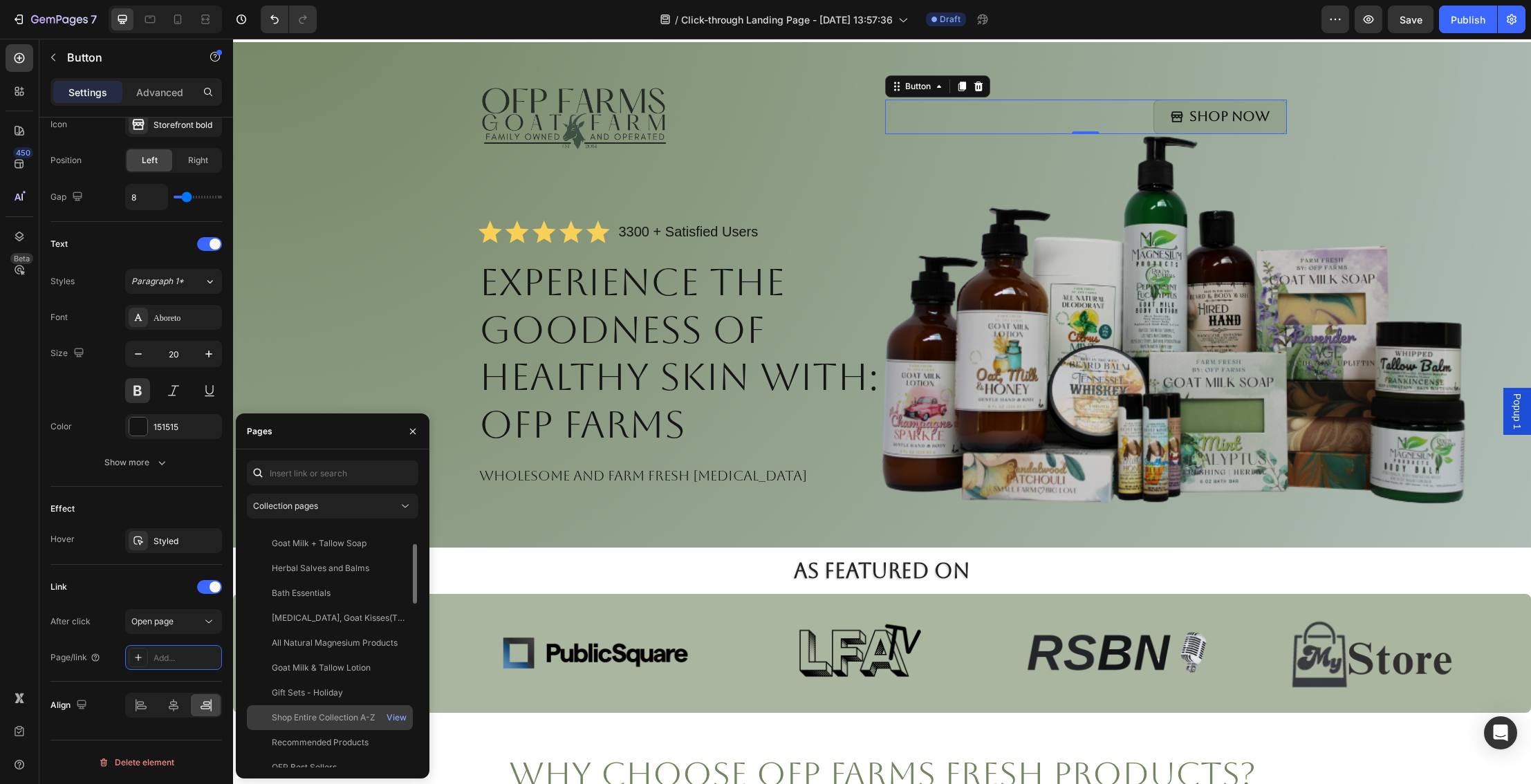
click at [344, 730] on div "Shop Entire Collection A-Z View" at bounding box center [329, 742] width 166 height 25
click at [358, 730] on div "Shop Entire Collection A-Z View" at bounding box center [329, 742] width 166 height 25
click at [395, 715] on div "View" at bounding box center [396, 717] width 20 height 12
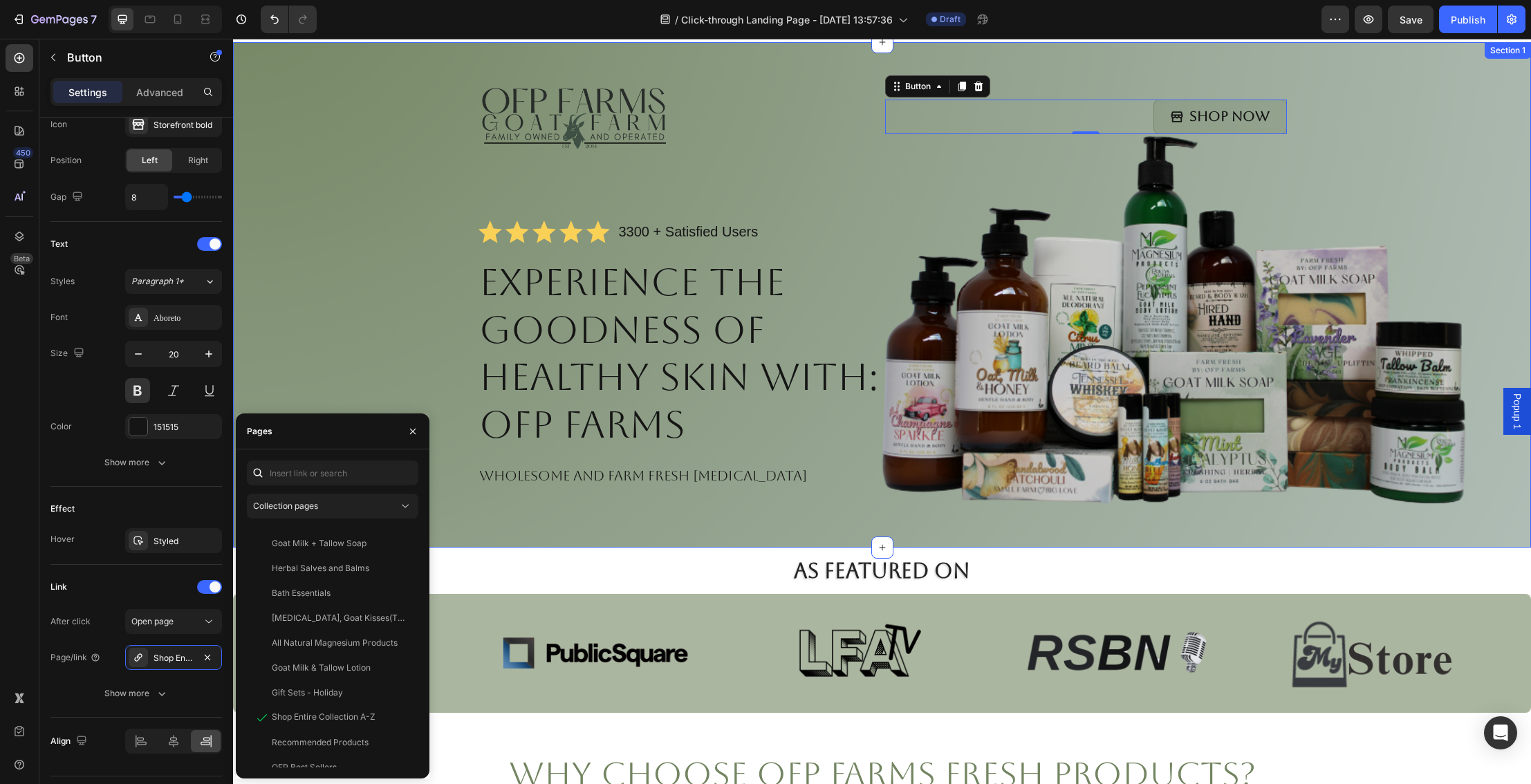
click at [382, 373] on div "Image Shop Now Button 0 Row Icon Icon Icon Icon Icon Icon List 3300 + Satisfied…" at bounding box center [882, 297] width 1270 height 445
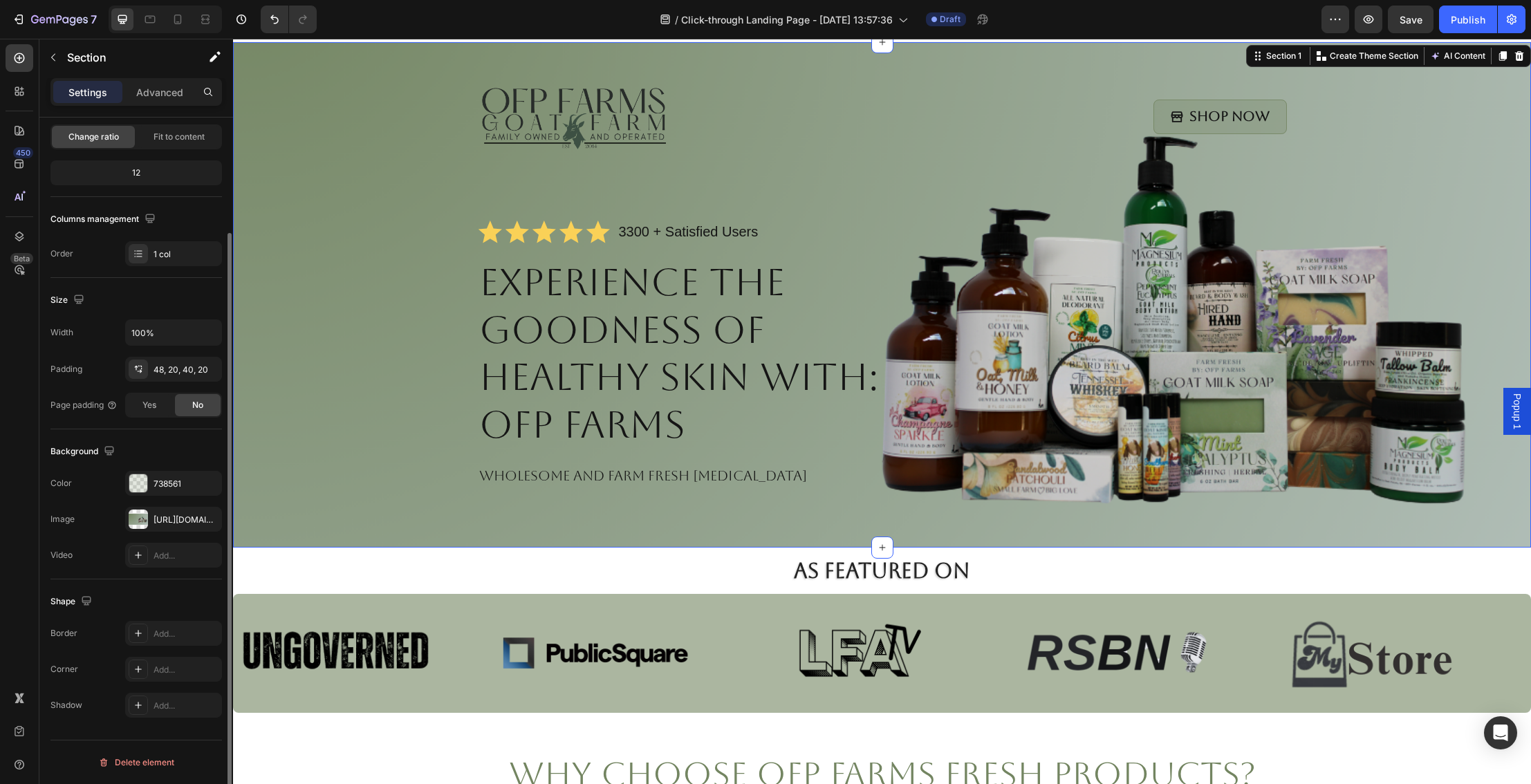
scroll to position [0, 0]
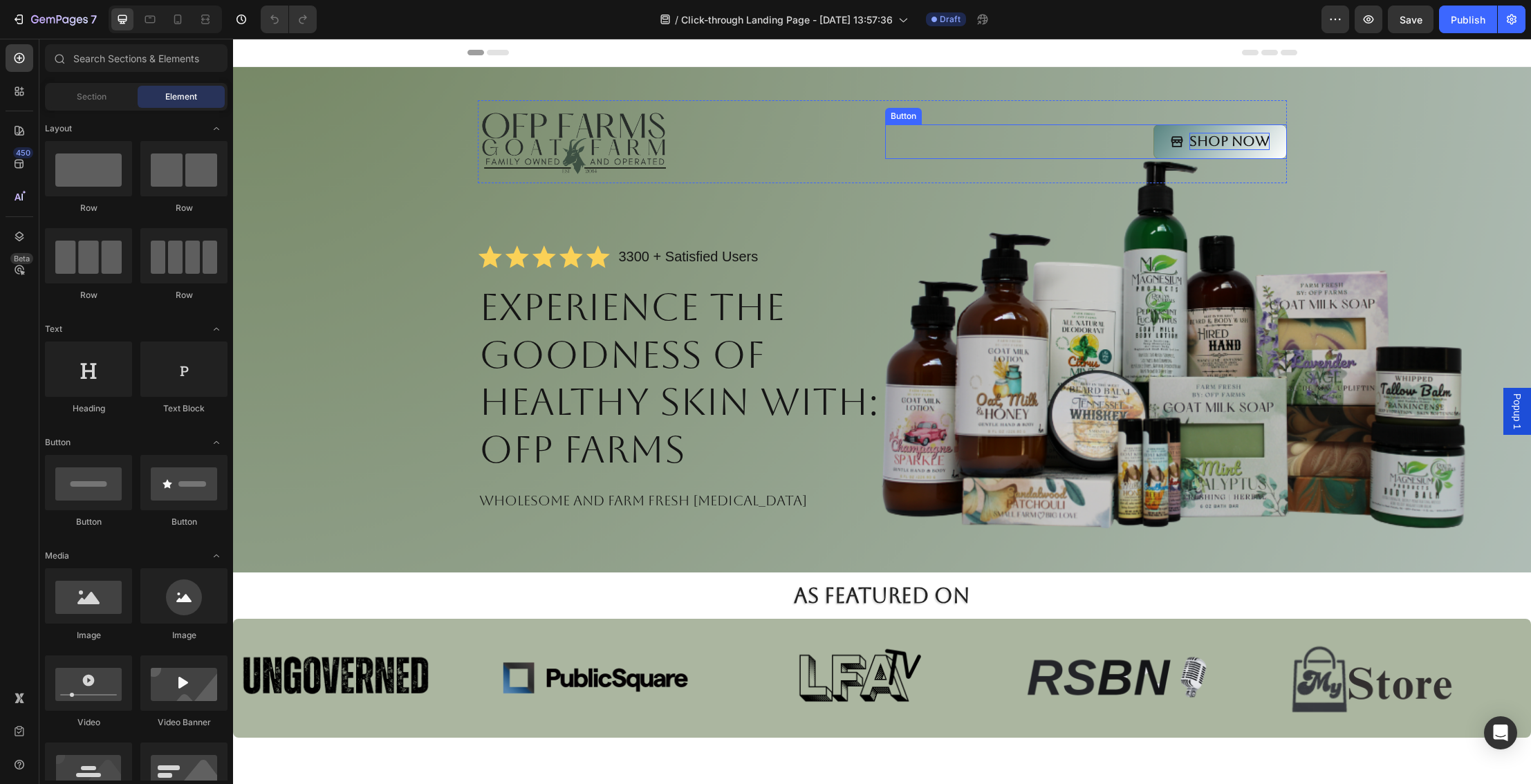
click at [1226, 148] on p "Shop Now" at bounding box center [1229, 140] width 80 height 17
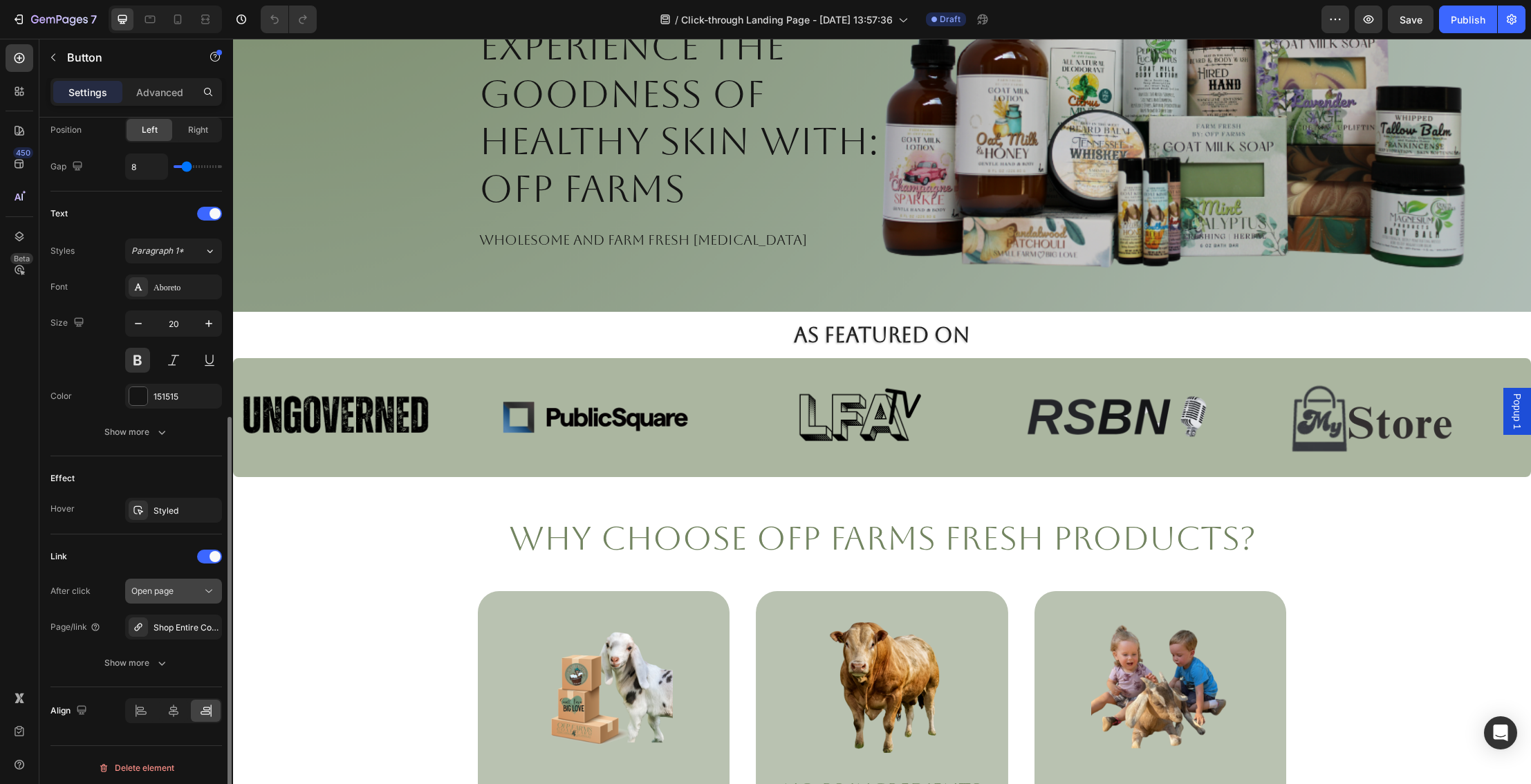
scroll to position [503, 0]
click at [192, 591] on div "Open page" at bounding box center [173, 586] width 84 height 14
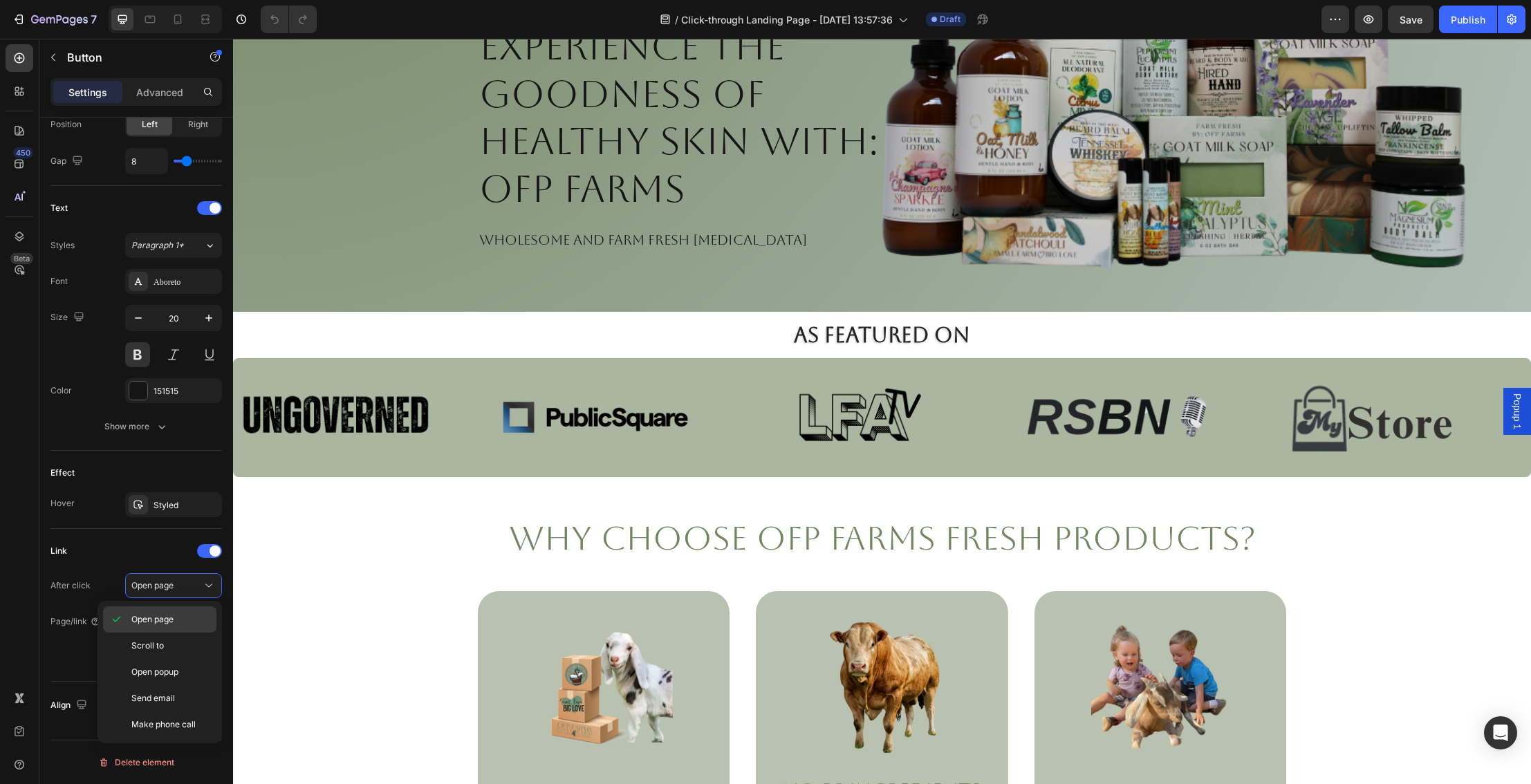
click at [186, 620] on p "Open page" at bounding box center [171, 620] width 79 height 12
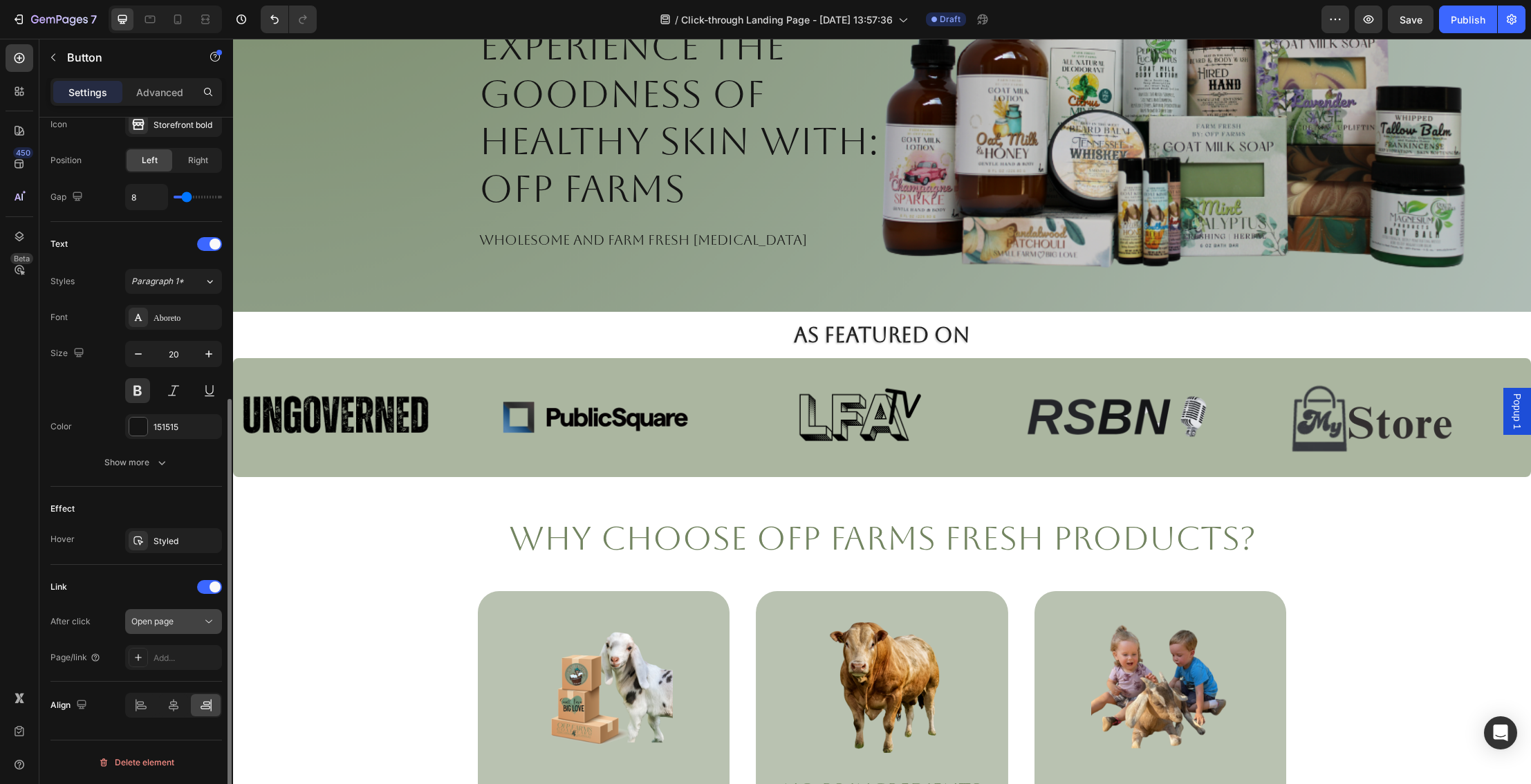
scroll to position [466, 0]
click at [190, 653] on div "Add..." at bounding box center [186, 658] width 65 height 12
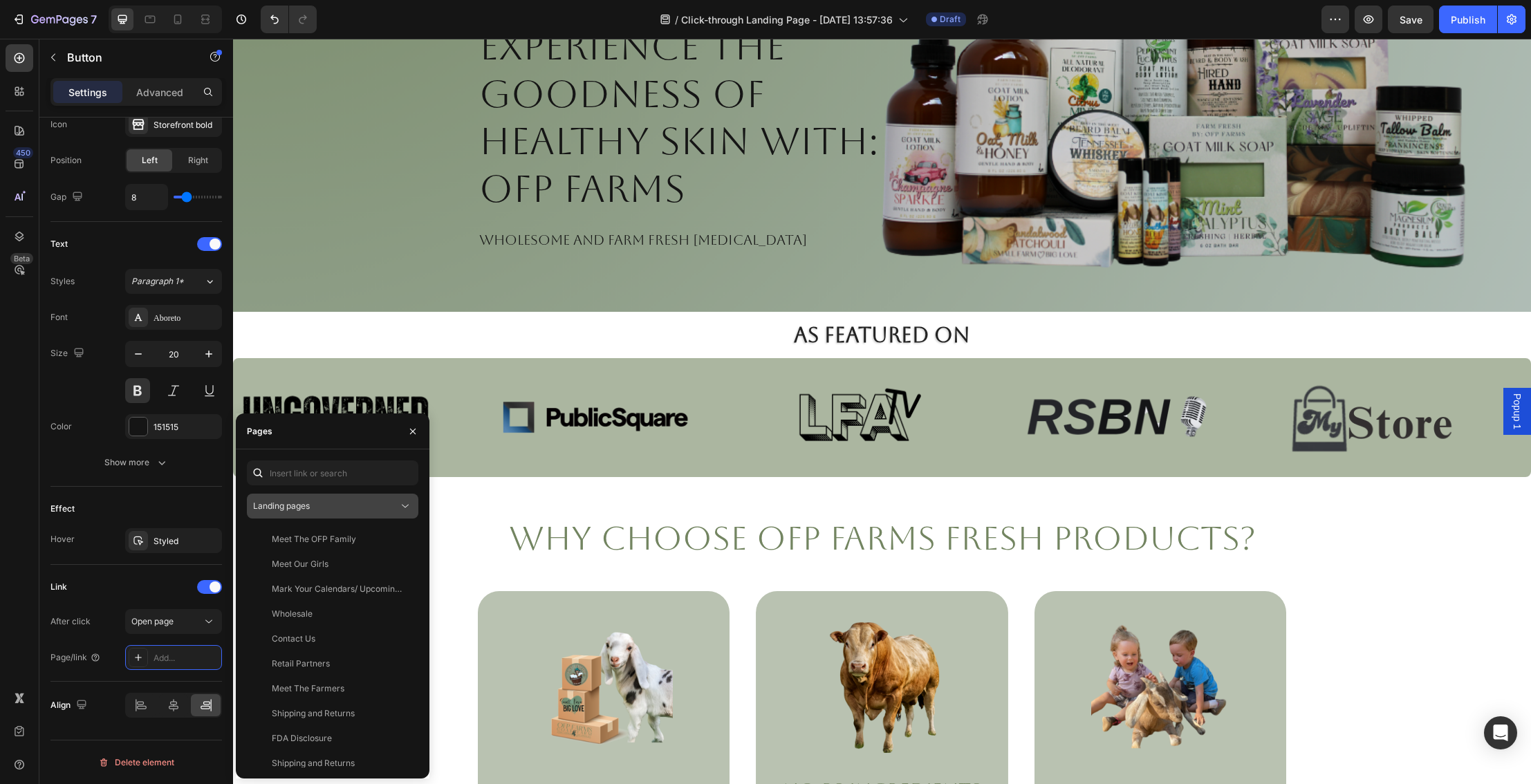
click at [405, 504] on icon at bounding box center [405, 506] width 14 height 14
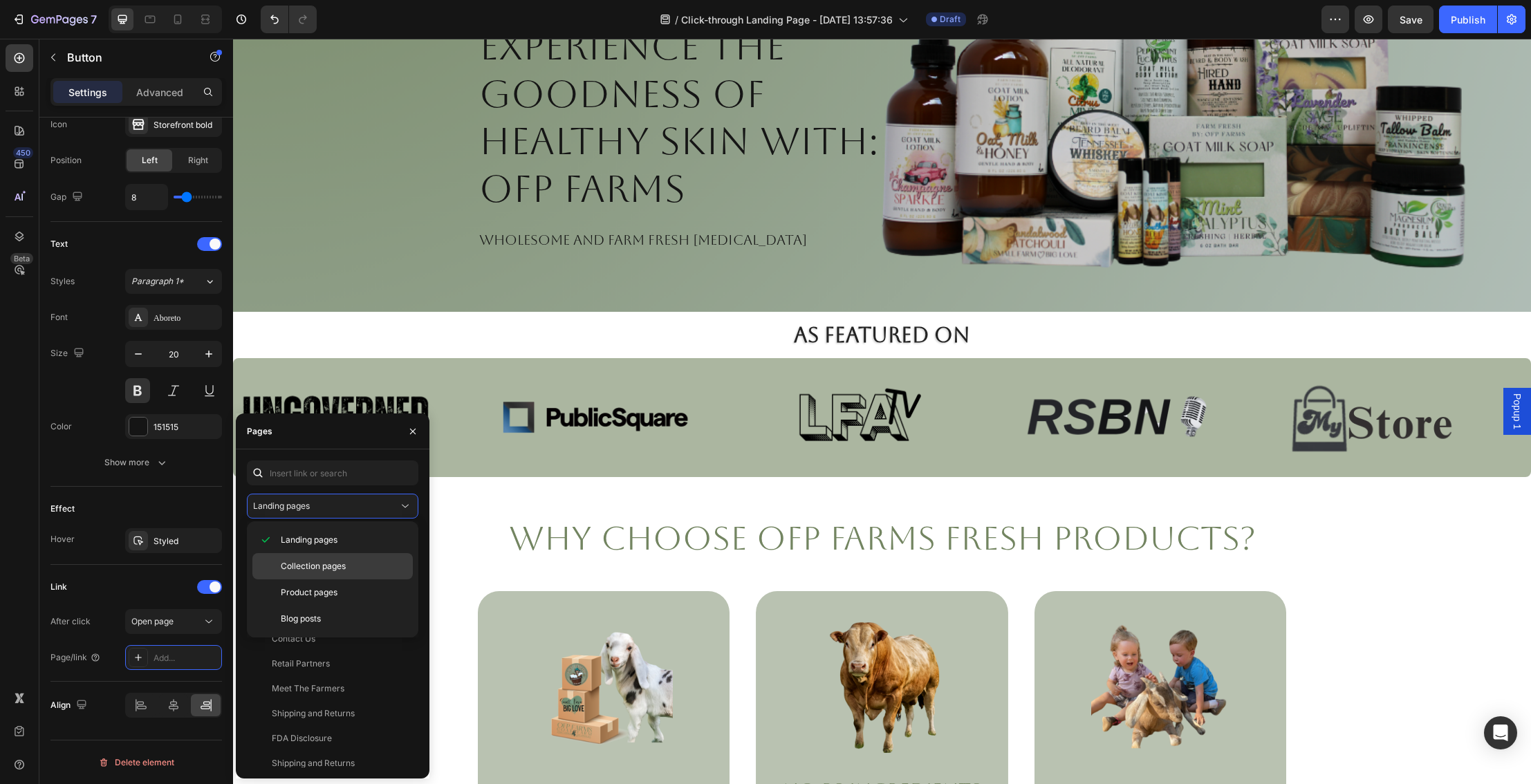
click at [373, 563] on p "Collection pages" at bounding box center [344, 566] width 126 height 12
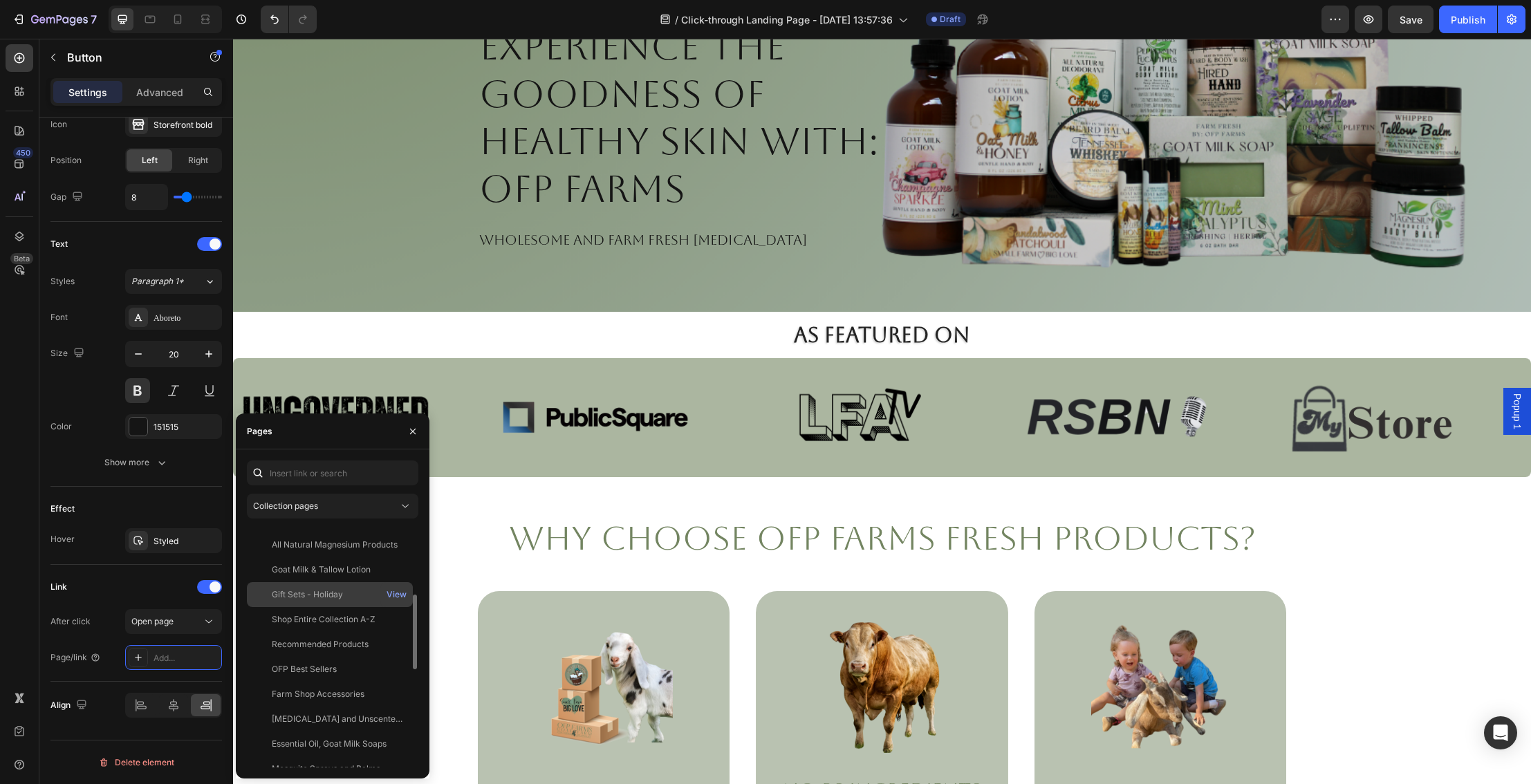
scroll to position [185, 0]
click at [367, 603] on div "Shop Entire Collection A-Z" at bounding box center [323, 604] width 104 height 12
click at [340, 600] on div "Shop Entire Collection A-Z" at bounding box center [323, 603] width 104 height 12
click at [397, 601] on div "View" at bounding box center [396, 604] width 20 height 12
click at [394, 604] on div "View" at bounding box center [396, 604] width 20 height 12
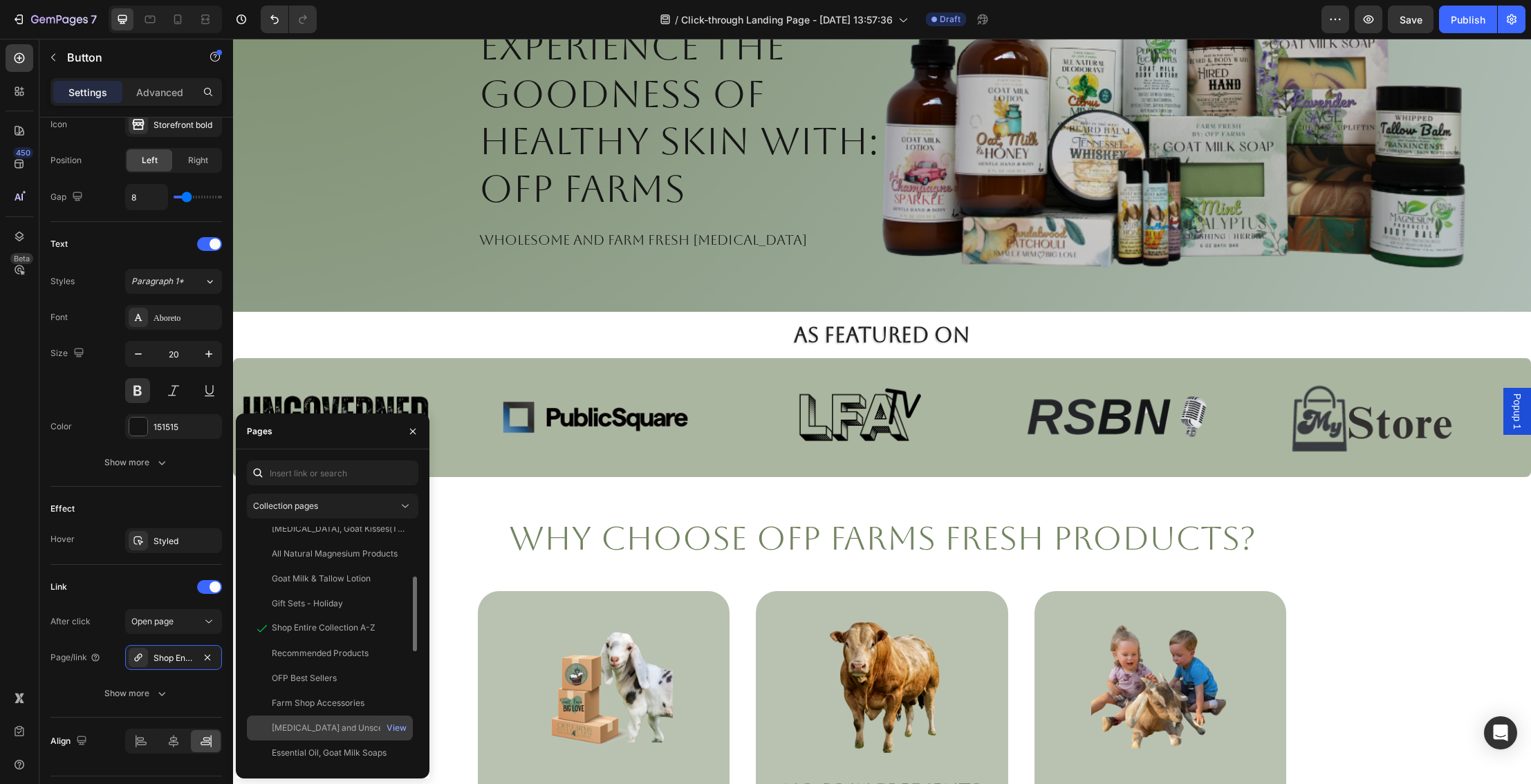
scroll to position [159, 0]
click at [331, 629] on div "Shop Entire Collection A-Z" at bounding box center [323, 629] width 104 height 12
click at [395, 627] on div "View" at bounding box center [396, 629] width 20 height 12
click at [337, 651] on div "Recommended Products" at bounding box center [320, 653] width 97 height 12
click at [397, 652] on div "View" at bounding box center [396, 653] width 20 height 12
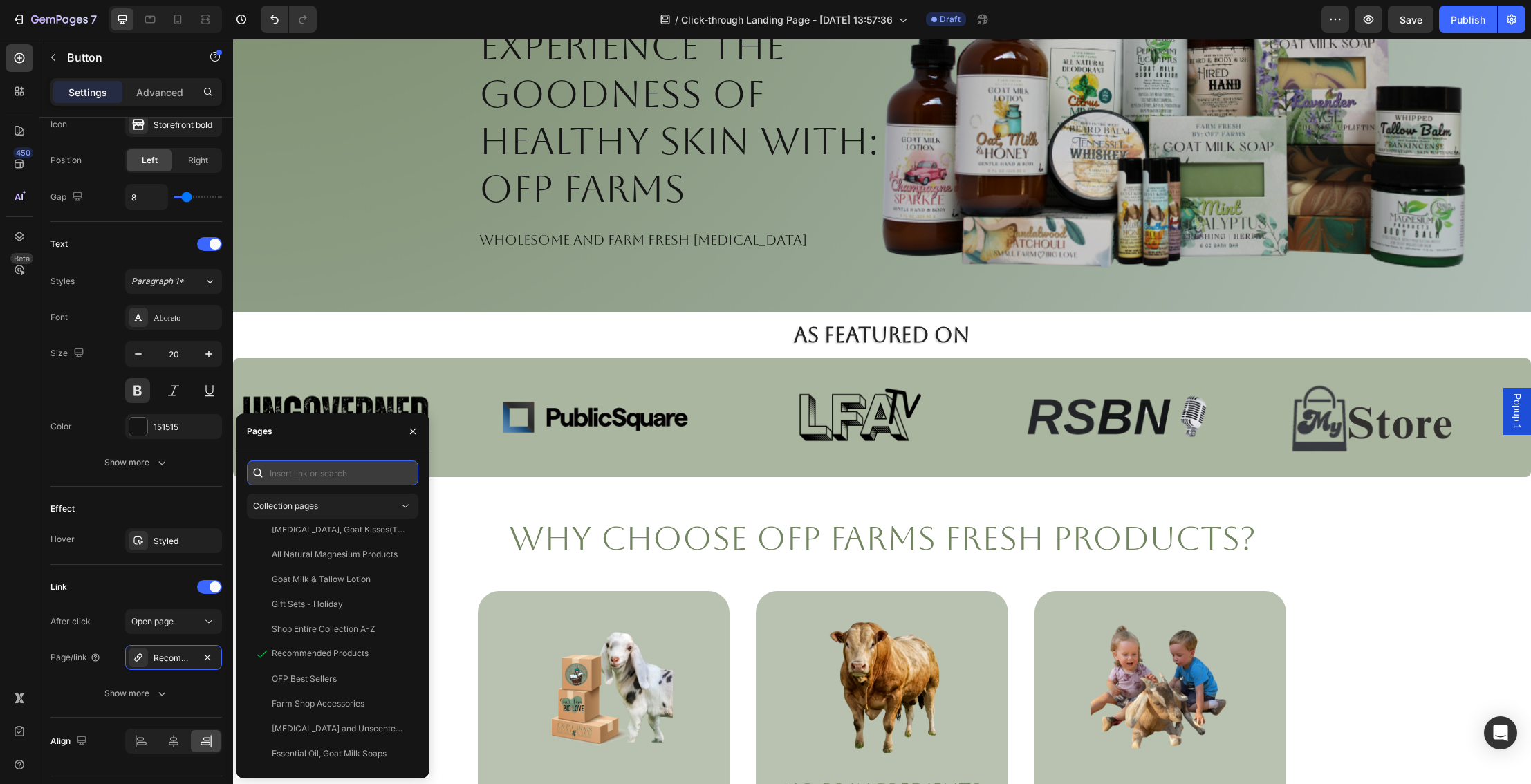
click at [345, 476] on input "text" at bounding box center [332, 472] width 171 height 25
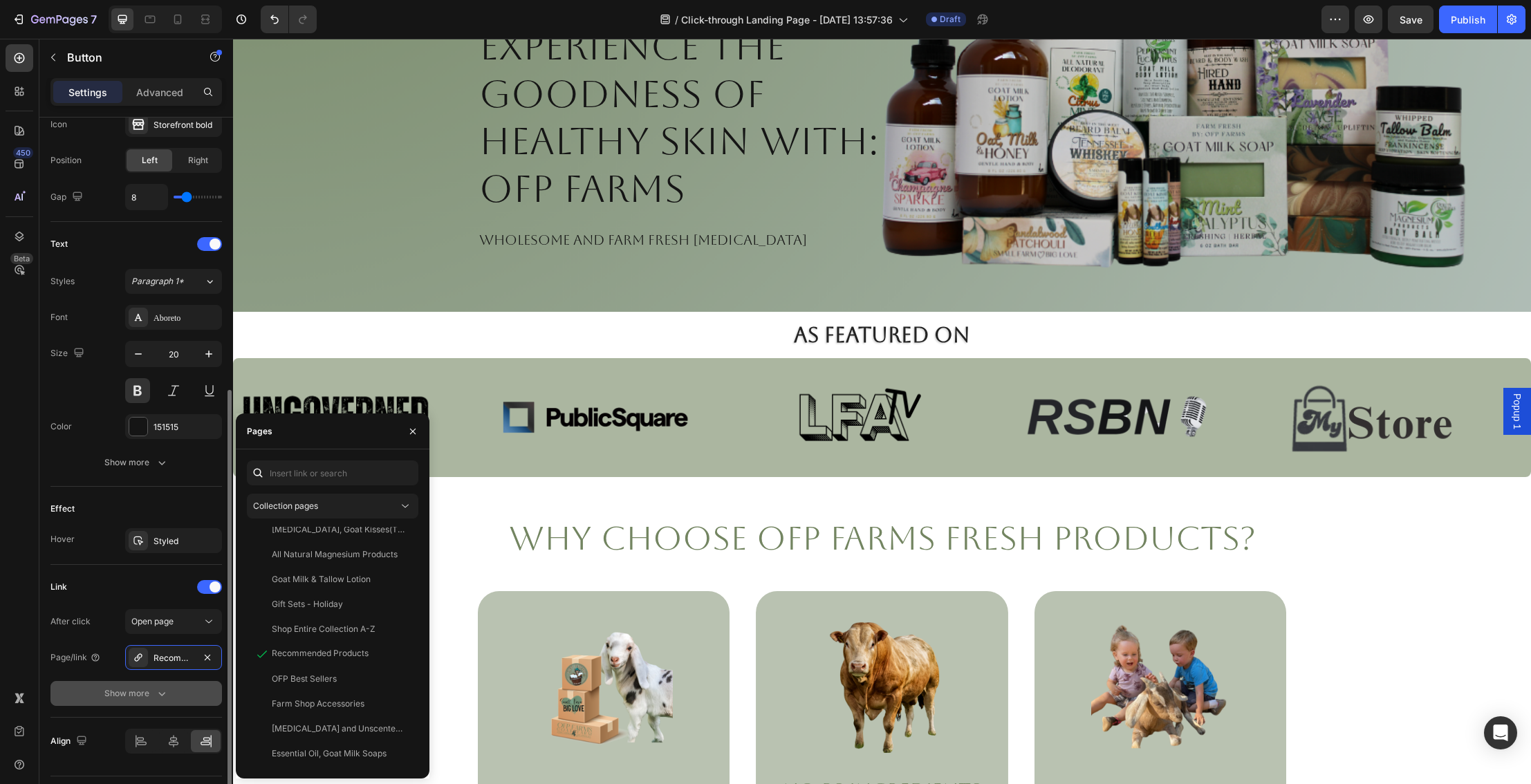
click at [150, 691] on div "Show more" at bounding box center [137, 693] width 64 height 14
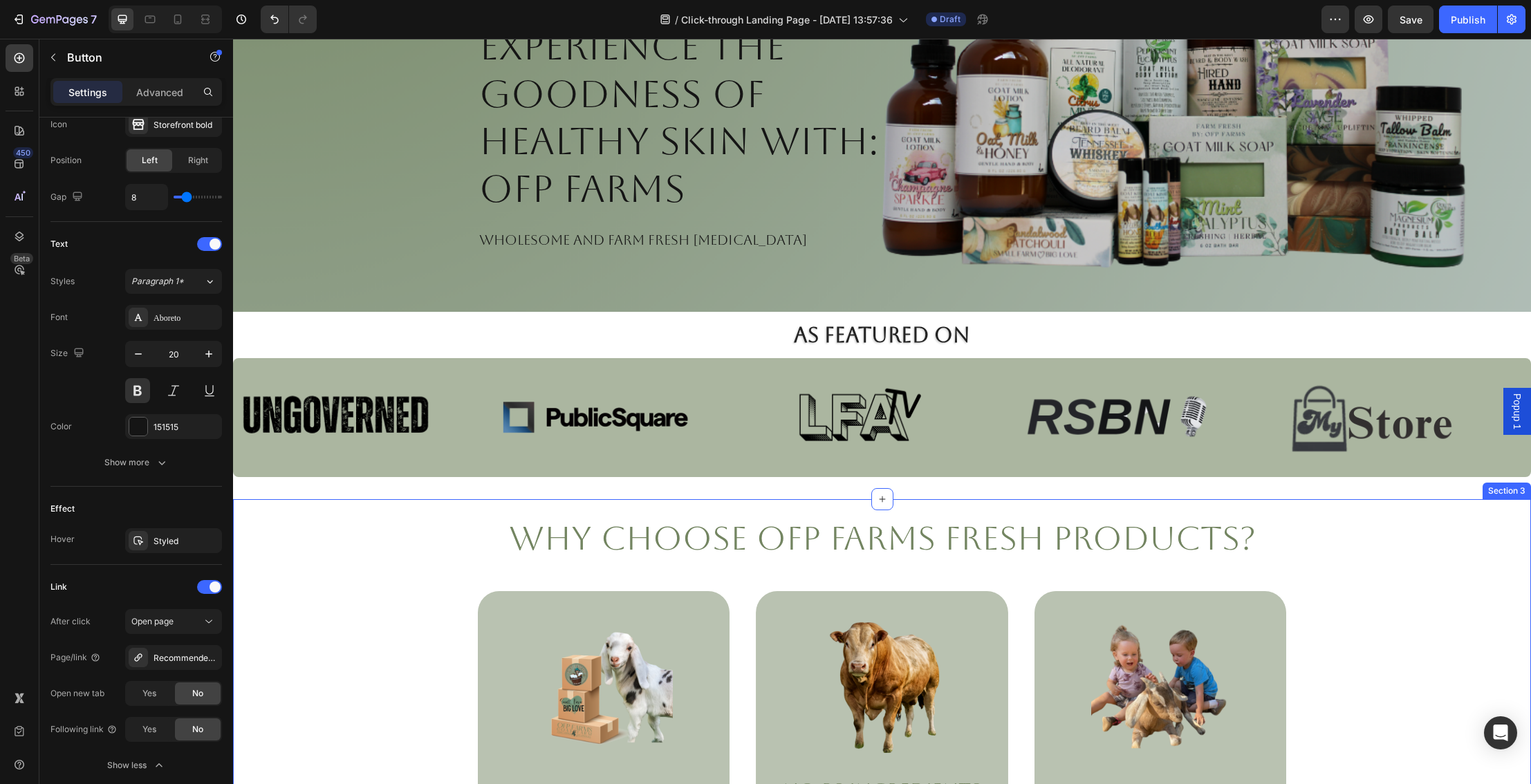
click at [266, 668] on div "Why Choose OFP Farms Fresh Products? Heading Image Farm Fresh Text Block Create…" at bounding box center [882, 709] width 1270 height 385
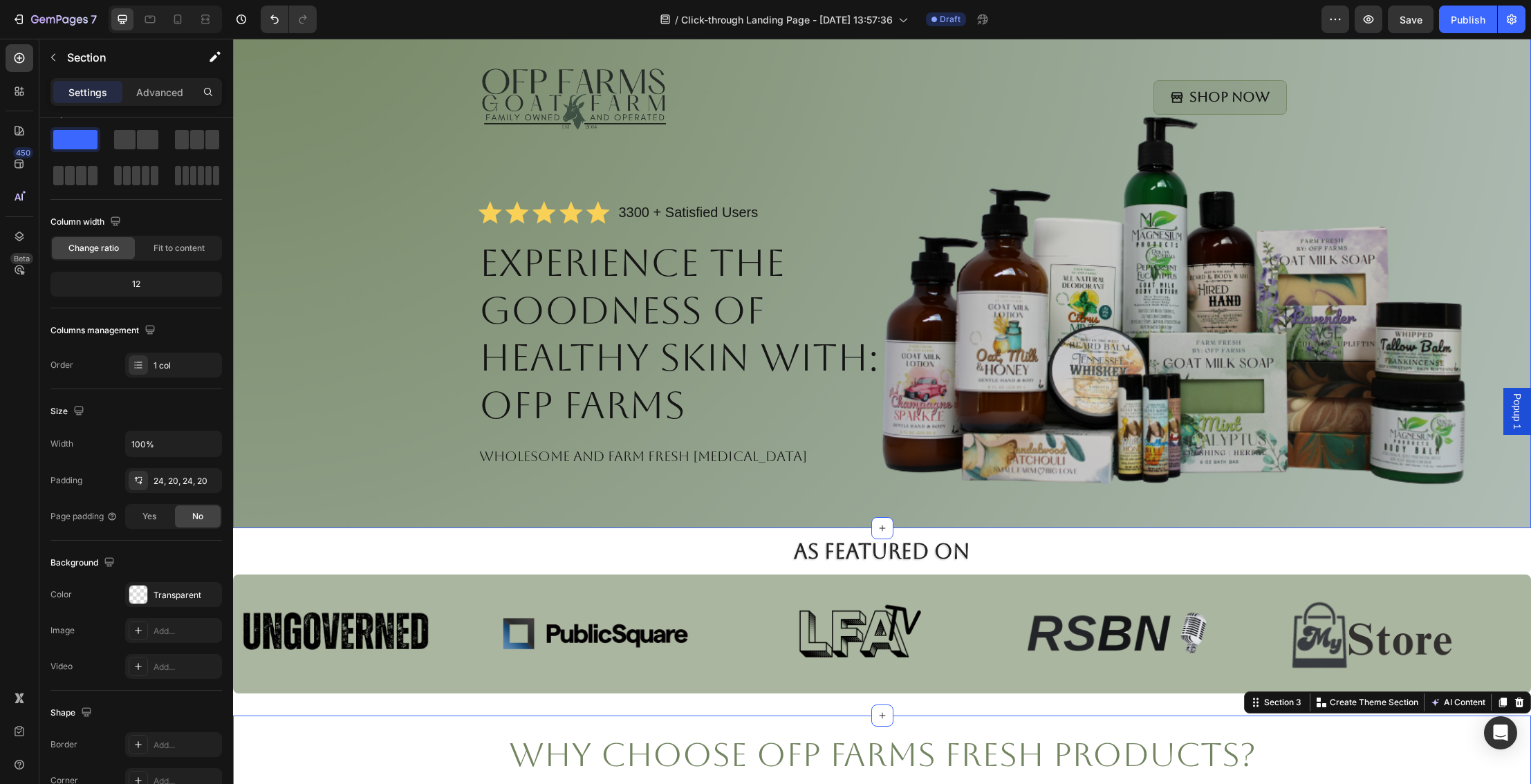
scroll to position [0, 0]
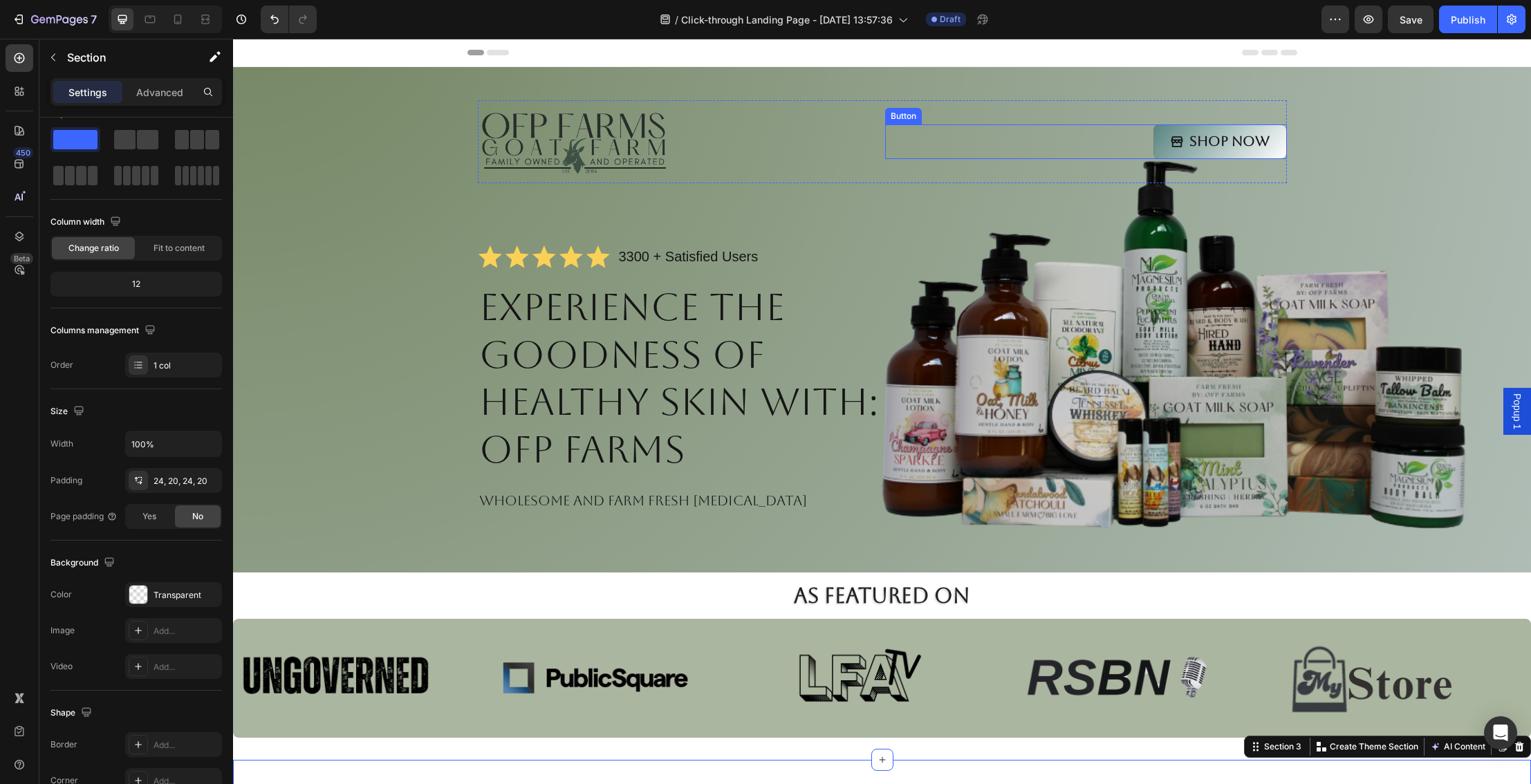
click at [1243, 130] on link "Shop Now" at bounding box center [1220, 141] width 133 height 35
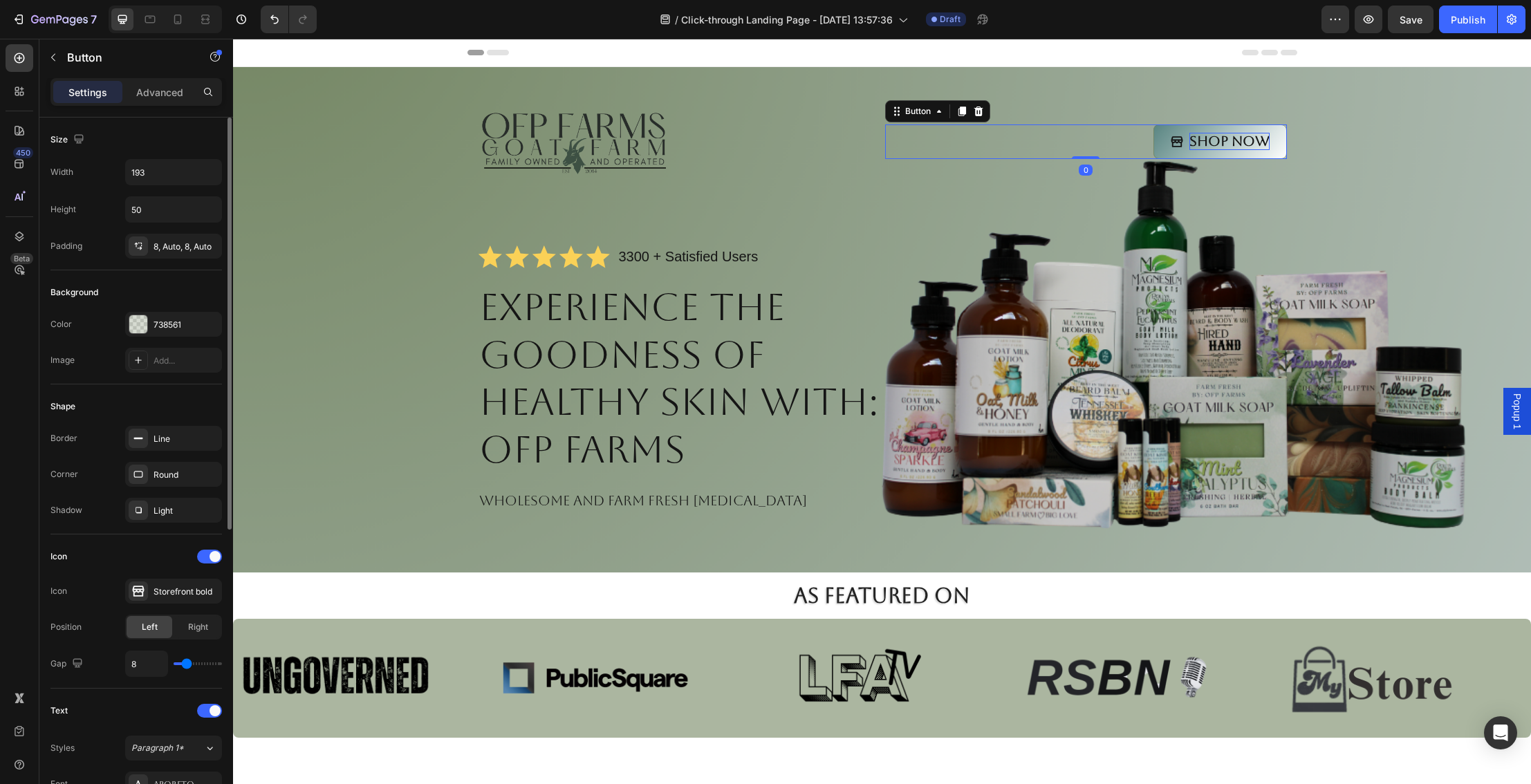
click at [1243, 139] on p "Shop Now" at bounding box center [1229, 140] width 80 height 17
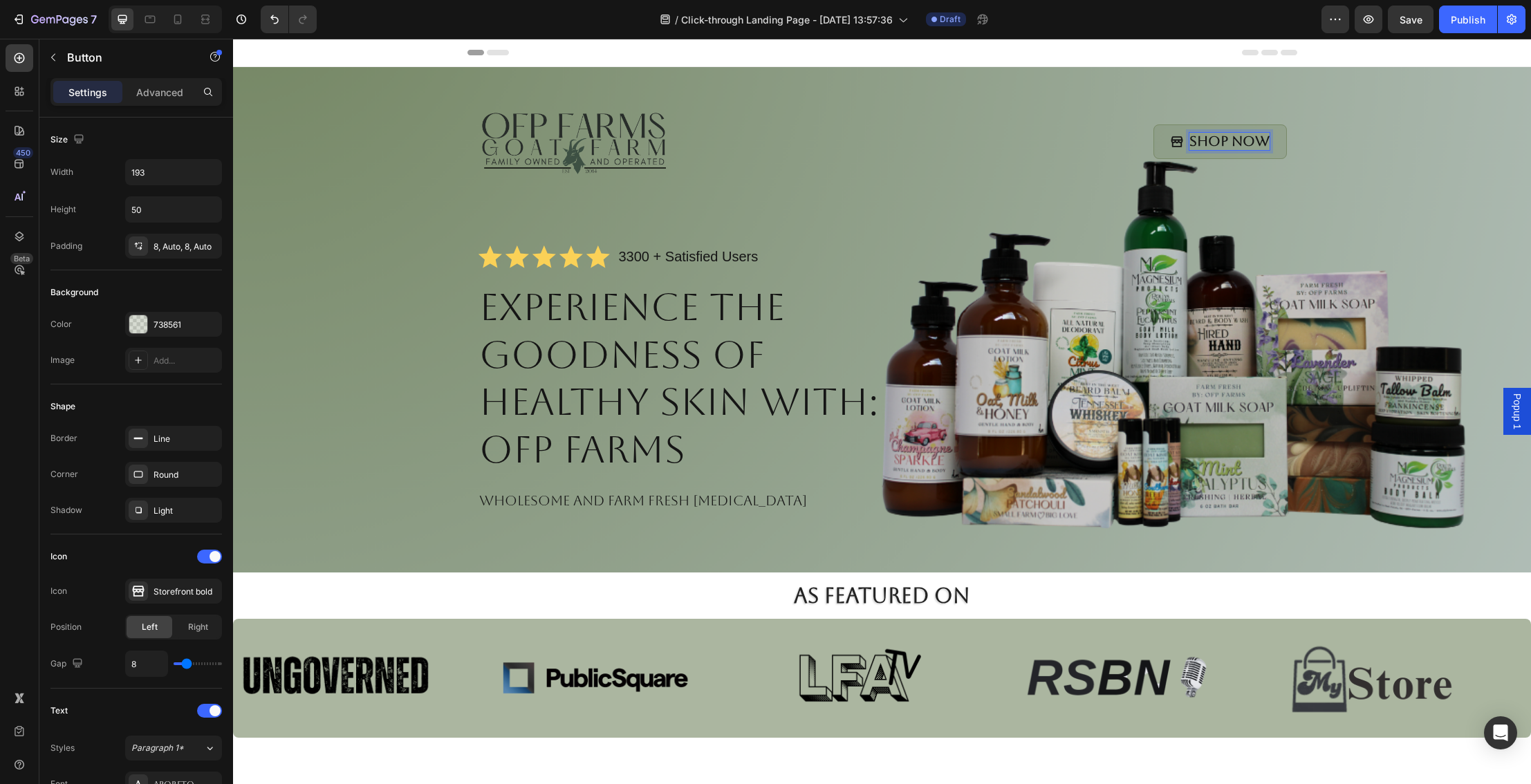
click at [1328, 154] on div "Image Shop Now Button 0 Row Icon Icon Icon Icon Icon Icon List 3300 + Satisfied…" at bounding box center [882, 322] width 1270 height 445
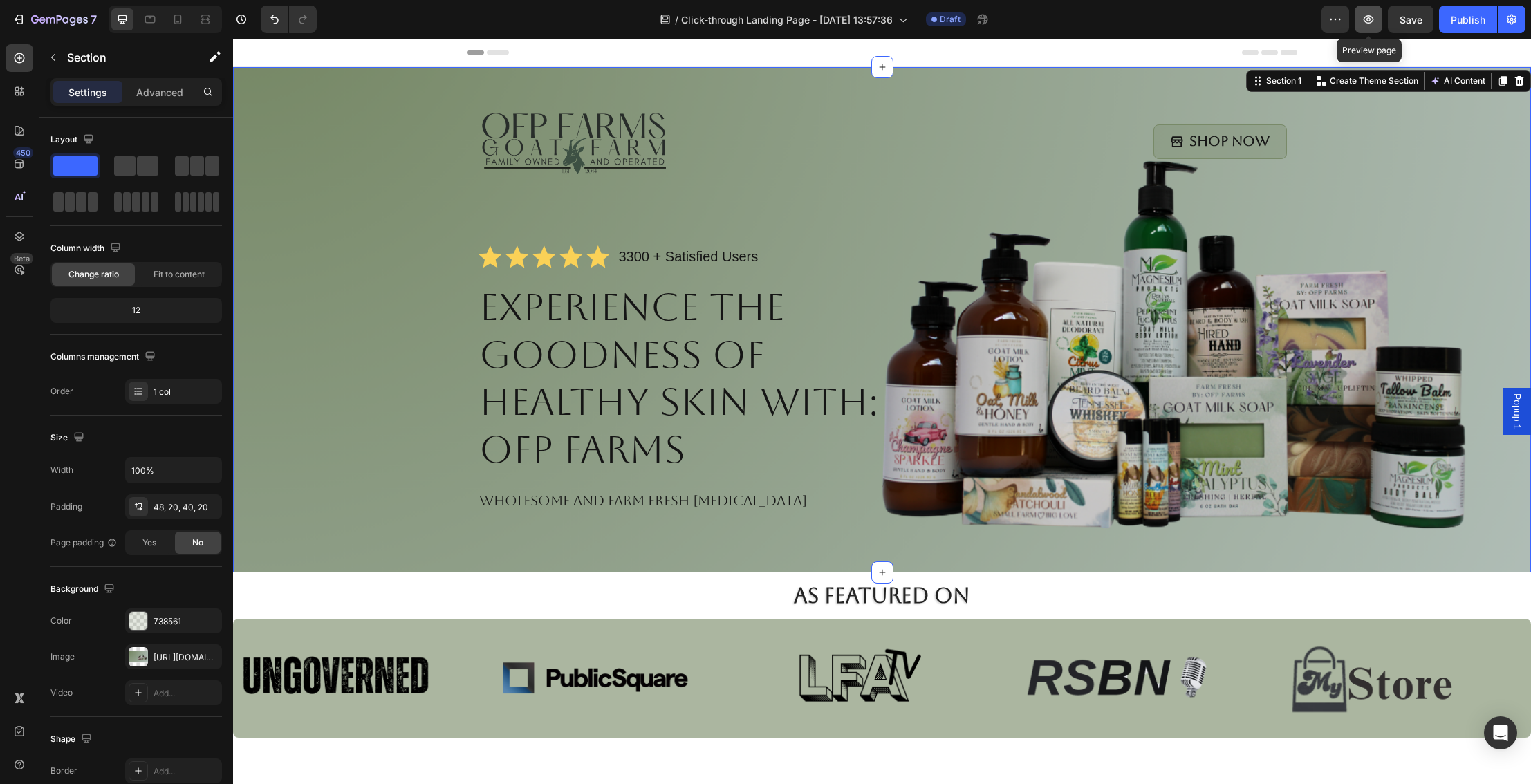
click at [1368, 20] on icon "button" at bounding box center [1368, 19] width 11 height 8
